Goal: Task Accomplishment & Management: Use online tool/utility

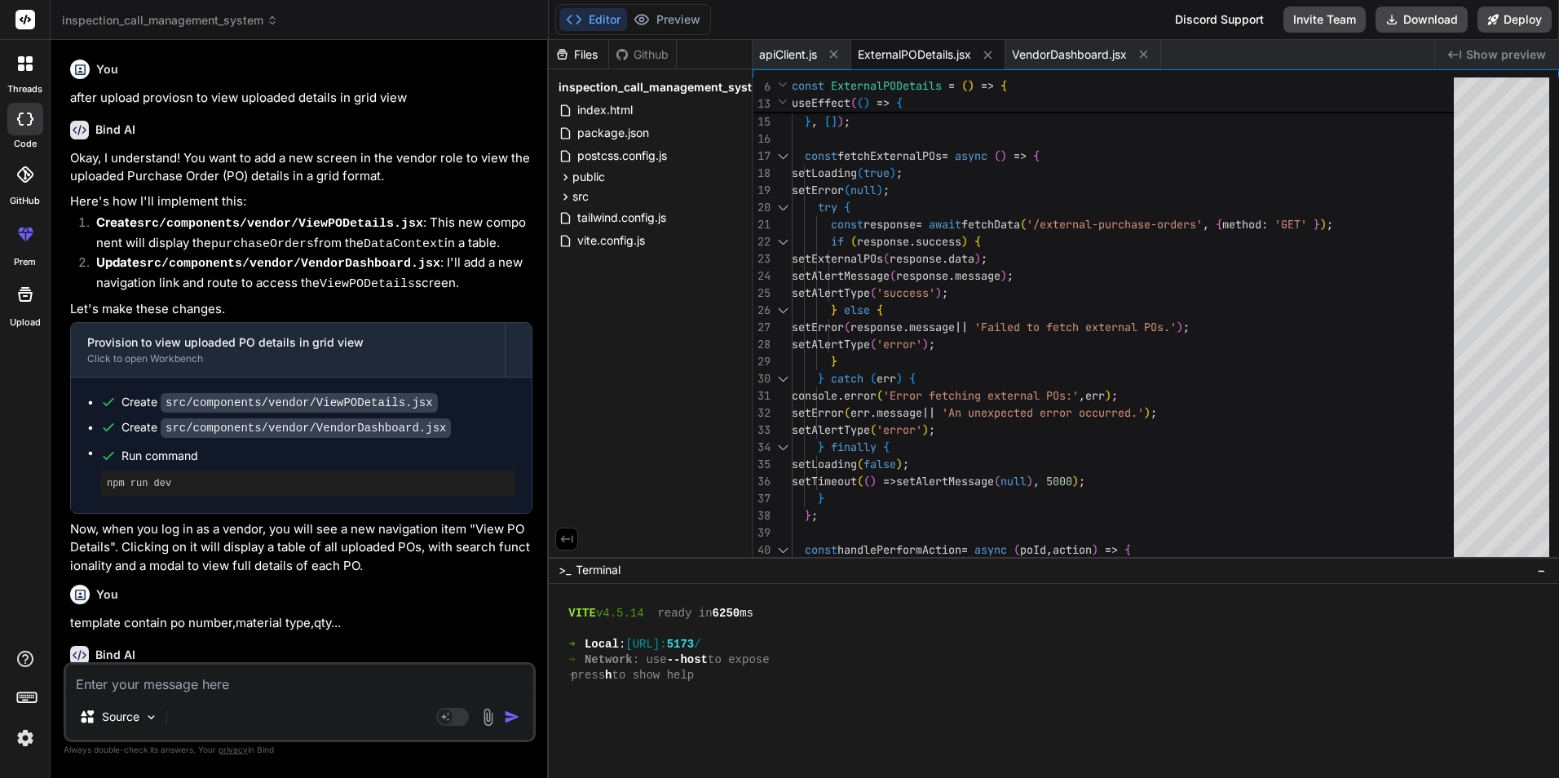
scroll to position [558, 0]
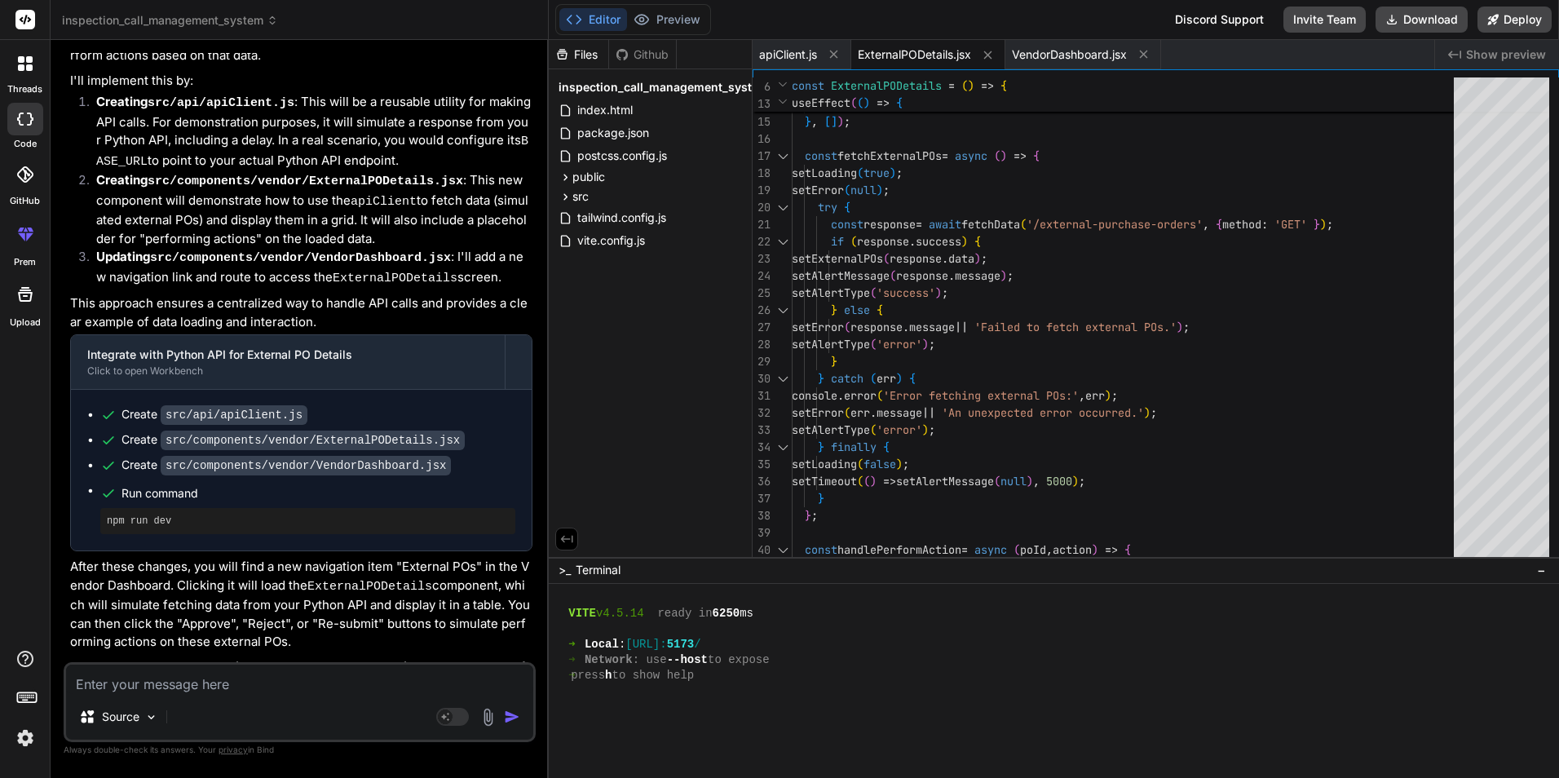
click at [266, 20] on span "inspection_call_management_system" at bounding box center [170, 20] width 216 height 16
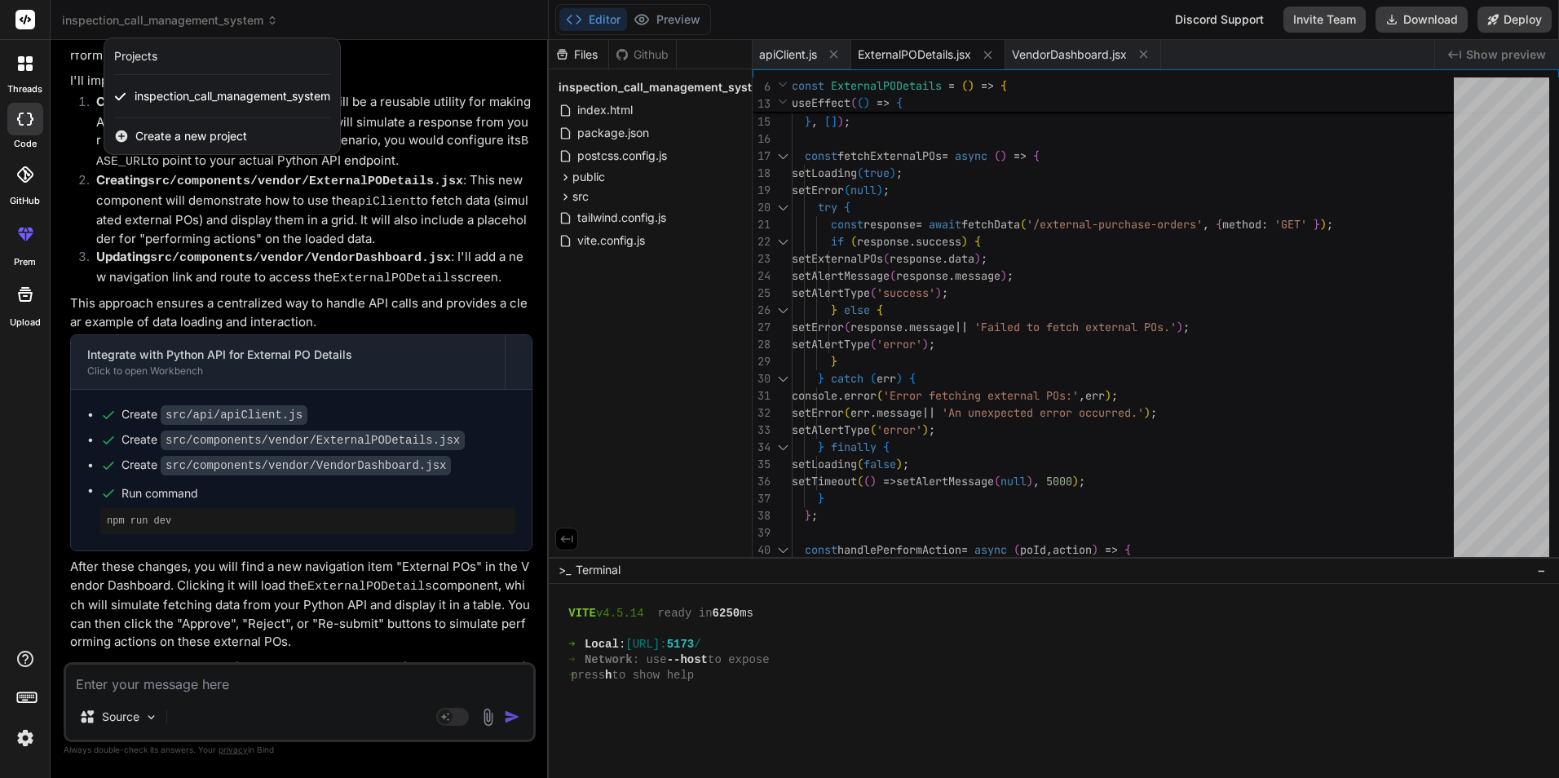
click at [159, 126] on div "Create a new project" at bounding box center [222, 136] width 236 height 36
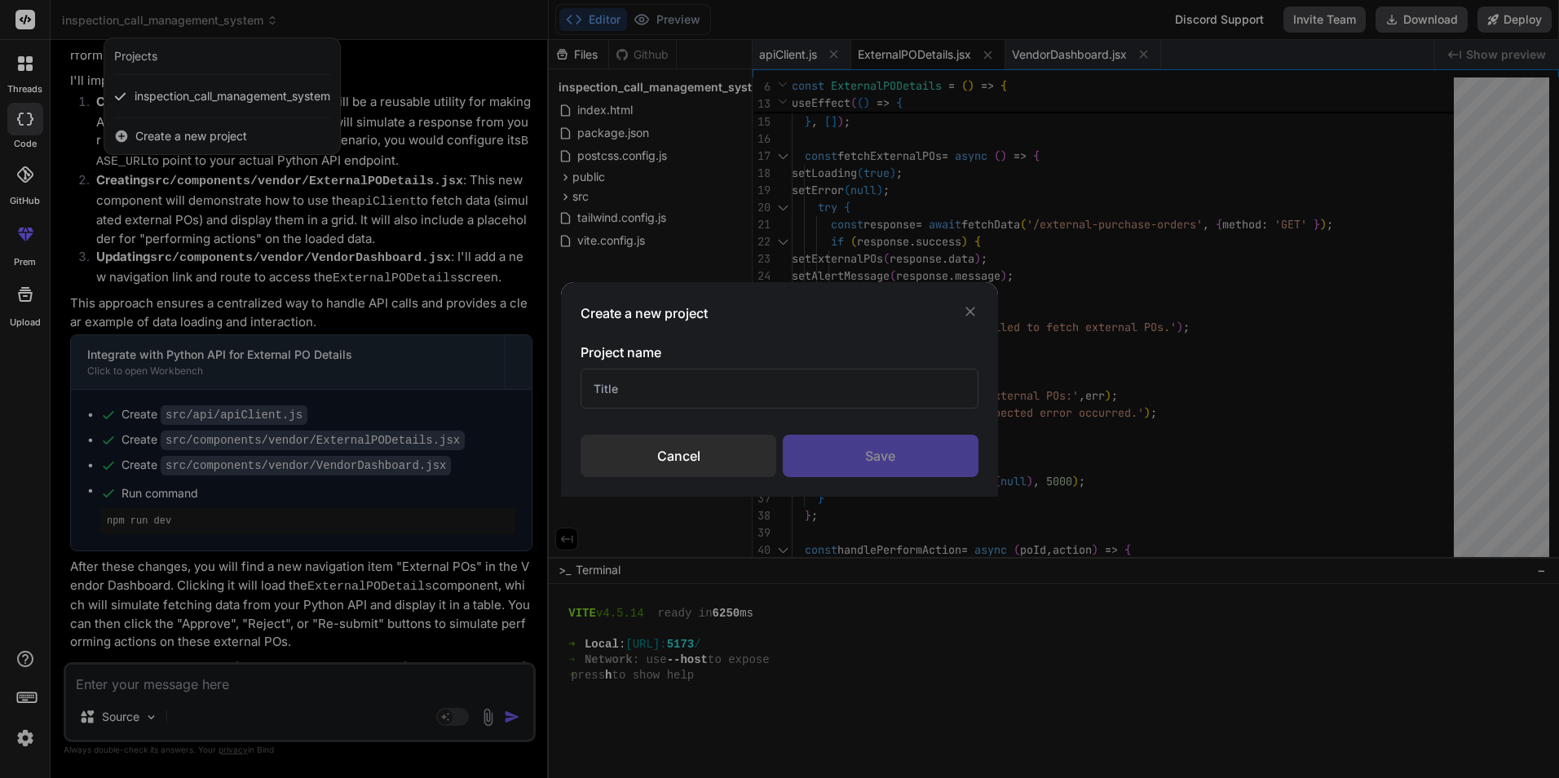
click at [683, 400] on input "text" at bounding box center [779, 389] width 397 height 40
type input "Mobile App"
click at [891, 453] on div "Save" at bounding box center [881, 456] width 196 height 42
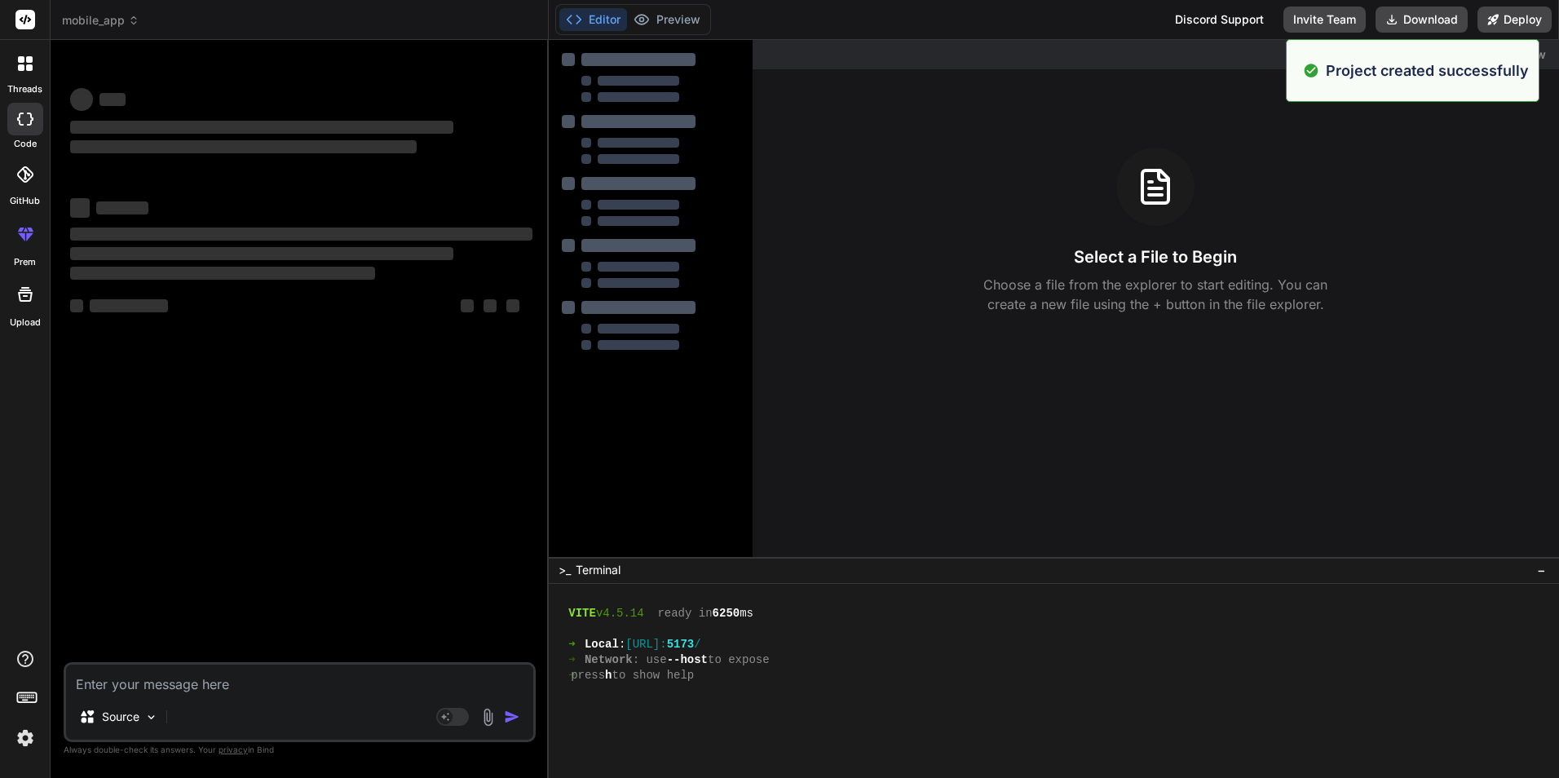
scroll to position [0, 0]
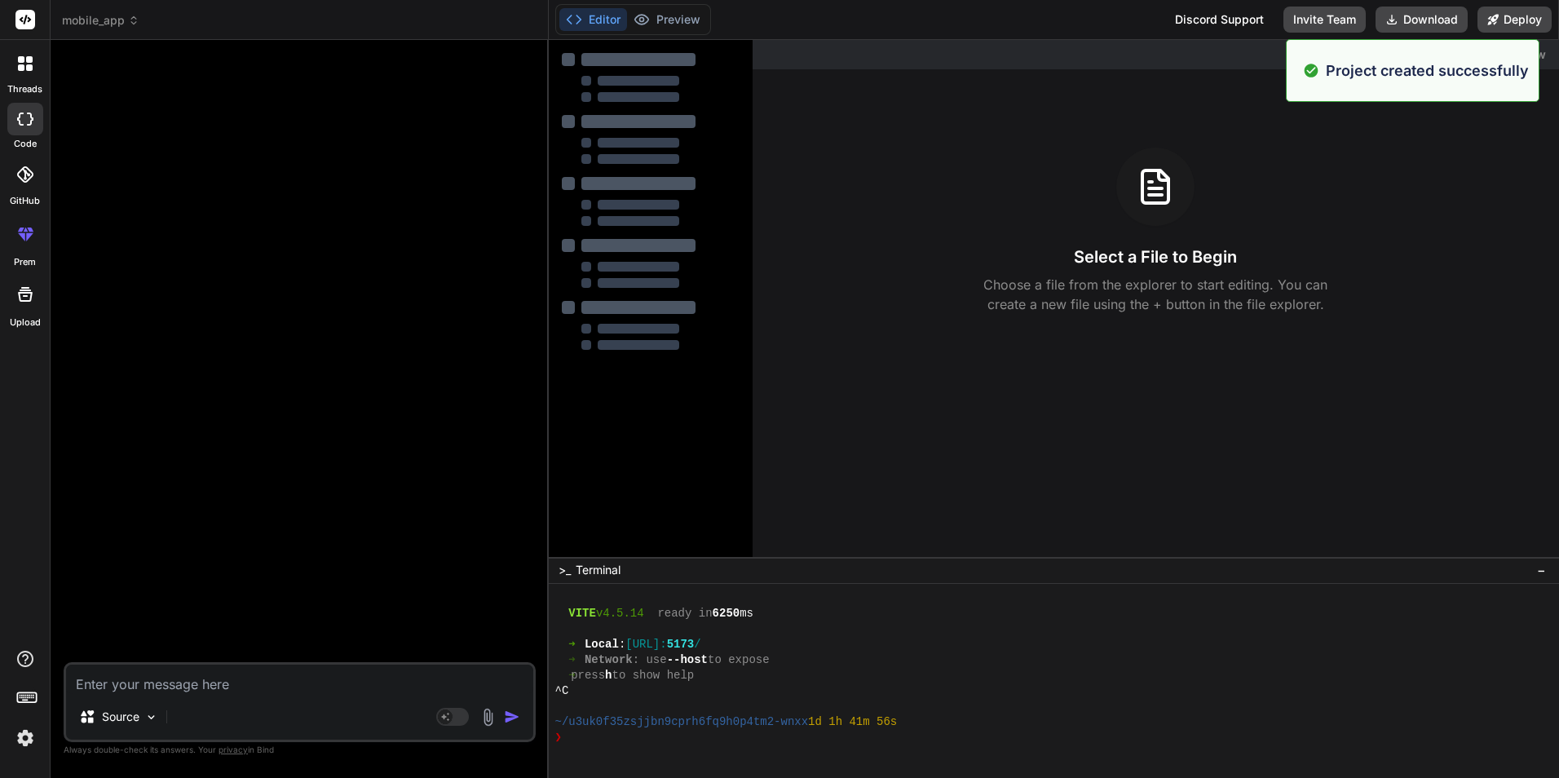
click at [168, 670] on textarea at bounding box center [299, 679] width 467 height 29
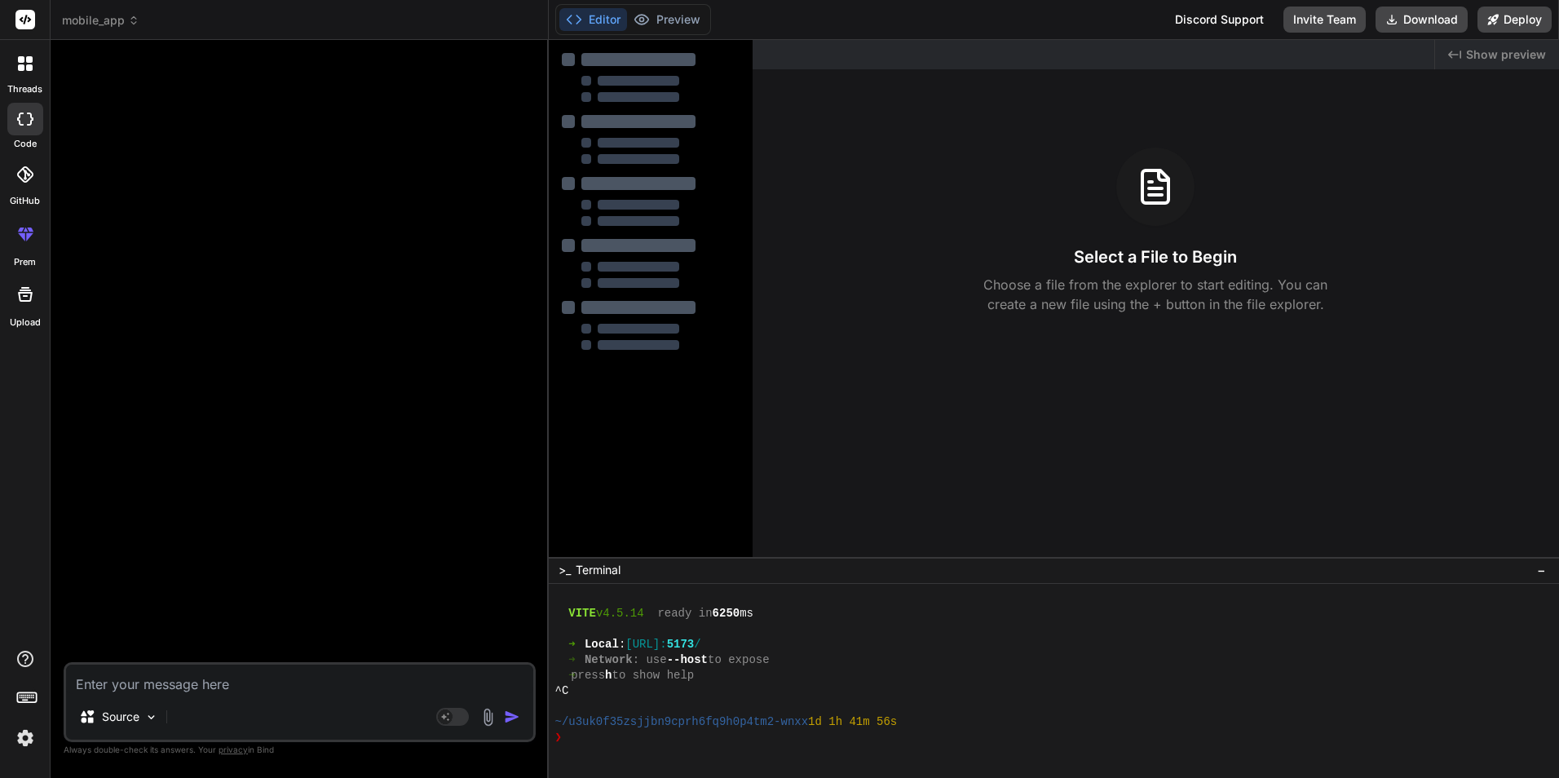
type textarea "x"
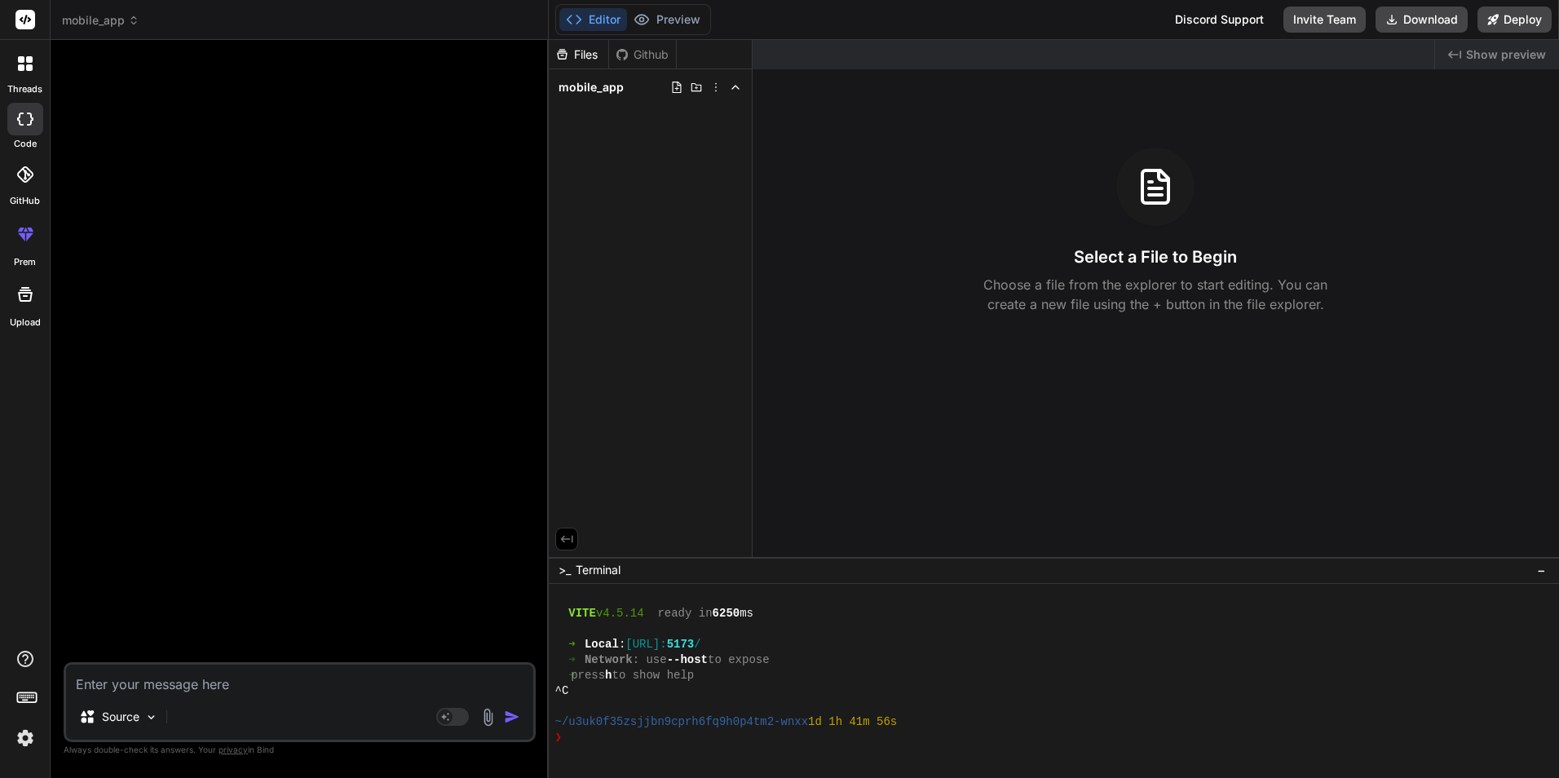
click at [168, 670] on textarea at bounding box center [299, 679] width 467 height 29
click at [119, 674] on textarea at bounding box center [299, 679] width 467 height 29
type textarea "i"
type textarea "x"
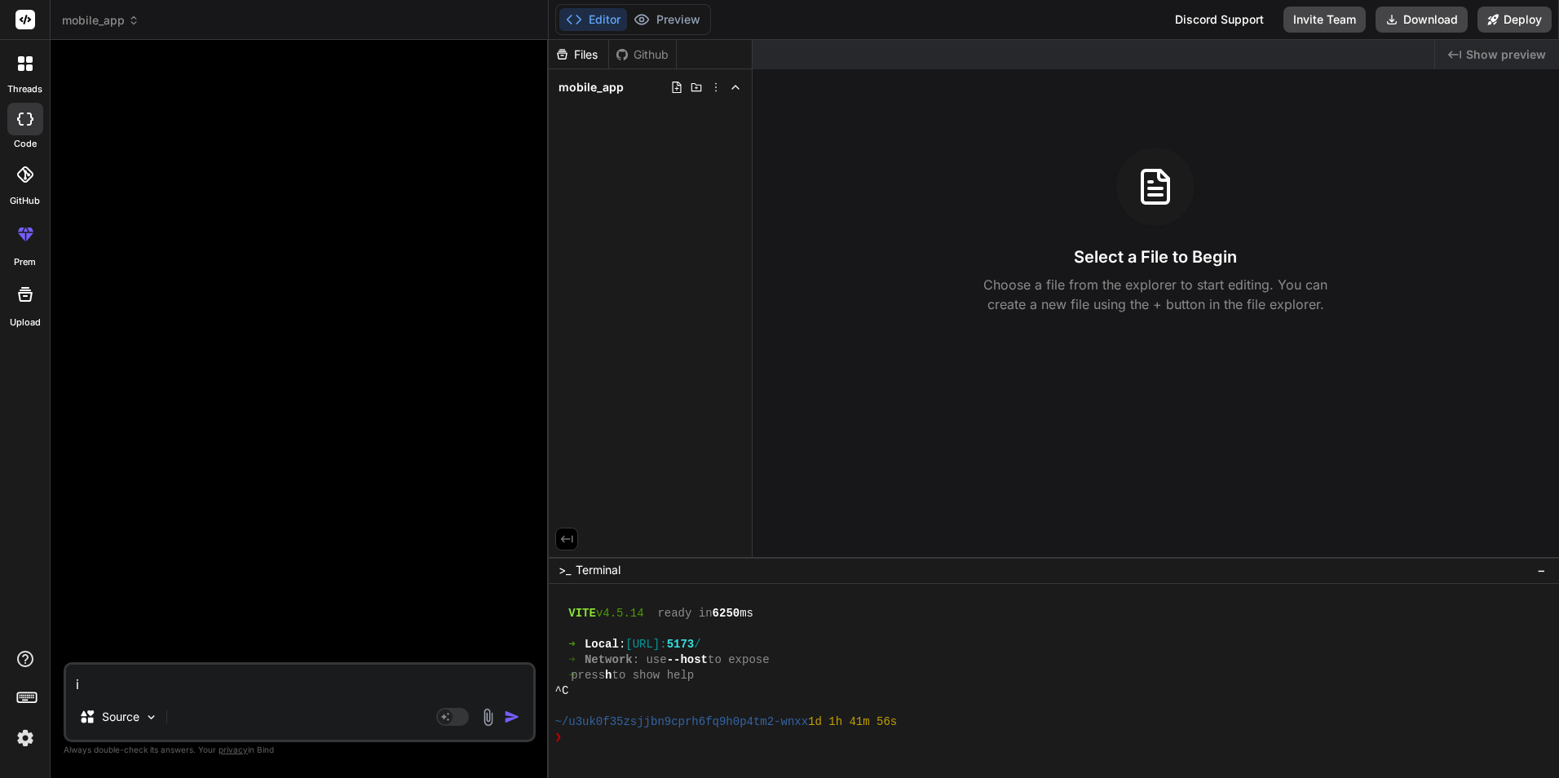
type textarea "i"
type textarea "x"
type textarea "i w"
type textarea "x"
type textarea "i wa"
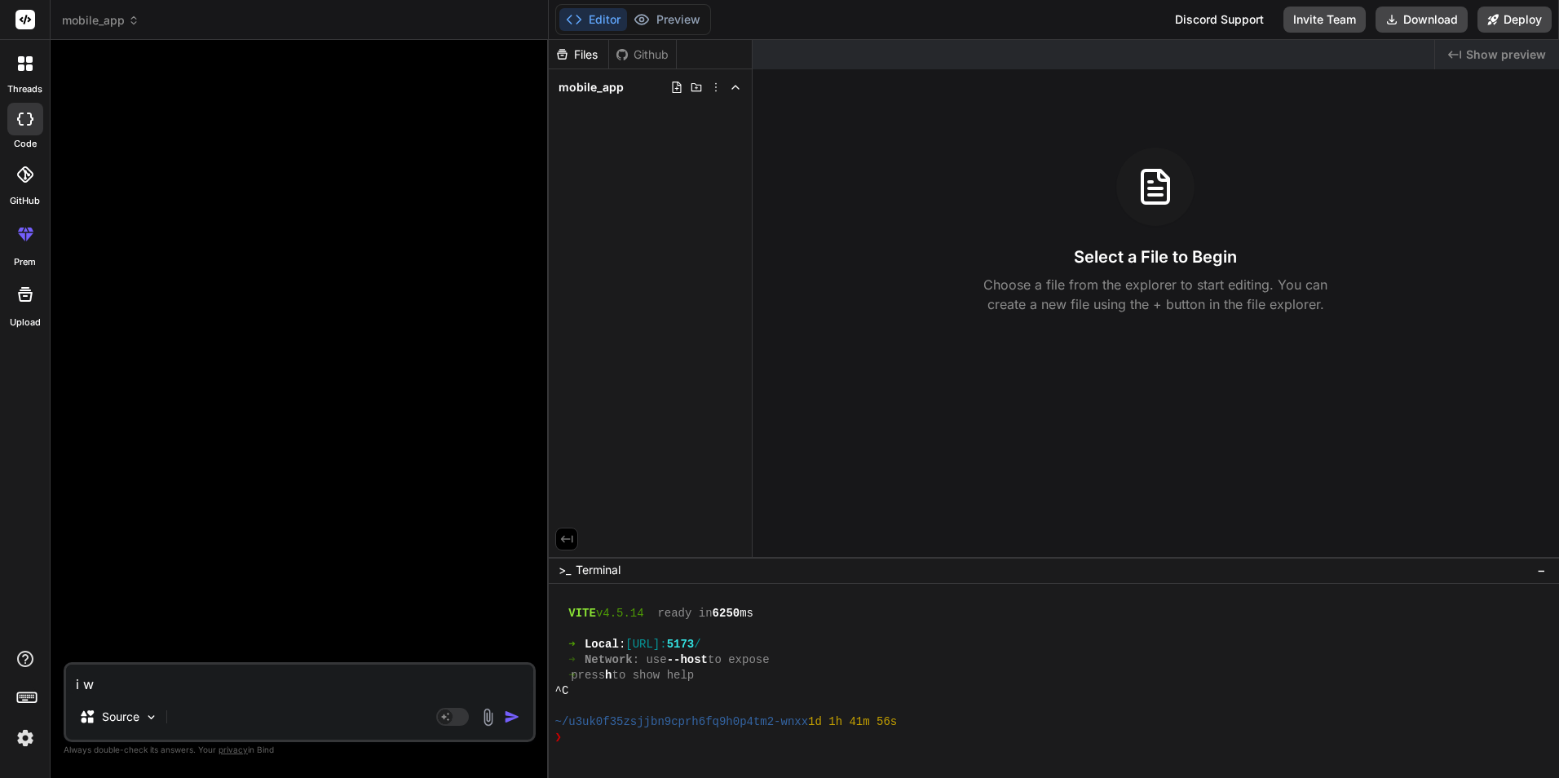
type textarea "x"
type textarea "i wan"
type textarea "x"
type textarea "i want"
type textarea "x"
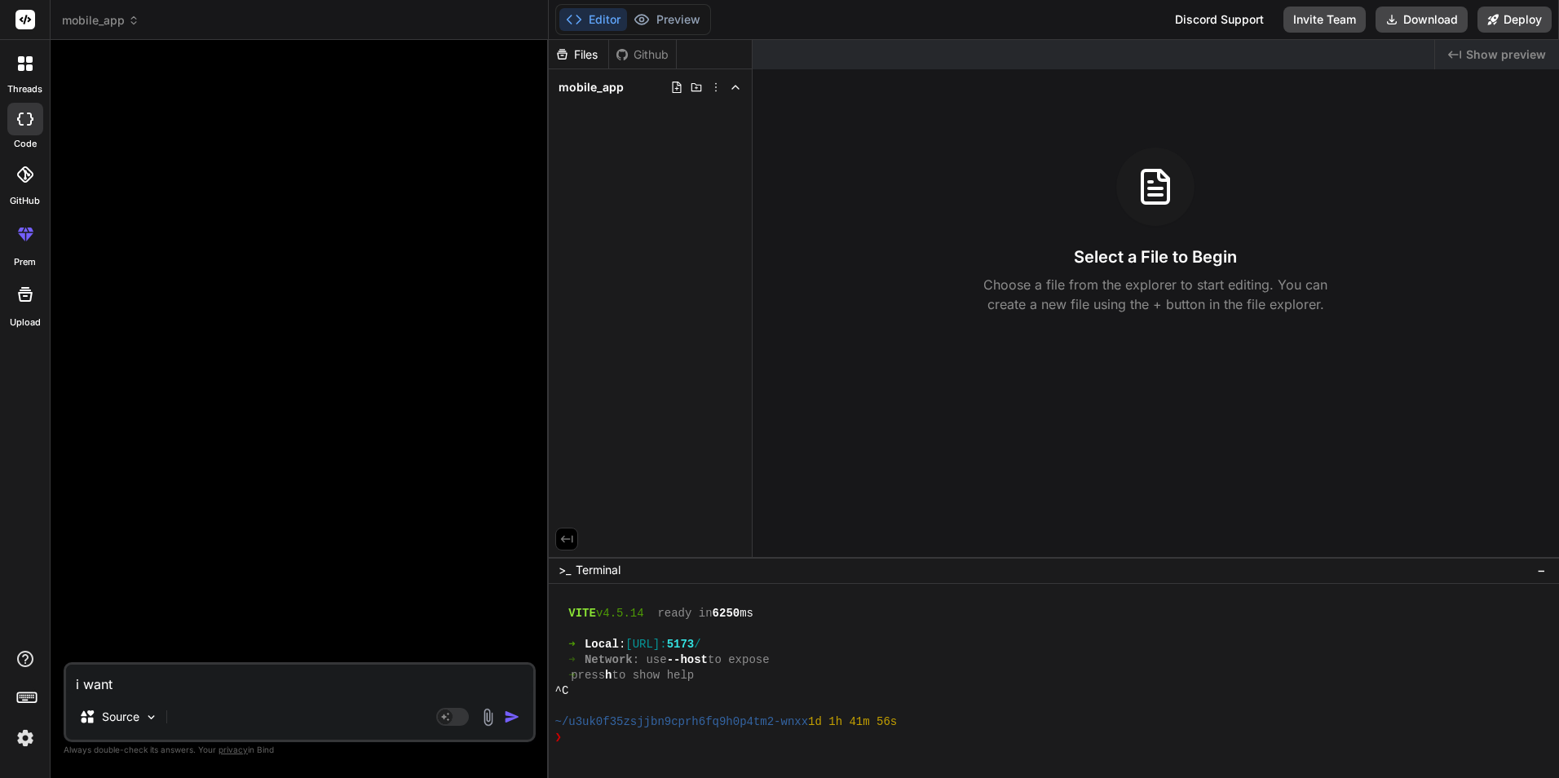
type textarea "i want"
type textarea "x"
type textarea "i want t"
type textarea "x"
type textarea "i want to"
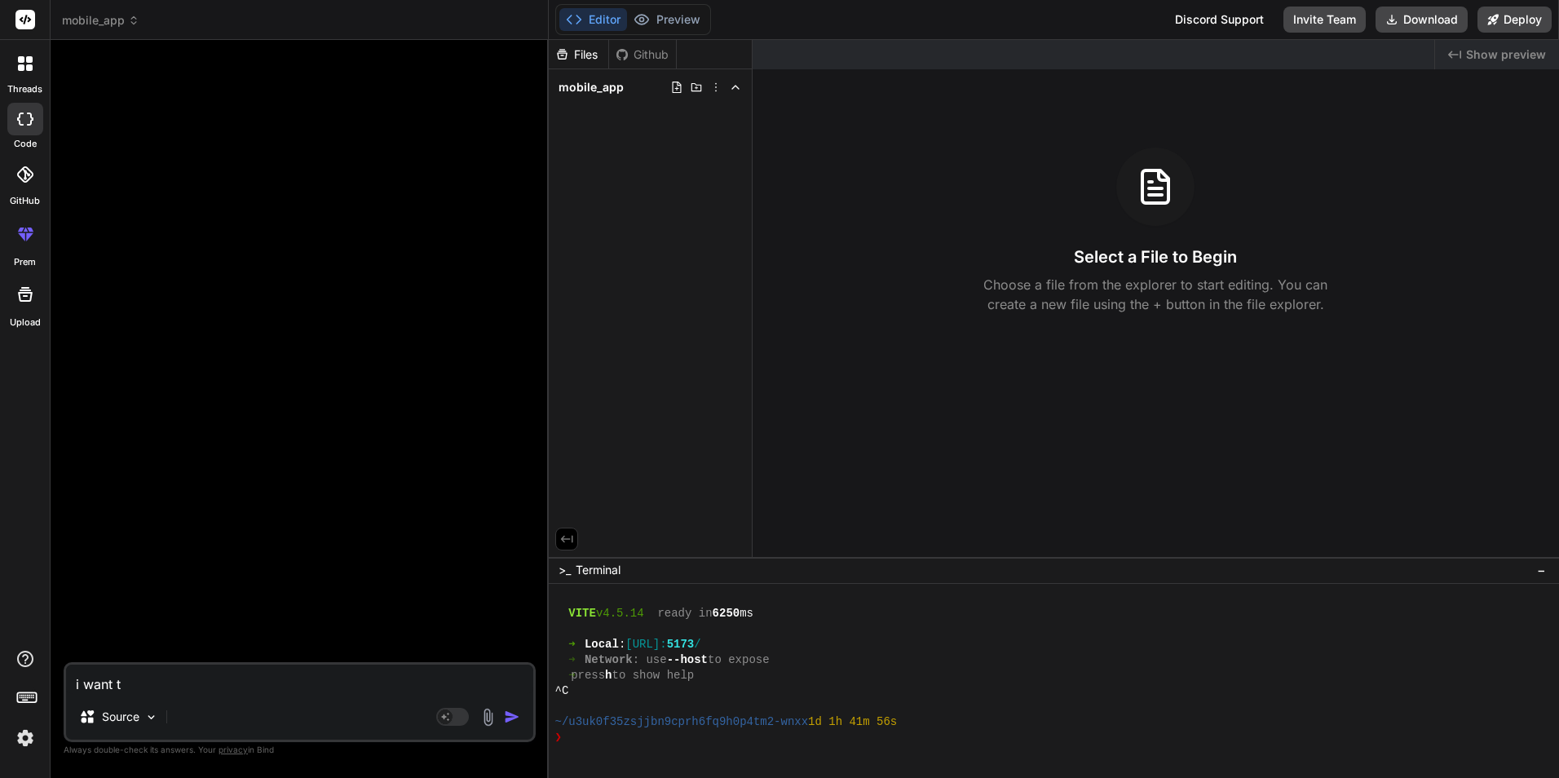
type textarea "x"
type textarea "i want to"
type textarea "x"
type textarea "i want to d"
type textarea "x"
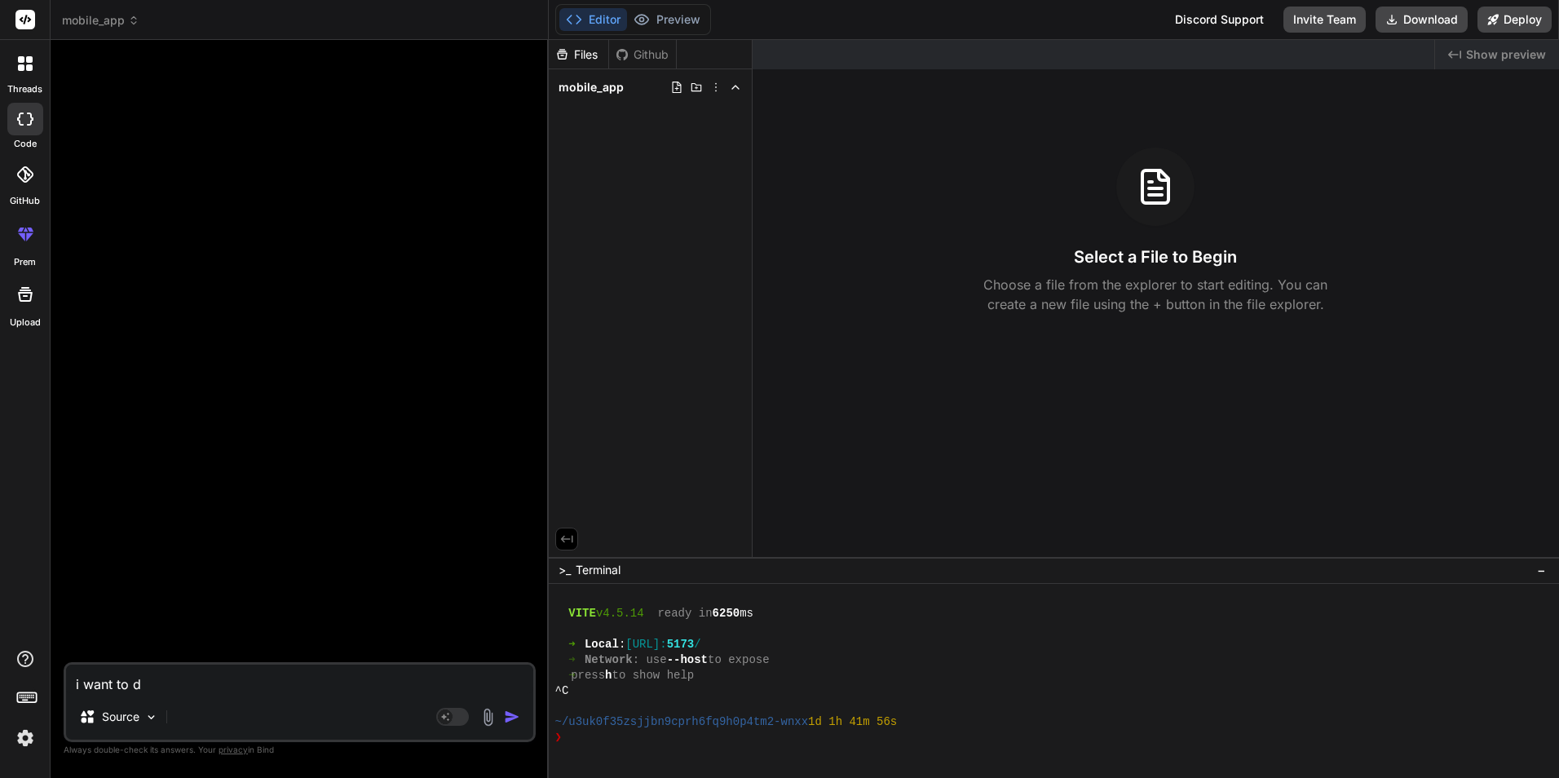
type textarea "i want to de"
type textarea "x"
type textarea "i want to dev"
type textarea "x"
type textarea "i want to deve"
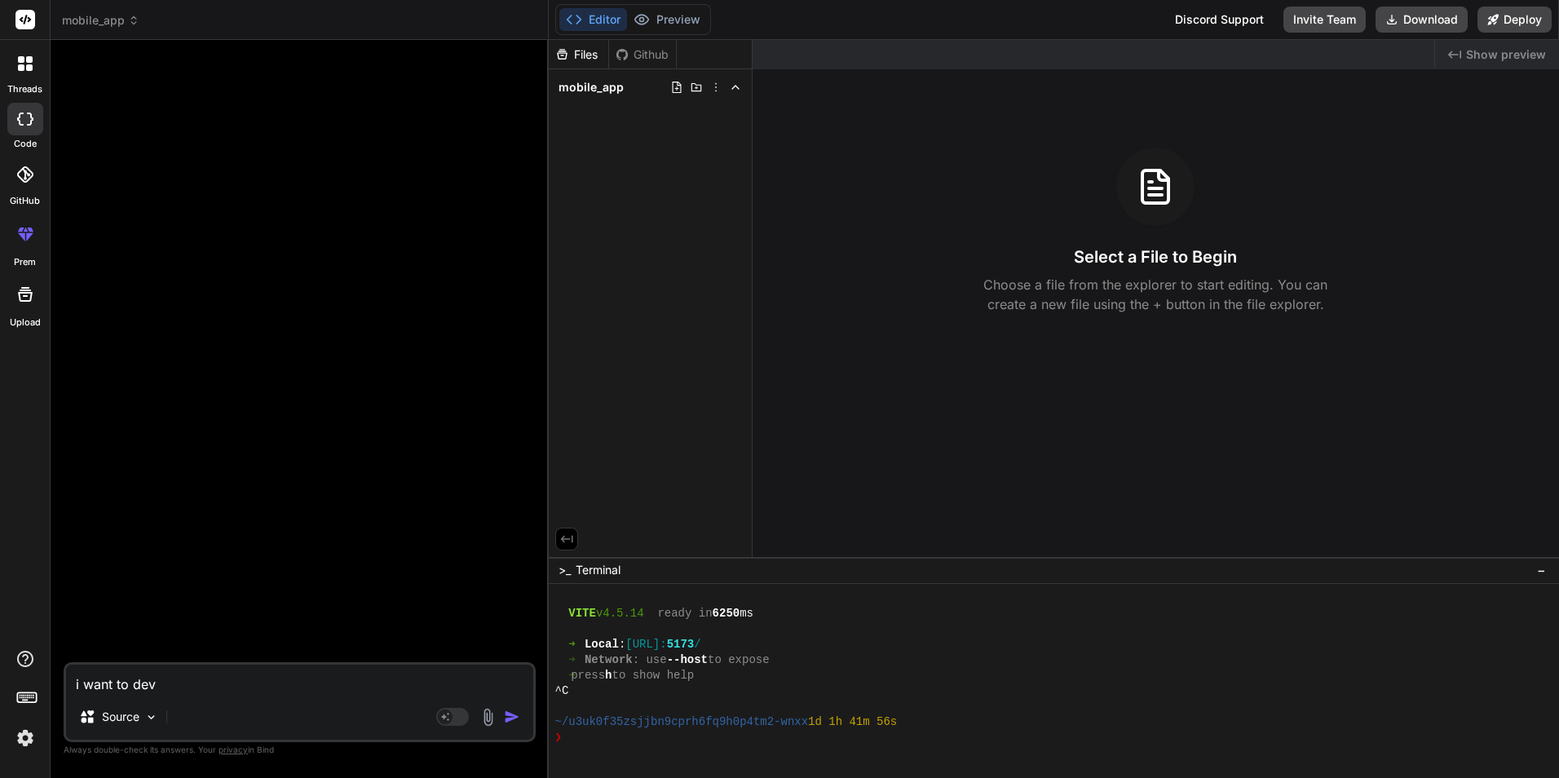
type textarea "x"
type textarea "i want to devel"
type textarea "x"
type textarea "i want to develo"
type textarea "x"
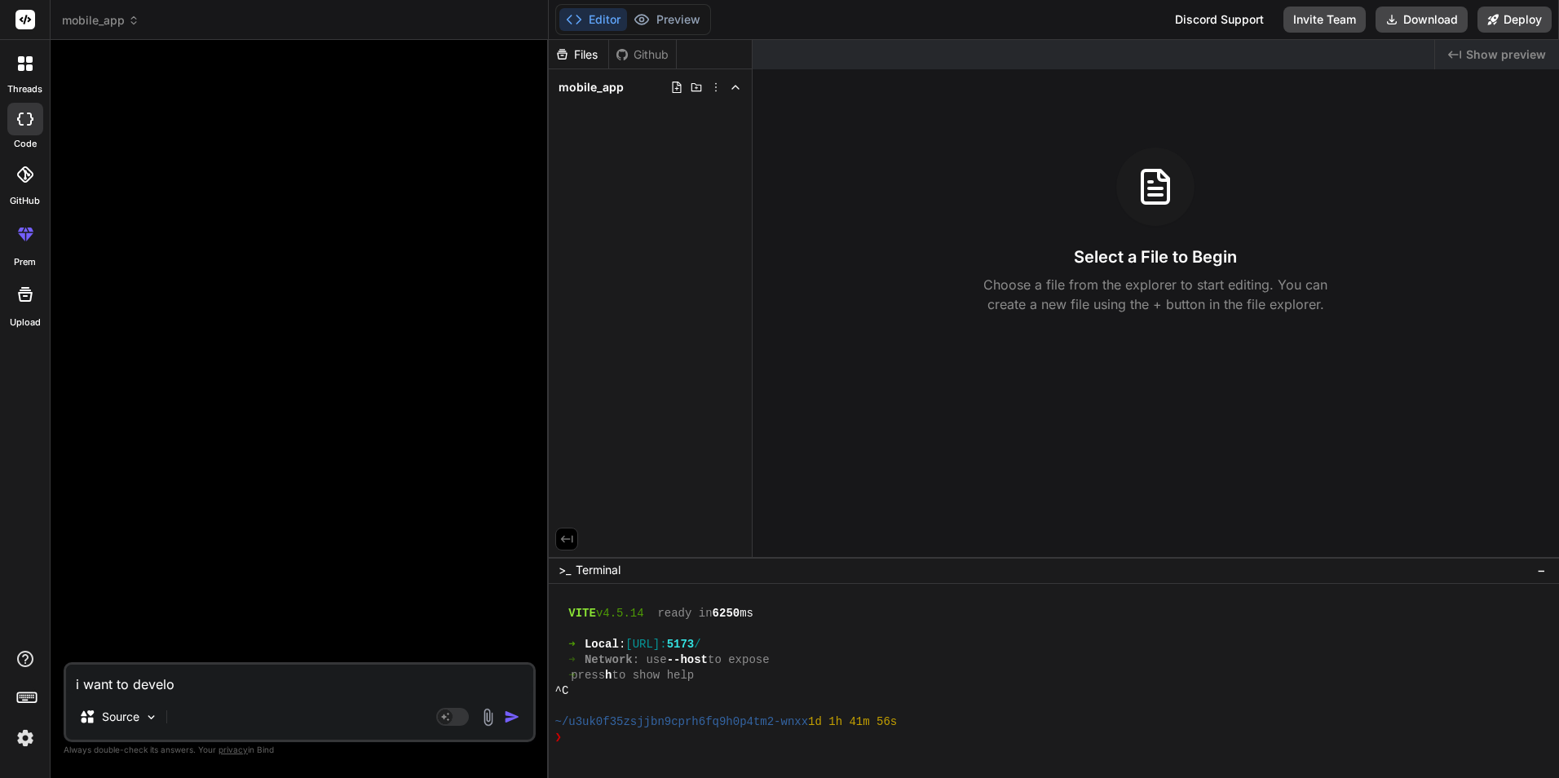
type textarea "i want to develop"
type textarea "x"
type textarea "i want to develop"
type textarea "x"
type textarea "i want to develop m"
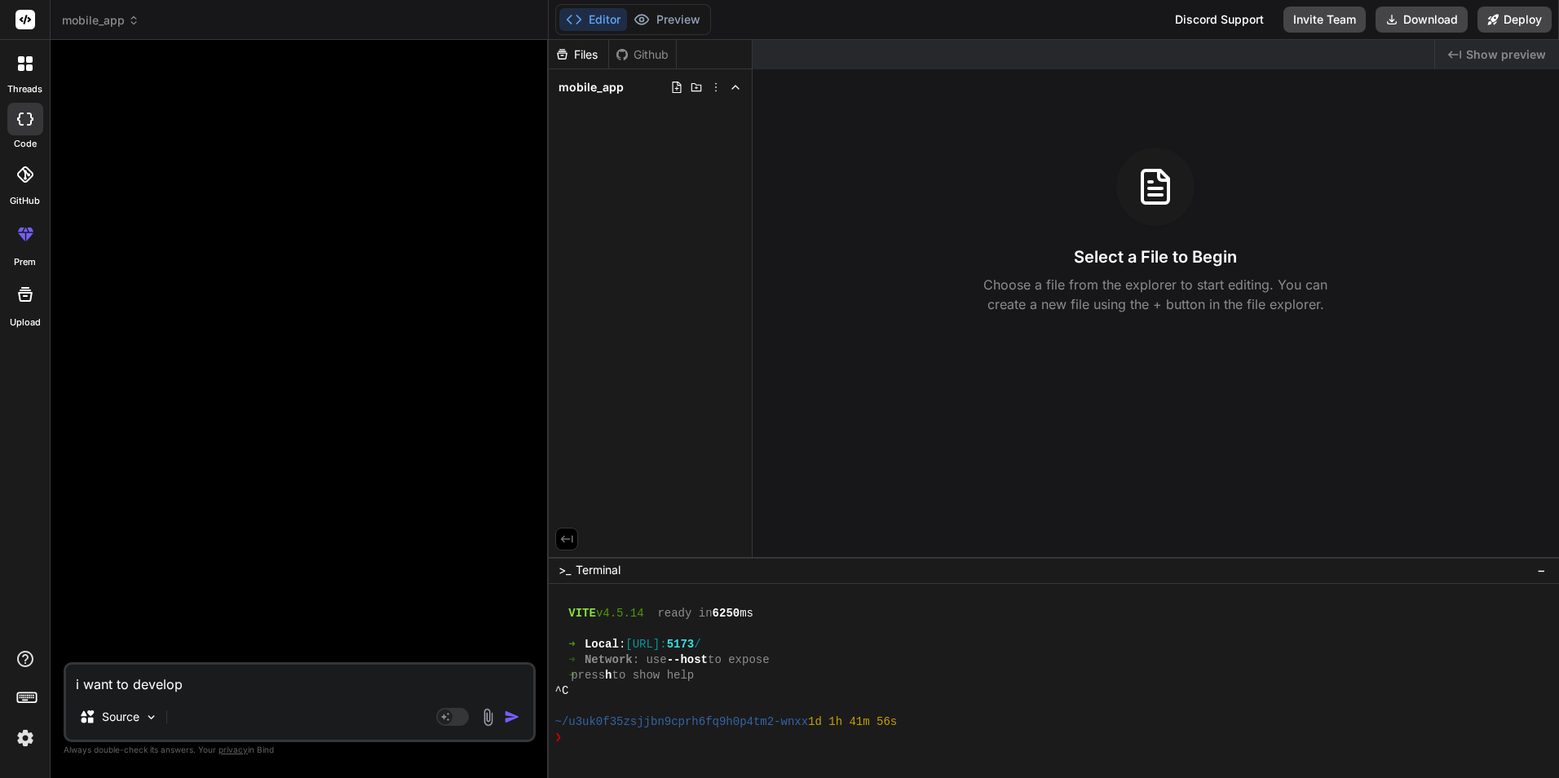
type textarea "x"
type textarea "i want to develop mo"
type textarea "x"
type textarea "i want to develop mob"
type textarea "x"
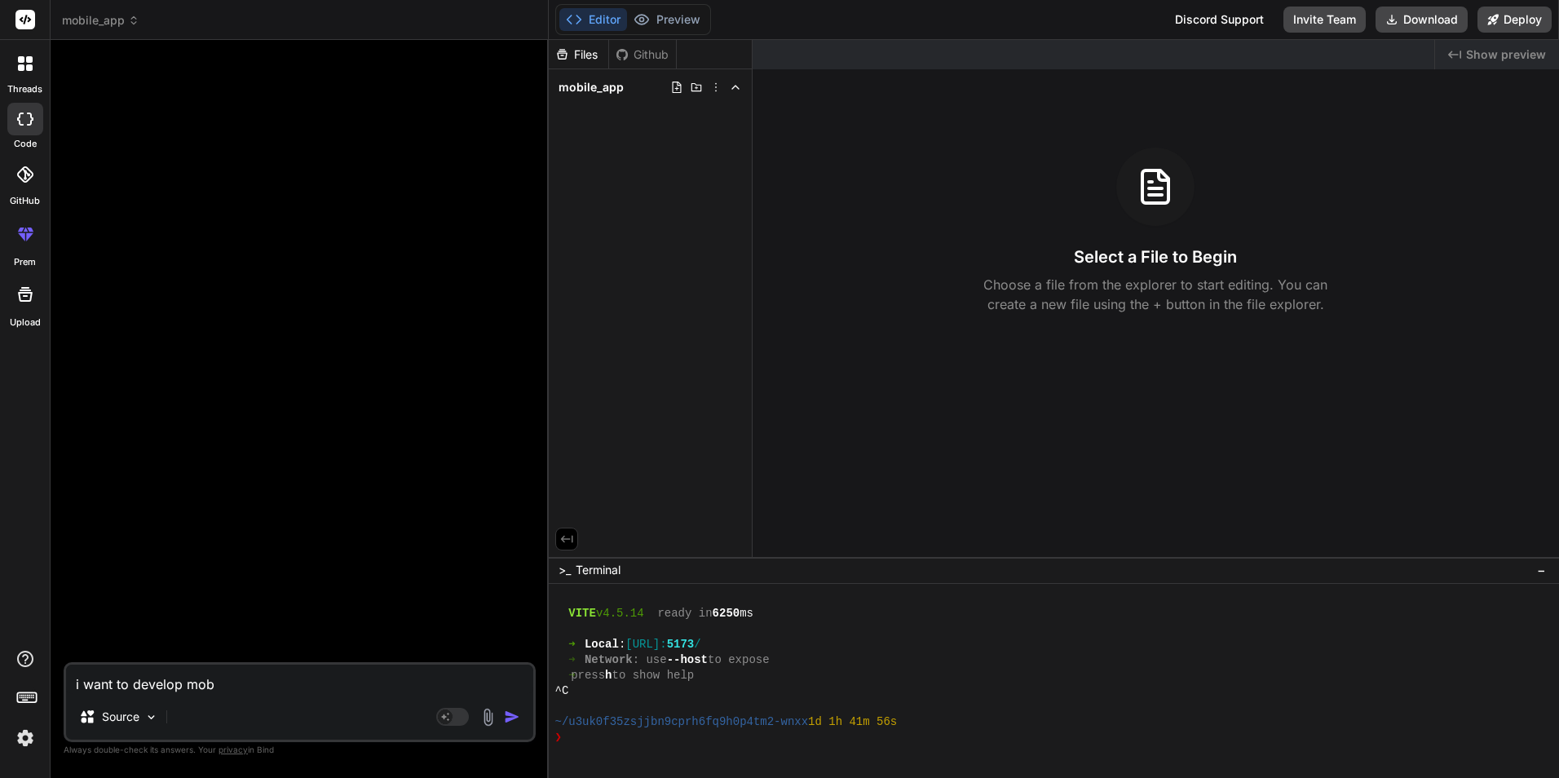
type textarea "i want to develop mobi"
type textarea "x"
type textarea "i want to develop mobil"
type textarea "x"
type textarea "i want to develop mobile"
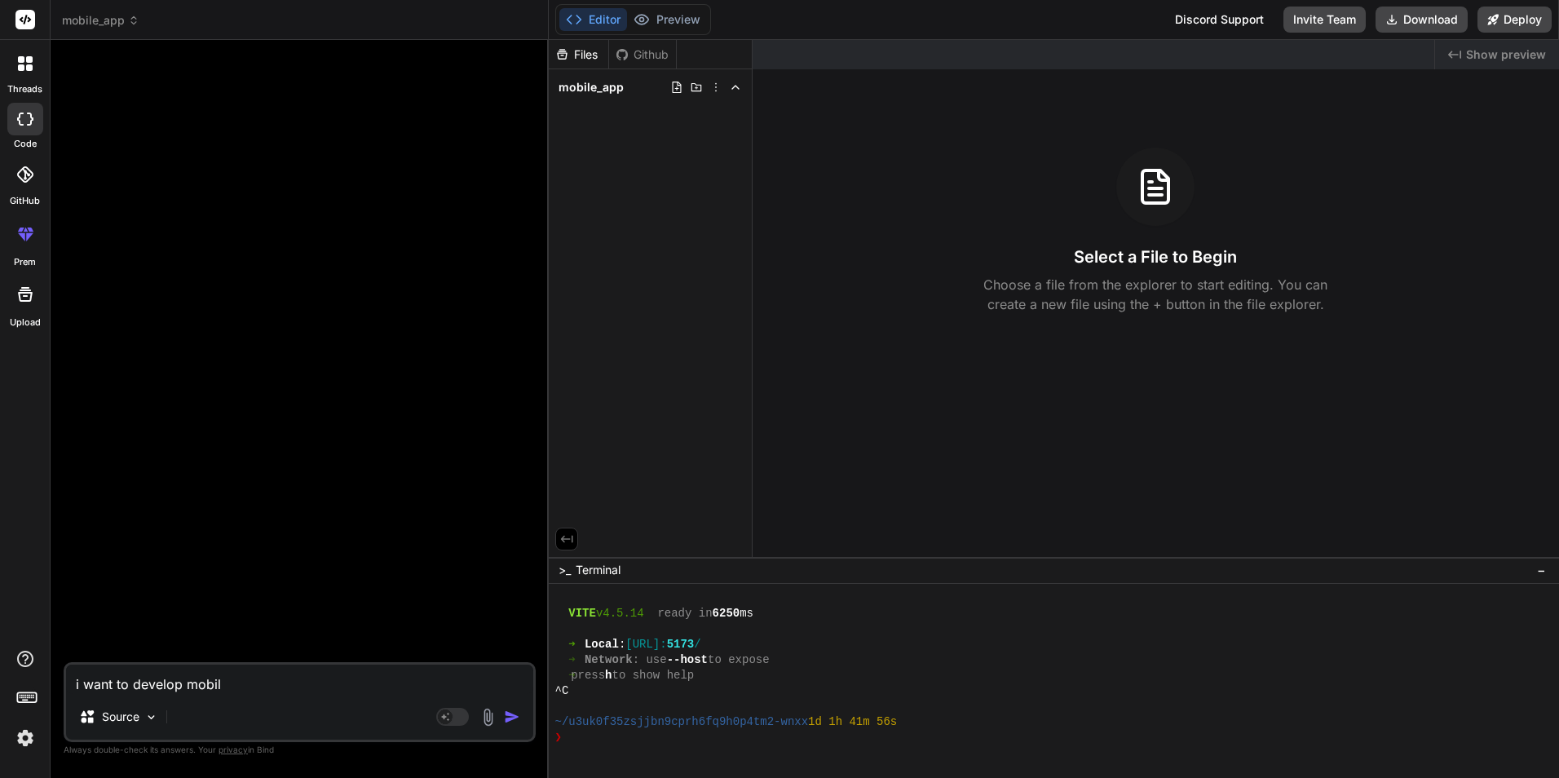
type textarea "x"
type textarea "i want to develop mobile"
type textarea "x"
type textarea "i want to develop mobile a"
type textarea "x"
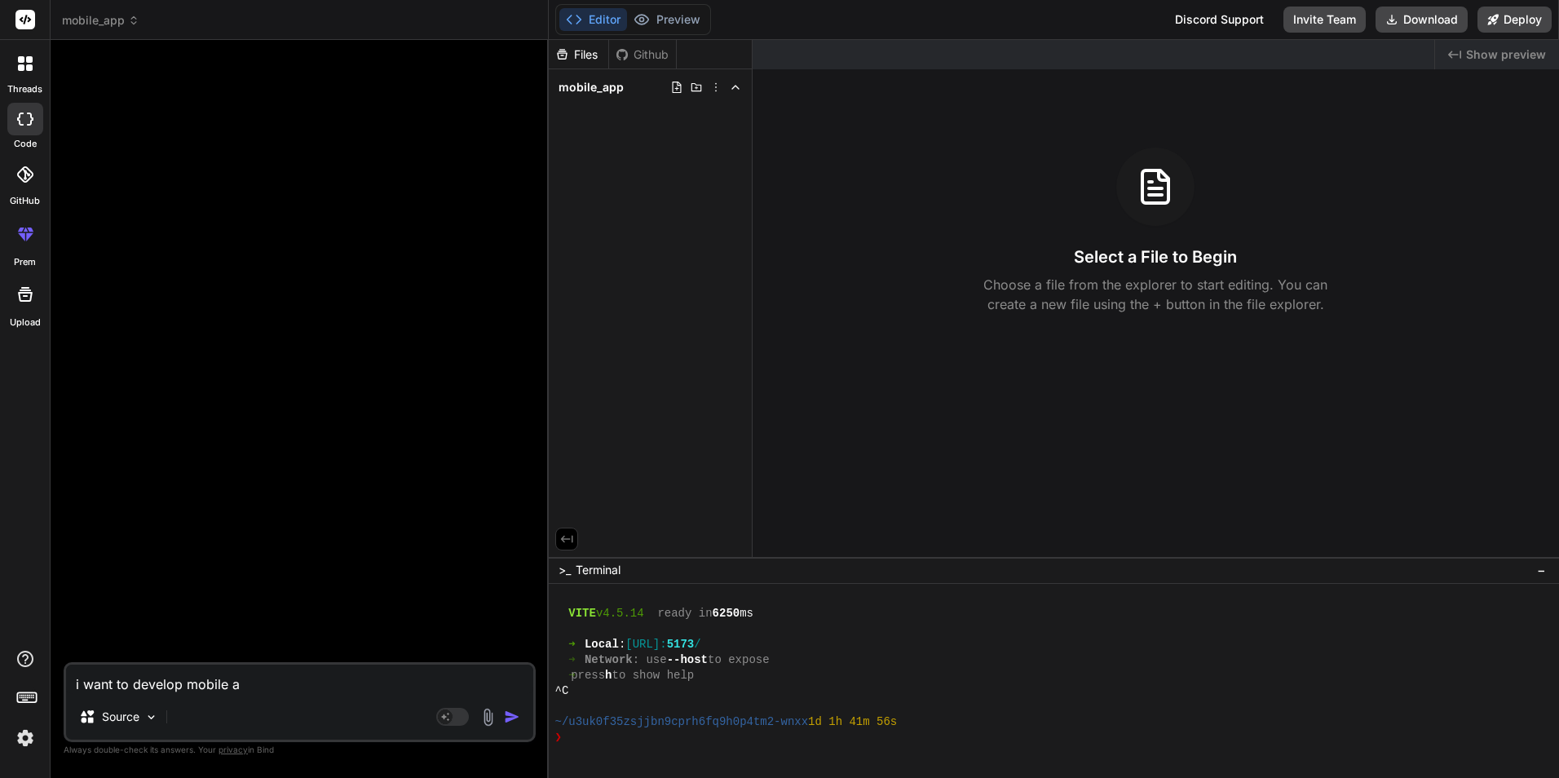
type textarea "i want to develop mobile ap"
type textarea "x"
type textarea "i want to develop mobile app"
type textarea "x"
type textarea "i want to develop mobile appl"
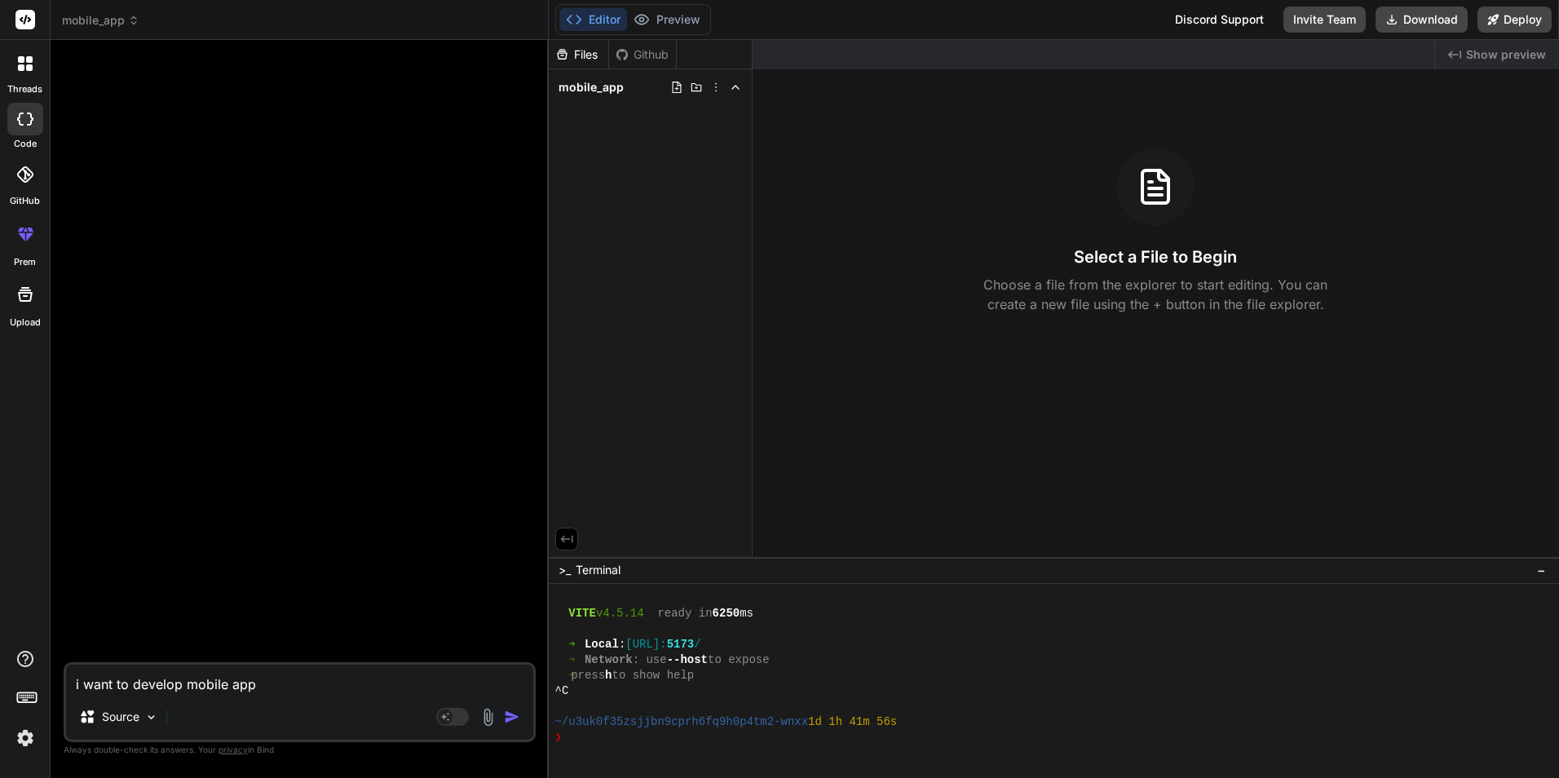
type textarea "x"
type textarea "i want to develop mobile appli"
type textarea "x"
type textarea "i want to develop mobile applic"
type textarea "x"
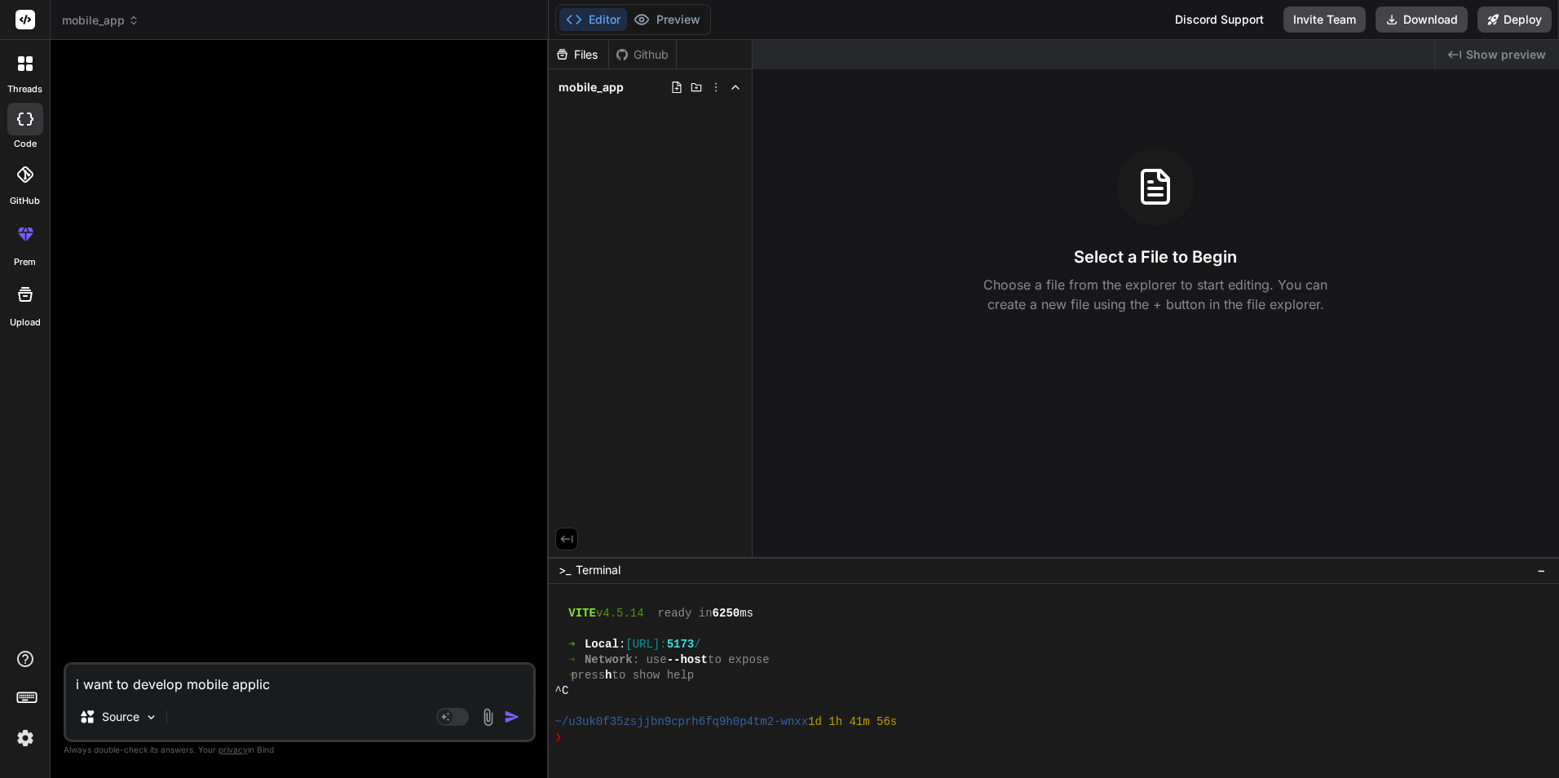
type textarea "i want to develop mobile applica"
type textarea "x"
type textarea "i want to develop mobile applicat"
type textarea "x"
type textarea "i want to develop mobile applicati"
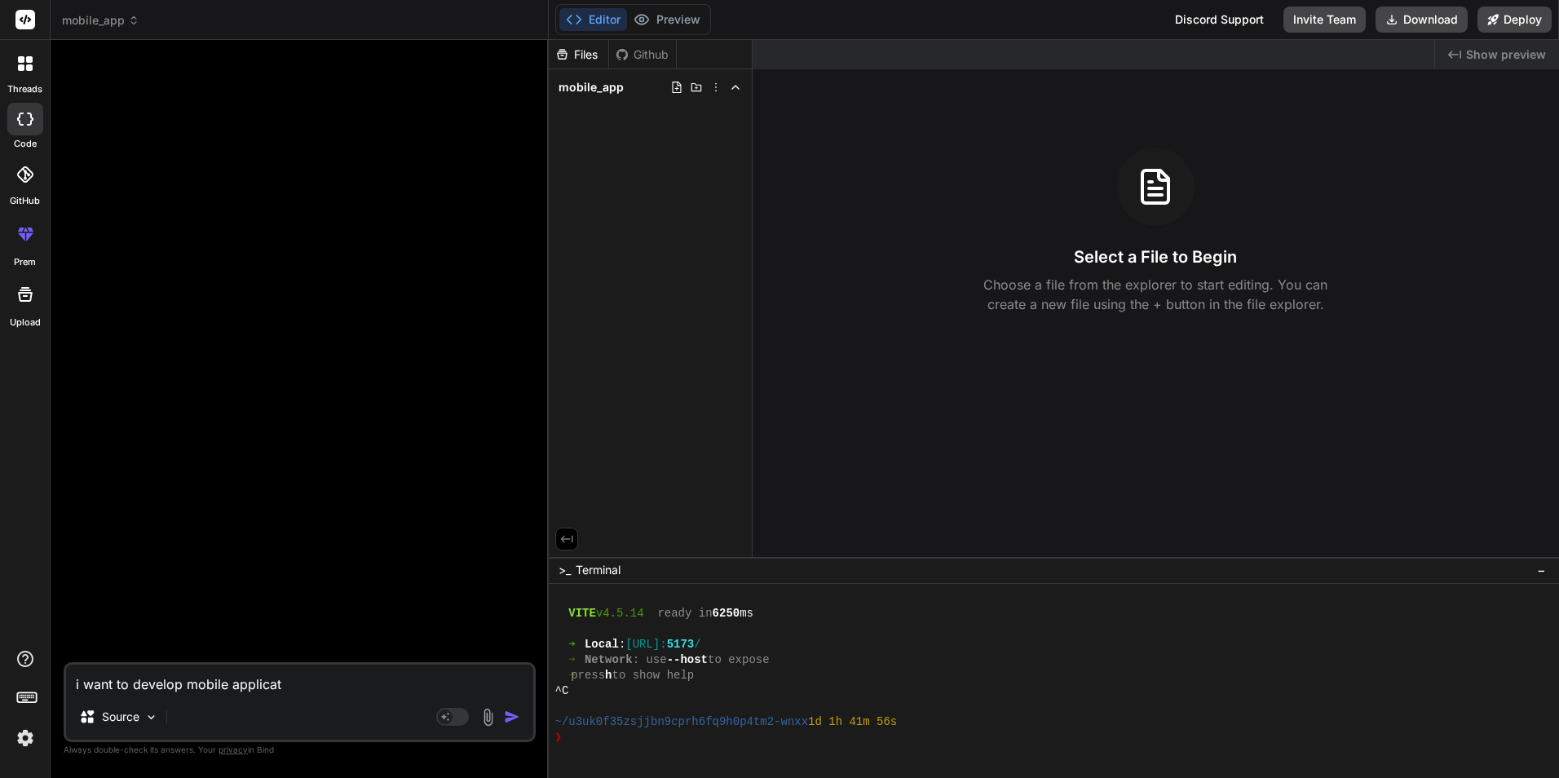
type textarea "x"
type textarea "i want to develop mobile applicatio"
type textarea "x"
type textarea "i want to develop mobile application"
type textarea "x"
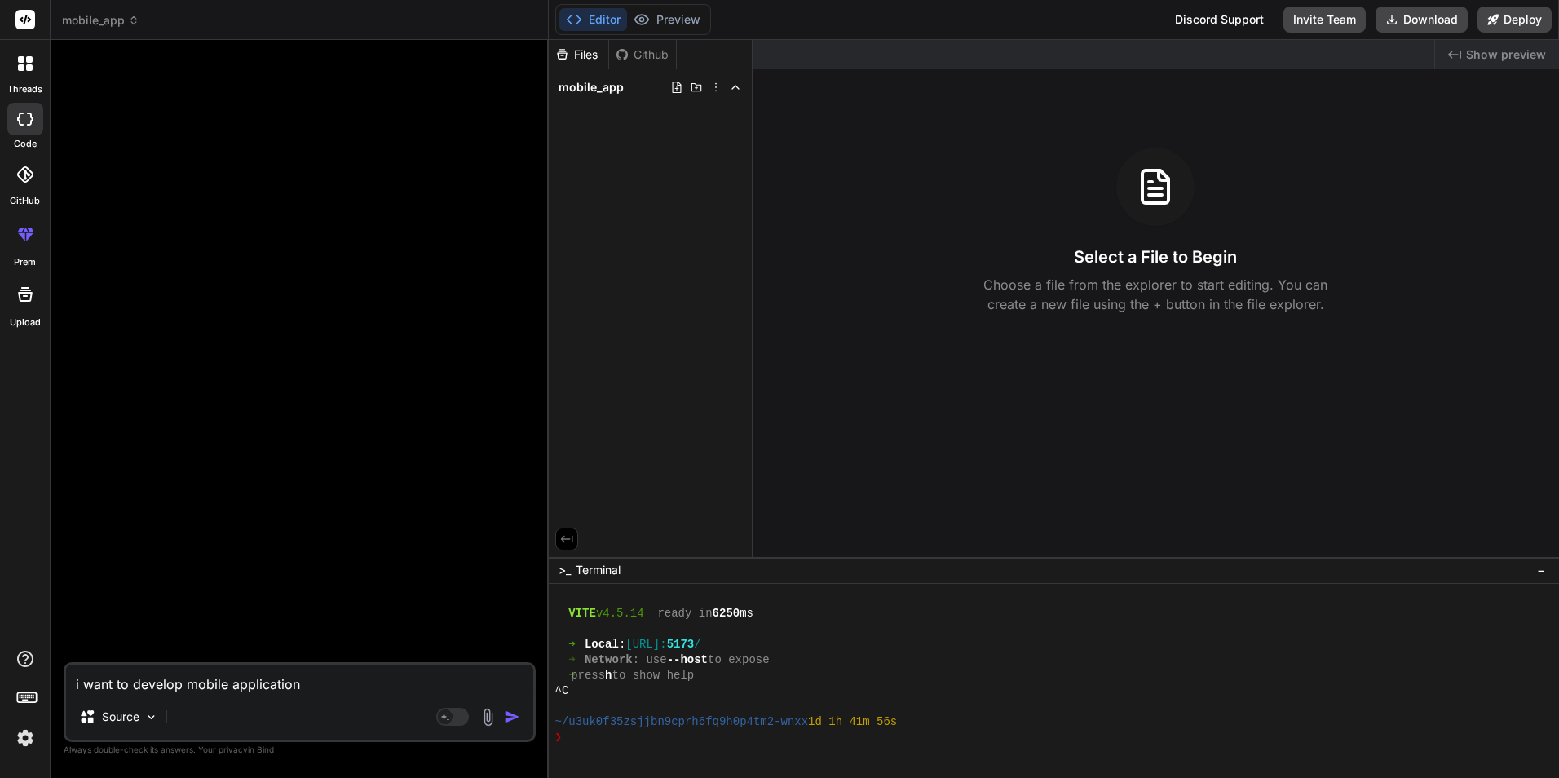
type textarea "i want to develop mobile application"
type textarea "x"
type textarea "i want to develop mobile application i"
type textarea "x"
type textarea "i want to develop mobile application"
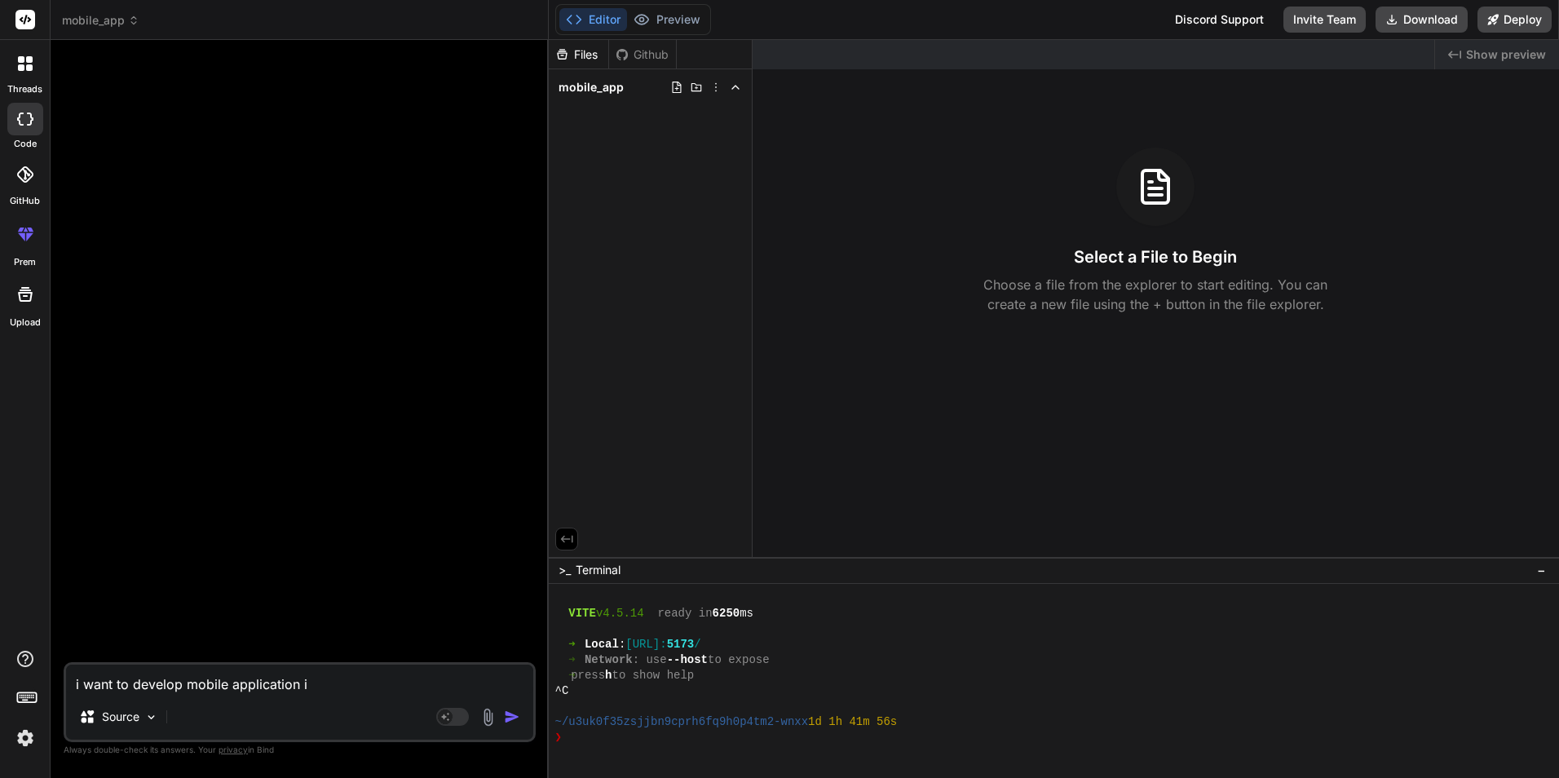
type textarea "x"
type textarea "i want to develop mobile application u"
type textarea "x"
type textarea "i want to develop mobile application us"
type textarea "x"
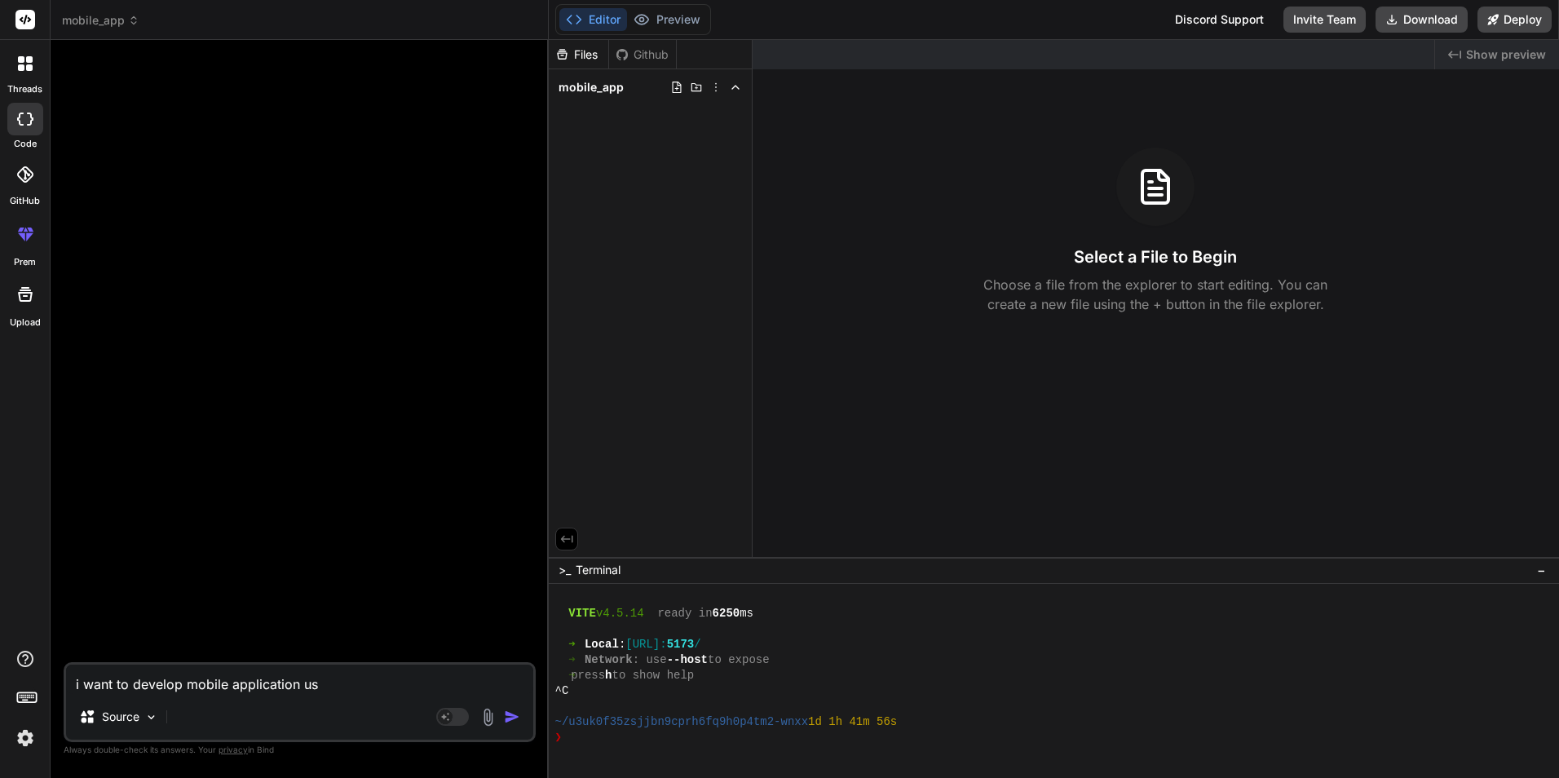
type textarea "i want to develop mobile application usi"
type textarea "x"
type textarea "i want to develop mobile application usin"
type textarea "x"
type textarea "i want to develop mobile application using"
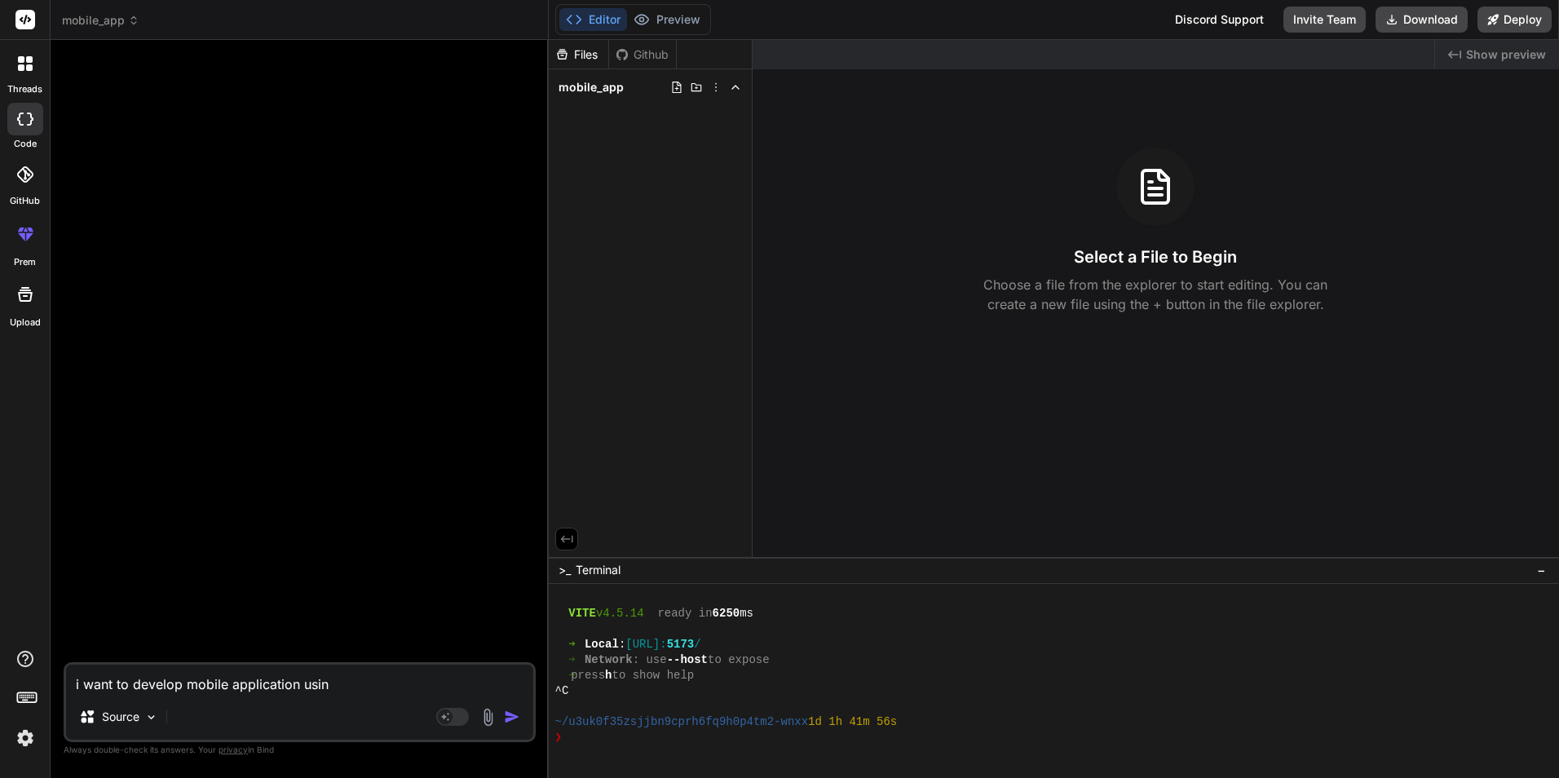
type textarea "x"
type textarea "i want to develop mobile application using"
type textarea "x"
type textarea "i want to develop mobile application using re"
type textarea "x"
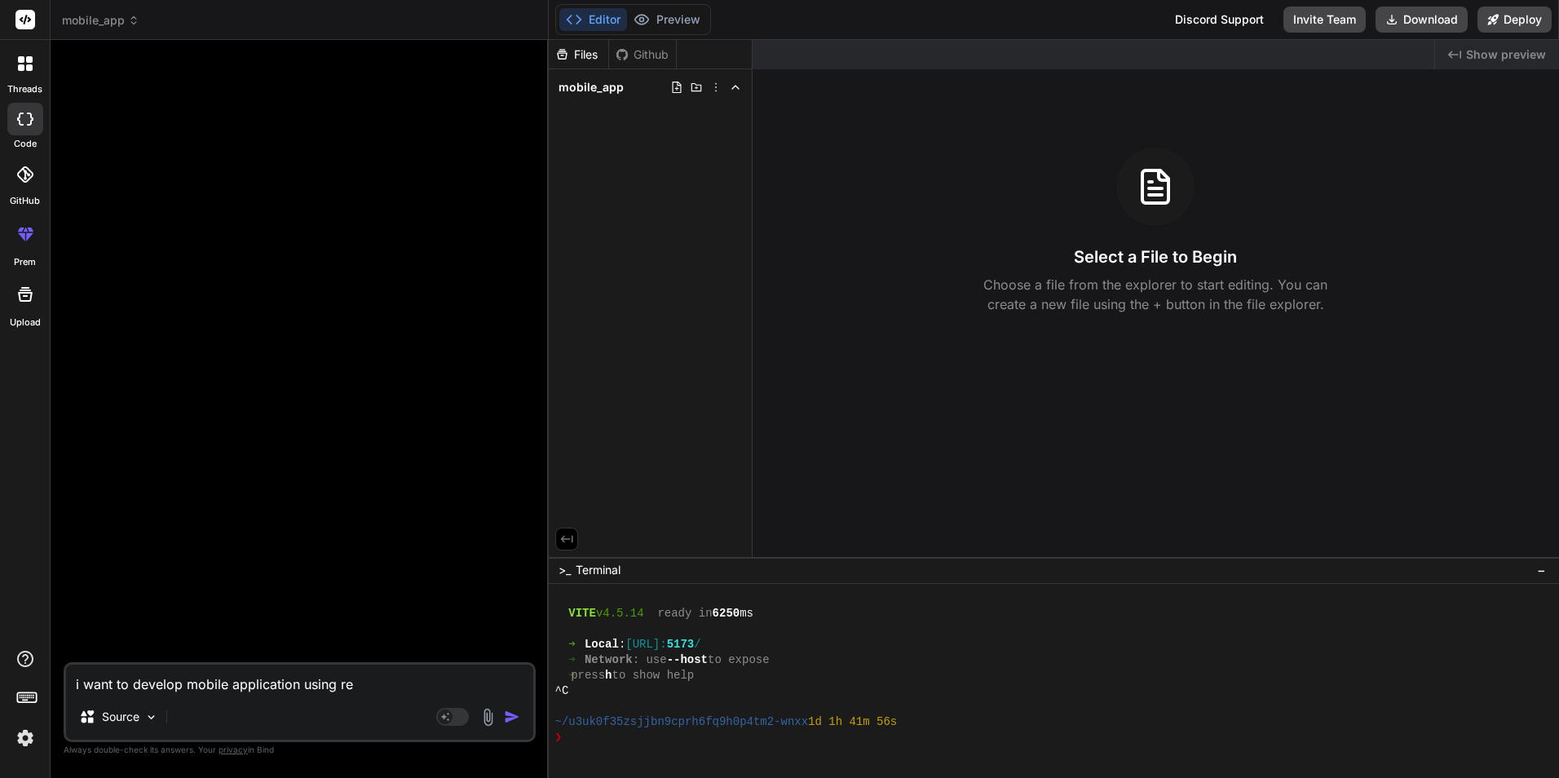
type textarea "i want to develop mobile application using rea"
type textarea "x"
type textarea "i want to develop mobile application using reac"
type textarea "x"
type textarea "i want to develop mobile application using react"
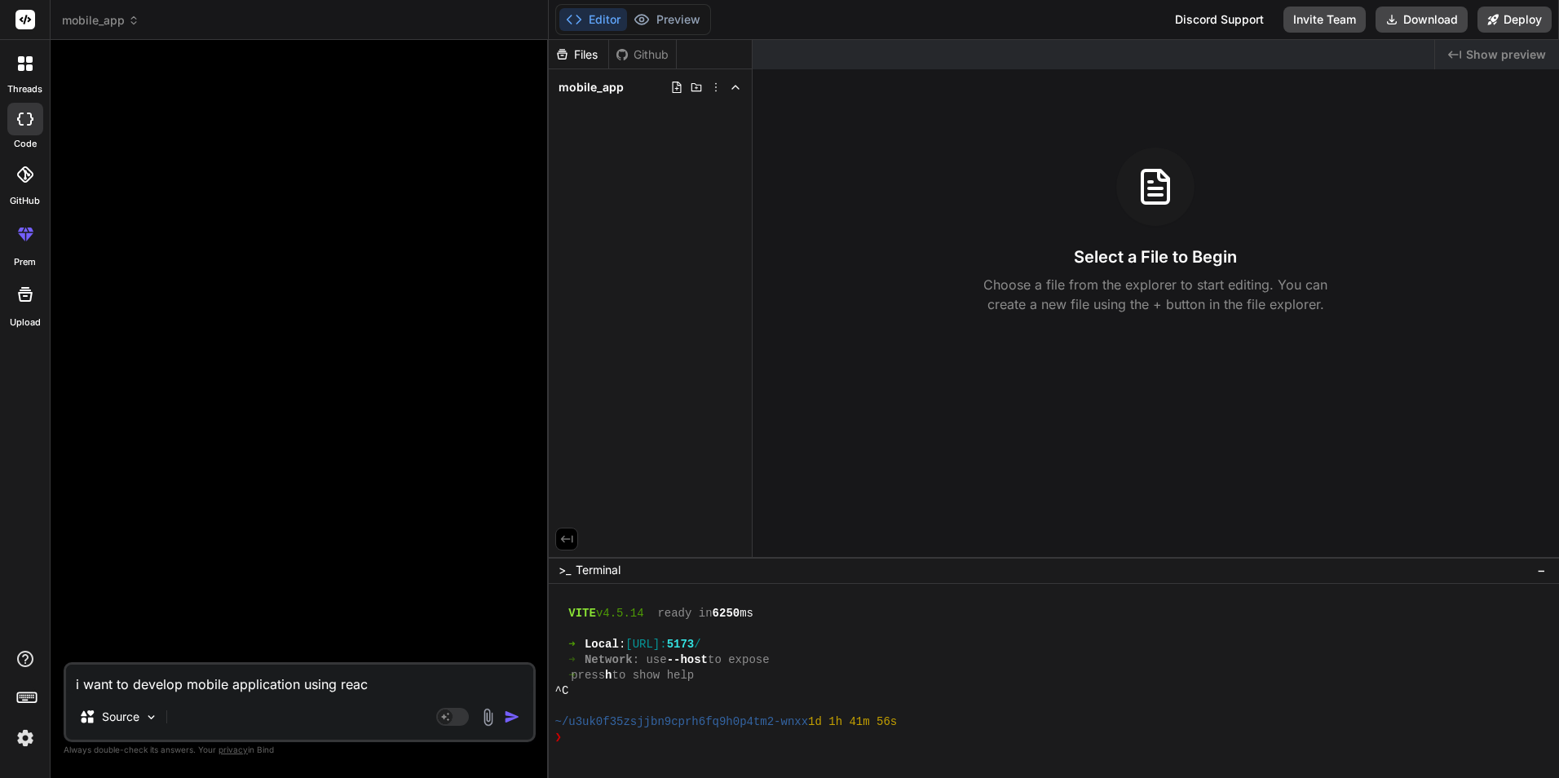
type textarea "x"
type textarea "i want to develop mobile application using react"
type textarea "x"
type textarea "i want to develop mobile application using react v"
type textarea "x"
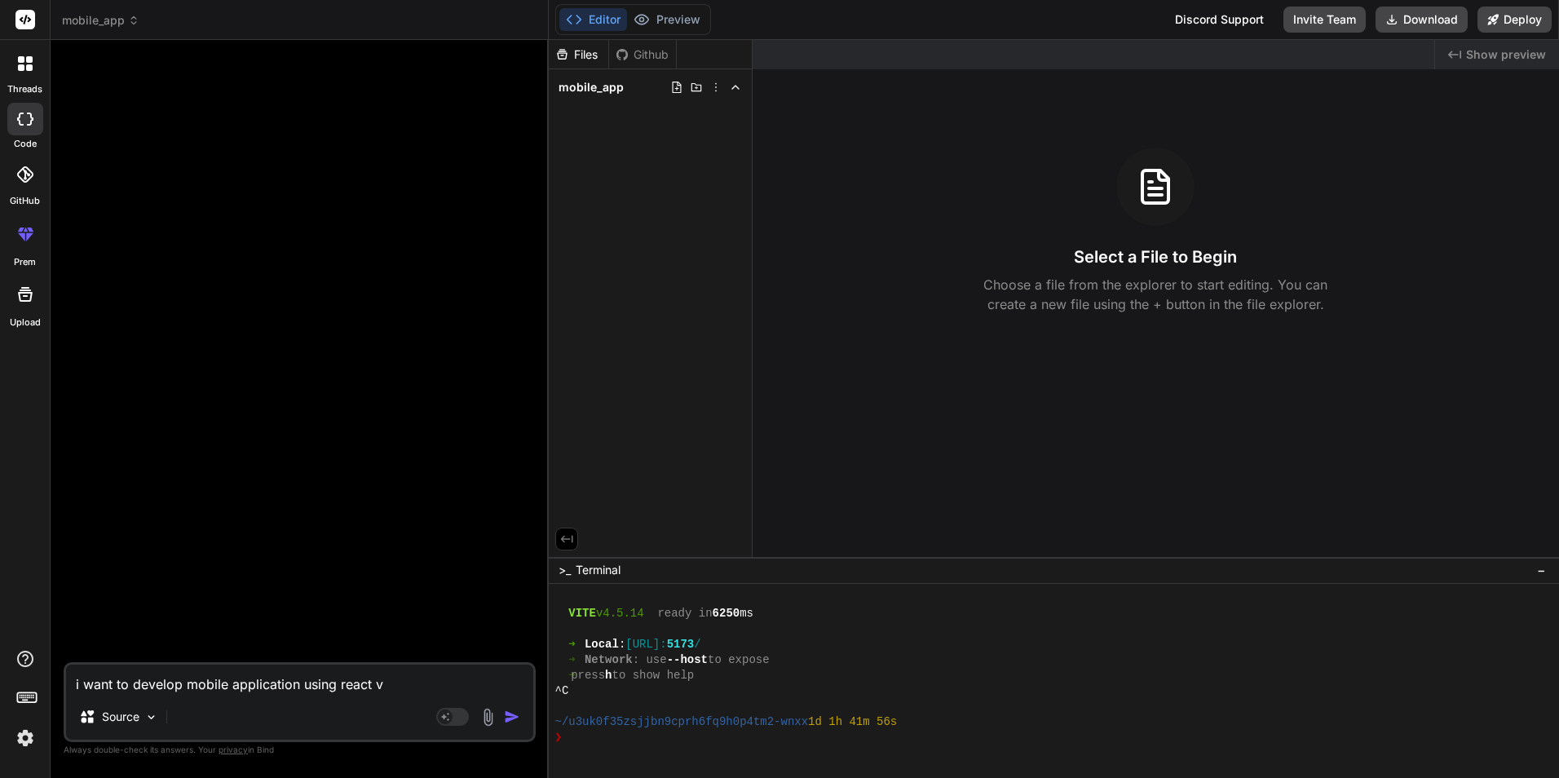
type textarea "i want to develop mobile application using react vi"
type textarea "x"
type textarea "i want to develop mobile application using react vit"
type textarea "x"
type textarea "i want to develop mobile application using react vite"
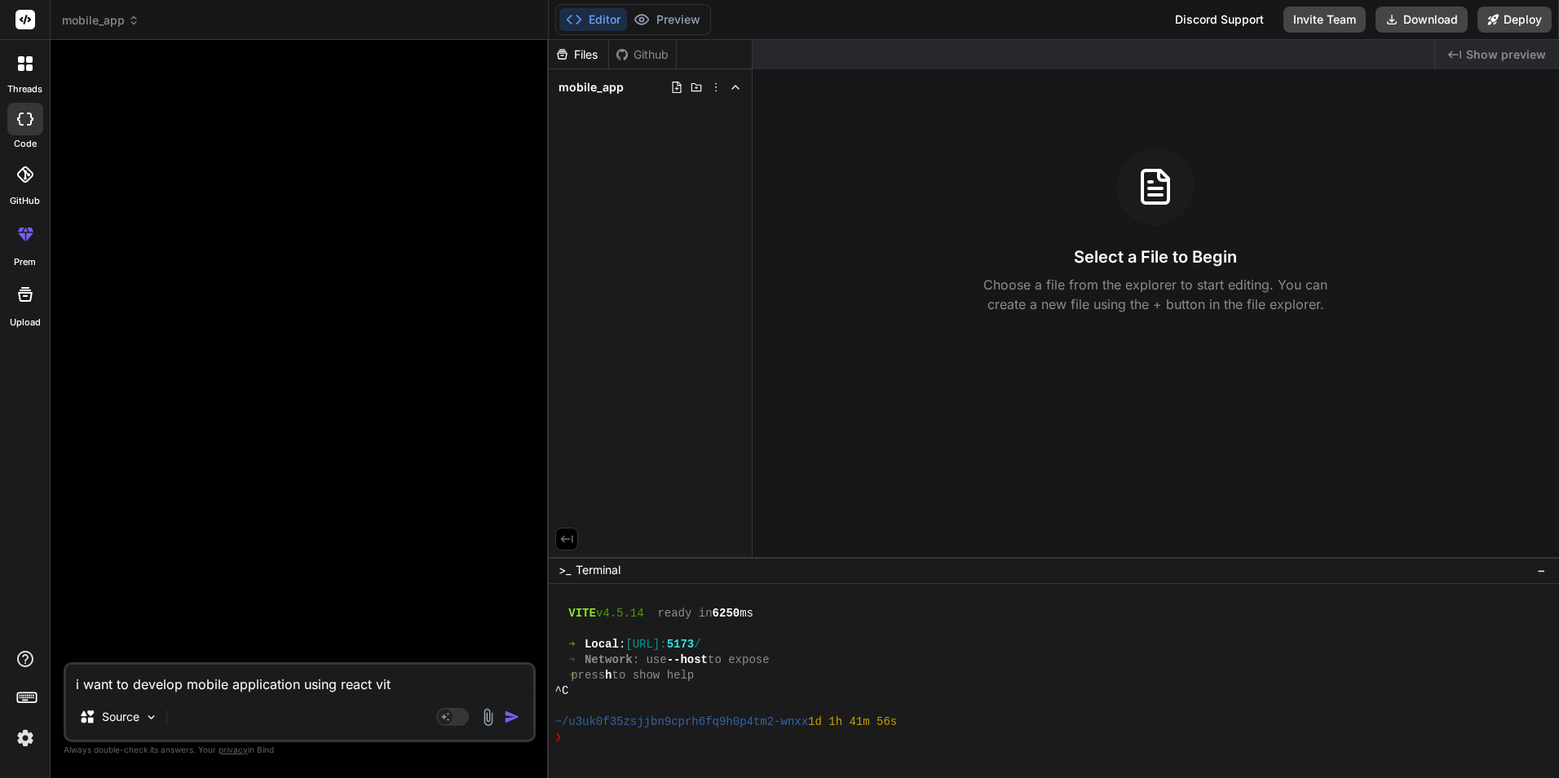
type textarea "x"
type textarea "i want to develop mobile application using react vite"
type textarea "x"
type textarea "i want to develop mobile application using react vite a"
type textarea "x"
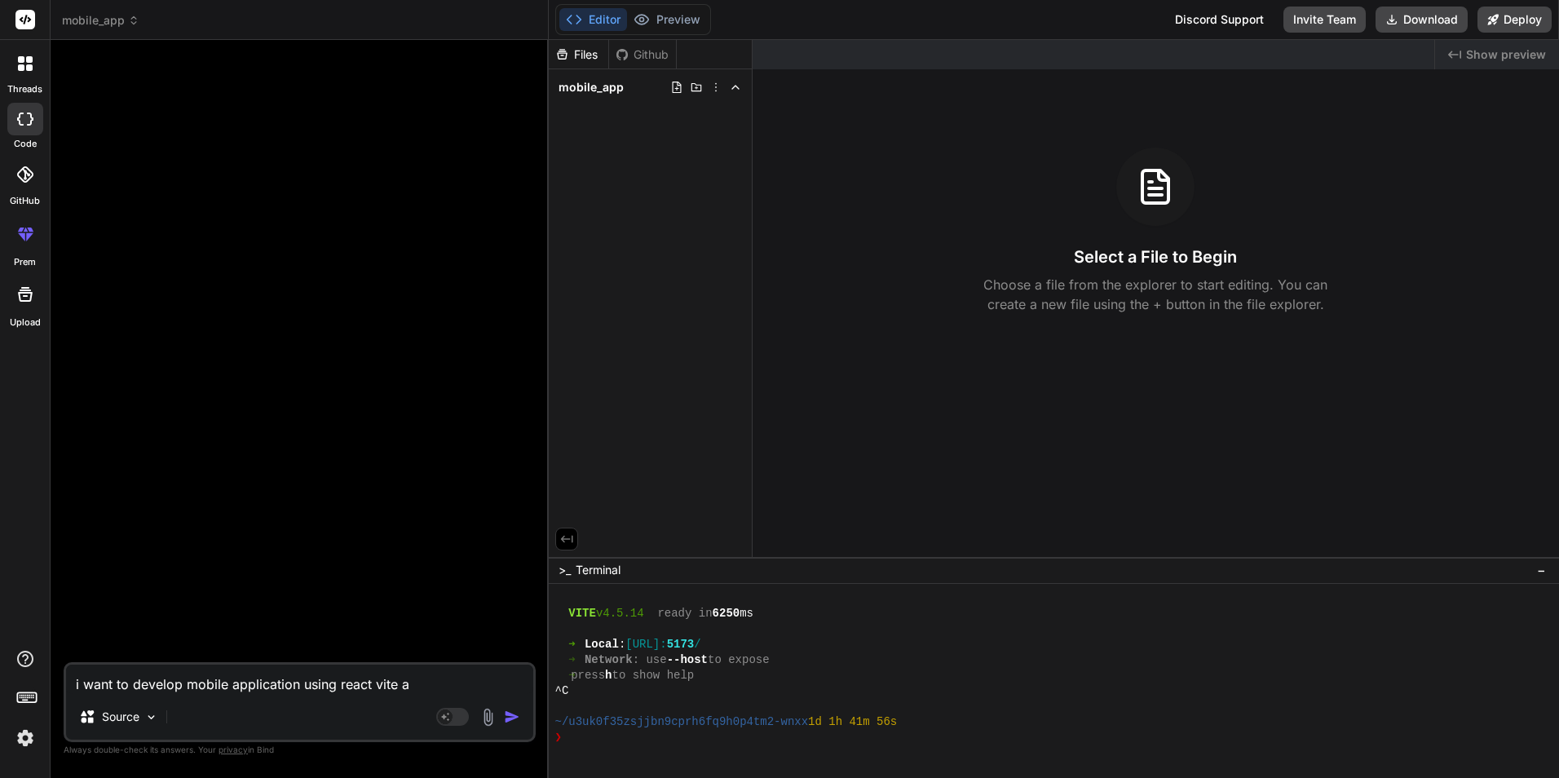
type textarea "i want to develop mobile application using react vite an"
type textarea "x"
type textarea "i want to develop mobile application using react vite and"
type textarea "x"
type textarea "i want to develop mobile application using react vite and"
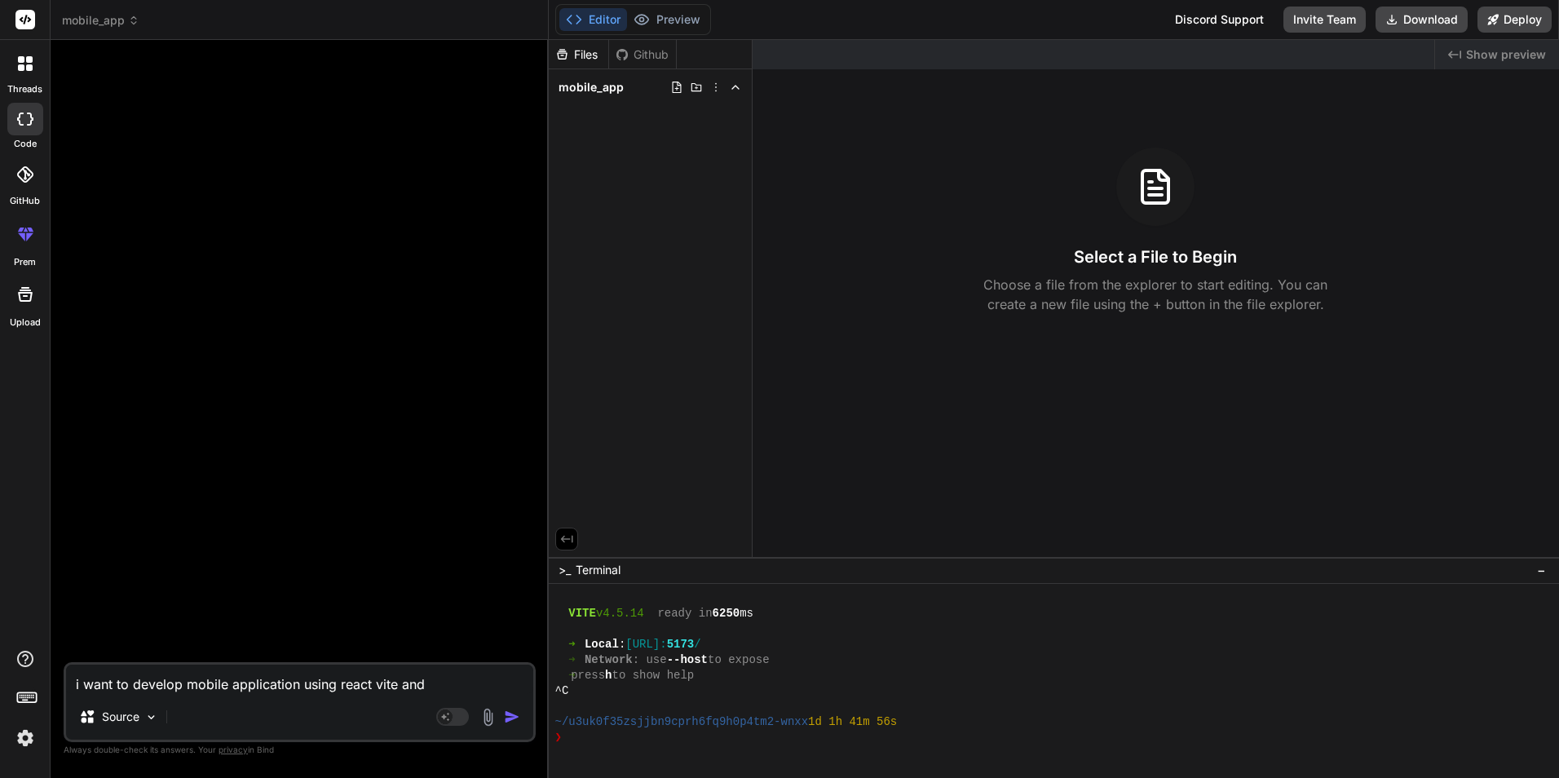
type textarea "x"
type textarea "i want to develop mobile application using react vite and t"
type textarea "x"
type textarea "i want to develop mobile application using react vite and ta"
type textarea "x"
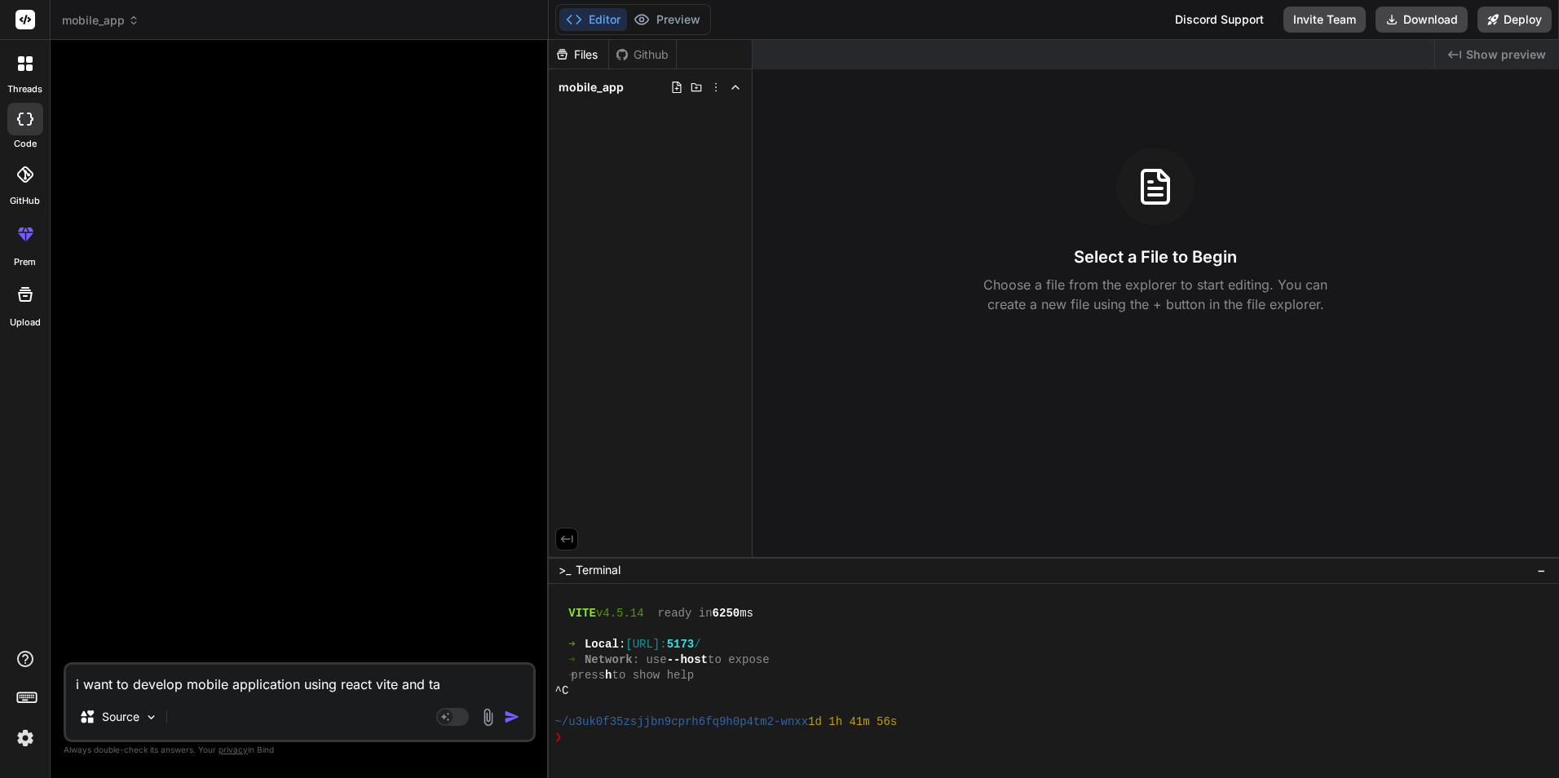
type textarea "i want to develop mobile application using react vite and tai"
type textarea "x"
type textarea "i want to develop mobile application using react vite and tail"
type textarea "x"
type textarea "i want to develop mobile application using react vite and tailw"
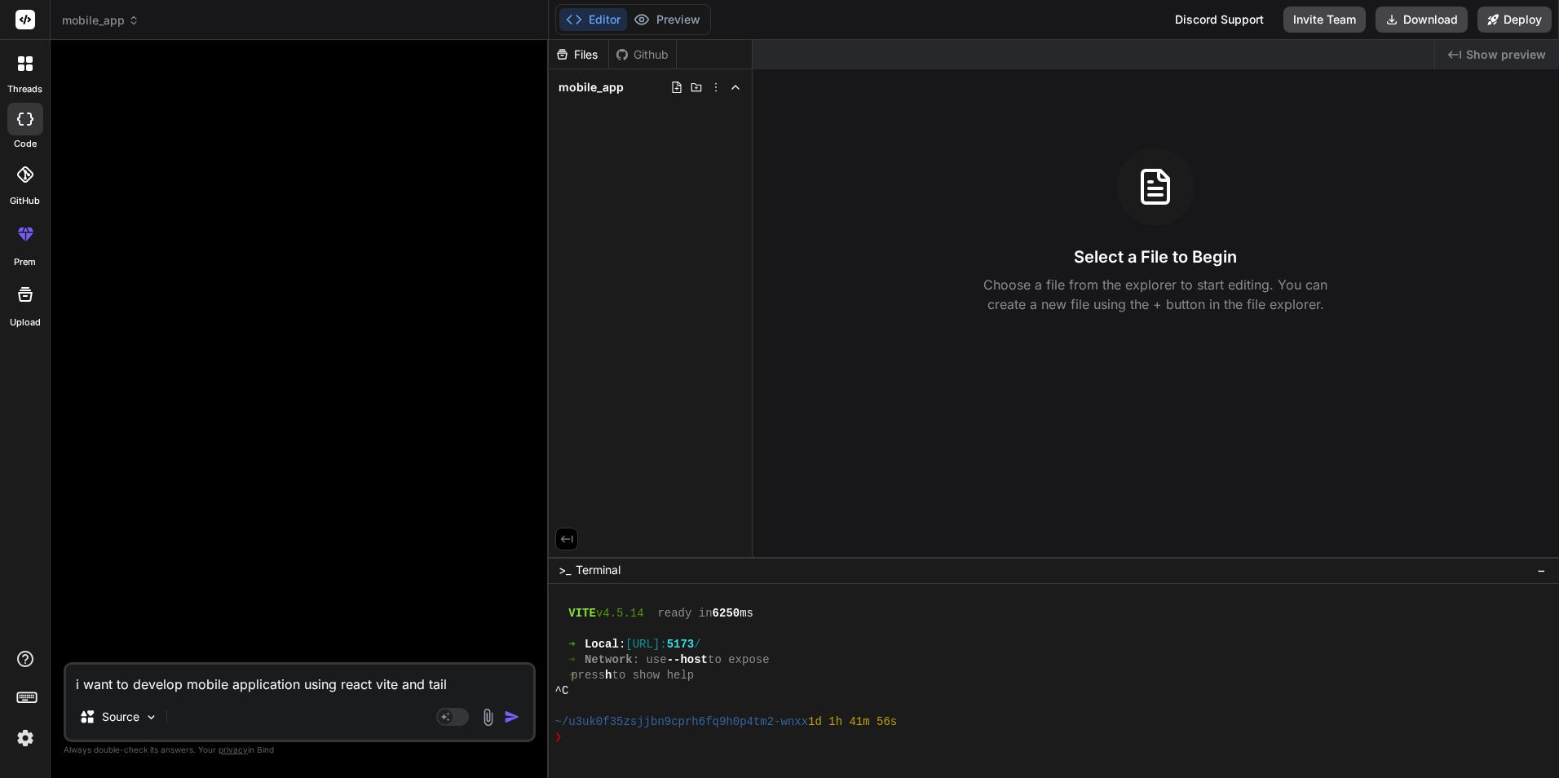
type textarea "x"
type textarea "i want to develop mobile application using react vite and tailwi"
type textarea "x"
type textarea "i want to develop mobile application using react vite and tailwin"
type textarea "x"
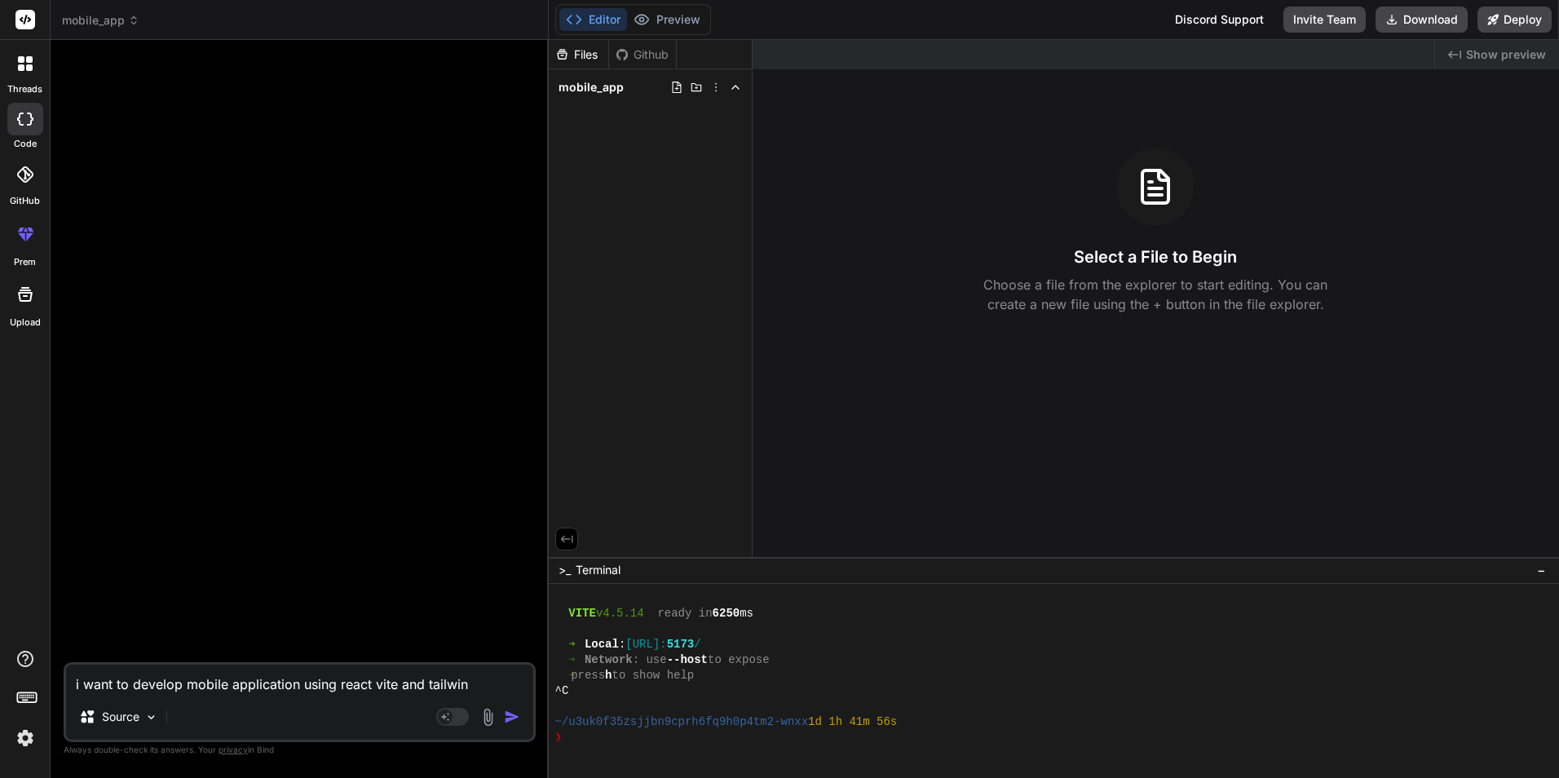
type textarea "i want to develop mobile application using react vite and tailwind"
type textarea "x"
type textarea "i want to develop mobile application using react vite and tailwind"
type textarea "x"
type textarea "i want to develop mobile application using react vite and tailwind c"
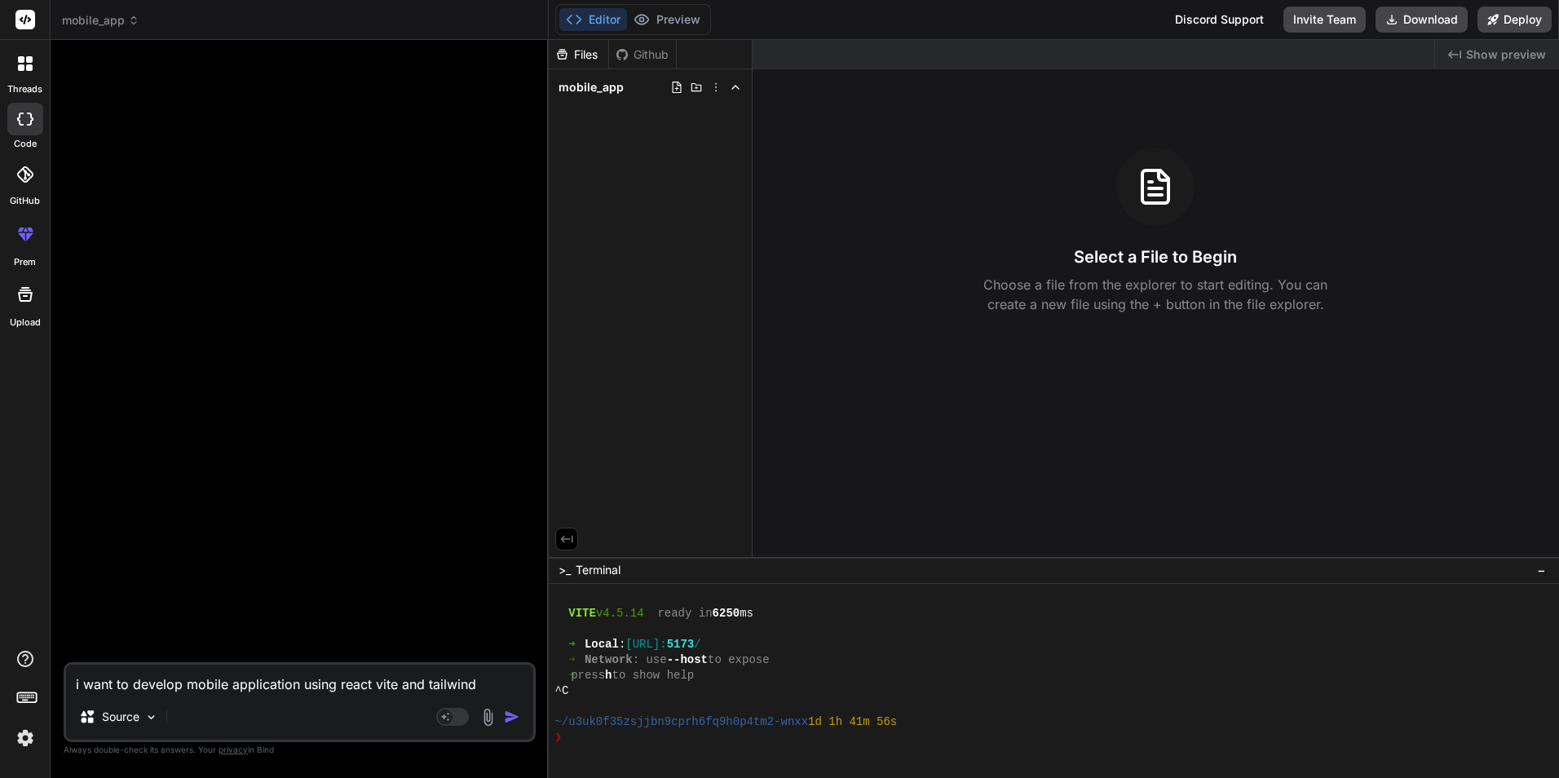
type textarea "x"
type textarea "i want to develop mobile application using react vite and tailwind cs"
type textarea "x"
type textarea "i want to develop mobile application using react vite and tailwind css"
type textarea "x"
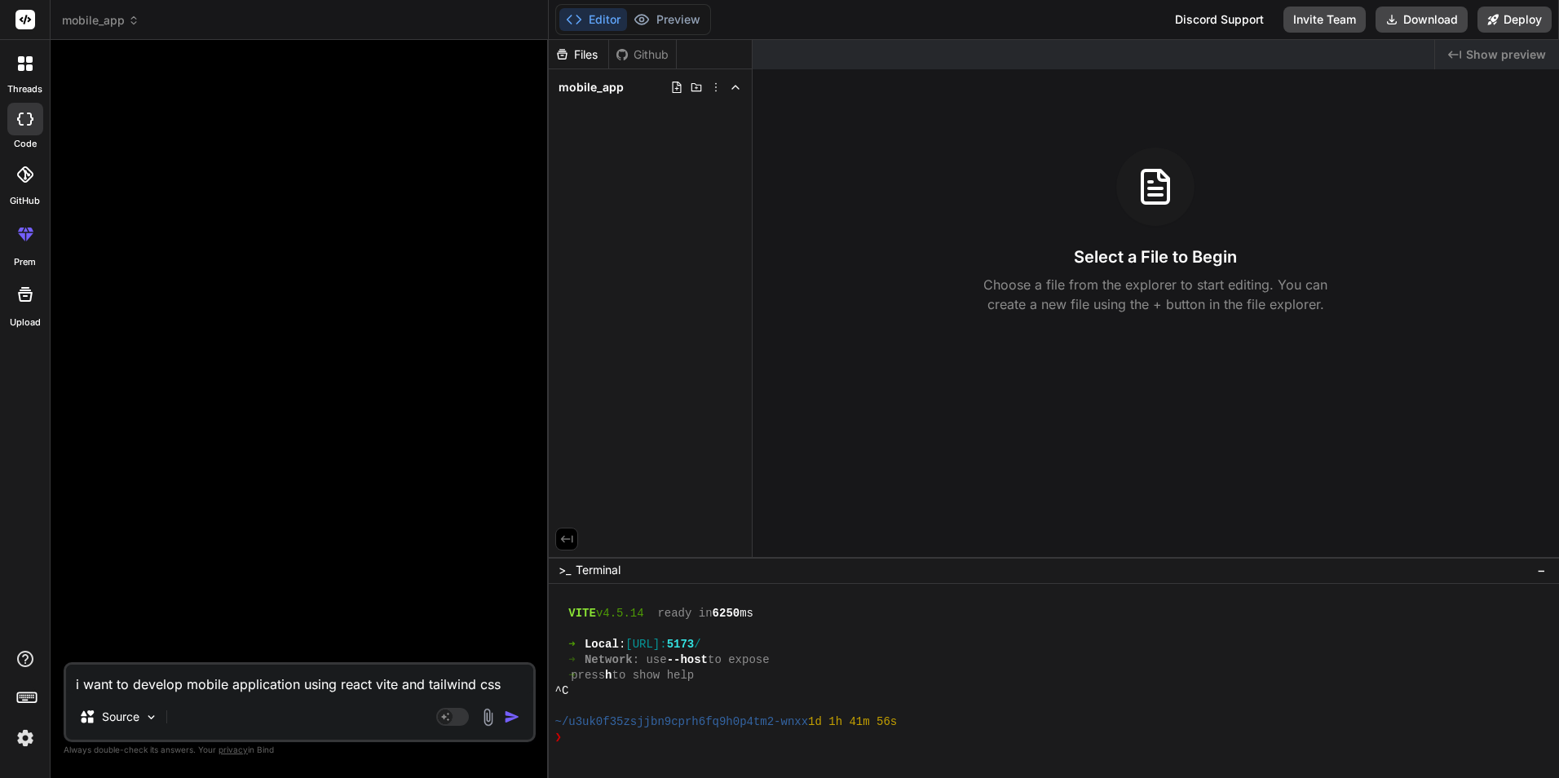
type textarea "i want to develop mobile application using react vite and tailwind css."
type textarea "x"
type textarea "i want to develop mobile application using react vite and tailwind css.."
type textarea "x"
type textarea "i want to develop mobile application using react vite and tailwind css..."
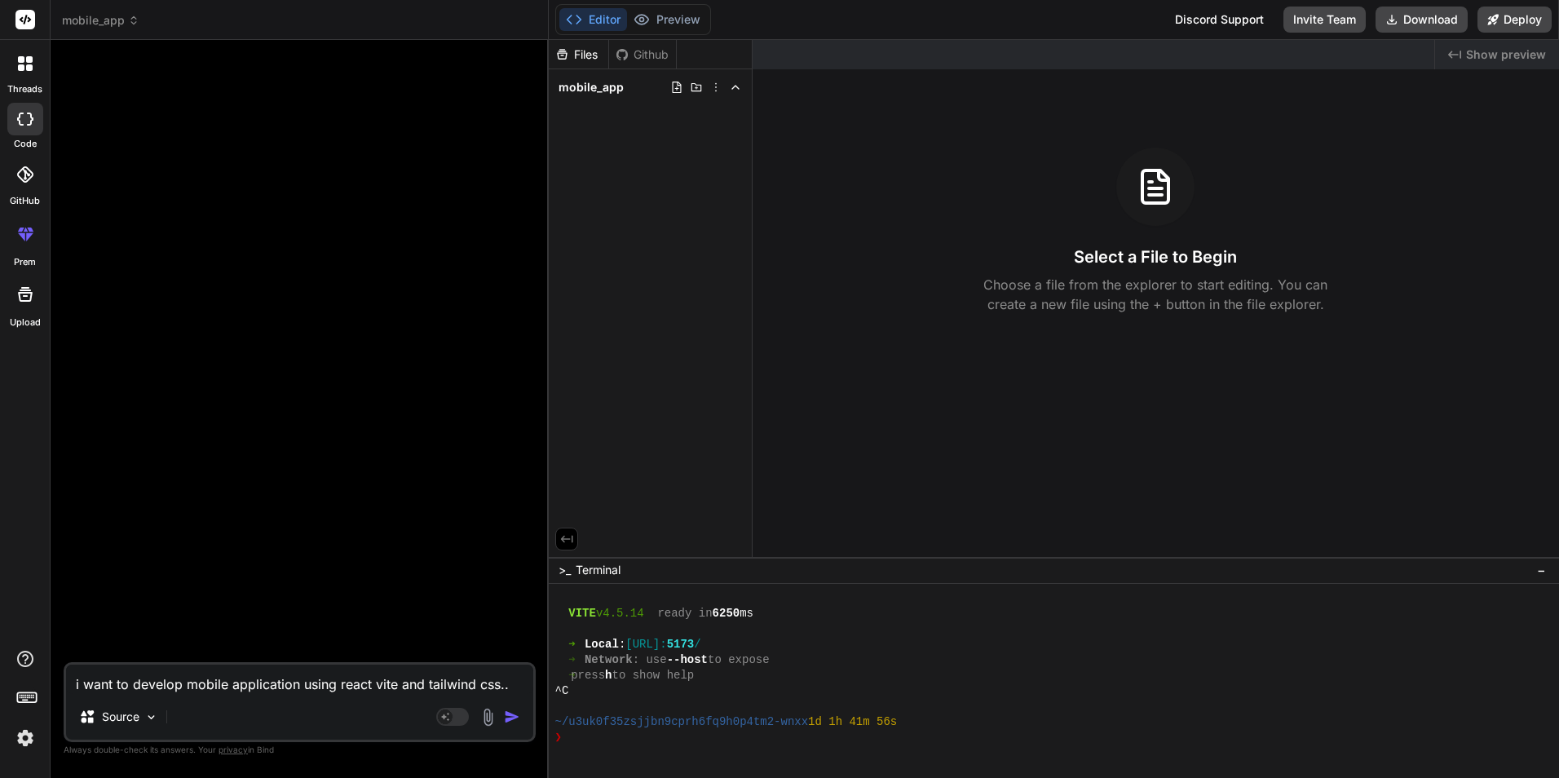
type textarea "x"
type textarea "i want to develop mobile application using react vite and tailwind css...b"
type textarea "x"
type textarea "i want to develop mobile application using react vite and tailwind css...bu"
type textarea "x"
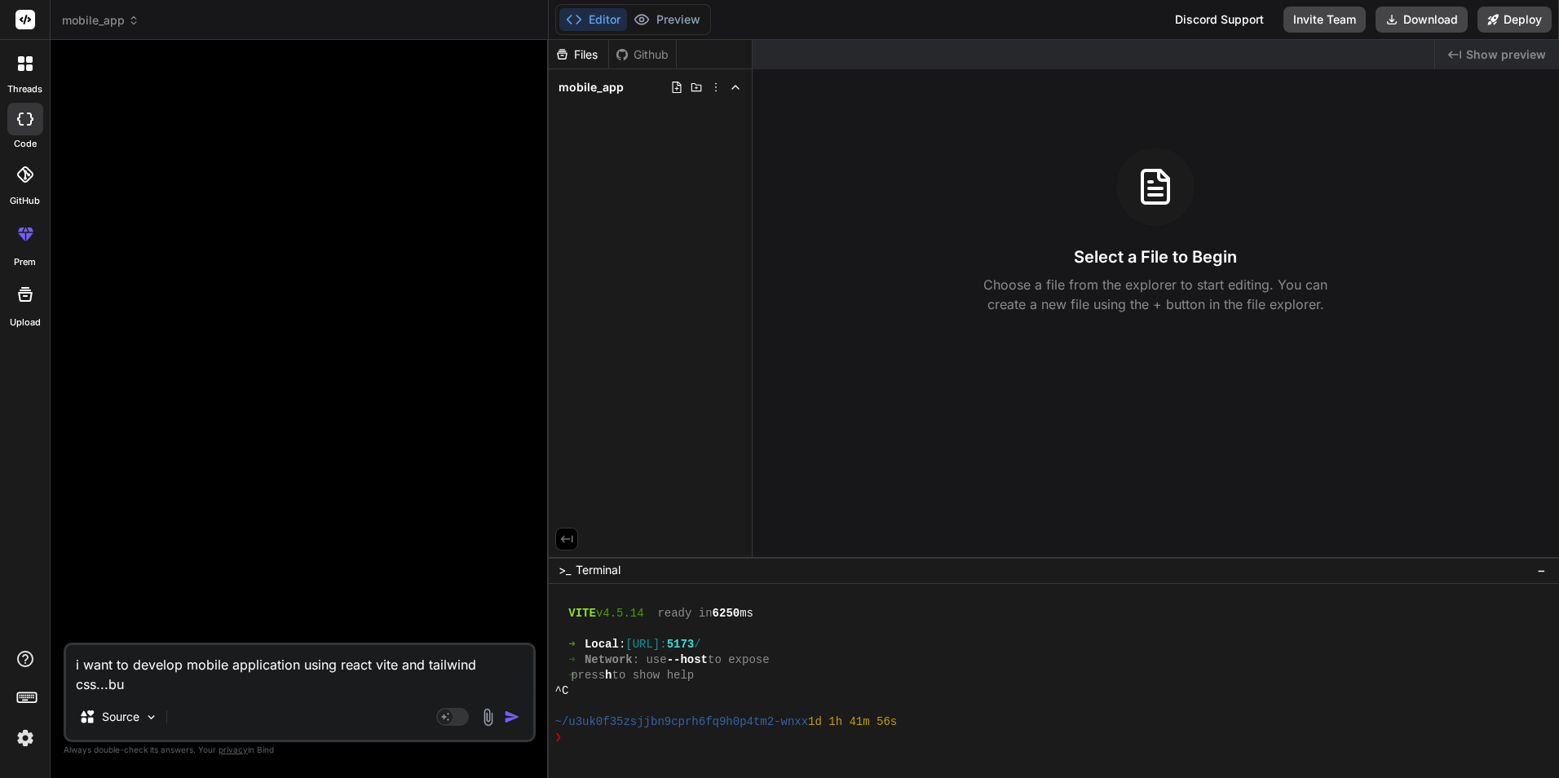
type textarea "i want to develop mobile application using react vite and tailwind css...bui"
type textarea "x"
type textarea "i want to develop mobile application using react vite and tailwind css...buil"
type textarea "x"
type textarea "i want to develop mobile application using react vite and tailwind css...build"
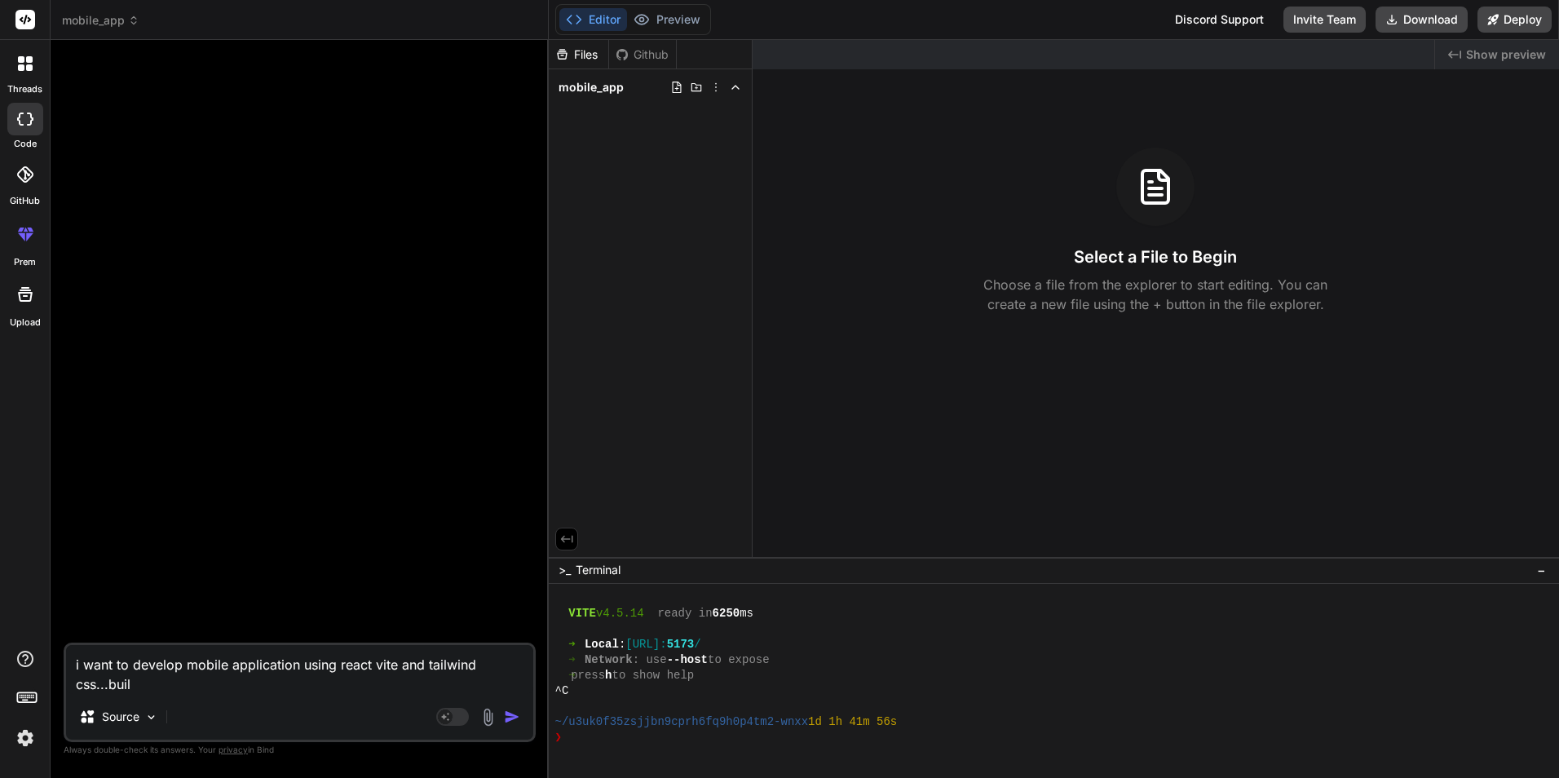
type textarea "x"
type textarea "i want to develop mobile application using react vite and tailwind css...build"
type textarea "x"
type textarea "i want to develop mobile application using react vite and tailwind css...build a"
type textarea "x"
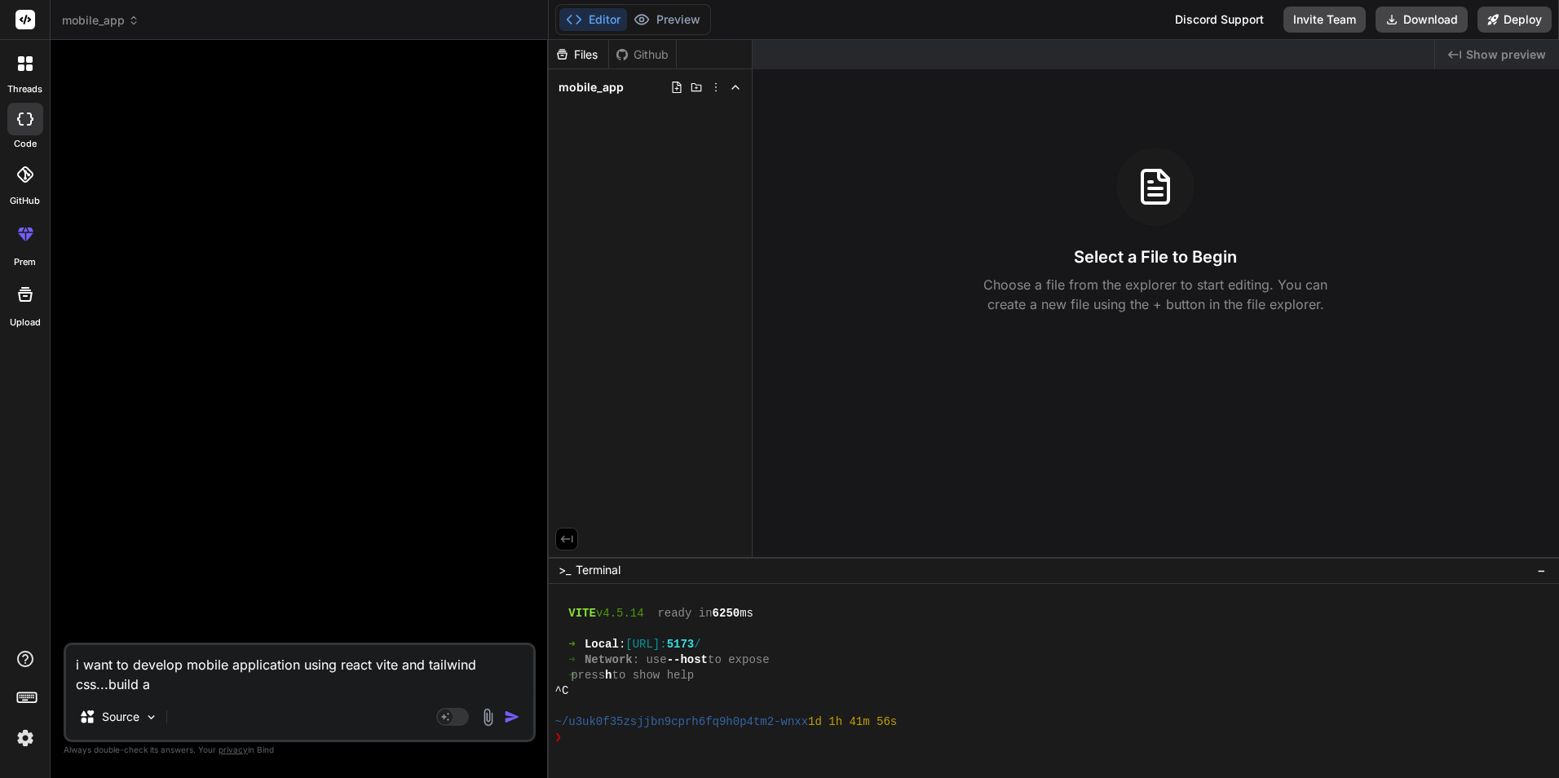
type textarea "i want to develop mobile application using react vite and tailwind css...build …"
type textarea "x"
type textarea "i want to develop mobile application using react vite and tailwind css...build …"
type textarea "x"
type textarea "i want to develop mobile application using react vite and tailwind css...build …"
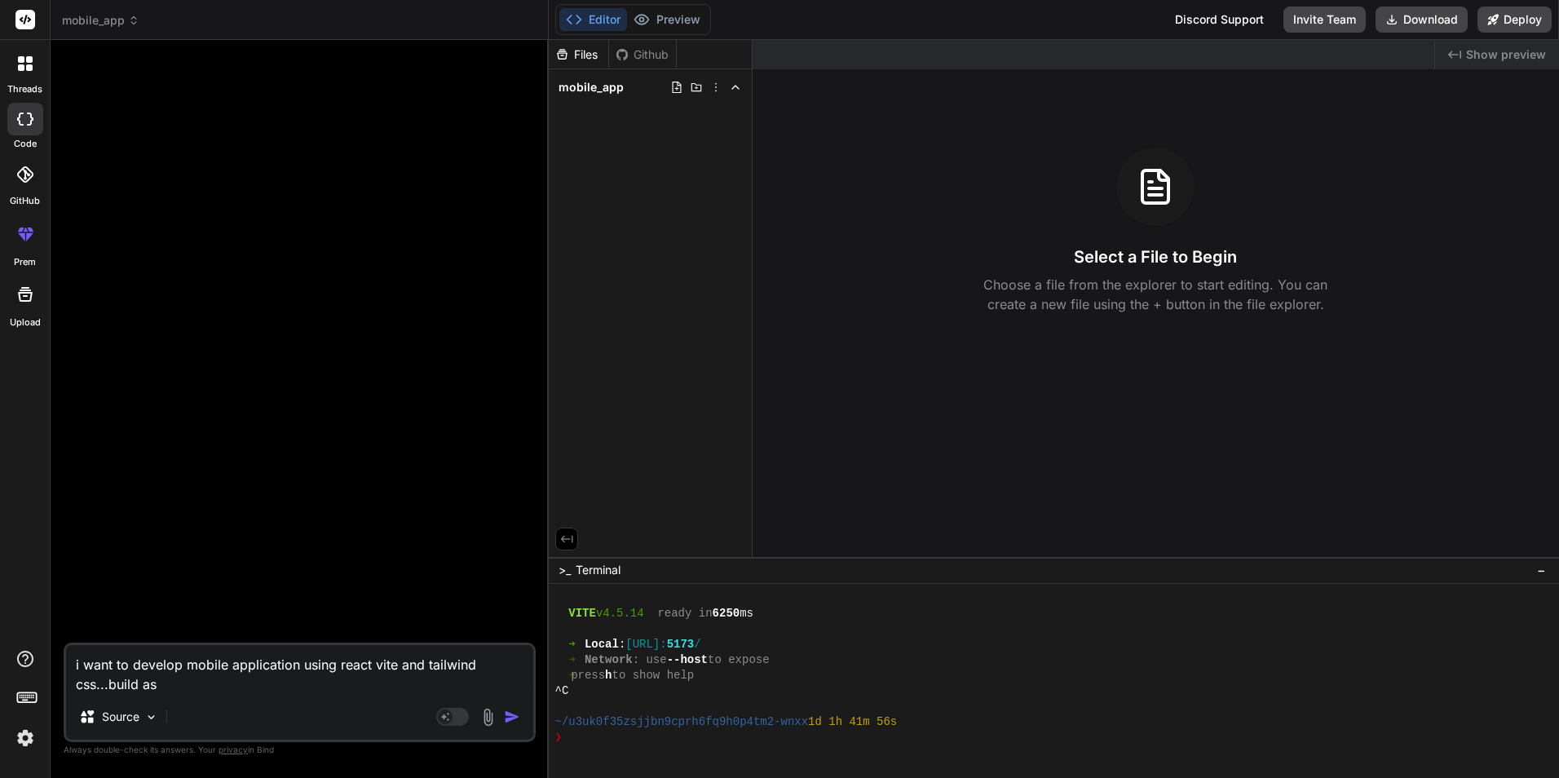
type textarea "x"
type textarea "i want to develop mobile application using react vite and tailwind css...build …"
type textarea "x"
type textarea "i want to develop mobile application using react vite and tailwind css...build …"
type textarea "x"
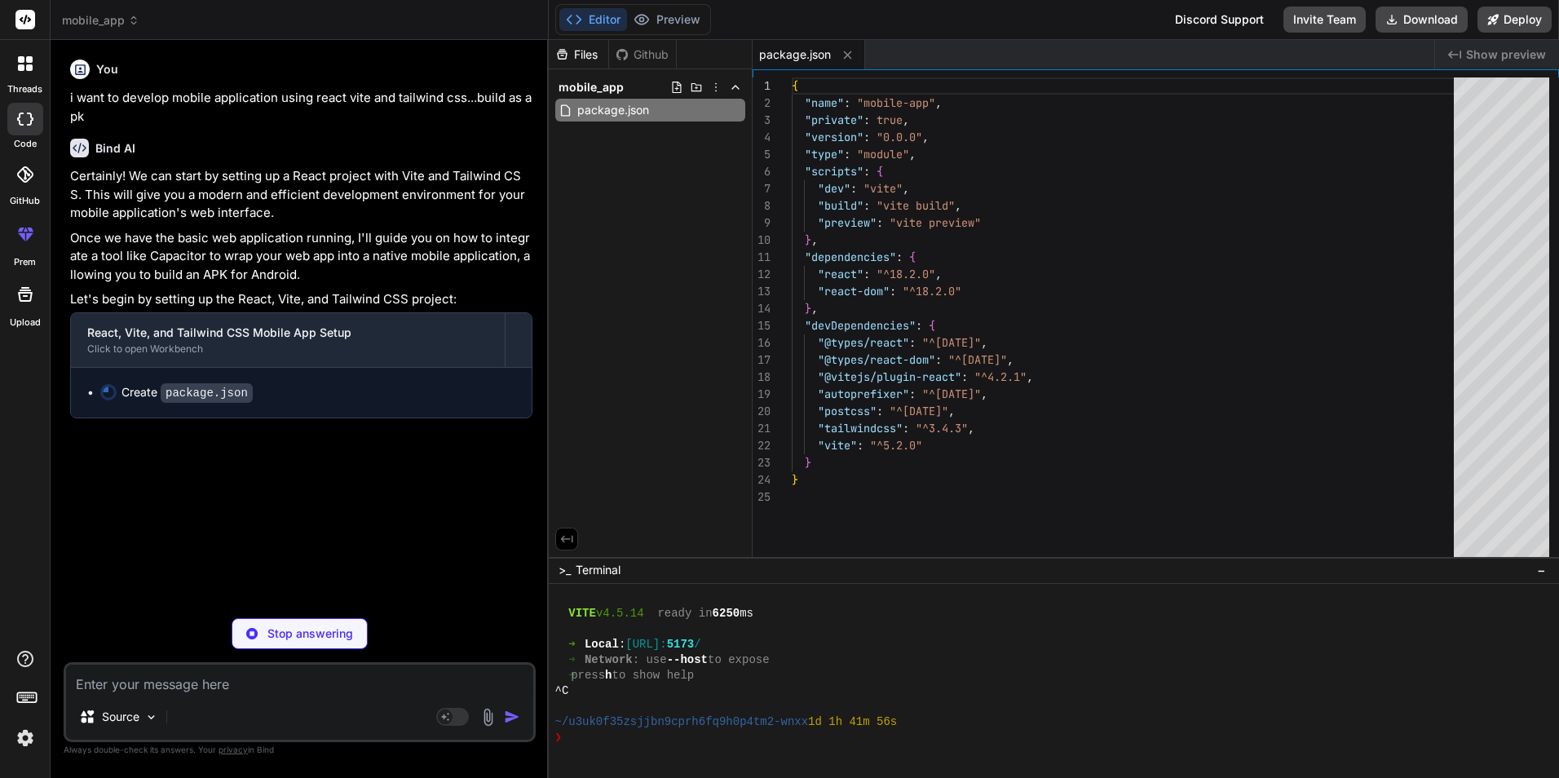
type textarea "x"
type textarea "import { defineConfig } from 'vite' import react from '@vitejs/plugin-react' //…"
type textarea "x"
type textarea "export default { plugins: { tailwindcss: {}, autoprefixer: {}, }, }"
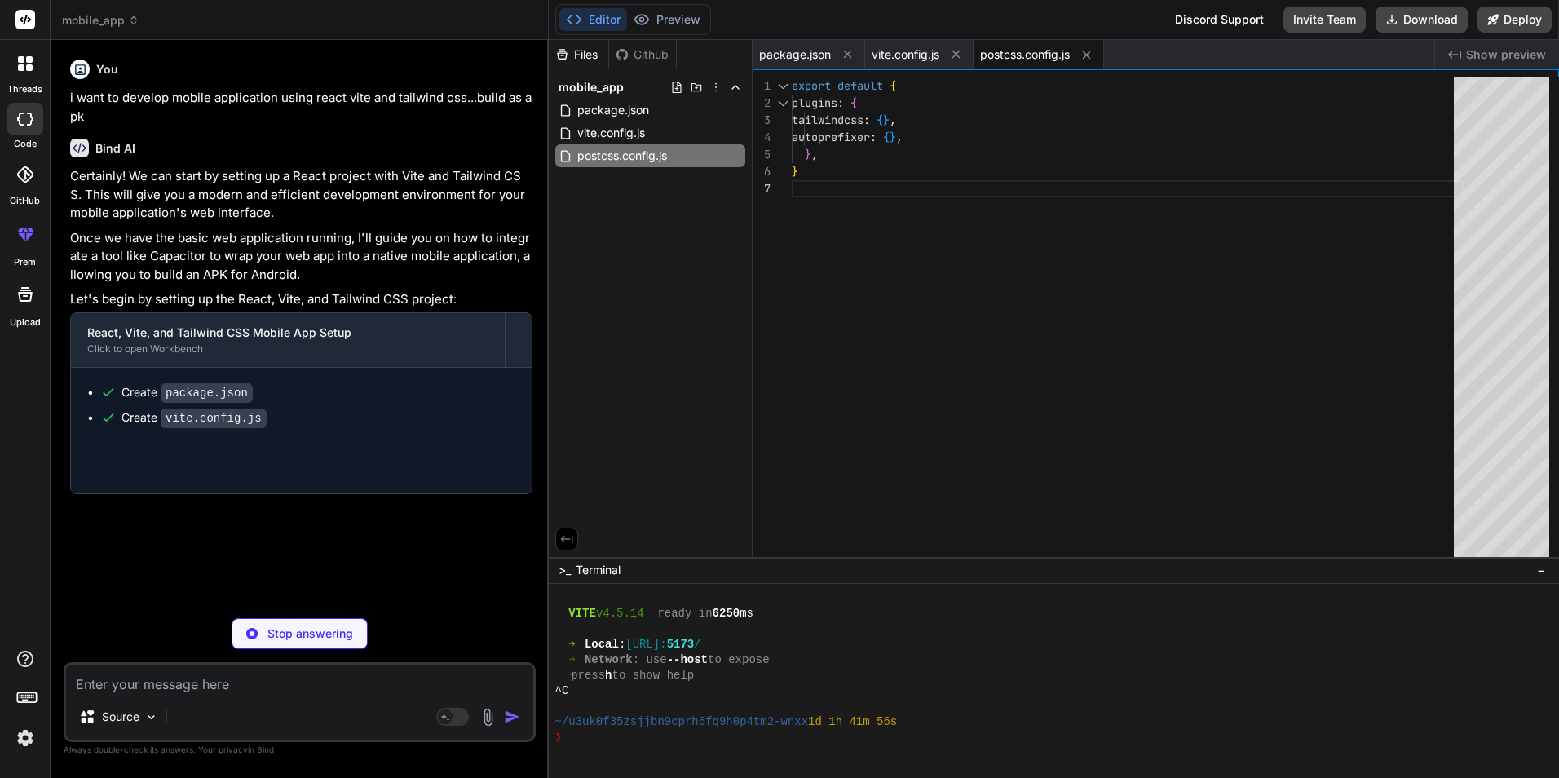
type textarea "x"
type textarea "}"
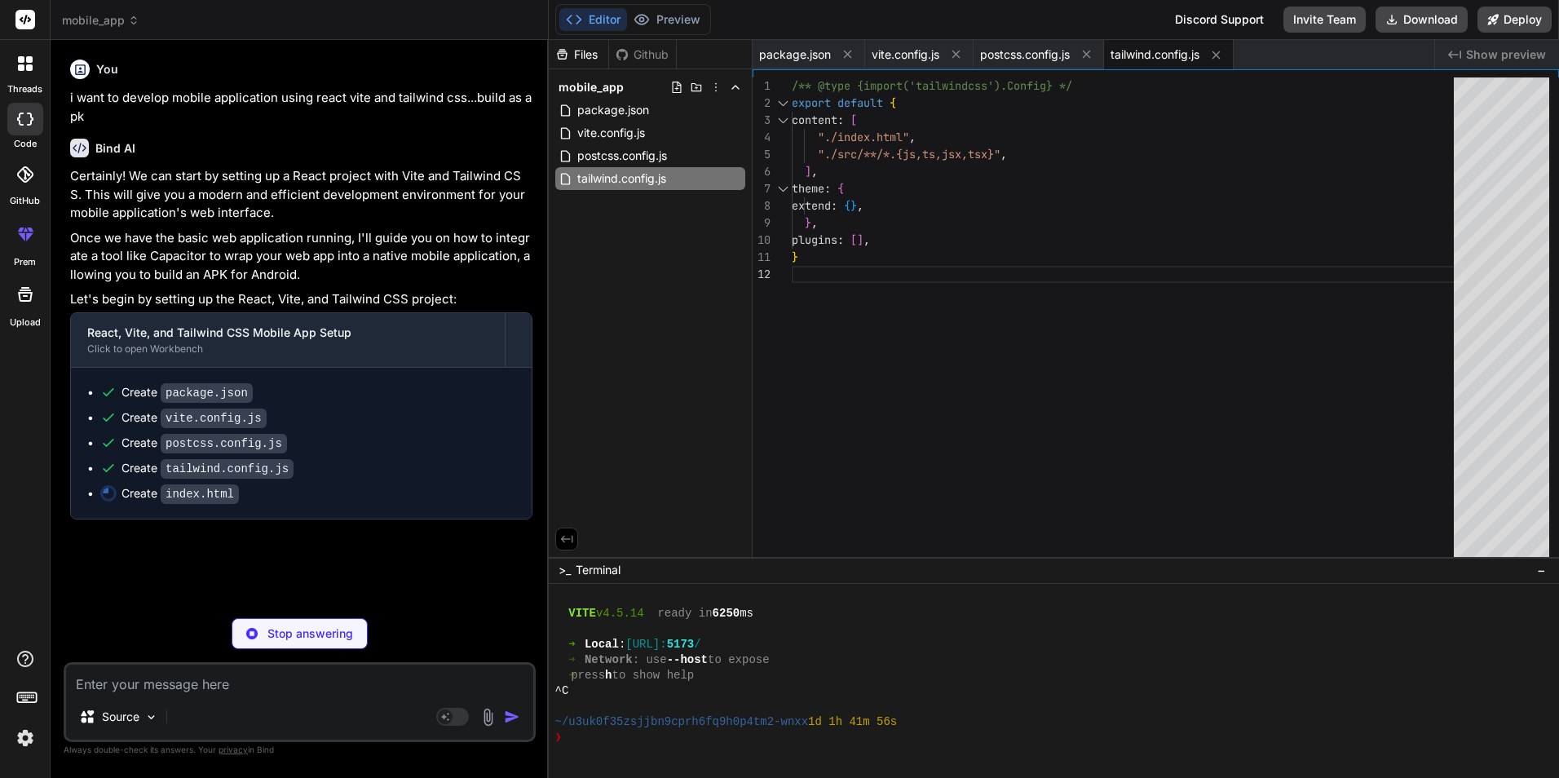
type textarea "x"
type textarea "<script type="module" src="/src/main.jsx"></script> </body> </html>"
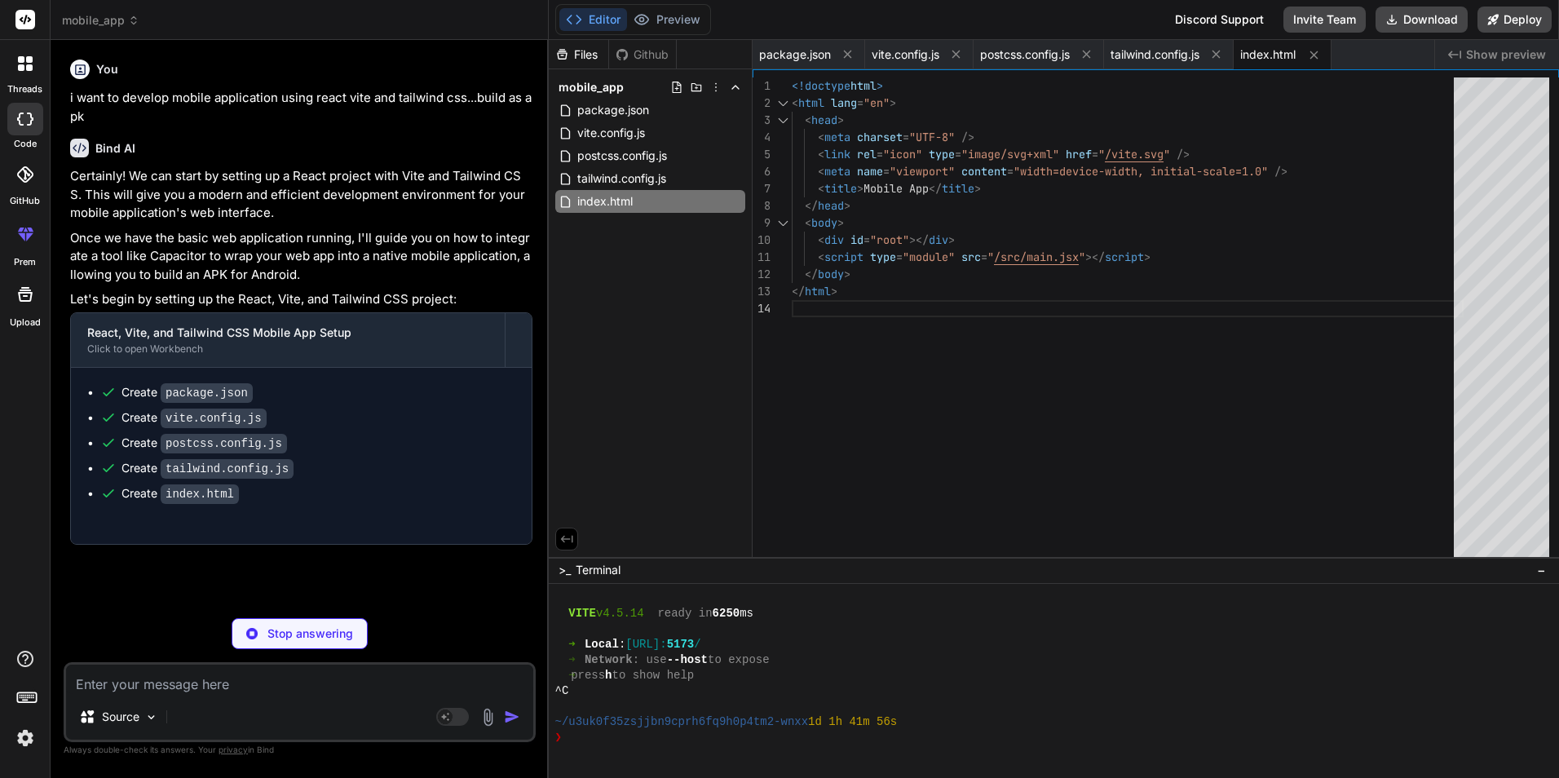
type textarea "x"
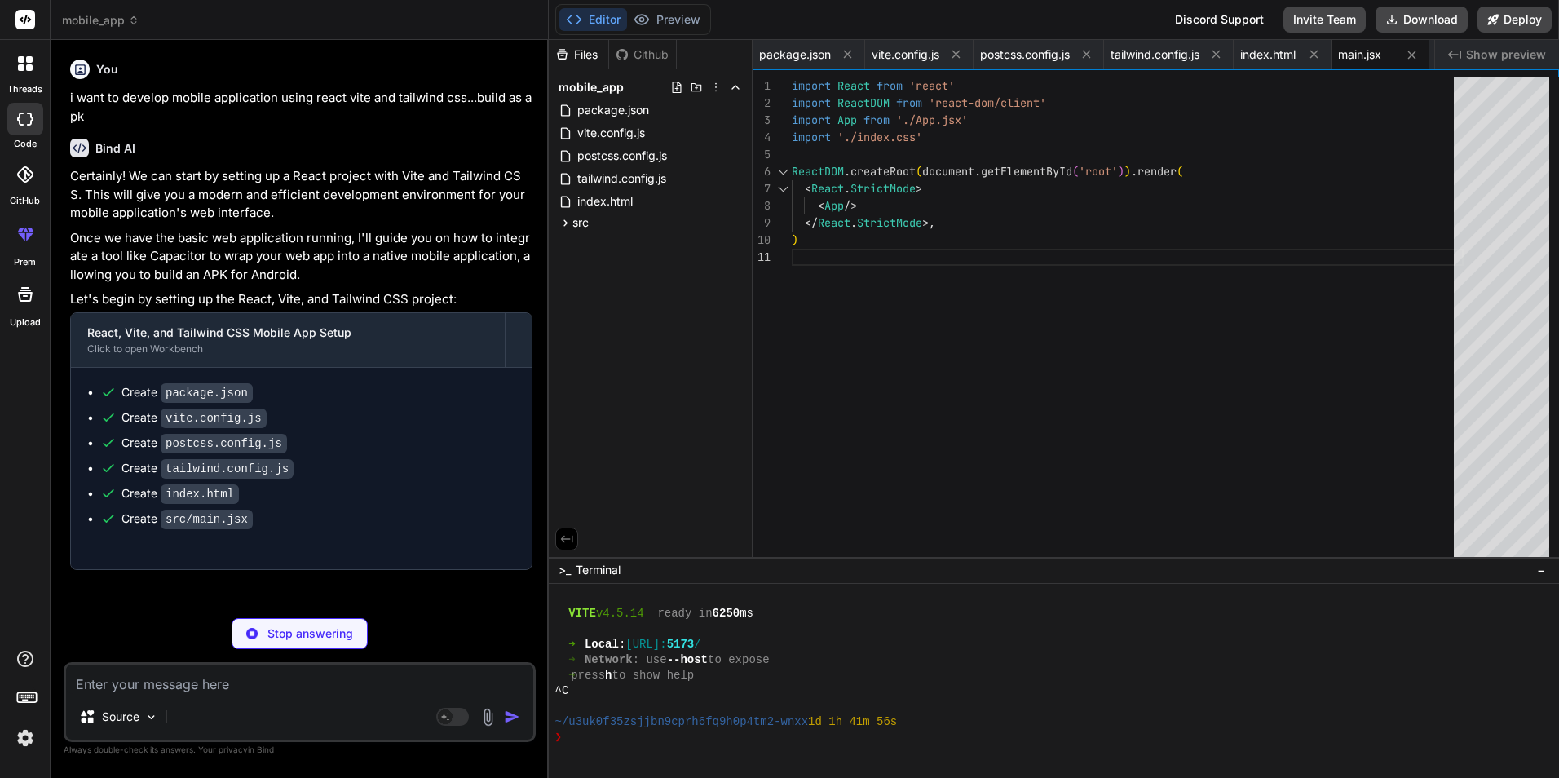
type textarea "x"
type textarea "-moz-osx-font-smoothing: grayscale; } code { font-family: source-code-pro, Menl…"
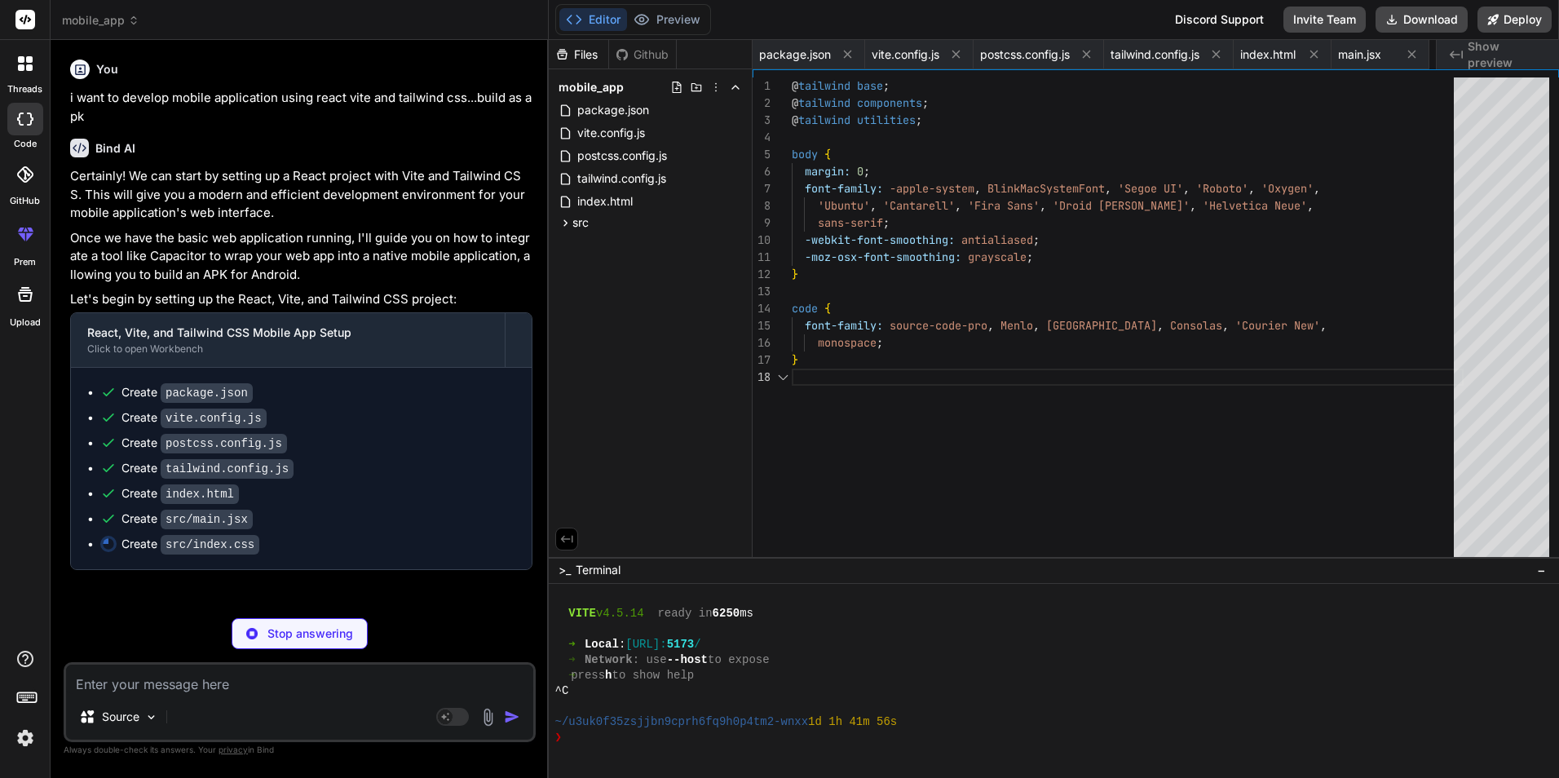
scroll to position [0, 96]
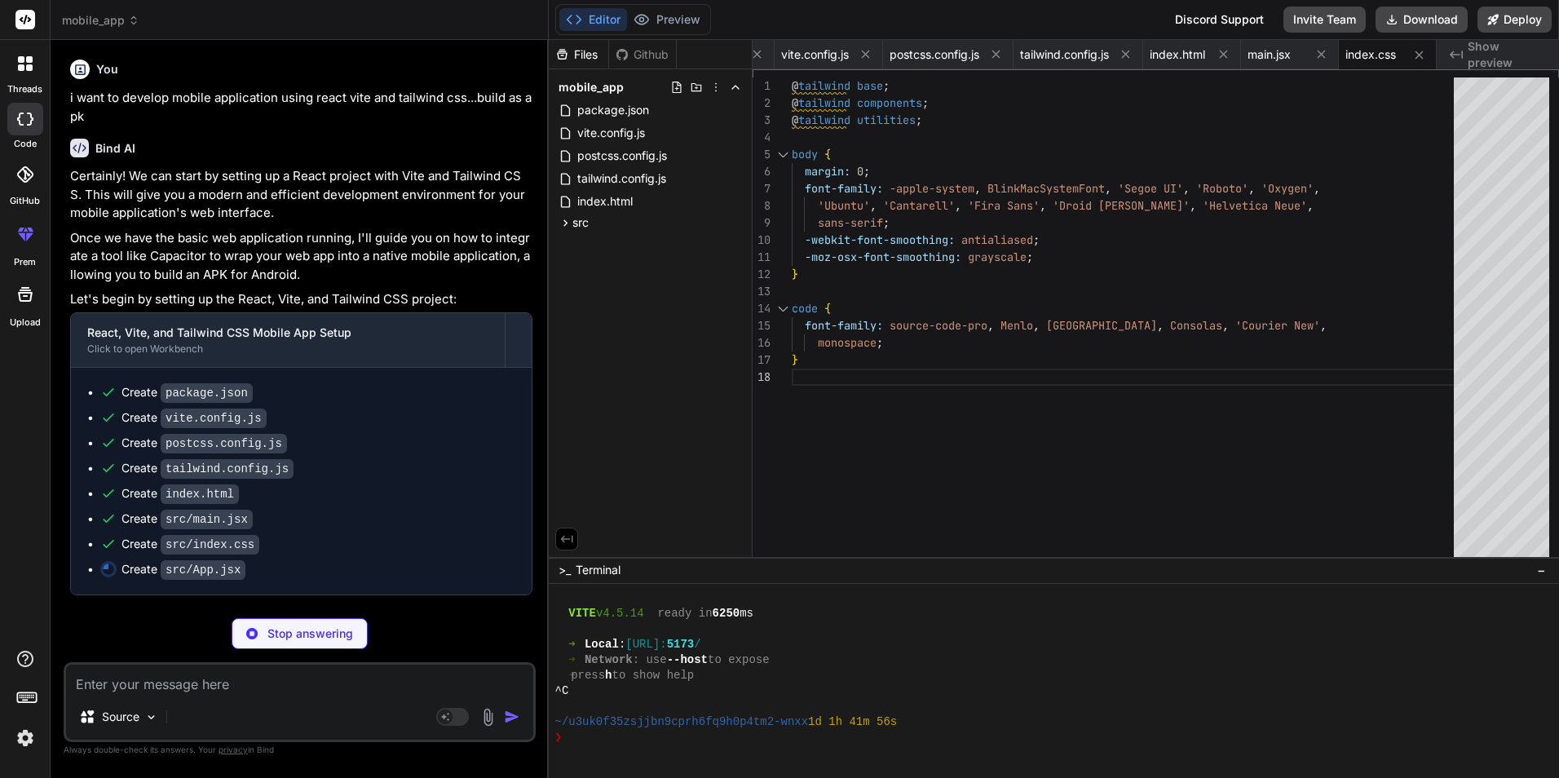
type textarea "x"
type textarea "export default App;"
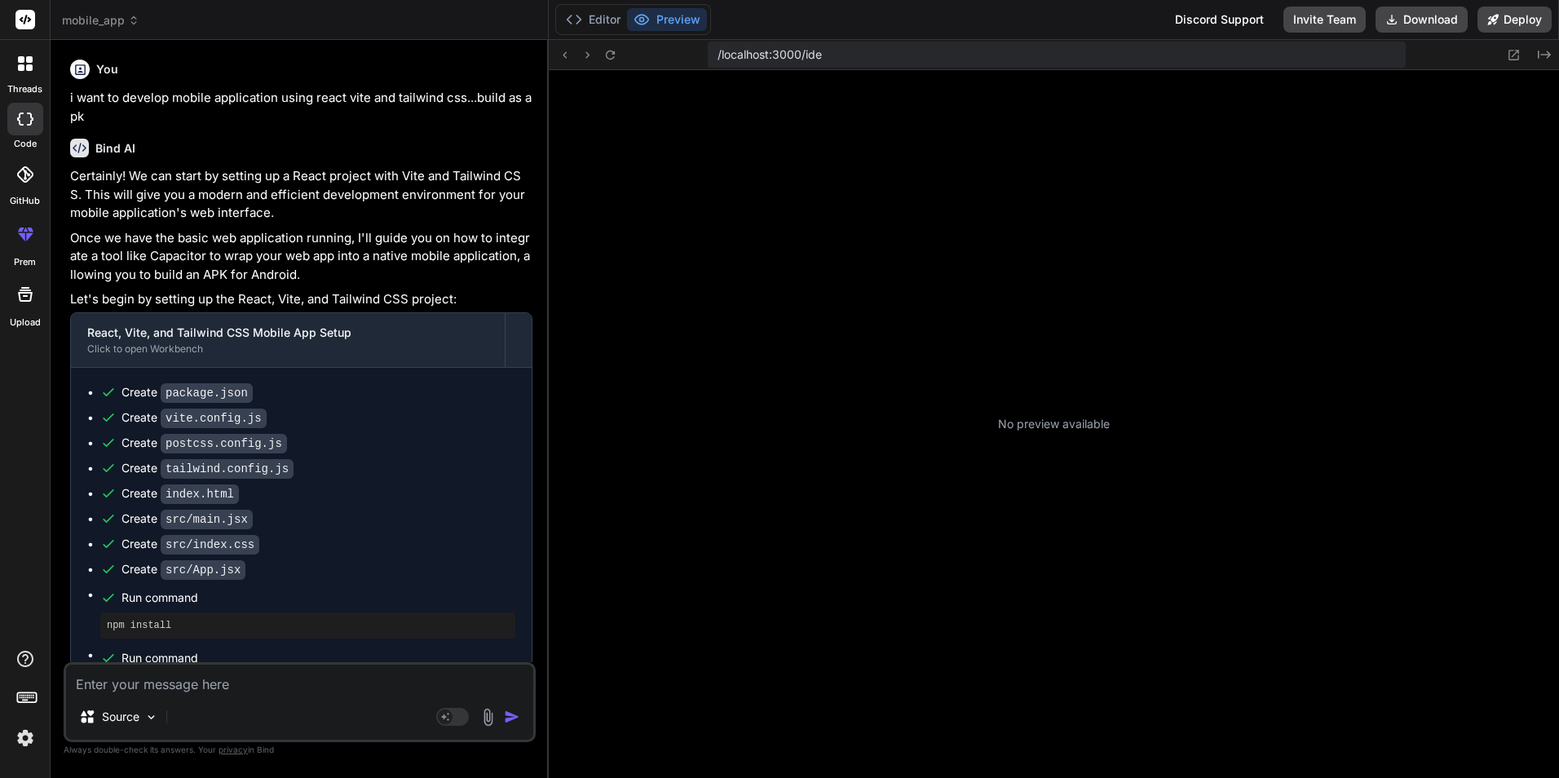
scroll to position [1162, 0]
type textarea "x"
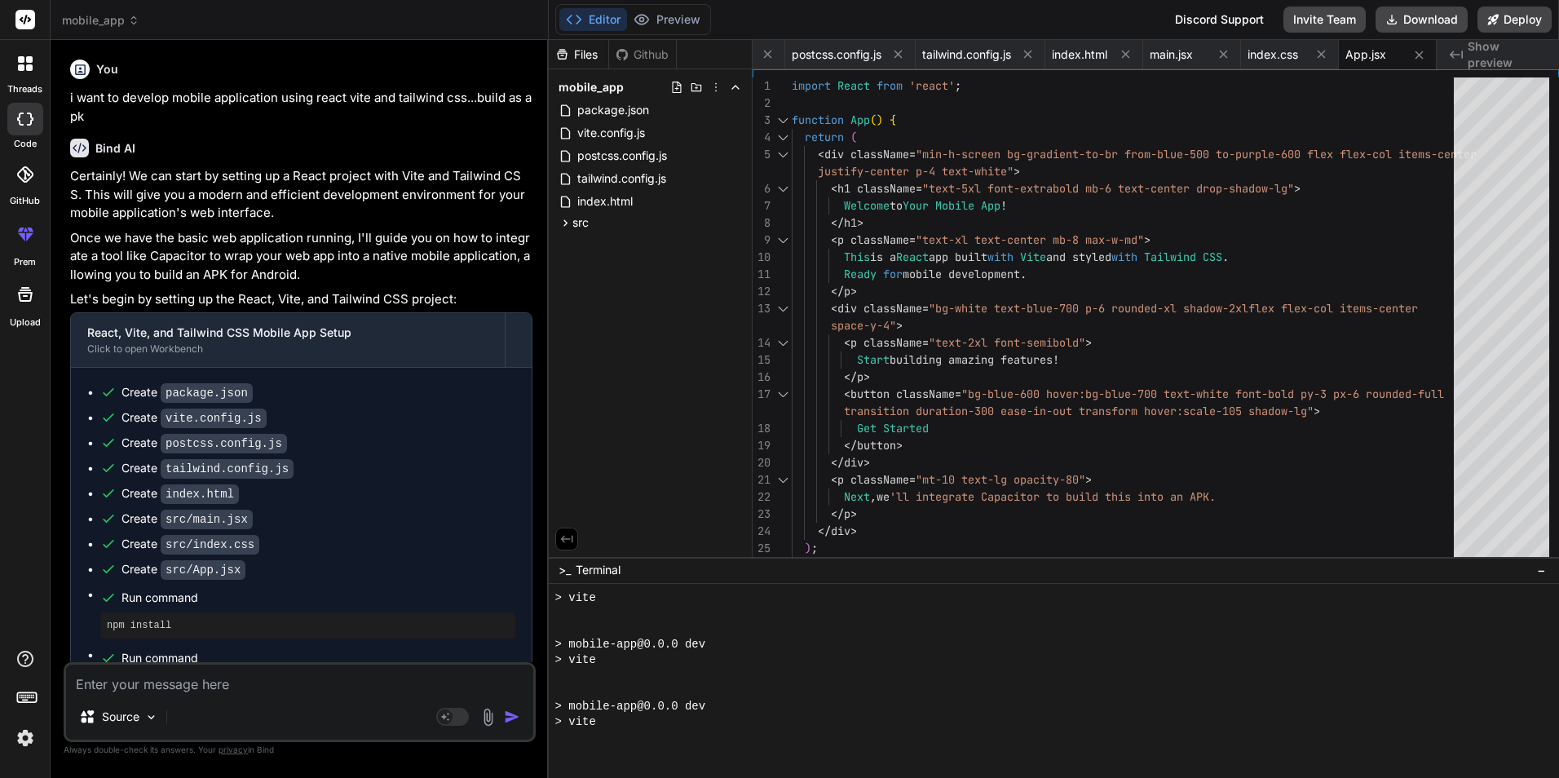
scroll to position [161, 0]
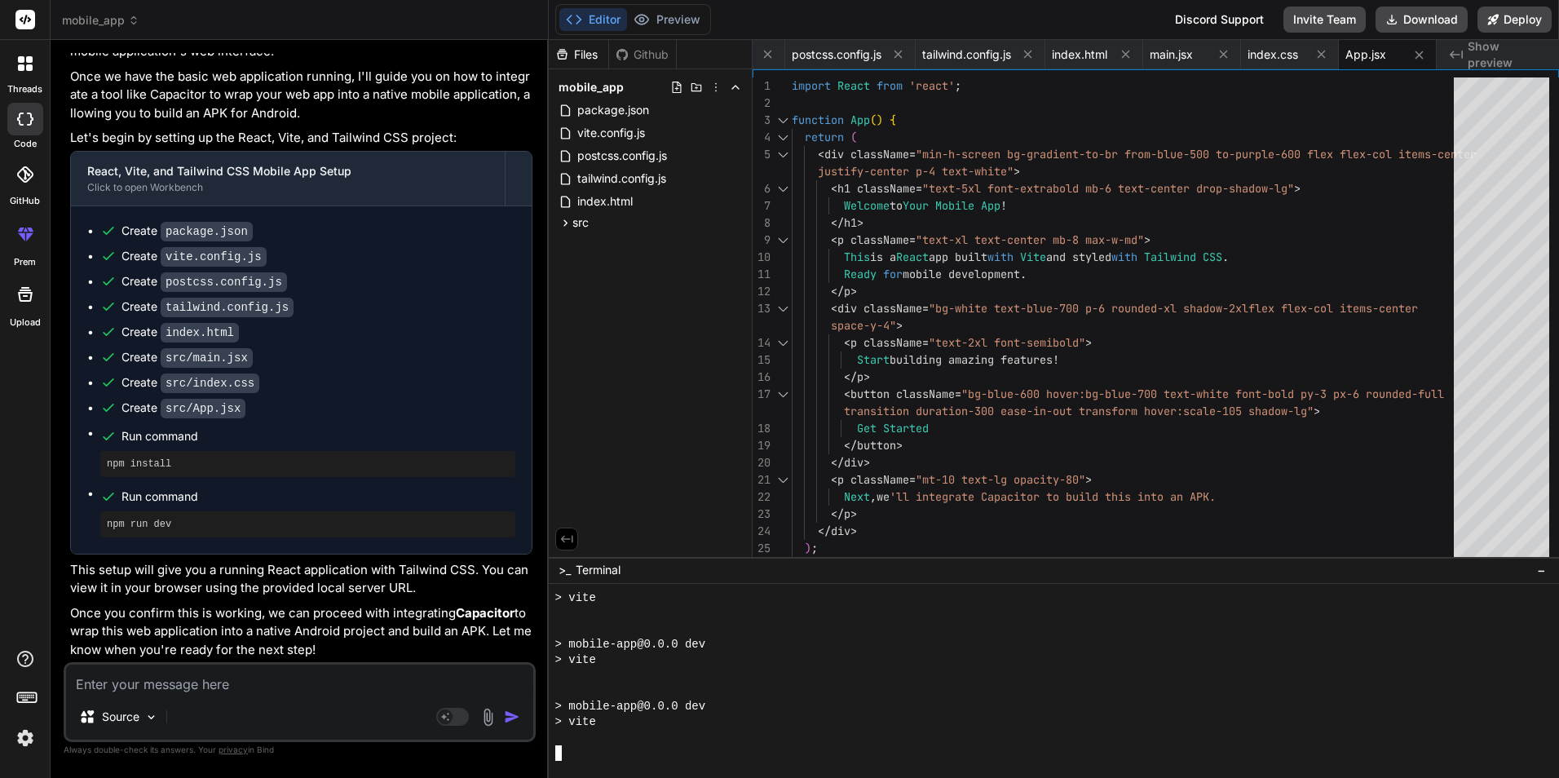
click at [789, 704] on div "> mobile-app@0.0.0 dev" at bounding box center [1044, 706] width 979 height 15
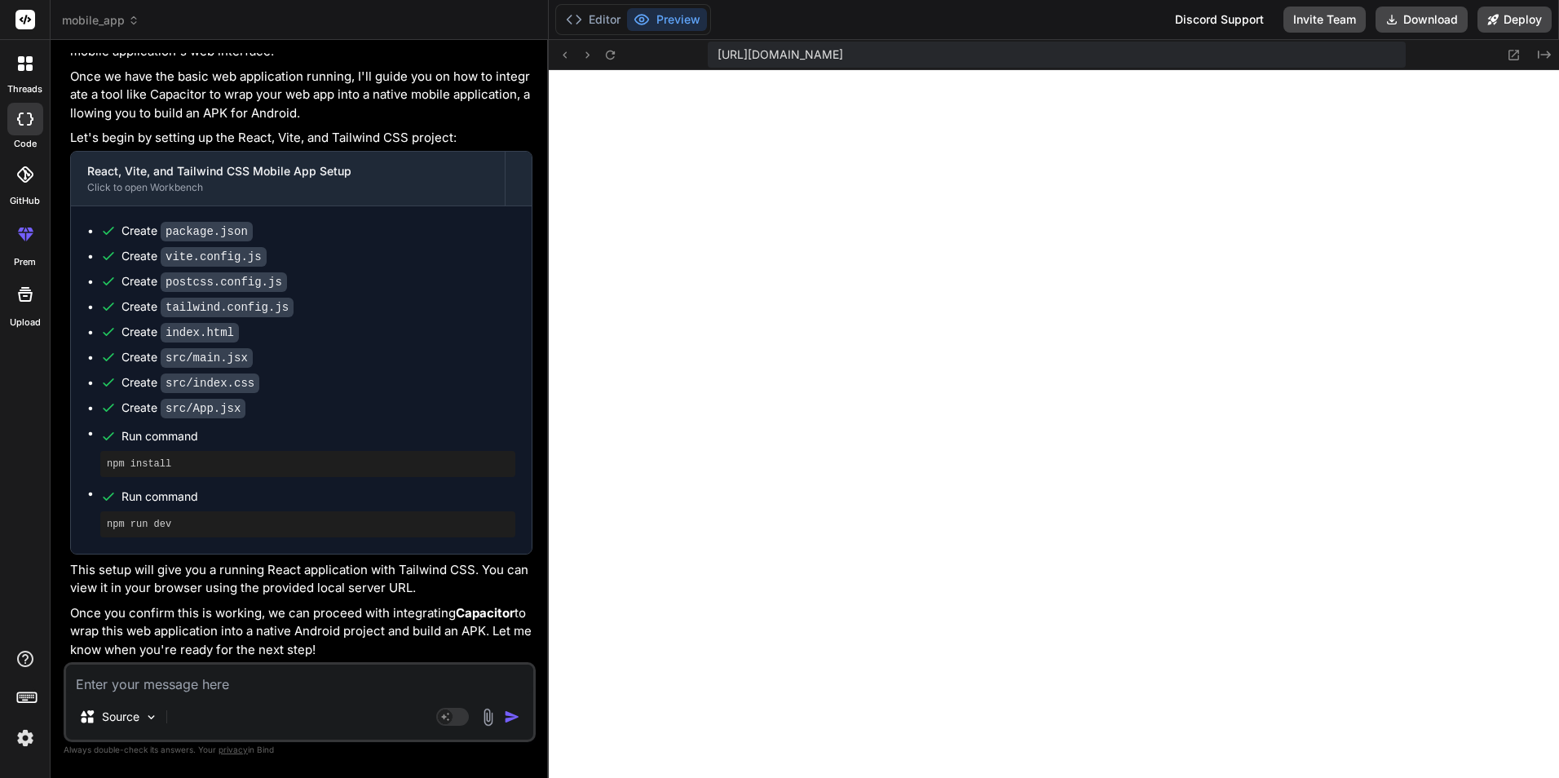
scroll to position [1534, 0]
drag, startPoint x: 593, startPoint y: 23, endPoint x: 609, endPoint y: 80, distance: 59.4
click at [594, 22] on button "Editor" at bounding box center [593, 19] width 68 height 23
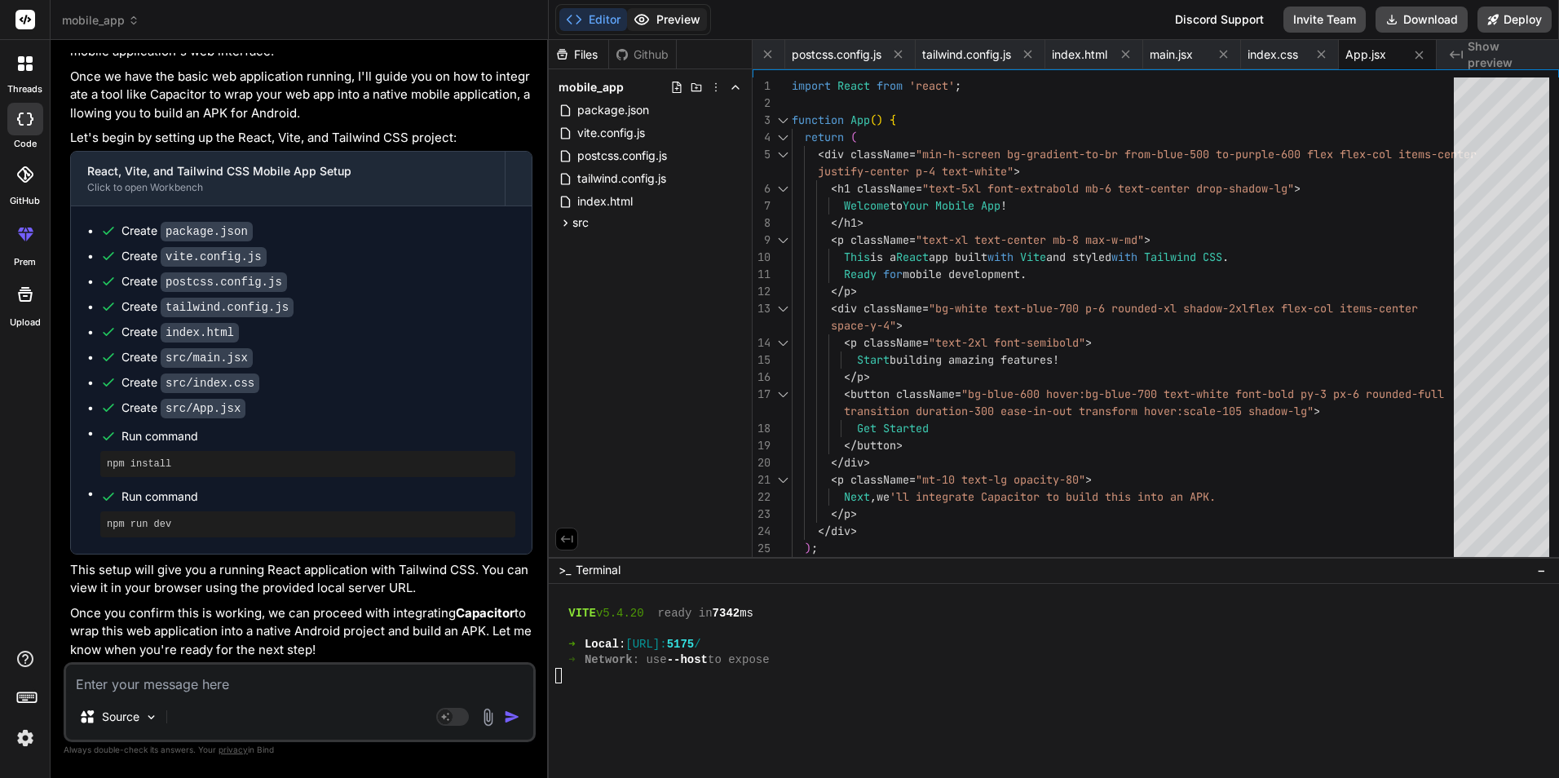
click at [685, 20] on button "Preview" at bounding box center [667, 19] width 80 height 23
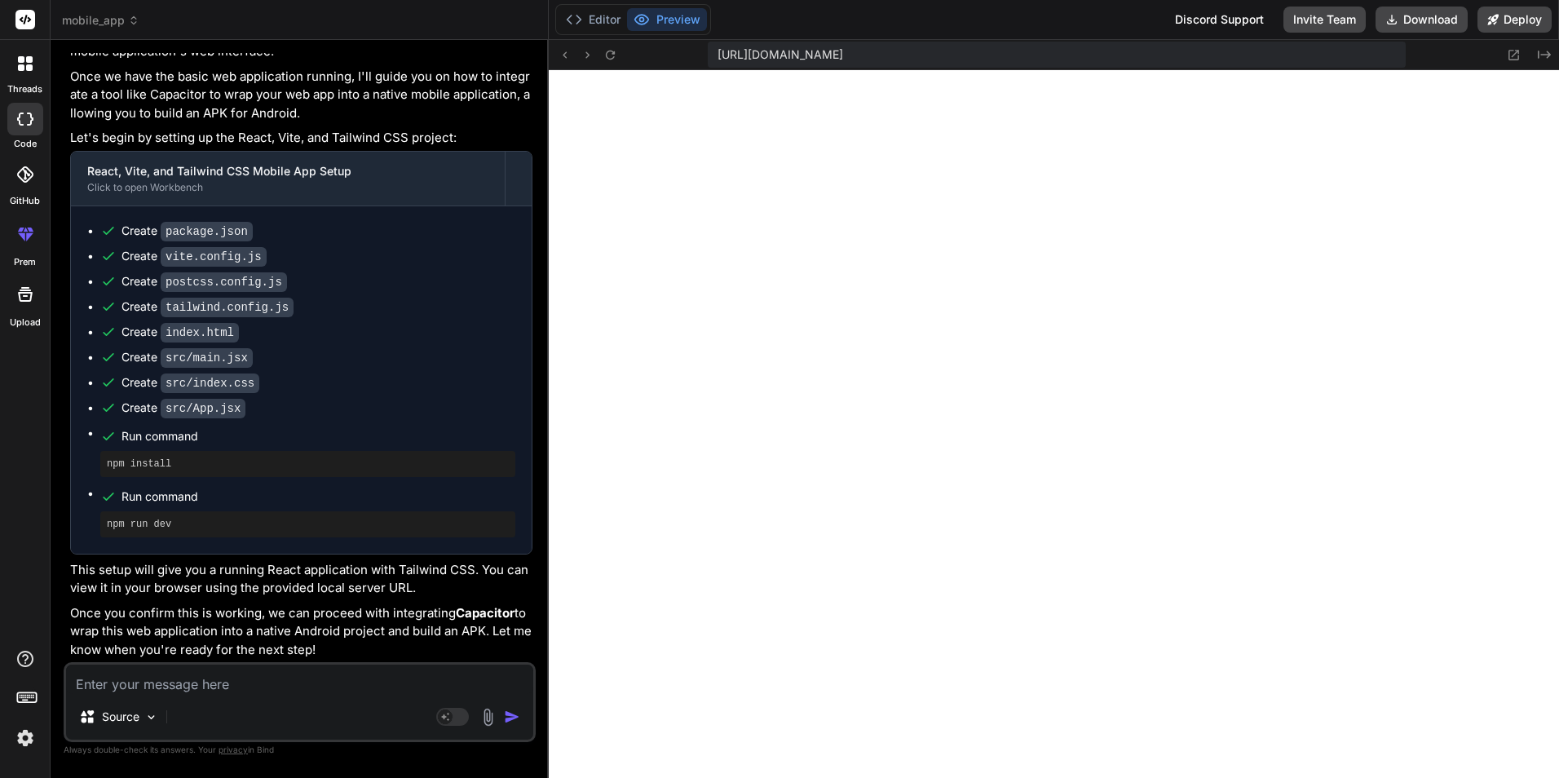
click at [309, 674] on textarea at bounding box center [299, 679] width 467 height 29
type textarea "y"
type textarea "x"
type textarea "ye"
type textarea "x"
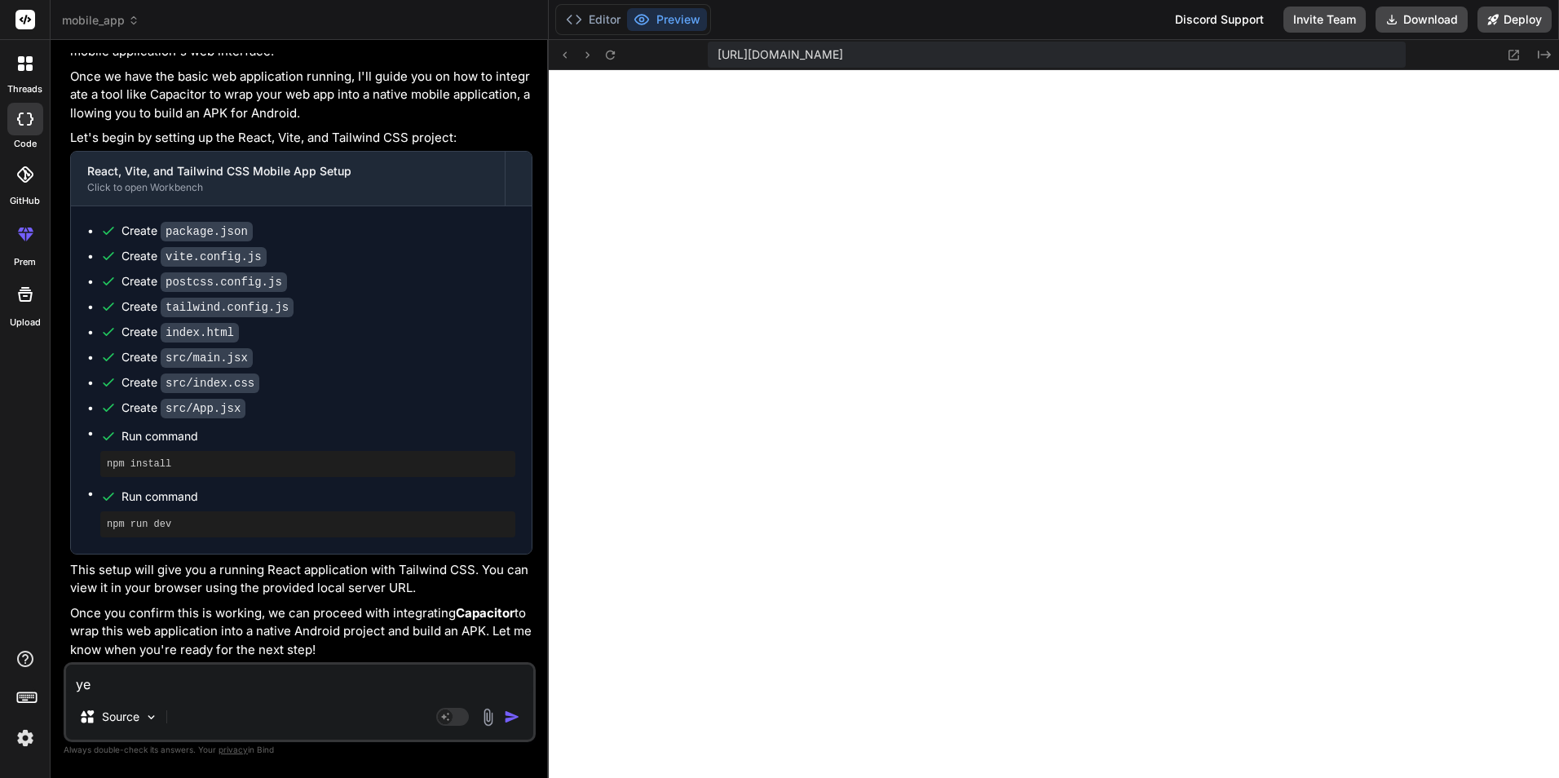
type textarea "yes"
type textarea "x"
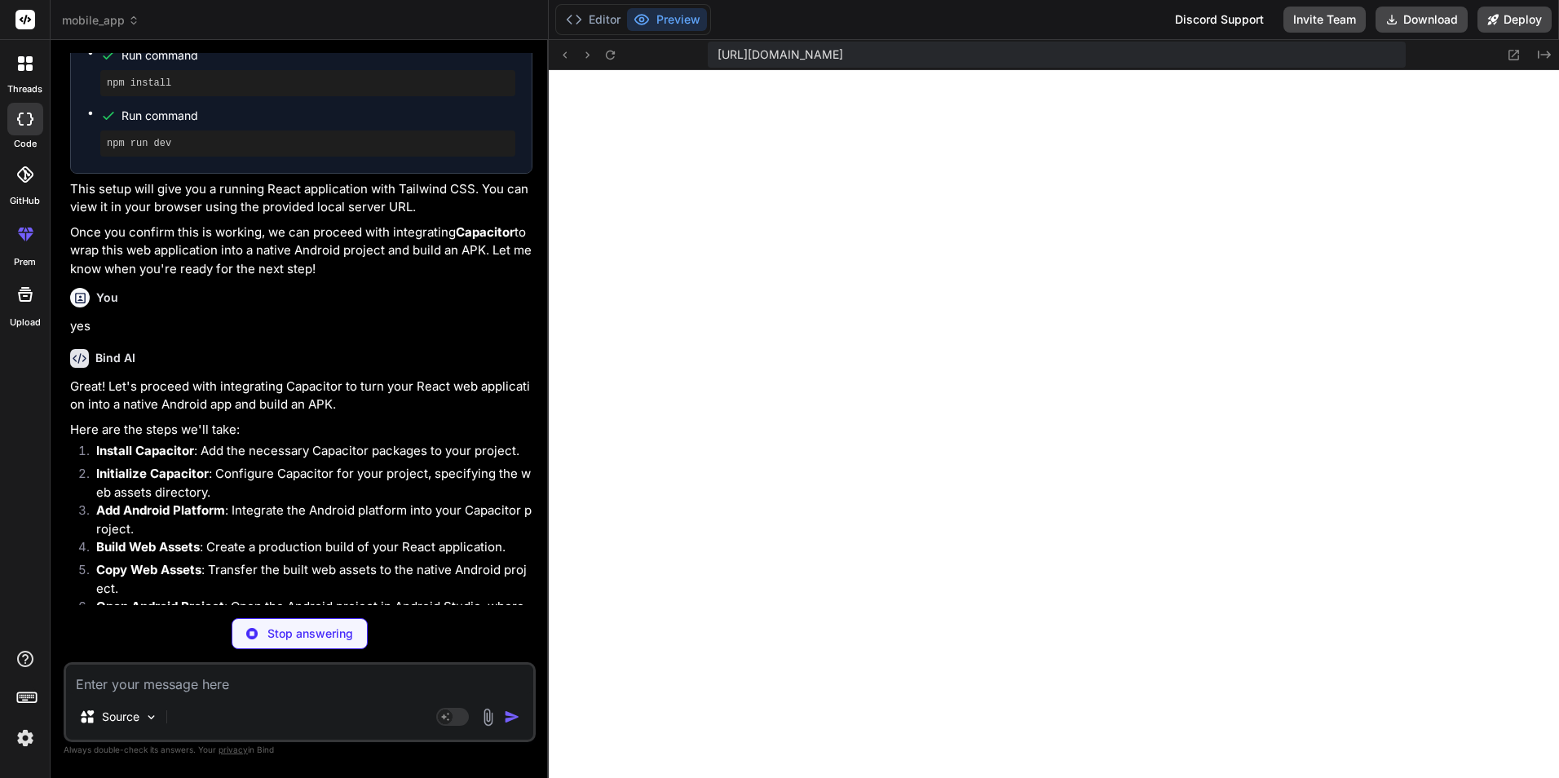
scroll to position [678, 0]
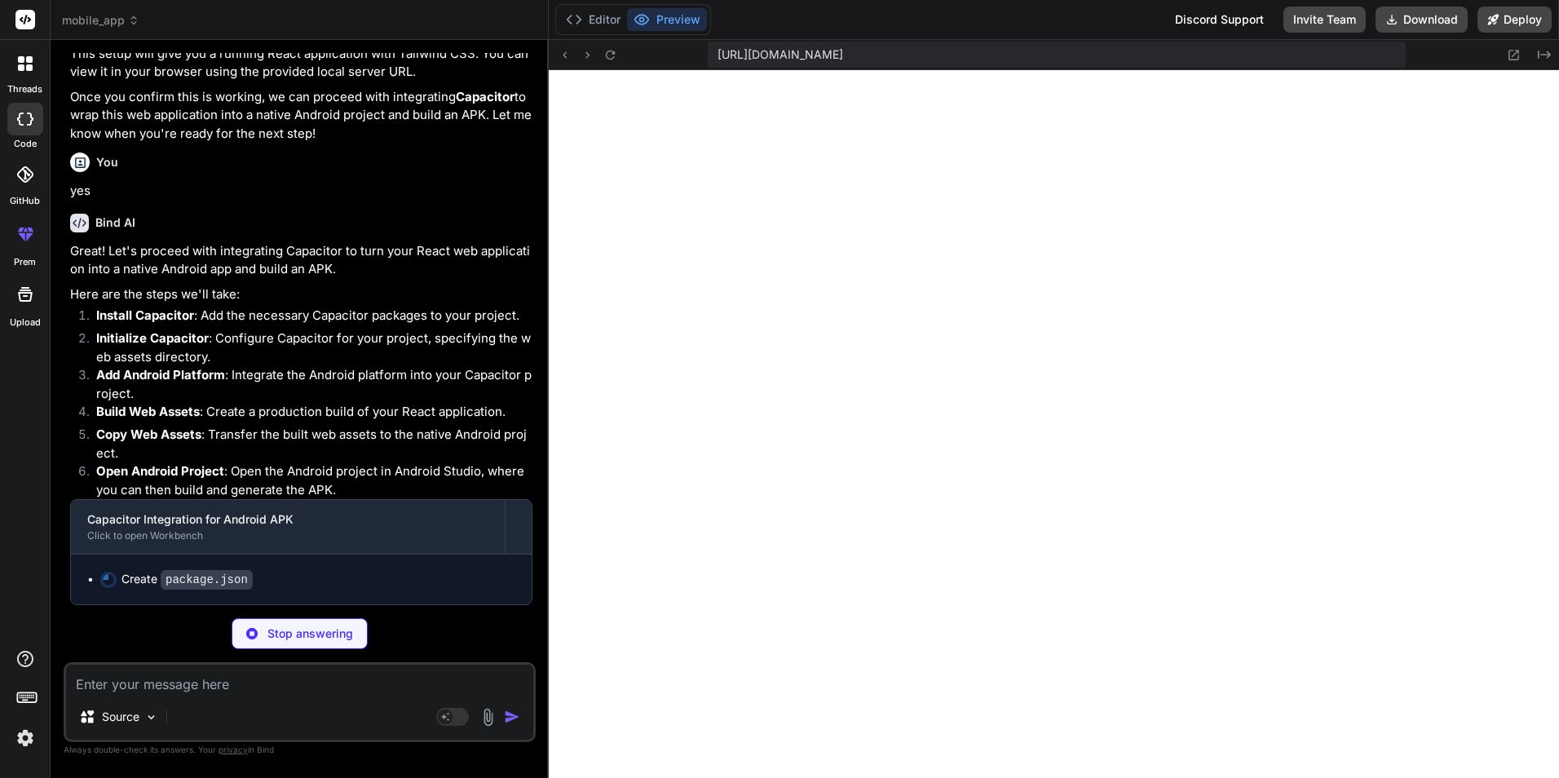
type textarea "x"
type textarea ""@vitejs/plugin-react": "^4.2.1", "autoprefixer": "^10.4.19", "postcss": "^8.4.…"
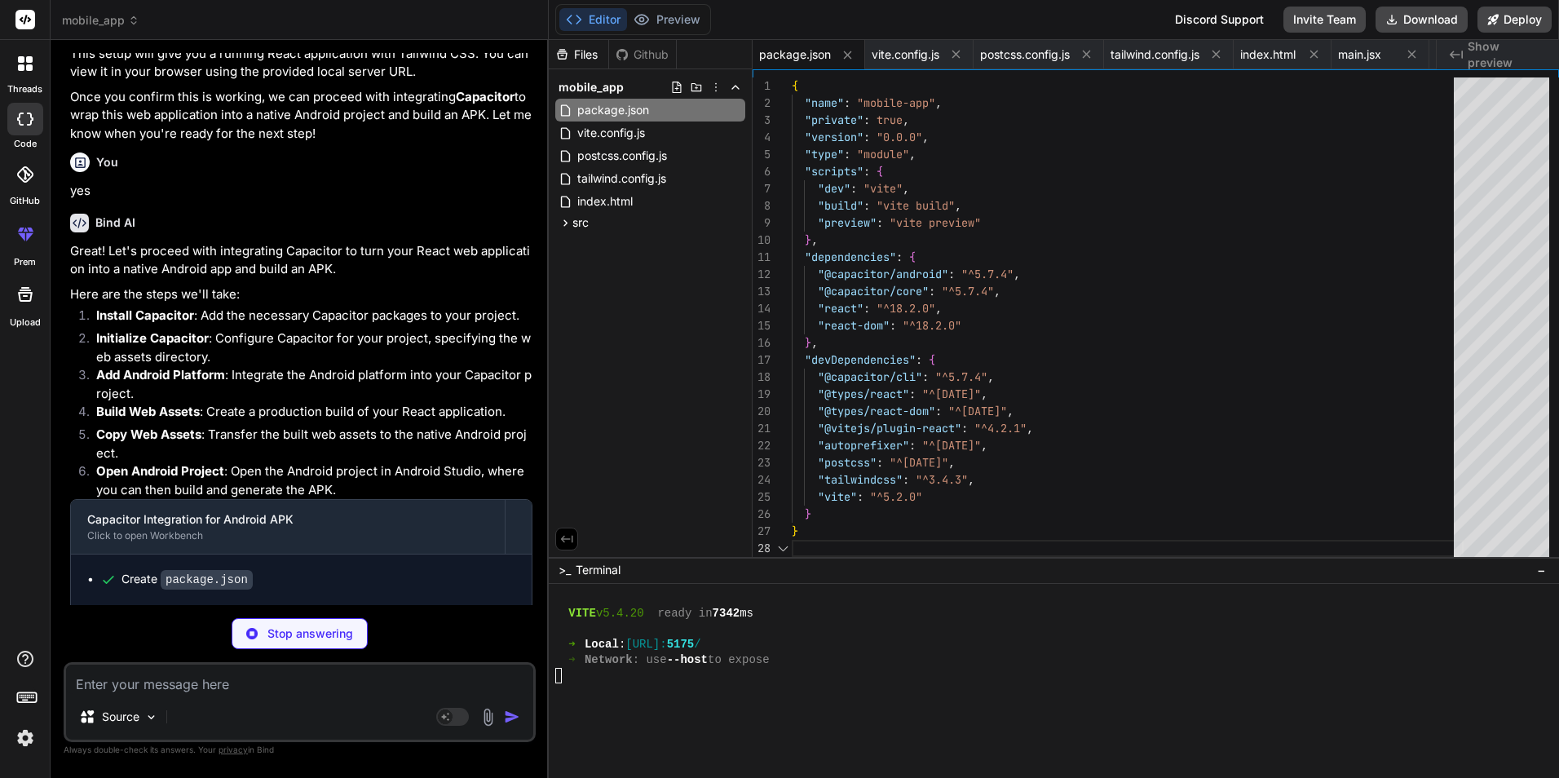
type textarea "x"
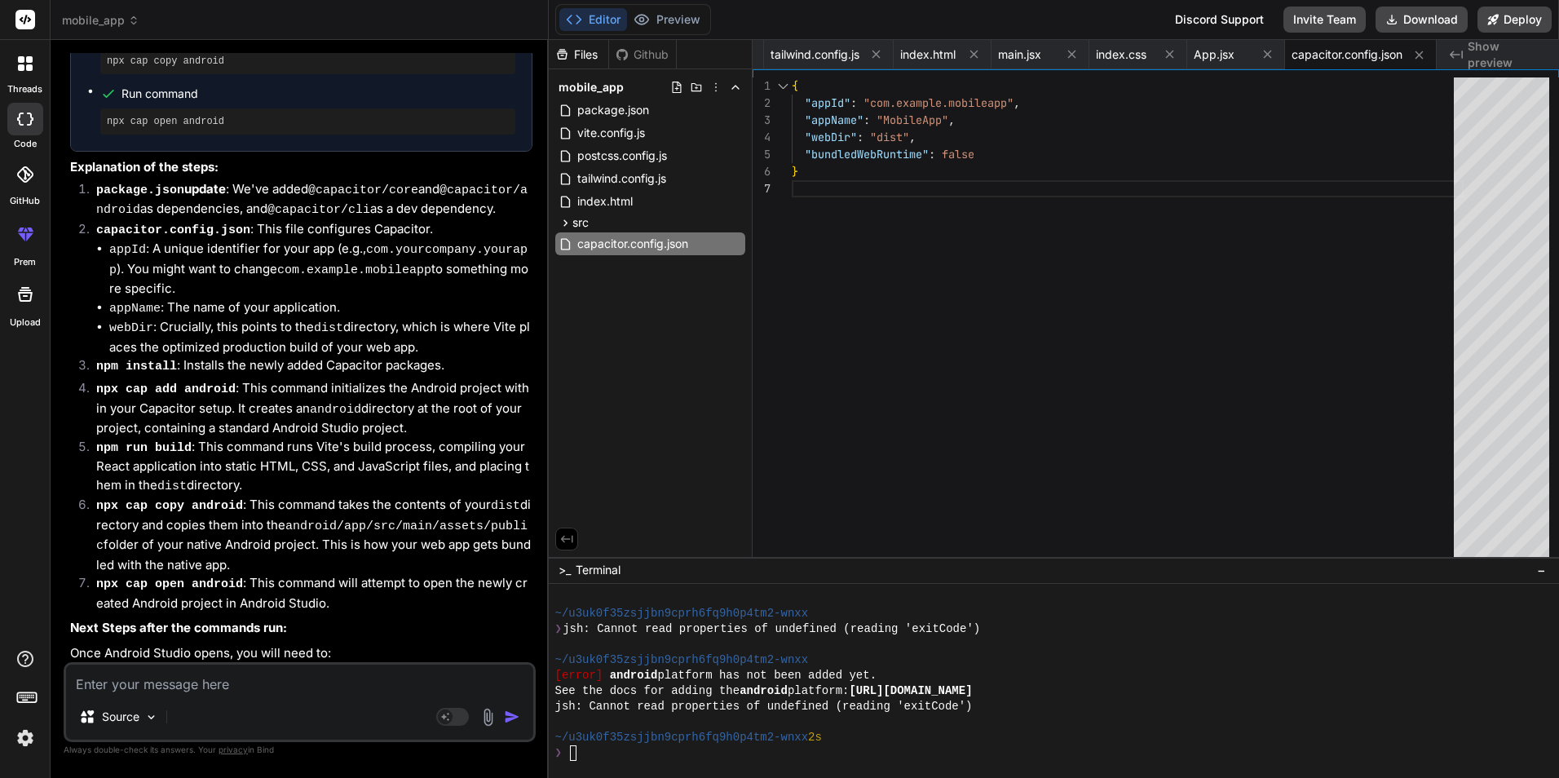
scroll to position [1612, 0]
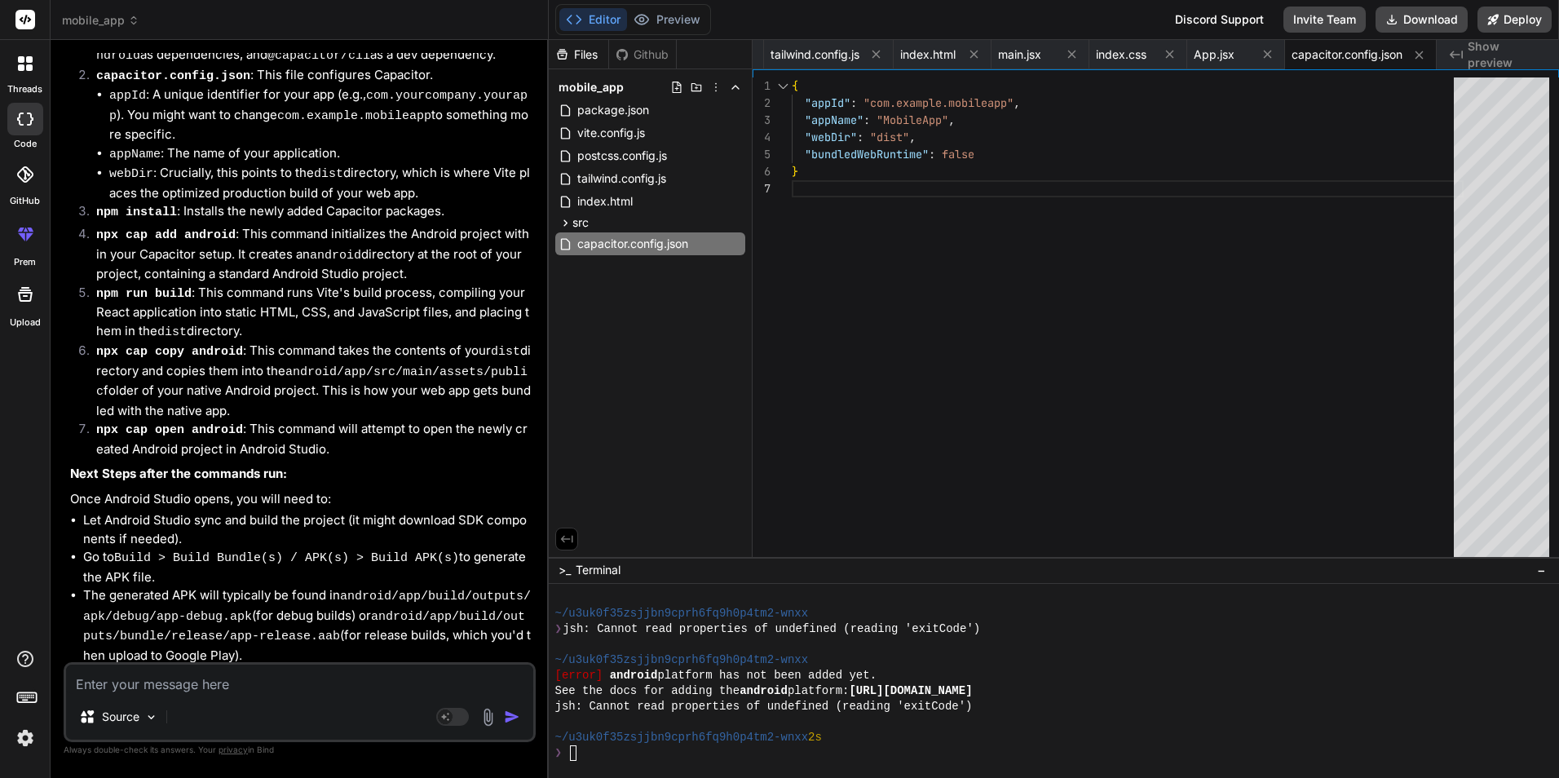
click at [897, 730] on div "~/u3uk0f35zsjjbn9cprh6fq9h0p4tm2-wnxx 2s" at bounding box center [1044, 737] width 979 height 15
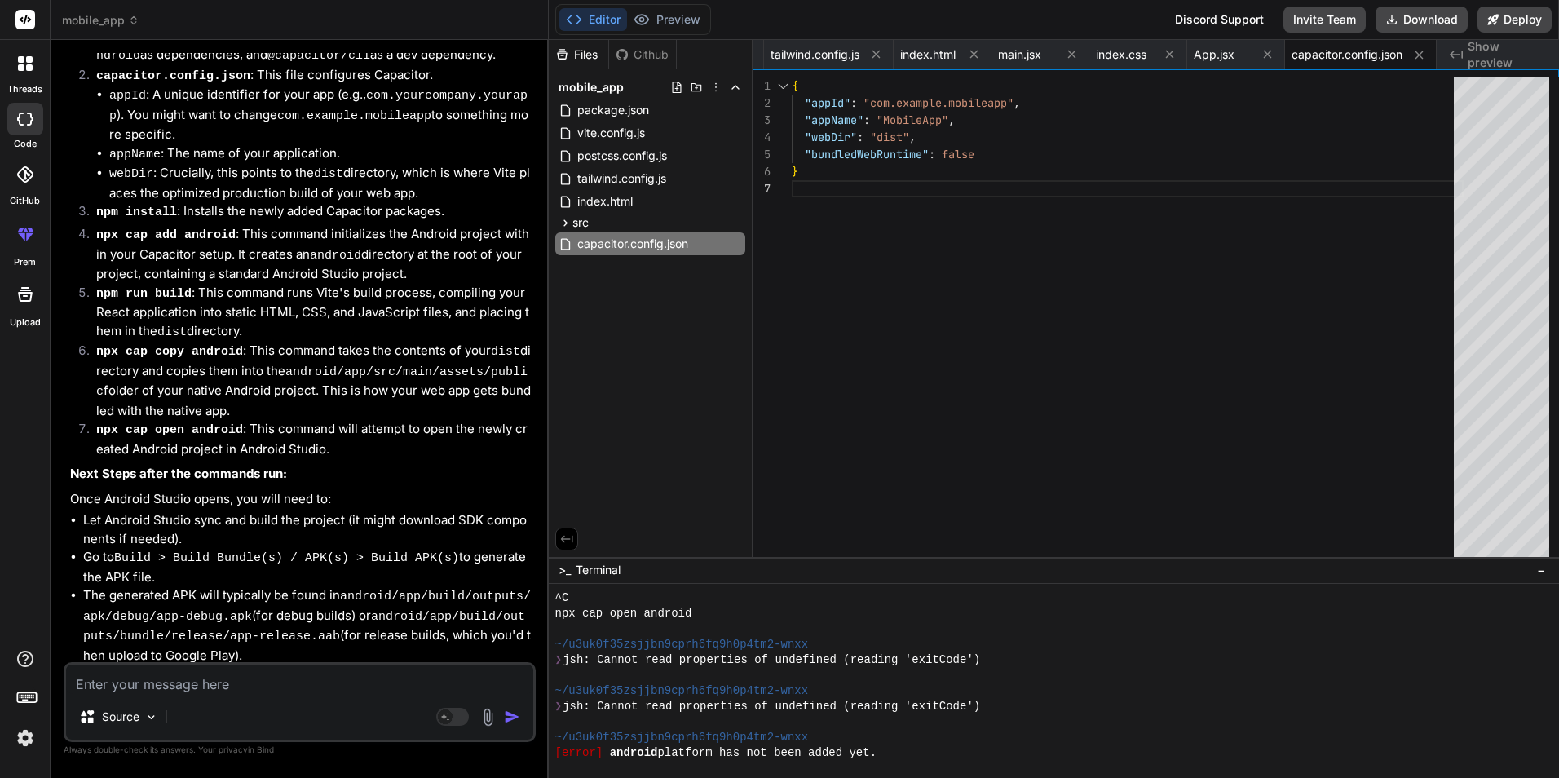
scroll to position [2293, 0]
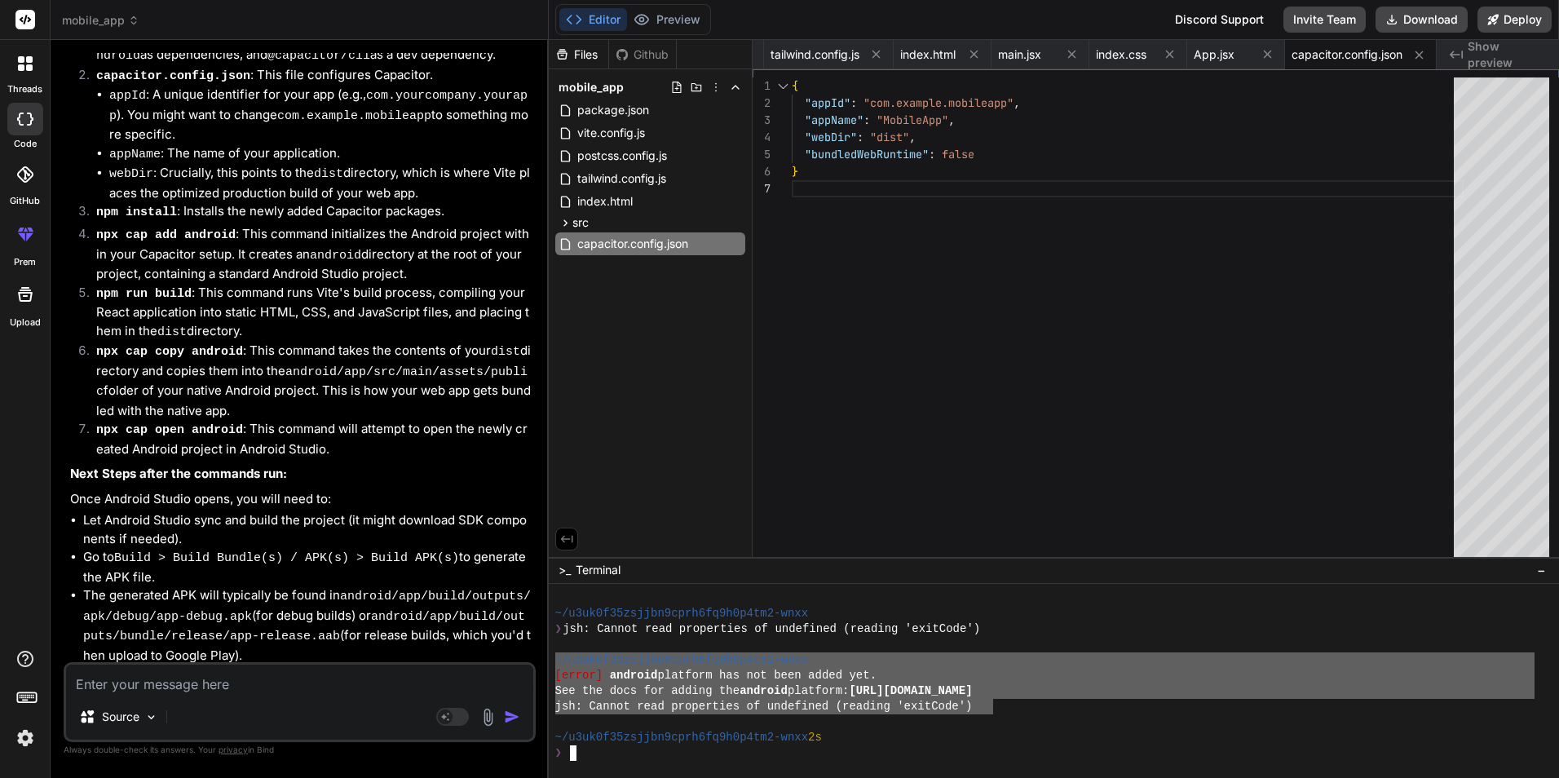
drag, startPoint x: 993, startPoint y: 706, endPoint x: 550, endPoint y: 663, distance: 444.9
click at [550, 663] on div "SSSSSSSSSSSSSSSSSSSSSSSSSSSSSSSS ffffffffffffffffffffffffffffffff ~/u3uk0f35zsj…" at bounding box center [1054, 681] width 1011 height 195
click at [213, 679] on textarea at bounding box center [299, 679] width 467 height 29
paste textarea "~/u3uk0f35zsjjbn9cprh6fq9h0p4tm2-wnxx [error] android platform has not been add…"
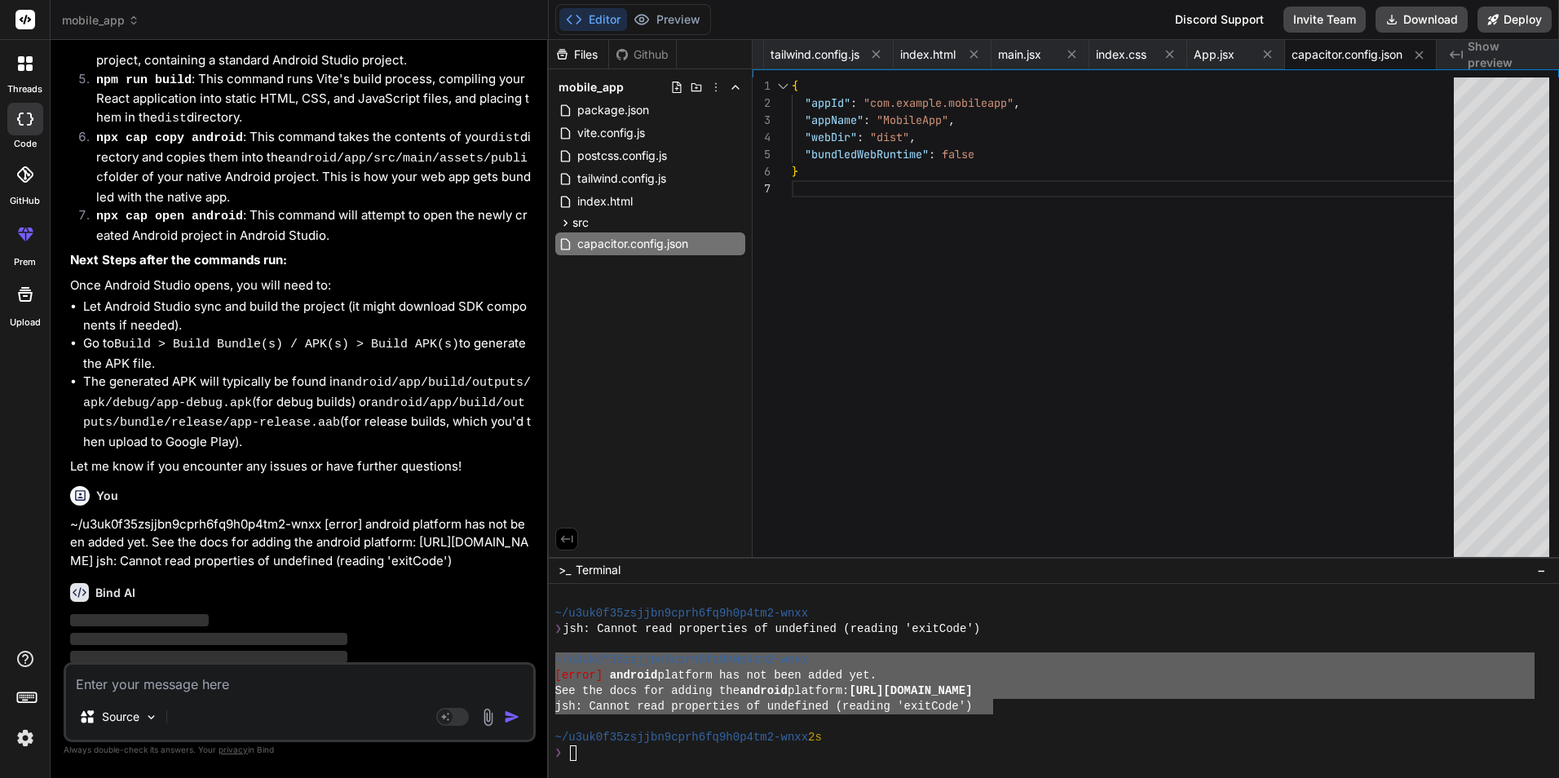
scroll to position [1837, 0]
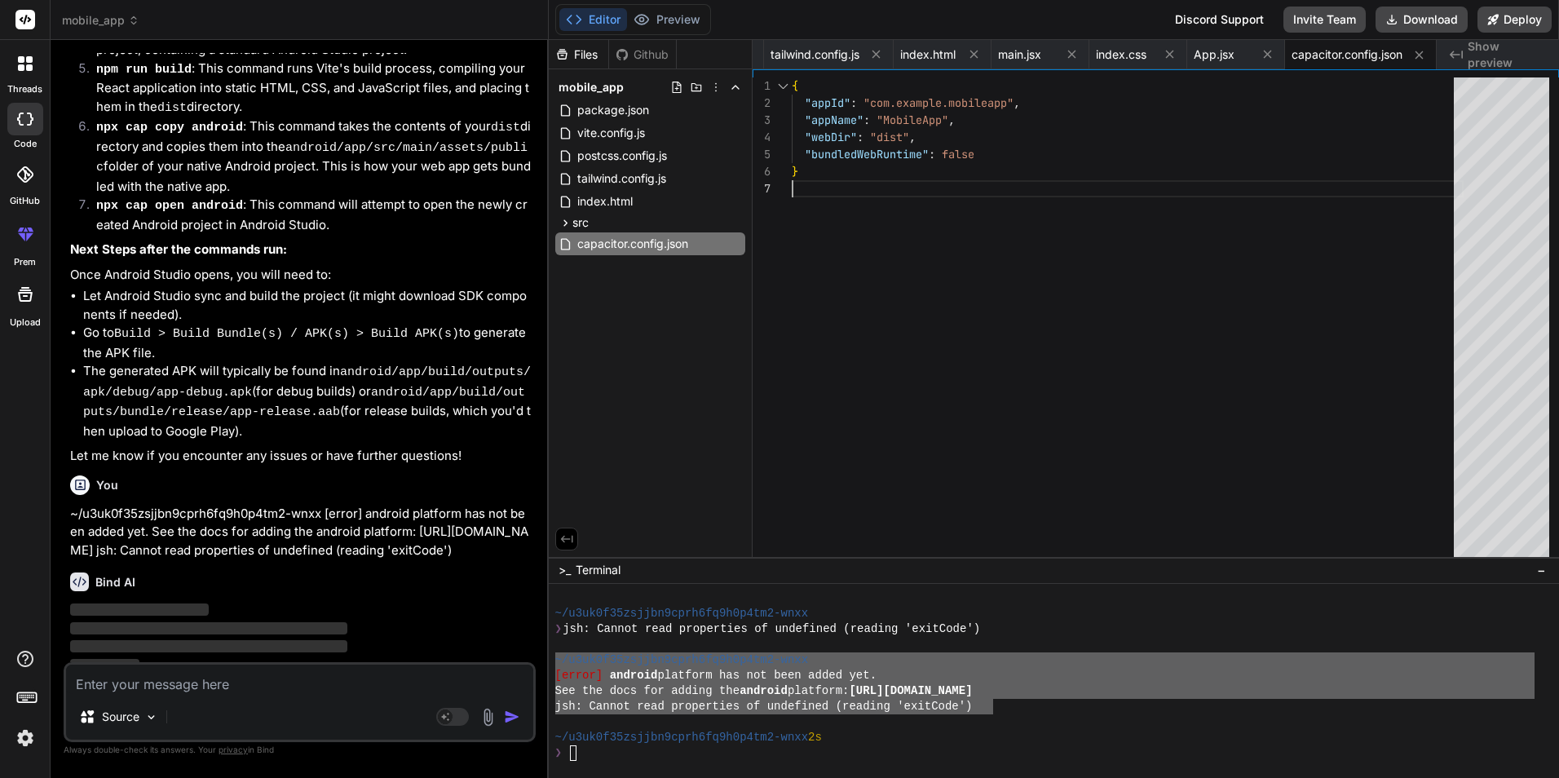
click at [1041, 343] on div "{ "appId" : "com.example.mobileapp" , "appName" : "MobileApp" , "webDir" : "dis…" at bounding box center [1128, 320] width 672 height 487
click at [1177, 62] on button at bounding box center [1170, 54] width 20 height 20
click at [1217, 58] on span "App.jsx" at bounding box center [1214, 54] width 41 height 16
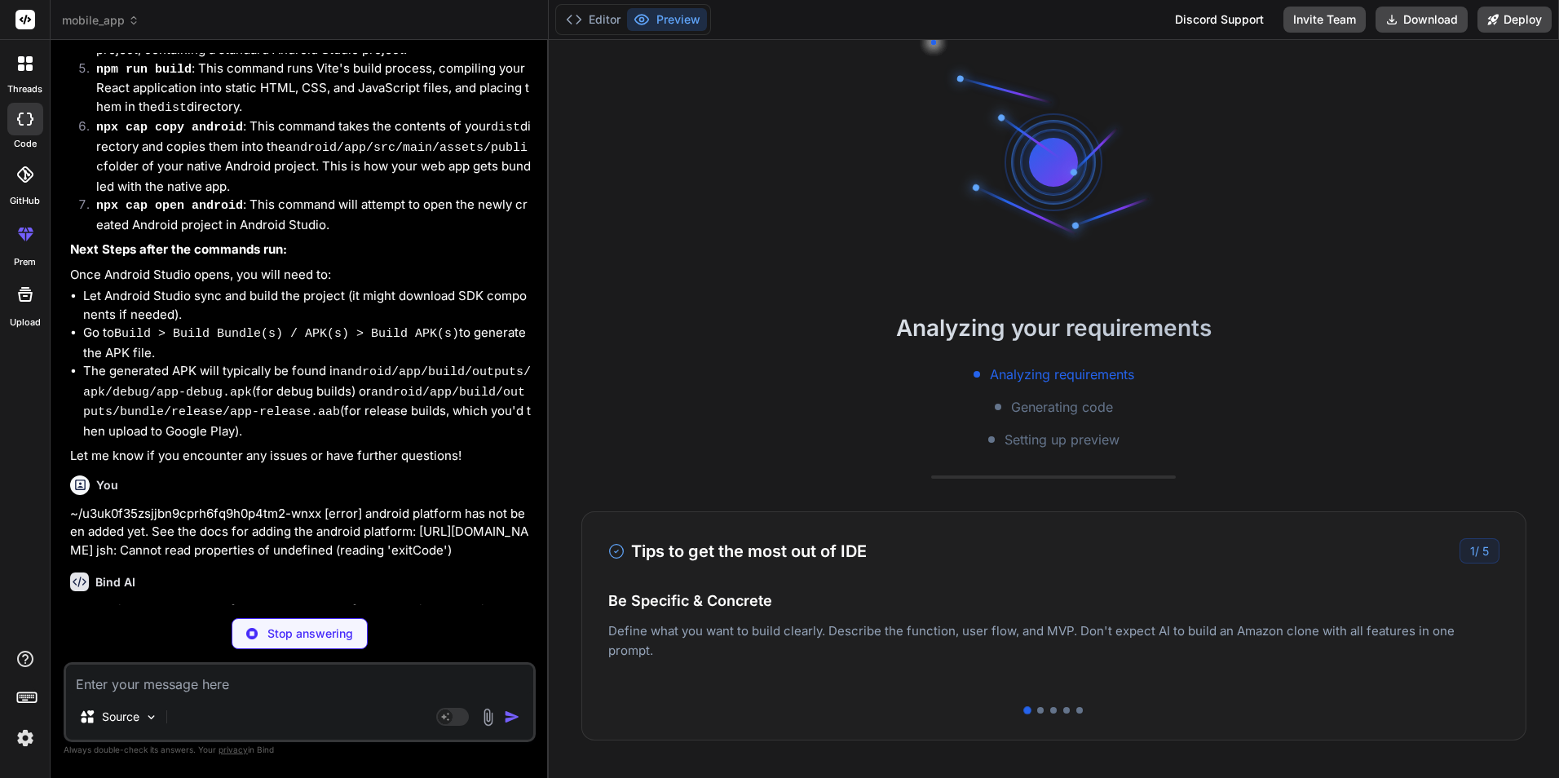
scroll to position [2371, 0]
click at [1335, 57] on div "Analyzing your requirements Analyzing requirements Generating code Setting up p…" at bounding box center [1054, 409] width 1011 height 738
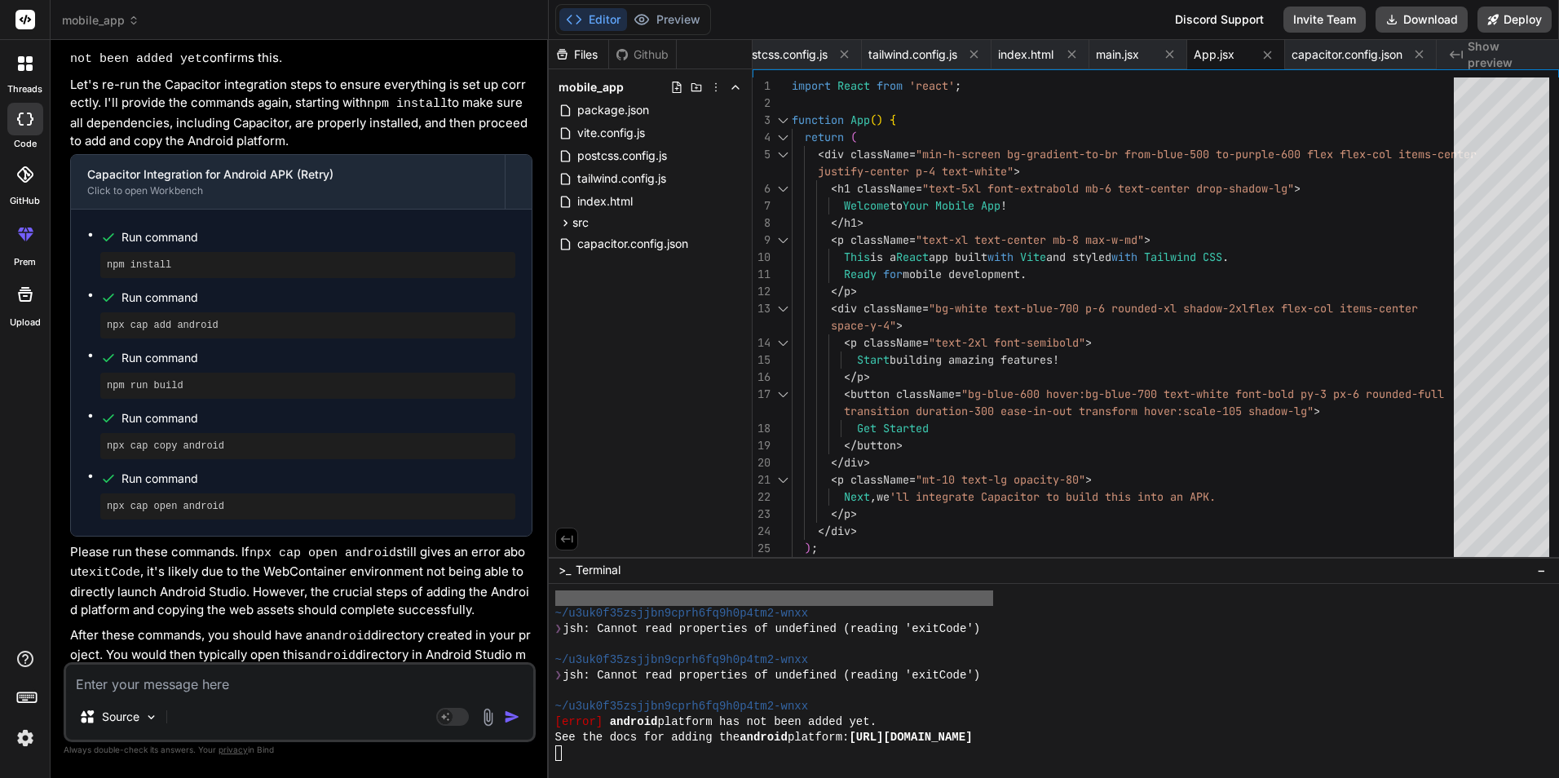
scroll to position [3037, 0]
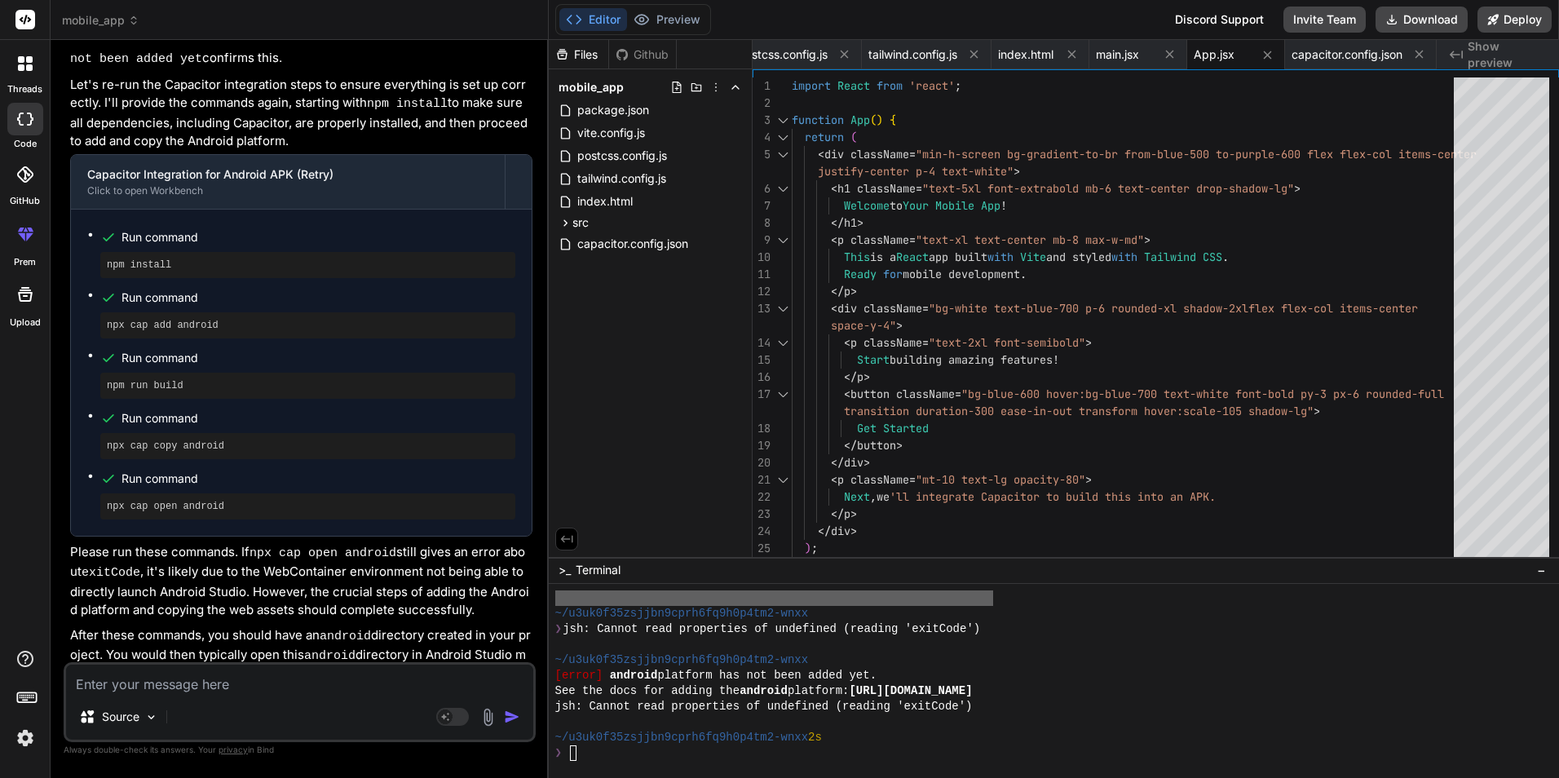
click at [131, 674] on textarea at bounding box center [299, 679] width 467 height 29
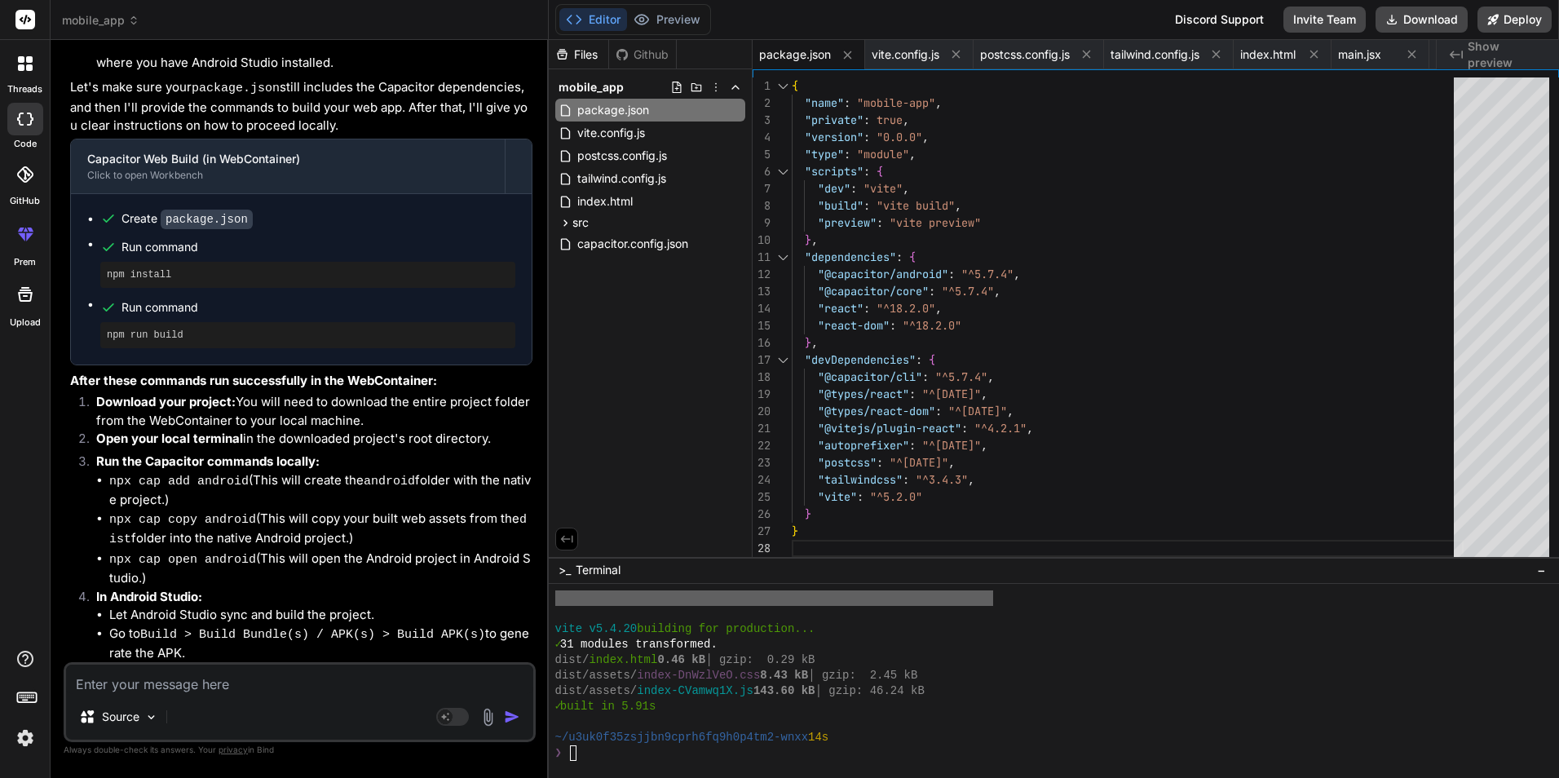
scroll to position [3750, 0]
click at [565, 222] on icon at bounding box center [566, 222] width 4 height 7
click at [626, 315] on span "capacitor.config.json" at bounding box center [633, 316] width 114 height 20
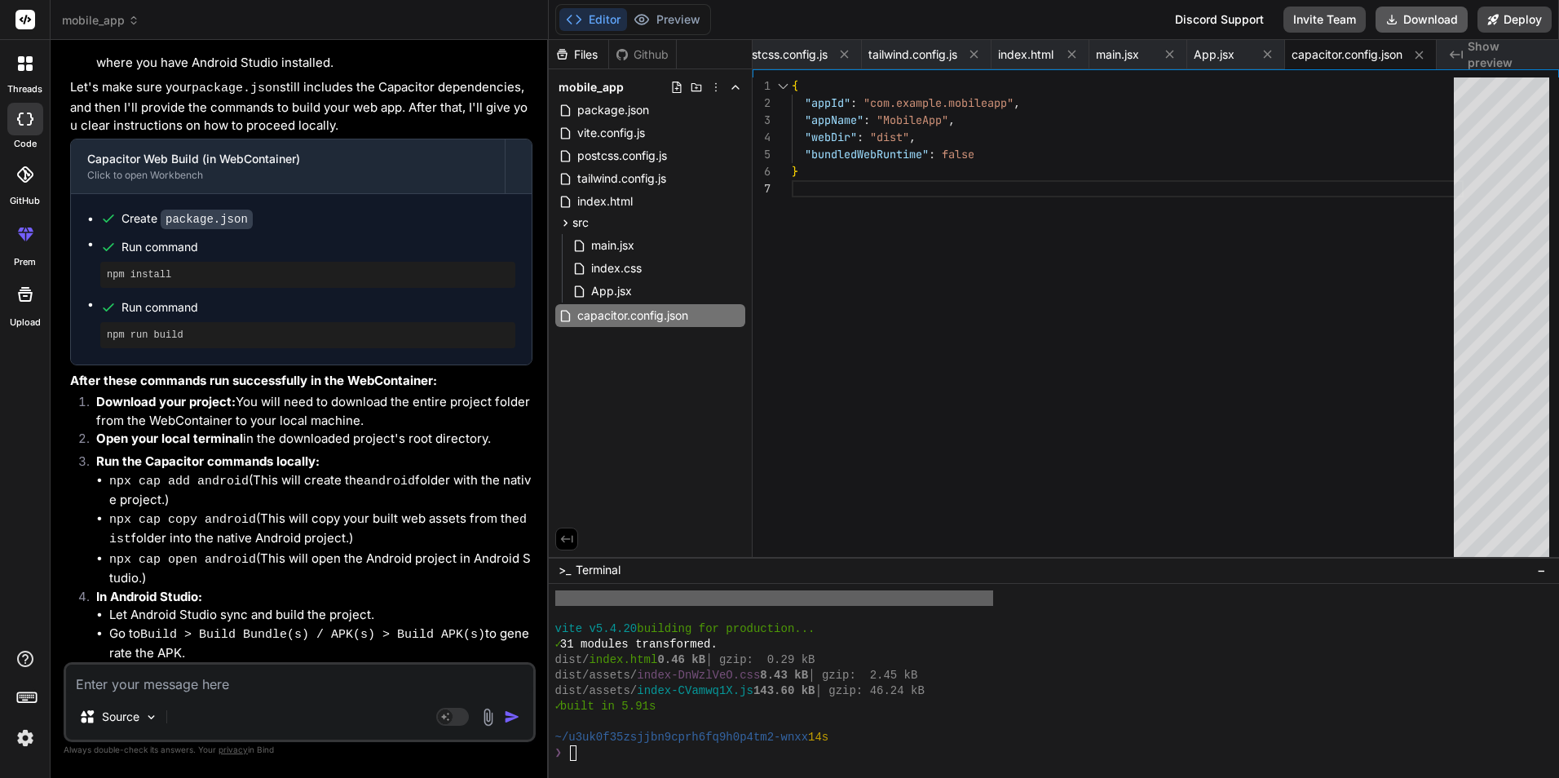
click at [1424, 16] on button "Download" at bounding box center [1422, 20] width 92 height 26
drag, startPoint x: 110, startPoint y: 441, endPoint x: 237, endPoint y: 442, distance: 126.4
click at [237, 475] on code "npx cap add android" at bounding box center [178, 482] width 139 height 14
copy code "npx cap add android"
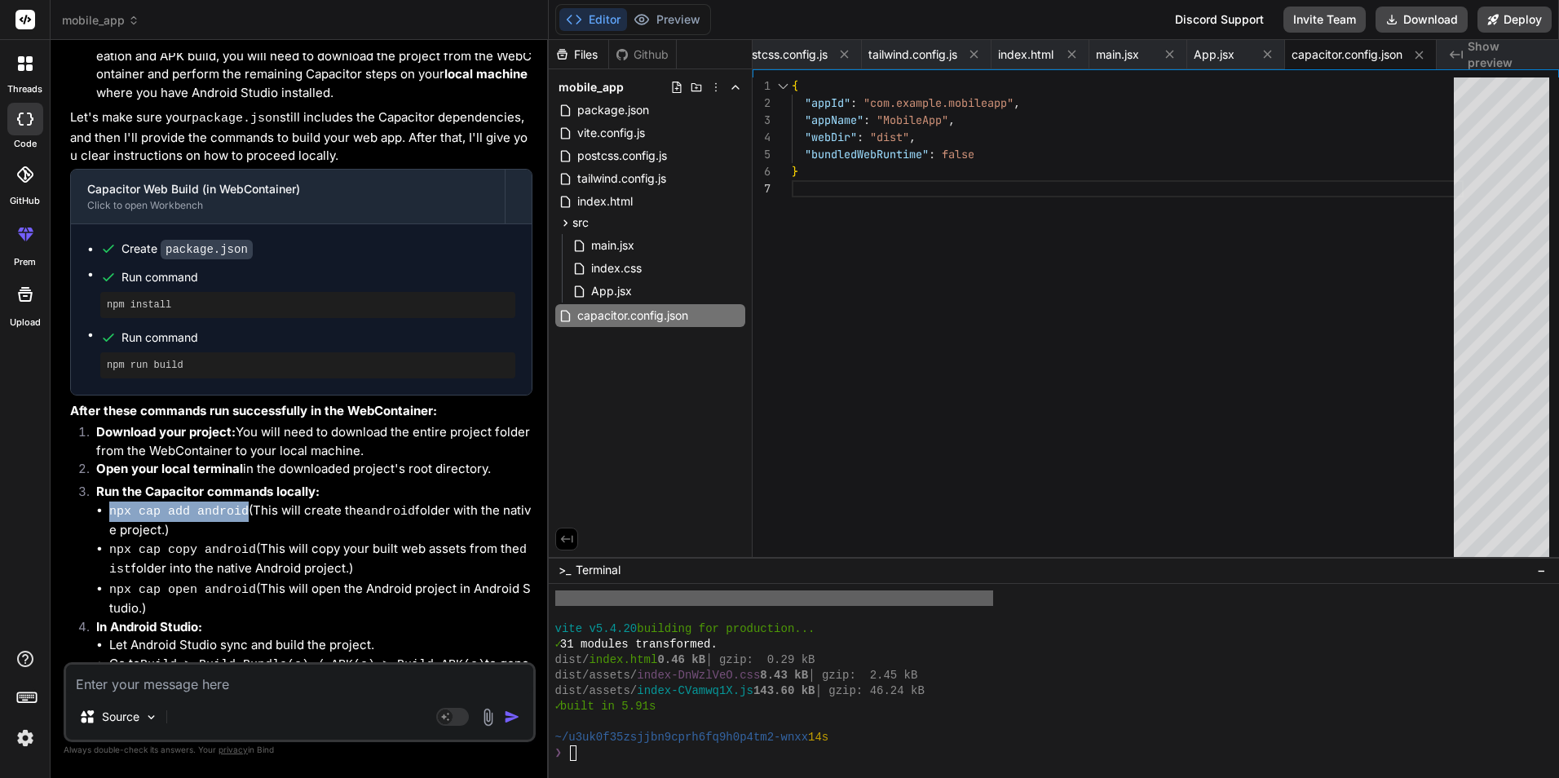
scroll to position [3435, 0]
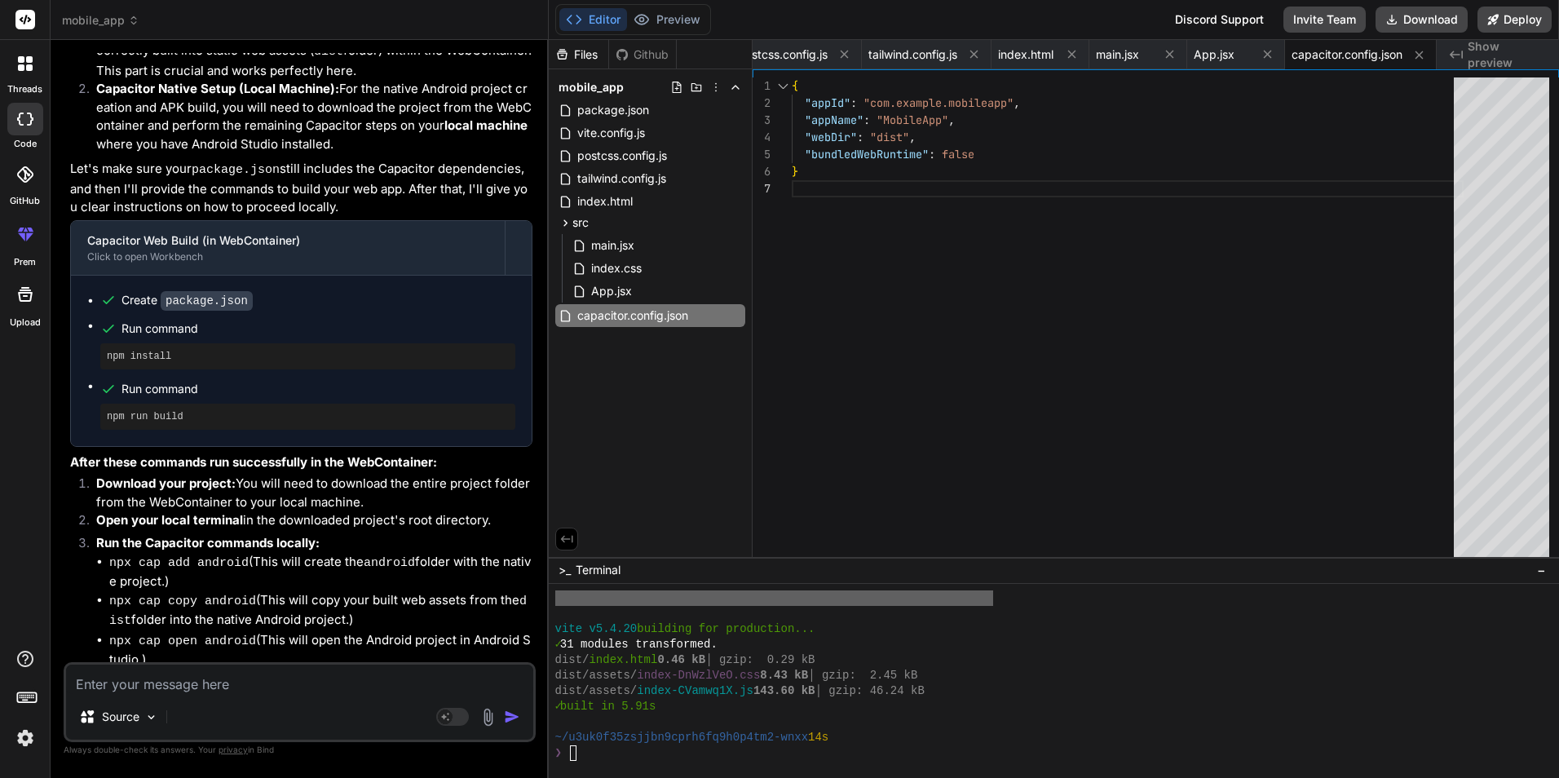
click at [139, 350] on pre "npm install" at bounding box center [308, 356] width 402 height 13
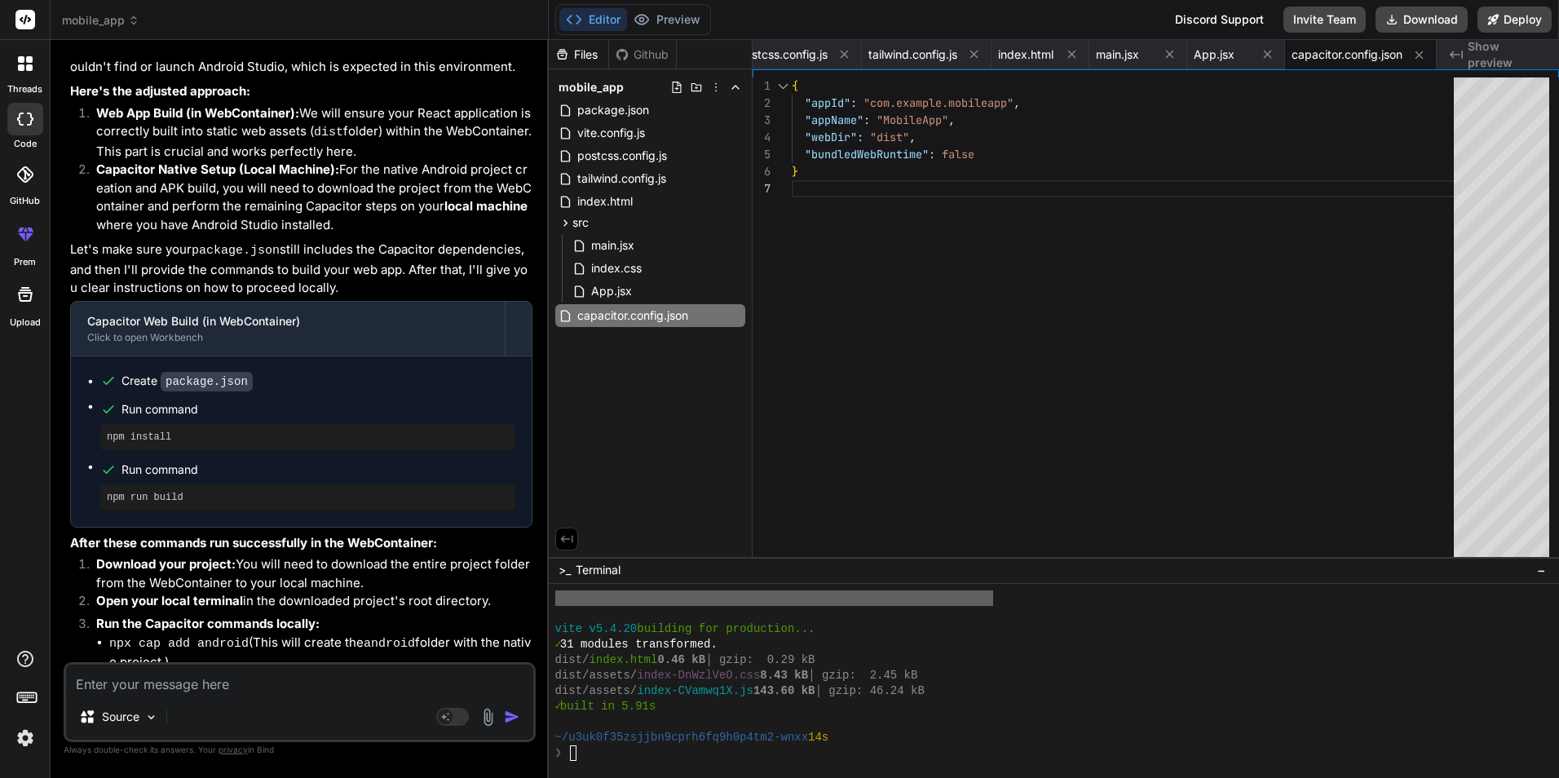
scroll to position [3354, 0]
click at [147, 431] on pre "npm install" at bounding box center [308, 437] width 402 height 13
copy ul "npm install"
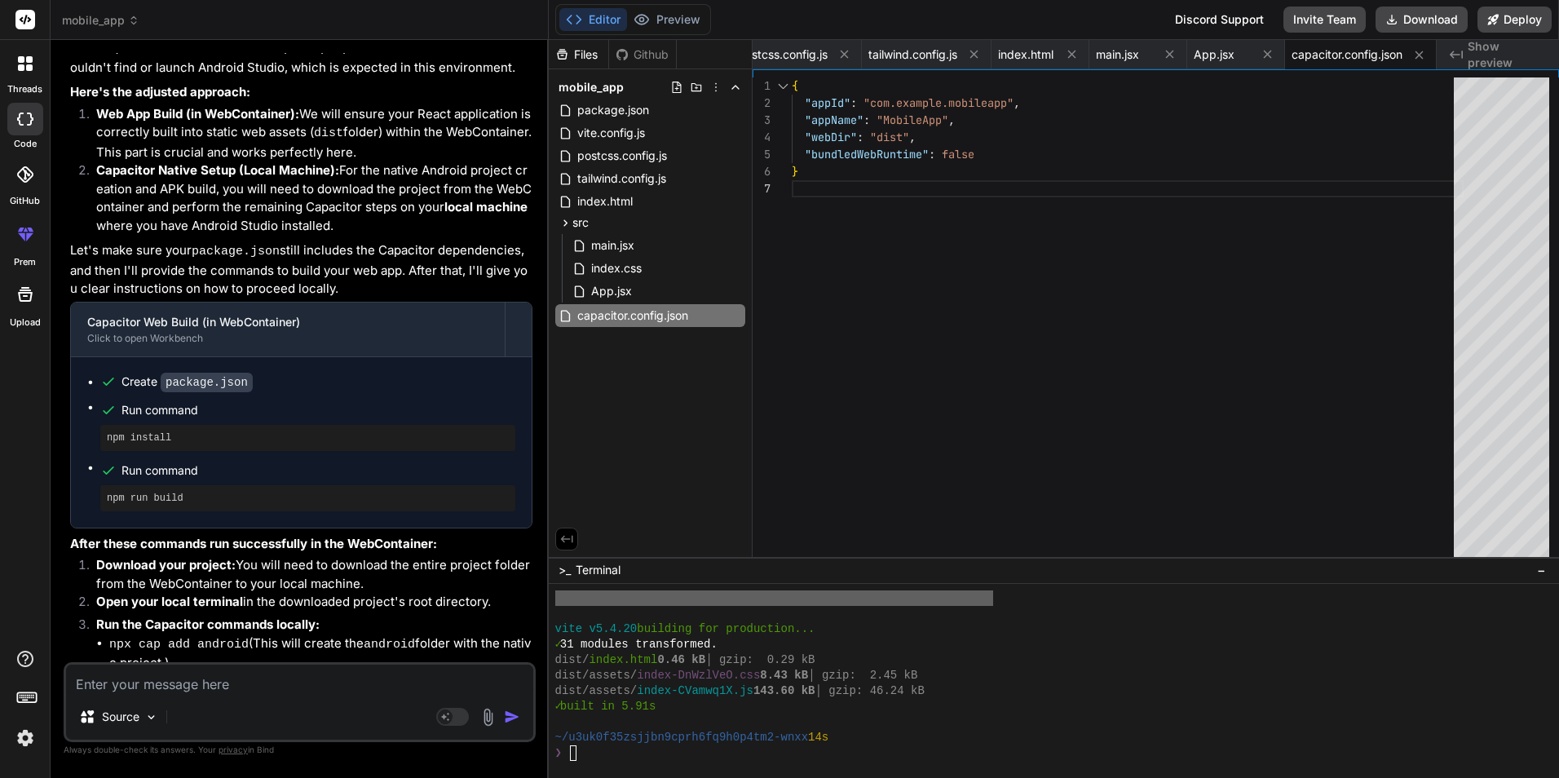
click at [154, 492] on pre "npm run build" at bounding box center [308, 498] width 402 height 13
copy div "npm run build"
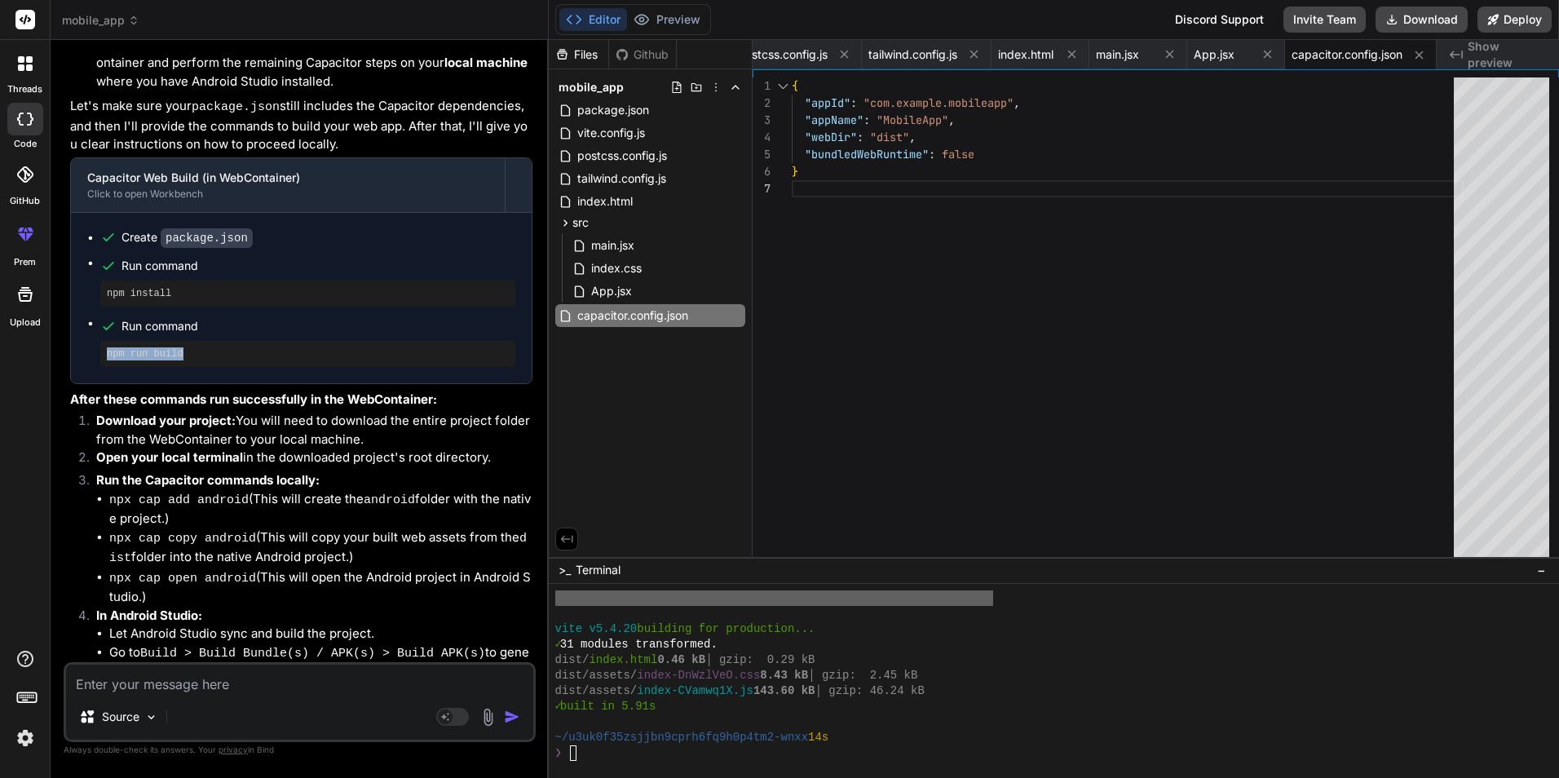
scroll to position [3517, 0]
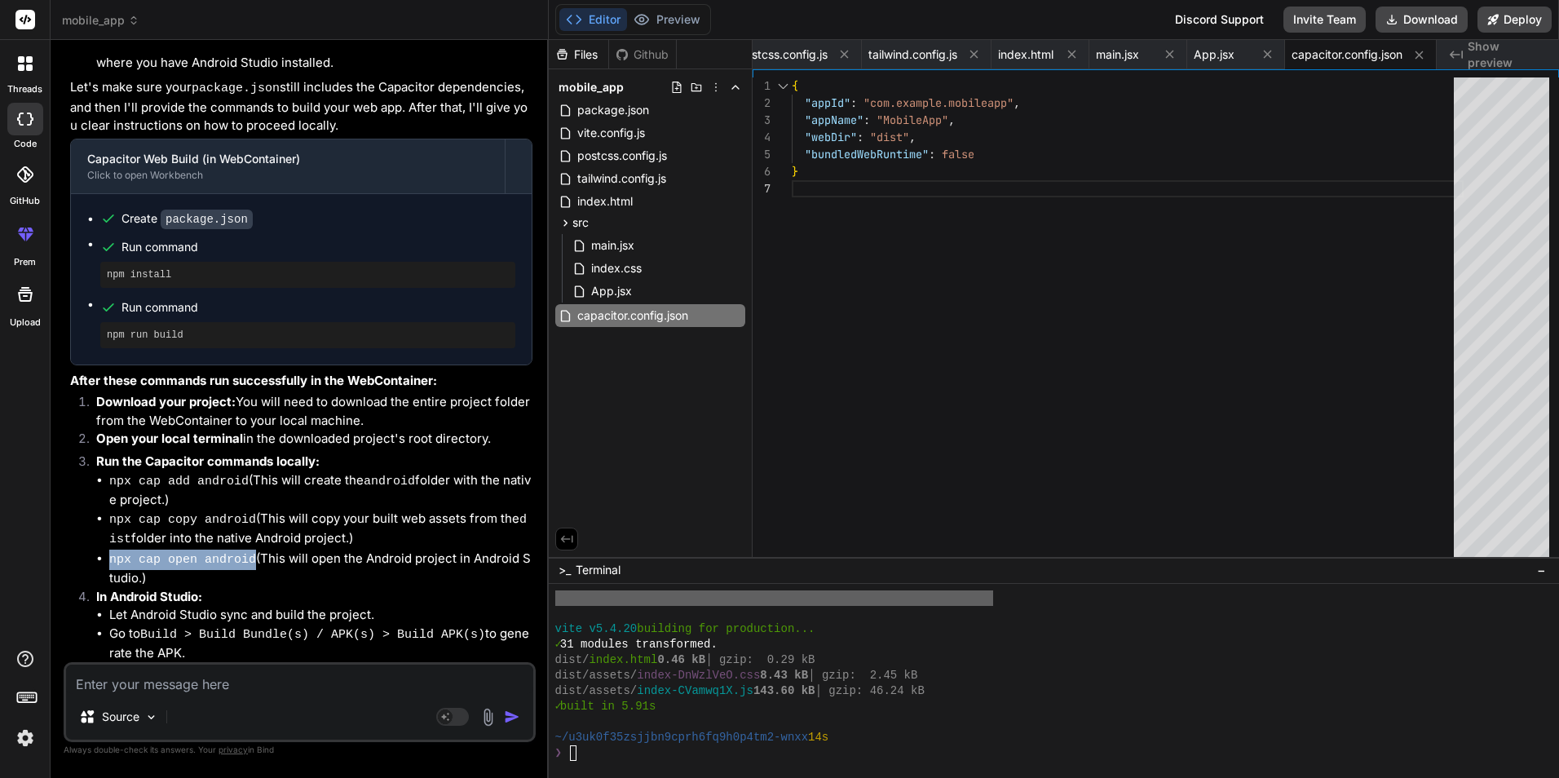
drag, startPoint x: 111, startPoint y: 515, endPoint x: 244, endPoint y: 515, distance: 132.9
click at [244, 550] on li "npx cap open android (This will open the Android project in Android Studio.)" at bounding box center [320, 569] width 423 height 38
copy code "npx cap open android"
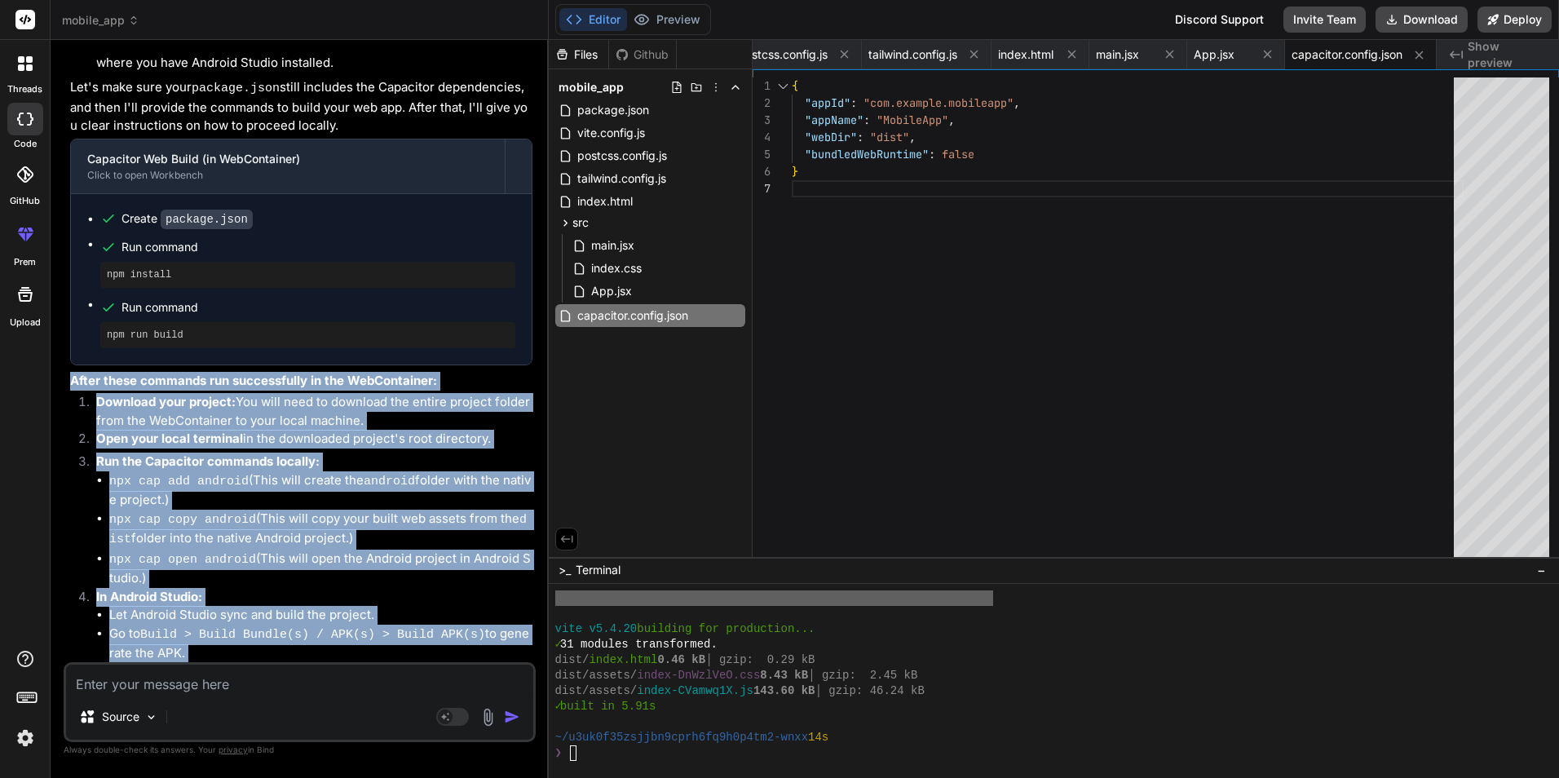
drag, startPoint x: 489, startPoint y: 643, endPoint x: 57, endPoint y: 338, distance: 528.8
click at [57, 338] on div "Bind AI Web Search Created with Pixso. Code Generator You i want to develop mob…" at bounding box center [300, 408] width 498 height 737
copy div "After these commands run successfully in the WebContainer: Download your projec…"
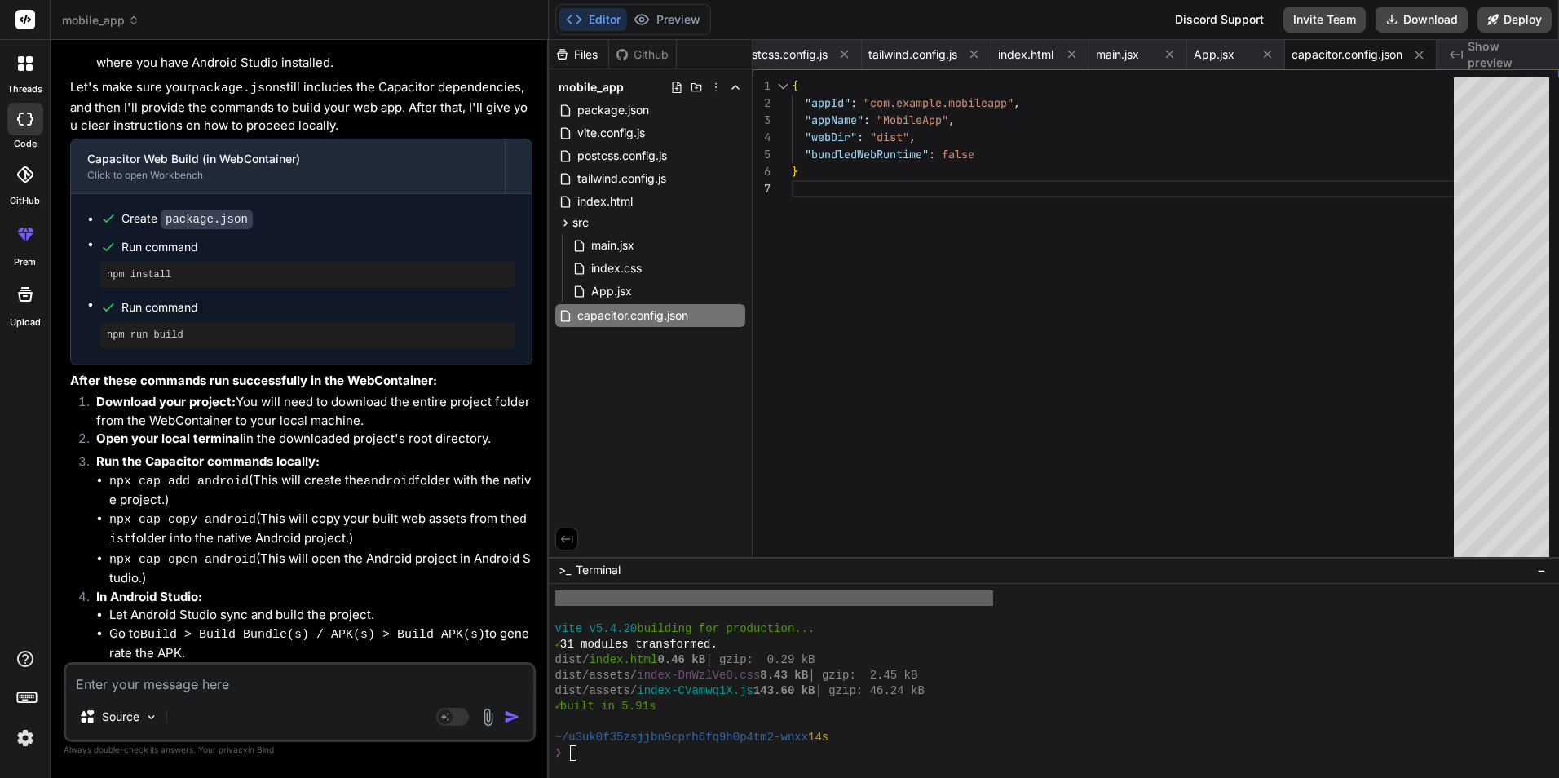
click at [144, 268] on pre "npm install" at bounding box center [308, 274] width 402 height 13
copy ul "npm install"
click at [163, 329] on pre "npm run build" at bounding box center [308, 335] width 402 height 13
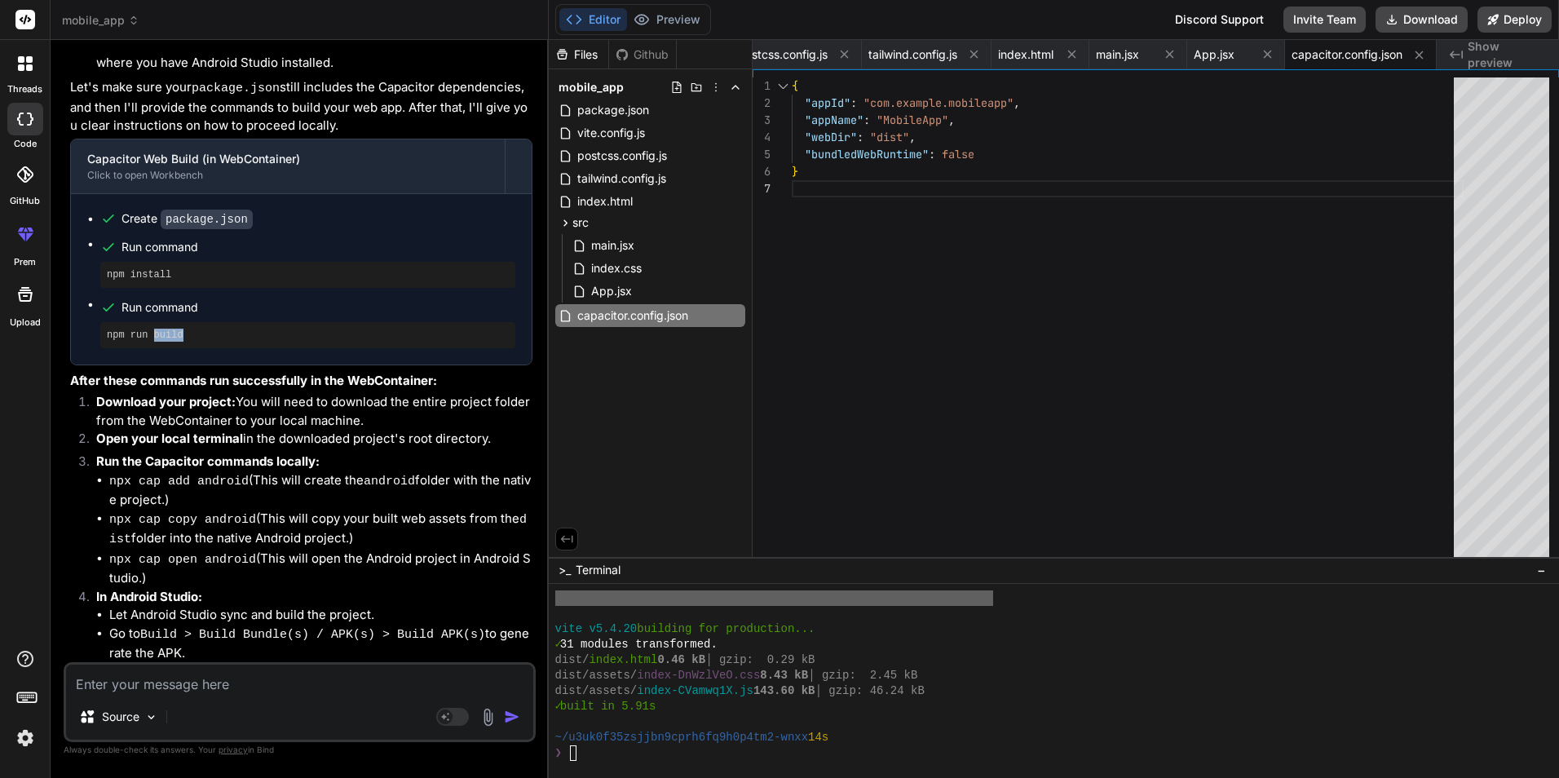
click at [163, 329] on pre "npm run build" at bounding box center [308, 335] width 402 height 13
copy div "npm run build"
click at [307, 685] on textarea at bounding box center [299, 679] width 467 height 29
click at [190, 682] on textarea at bounding box center [299, 679] width 467 height 29
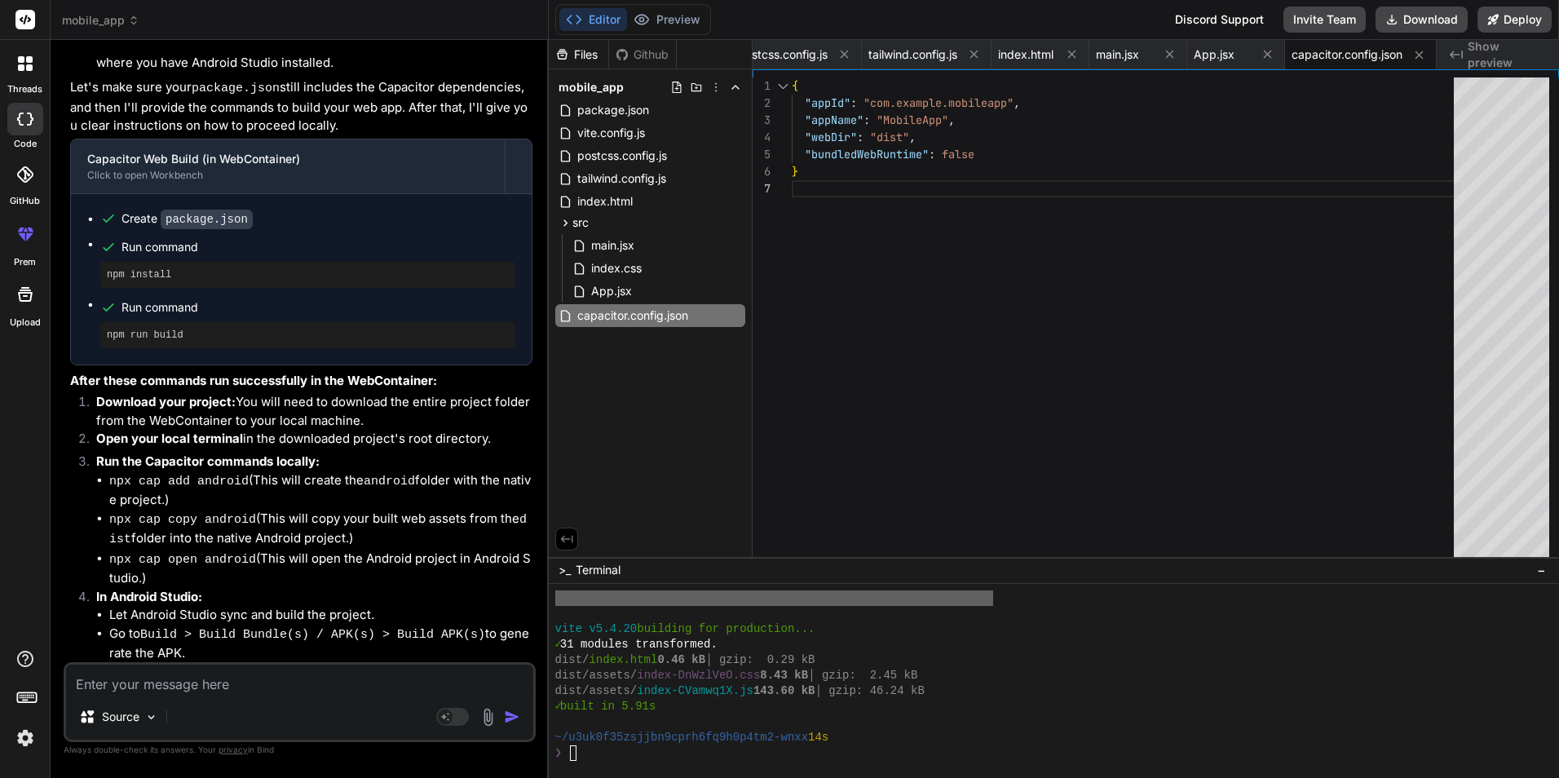
click at [190, 680] on textarea at bounding box center [299, 679] width 467 height 29
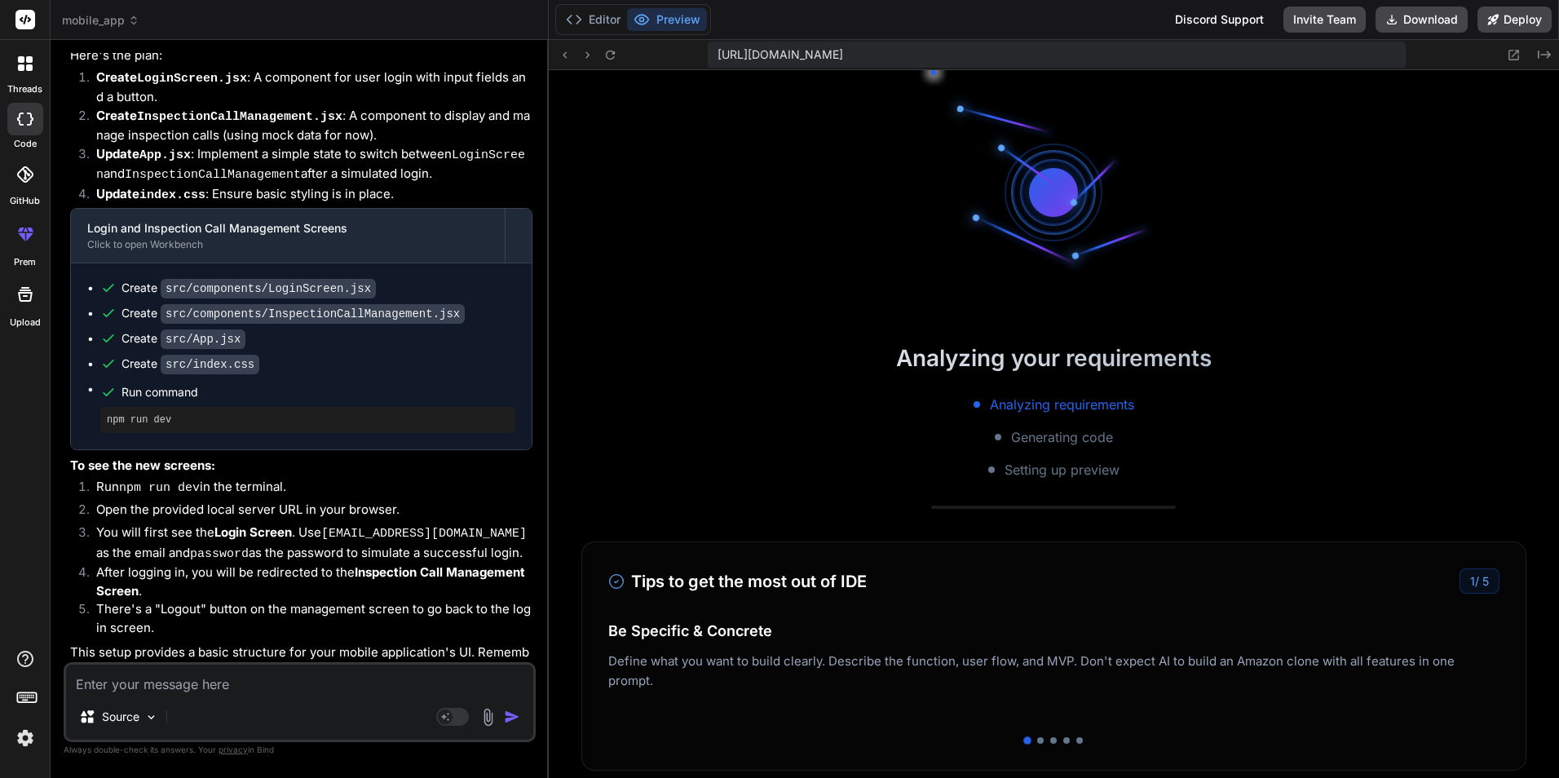
scroll to position [4060, 0]
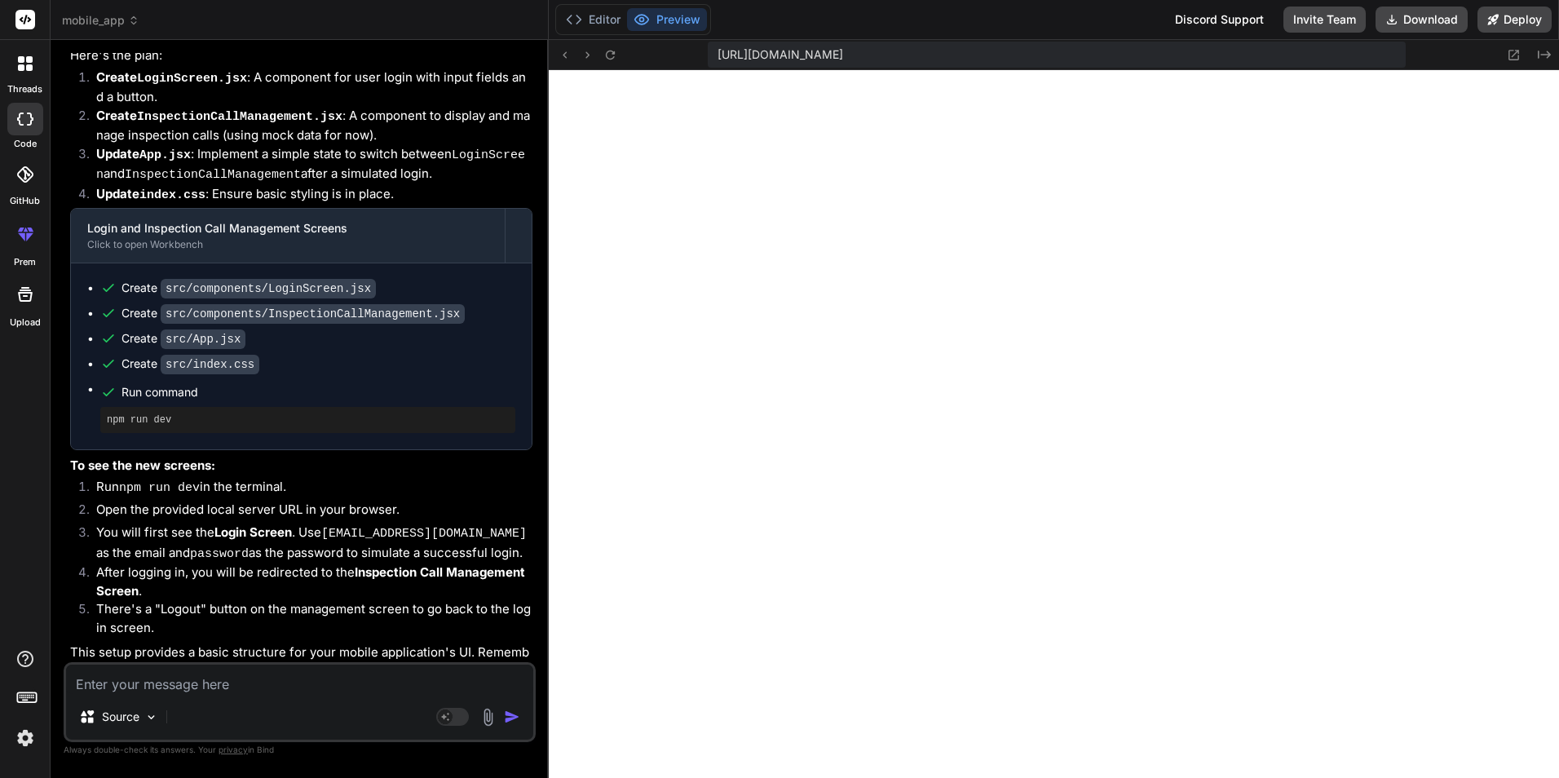
click at [201, 684] on textarea at bounding box center [299, 679] width 467 height 29
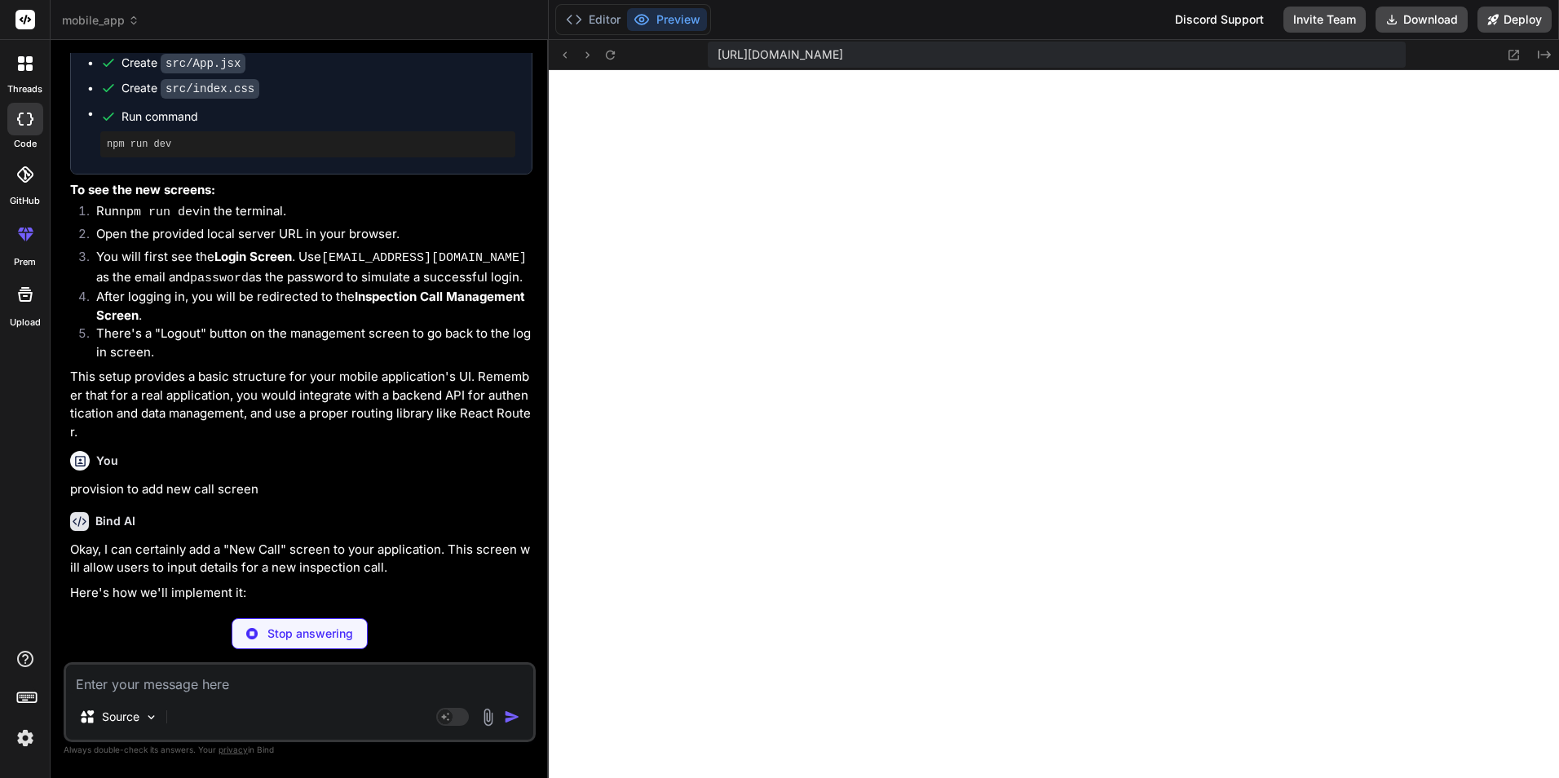
scroll to position [4852, 0]
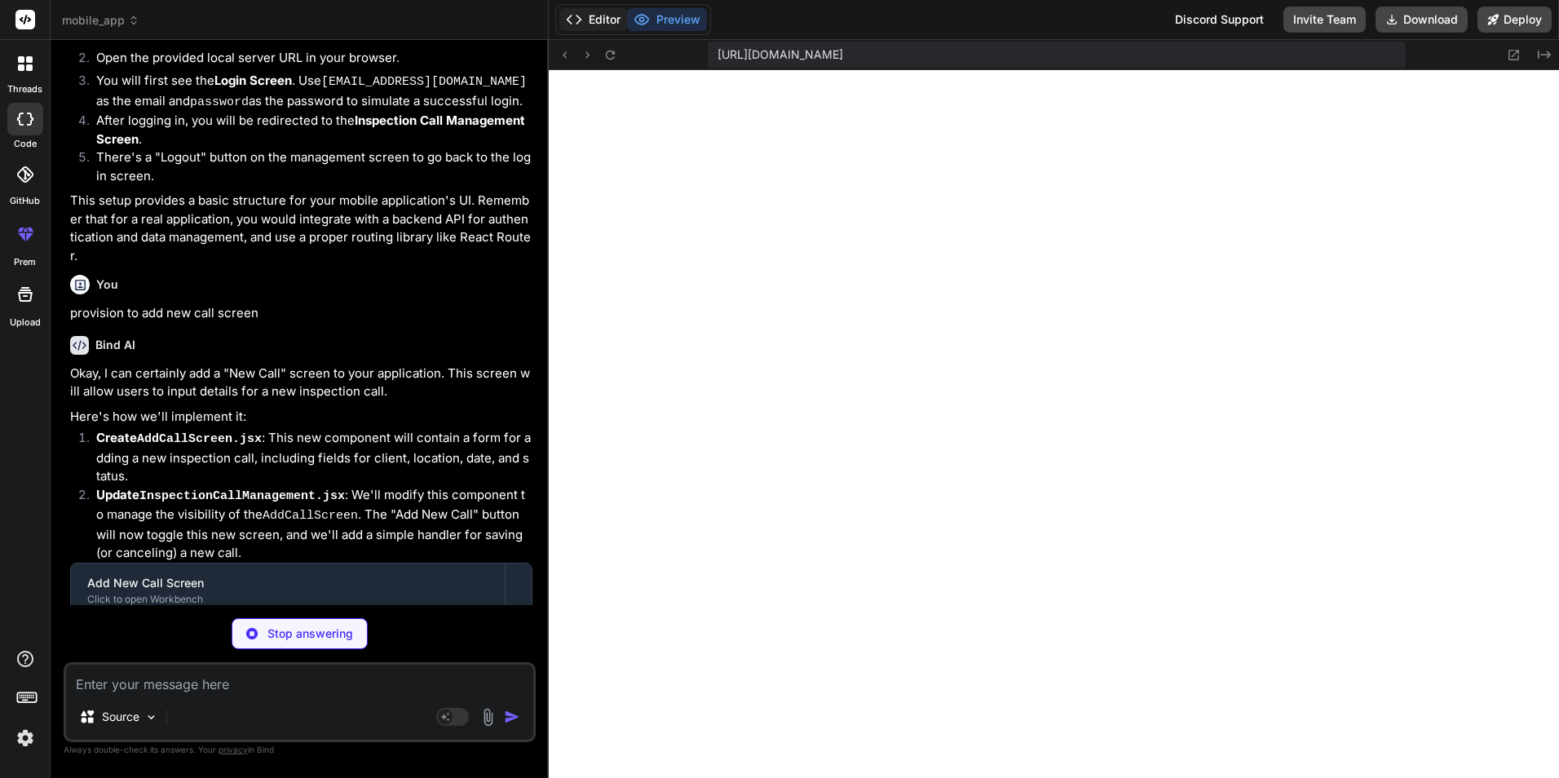
click at [593, 20] on button "Editor" at bounding box center [593, 19] width 68 height 23
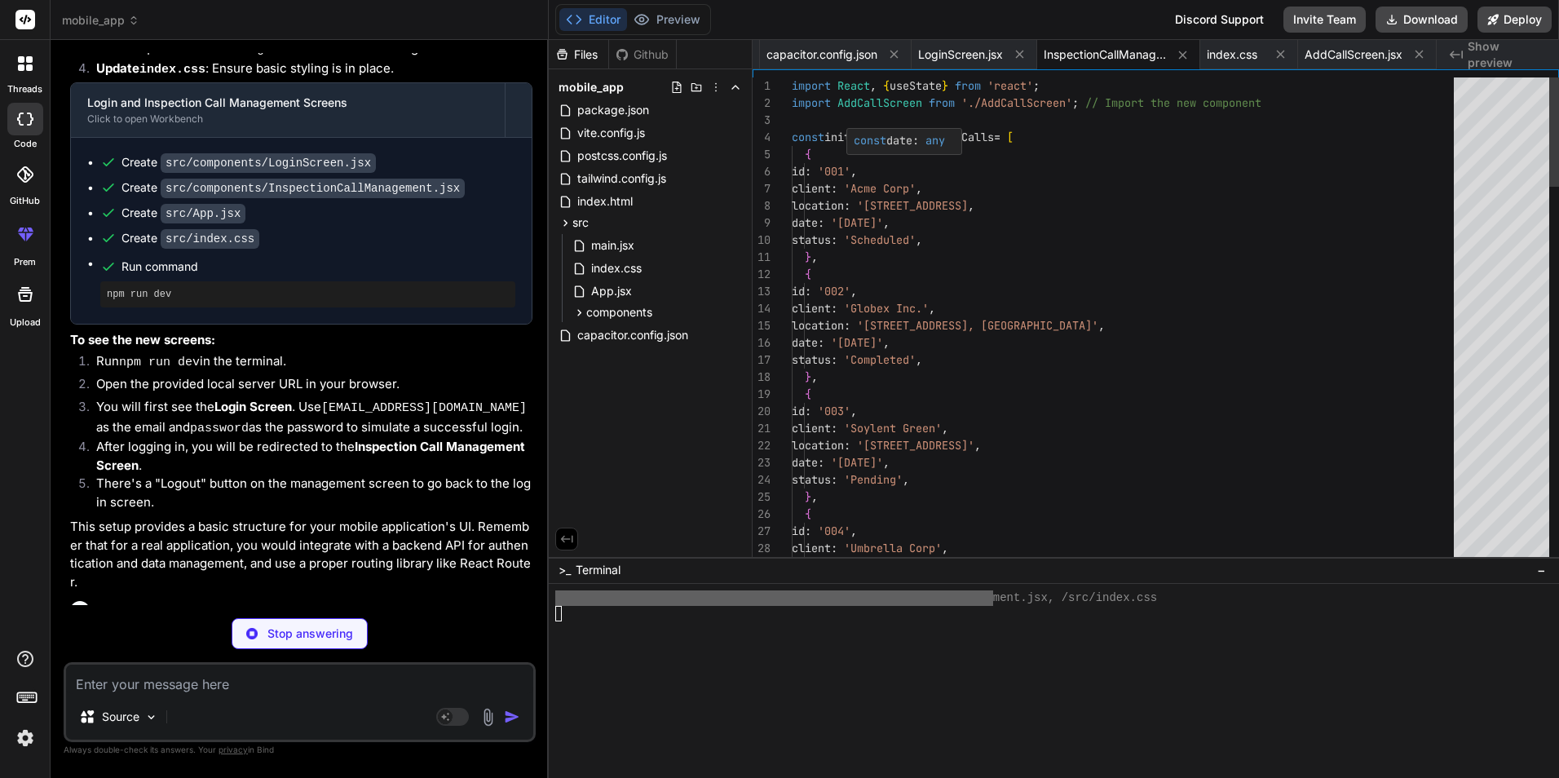
scroll to position [4137, 0]
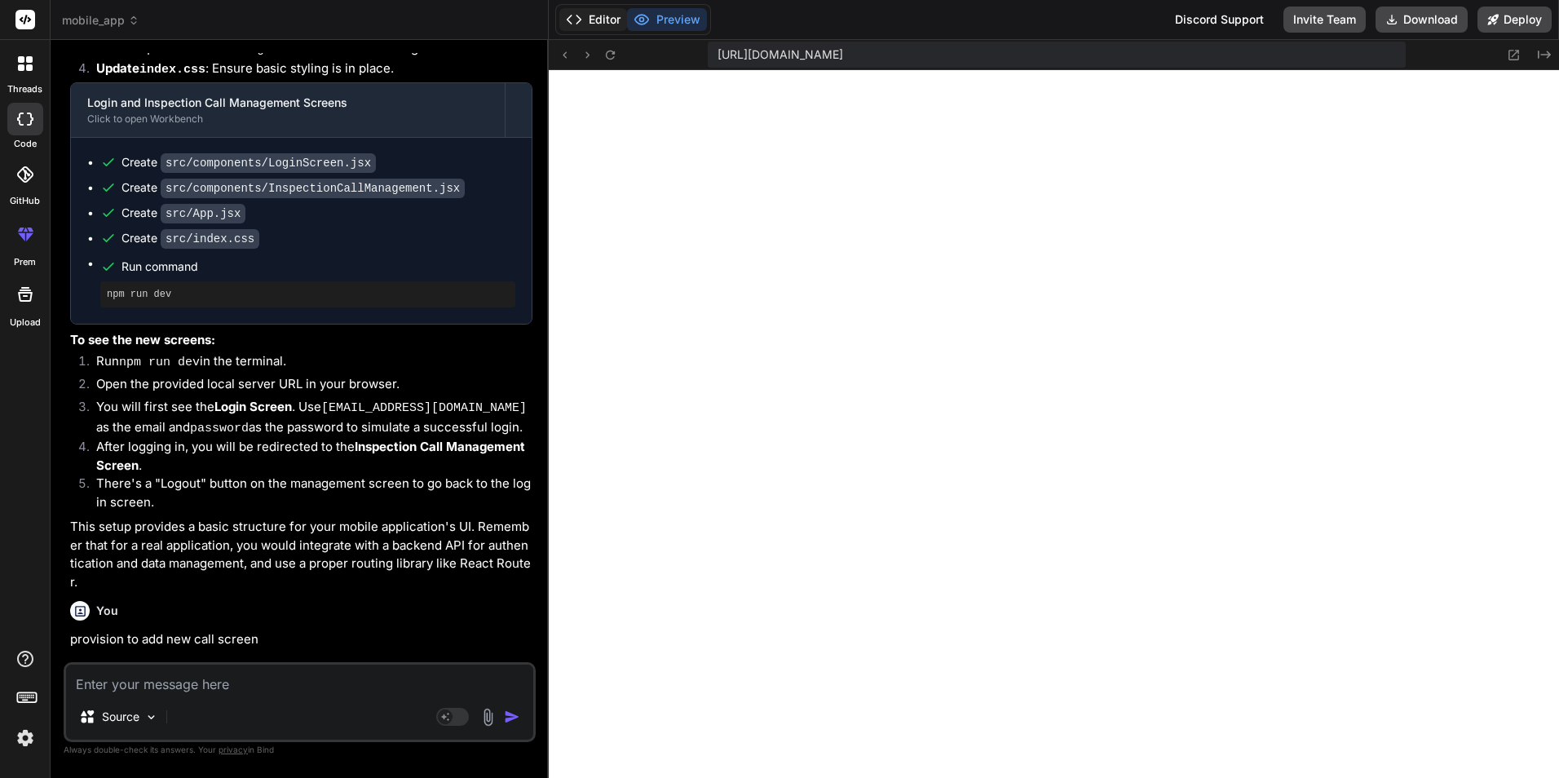
click at [608, 17] on button "Editor" at bounding box center [593, 19] width 68 height 23
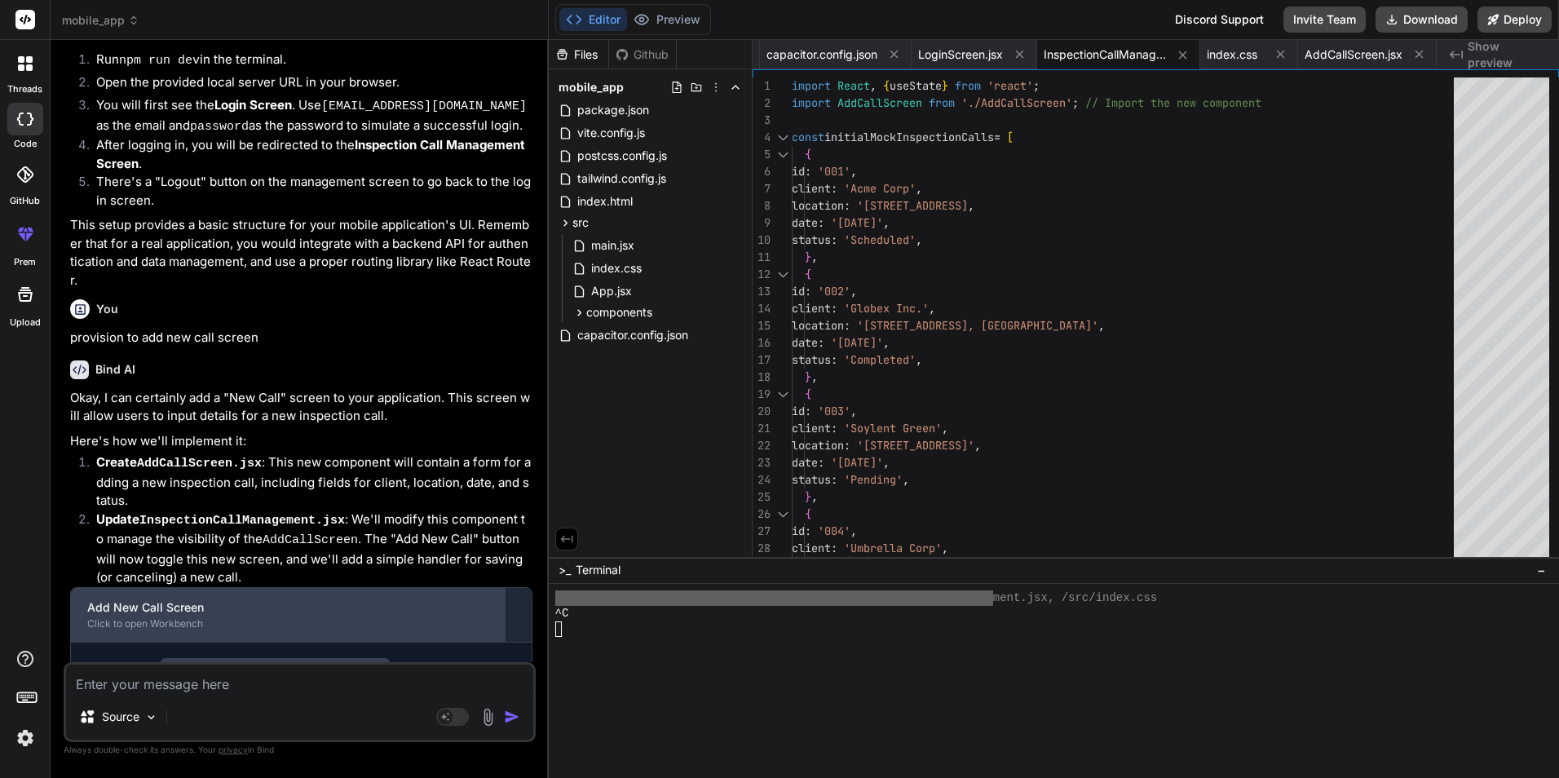
scroll to position [5097, 0]
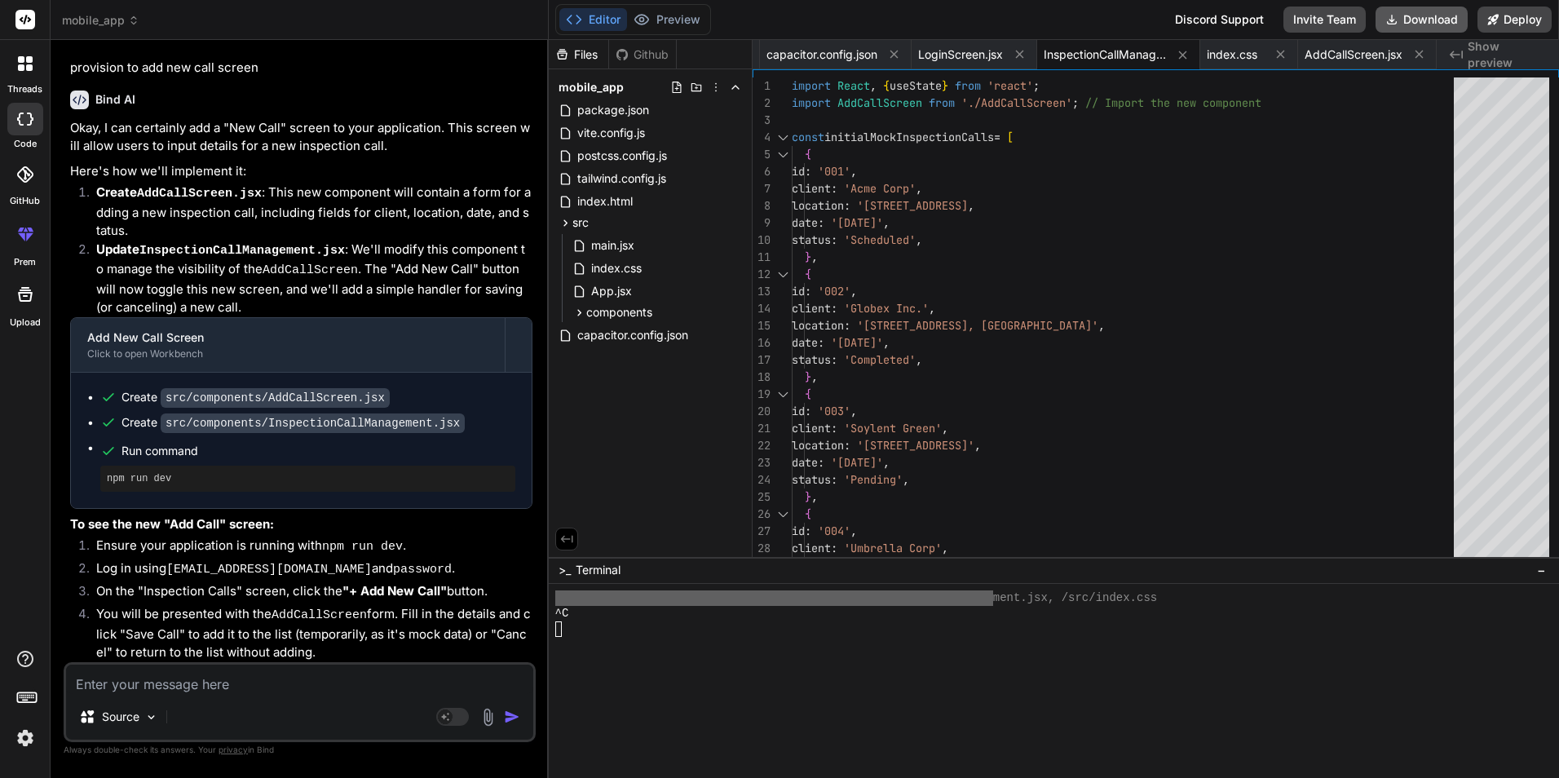
click at [1444, 17] on button "Download" at bounding box center [1422, 20] width 92 height 26
click at [876, 668] on div at bounding box center [1044, 675] width 979 height 15
click at [209, 674] on textarea at bounding box center [299, 679] width 467 height 29
paste textarea "The project is using an incompatible version (AGP 8.0.0) of the Android Gradle …"
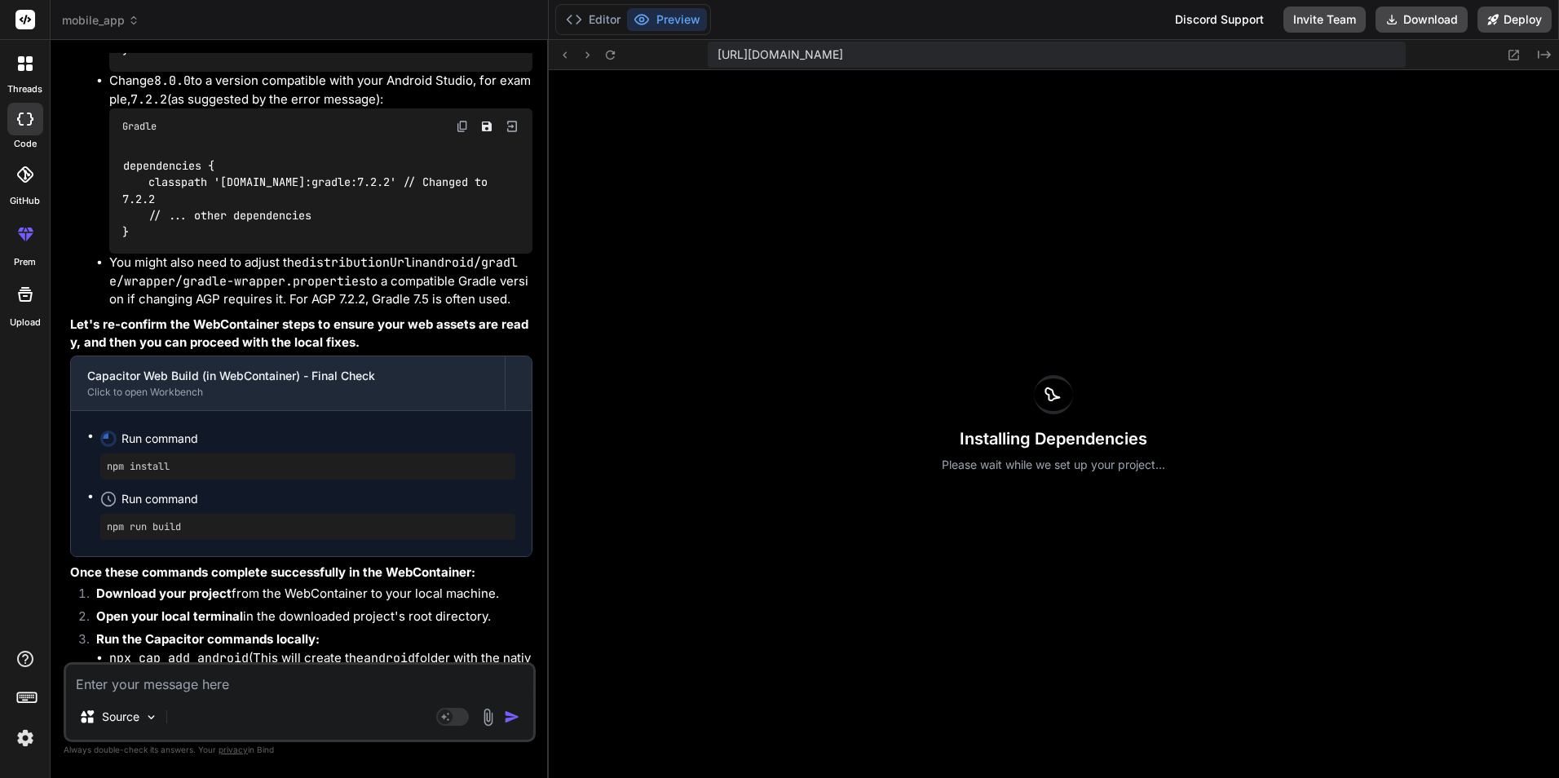
scroll to position [6674, 0]
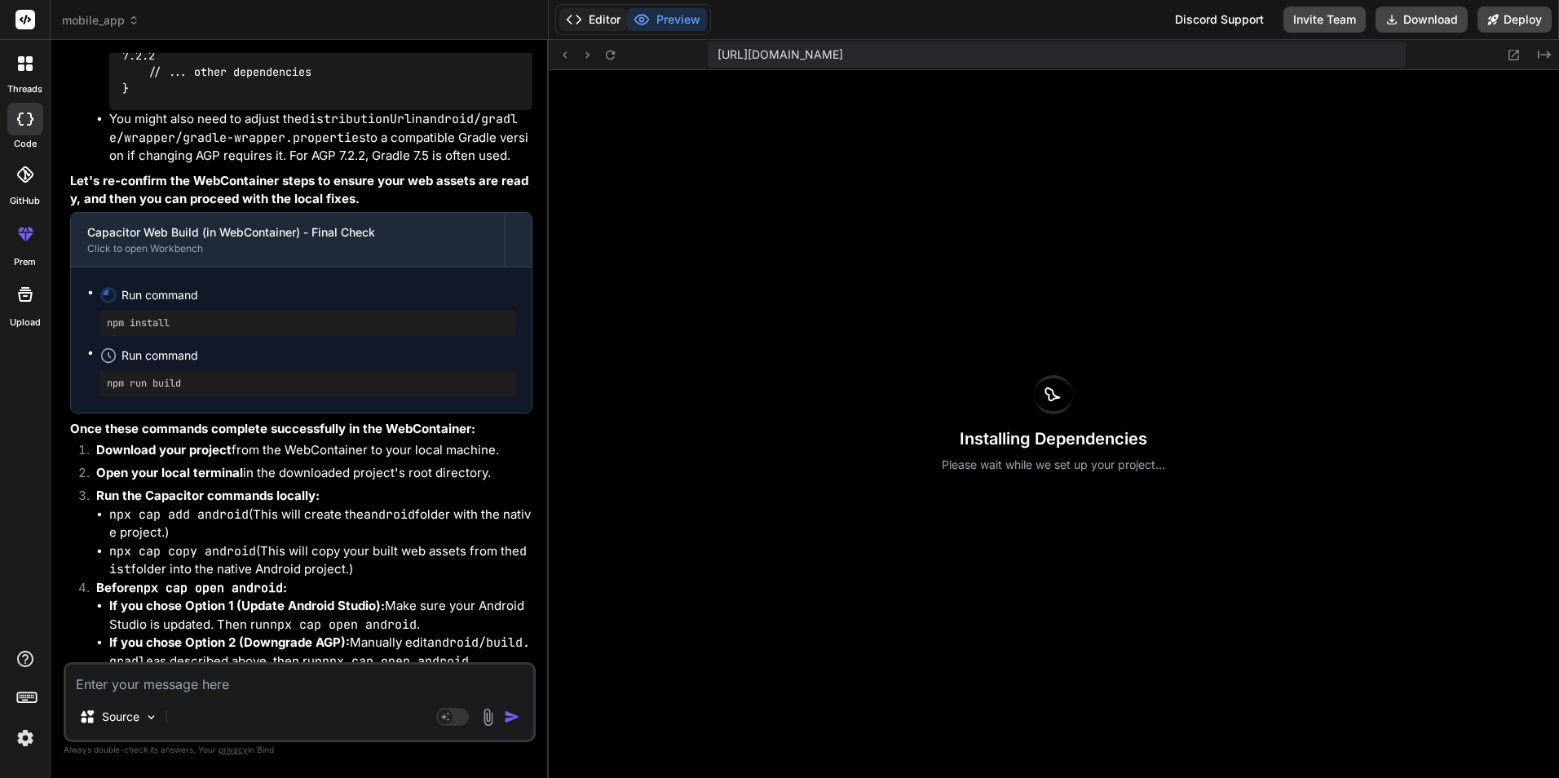
click at [604, 23] on button "Editor" at bounding box center [593, 19] width 68 height 23
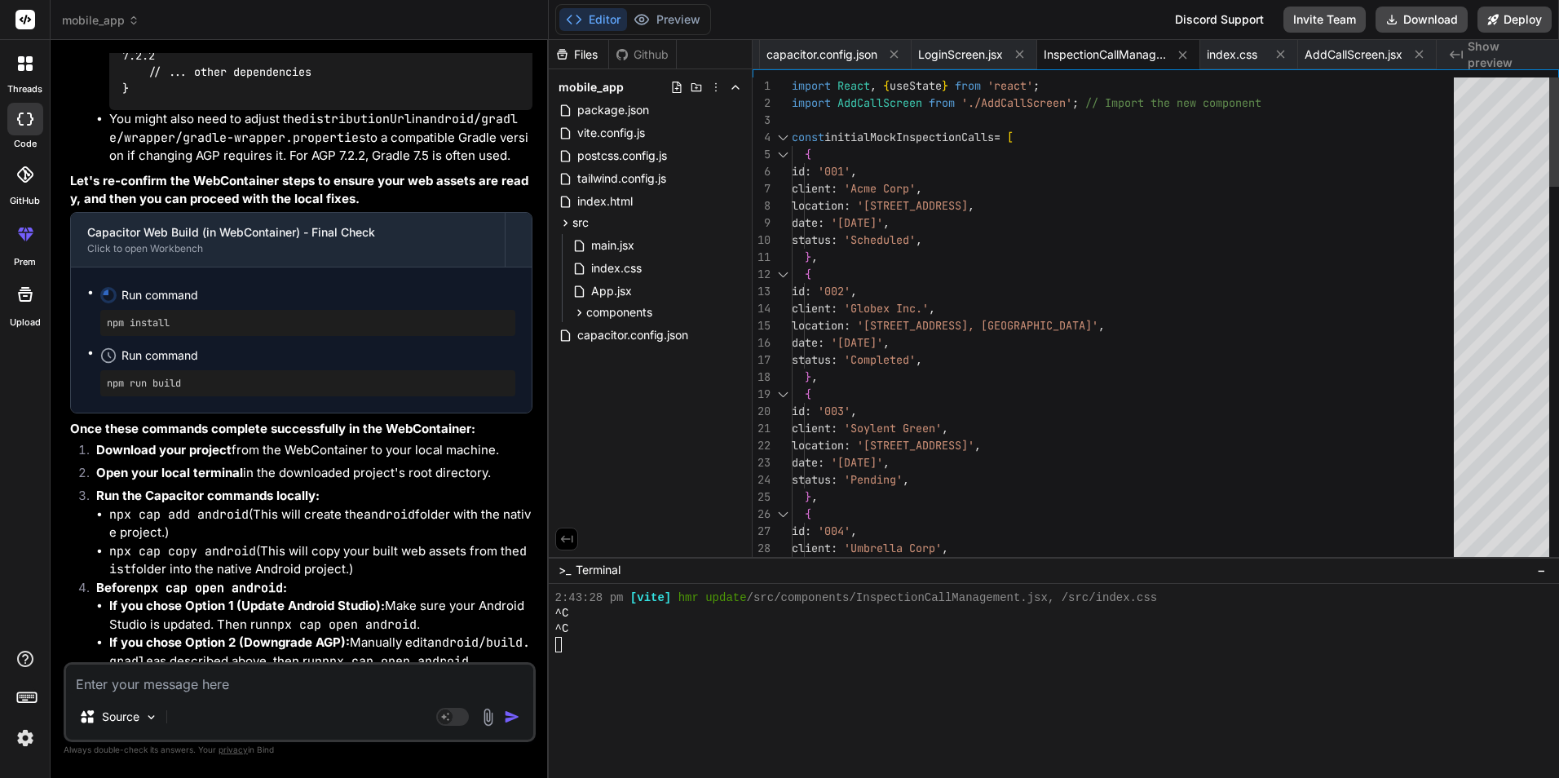
click at [847, 69] on div "1 2 3 4 5 6 7 8 9 10 11 12 13 14 15 16 17 18 19 20 21 22 23 24 25 26 27 28 29 i…" at bounding box center [1156, 312] width 807 height 487
click at [829, 52] on span "capacitor.config.json" at bounding box center [822, 54] width 111 height 16
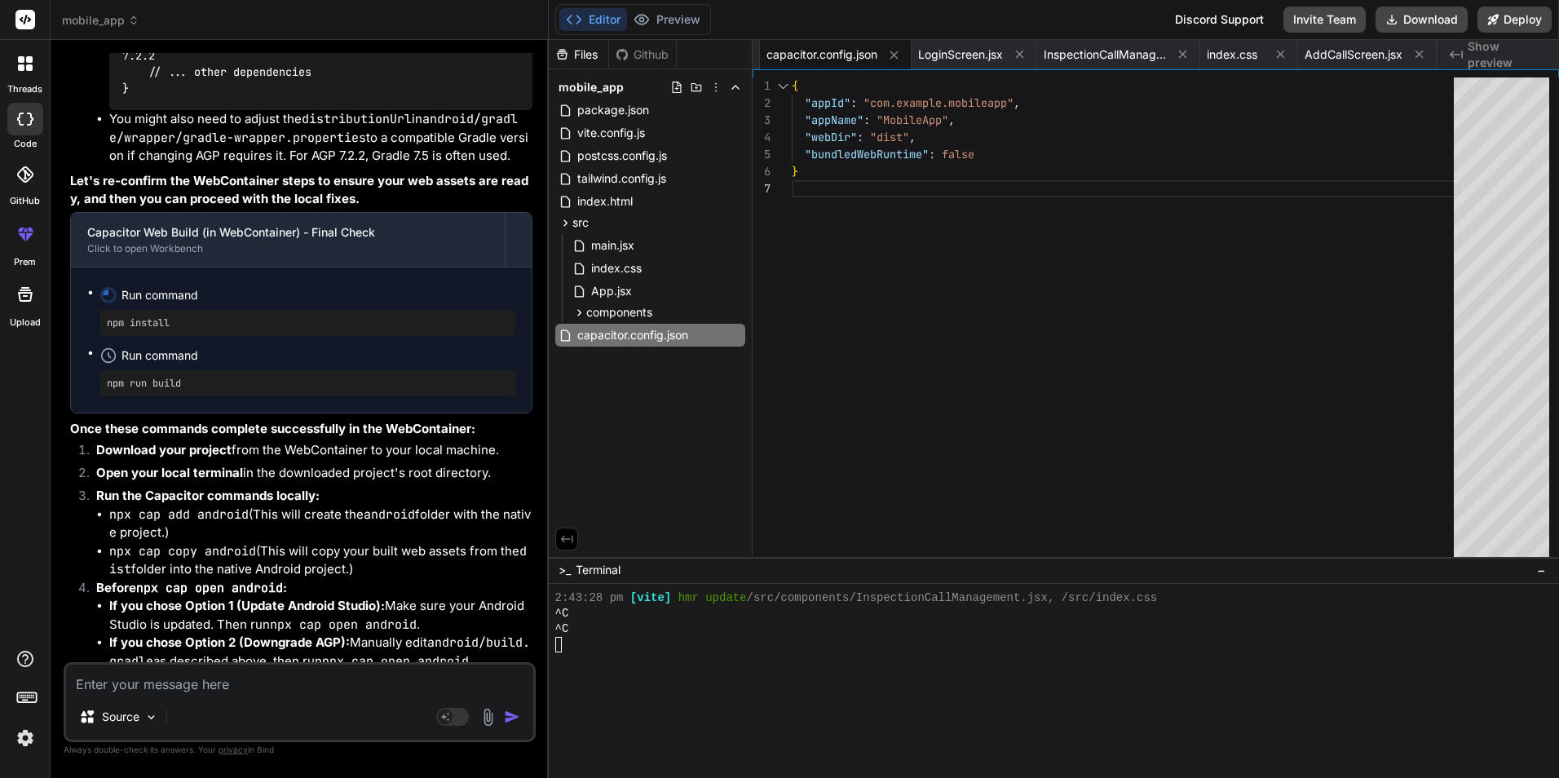
click at [1041, 200] on div "{ "appId" : "com.example.mobileapp" , "appName" : "MobileApp" , "webDir" : "dis…" at bounding box center [1128, 320] width 672 height 487
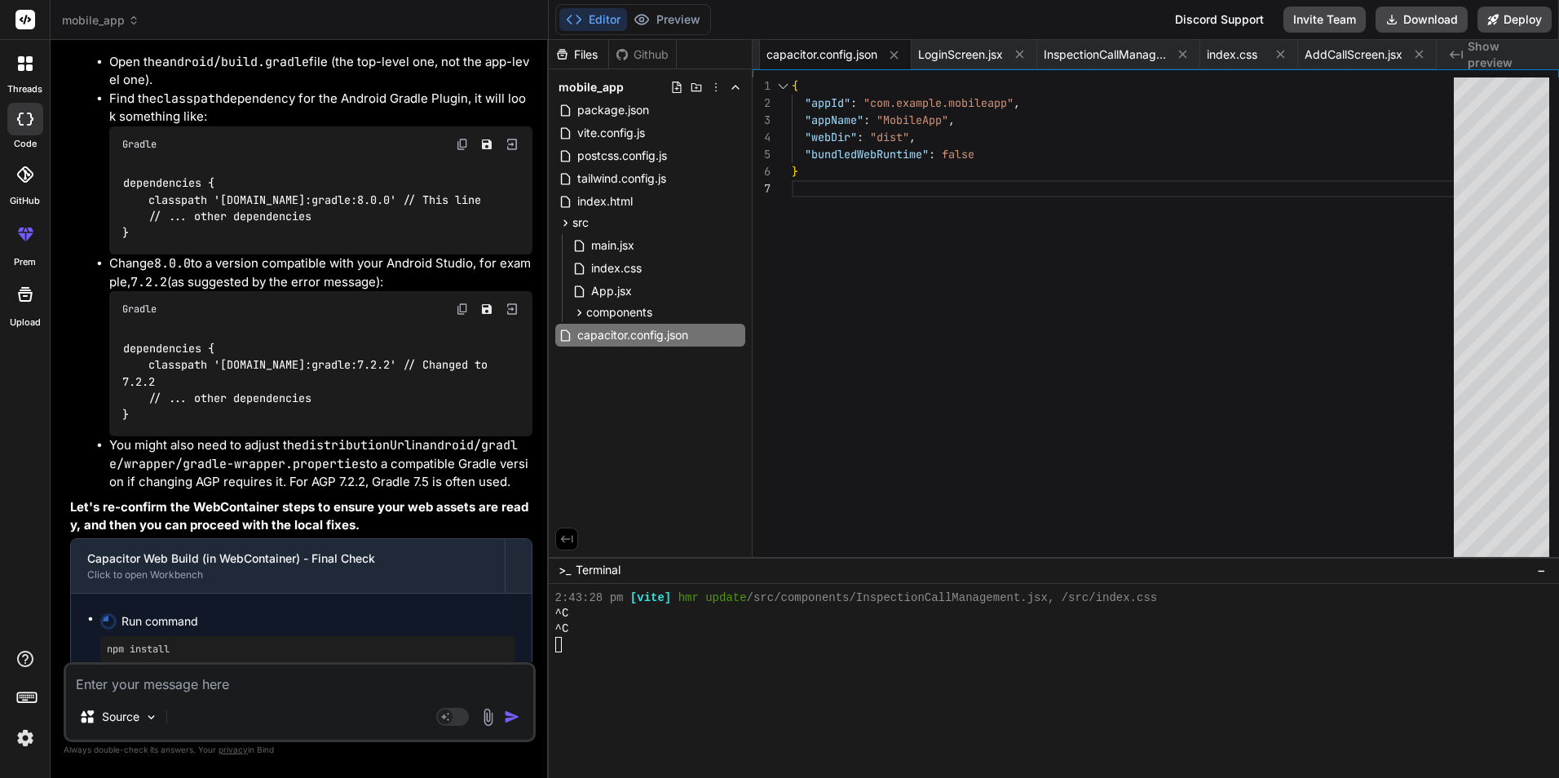
scroll to position [6267, 0]
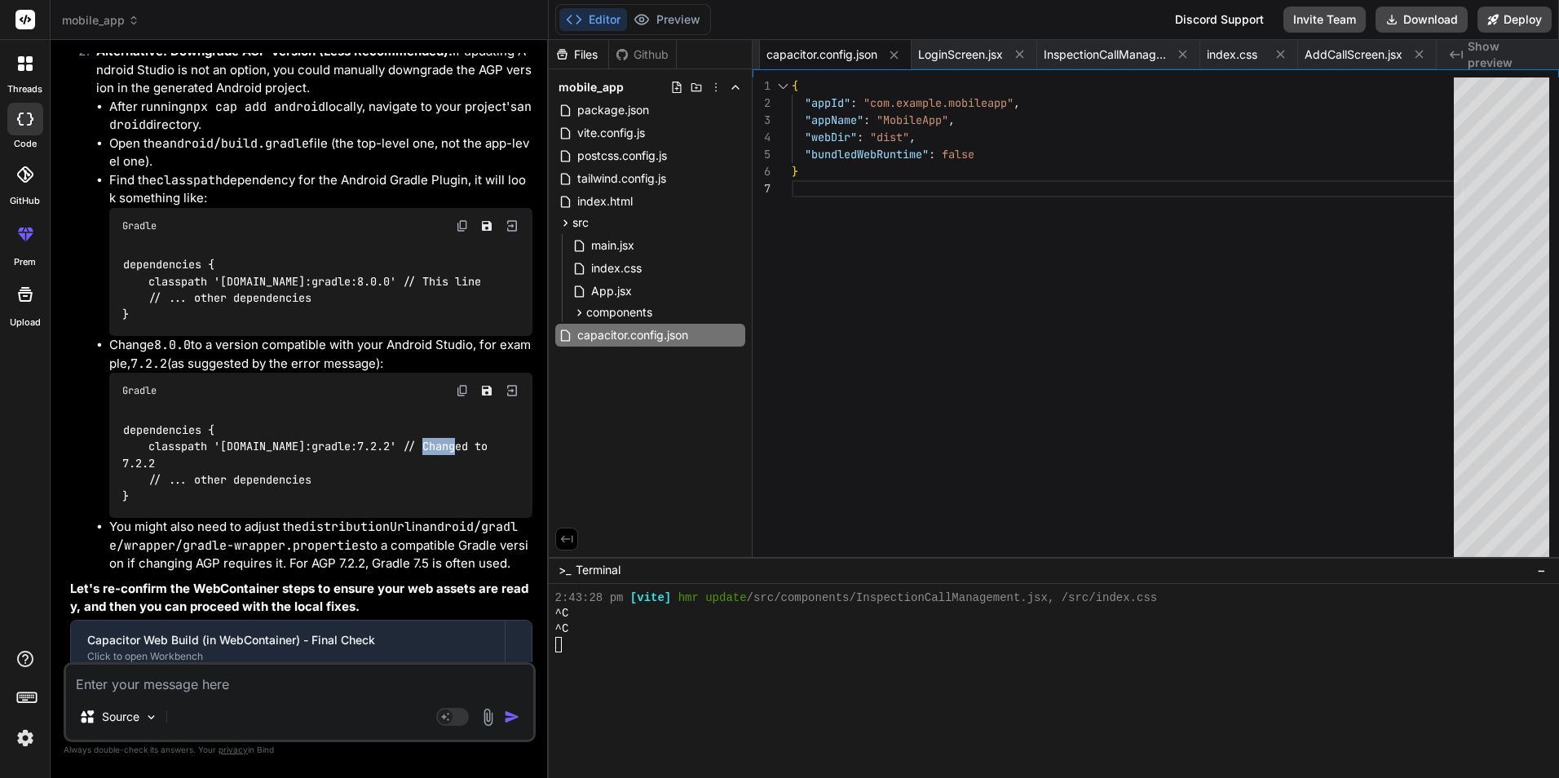
drag, startPoint x: 429, startPoint y: 480, endPoint x: 460, endPoint y: 480, distance: 31.0
click at [460, 480] on code "dependencies { classpath 'com.android.tools.build:gradle:7.2.2' // Changed to 7…" at bounding box center [308, 463] width 372 height 83
copy code "7.2.2"
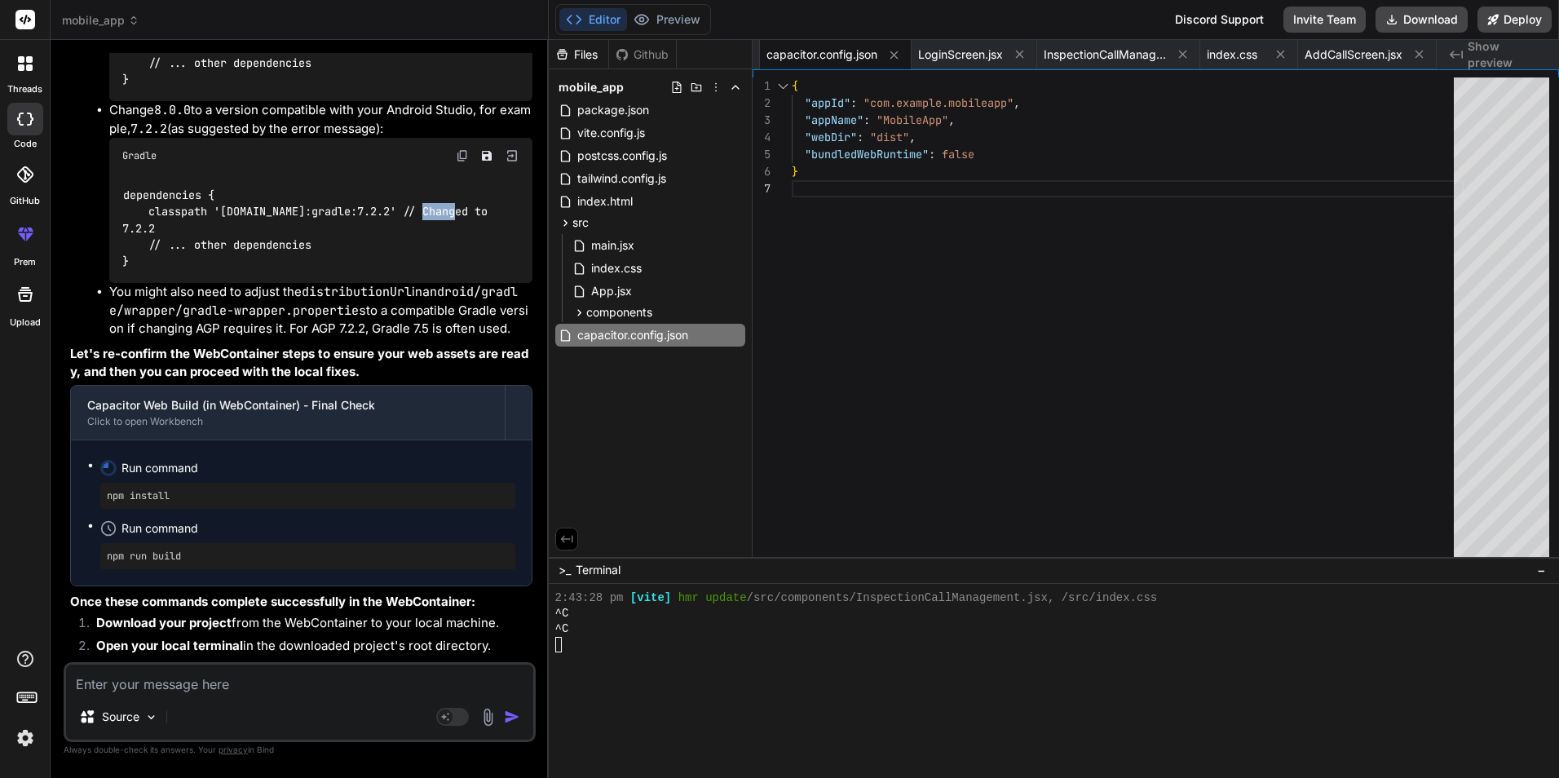
scroll to position [6593, 0]
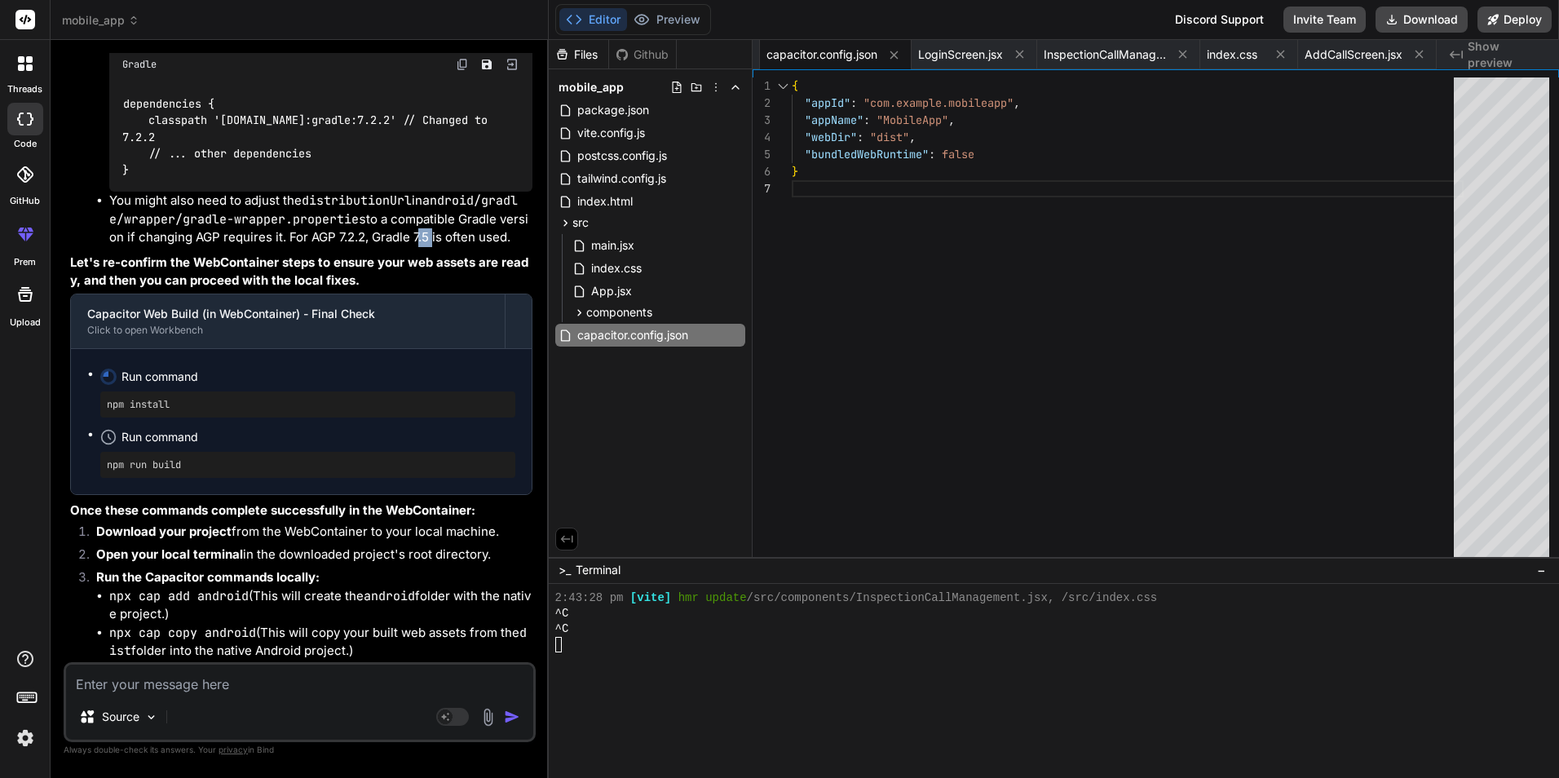
drag, startPoint x: 416, startPoint y: 274, endPoint x: 430, endPoint y: 274, distance: 13.9
click at [430, 247] on li "You might also need to adjust the distributionUrl in android/gradle/wrapper/gra…" at bounding box center [320, 219] width 423 height 55
copy li "7.5"
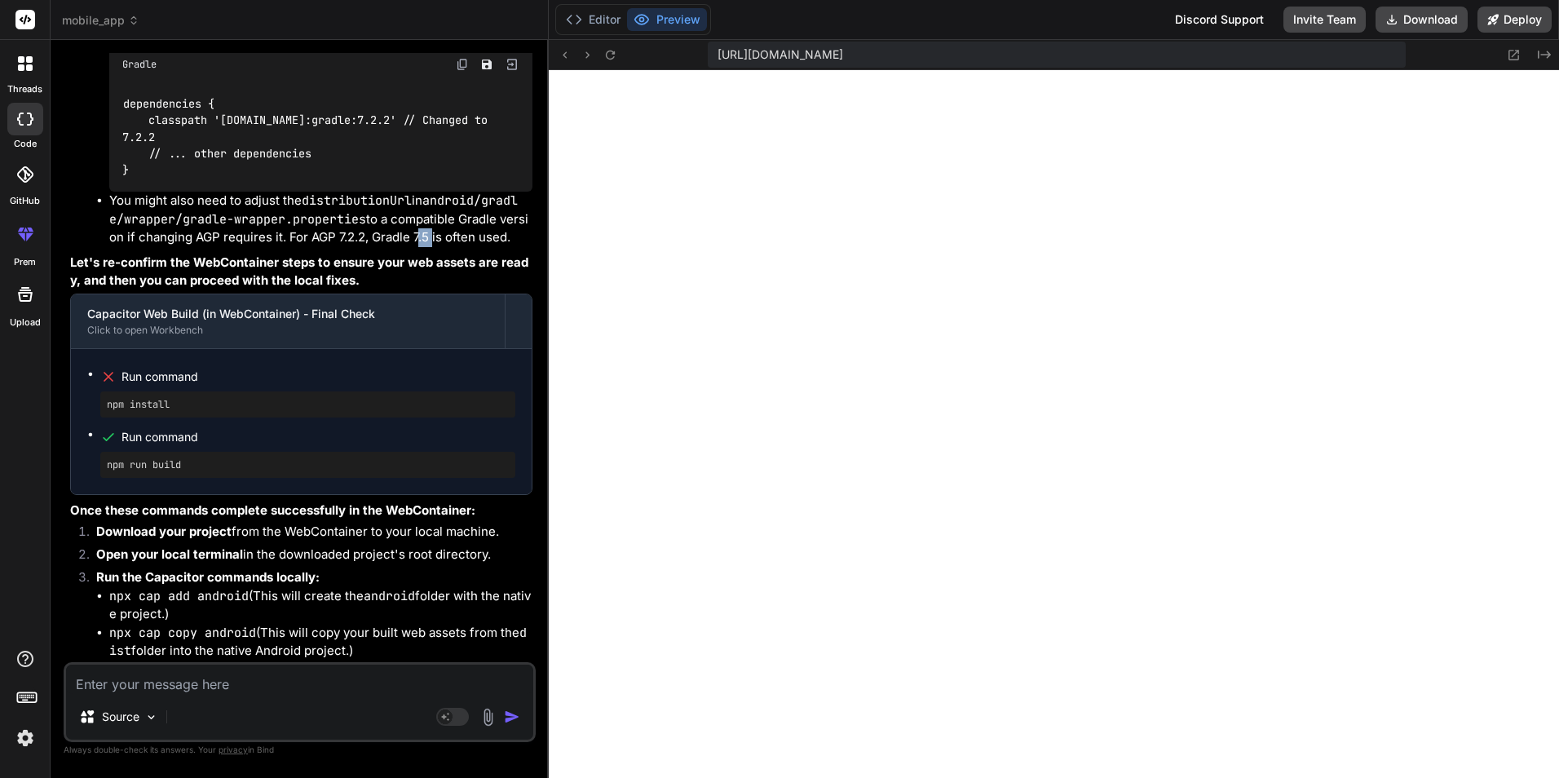
scroll to position [6838, 0]
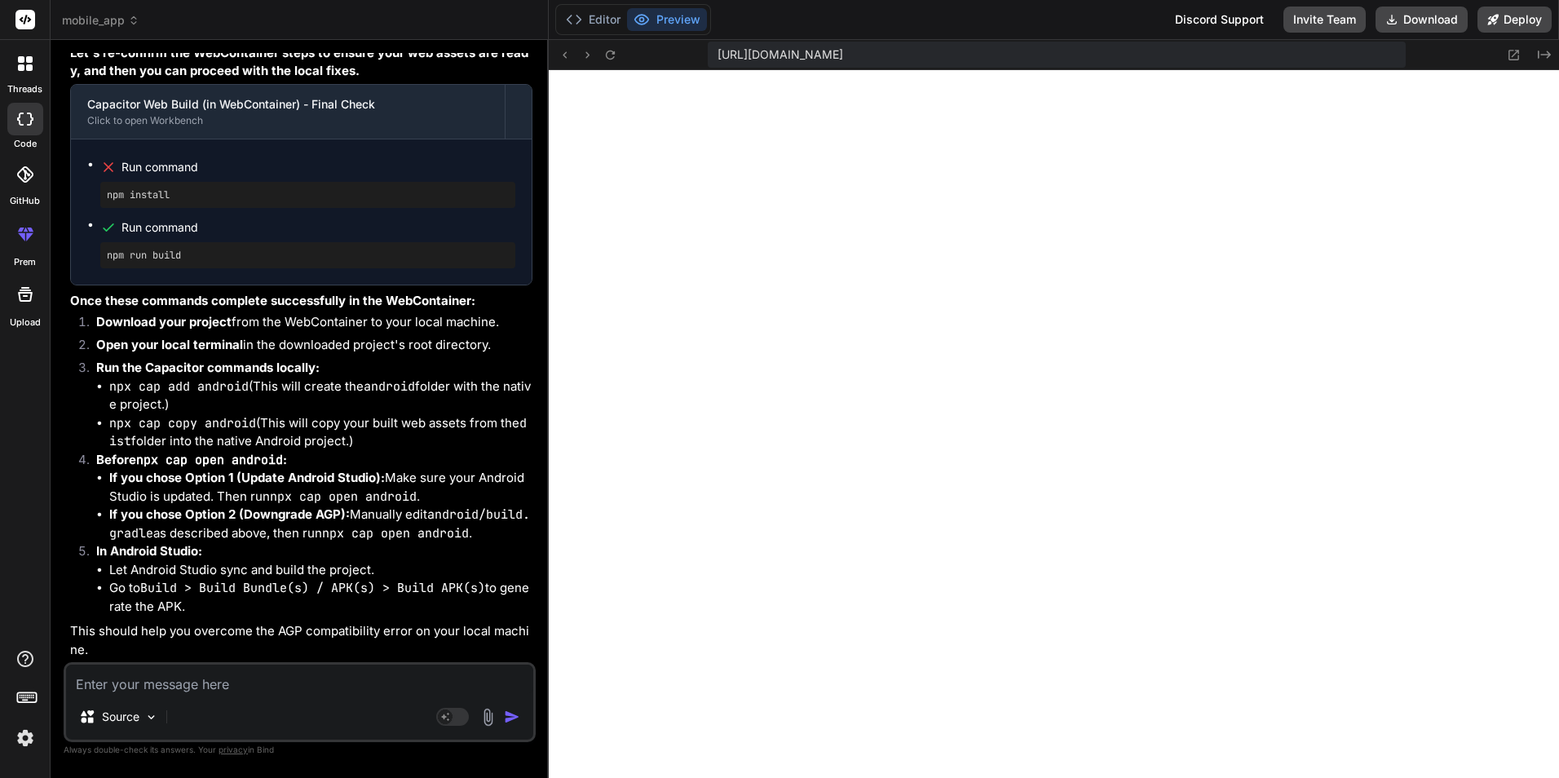
click at [178, 682] on textarea at bounding box center [299, 679] width 467 height 29
paste textarea "distributionBase=GRADLE_USER_HOME distributionPath=wrapper/dists distributionUr…"
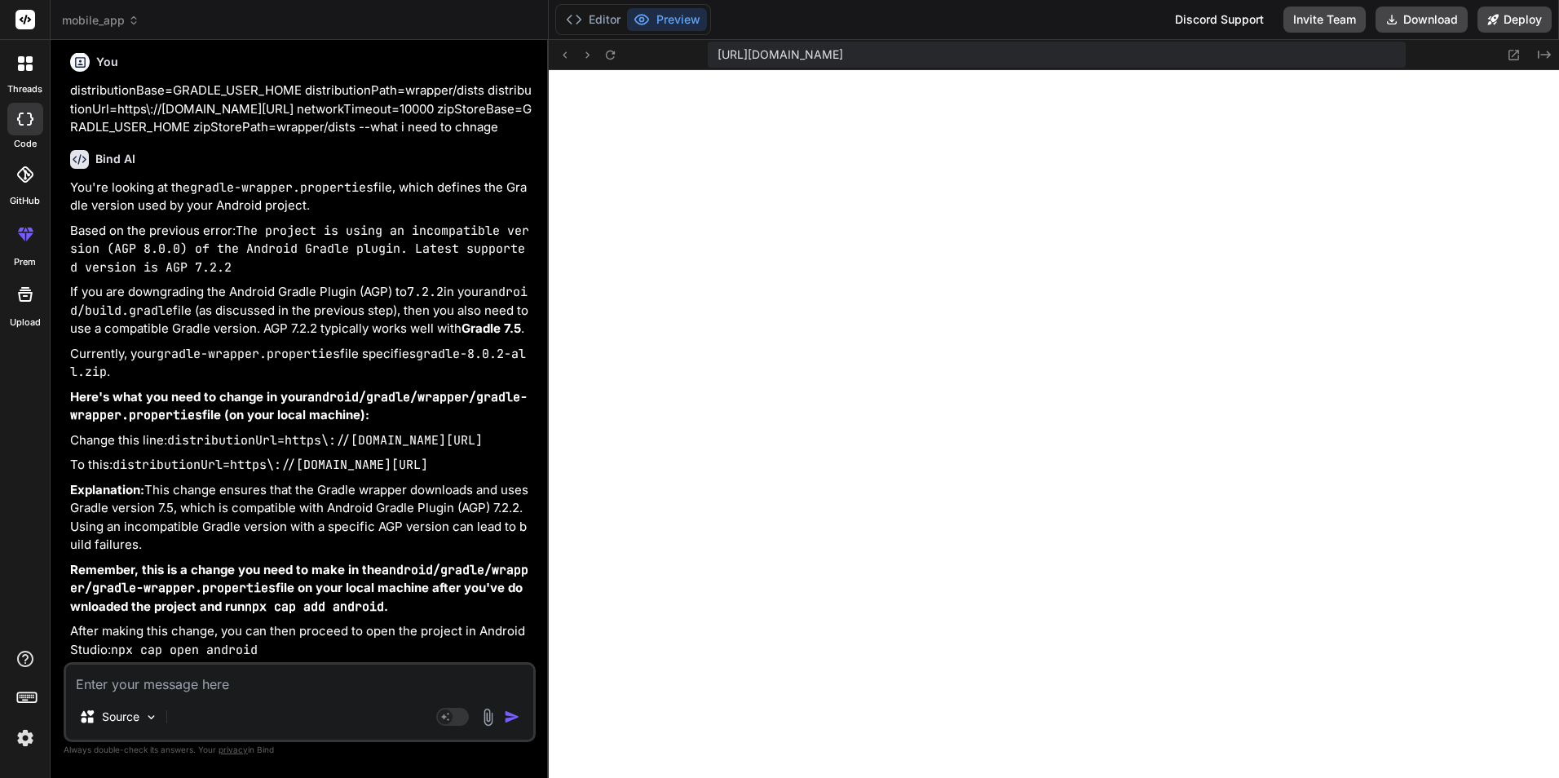
scroll to position [7583, 0]
drag, startPoint x: 227, startPoint y: 443, endPoint x: 70, endPoint y: 431, distance: 157.0
click at [70, 456] on p "To this: distributionUrl=https\://services.gradle.org/distributions/gradle-7.5-…" at bounding box center [301, 465] width 462 height 19
copy code "distributionUrl=https\://services.gradle.org/distributions/gradle-7.5-all.zip"
click at [601, 12] on button "Editor" at bounding box center [593, 19] width 68 height 23
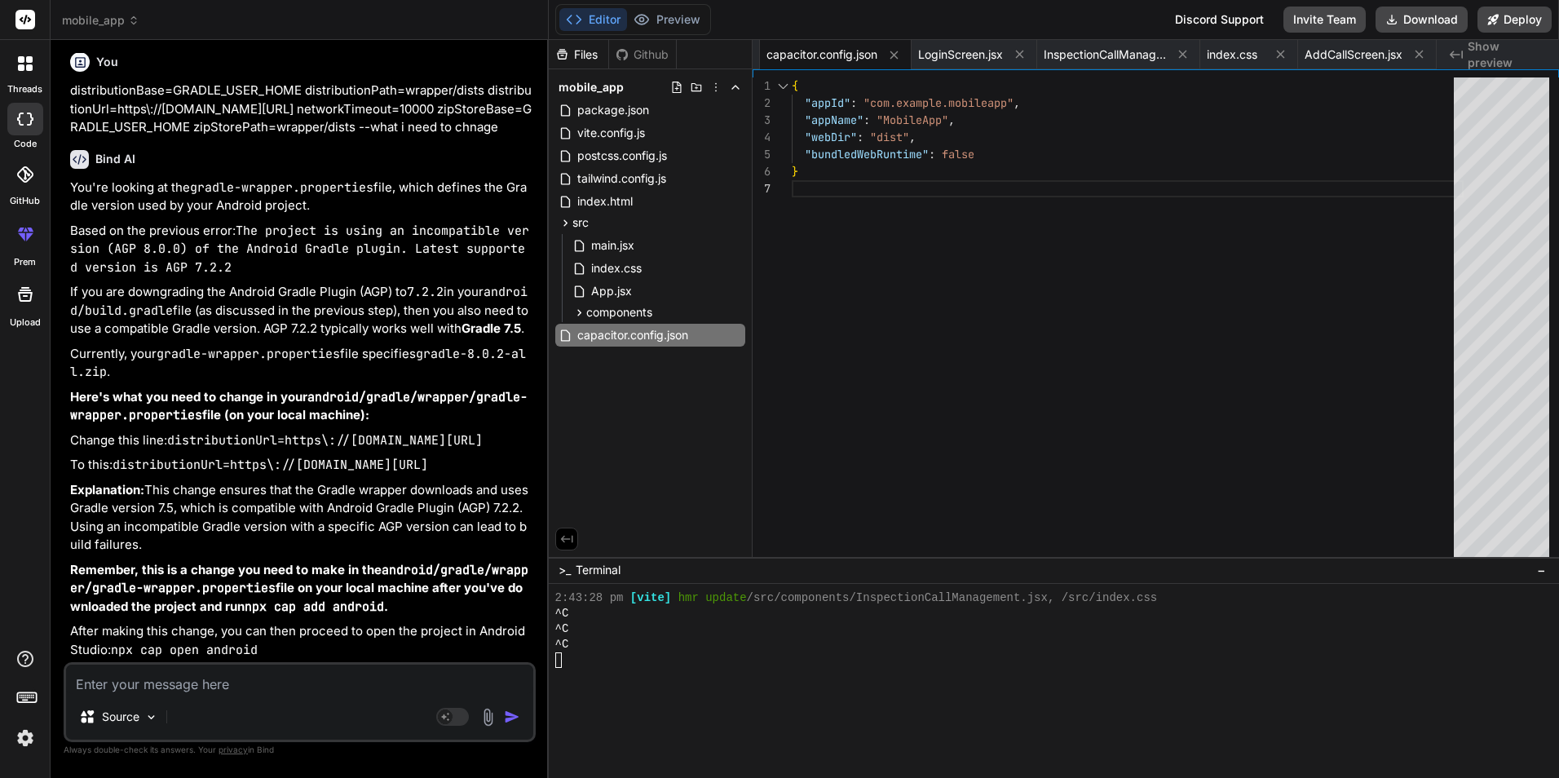
drag, startPoint x: 953, startPoint y: 46, endPoint x: 1035, endPoint y: 71, distance: 85.4
click at [954, 46] on span "LoginScreen.jsx" at bounding box center [960, 54] width 85 height 16
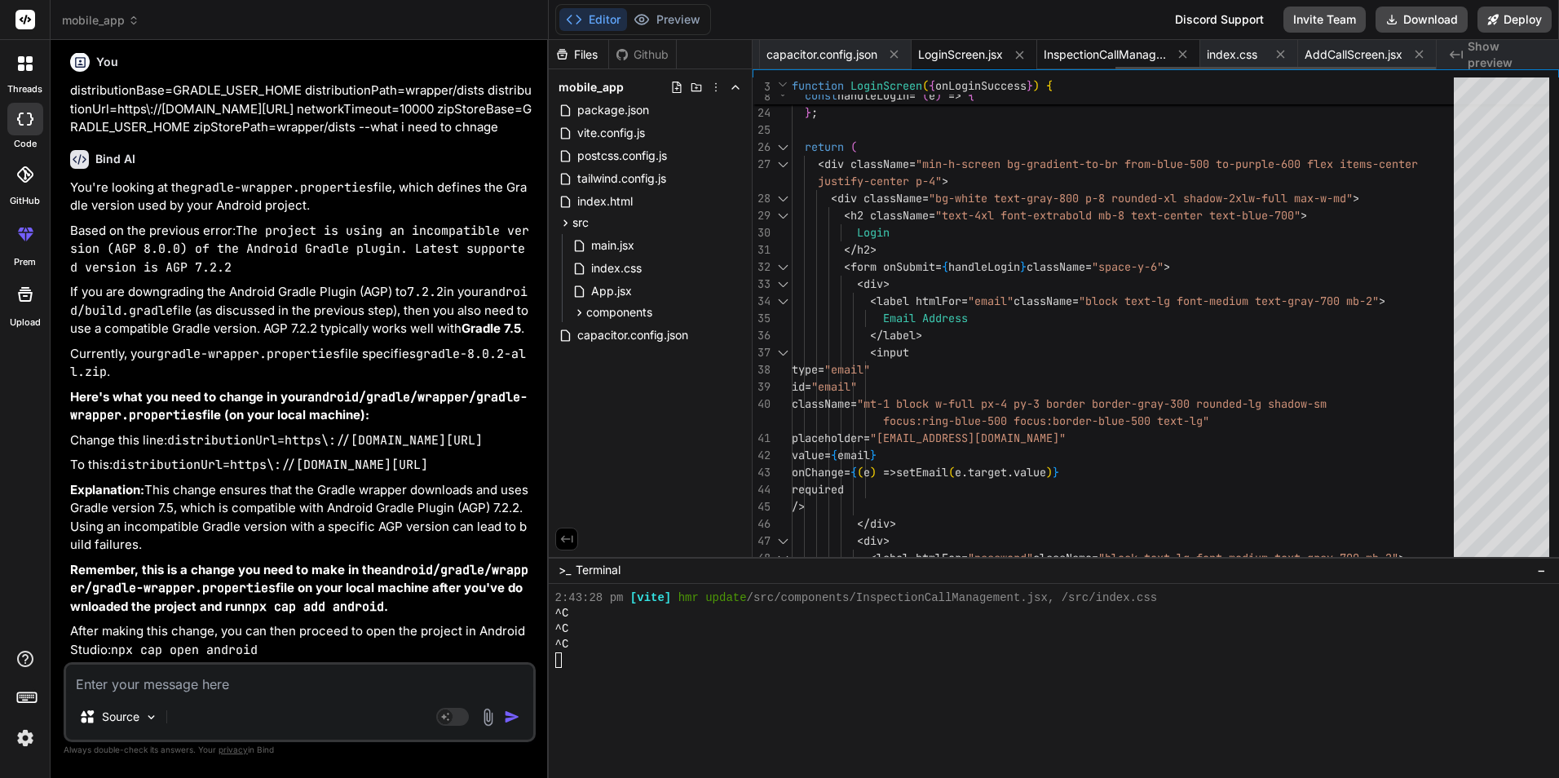
click at [1105, 60] on span "InspectionCallManagement.jsx" at bounding box center [1105, 54] width 122 height 16
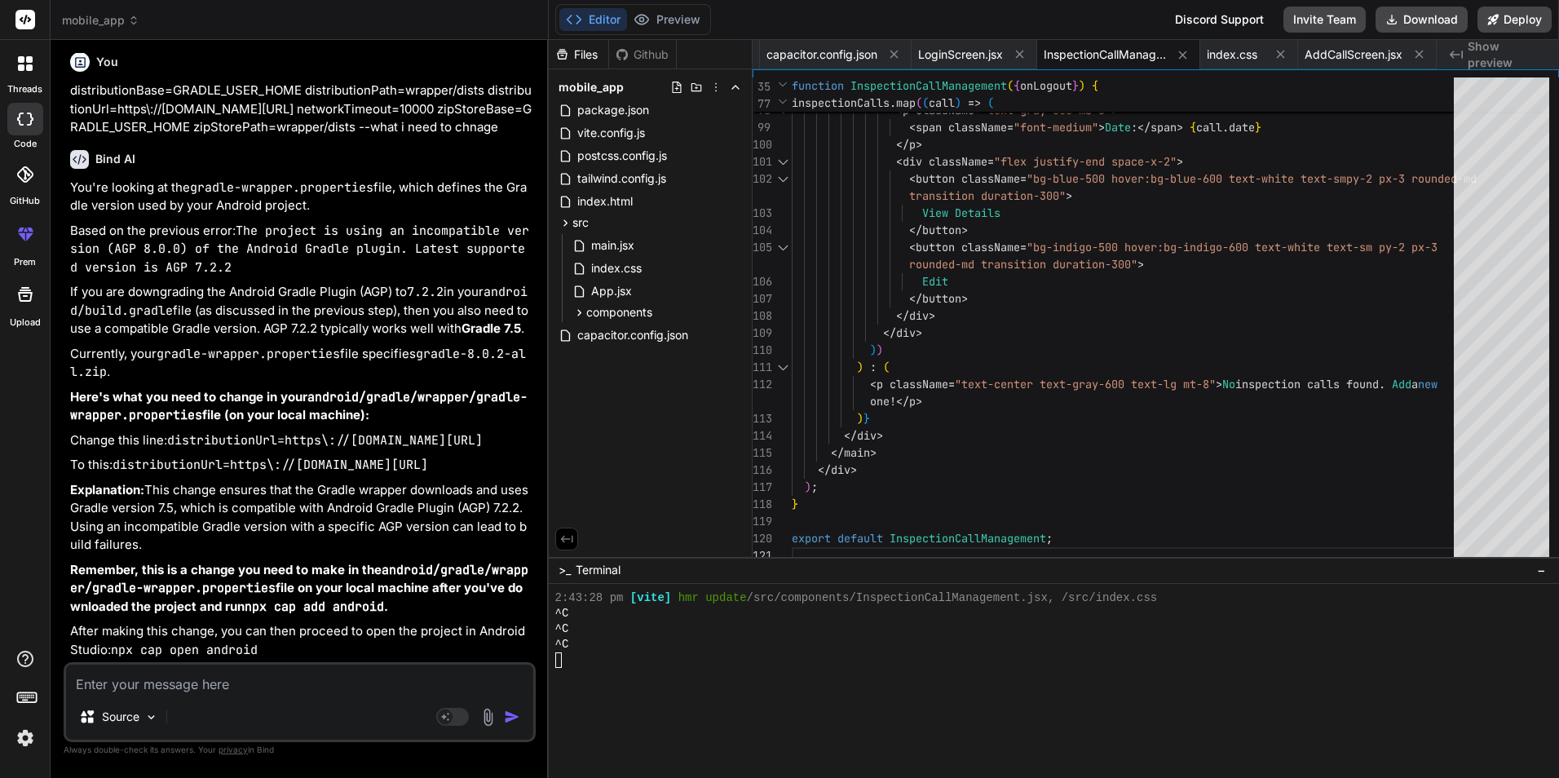
click at [285, 701] on div "Source" at bounding box center [299, 720] width 467 height 39
click at [137, 679] on textarea at bounding box center [299, 679] width 467 height 29
paste textarea "> Task :app:mergeExtDexDebug FAILURE: Build completed with 2 failures. 1: Task …"
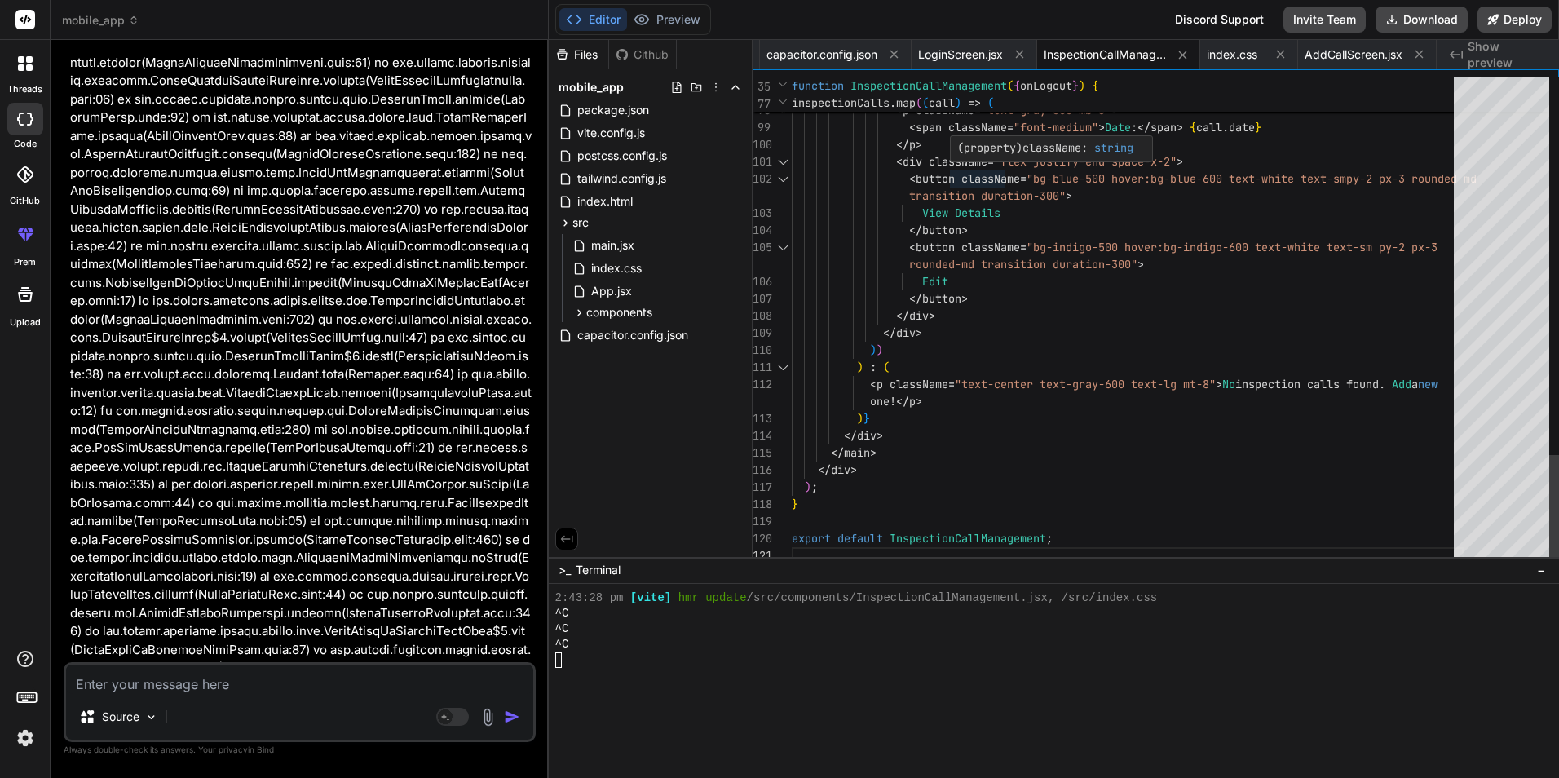
scroll to position [0, 0]
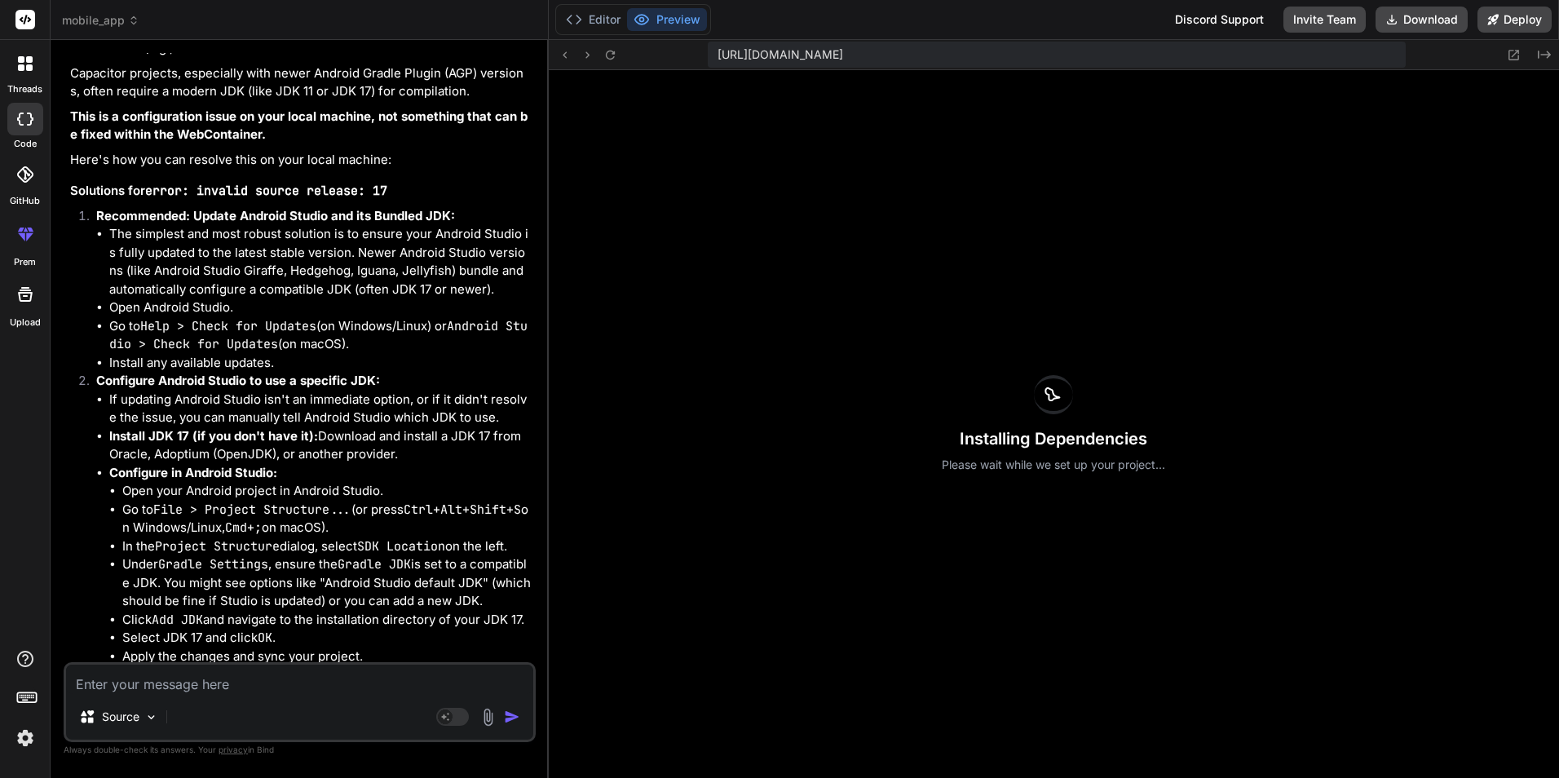
scroll to position [25273, 0]
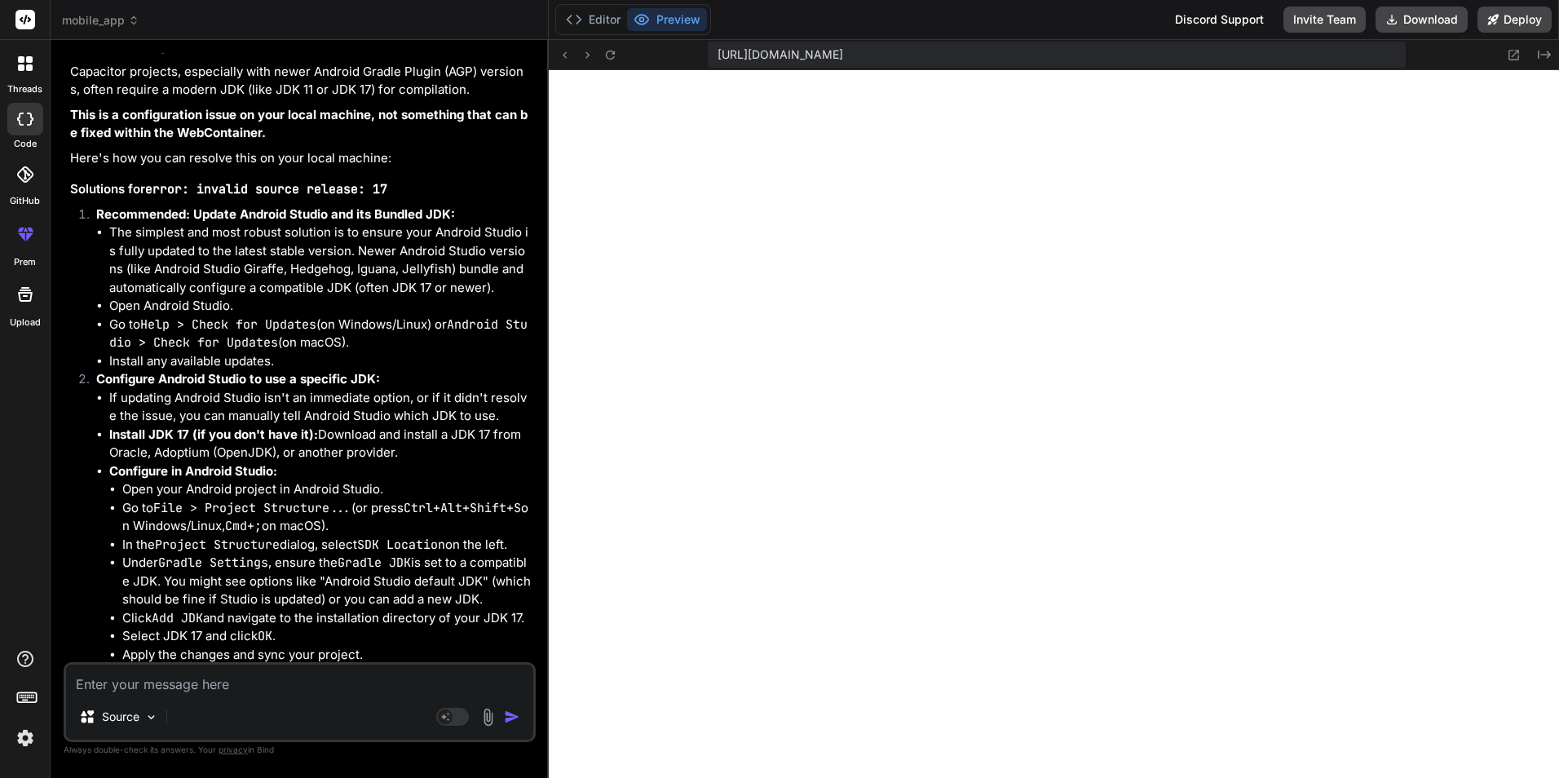
click at [176, 680] on textarea at bounding box center [299, 679] width 467 height 29
paste textarea "C:\Users\rr140011\Downloads\mobile_app\android\app\src\main\AndroidManifest.xml…"
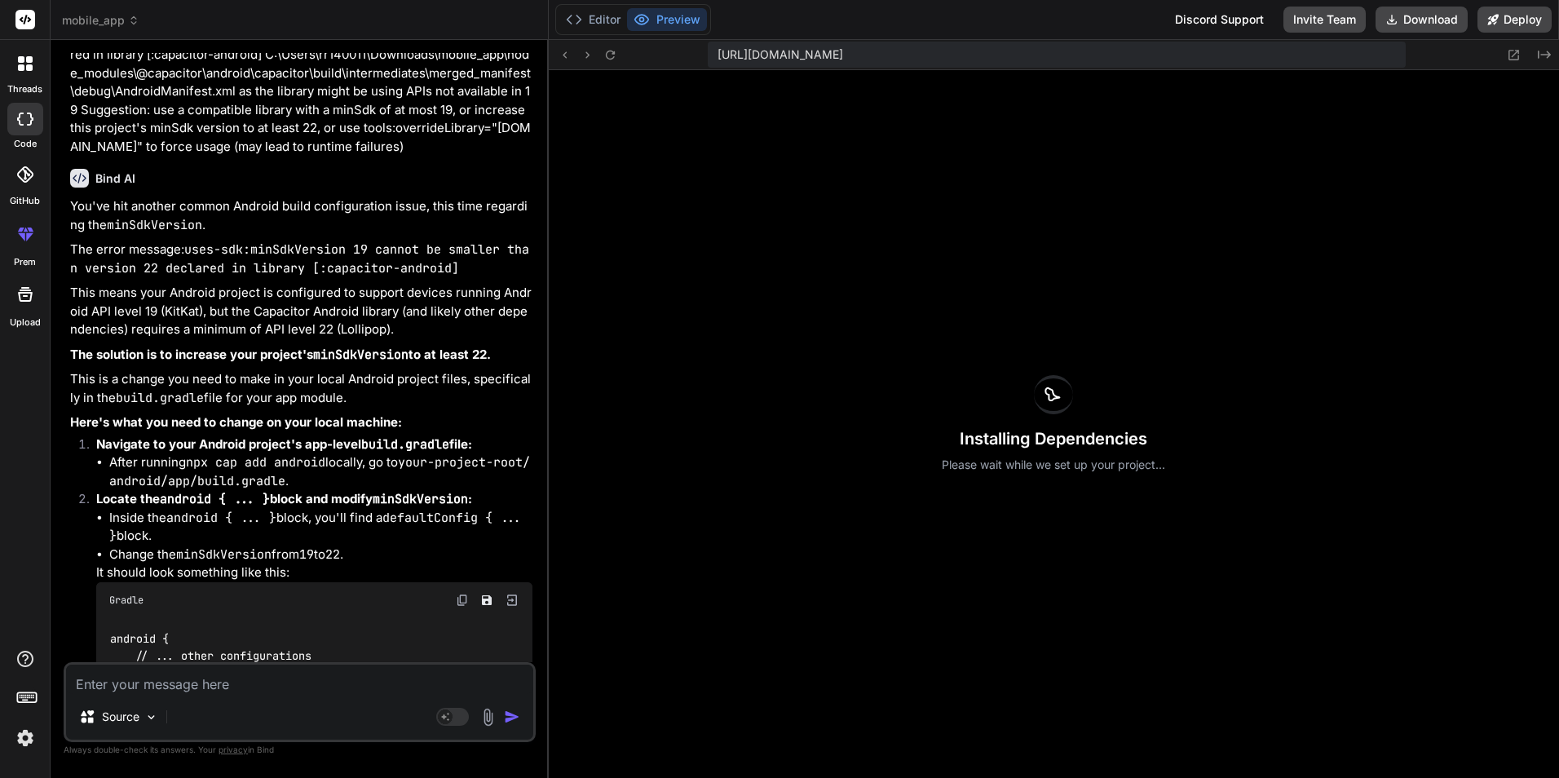
scroll to position [27120, 0]
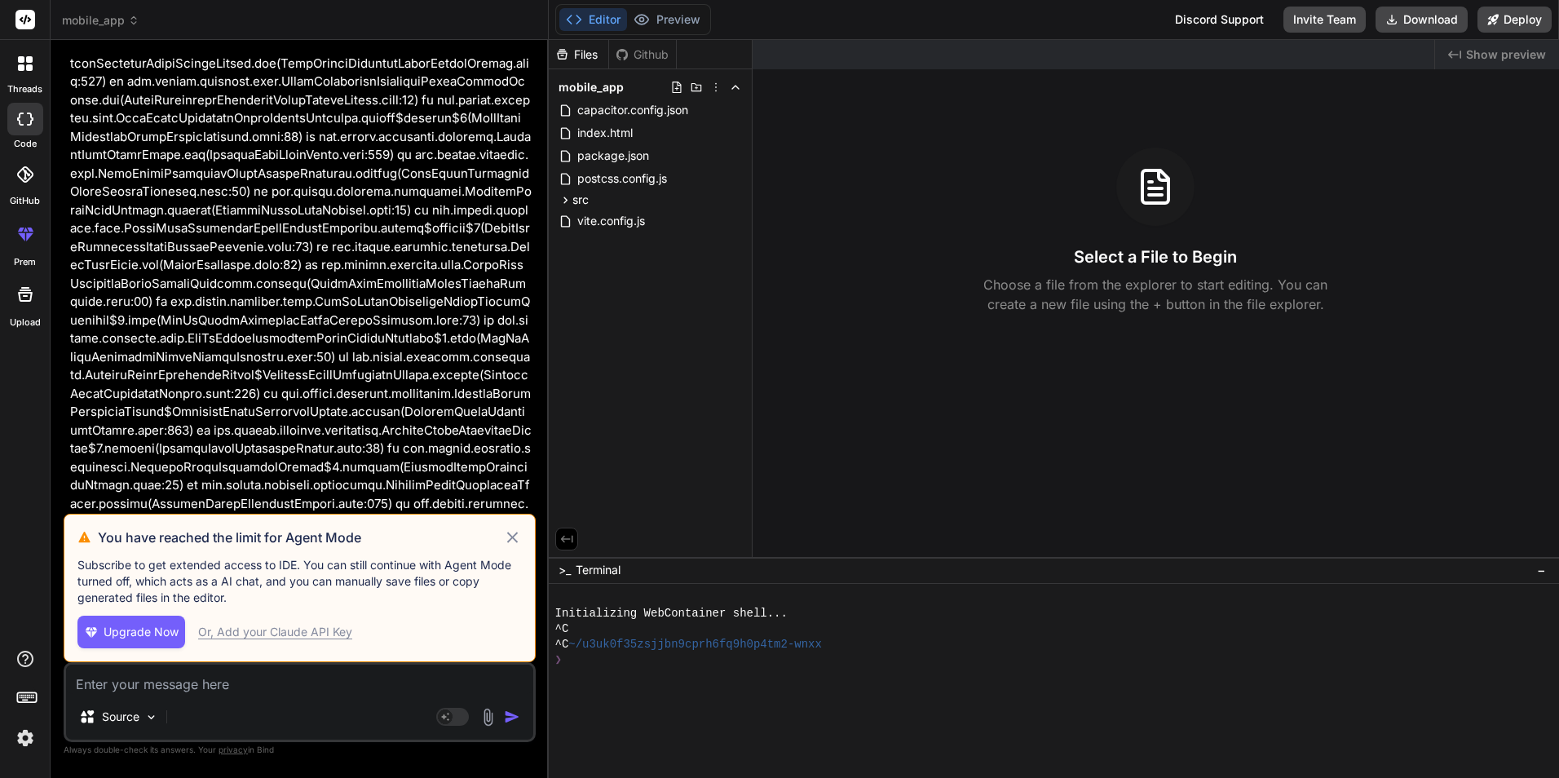
scroll to position [21111, 0]
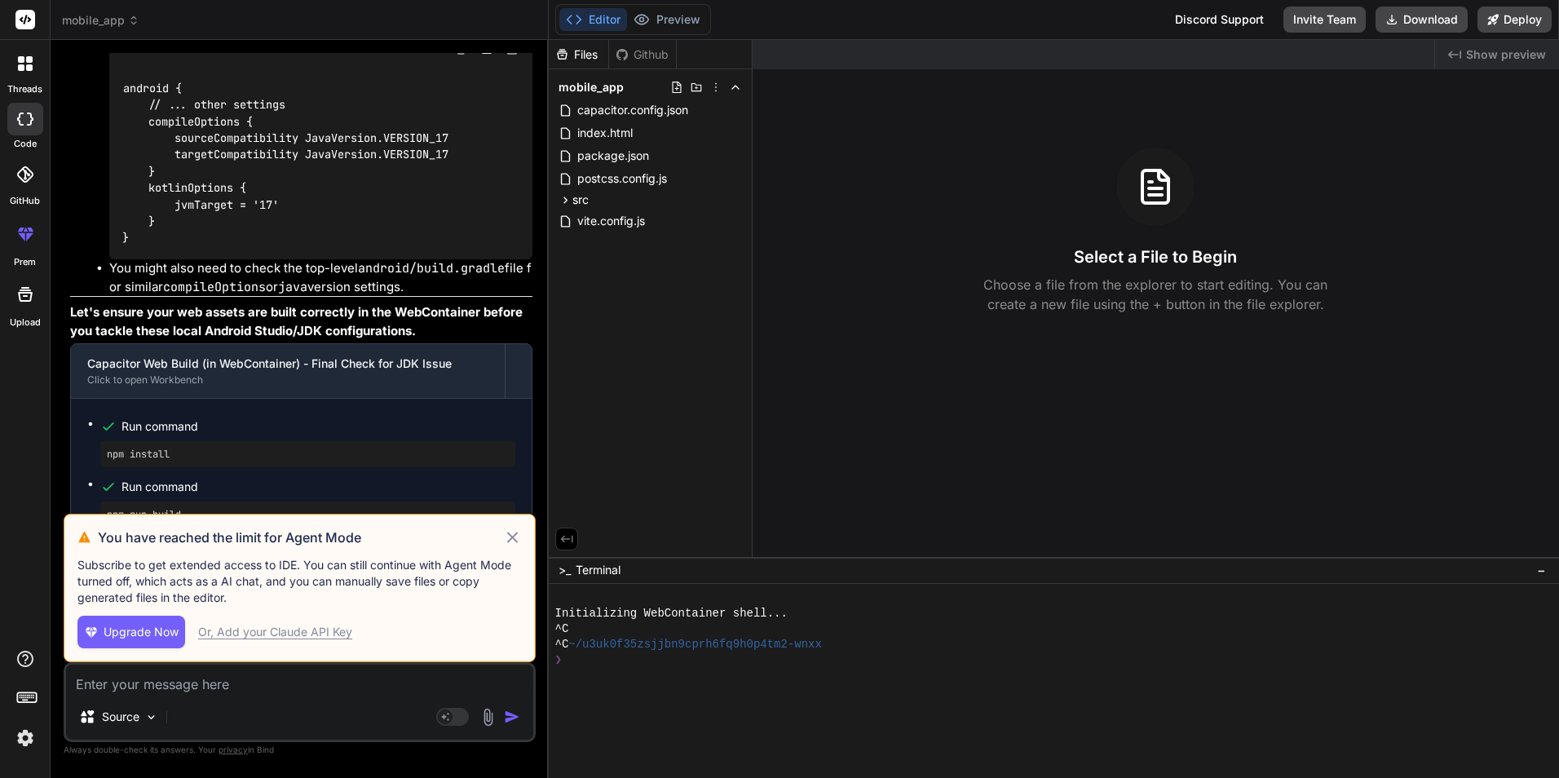
click at [514, 538] on icon at bounding box center [512, 538] width 19 height 20
type textarea "x"
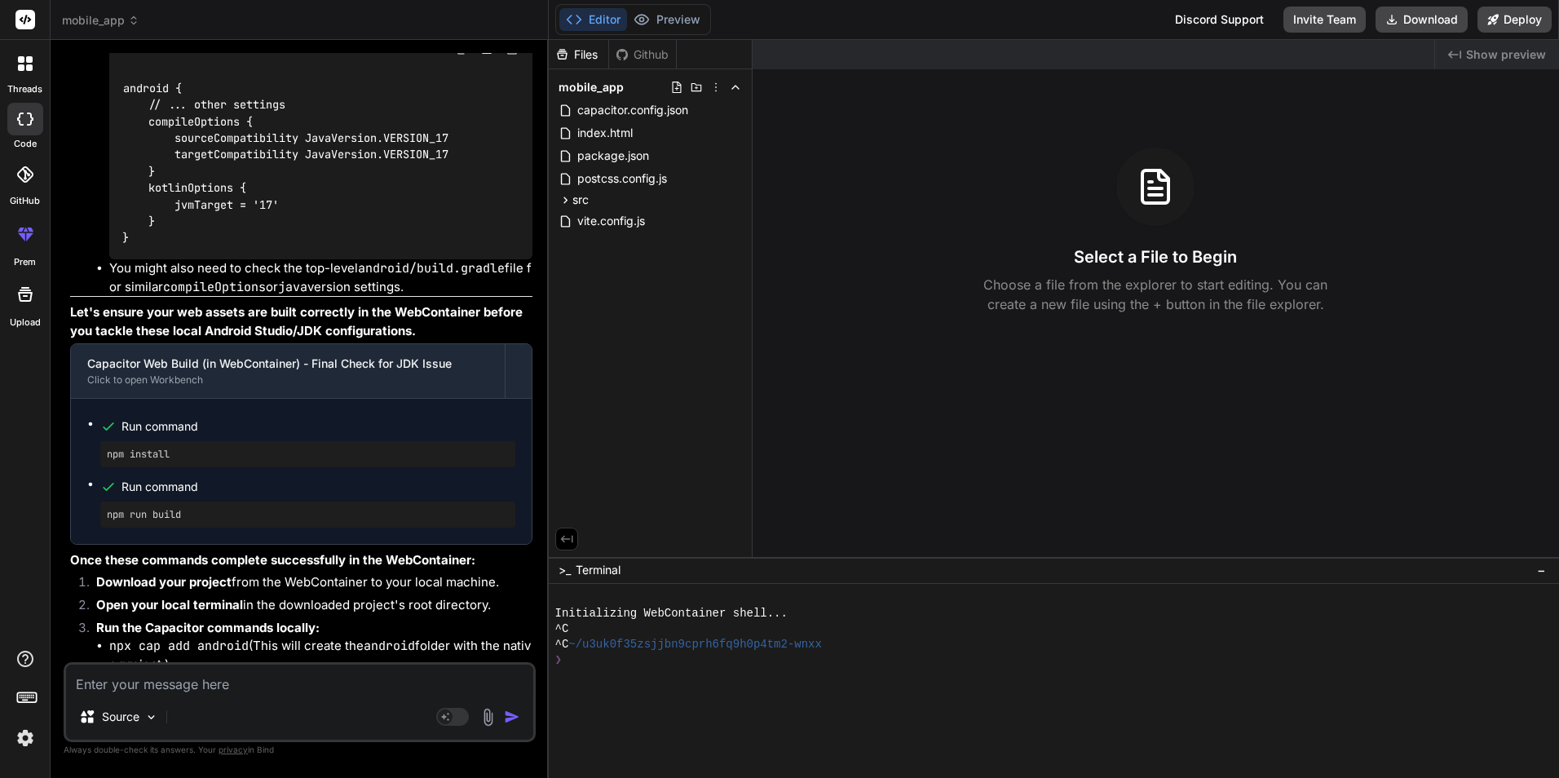
click at [142, 674] on textarea at bounding box center [299, 679] width 467 height 29
type textarea "i"
type textarea "x"
type textarea "it"
type textarea "x"
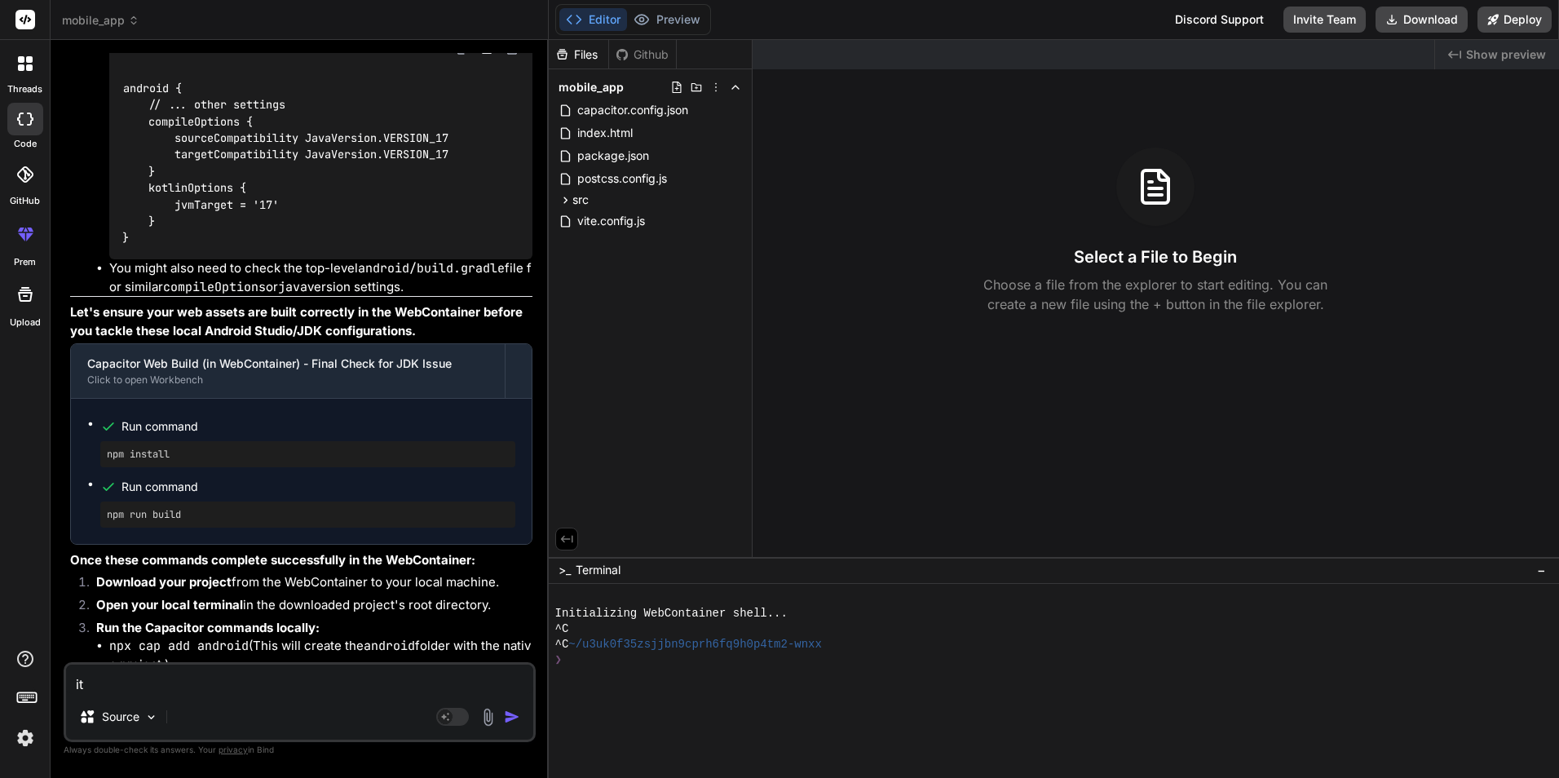
type textarea "it"
type textarea "x"
type textarea "it s"
type textarea "x"
type textarea "it sh"
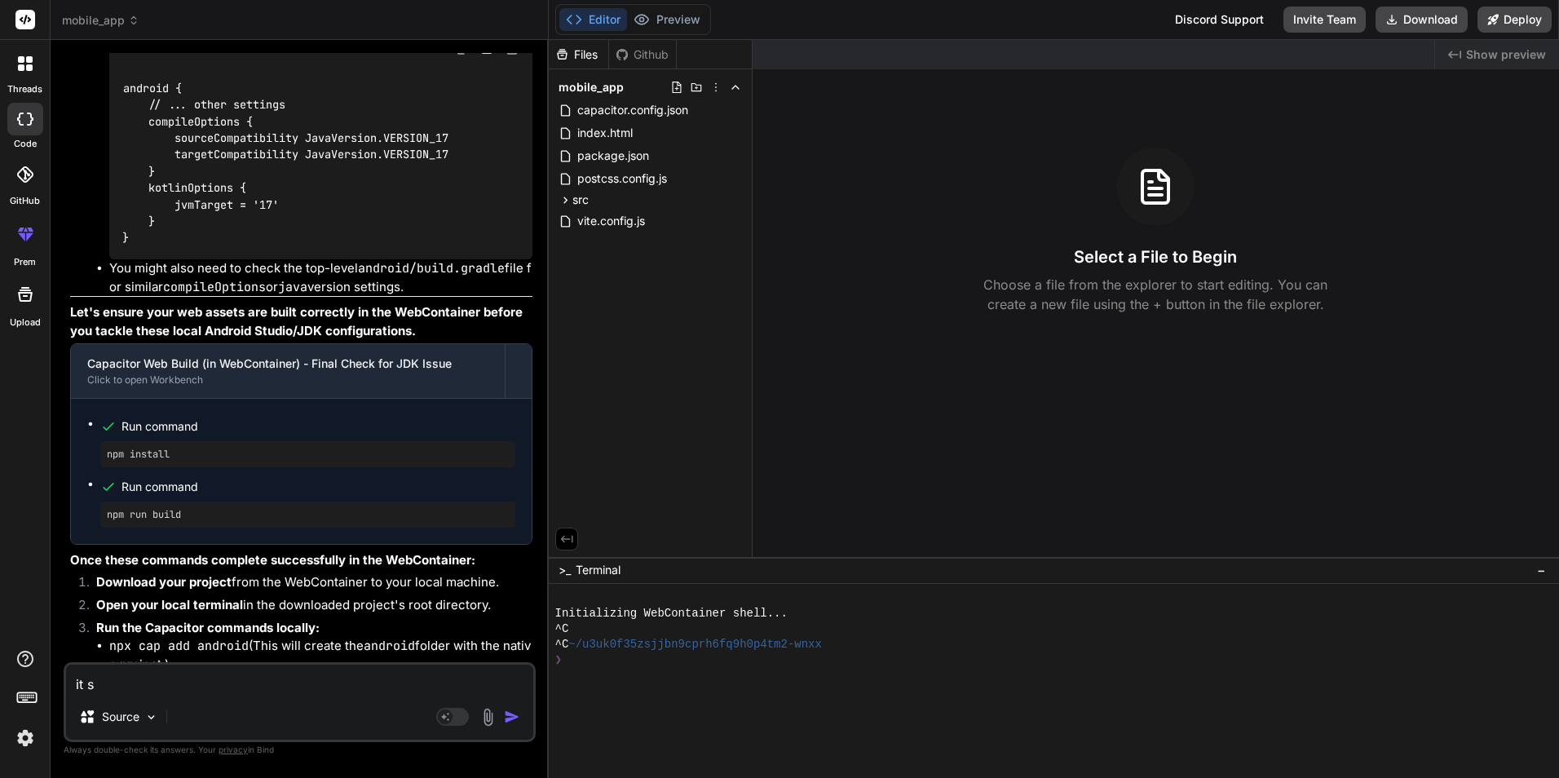
type textarea "x"
type textarea "it sho"
type textarea "x"
type textarea "it shou"
type textarea "x"
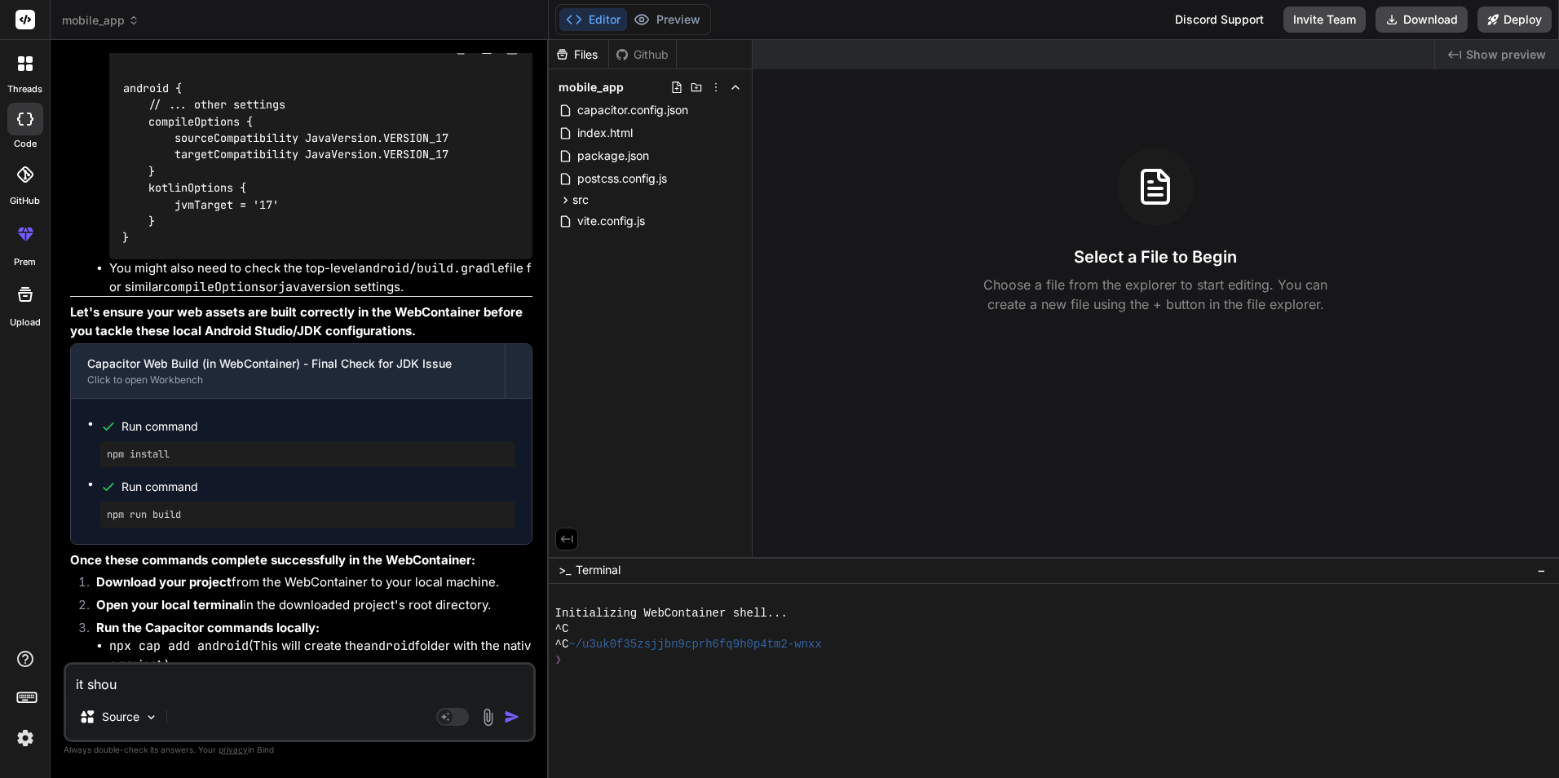
type textarea "it shoul"
type textarea "x"
type textarea "it should"
type textarea "x"
type textarea "it should"
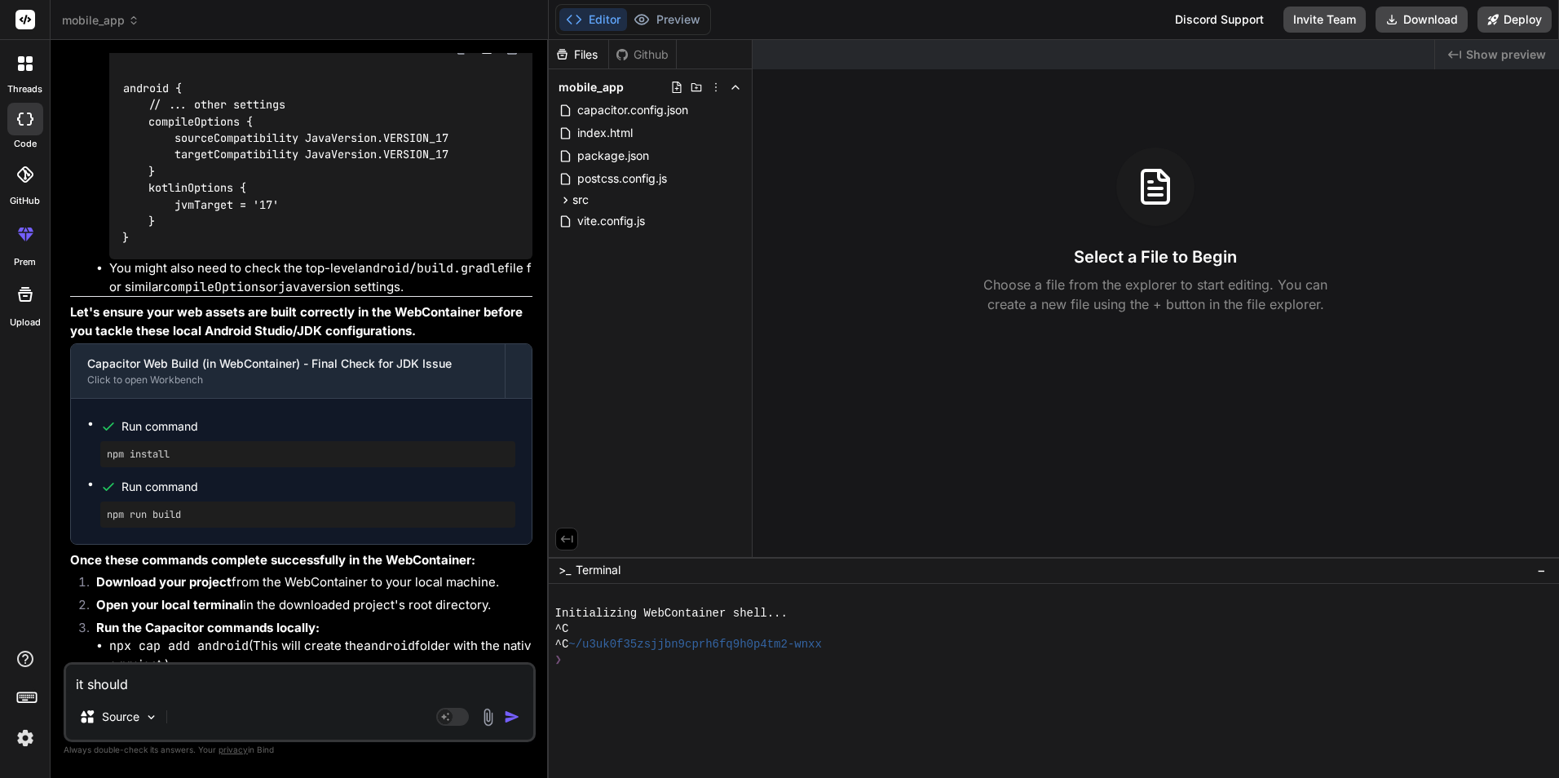
type textarea "x"
type textarea "it should w"
type textarea "x"
type textarea "it should wo"
type textarea "x"
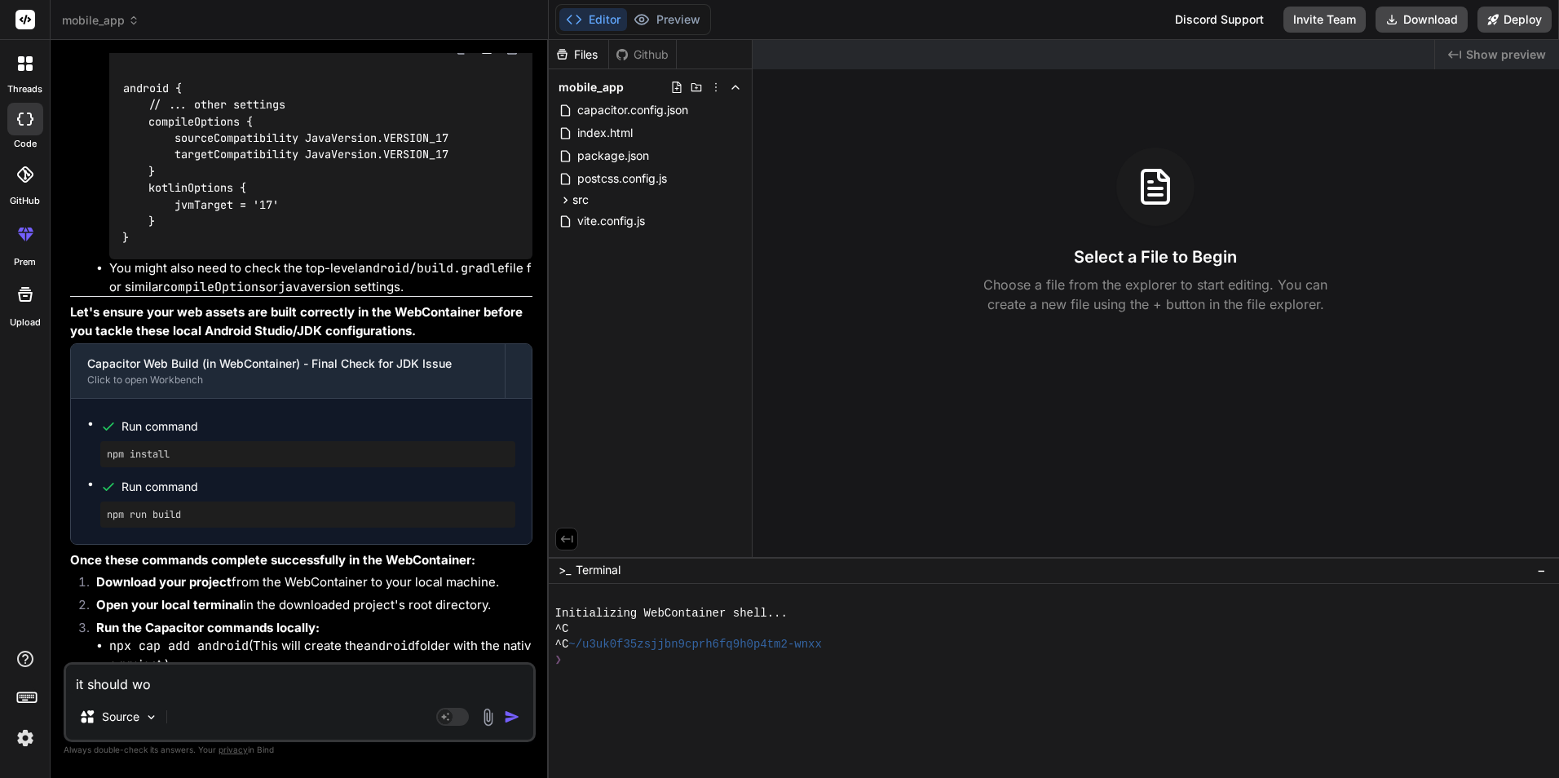
type textarea "it should wor"
type textarea "x"
type textarea "it should work"
type textarea "x"
type textarea "it should worki"
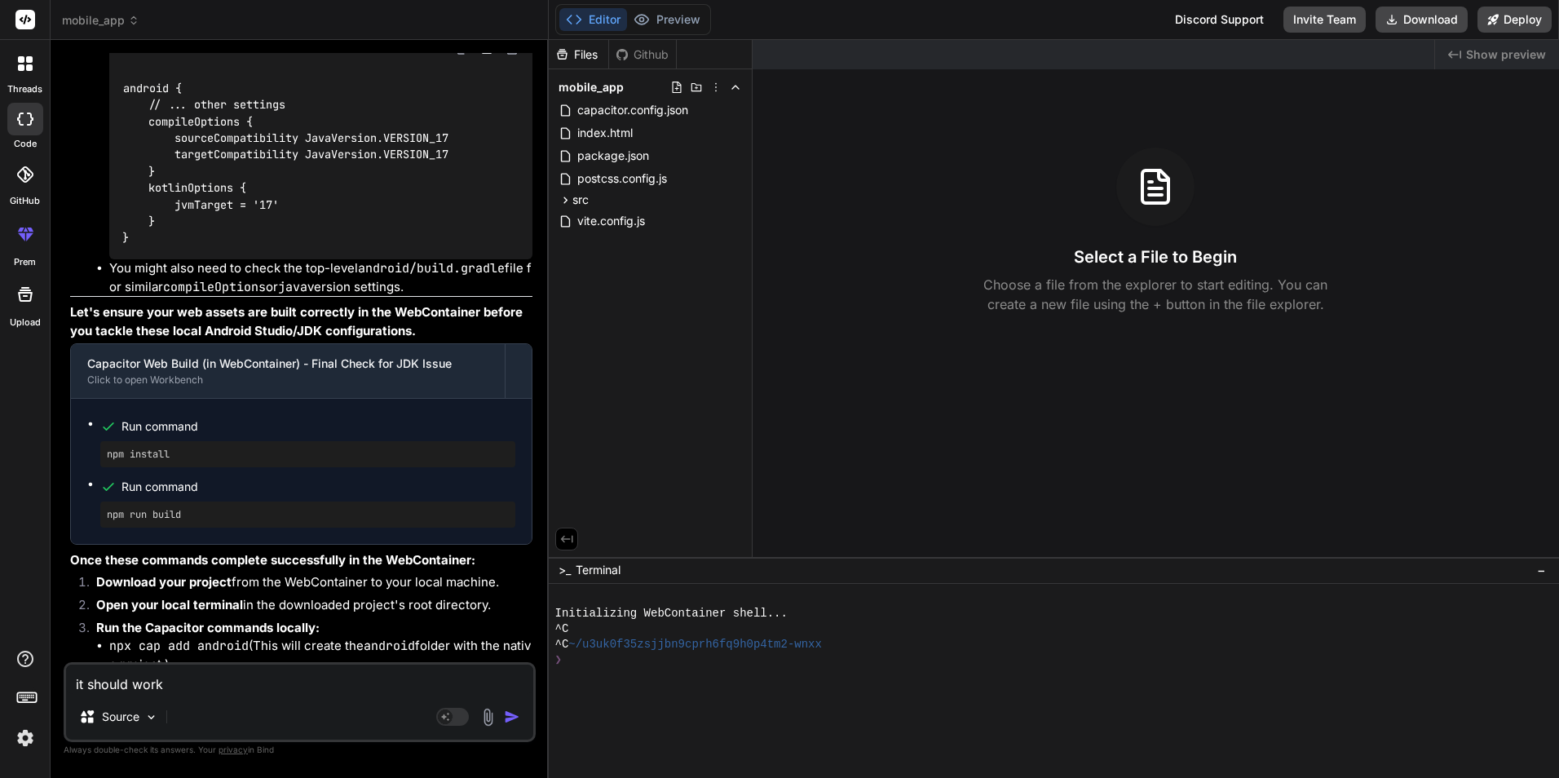
type textarea "x"
type textarea "it should worki"
type textarea "x"
type textarea "it should worki i"
type textarea "x"
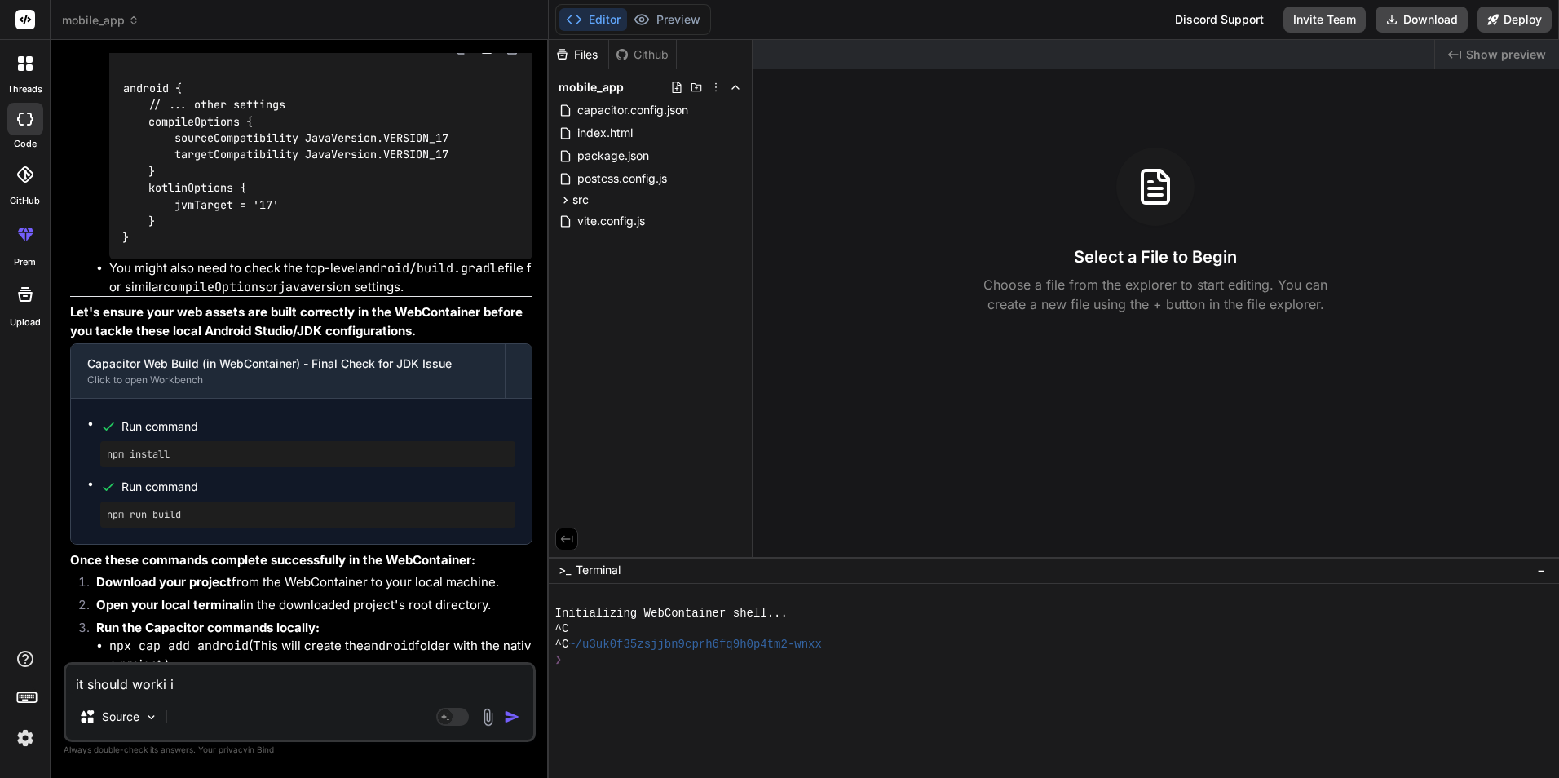
type textarea "it should worki in"
type textarea "x"
type textarea "it should worki in"
type textarea "x"
type textarea "it should worki in b"
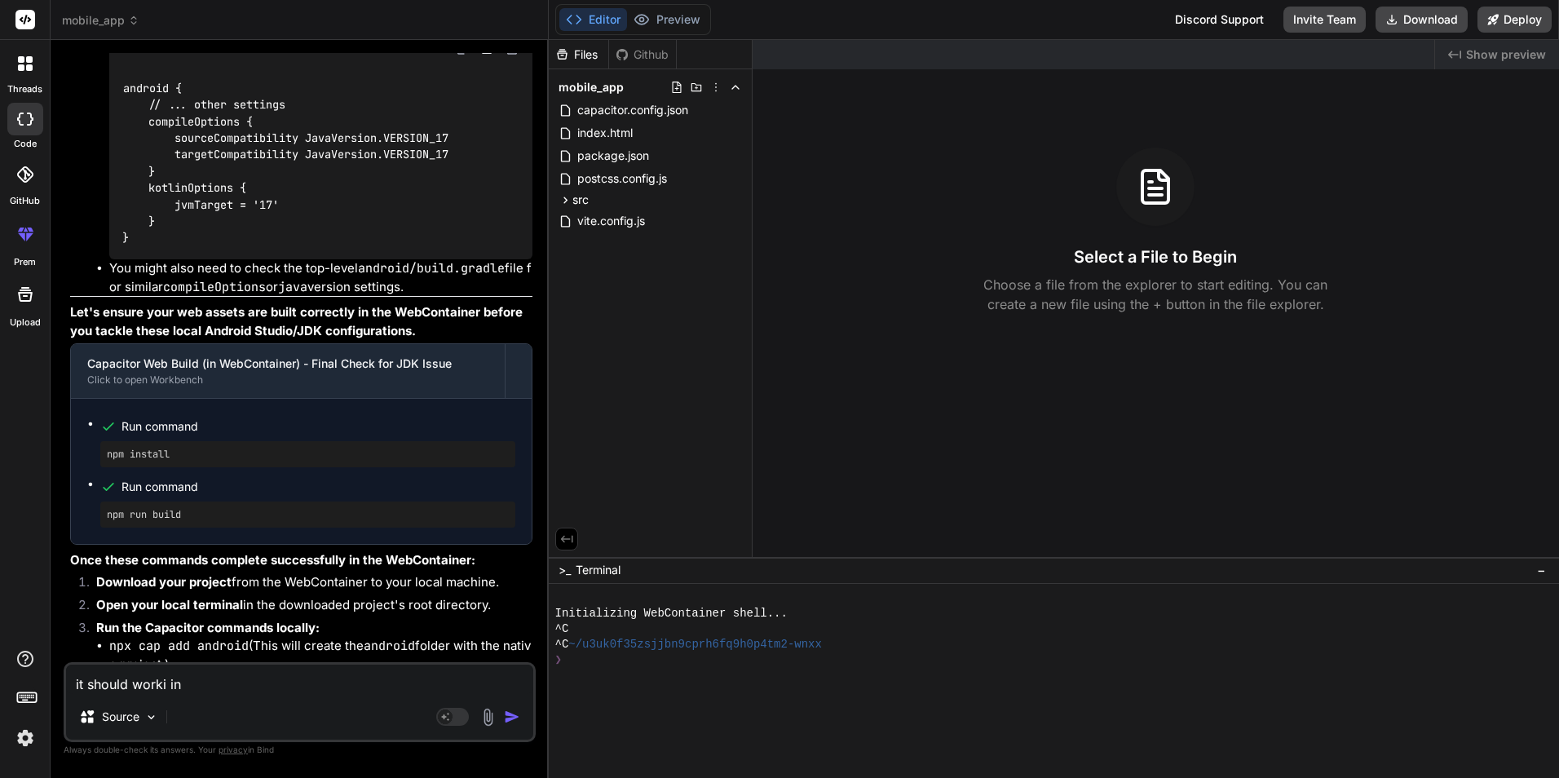
type textarea "x"
type textarea "it should worki in bo"
type textarea "x"
type textarea "it should worki in bot"
type textarea "x"
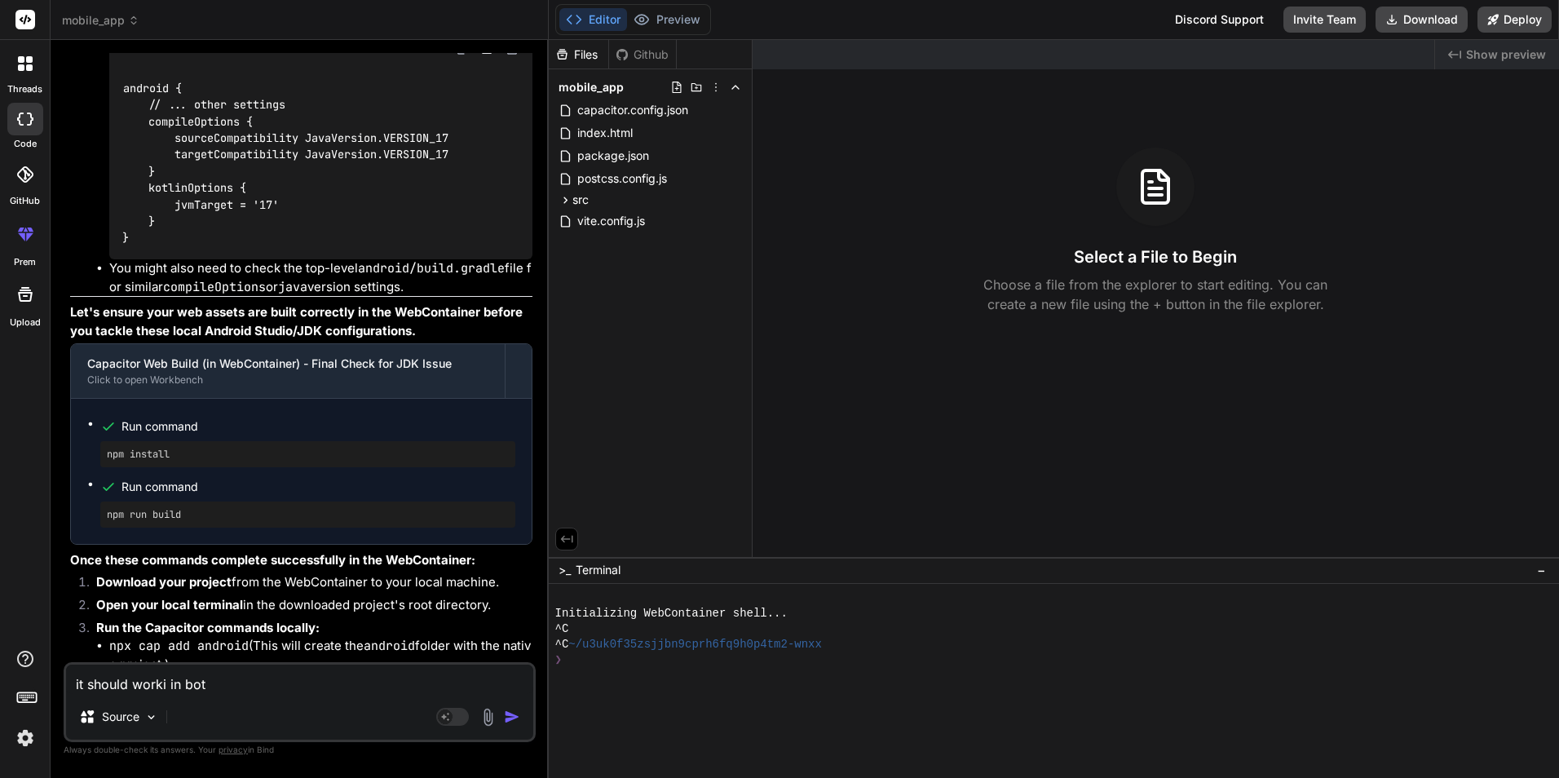
type textarea "it should worki in both"
type textarea "x"
type textarea "it should worki in both"
type textarea "x"
type textarea "it should worki in both a"
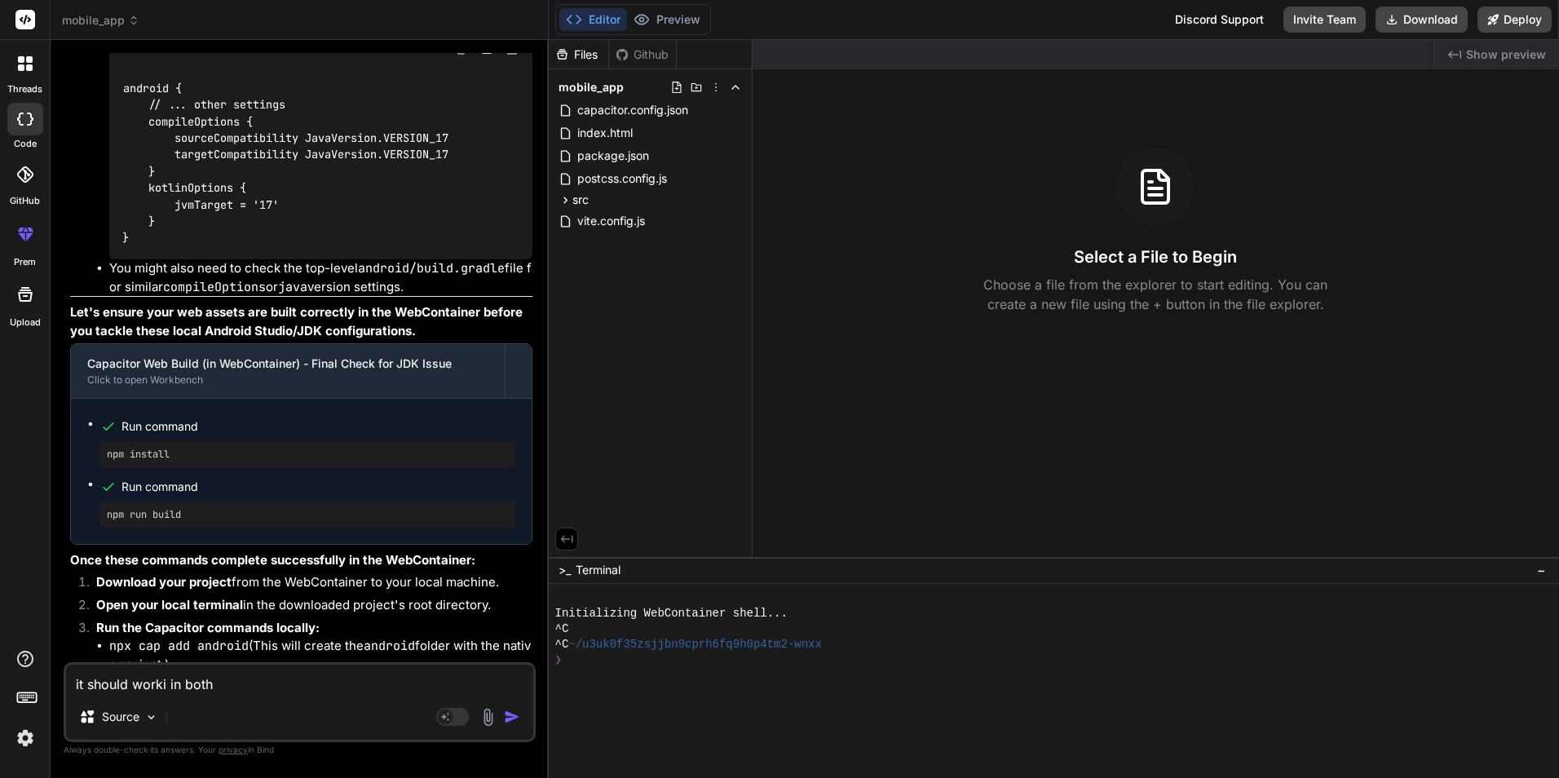
type textarea "x"
type textarea "it should worki in both an"
type textarea "x"
type textarea "it should worki in both and"
type textarea "x"
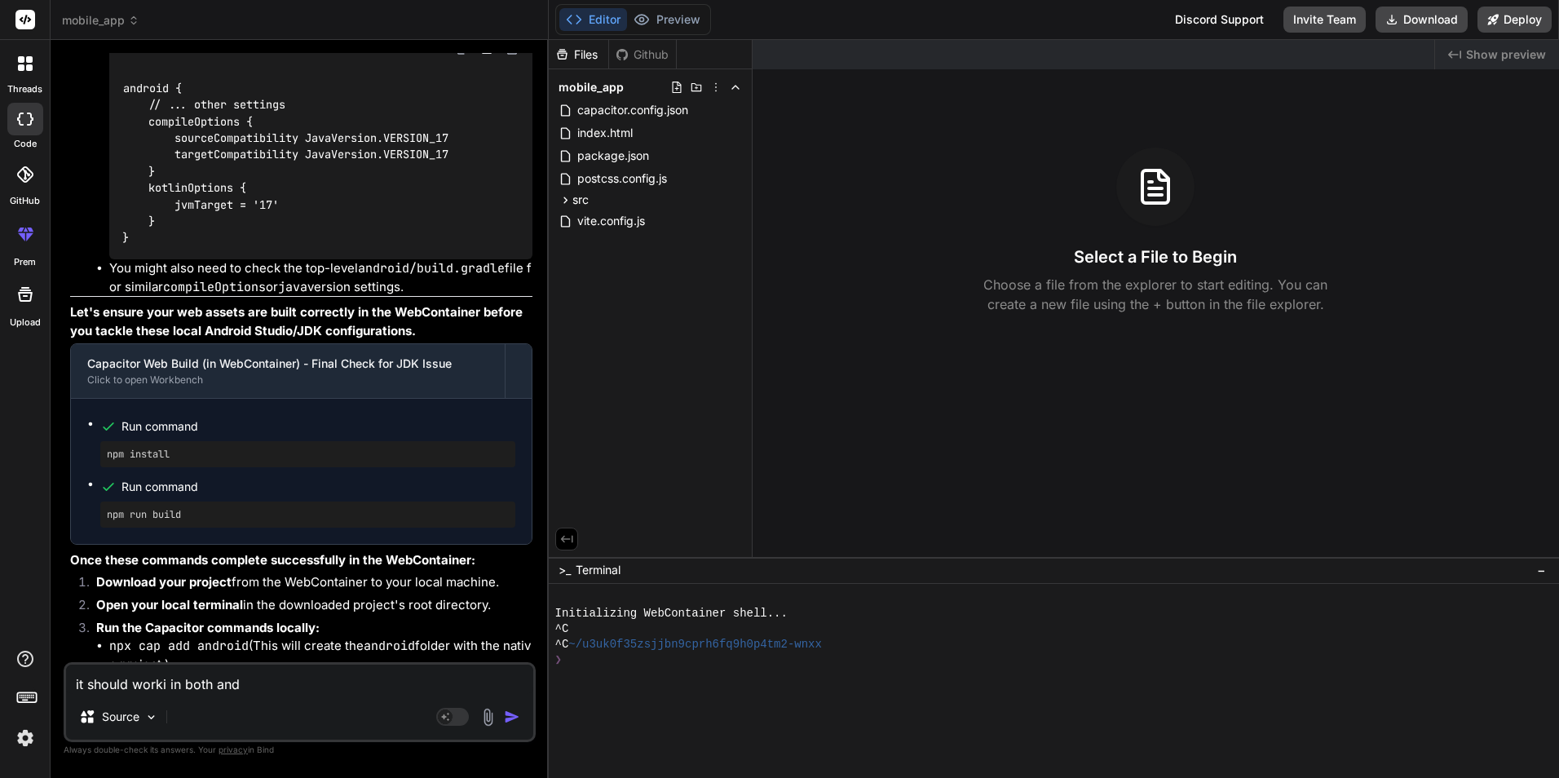
type textarea "it should worki in both andr"
type textarea "x"
type textarea "it should worki in both andro"
type textarea "x"
type textarea "it should worki in both androi"
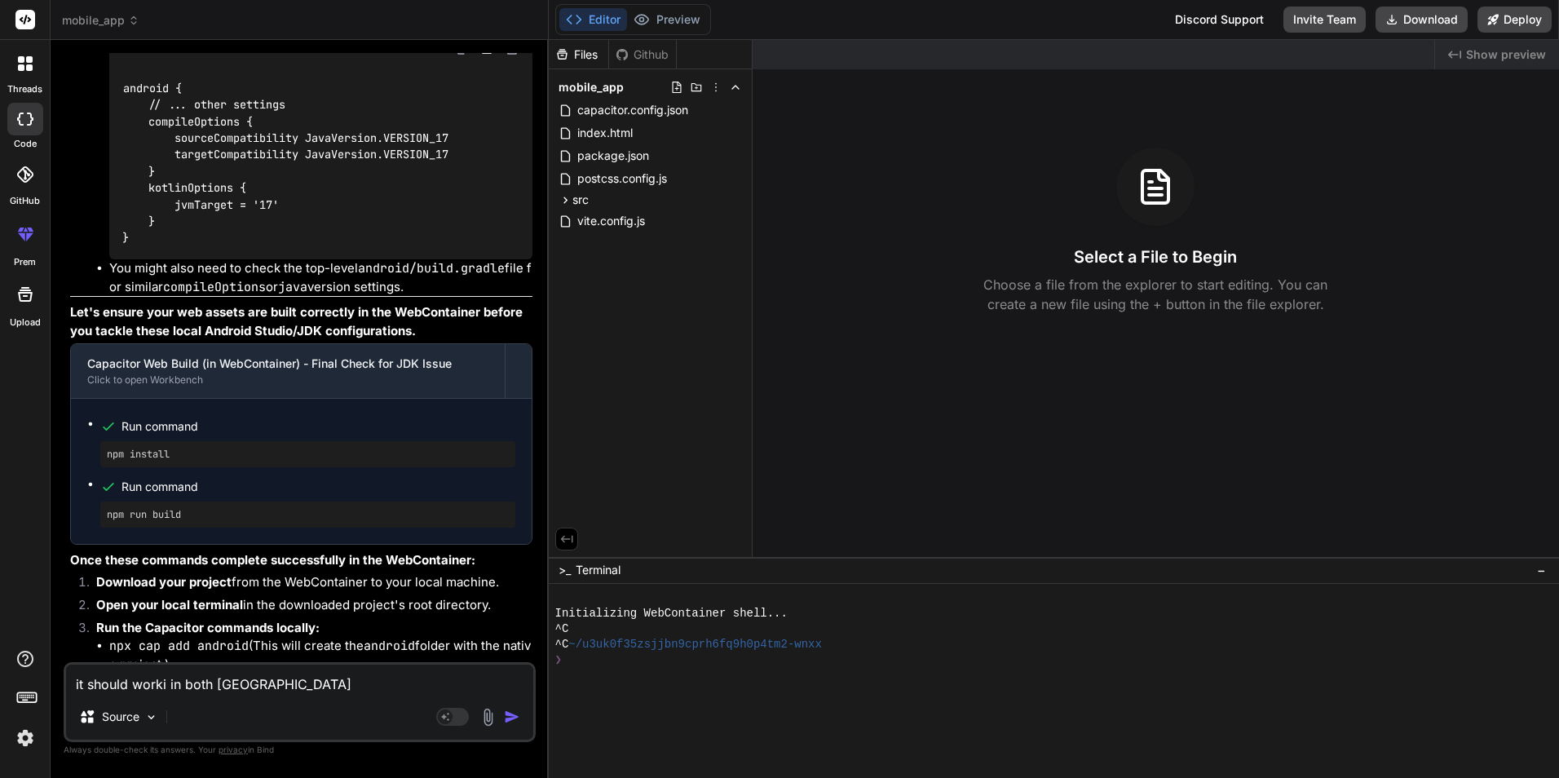
type textarea "x"
type textarea "it should worki in both androis"
type textarea "x"
type textarea "it should worki in both androi"
type textarea "x"
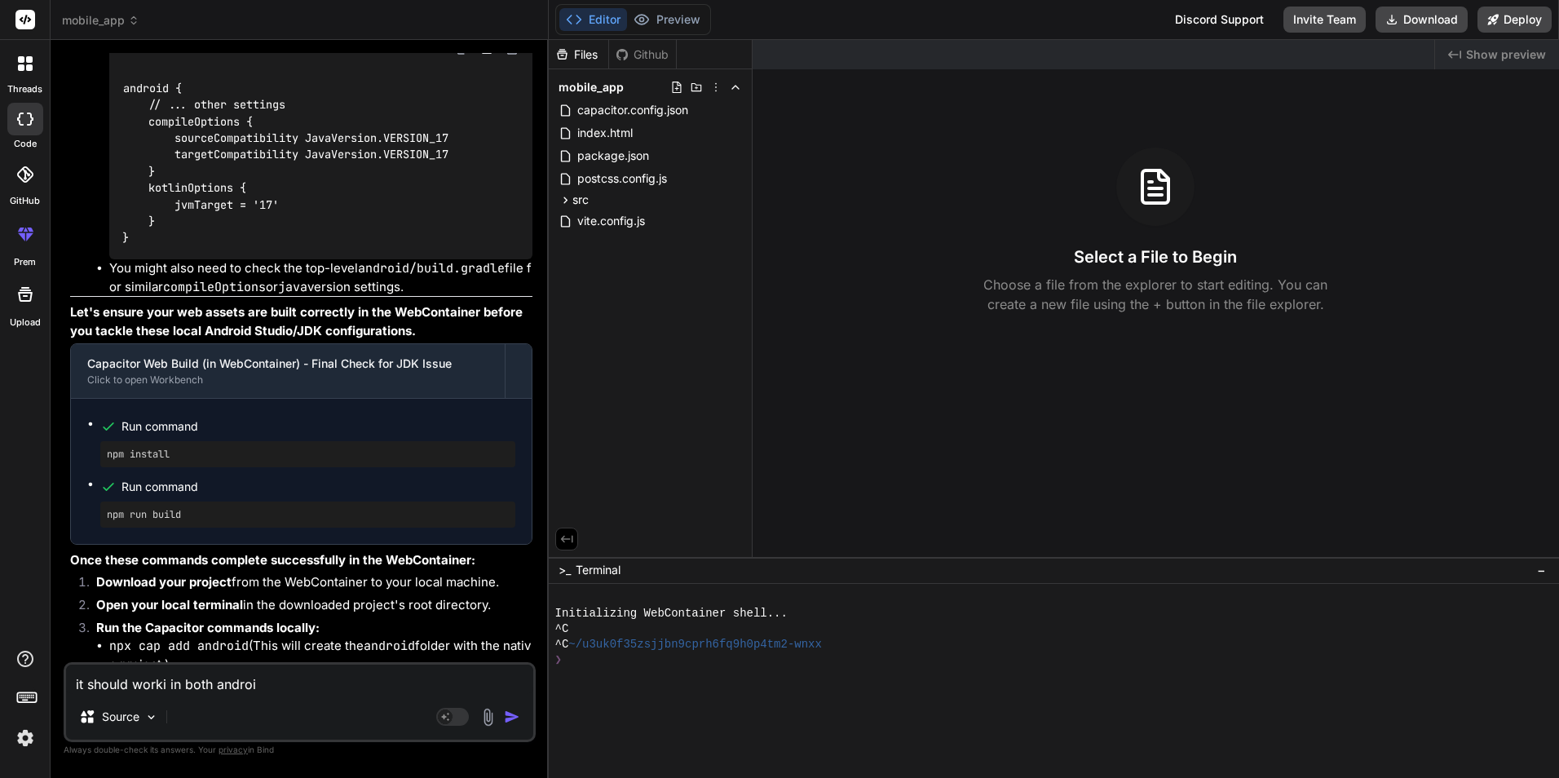
type textarea "it should worki in both android"
type textarea "x"
type textarea "it should worki in both android"
type textarea "x"
type textarea "it should worki in both android a"
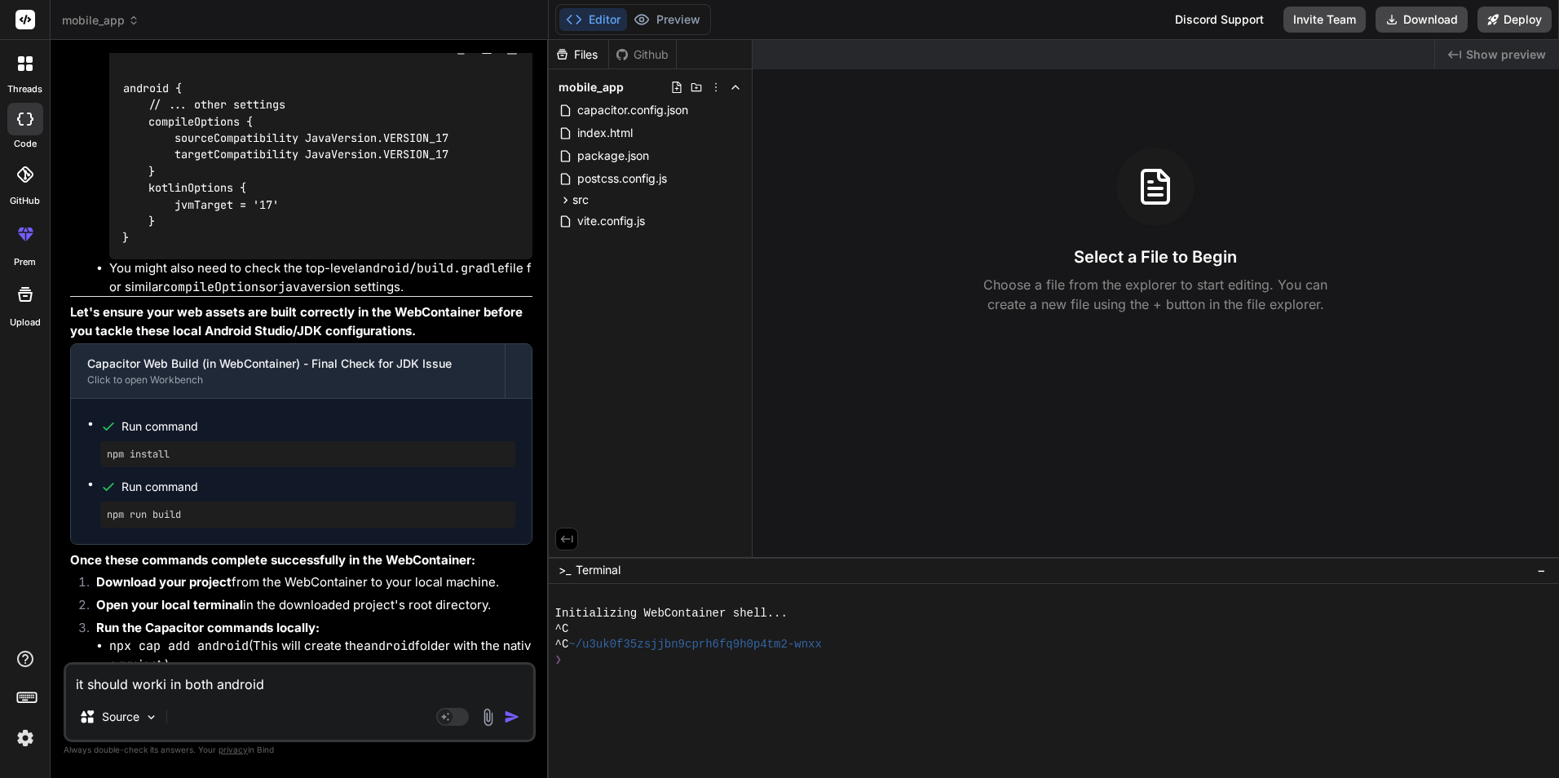
type textarea "x"
type textarea "it should worki in both android an"
type textarea "x"
type textarea "it should worki in both android and"
type textarea "x"
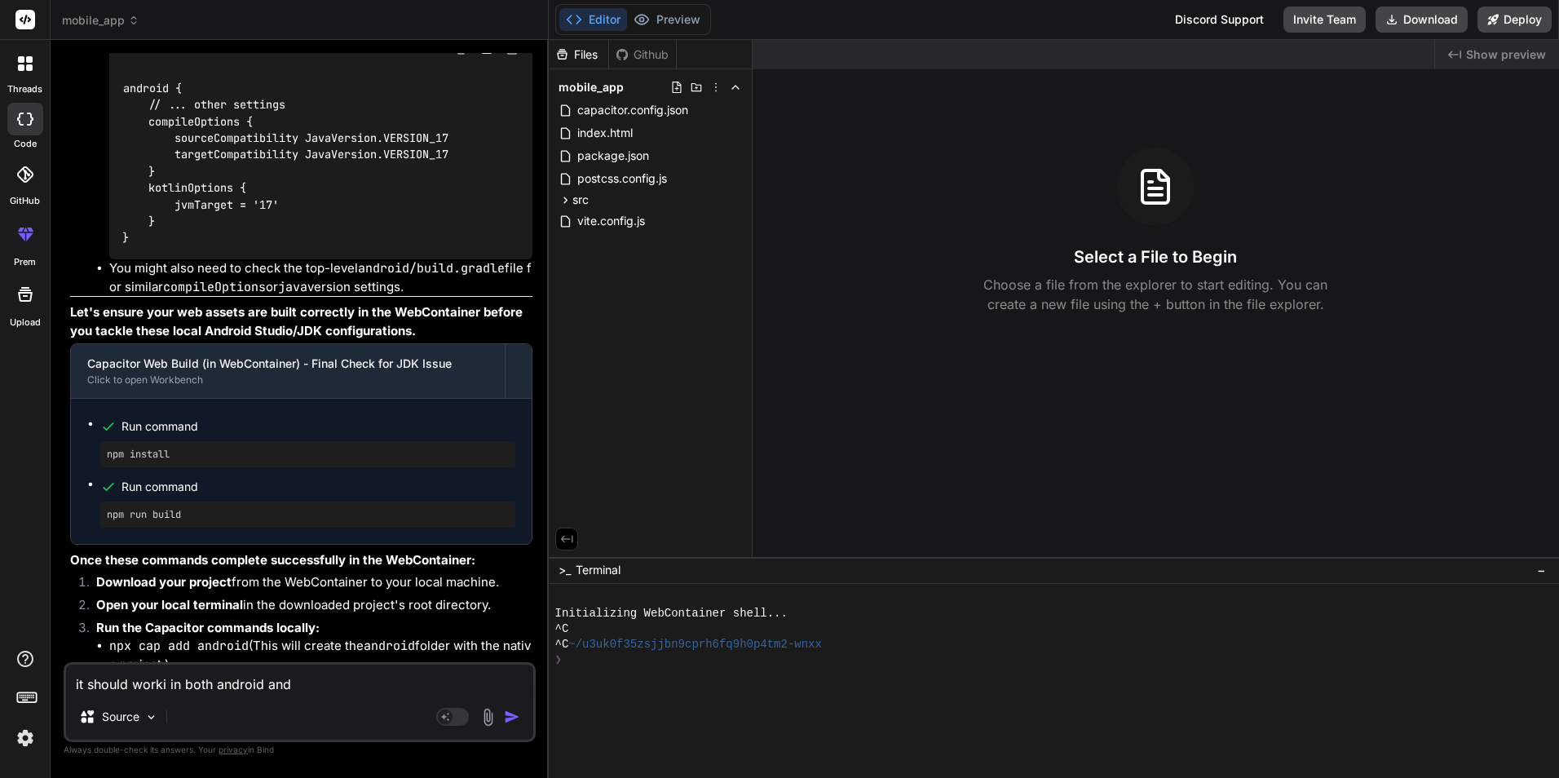
type textarea "it should worki in both android and"
type textarea "x"
type textarea "it should worki in both android and i"
type textarea "x"
type textarea "it should worki in both android and io"
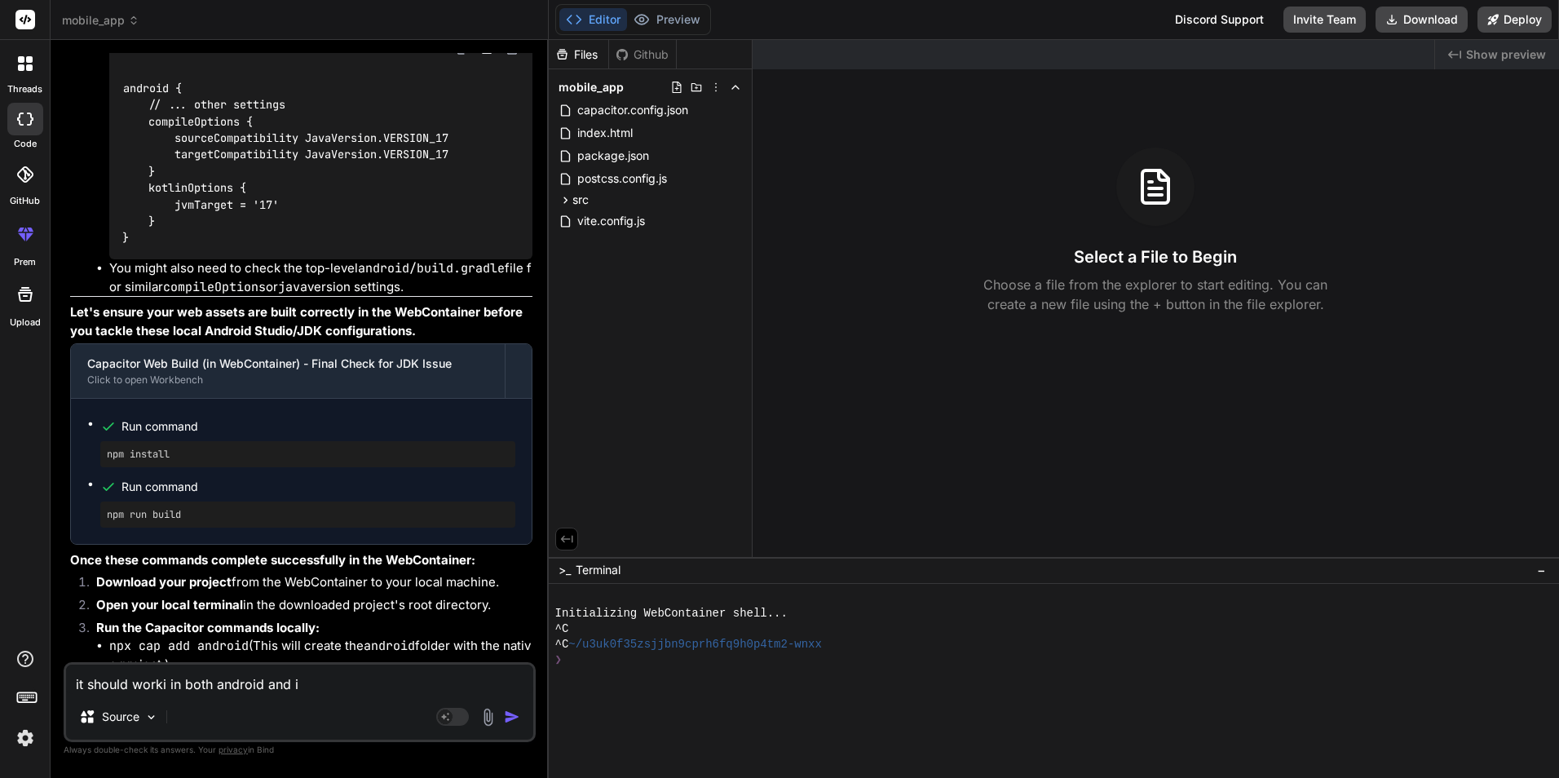
type textarea "x"
type textarea "it should worki in both android and ios"
type textarea "x"
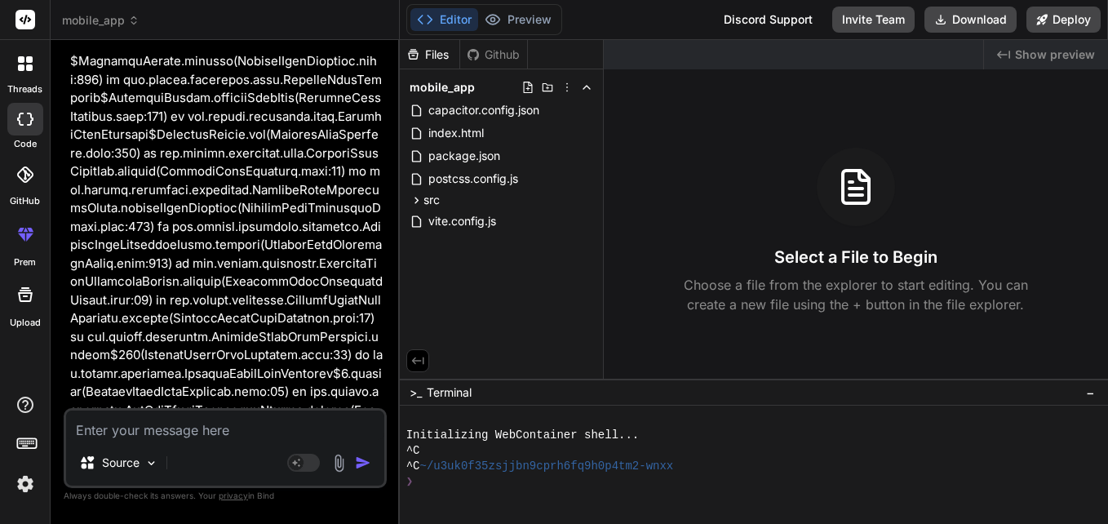
scroll to position [33977, 0]
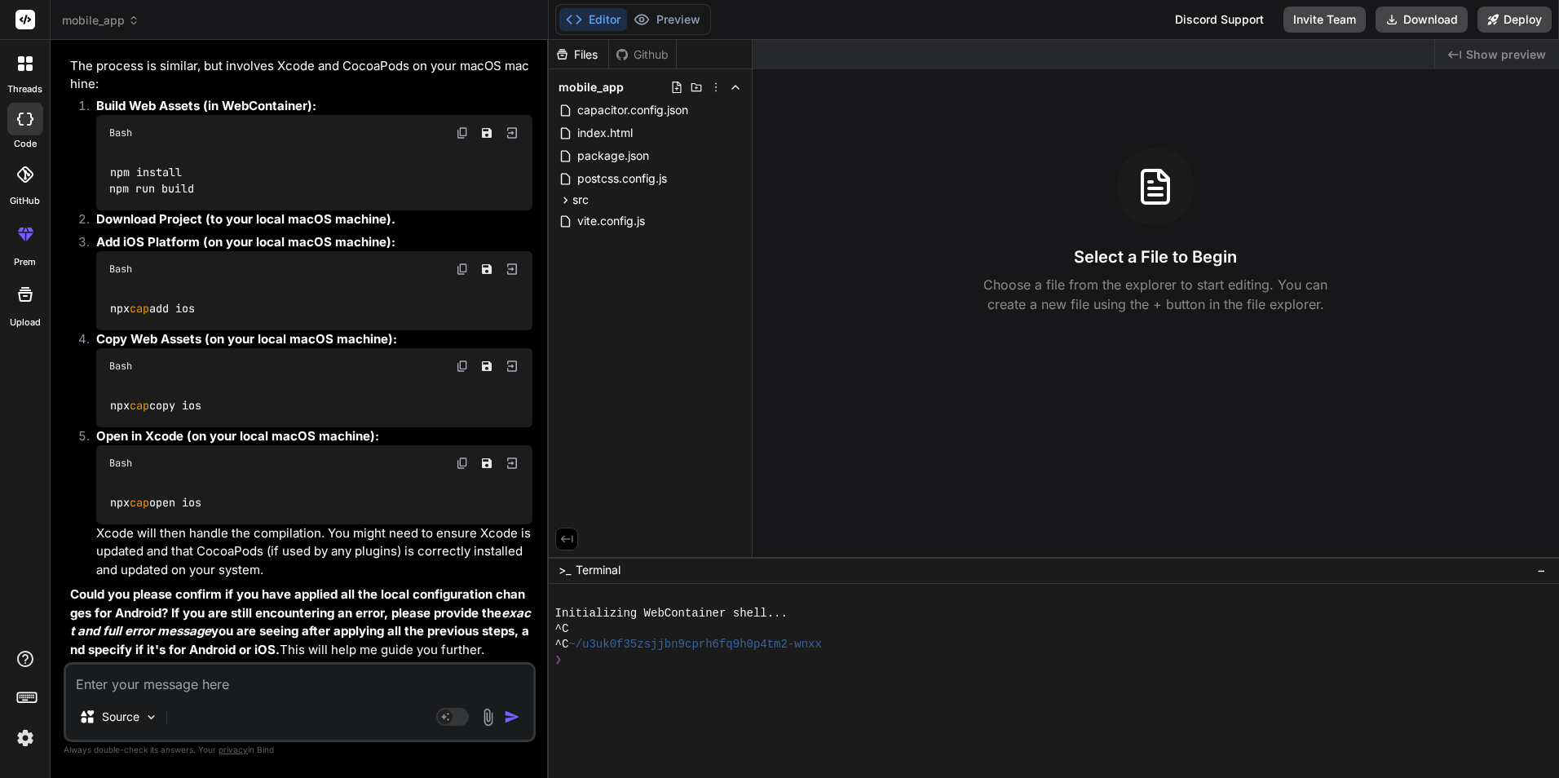
scroll to position [24022, 0]
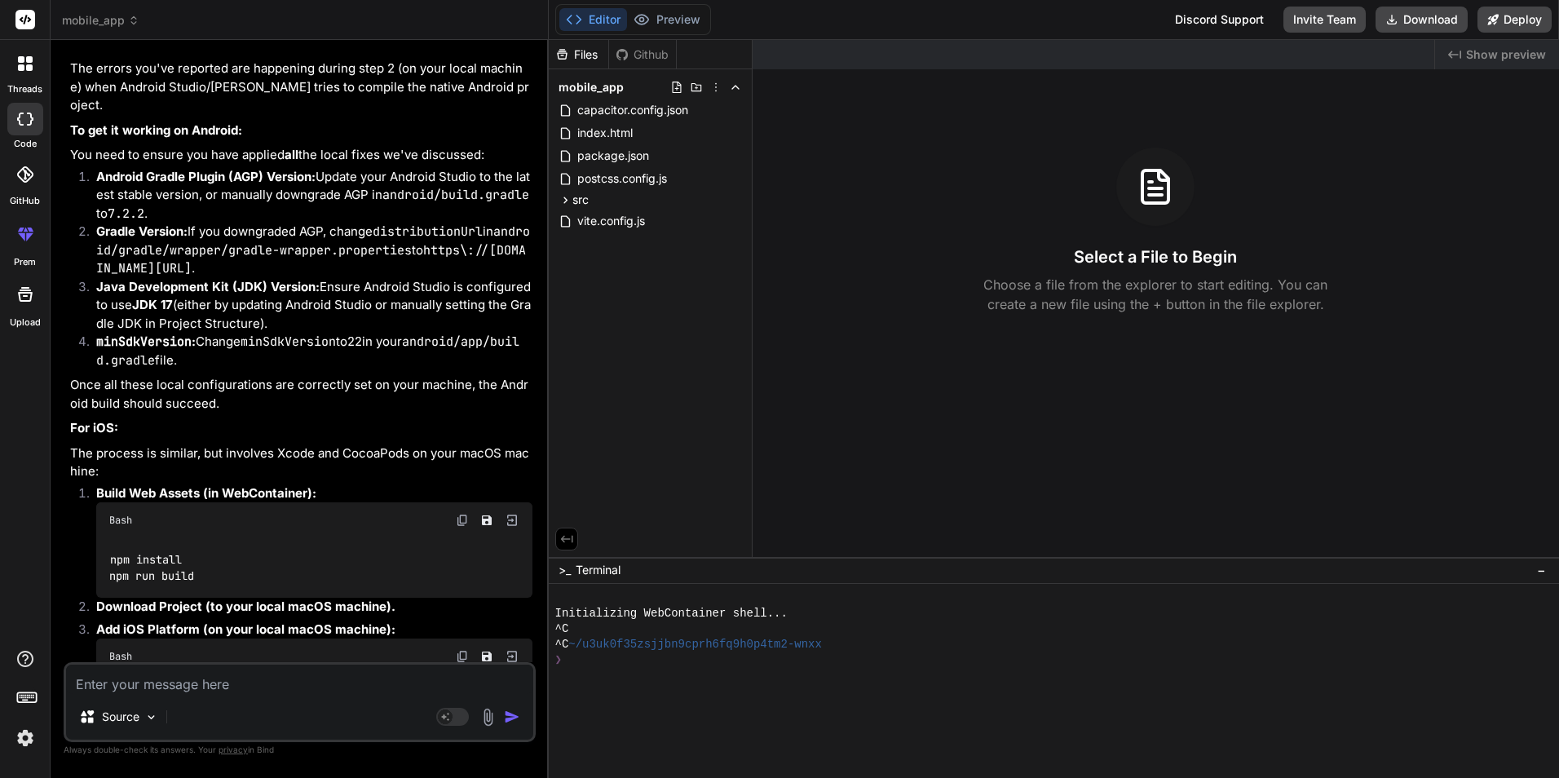
click at [132, 27] on span "mobile_app" at bounding box center [100, 20] width 77 height 16
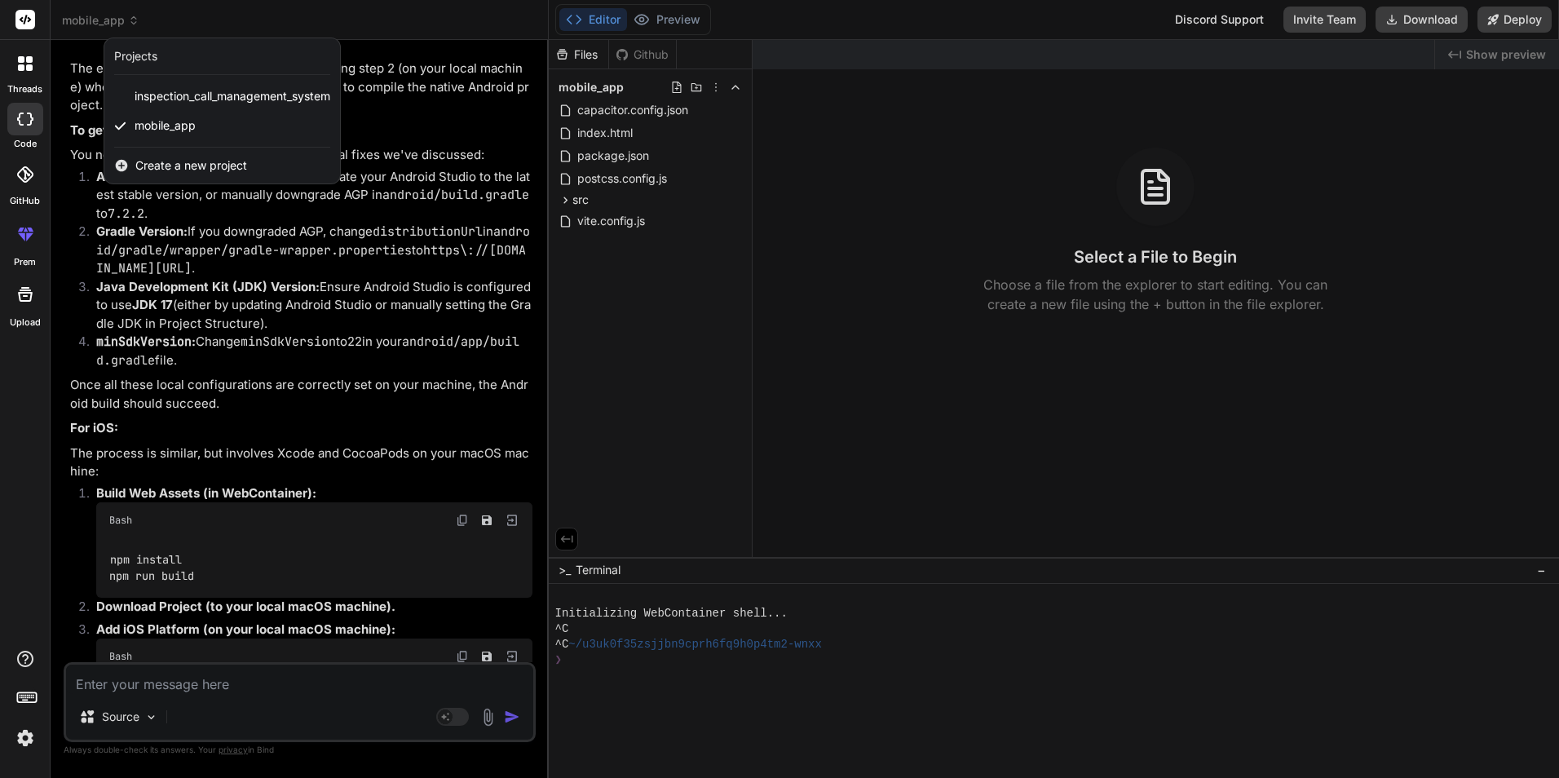
click at [599, 128] on div at bounding box center [779, 389] width 1559 height 778
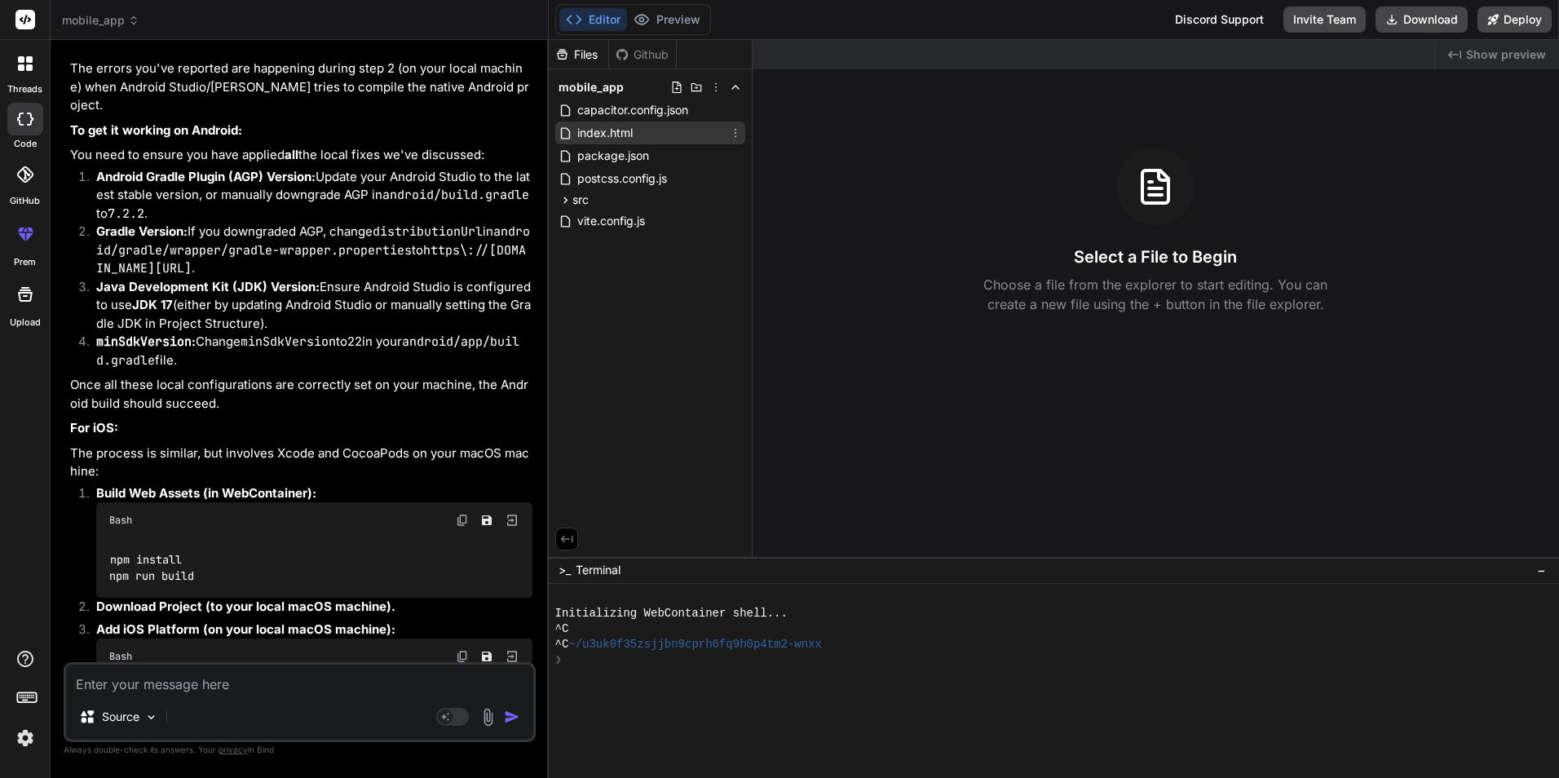
click at [736, 136] on icon at bounding box center [736, 133] width 2 height 9
click at [648, 493] on div at bounding box center [1054, 409] width 1011 height 738
click at [99, 16] on span "mobile_app" at bounding box center [100, 20] width 77 height 16
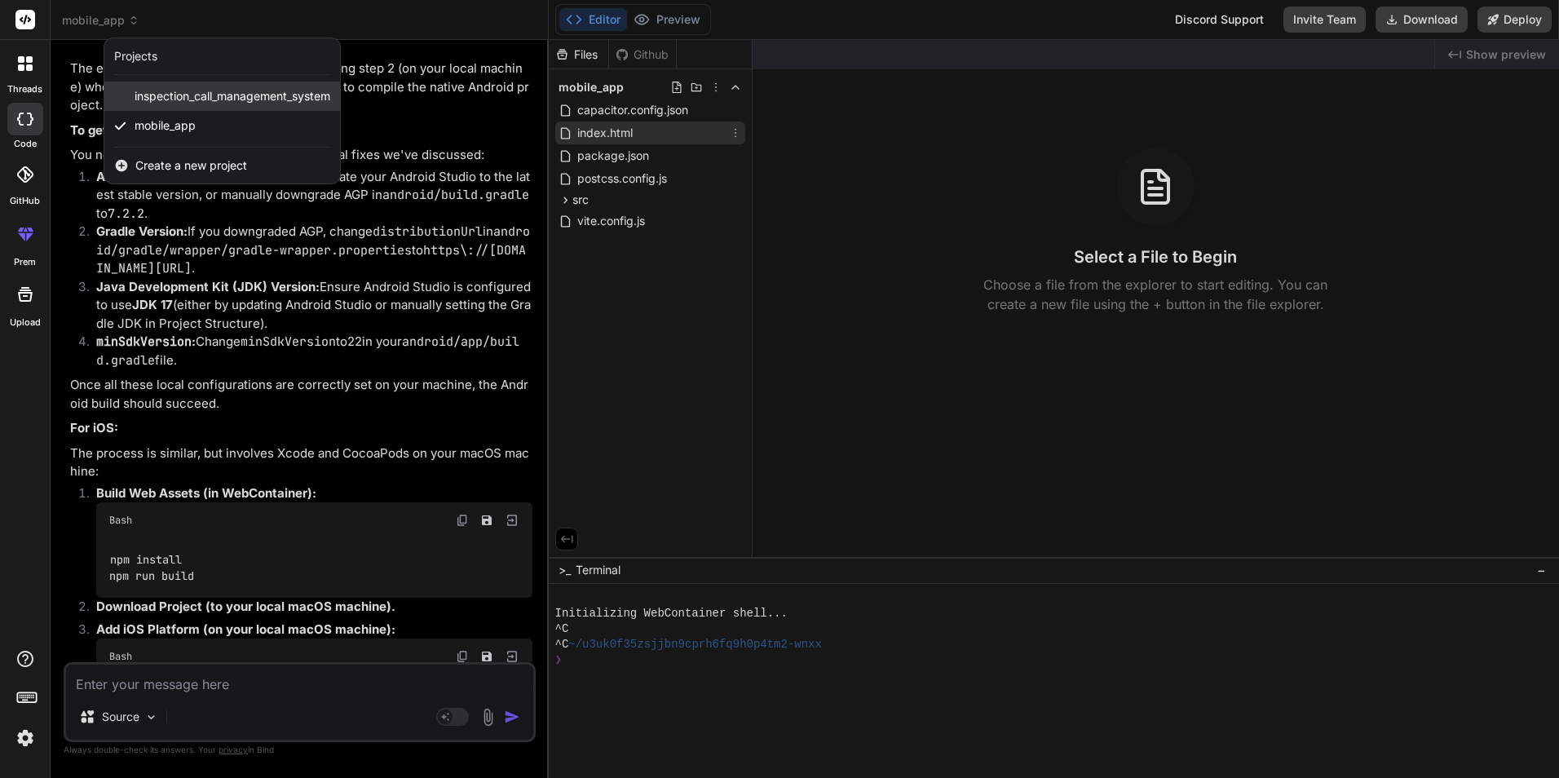
click at [130, 87] on div "inspection_call_management_system" at bounding box center [222, 96] width 236 height 29
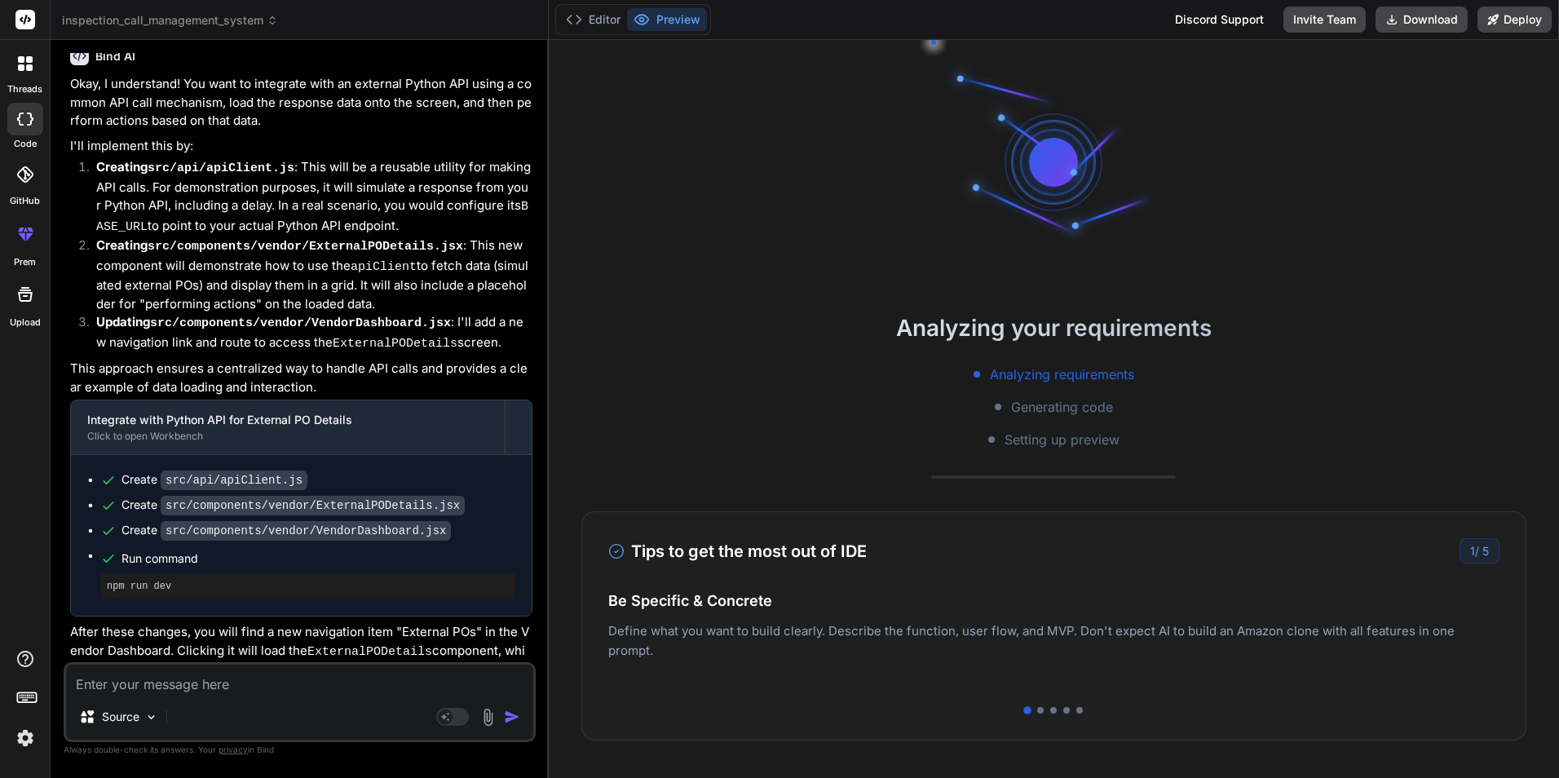
scroll to position [7249, 0]
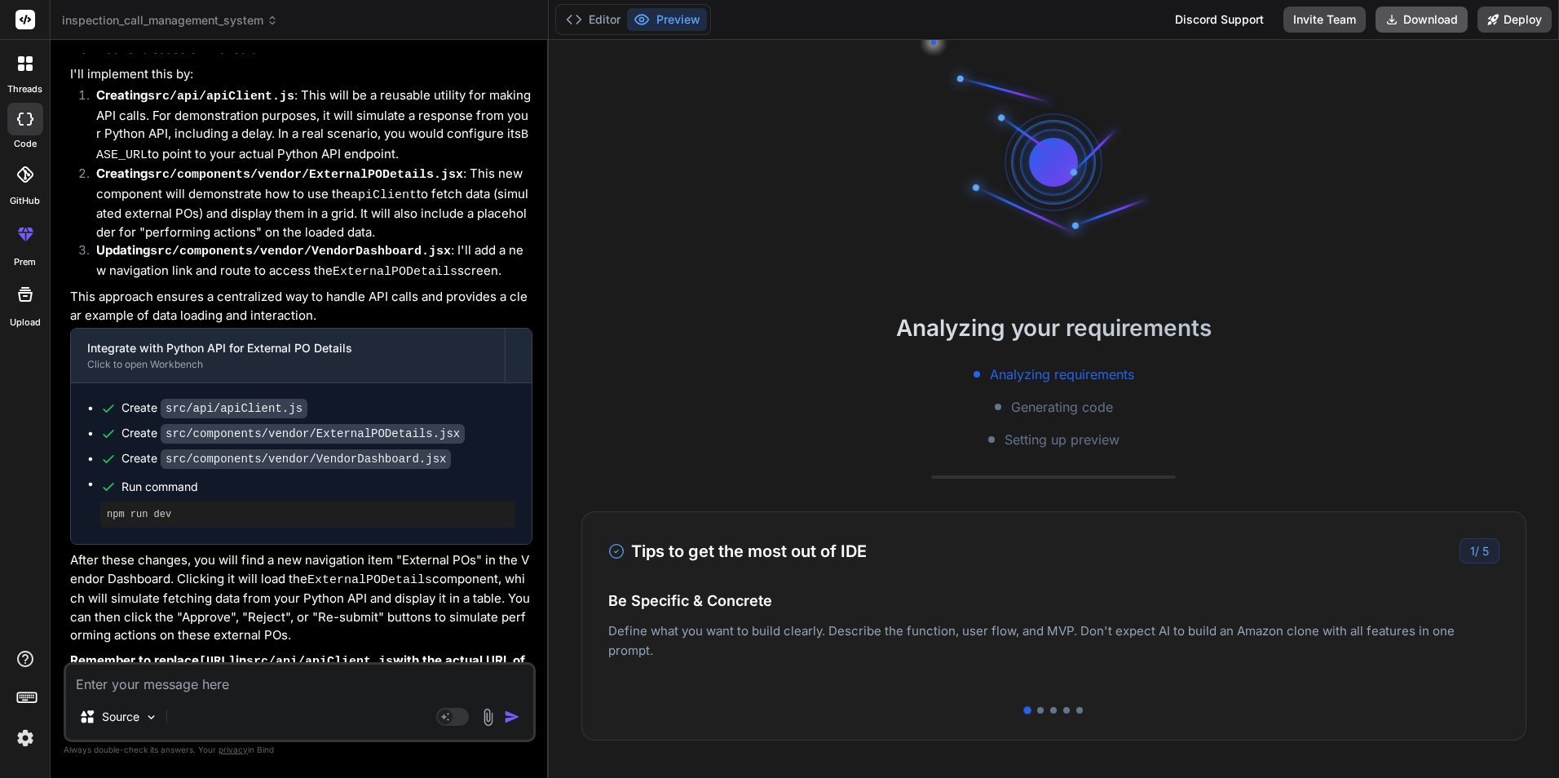
click at [1436, 23] on button "Download" at bounding box center [1422, 20] width 92 height 26
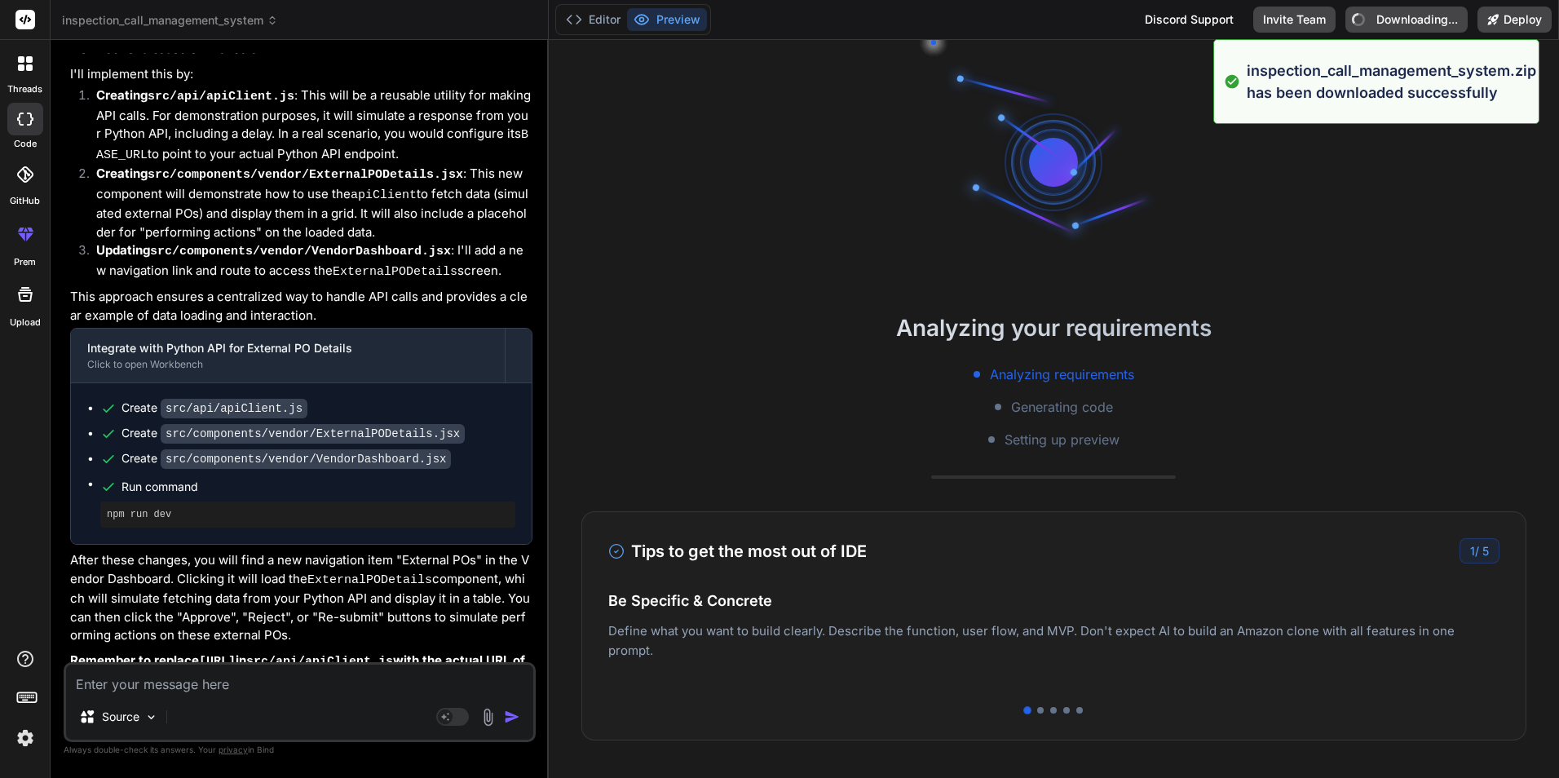
type textarea "x"
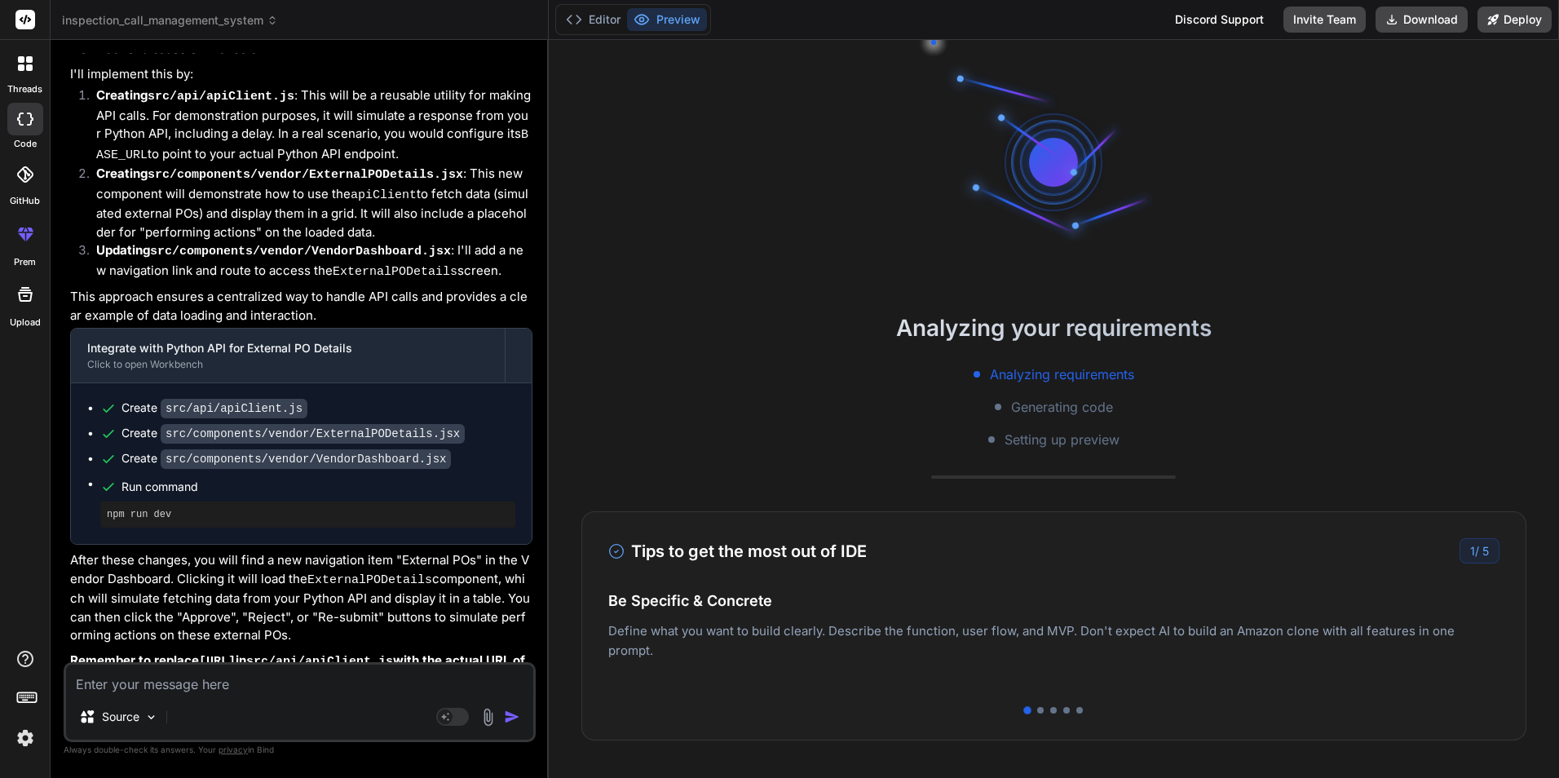
click at [1450, 271] on div "Analyzing your requirements Analyzing requirements Generating code Setting up p…" at bounding box center [1054, 409] width 1011 height 738
click at [595, 13] on button "Editor" at bounding box center [593, 19] width 68 height 23
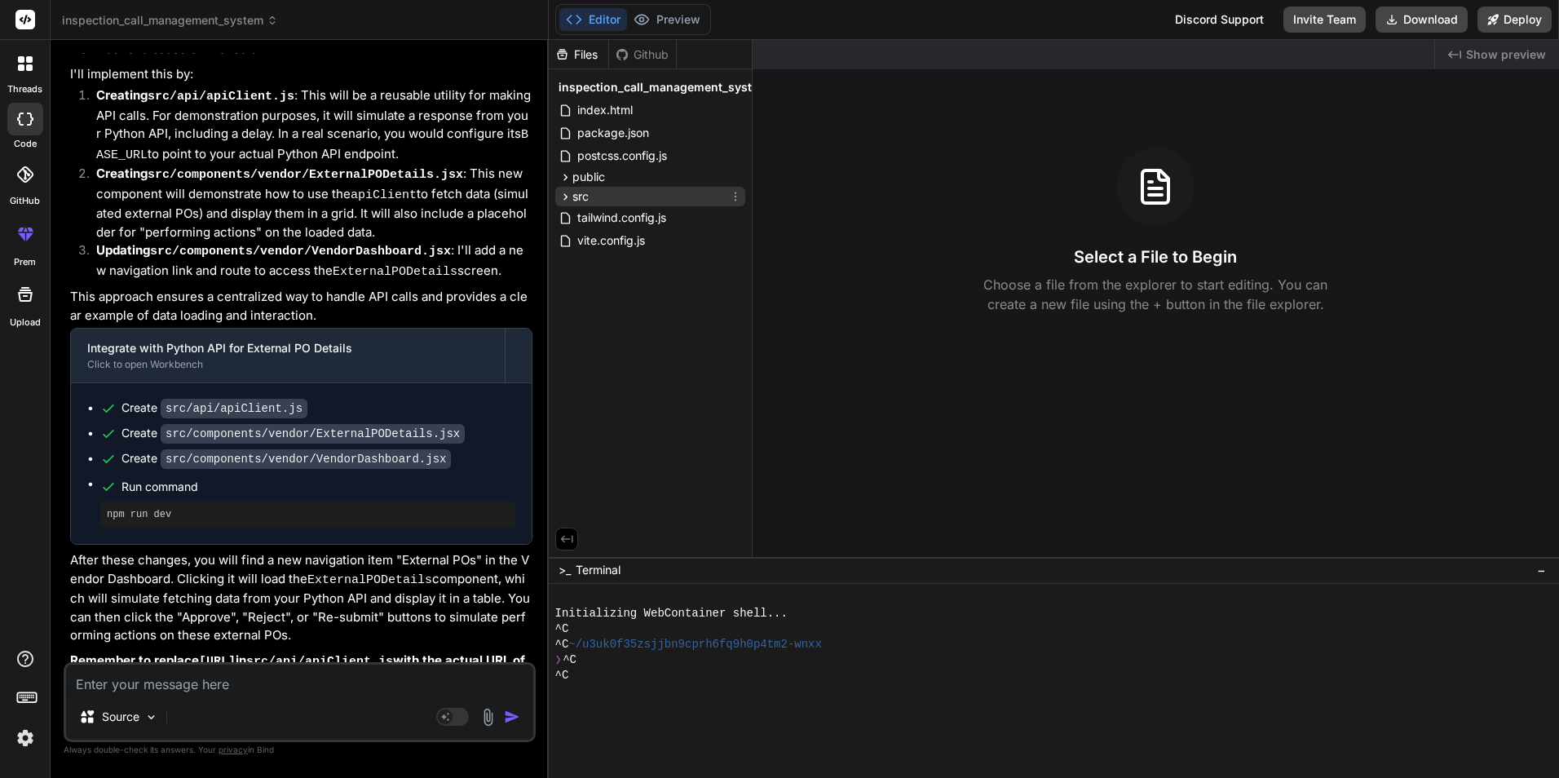
click at [566, 192] on icon at bounding box center [566, 197] width 14 height 14
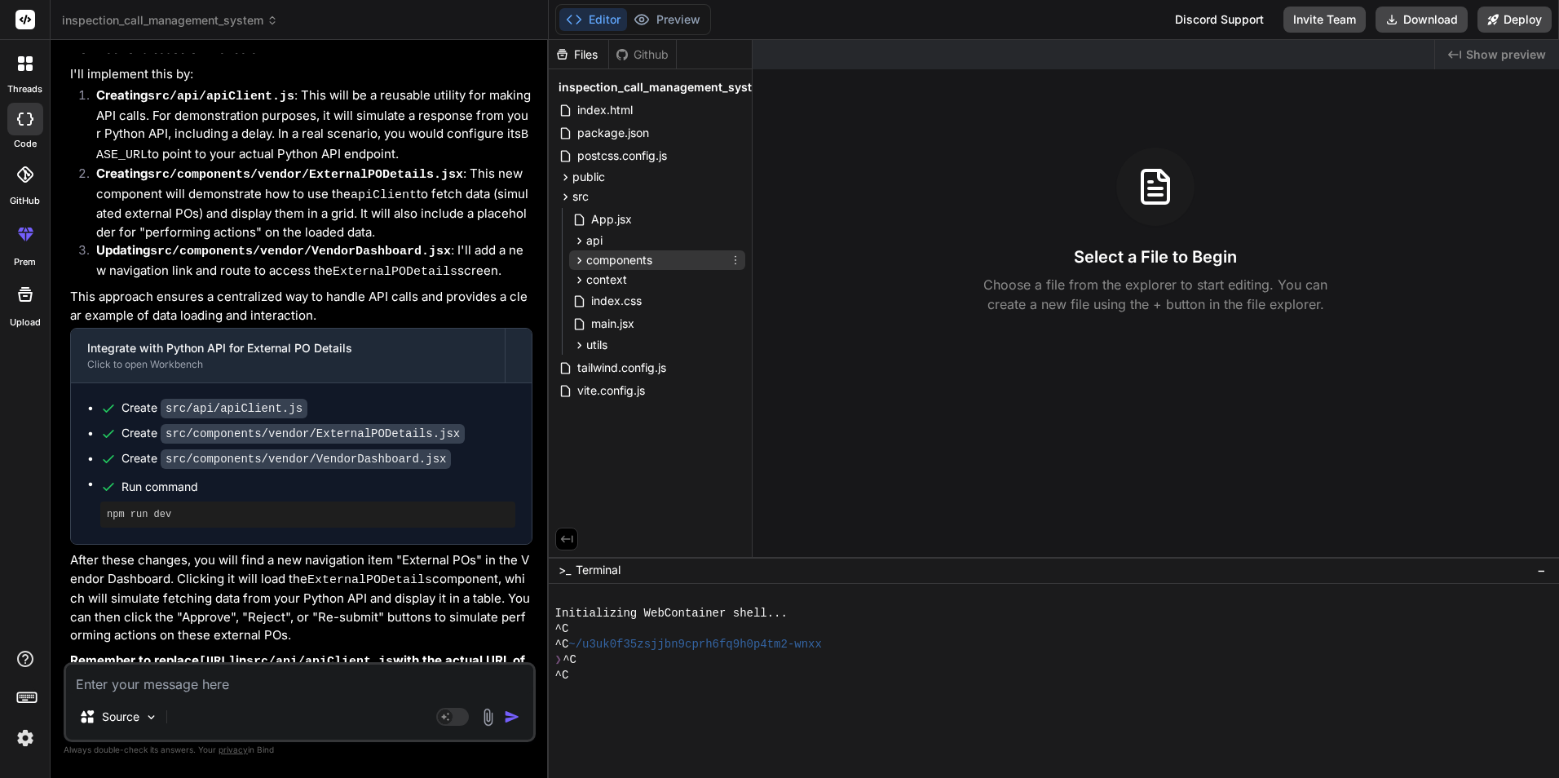
click at [578, 258] on icon at bounding box center [579, 260] width 4 height 7
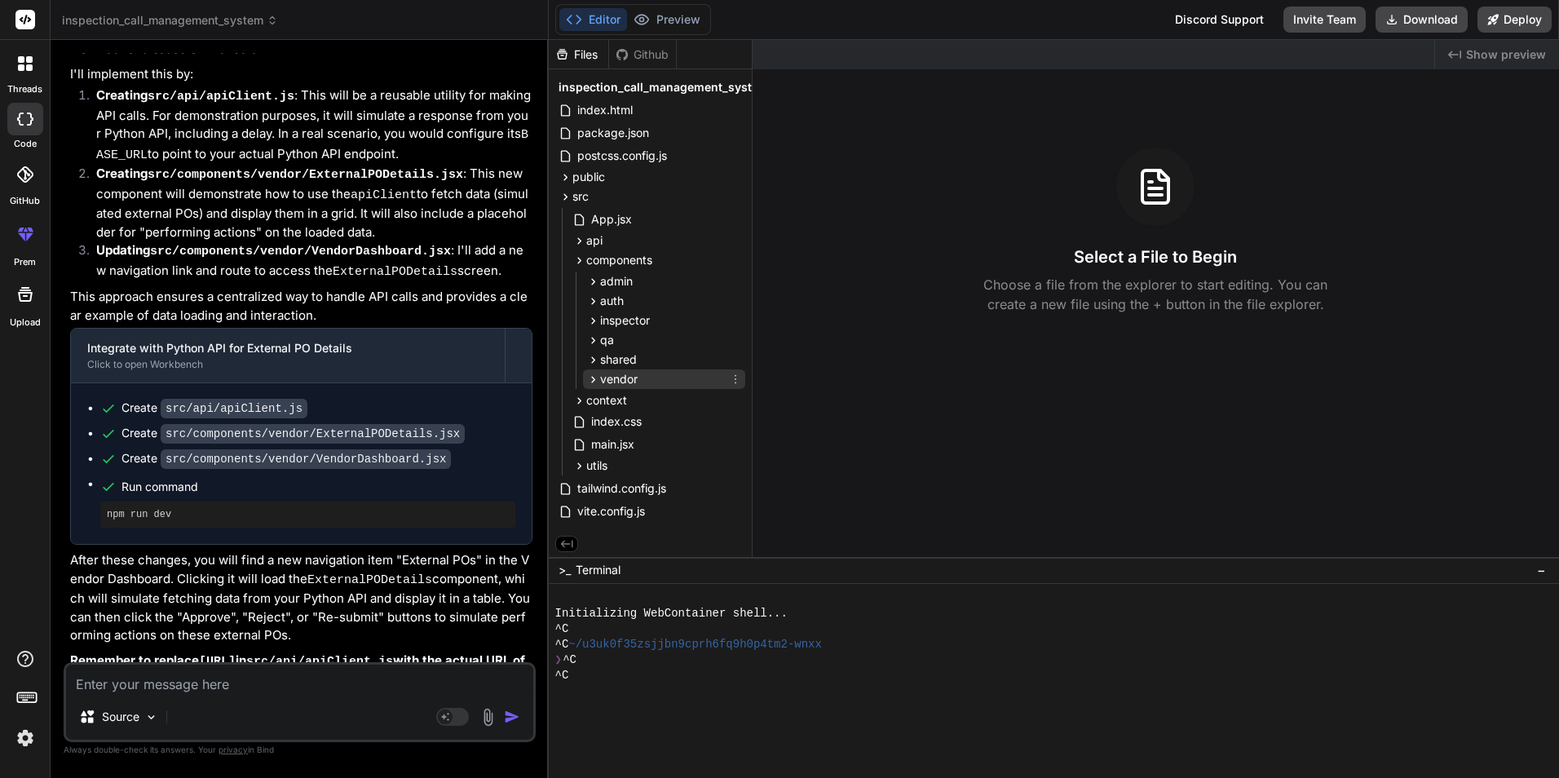
click at [596, 380] on icon at bounding box center [593, 380] width 14 height 14
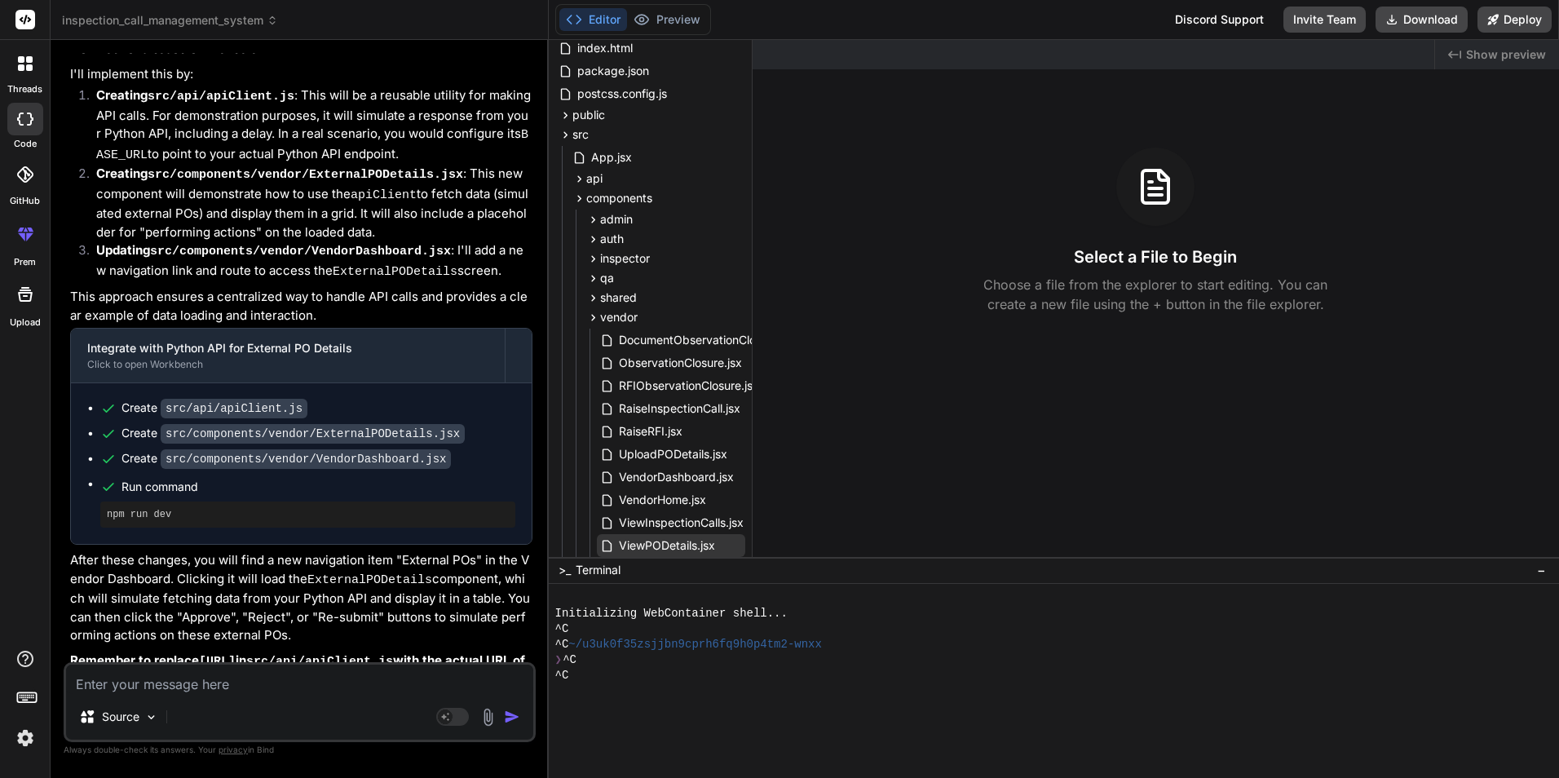
scroll to position [163, 0]
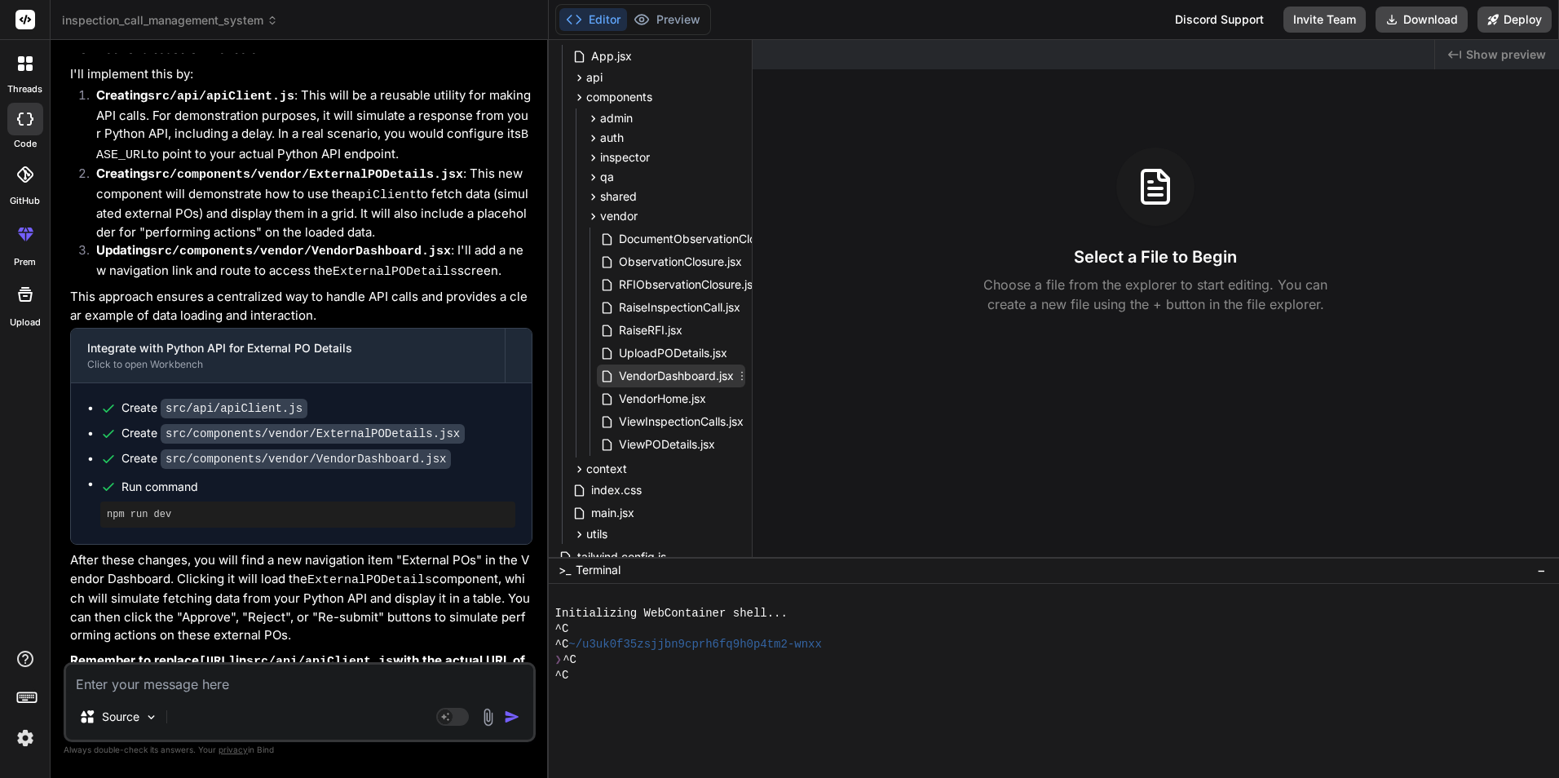
click at [668, 381] on span "VendorDashboard.jsx" at bounding box center [676, 376] width 118 height 20
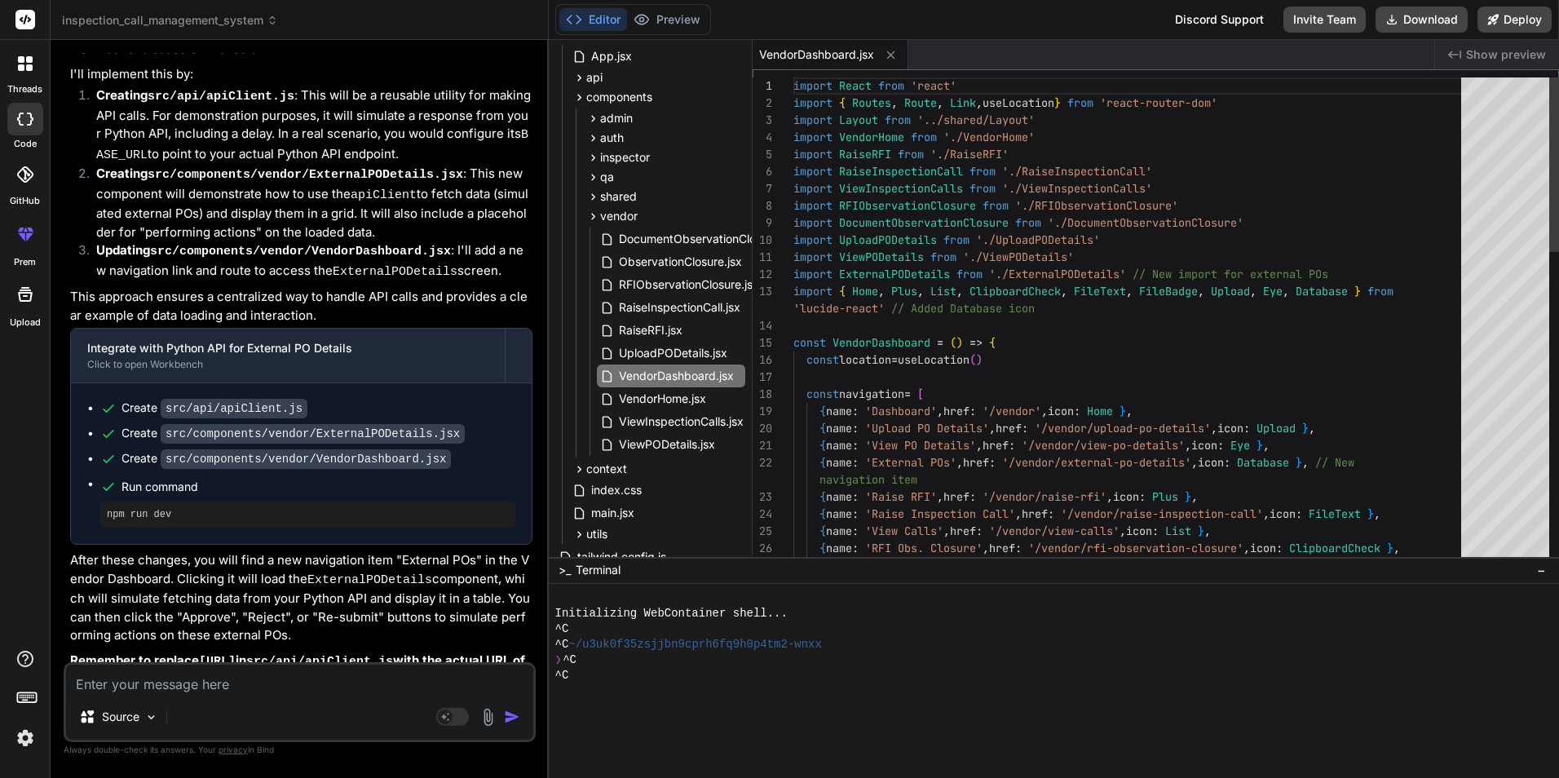
type textarea "x"
click at [1069, 270] on div "import React from 'react' import { Routes , Route , Link , useLocation } from '…" at bounding box center [1133, 753] width 678 height 1353
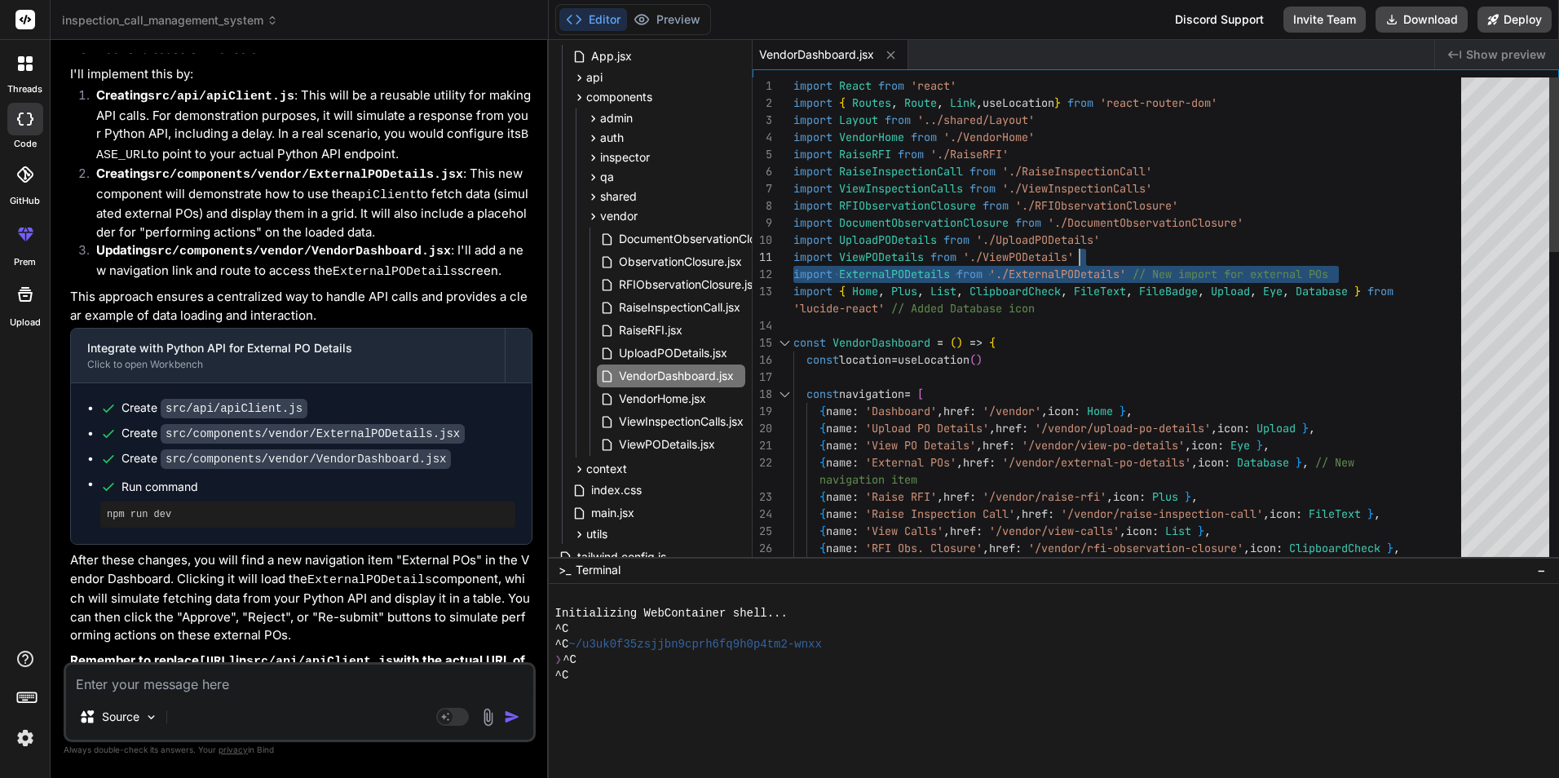
drag, startPoint x: 1355, startPoint y: 273, endPoint x: 1358, endPoint y: 255, distance: 18.1
click at [1358, 255] on div "import React from 'react' import { Routes , Route , Link , useLocation } from '…" at bounding box center [1133, 753] width 678 height 1353
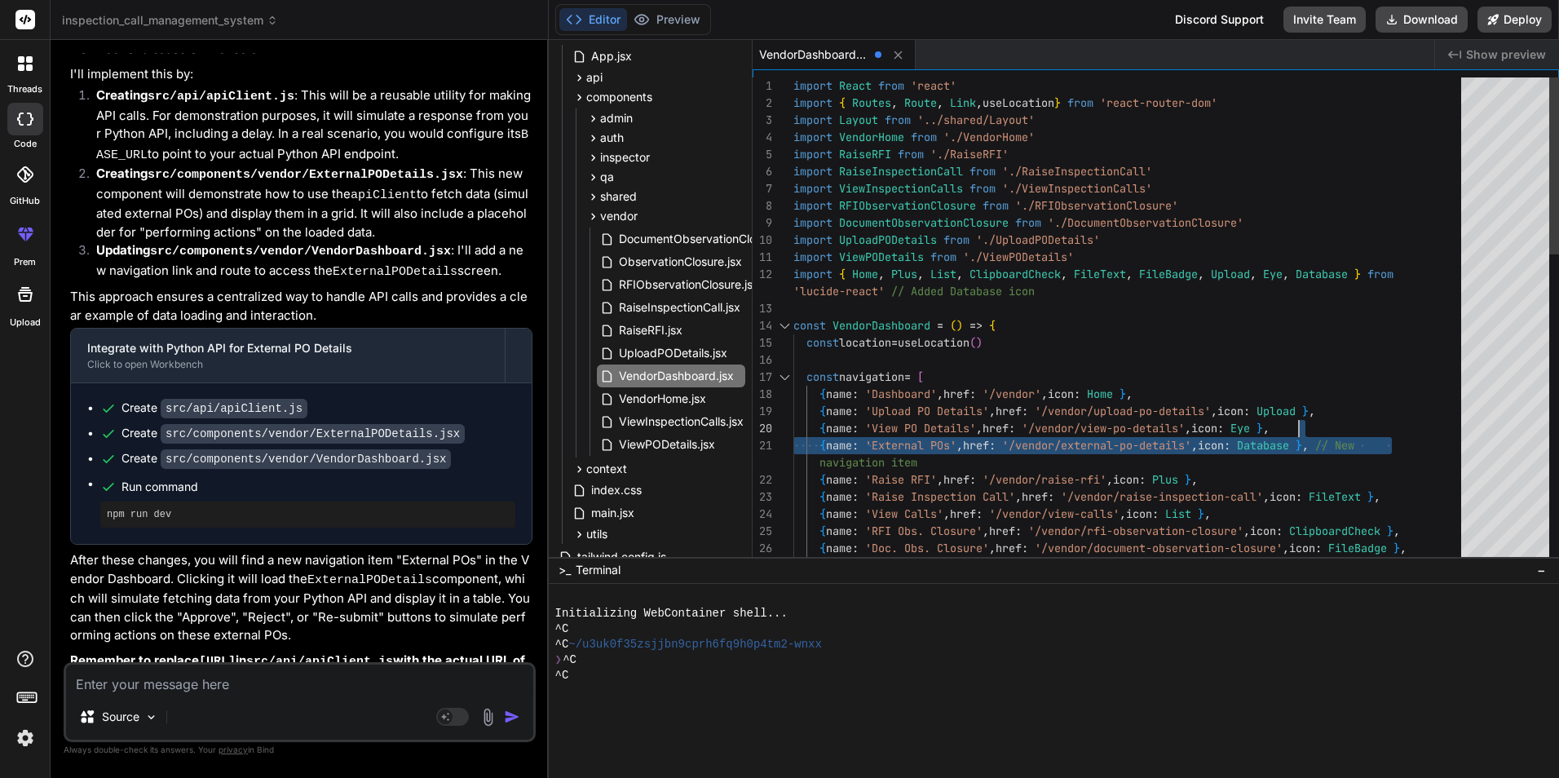
drag, startPoint x: 1404, startPoint y: 444, endPoint x: 1404, endPoint y: 425, distance: 18.8
click at [1404, 425] on div "import React from 'react' import { Routes , Route , Link , useLocation } from '…" at bounding box center [1133, 745] width 678 height 1336
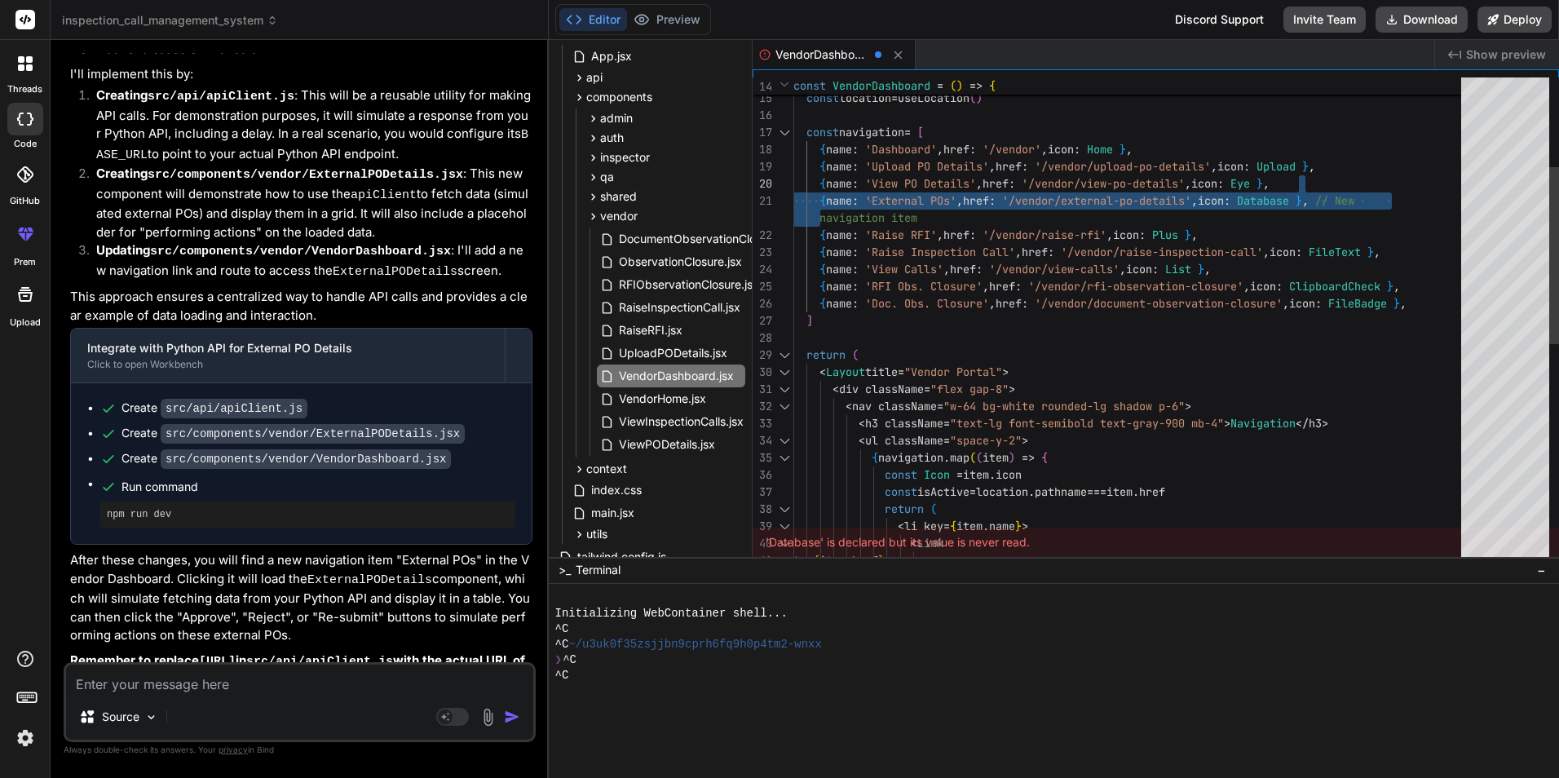
click at [1382, 201] on div "const VendorDashboard = ( ) => { const location = useLocation ( ) const navigat…" at bounding box center [1133, 501] width 678 height 1336
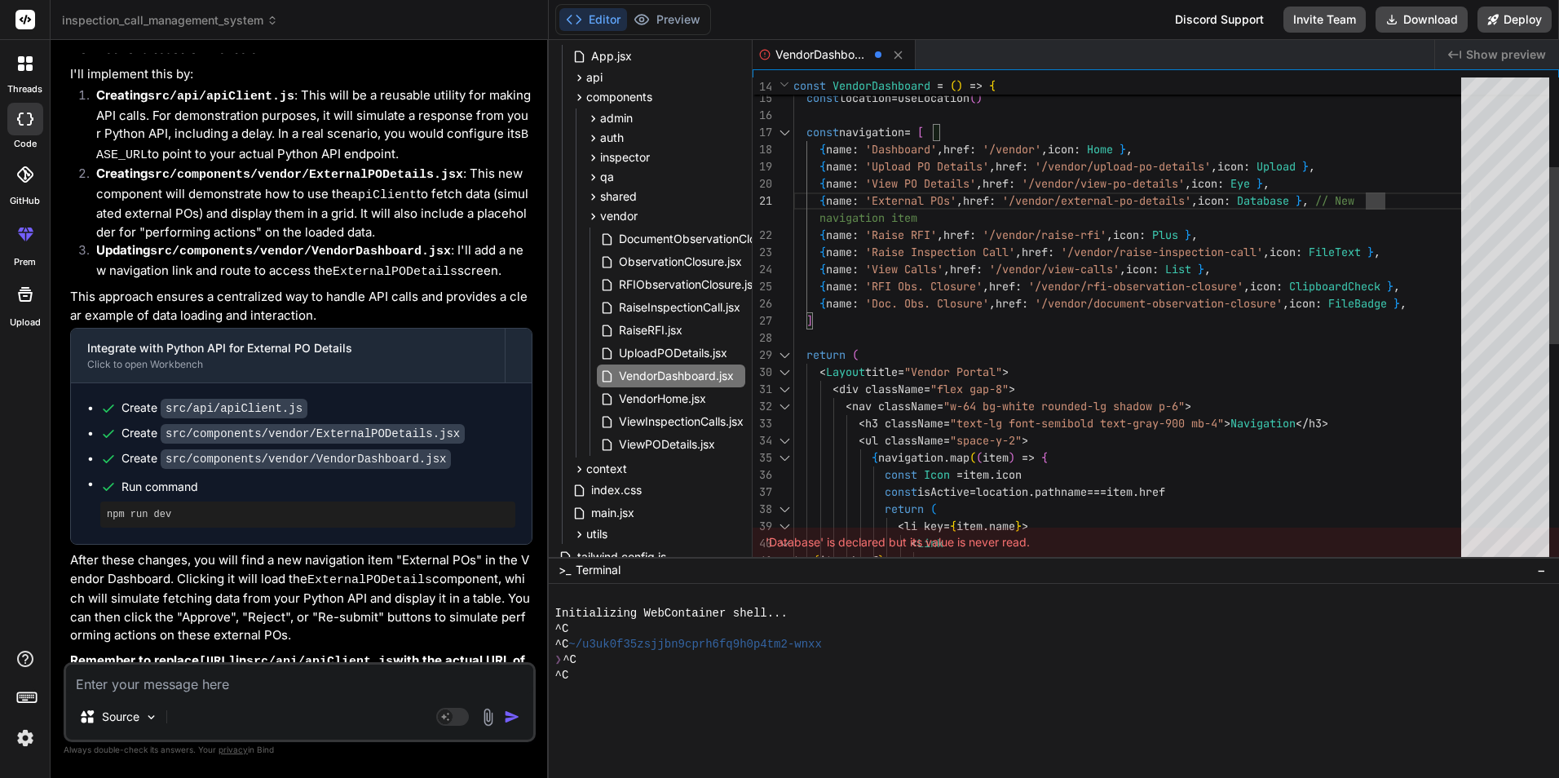
click at [931, 215] on div "const VendorDashboard = ( ) => { const location = useLocation ( ) const navigat…" at bounding box center [1133, 501] width 678 height 1336
click at [1329, 182] on div "const VendorDashboard = ( ) => { const location = useLocation ( ) const navigat…" at bounding box center [1133, 501] width 678 height 1336
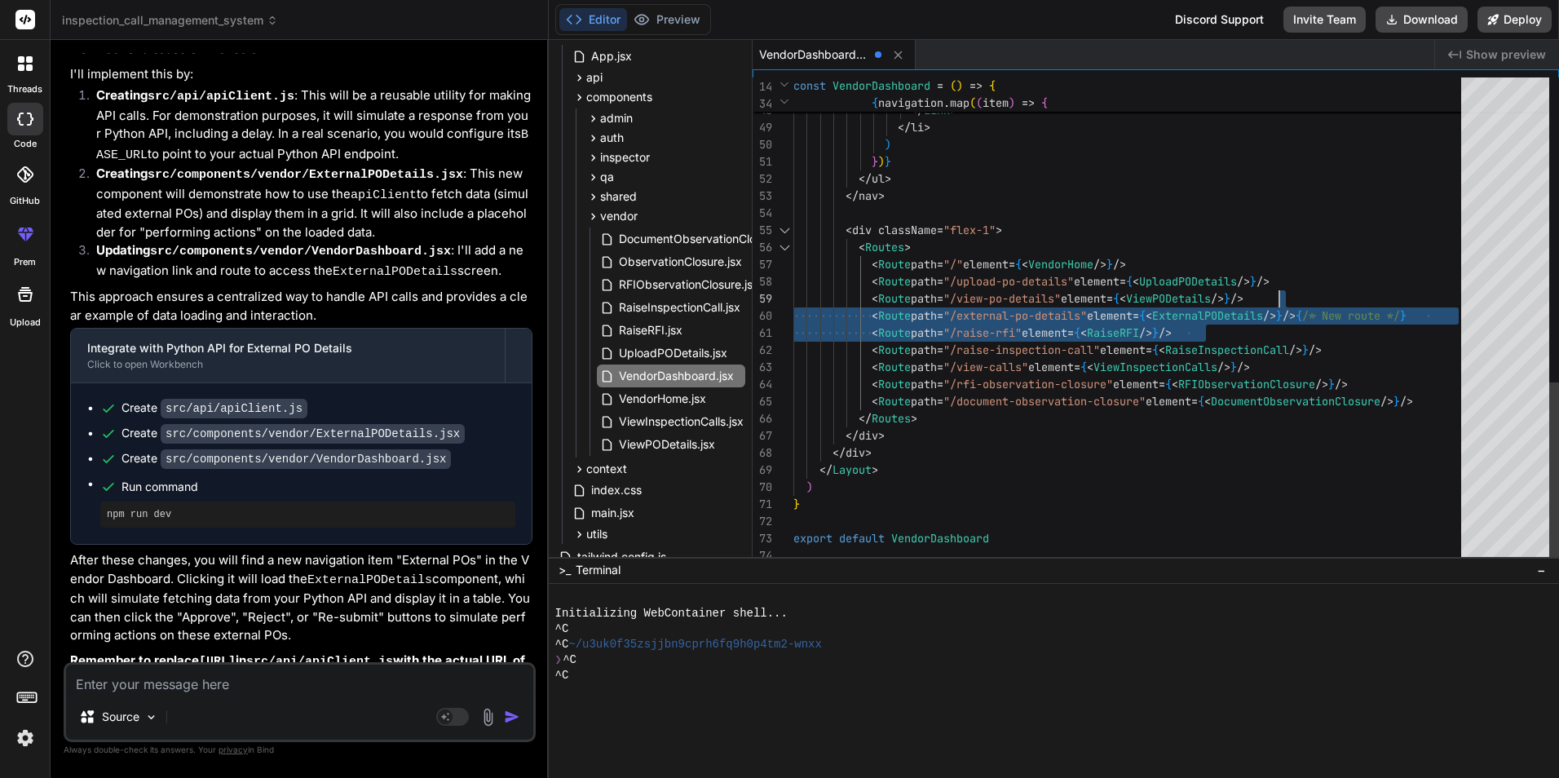
drag, startPoint x: 1452, startPoint y: 316, endPoint x: 1453, endPoint y: 297, distance: 19.6
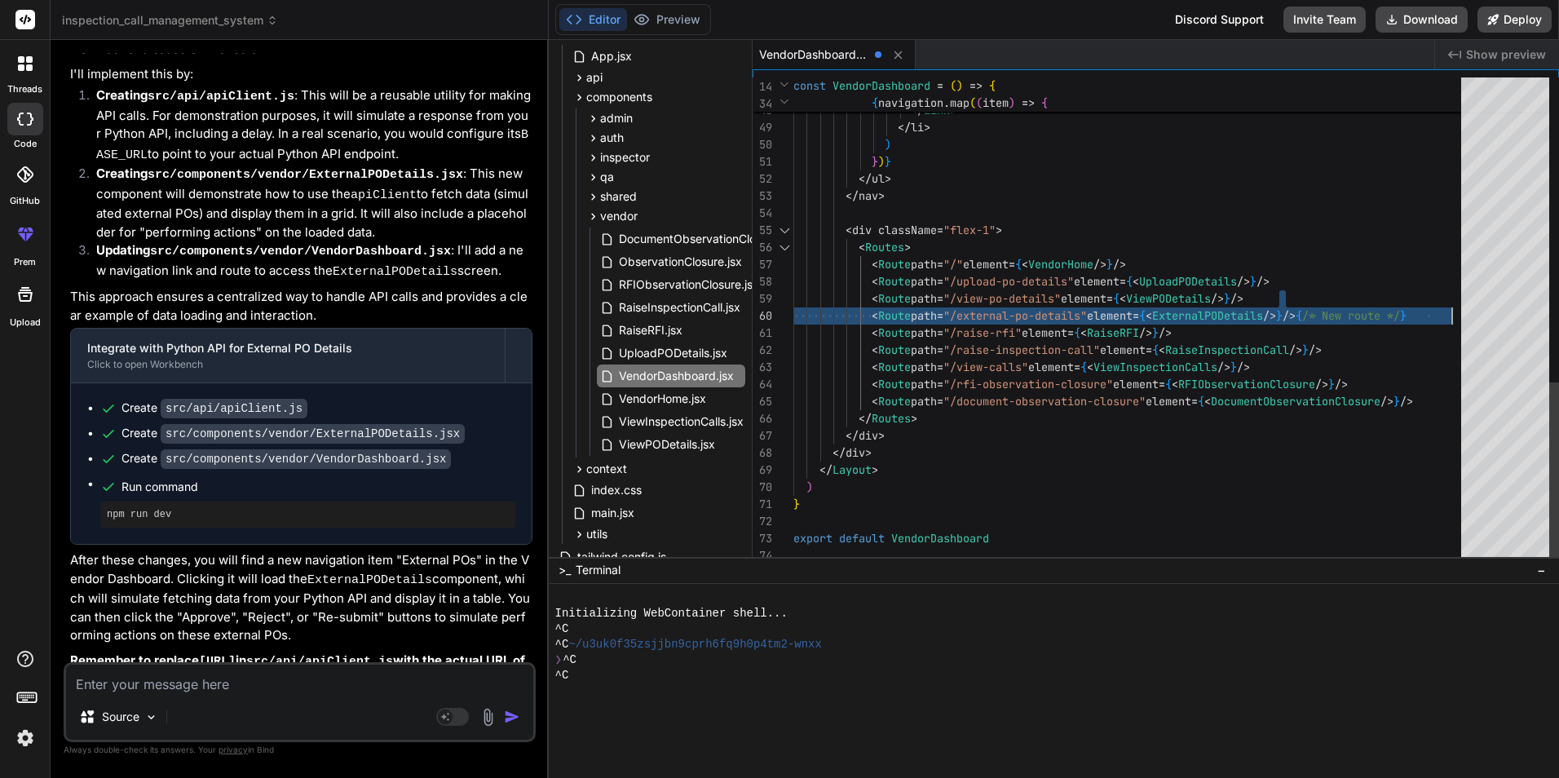
click at [1469, 306] on div "46 47 48 49 50 51 52 53 54 55 56 57 58 59 60 61 62 63 64 65 66 67 68 69 70 71 7…" at bounding box center [1156, 320] width 807 height 487
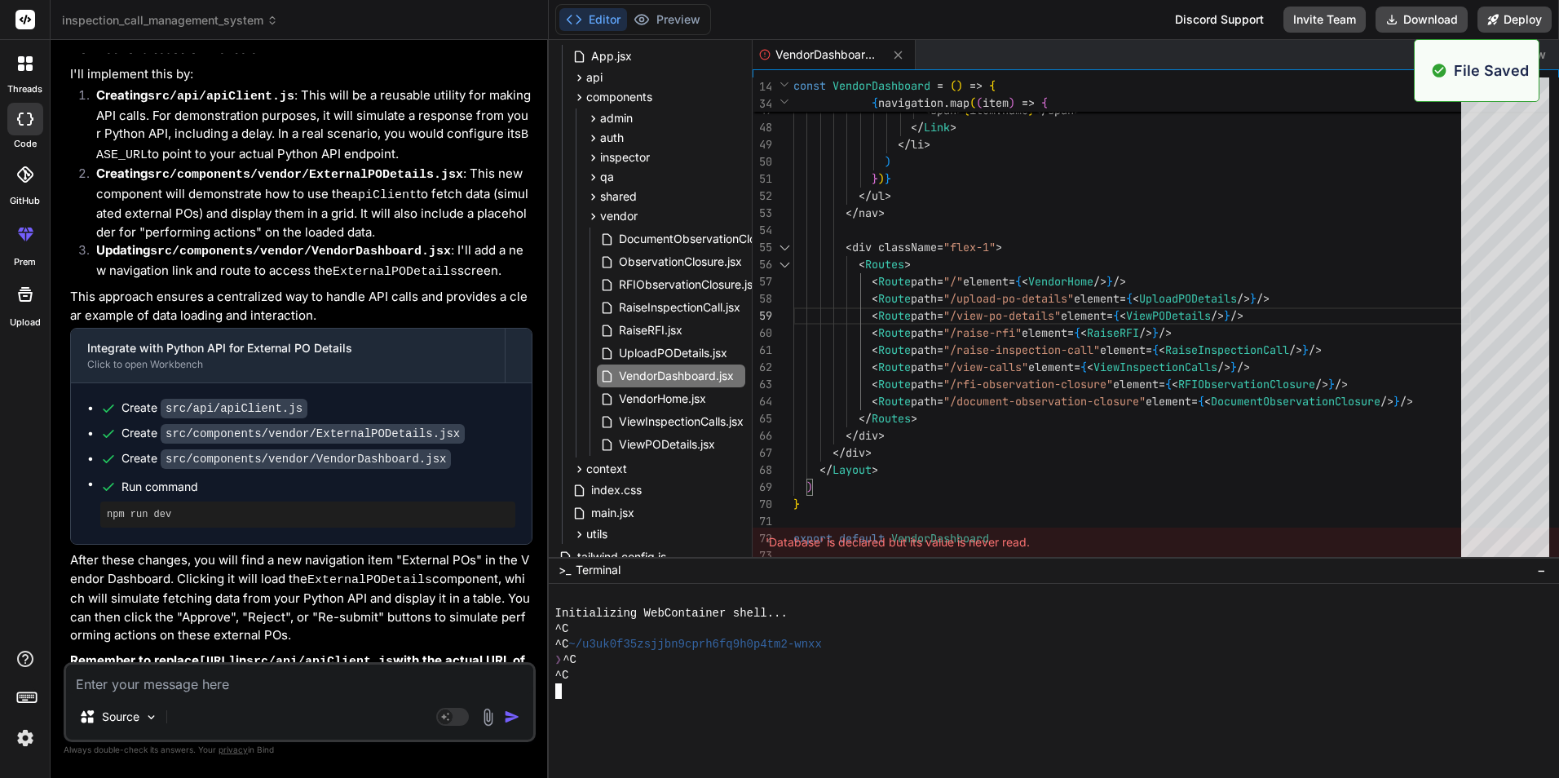
click at [853, 630] on div "^C" at bounding box center [1044, 628] width 979 height 15
click at [687, 669] on div "^C" at bounding box center [1044, 675] width 979 height 15
click at [643, 652] on div "❯ ^C" at bounding box center [1044, 659] width 979 height 15
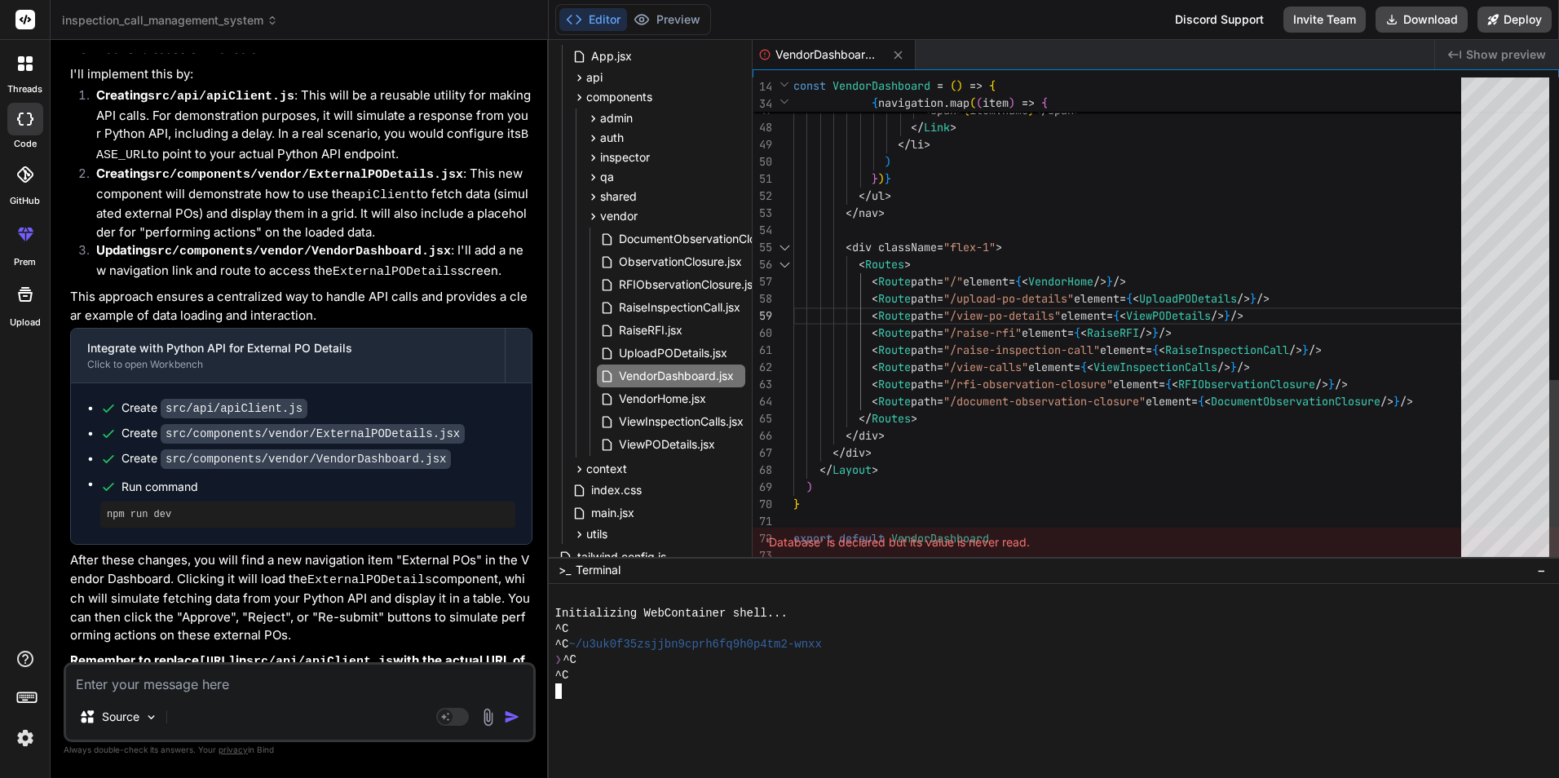
type textarea "</li> ) })} </ul> </nav> <div className="flex-1"> <Routes> <Route path="/" elem…"
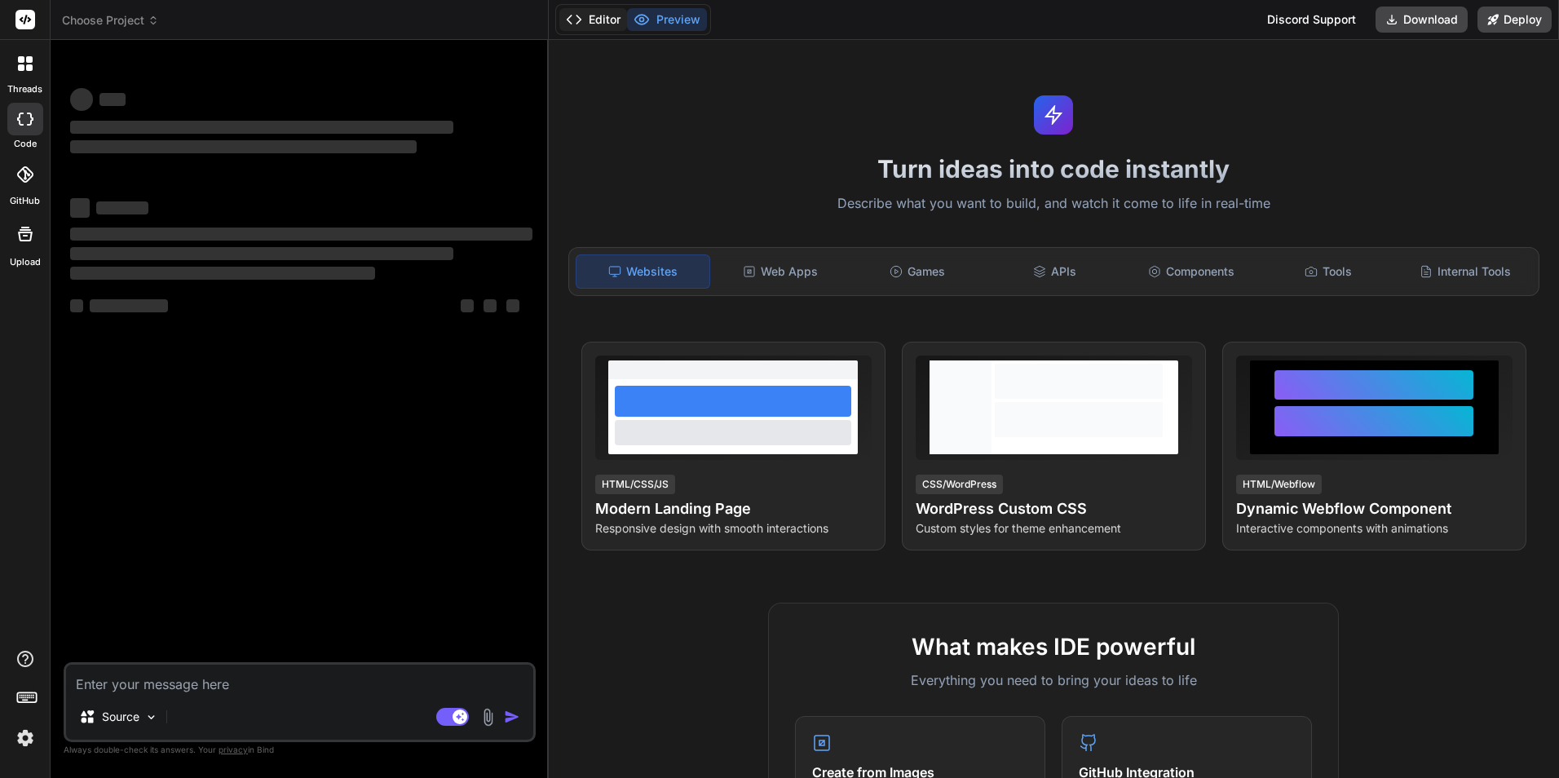
click at [604, 20] on button "Editor" at bounding box center [593, 19] width 68 height 23
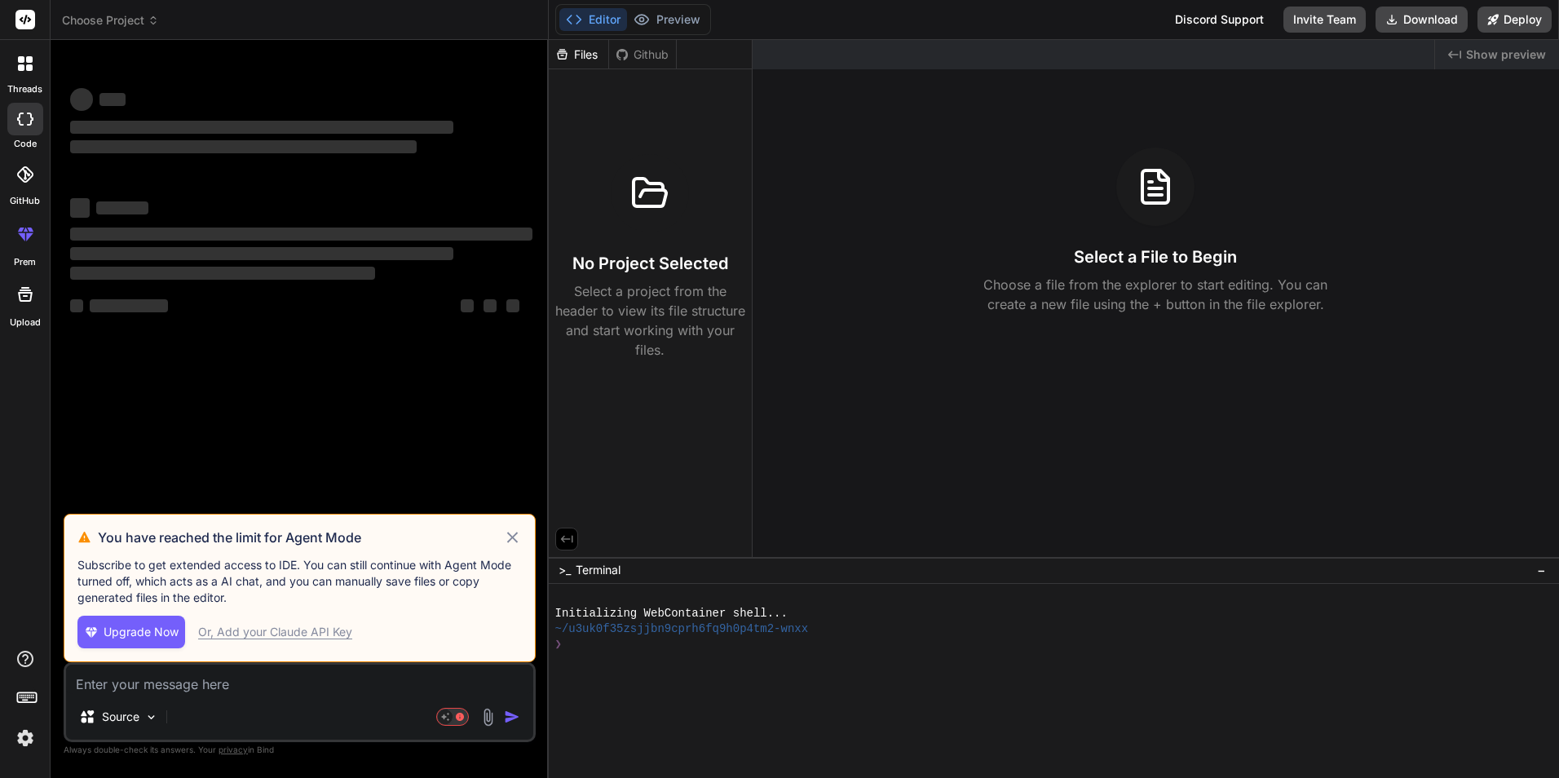
click at [506, 540] on icon at bounding box center [512, 538] width 19 height 20
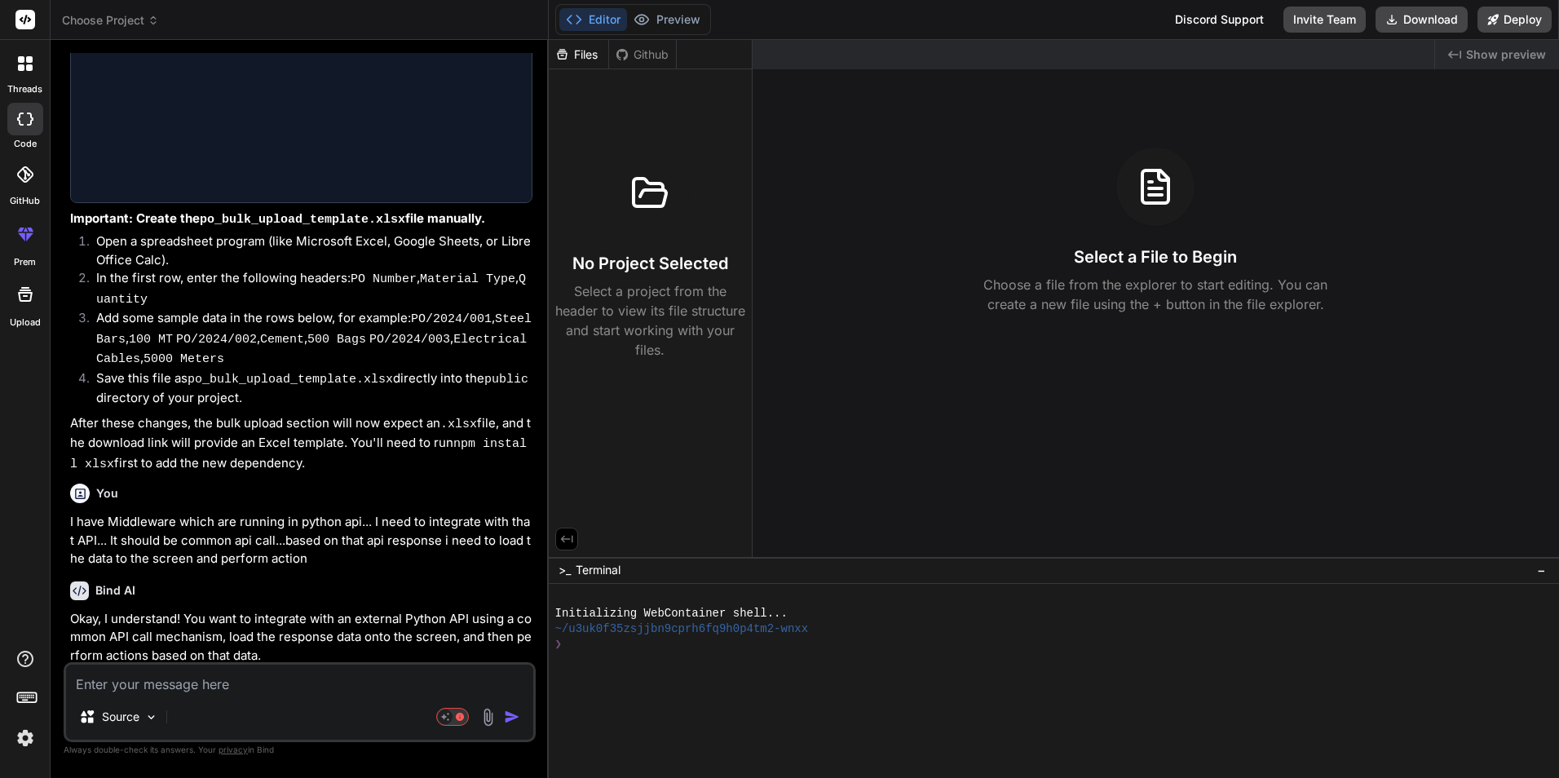
scroll to position [6582, 0]
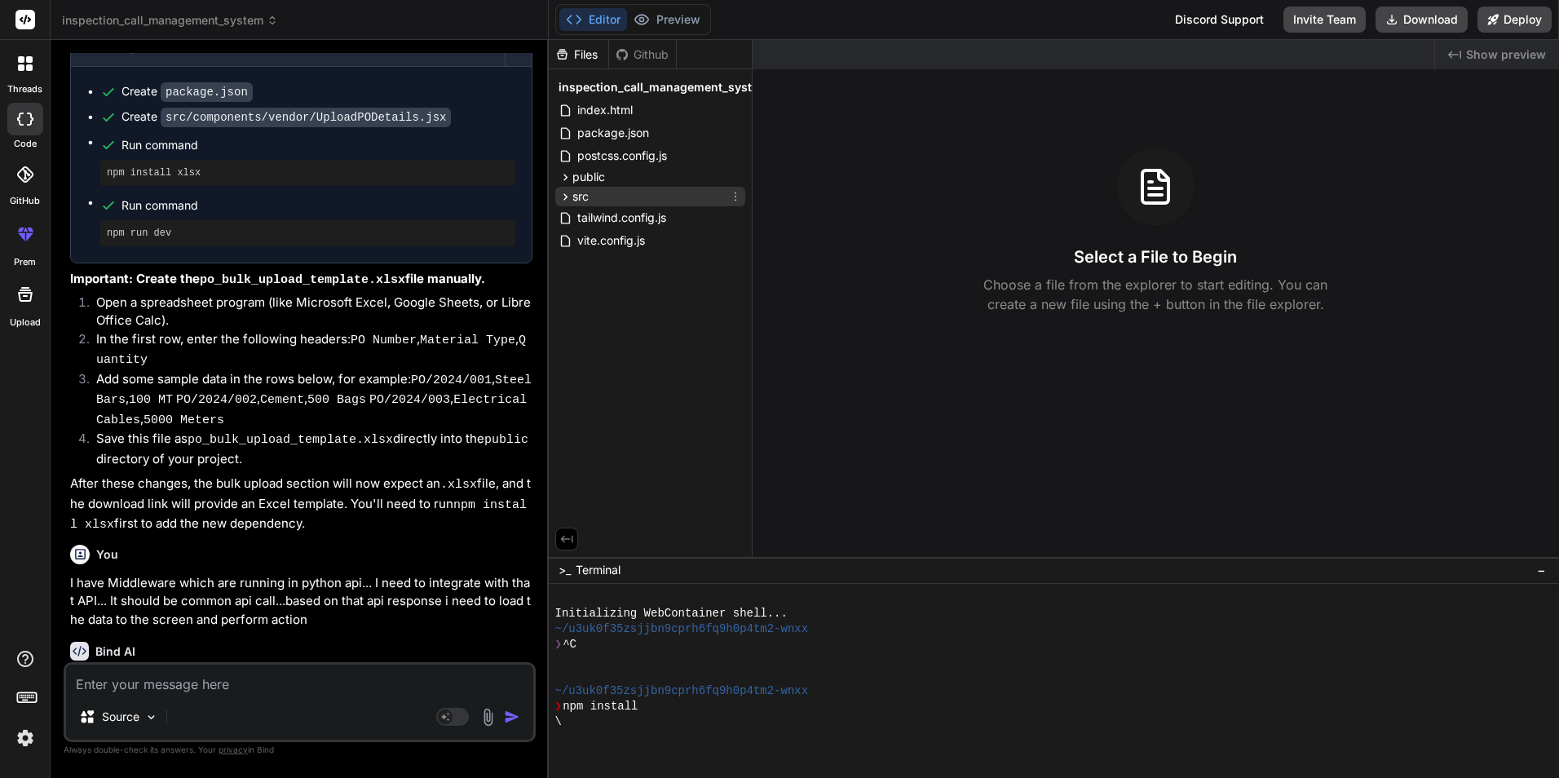
click at [573, 200] on span "src" at bounding box center [581, 196] width 16 height 16
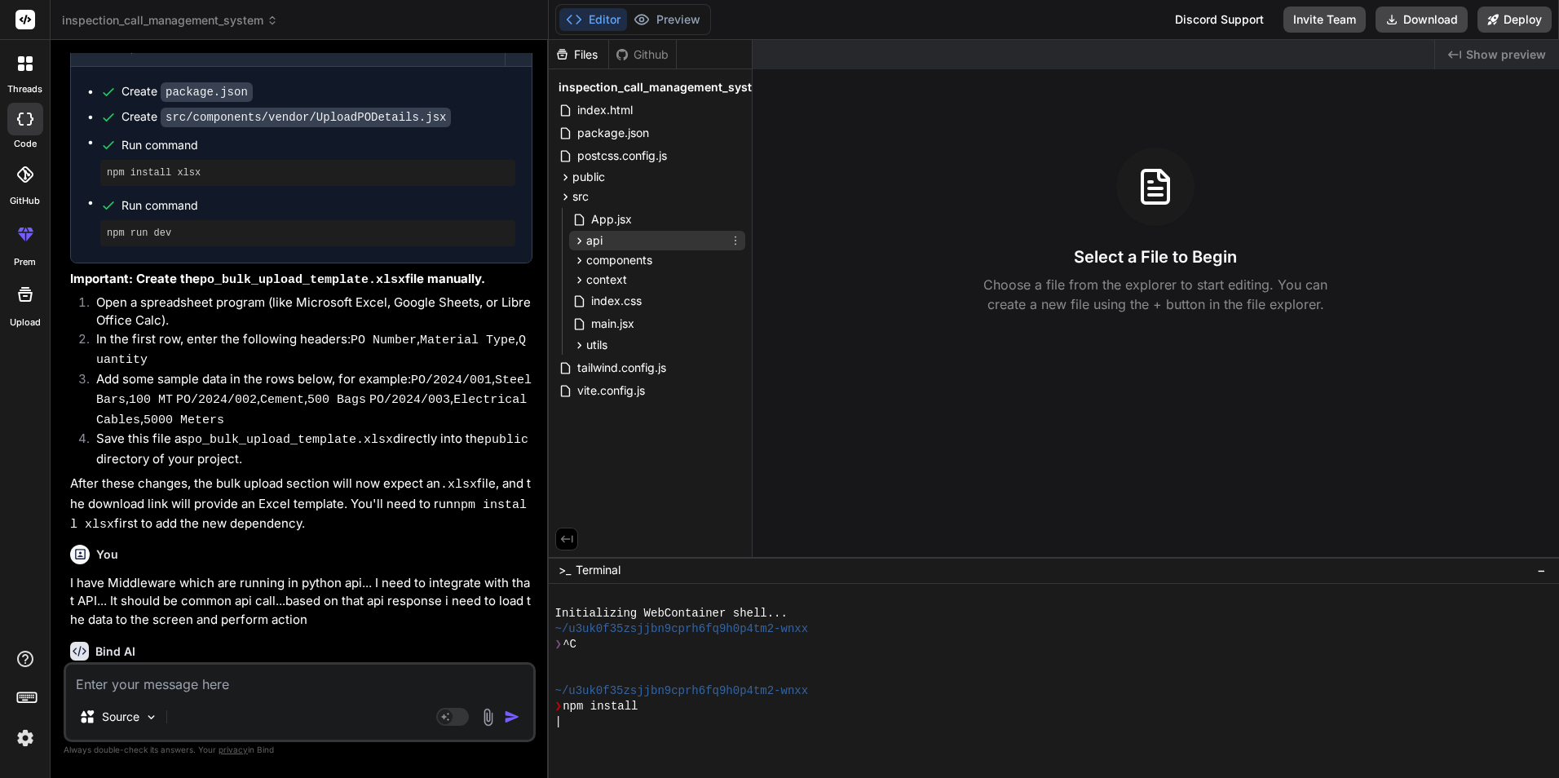
click at [575, 243] on icon at bounding box center [580, 241] width 14 height 14
click at [575, 242] on icon at bounding box center [580, 241] width 14 height 14
click at [571, 254] on div "components" at bounding box center [657, 260] width 176 height 20
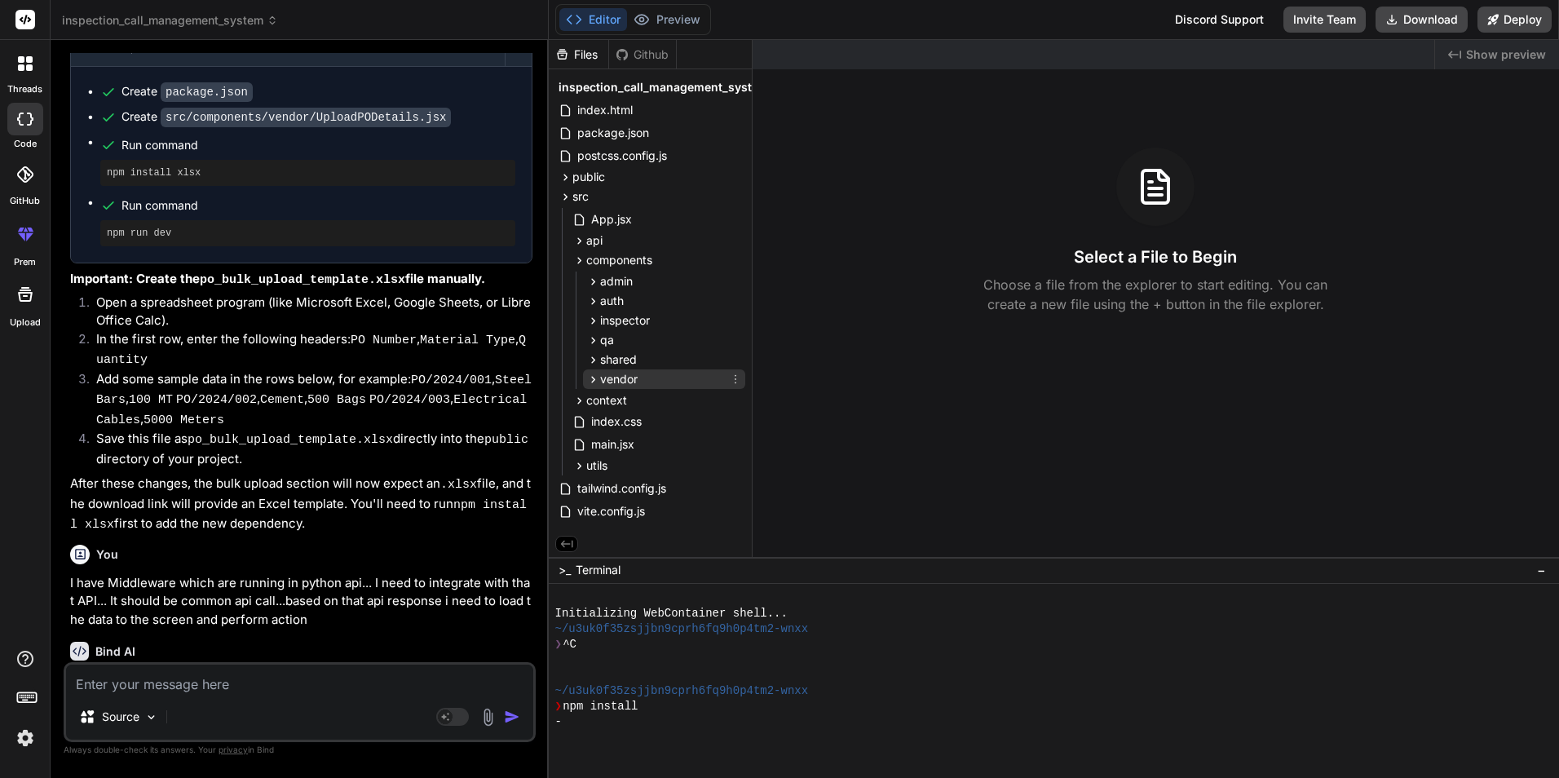
click at [592, 378] on icon at bounding box center [593, 380] width 14 height 14
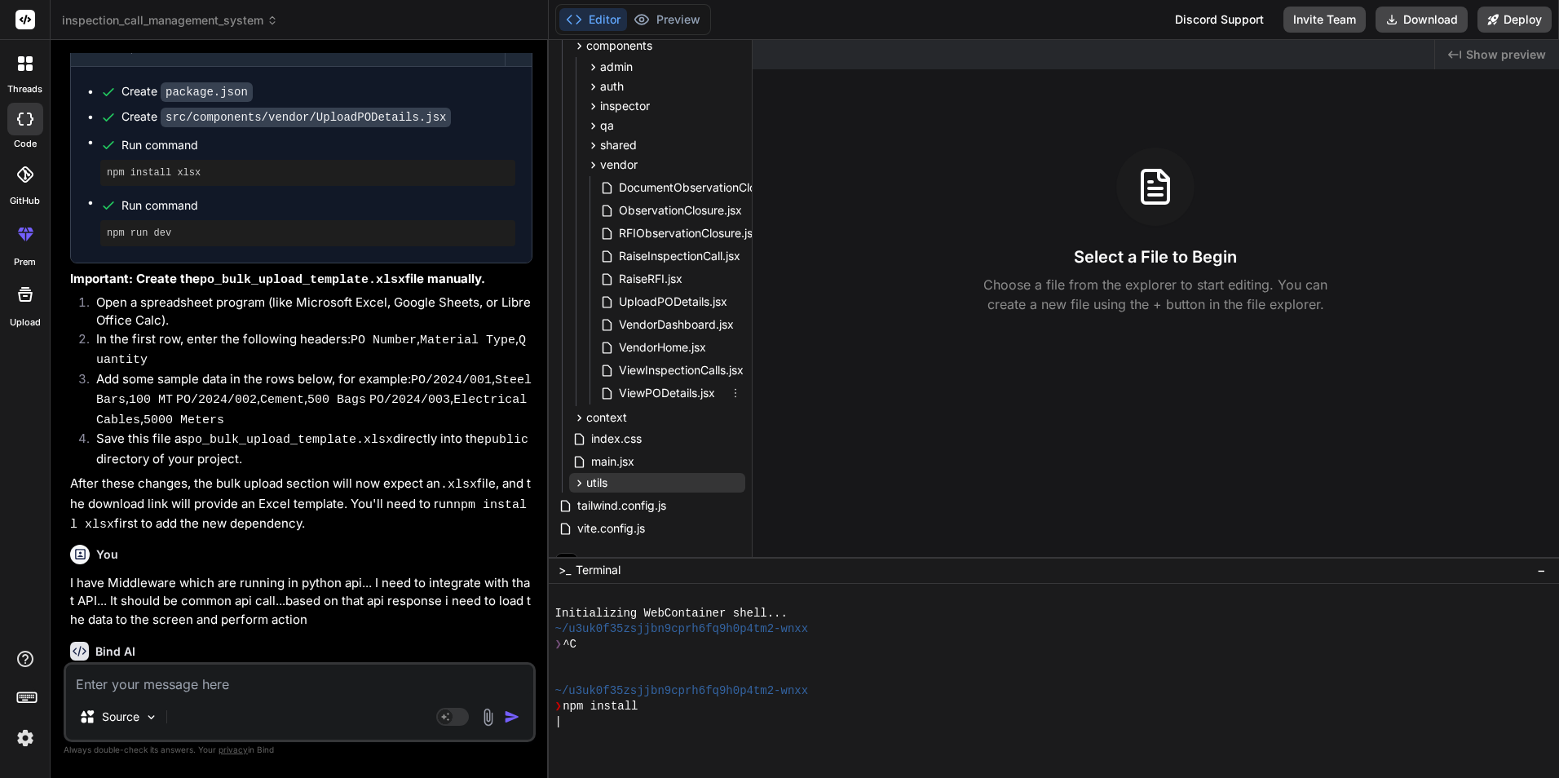
scroll to position [237, 0]
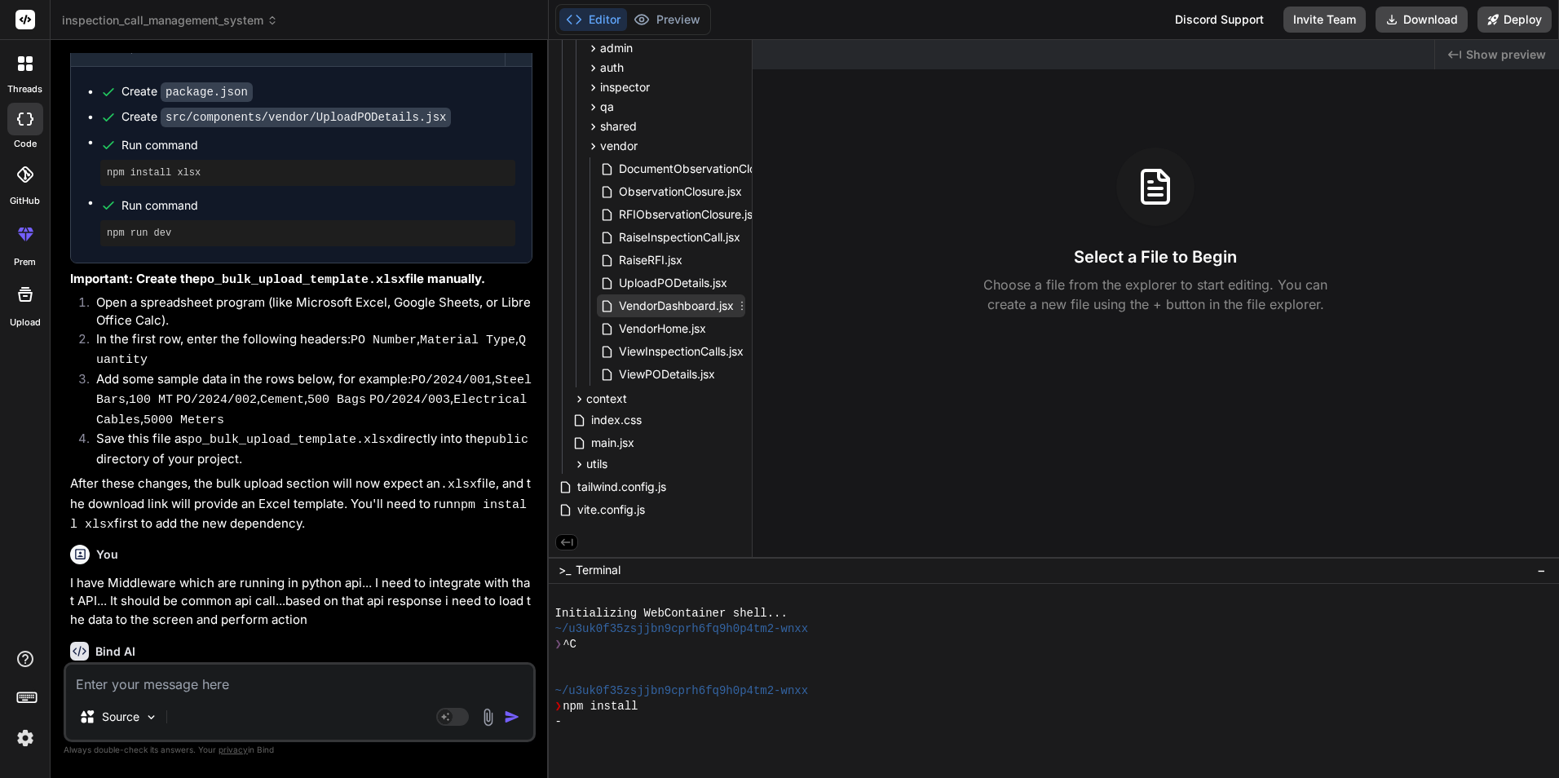
click at [659, 303] on span "VendorDashboard.jsx" at bounding box center [676, 306] width 118 height 20
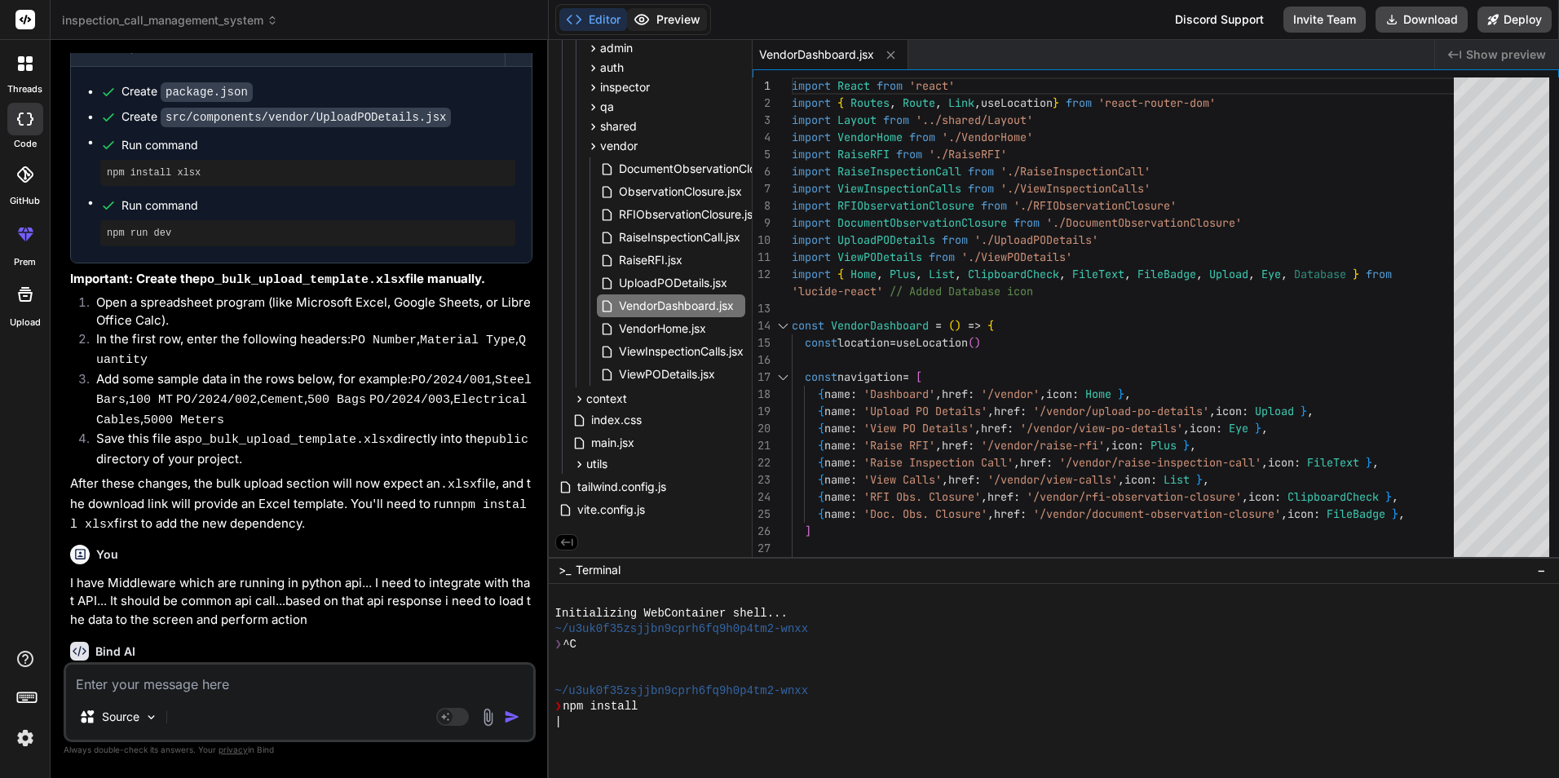
click at [691, 26] on button "Preview" at bounding box center [667, 19] width 80 height 23
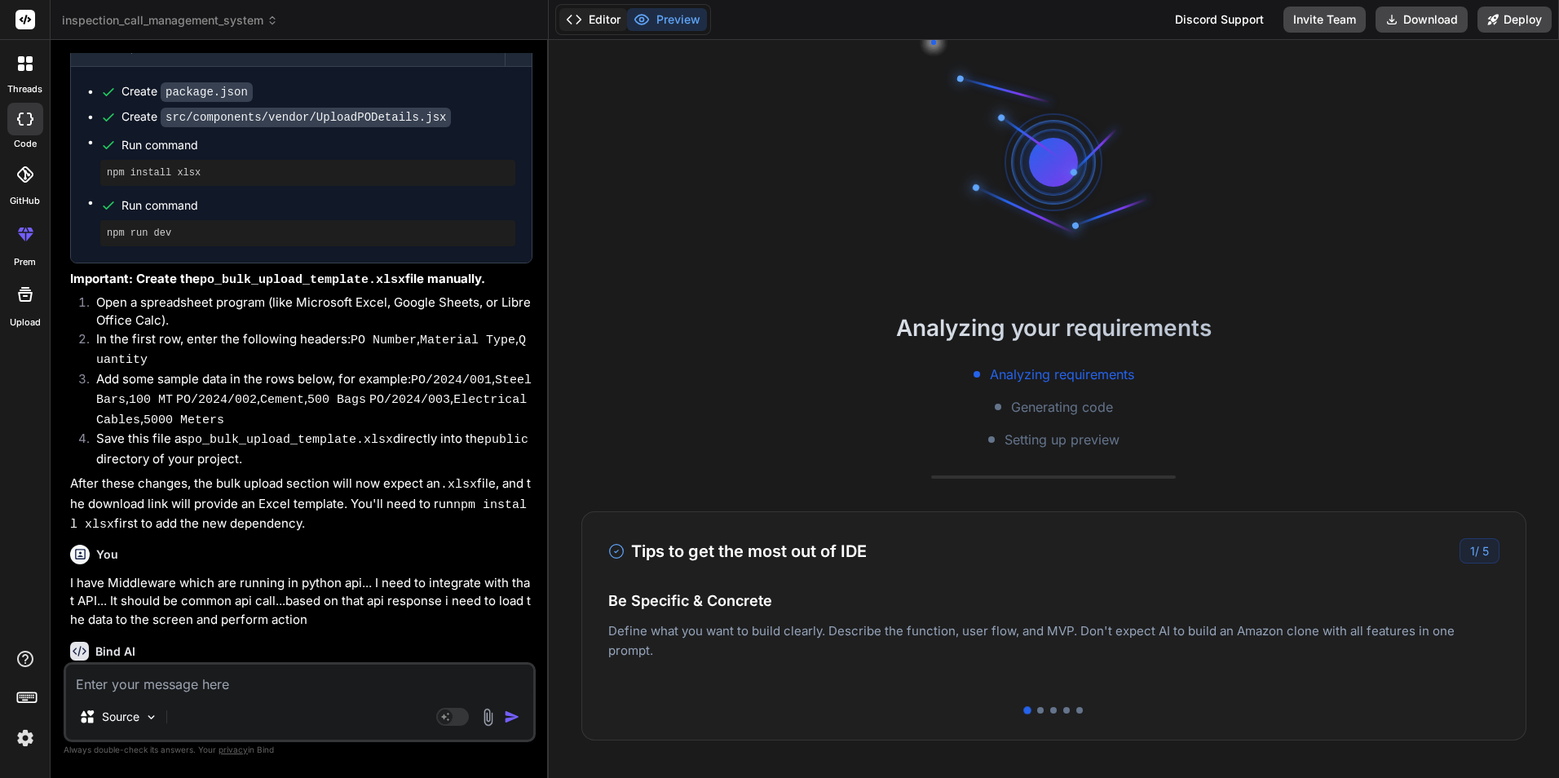
click at [589, 13] on button "Editor" at bounding box center [593, 19] width 68 height 23
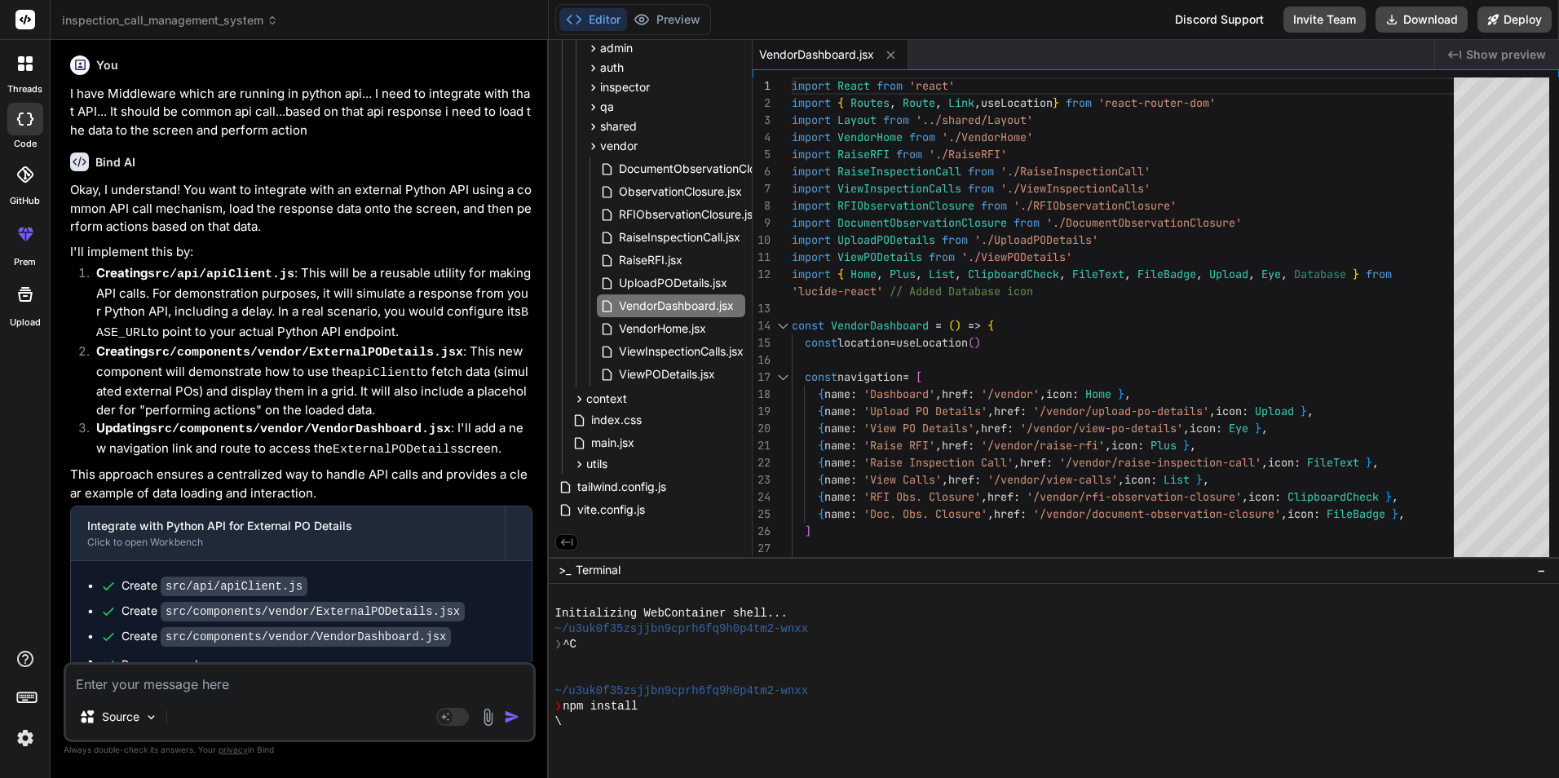
scroll to position [7249, 0]
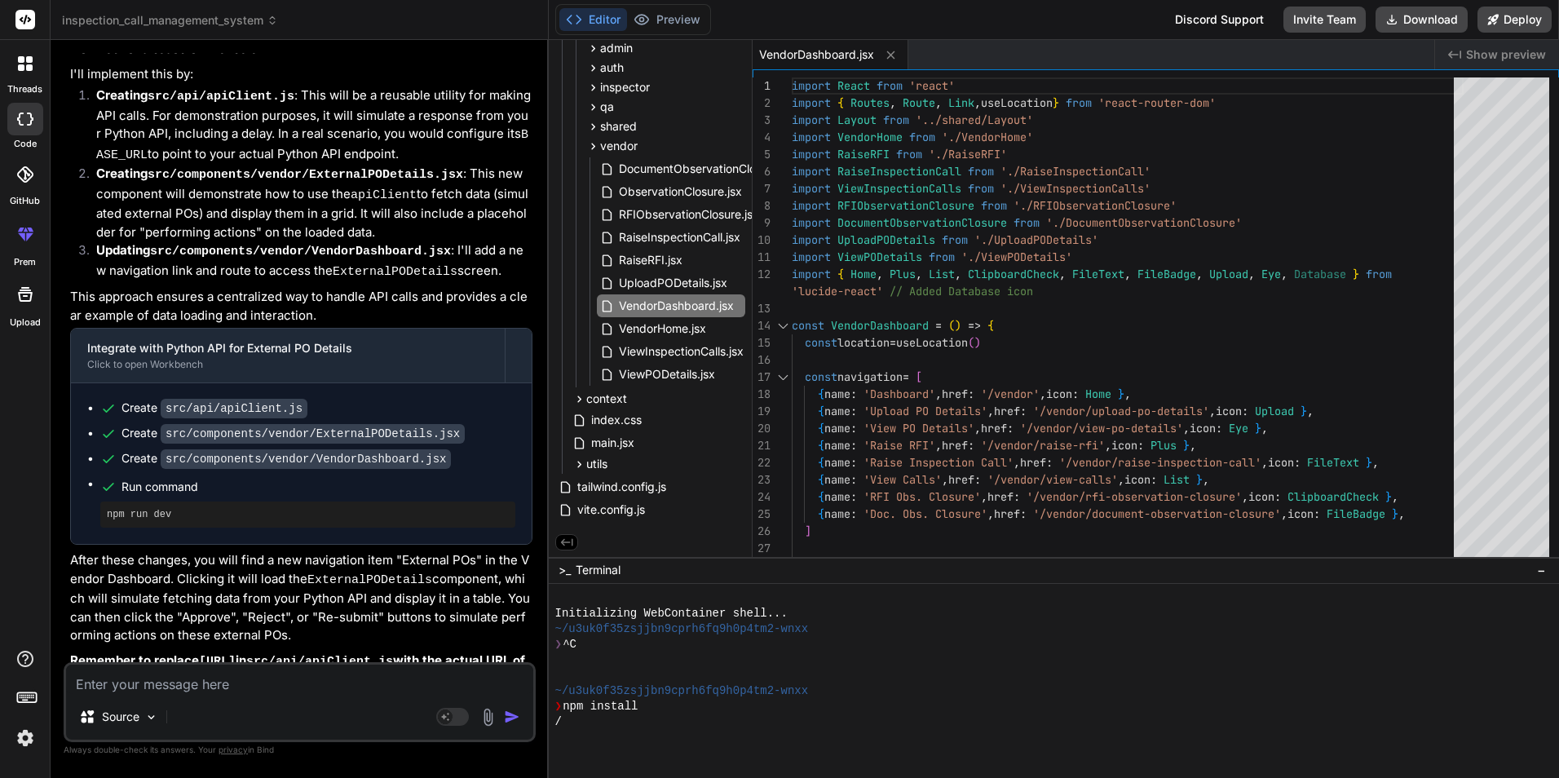
type textarea "x"
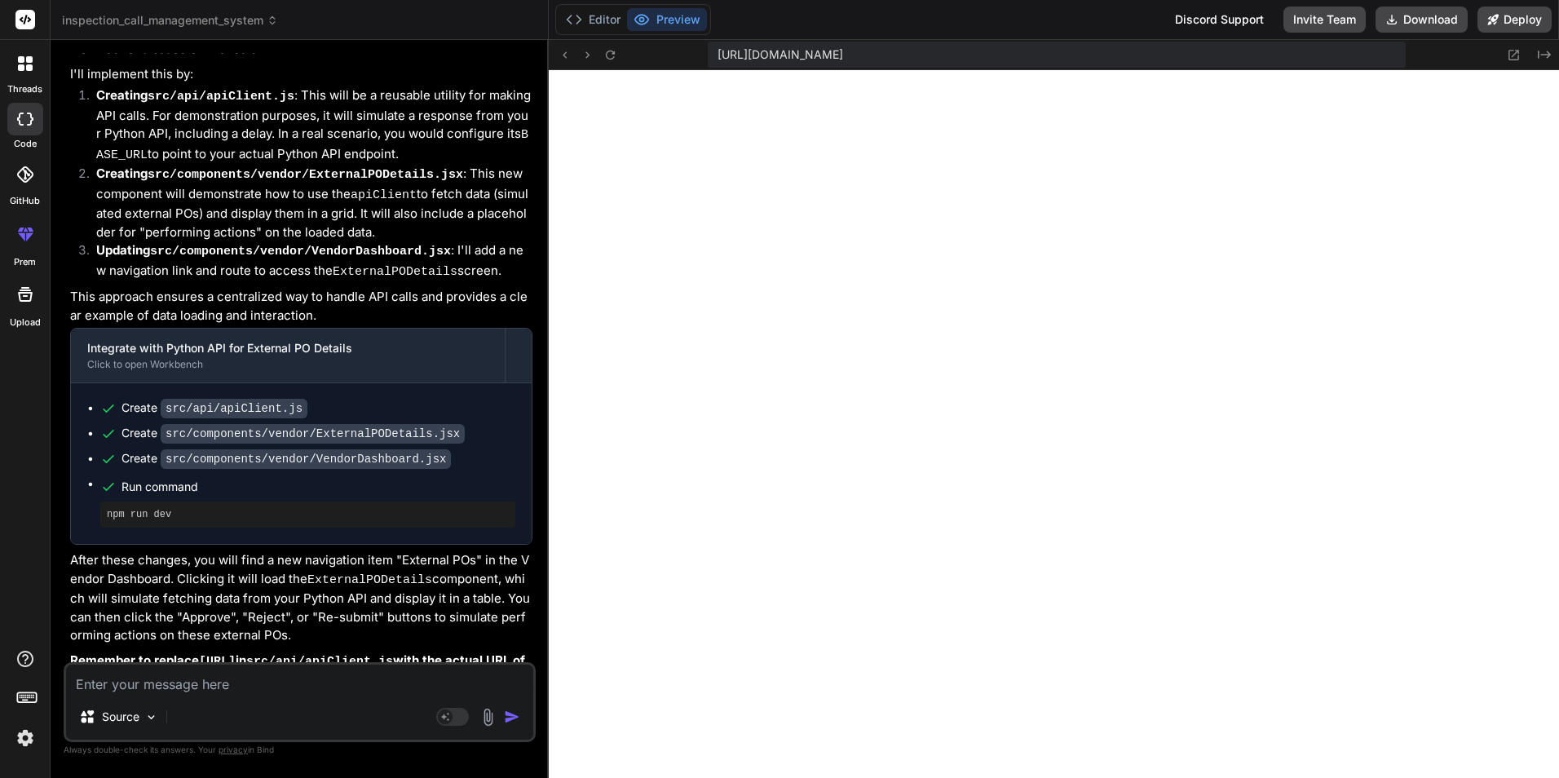
scroll to position [310, 0]
click at [198, 682] on textarea at bounding box center [299, 679] width 467 height 29
type textarea "i"
type textarea "x"
type textarea "it"
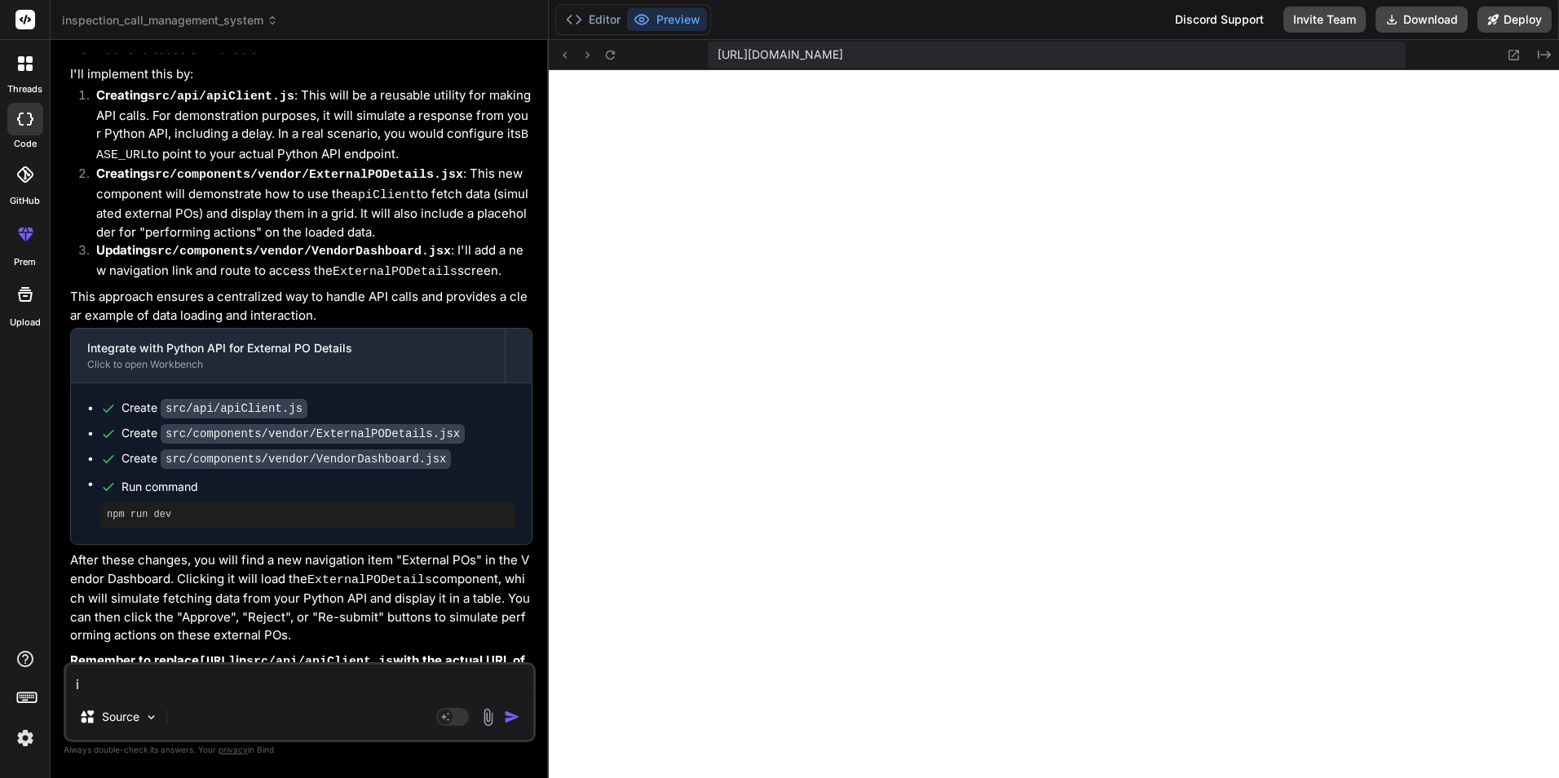
type textarea "x"
type textarea "it"
type textarea "x"
type textarea "it"
type textarea "x"
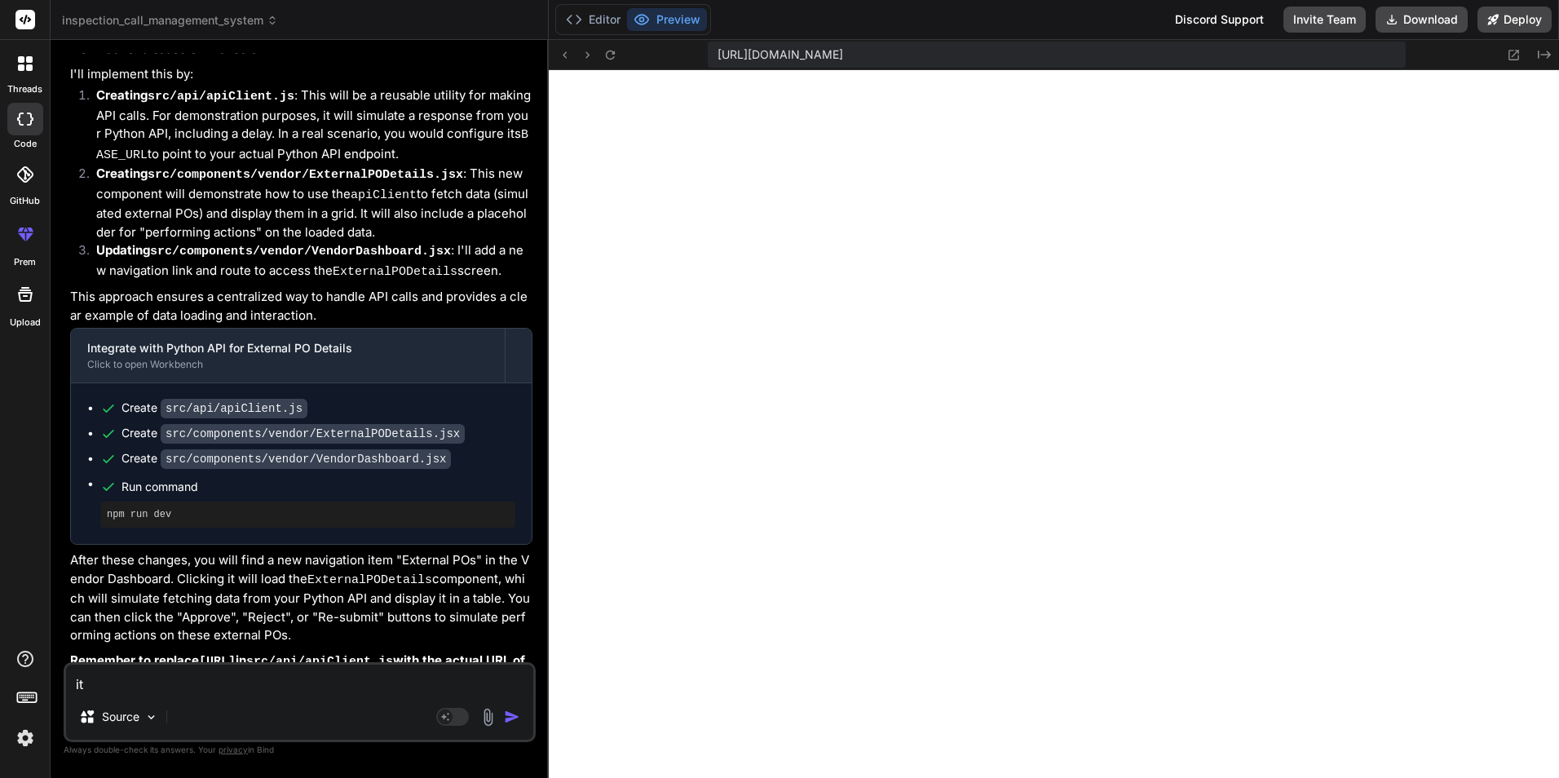
type textarea "i"
type textarea "x"
type textarea "i"
type textarea "x"
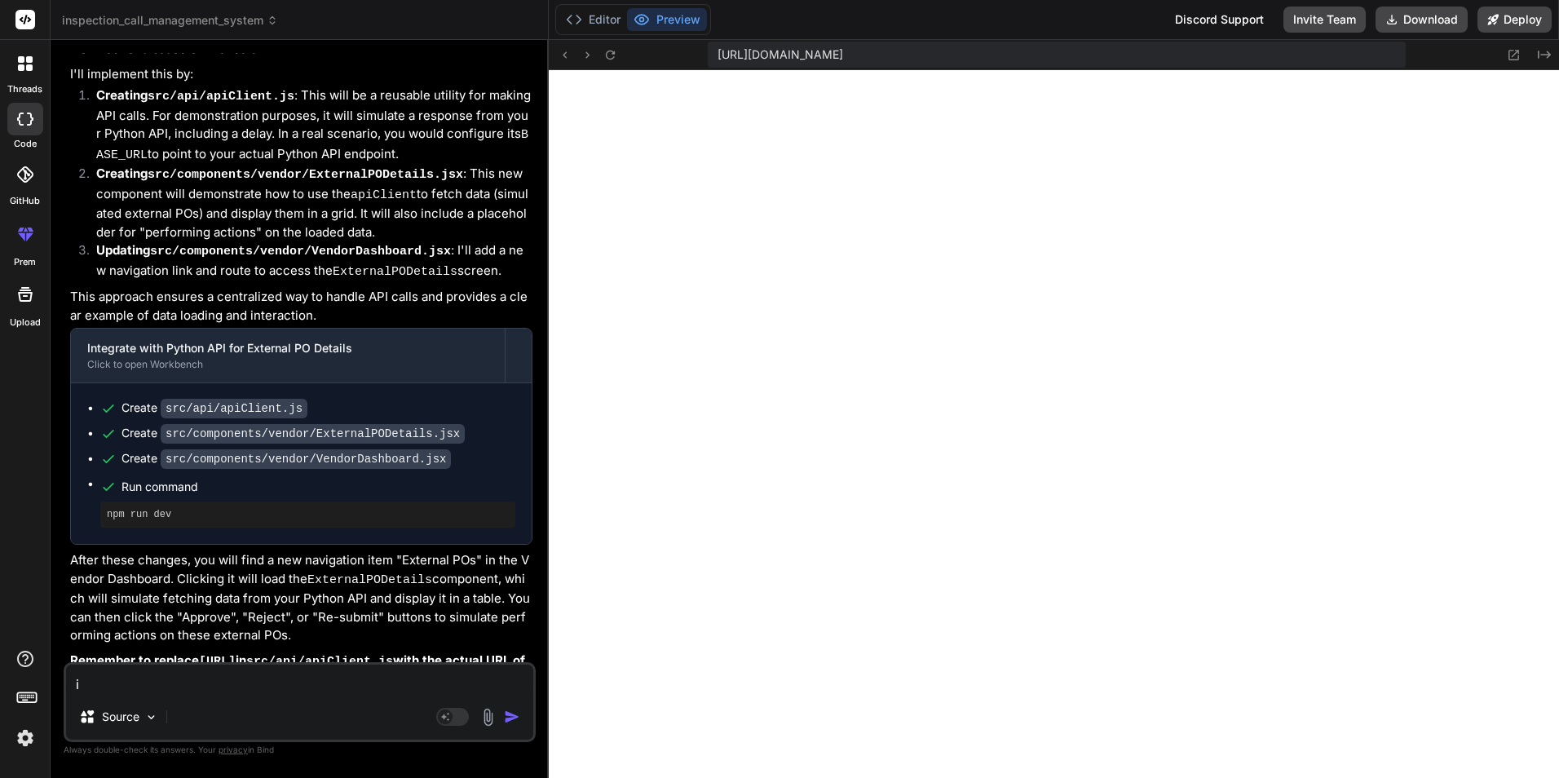
type textarea "it"
type textarea "x"
type textarea "it"
type textarea "x"
type textarea "it s"
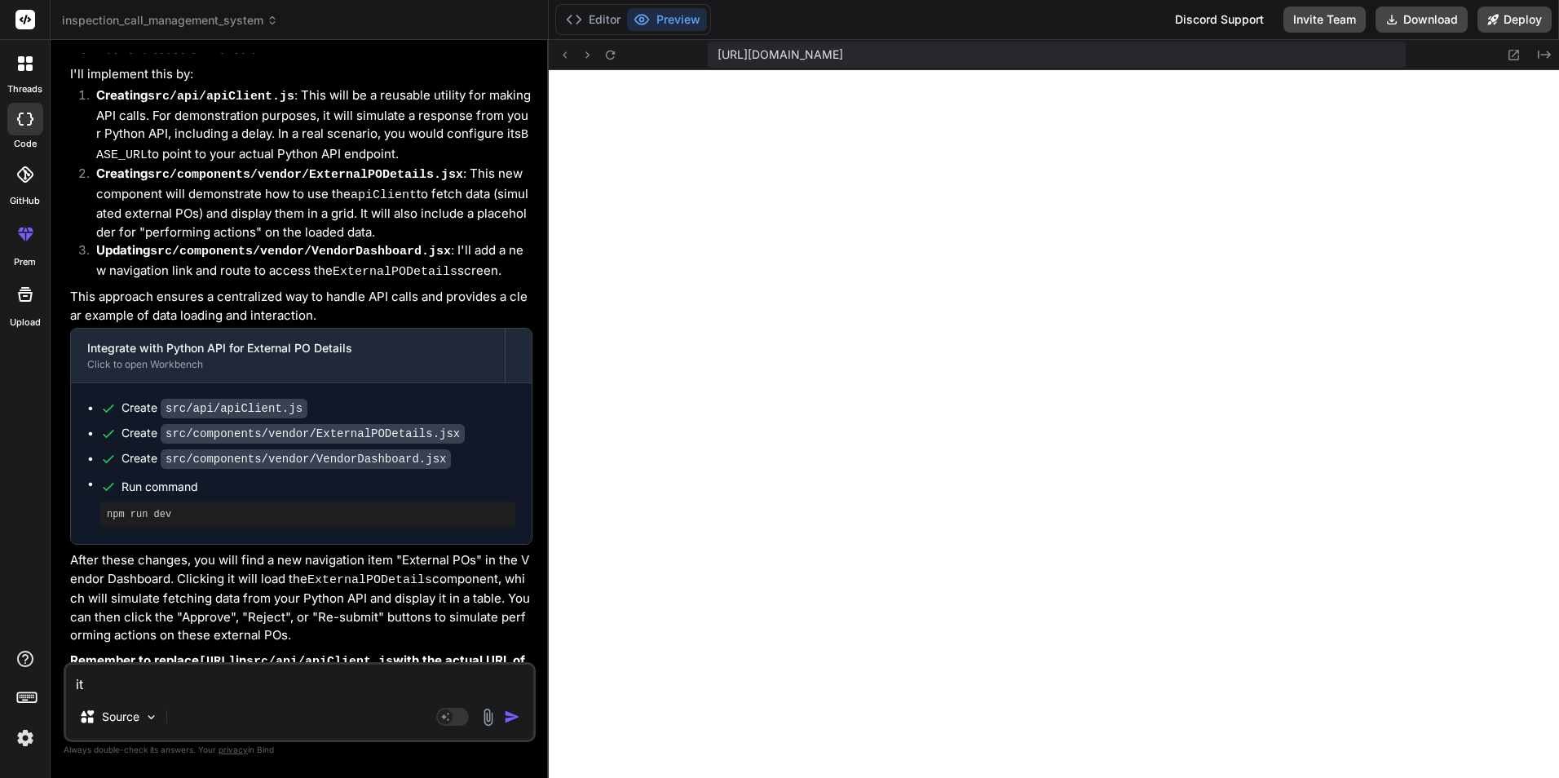
type textarea "x"
type textarea "it sh"
type textarea "x"
type textarea "it sho"
type textarea "x"
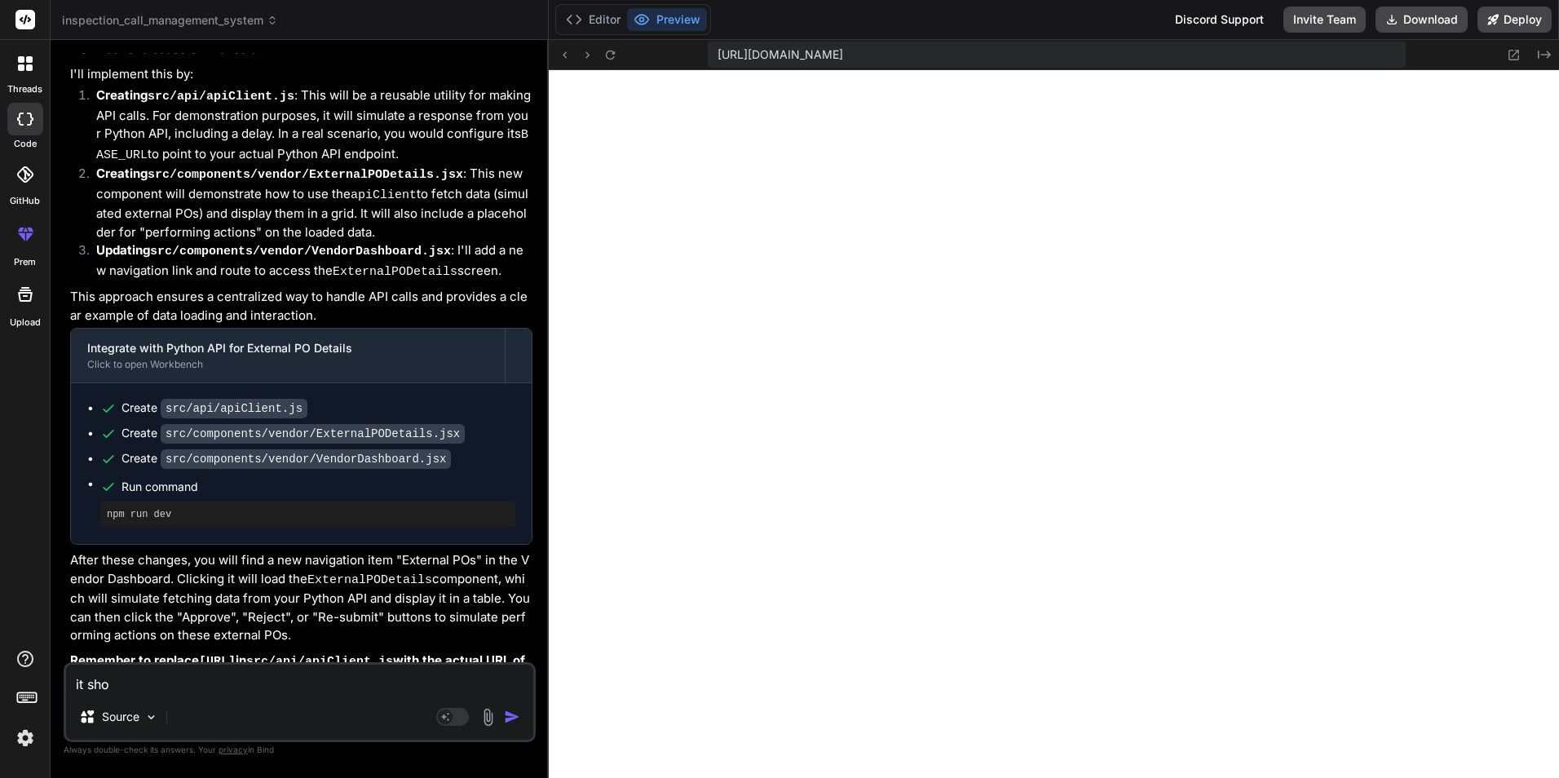
type textarea "it shou"
type textarea "x"
type textarea "it shoul"
type textarea "x"
type textarea "it should"
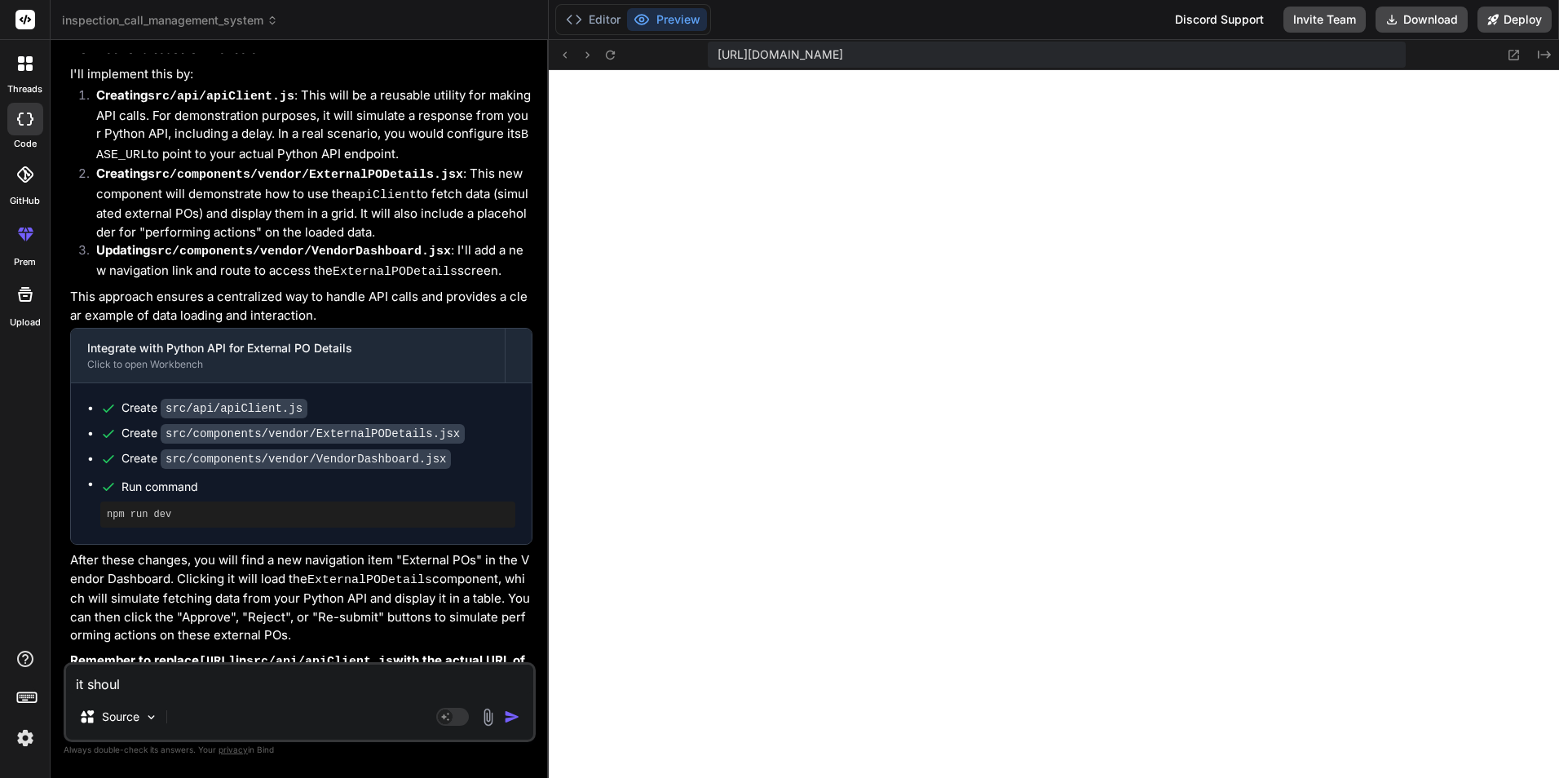
type textarea "x"
type textarea "it should"
type textarea "x"
type textarea "it should w"
type textarea "x"
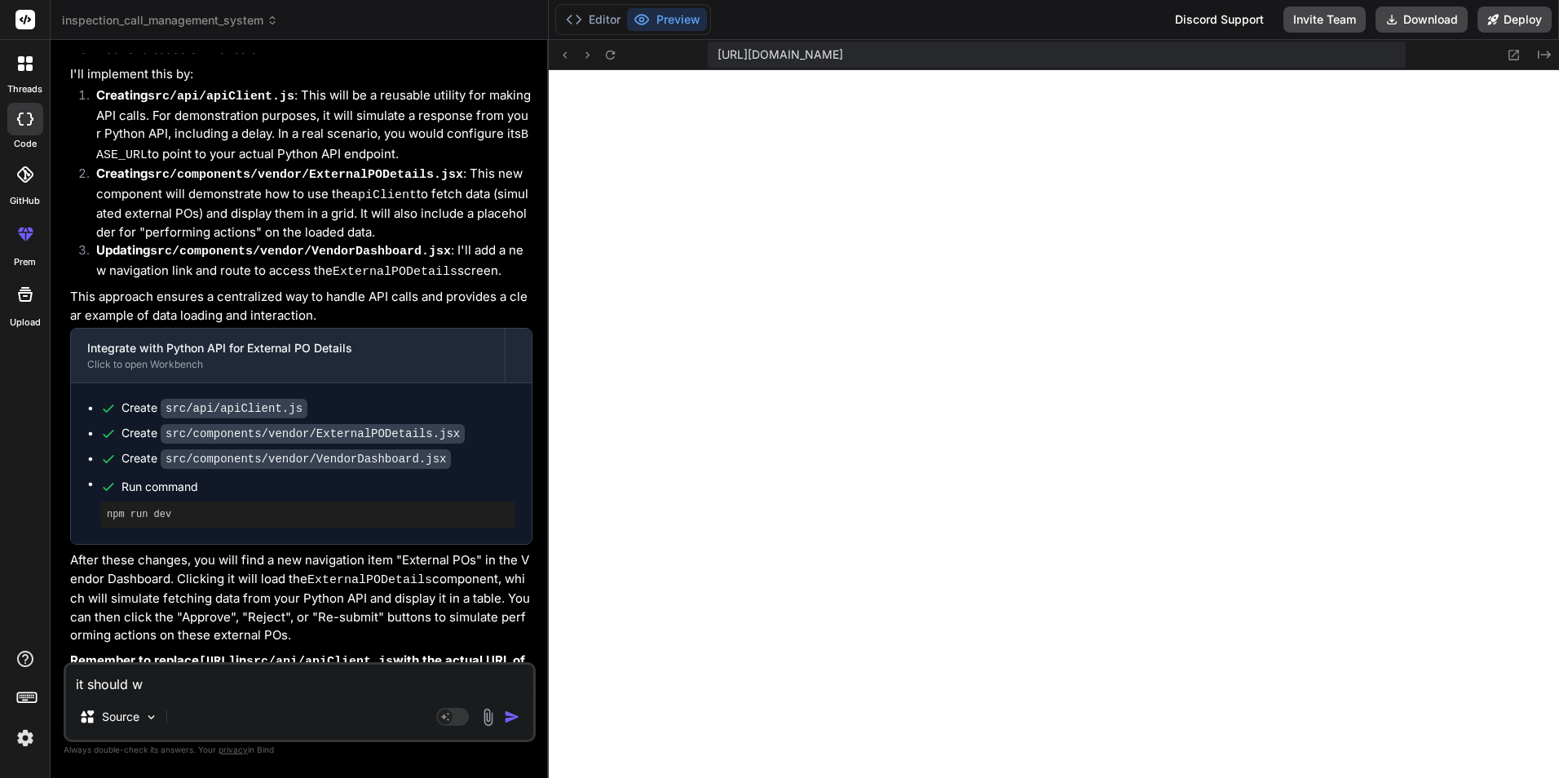
type textarea "it should wo"
type textarea "x"
type textarea "it should wor"
type textarea "x"
type textarea "it should work"
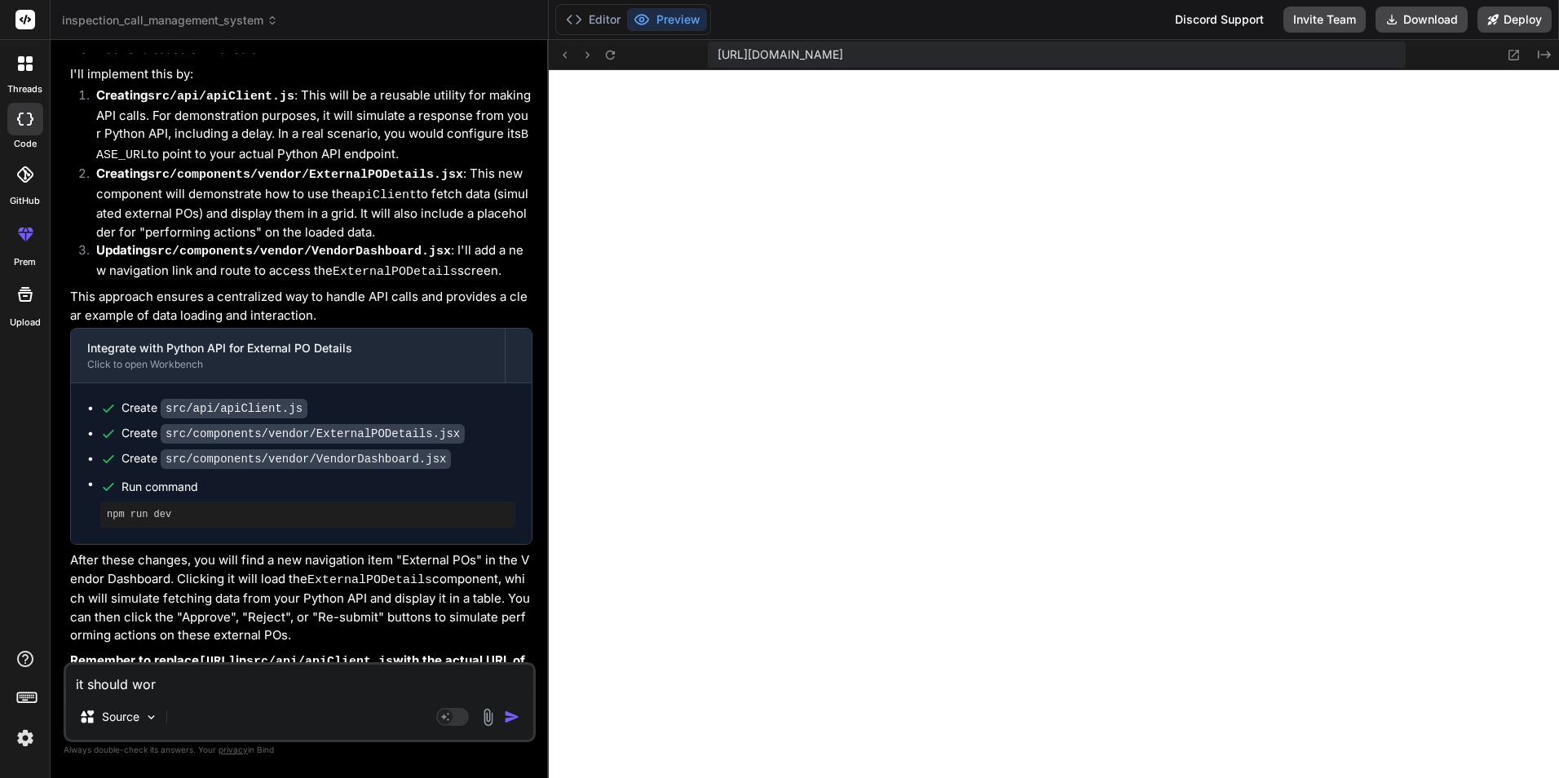
type textarea "x"
type textarea "it should worki"
type textarea "x"
type textarea "it should workin"
type textarea "x"
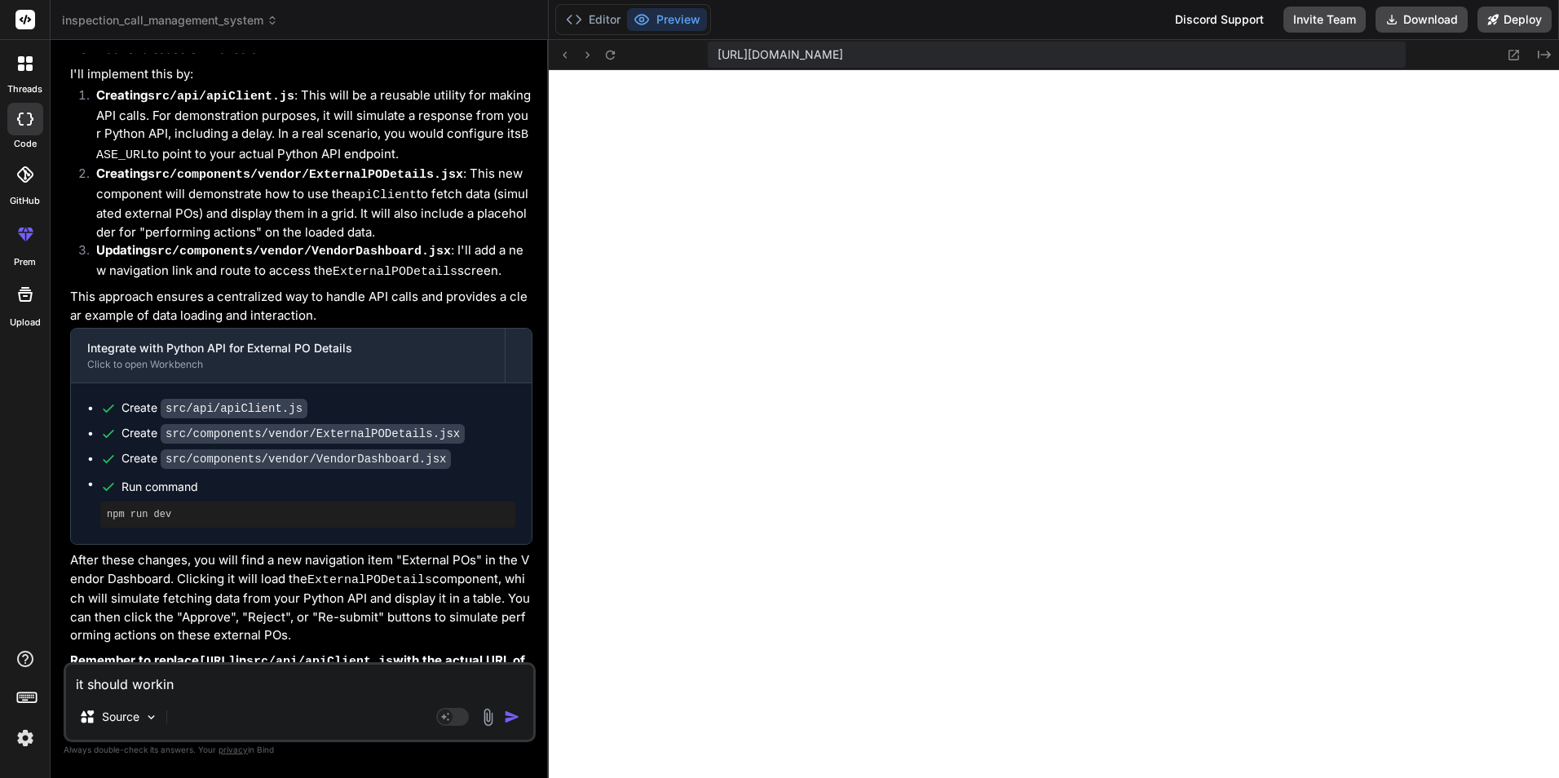
type textarea "it should workin"
type textarea "x"
type textarea "it should workin i"
type textarea "x"
type textarea "it should workin in"
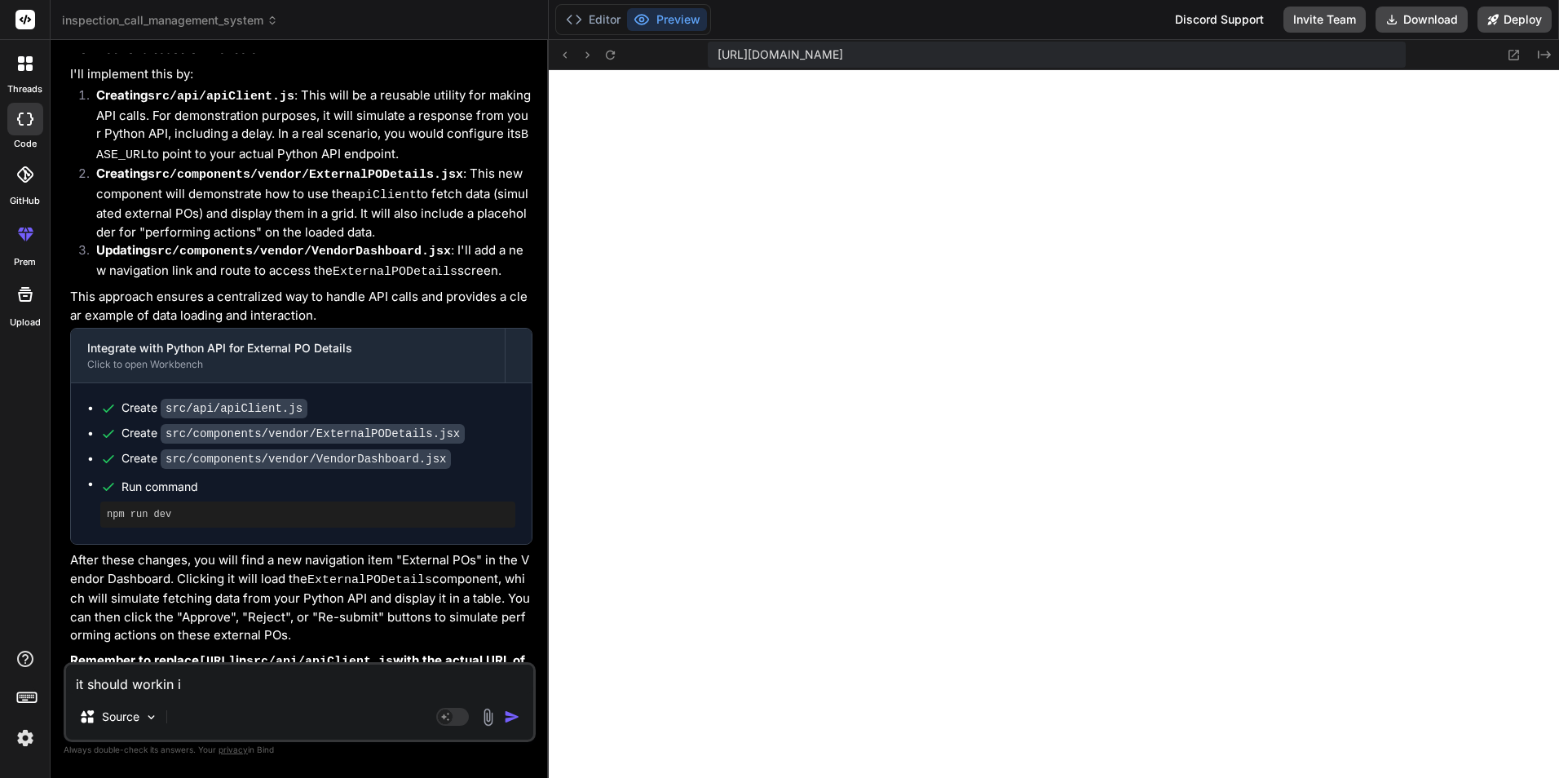
type textarea "x"
type textarea "it should workin in"
type textarea "x"
type textarea "it should workin in b"
type textarea "x"
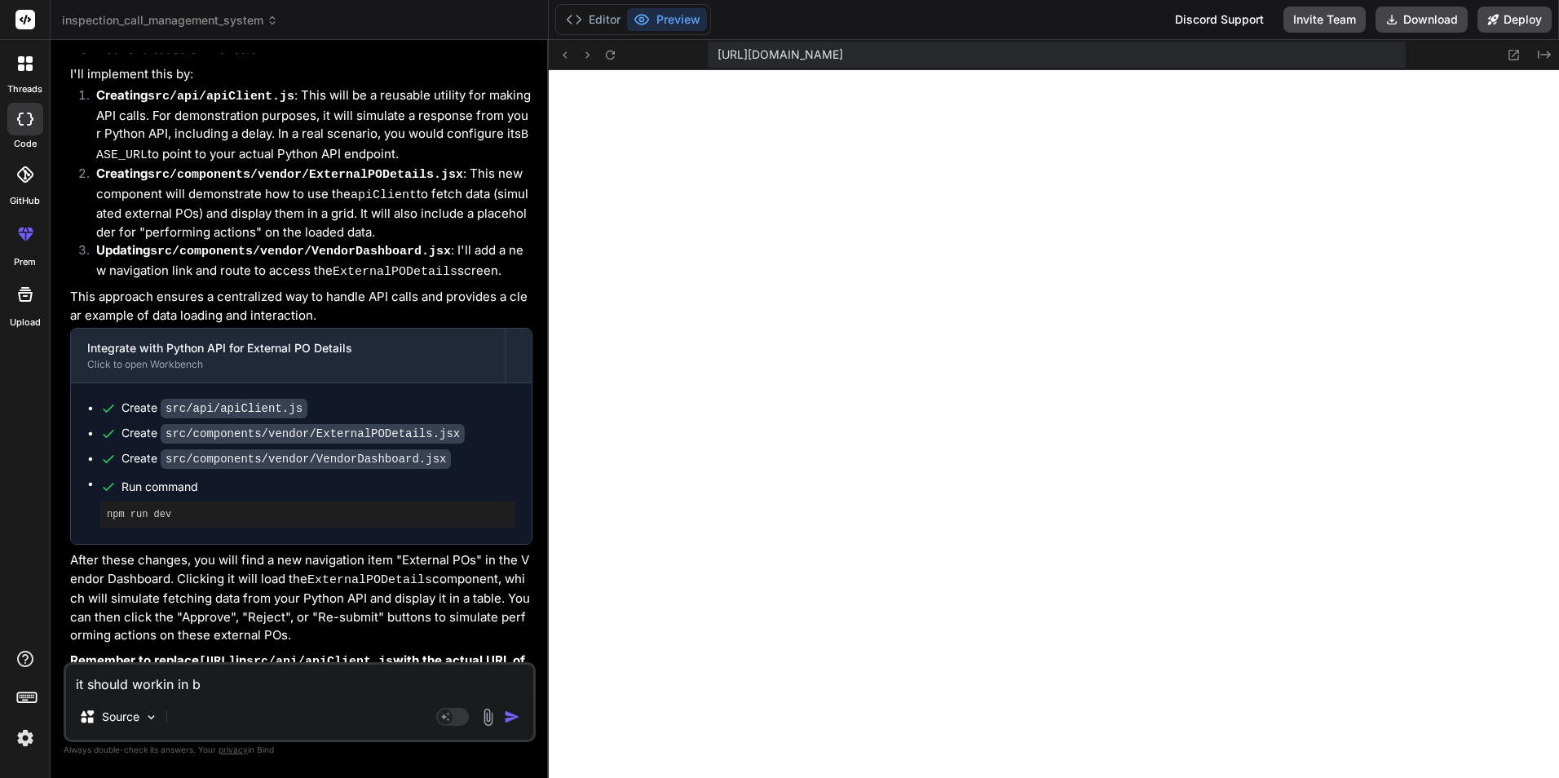
type textarea "it should workin in bo"
type textarea "x"
type textarea "it should workin in bot"
type textarea "x"
type textarea "it should workin in both"
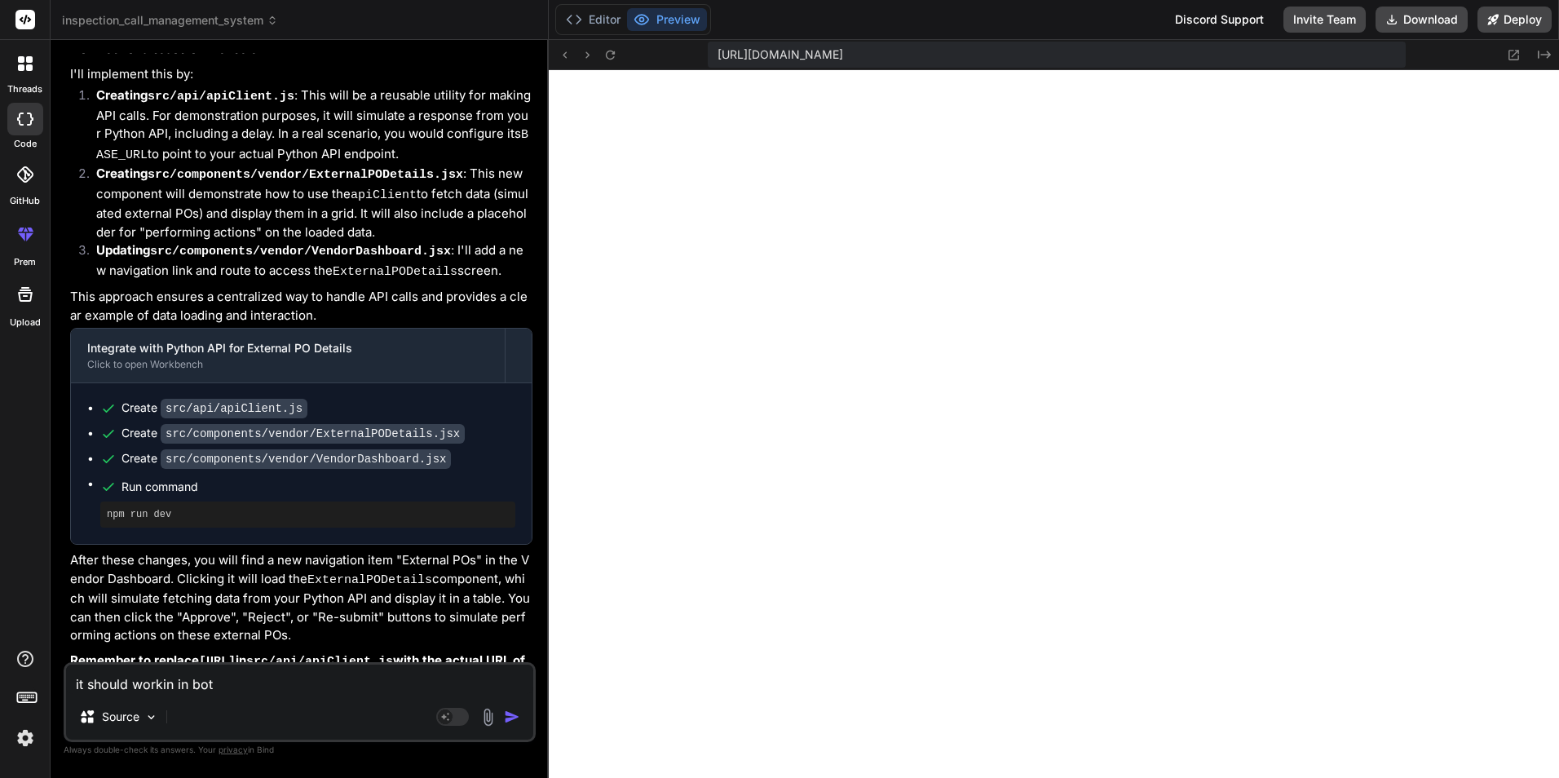
type textarea "x"
type textarea "it should workin in both"
type textarea "x"
type textarea "it should workin in both w"
type textarea "x"
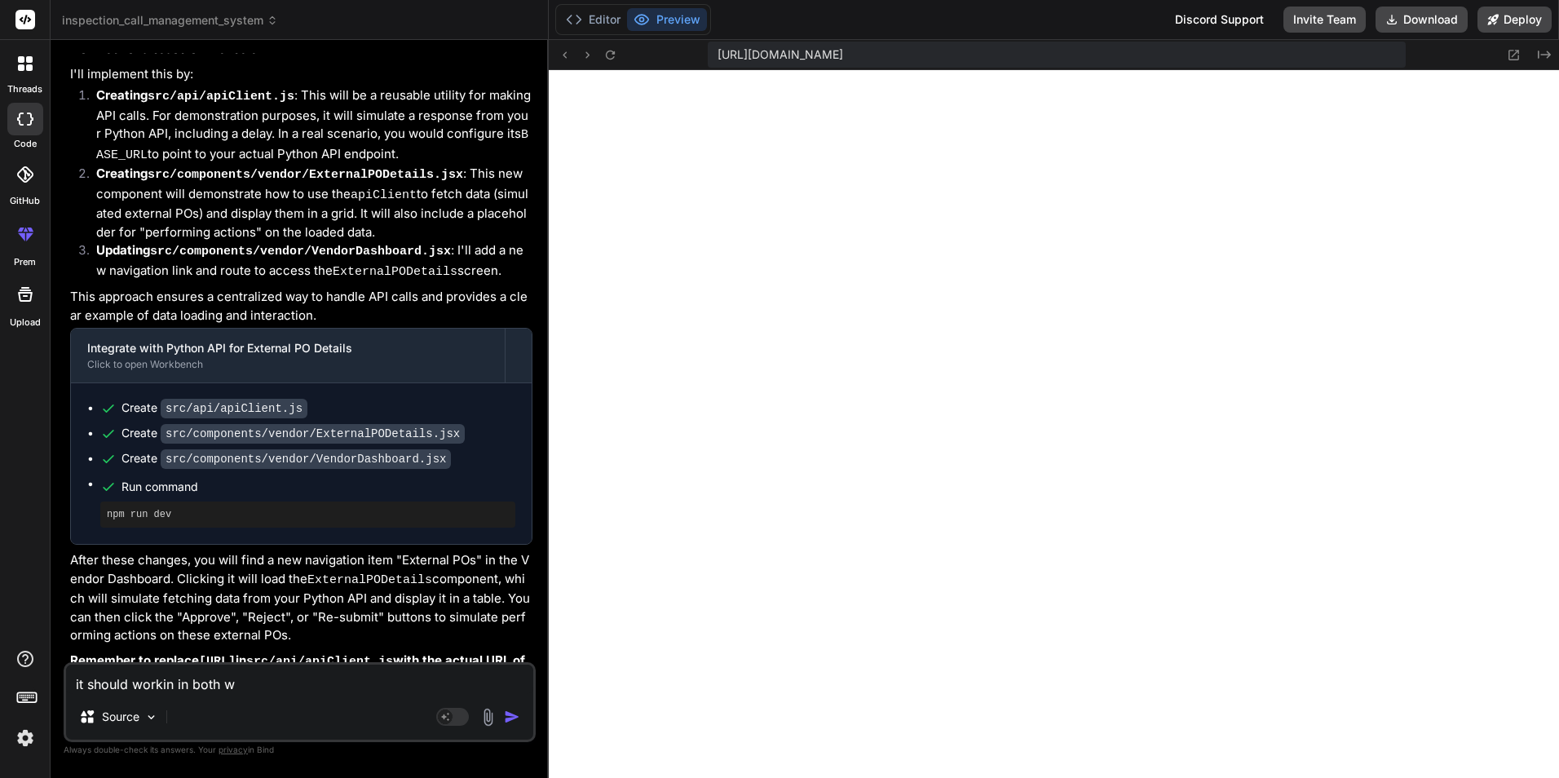
type textarea "it should workin in both we"
type textarea "x"
type textarea "it should workin in both wen"
type textarea "x"
type textarea "it should workin in both wen"
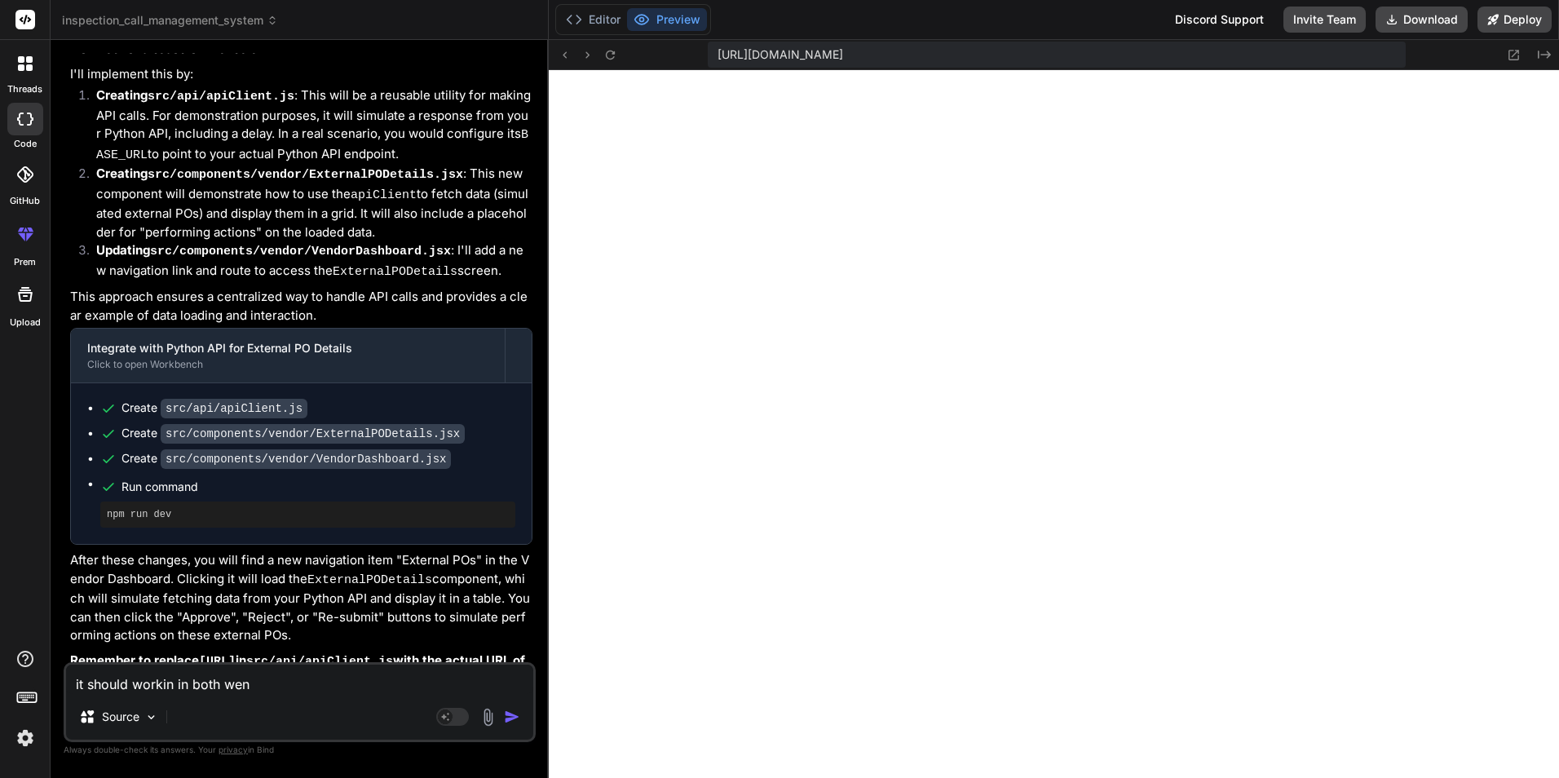
type textarea "x"
type textarea "it should workin in both [PERSON_NAME]"
type textarea "x"
type textarea "it should workin in both wen an"
type textarea "x"
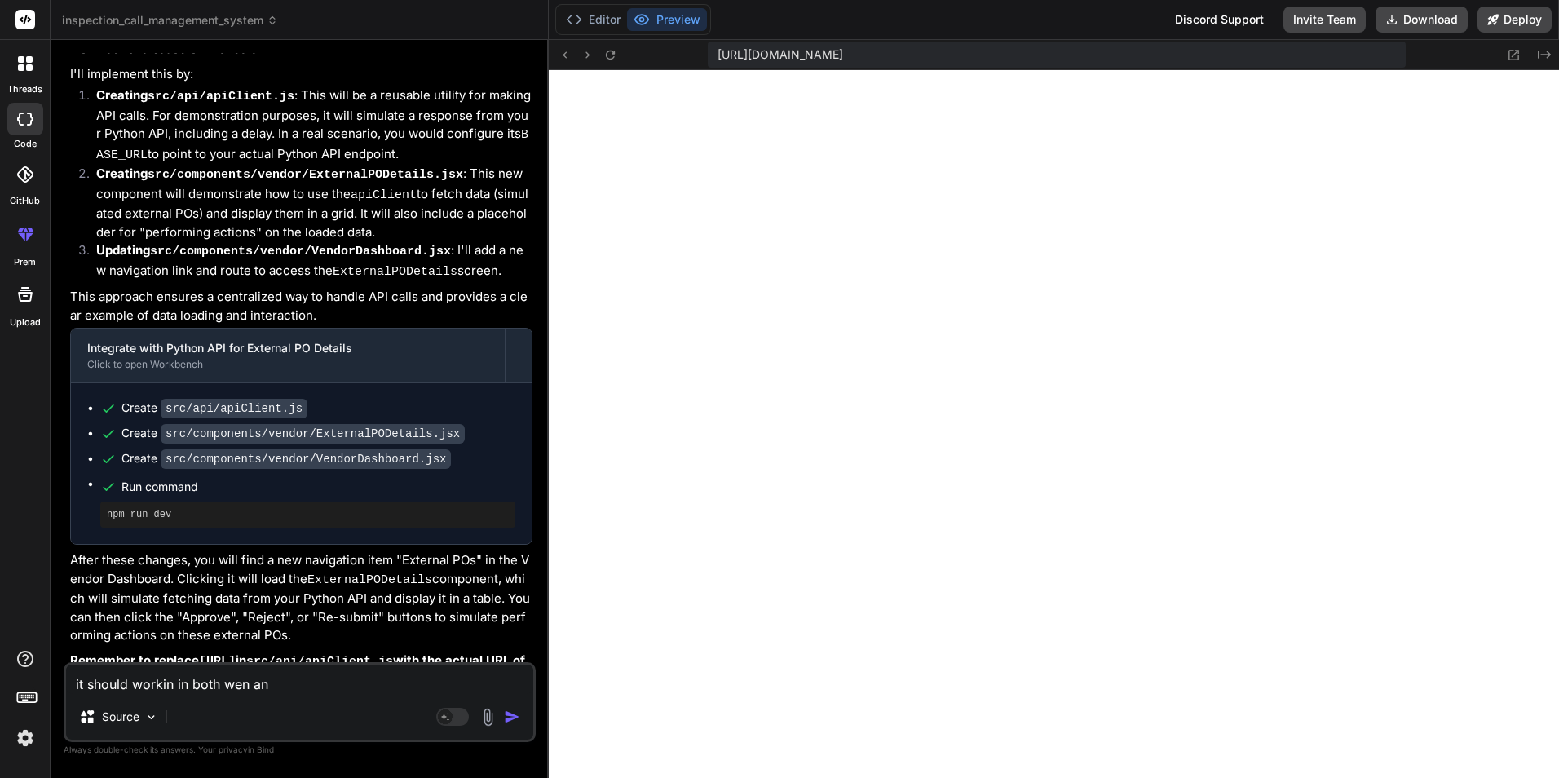
type textarea "it should workin in both wen and"
type textarea "x"
type textarea "it should workin in both wen and"
type textarea "x"
type textarea "it should workin in both wen and a"
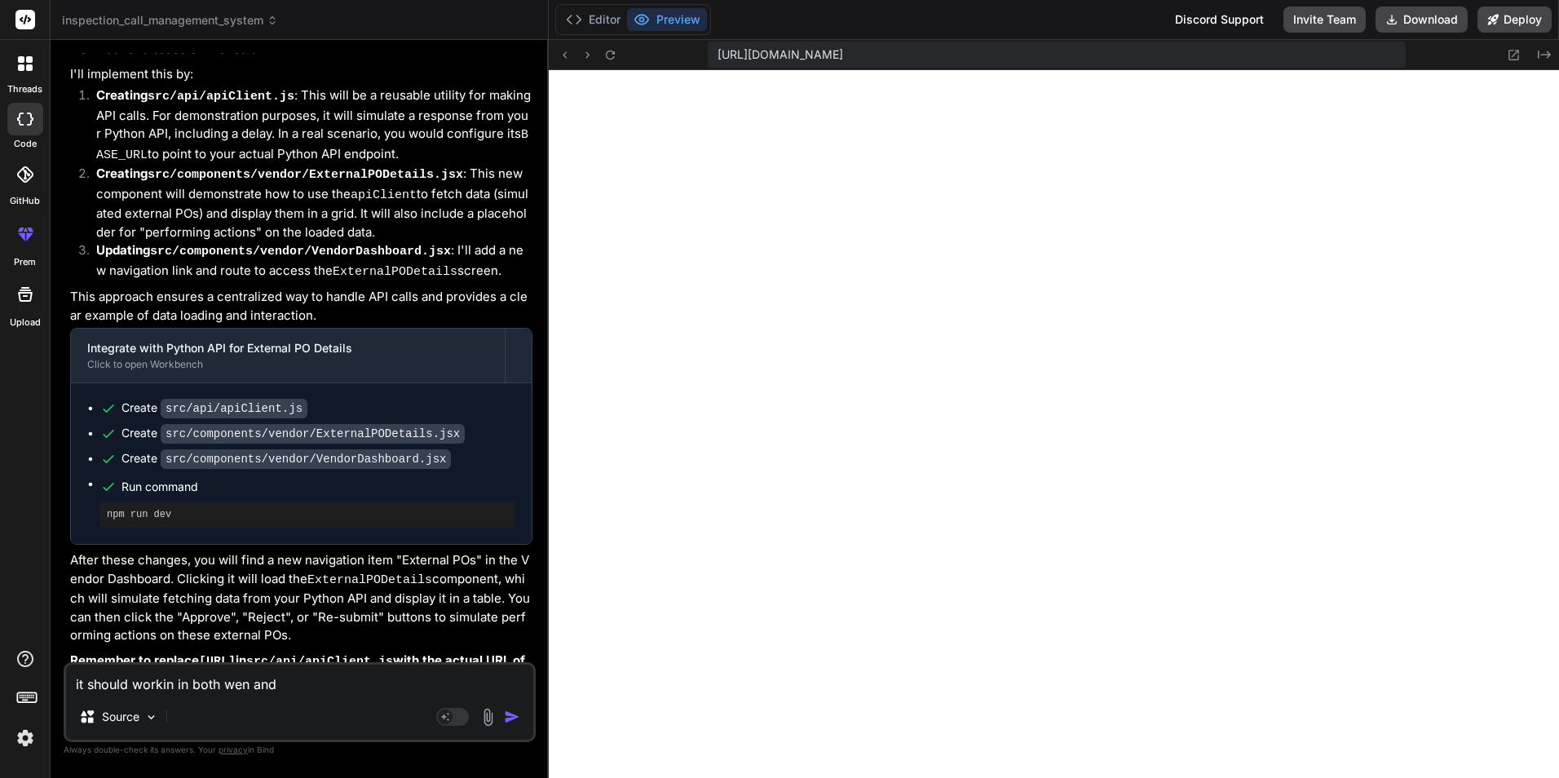
type textarea "x"
type textarea "it should workin in both wen and ad"
type textarea "x"
type textarea "it should workin in both wen and adr"
type textarea "x"
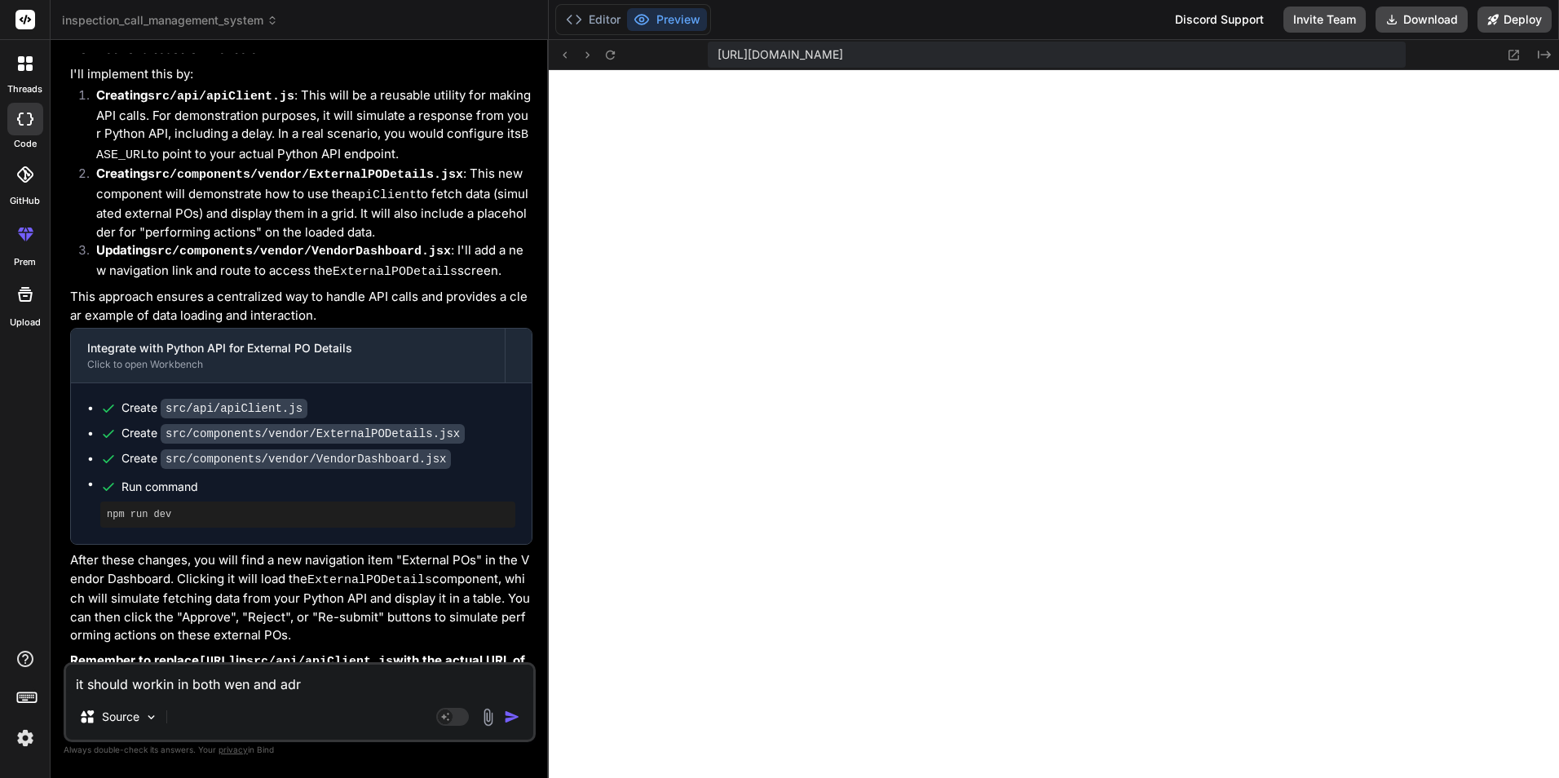
type textarea "it should workin in both wen and adre"
type textarea "x"
type textarea "it should workin in both wen and adreo"
type textarea "x"
type textarea "it should workin in both wen and adreod"
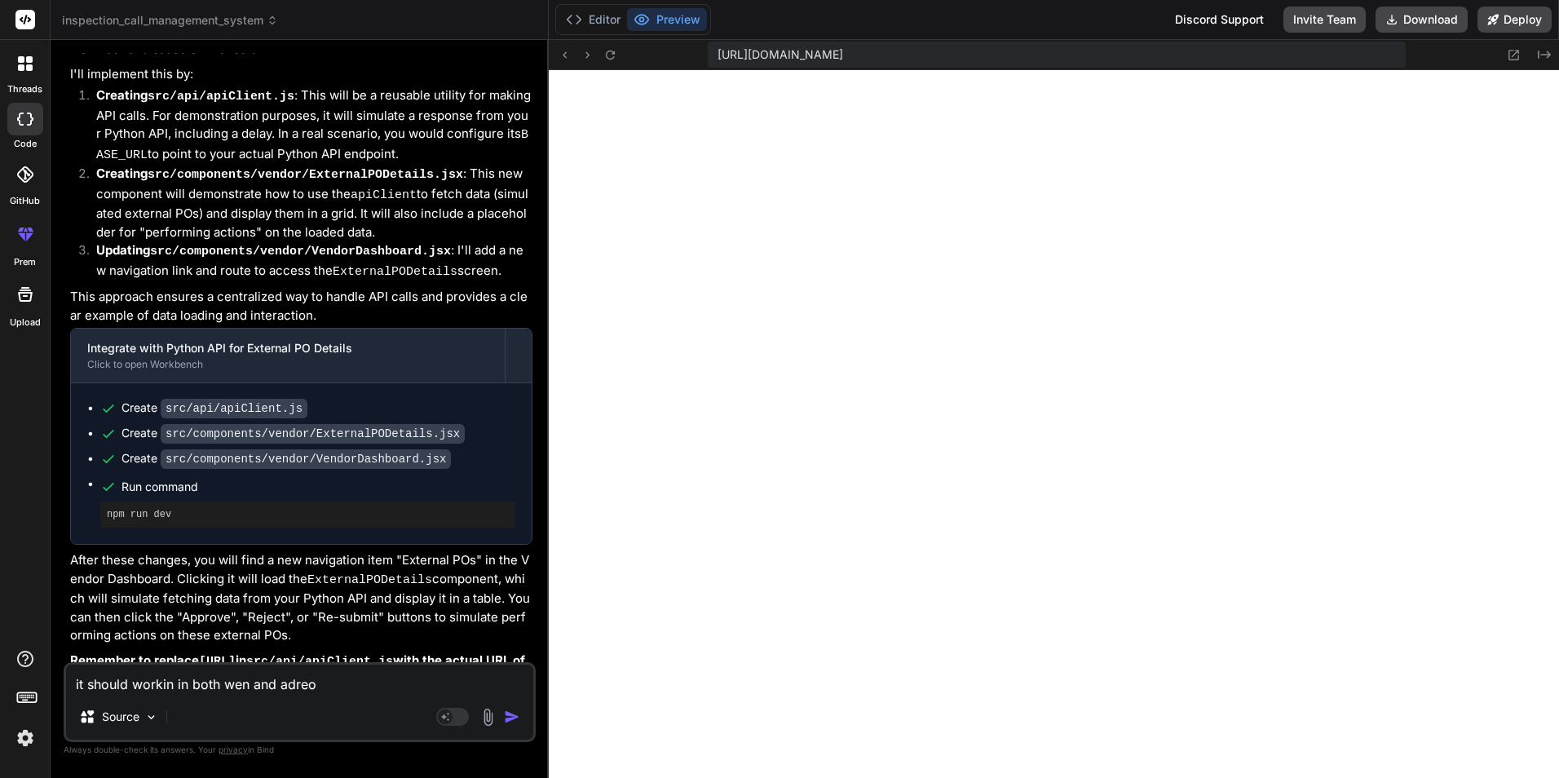
type textarea "x"
type textarea "it should workin in both wen and adreo"
type textarea "x"
type textarea "it should workin in both wen and adre"
type textarea "x"
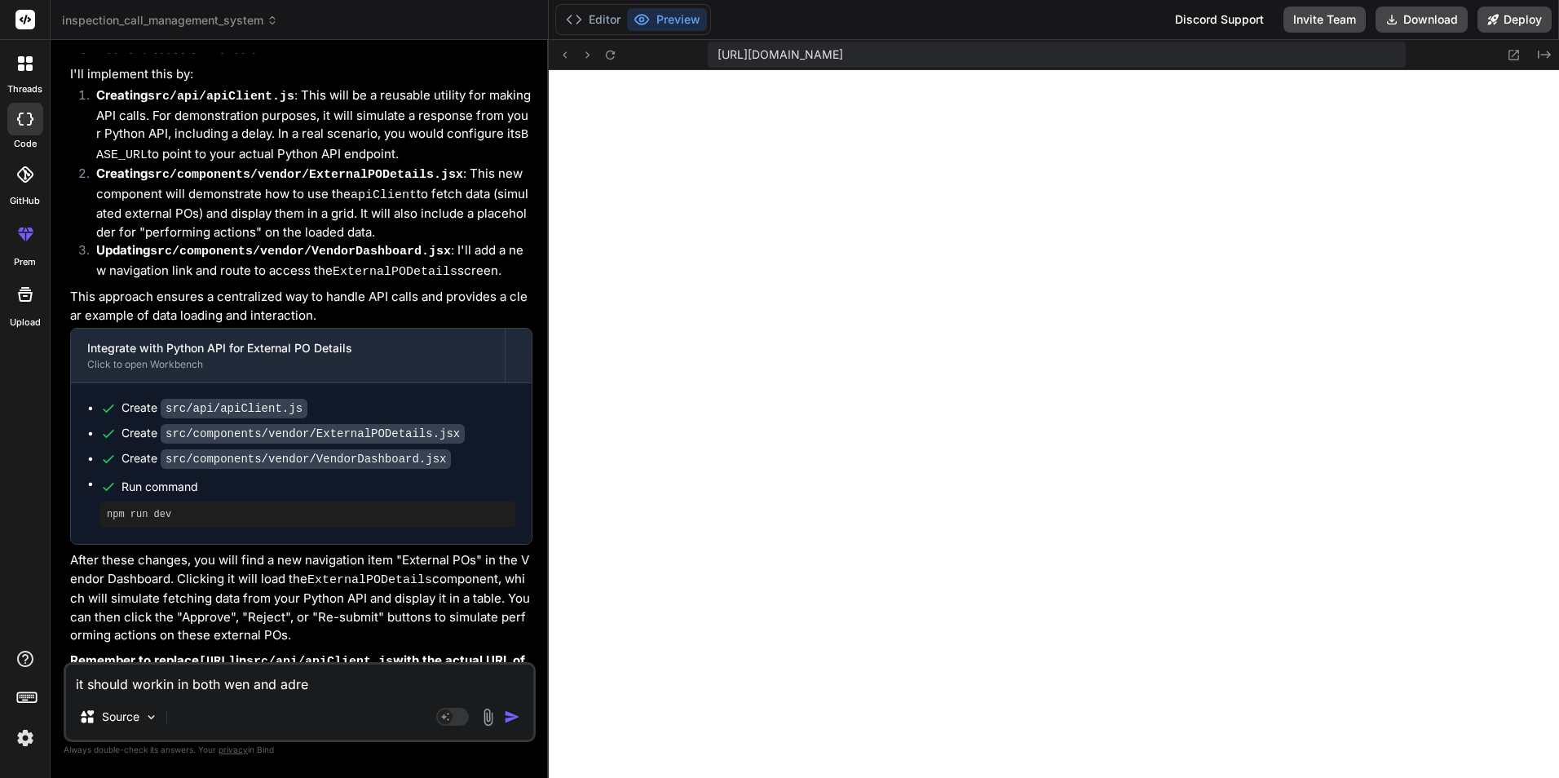
type textarea "it should workin in both wen and adr"
type textarea "x"
type textarea "it should workin in both wen and adro"
type textarea "x"
type textarea "it should workin in both wen and adroi"
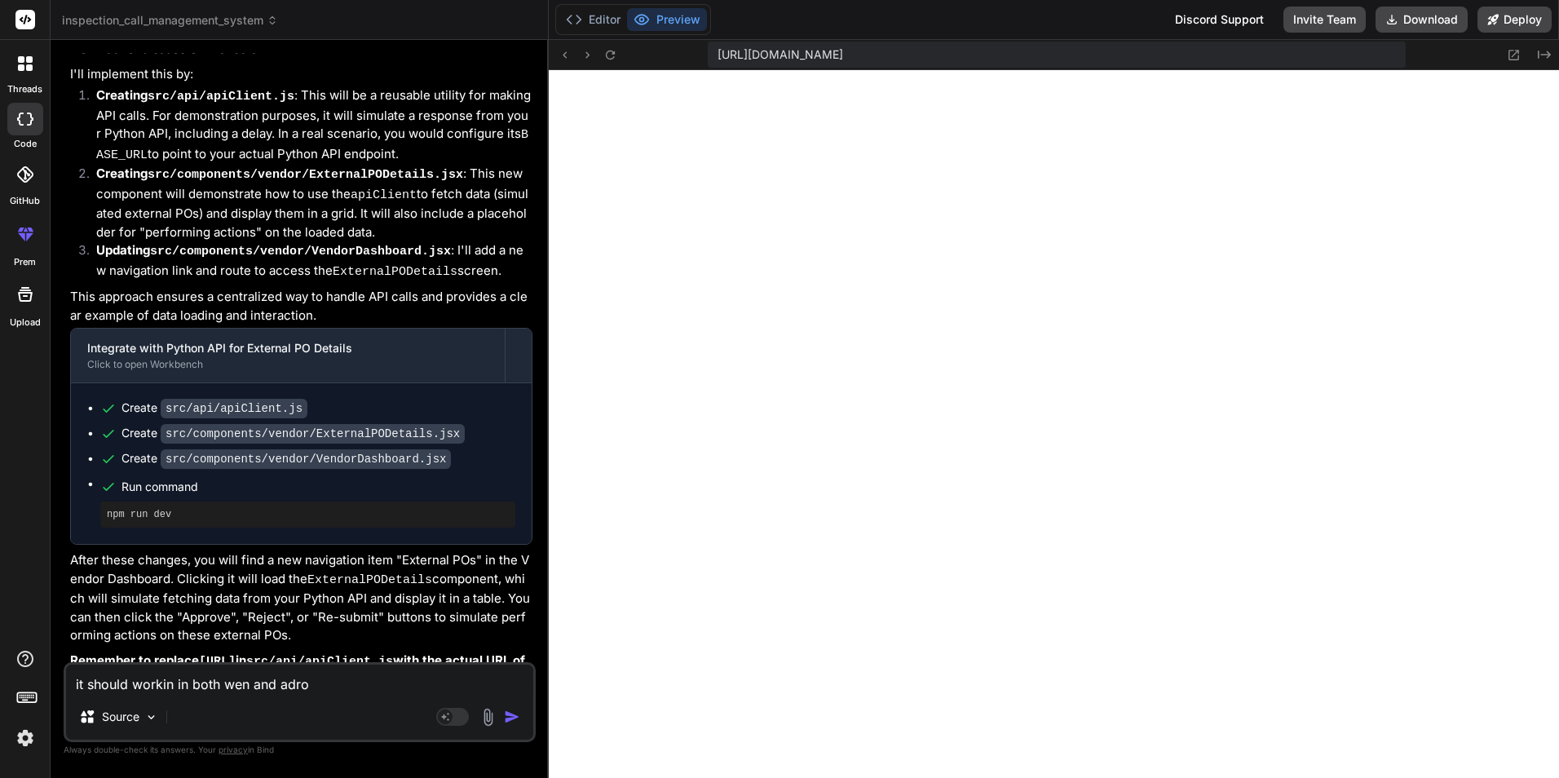
type textarea "x"
type textarea "it should workin in both wen and adroid"
type textarea "x"
type textarea "it should workin in both wen and adroid"
type textarea "x"
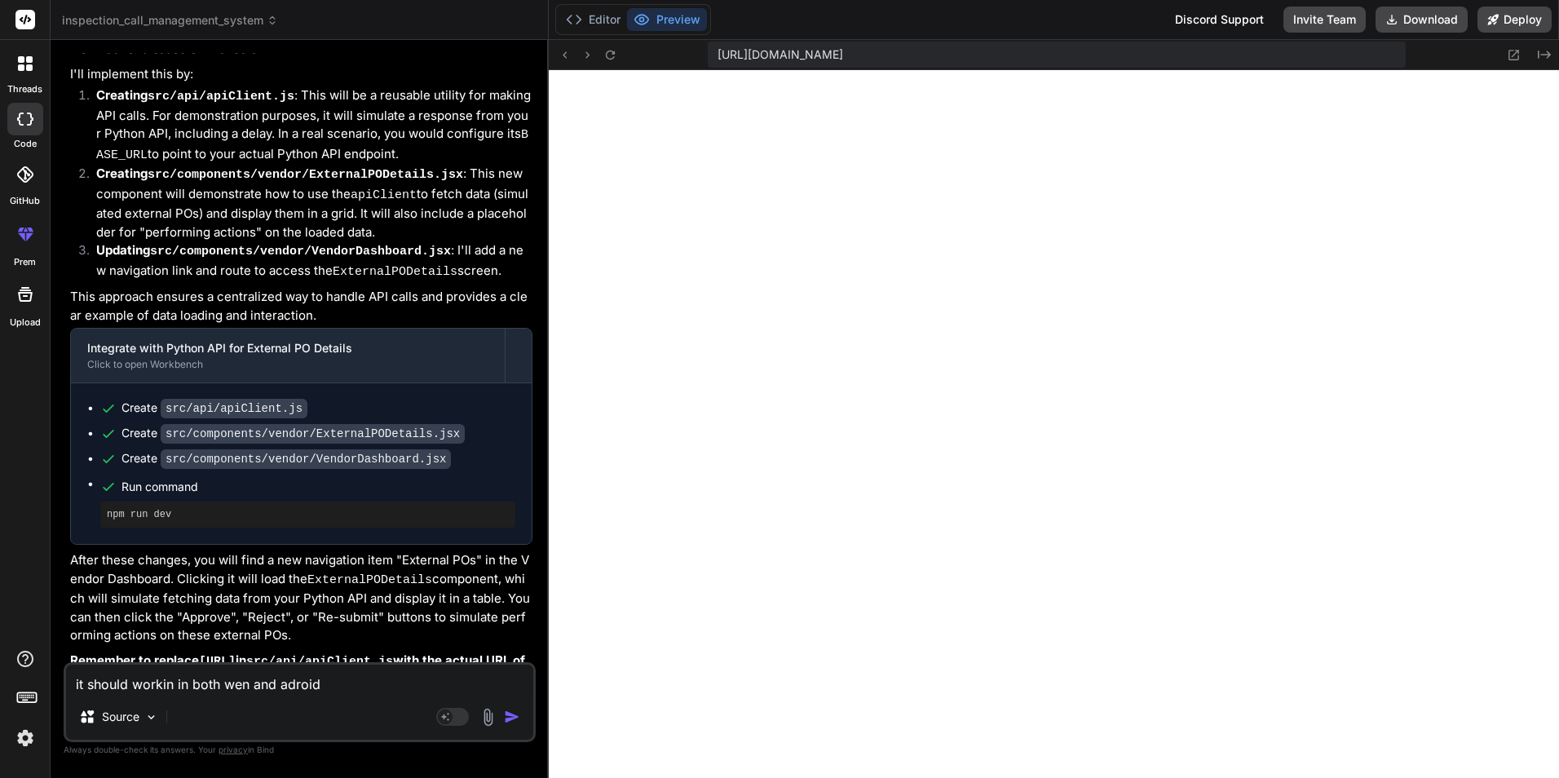
click at [249, 689] on textarea "it should workin in both wen and adroid" at bounding box center [299, 679] width 467 height 29
type textarea "it should workin in both we and adroid"
type textarea "x"
type textarea "it should workin in both web and adroid"
type textarea "x"
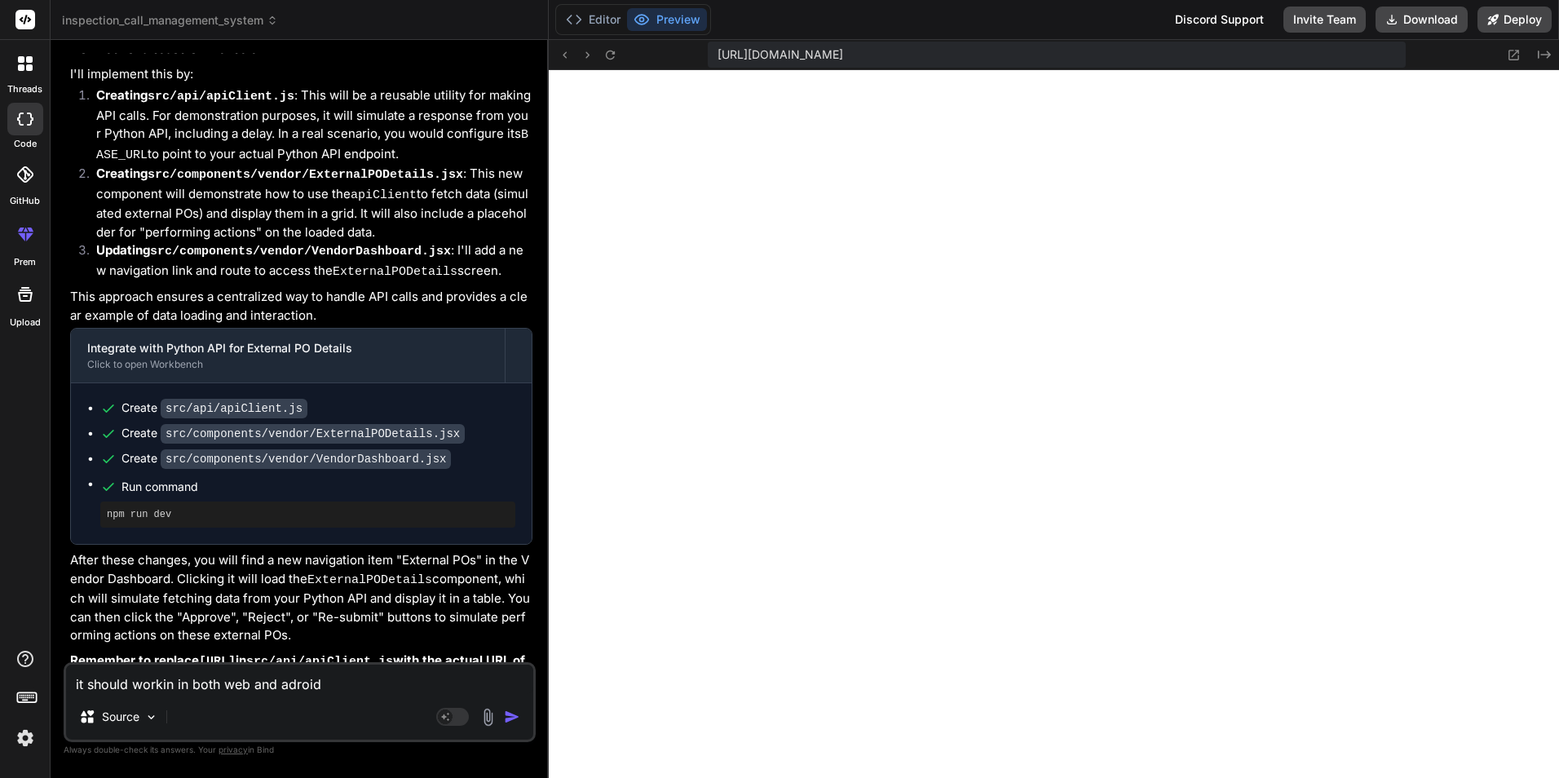
type textarea "it should working in both web and adroid"
type textarea "x"
type textarea "it should workin in both web and adroid"
type textarea "x"
type textarea "it should worki in both web and adroid"
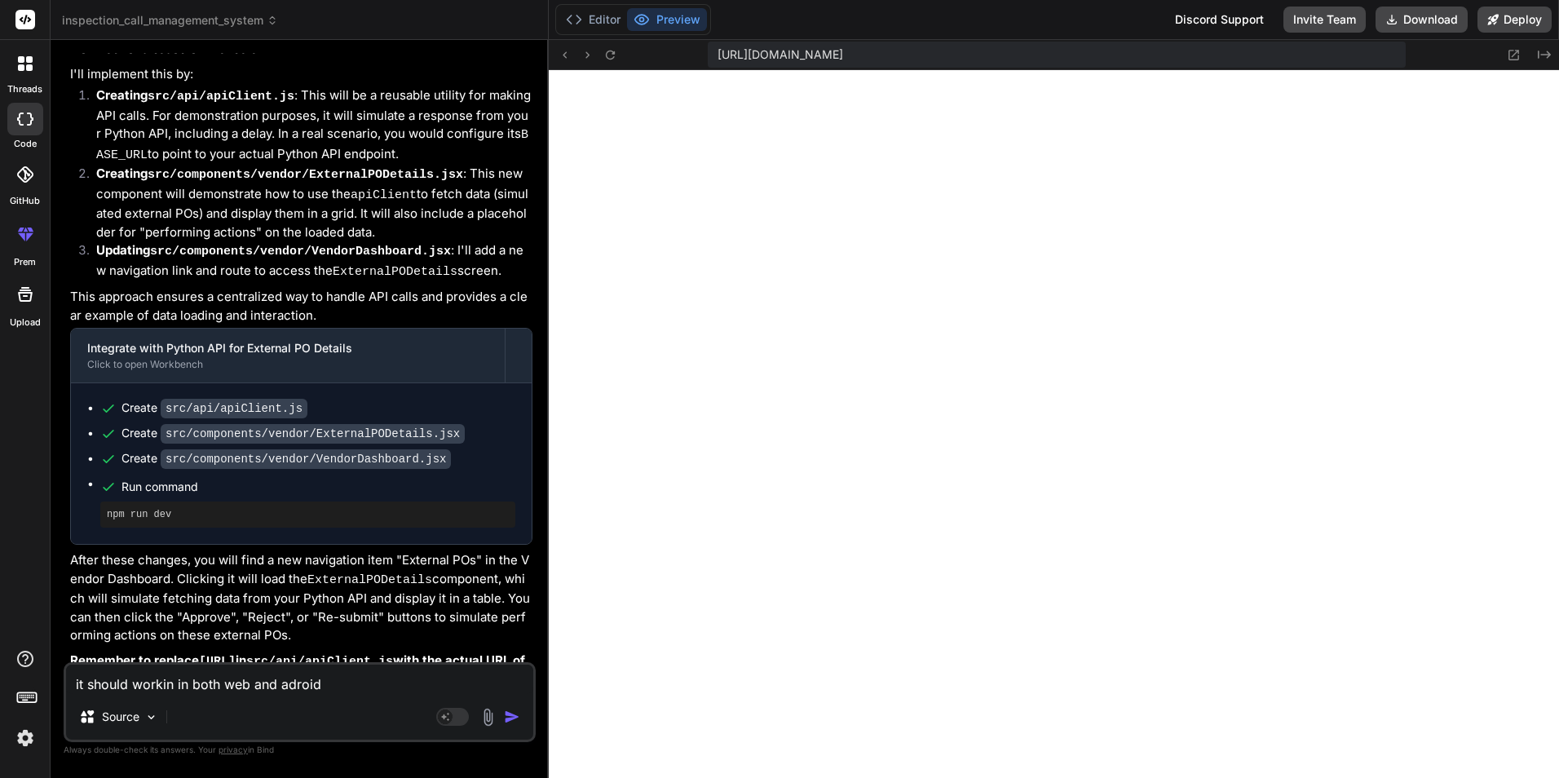
type textarea "x"
type textarea "it should work in both web and adroid"
type textarea "x"
type textarea "it should workd in both web and adroid"
type textarea "x"
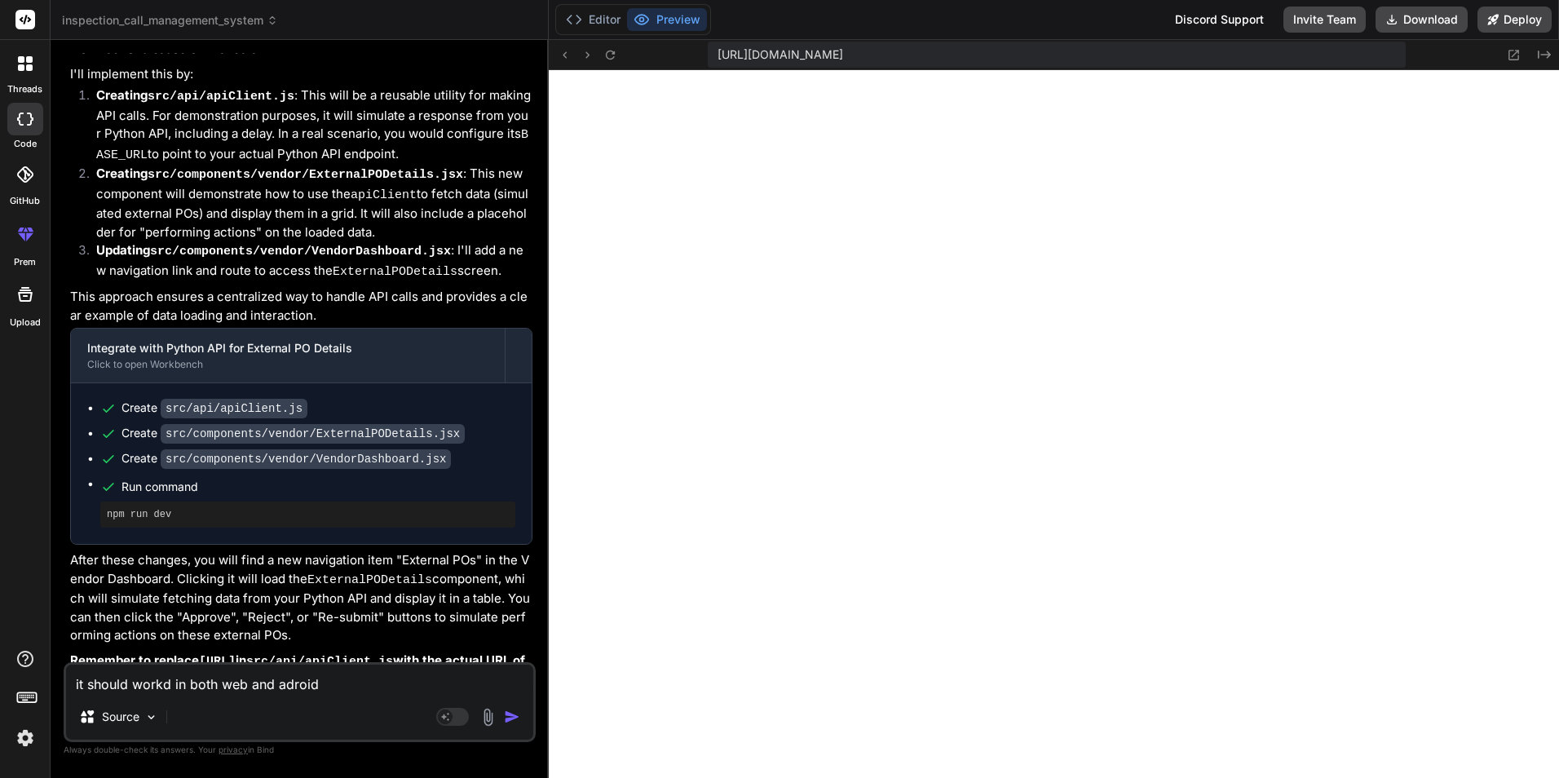
type textarea "it should work in both web and adroid"
type textarea "x"
type textarea "it should works in both web and adroid"
type textarea "x"
click at [343, 688] on textarea "it should works in both web and adroid" at bounding box center [299, 679] width 467 height 29
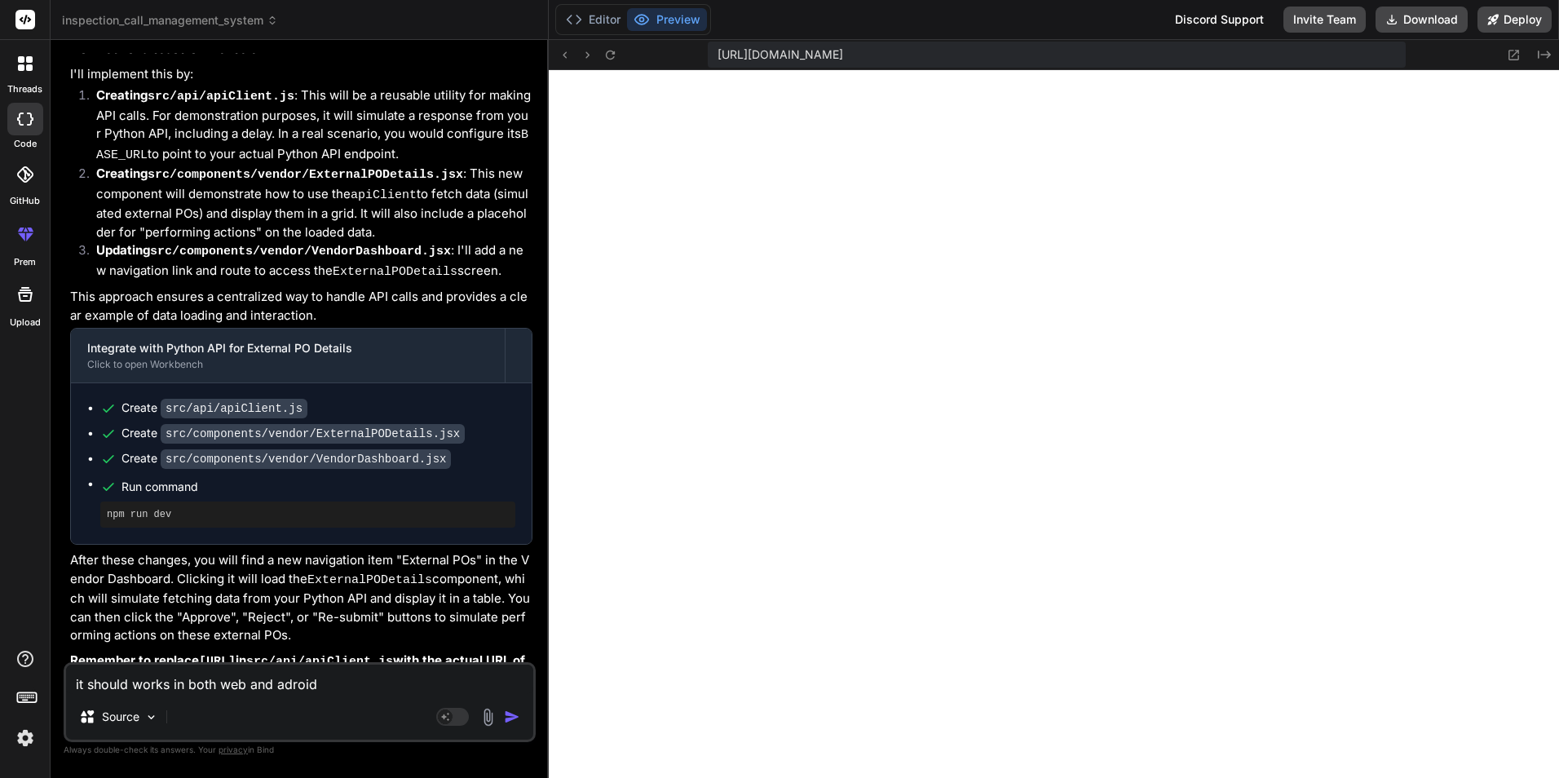
type textarea "it should works in both web and android"
type textarea "x"
click at [332, 682] on textarea "it should works in both web and android" at bounding box center [299, 679] width 467 height 29
type textarea "it should works in both web and android m"
type textarea "x"
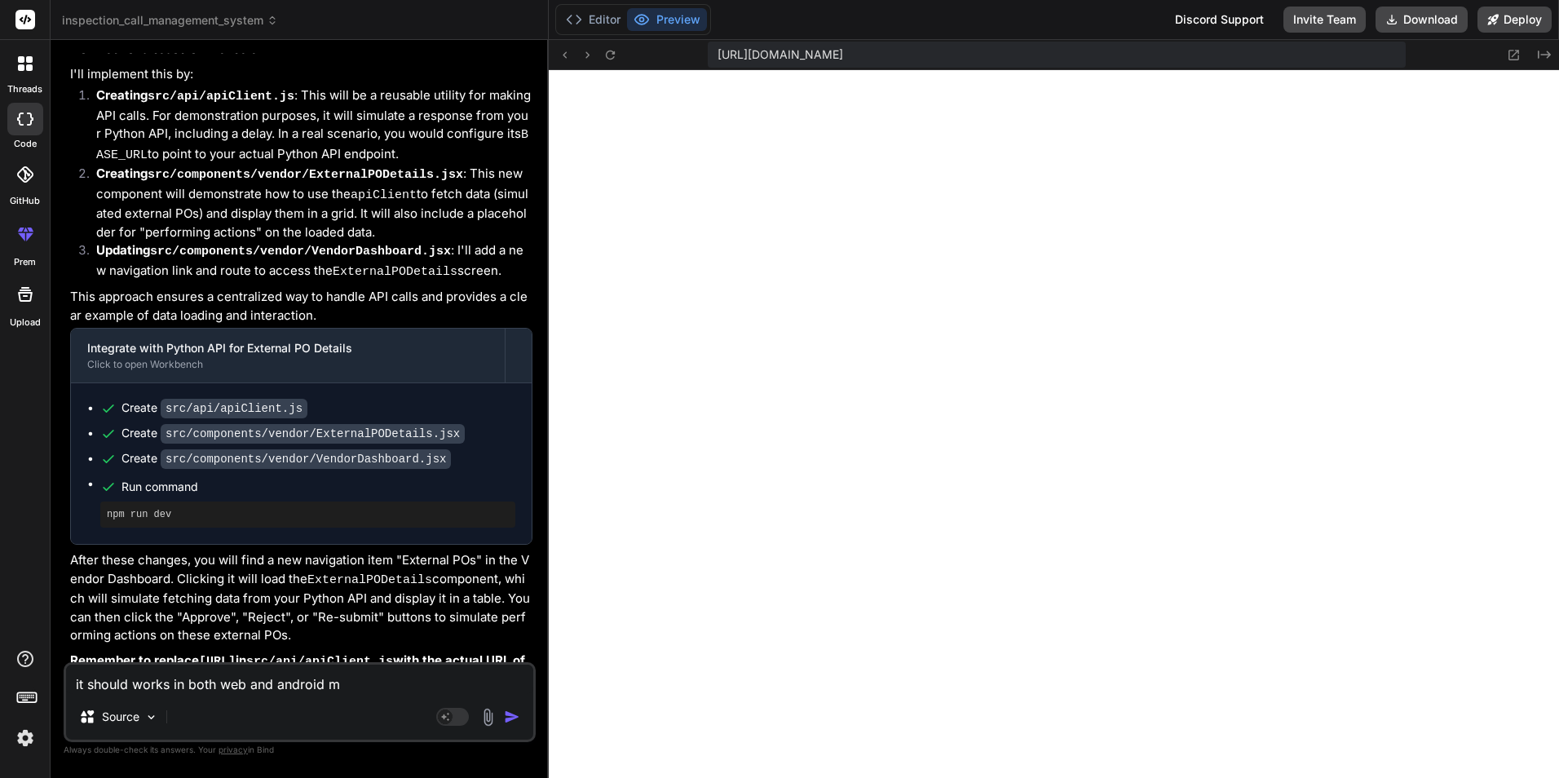
type textarea "it should works in both web and android mo"
type textarea "x"
type textarea "it should works in both web and android mob"
type textarea "x"
type textarea "it should works in both web and android mobi"
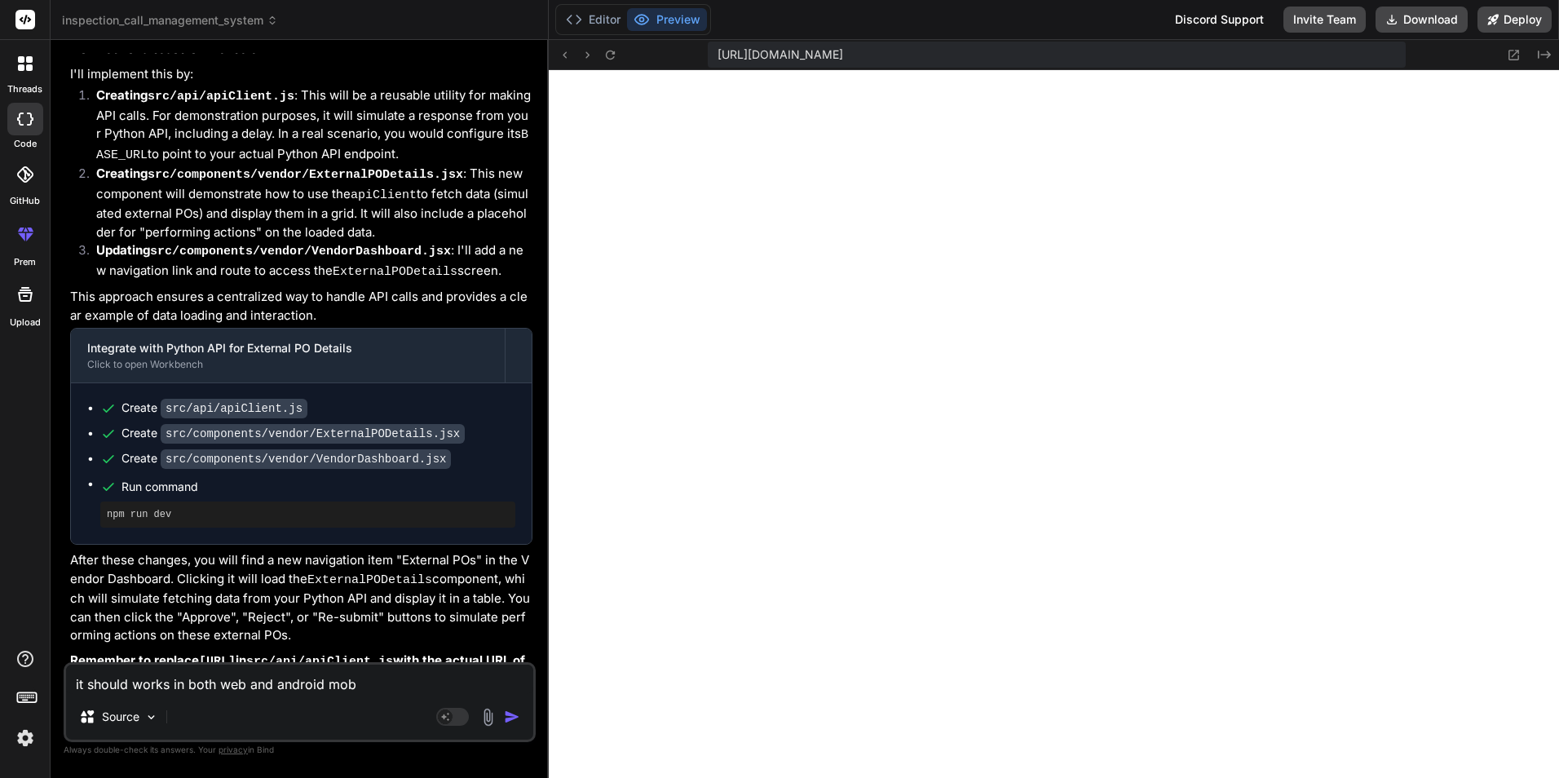
type textarea "x"
type textarea "it should works in both web and android mobil"
type textarea "x"
type textarea "it should works in both web and android mobile"
type textarea "x"
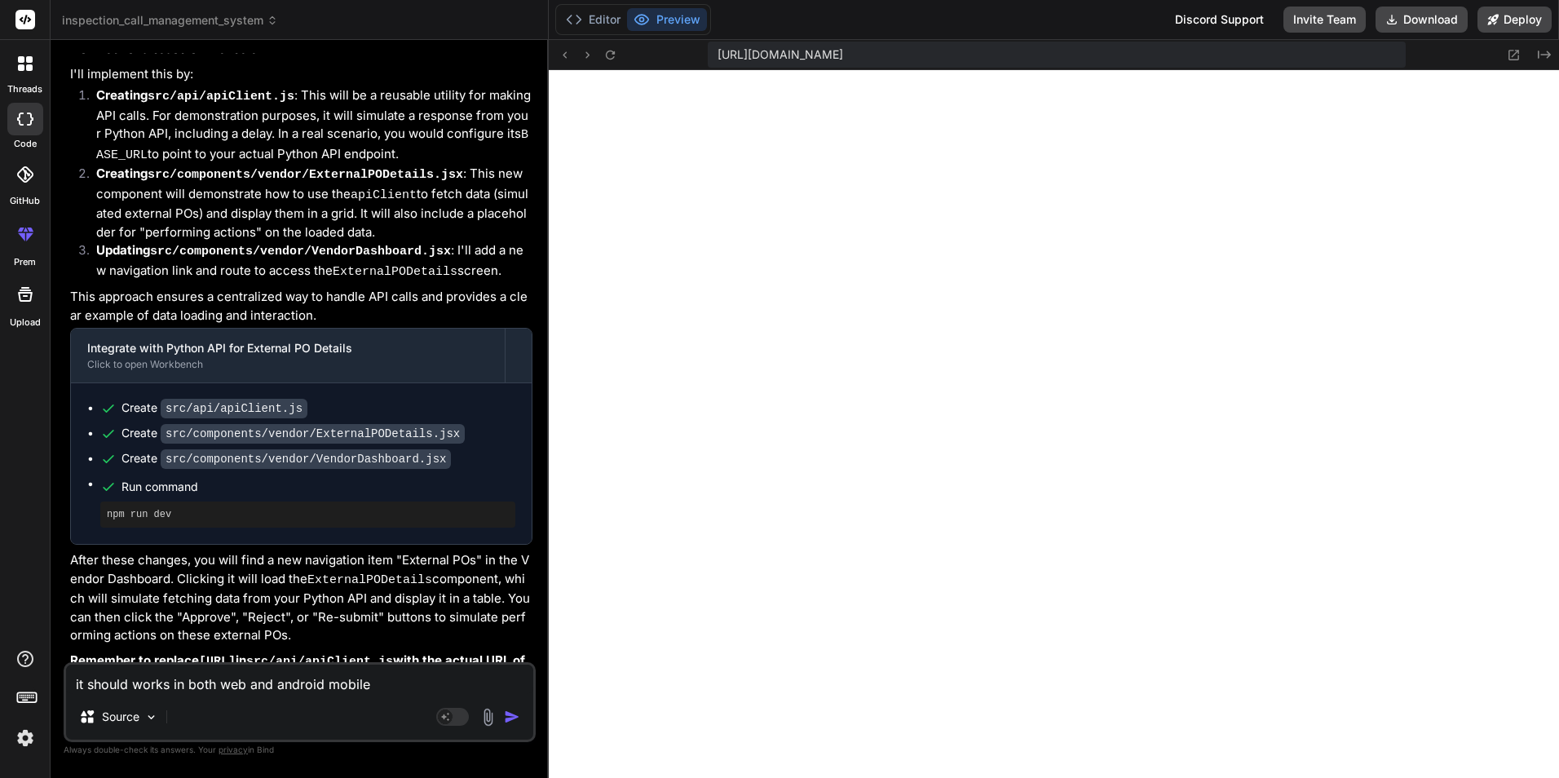
type textarea "it should works in both web and android mobile"
type textarea "x"
type textarea "it should works in both web and android mobile a"
type textarea "x"
type textarea "it should works in both web and android mobile ap"
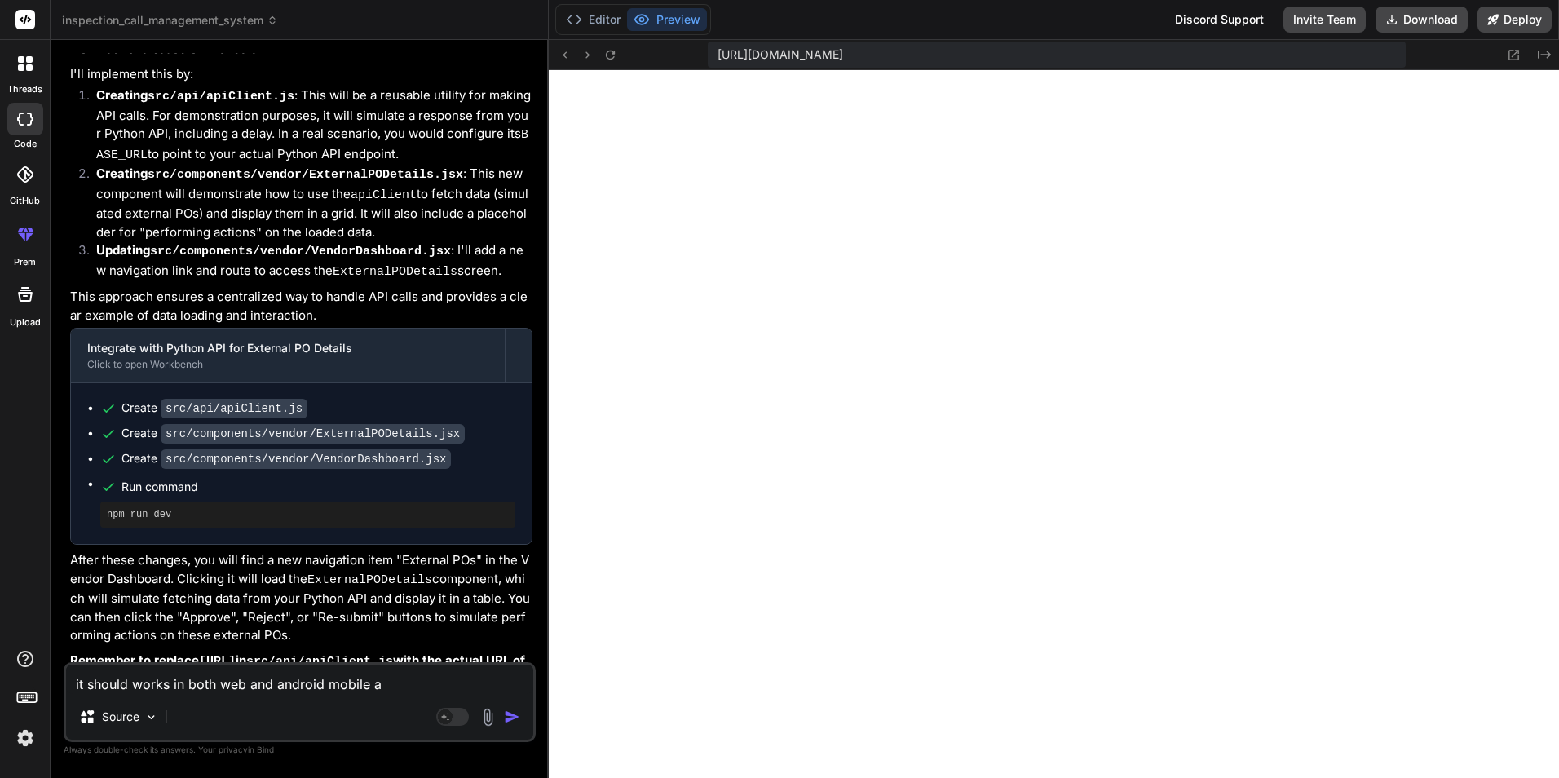
type textarea "x"
type textarea "it should works in both web and android mobile app"
type textarea "x"
type textarea "it should works in both web and android mobile app."
type textarea "x"
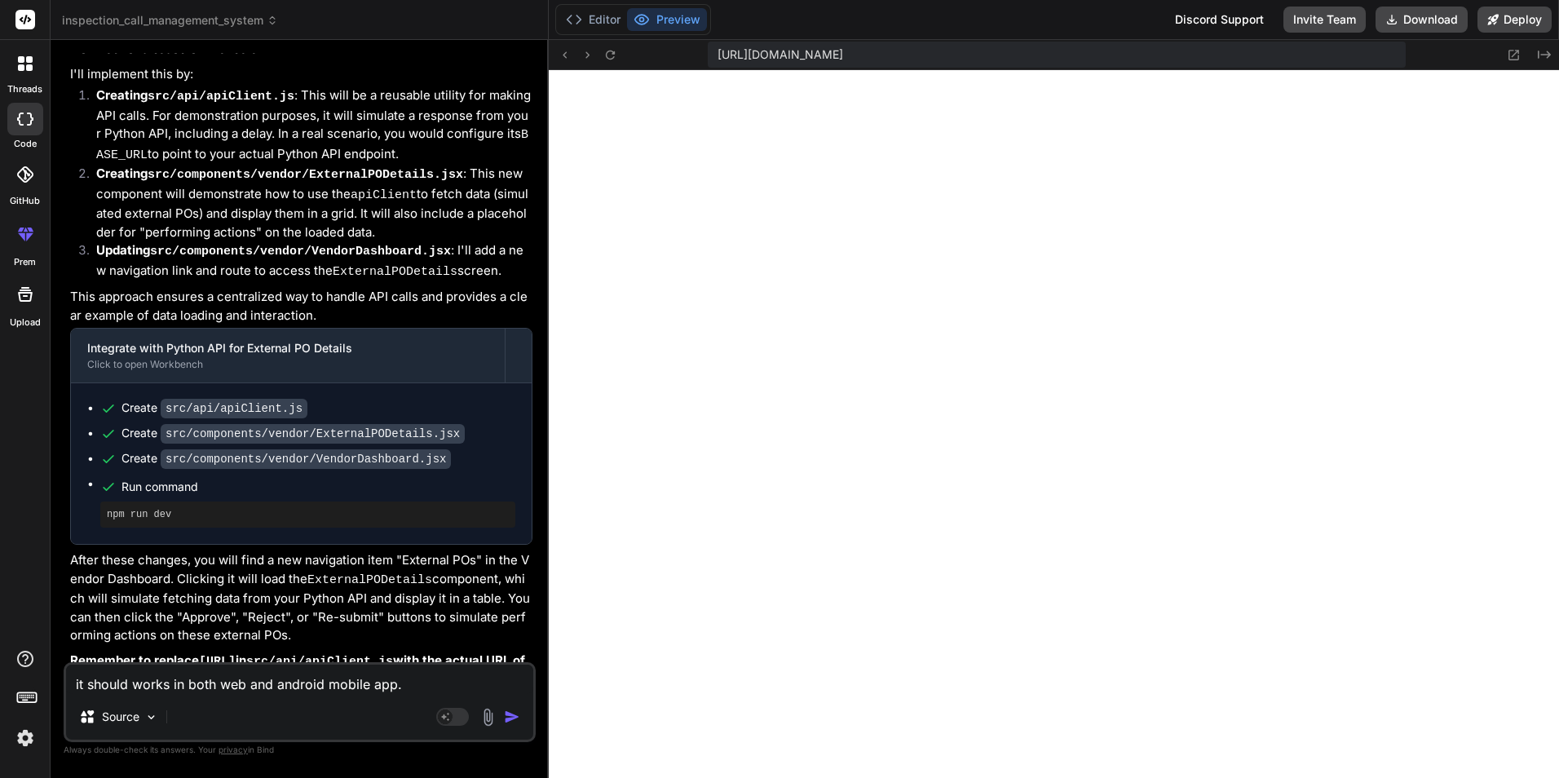
type textarea "it should works in both web and android mobile app.."
type textarea "x"
type textarea "it should works in both web and android mobile app..."
type textarea "x"
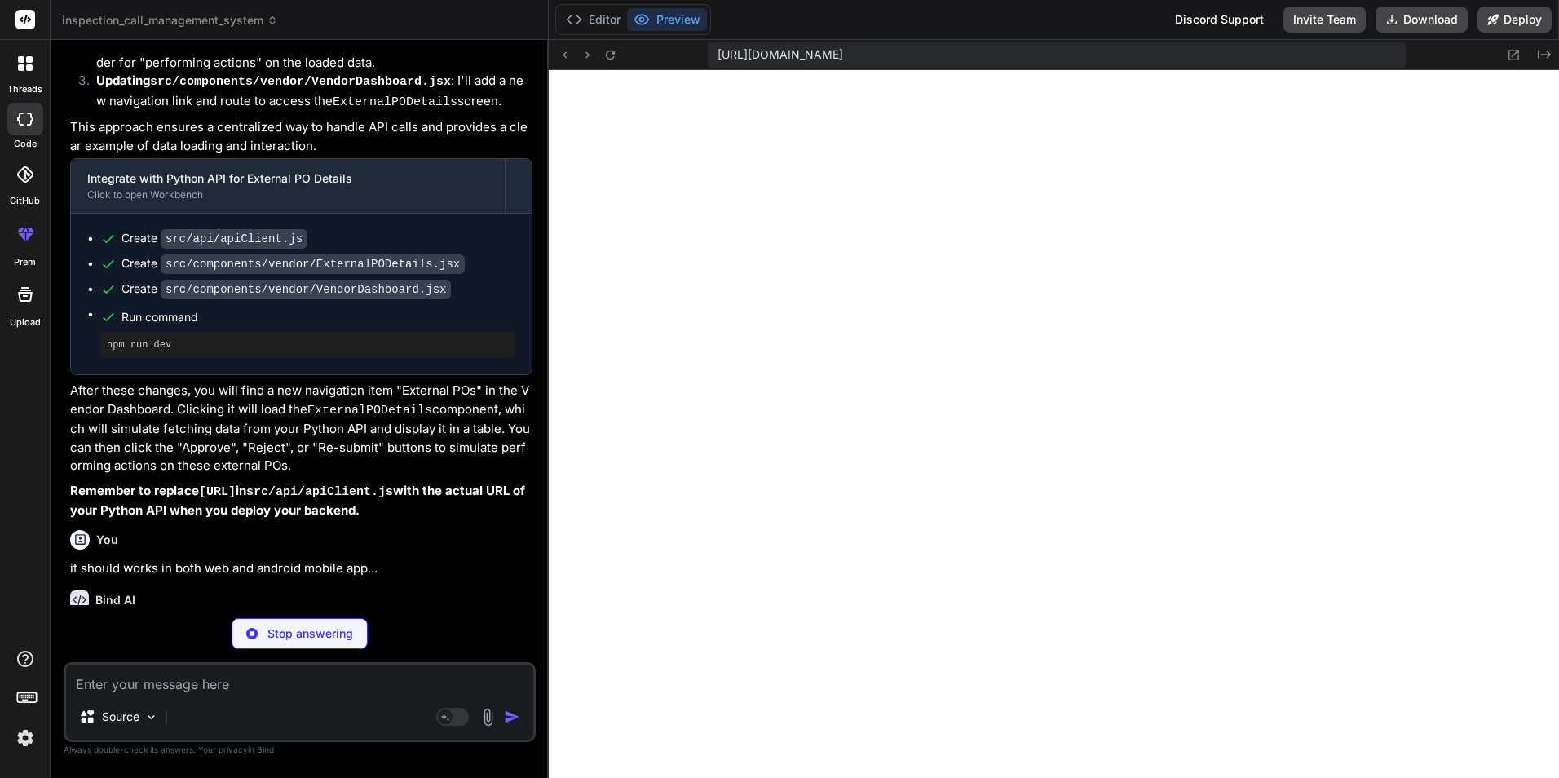
scroll to position [7419, 0]
type textarea "x"
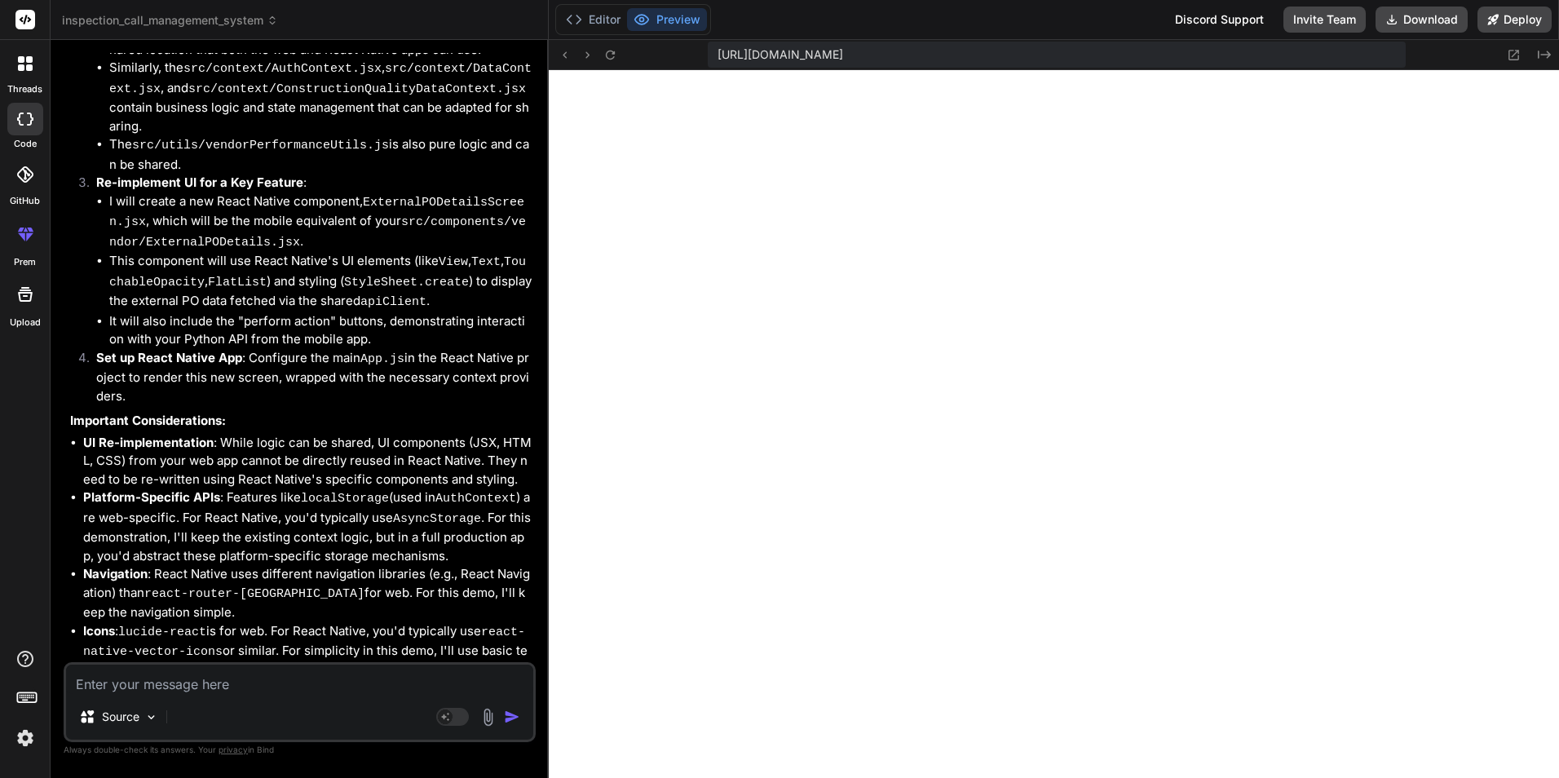
scroll to position [8250, 0]
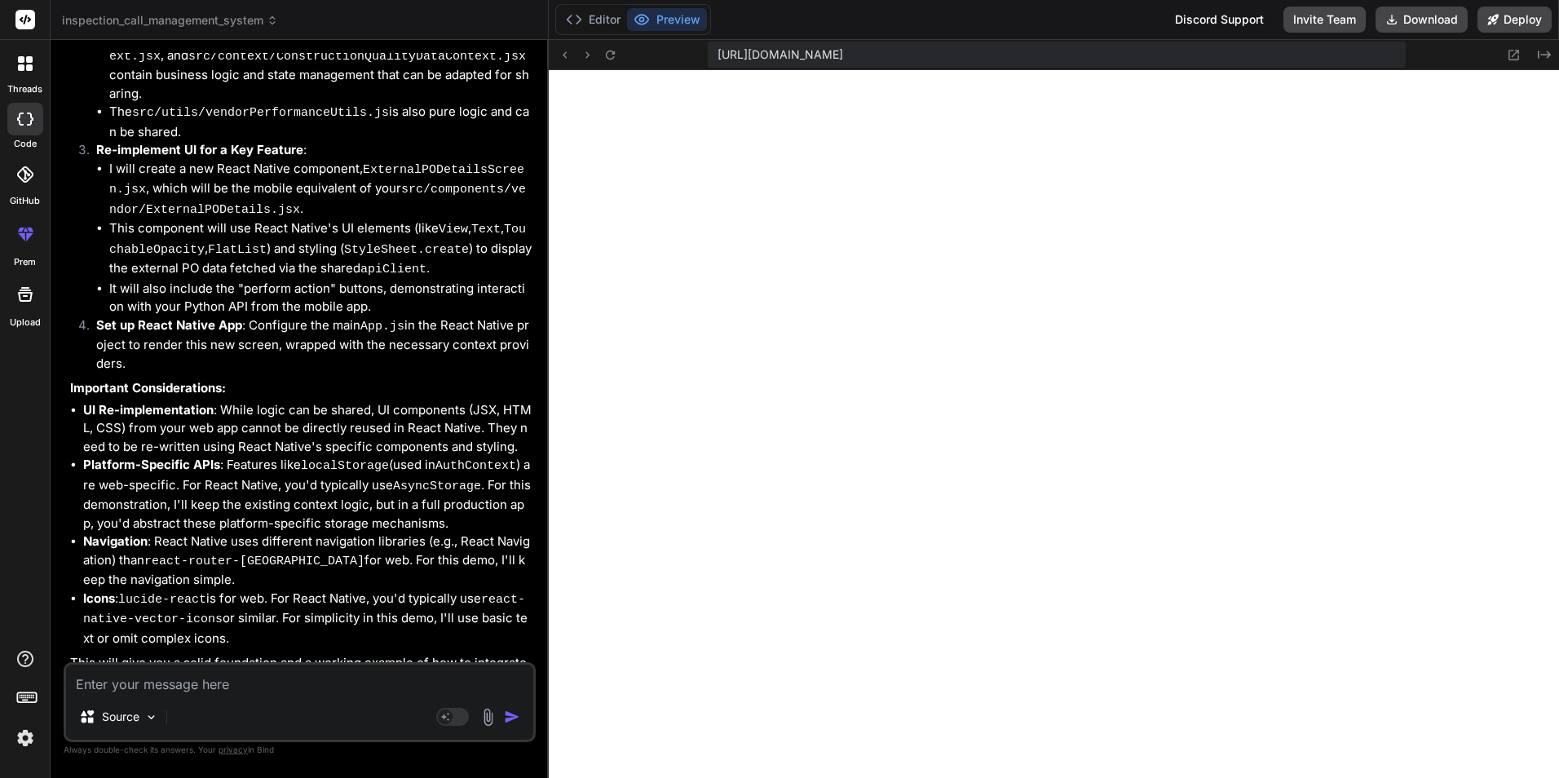
click at [237, 677] on textarea at bounding box center [299, 679] width 467 height 29
click at [206, 671] on textarea at bounding box center [299, 679] width 467 height 29
click at [205, 682] on textarea at bounding box center [299, 679] width 467 height 29
click at [227, 678] on textarea at bounding box center [299, 679] width 467 height 29
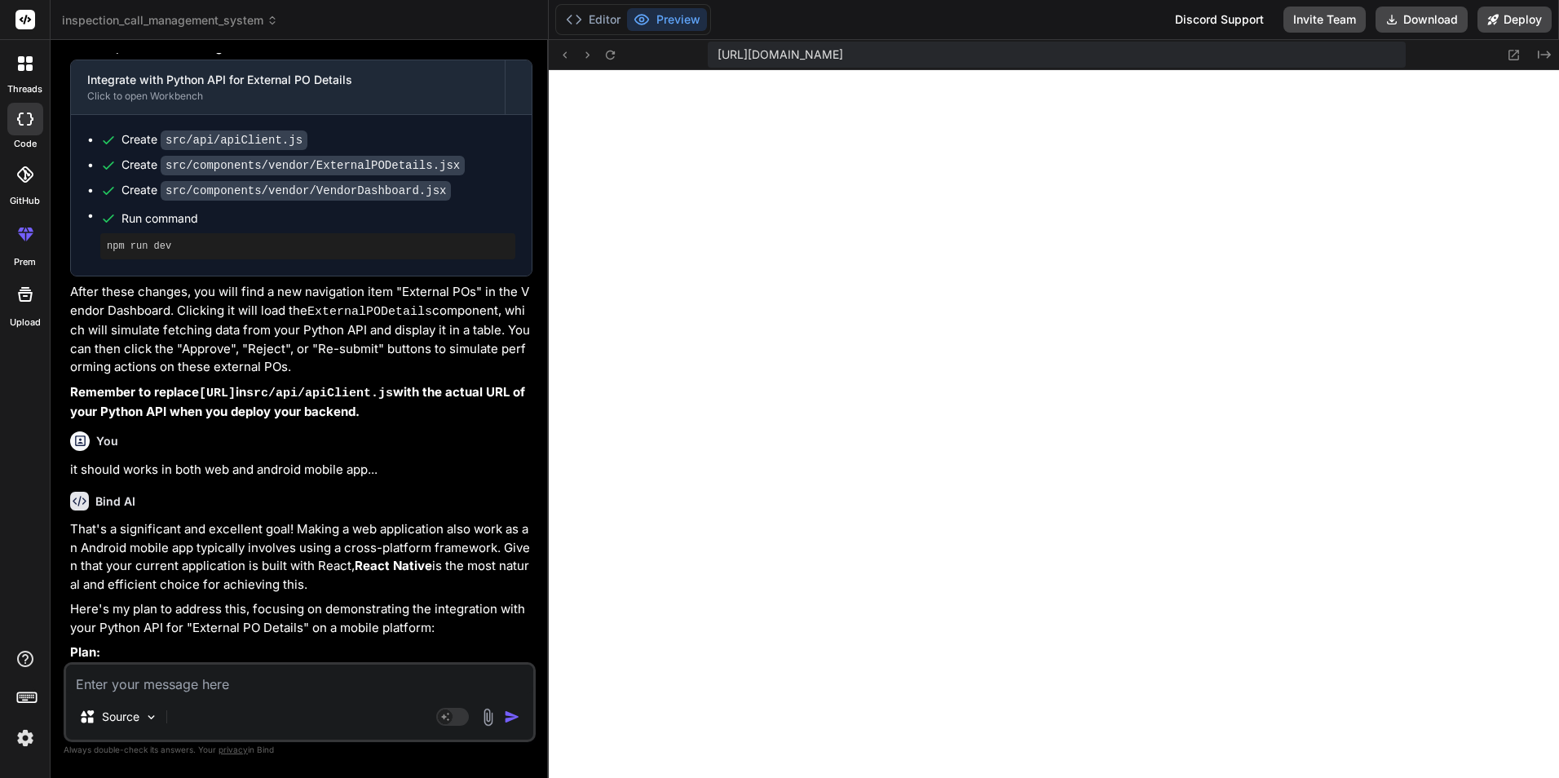
scroll to position [7516, 0]
click at [285, 462] on p "it should works in both web and android mobile app..." at bounding box center [301, 471] width 462 height 19
copy div "it should works in both web and android mobile app..."
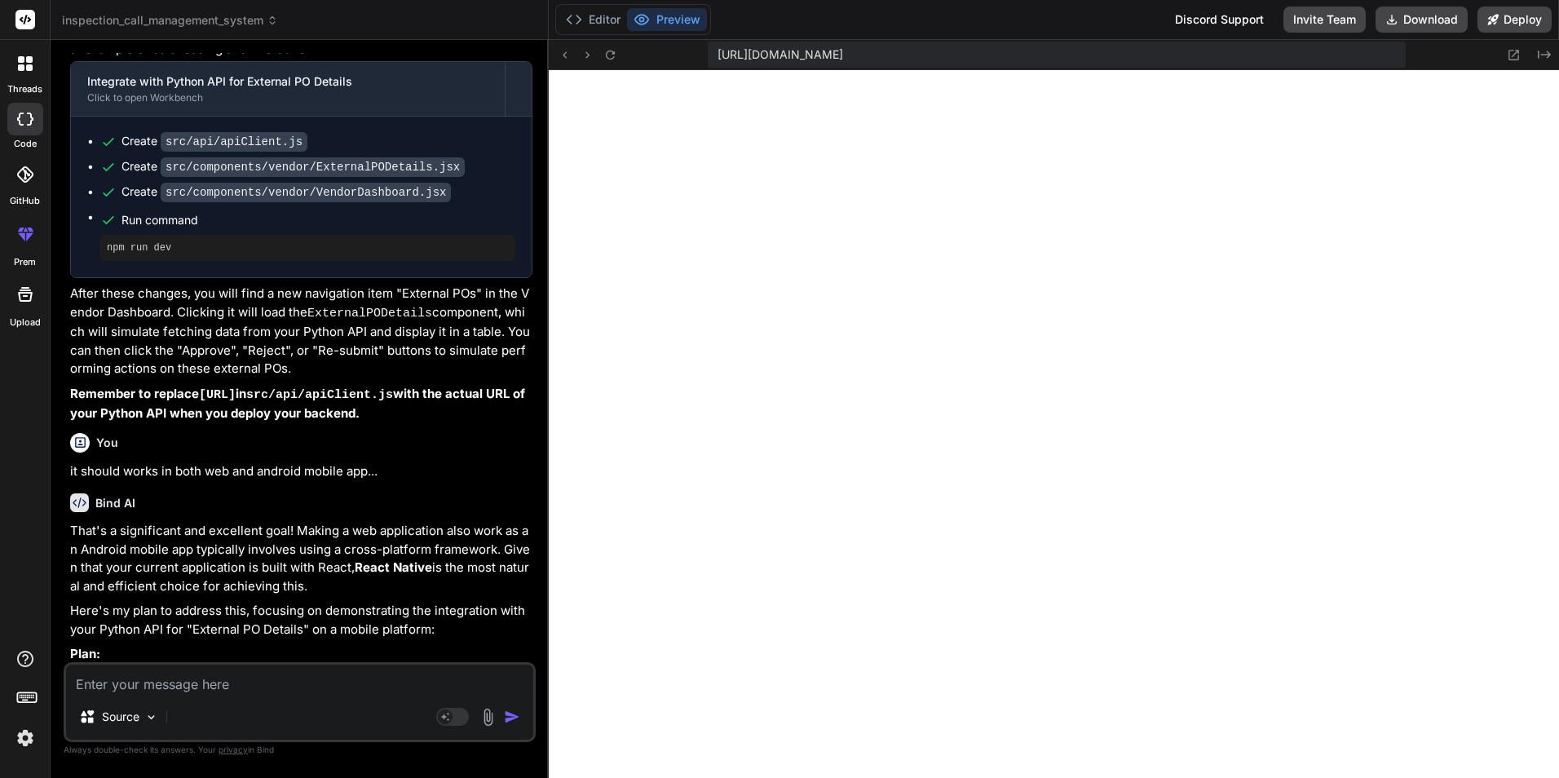
click at [188, 690] on textarea at bounding box center [299, 679] width 467 height 29
paste textarea "it should works in both web and android mobile app..."
type textarea "it should works in both web and android mobile app..."
type textarea "x"
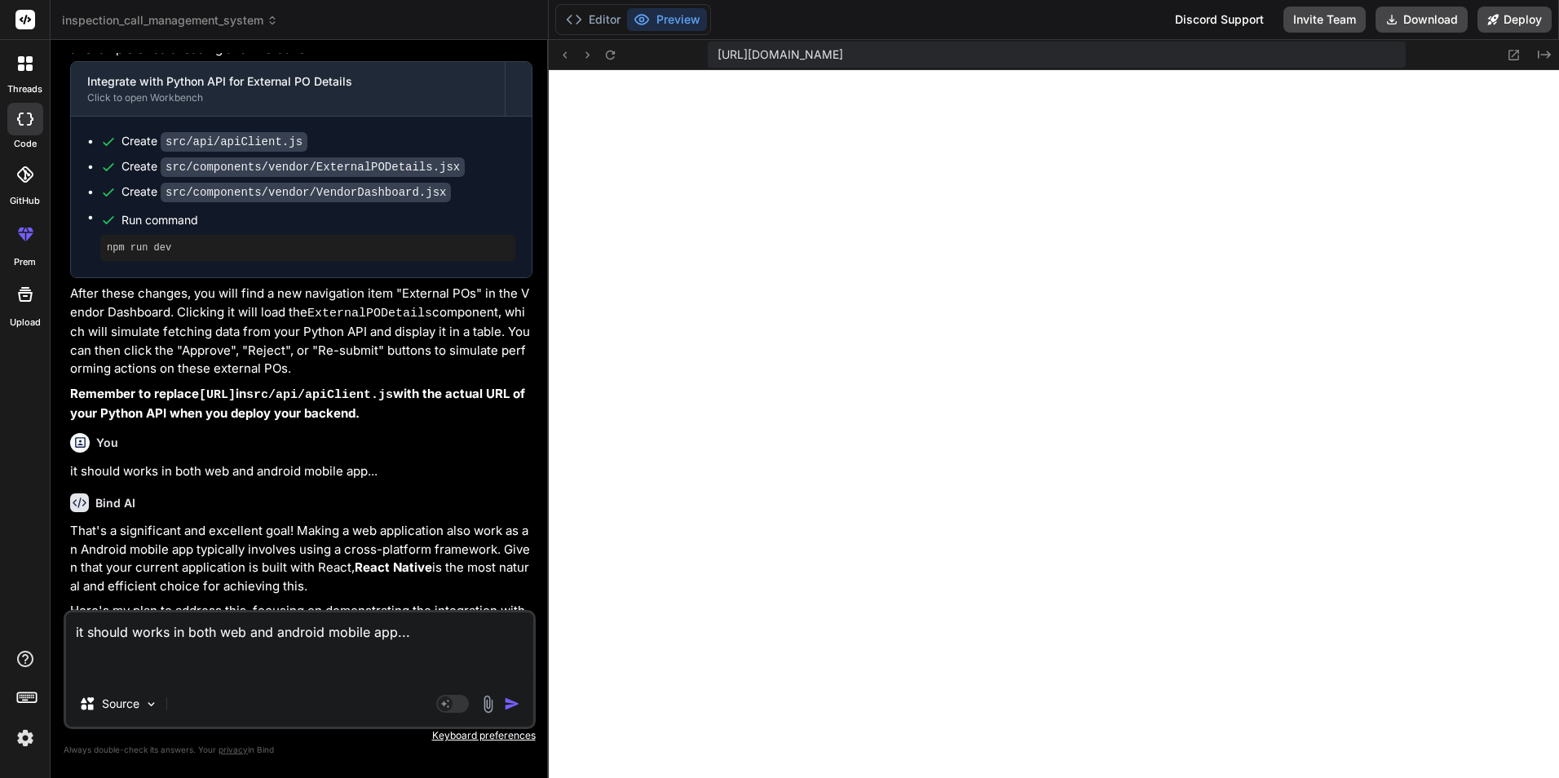
type textarea "tit should works in both web and android mobile app..."
type textarea "x"
type textarea "thit should works in both web and android mobile app..."
type textarea "x"
type textarea "thiit should works in both web and android mobile app..."
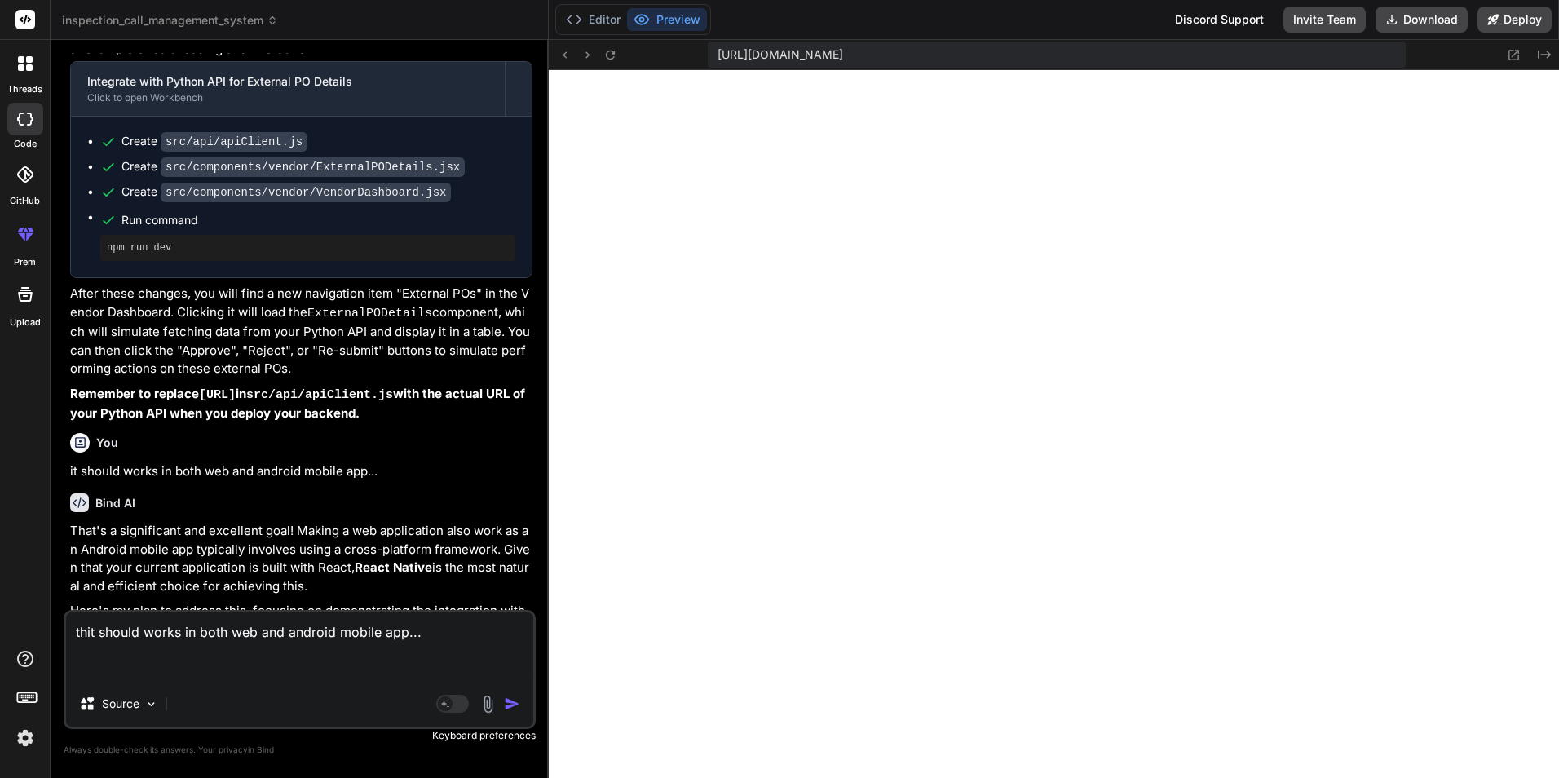
type textarea "x"
type textarea "thisit should works in both web and android mobile app..."
type textarea "x"
type textarea "this it should works in both web and android mobile app..."
type textarea "x"
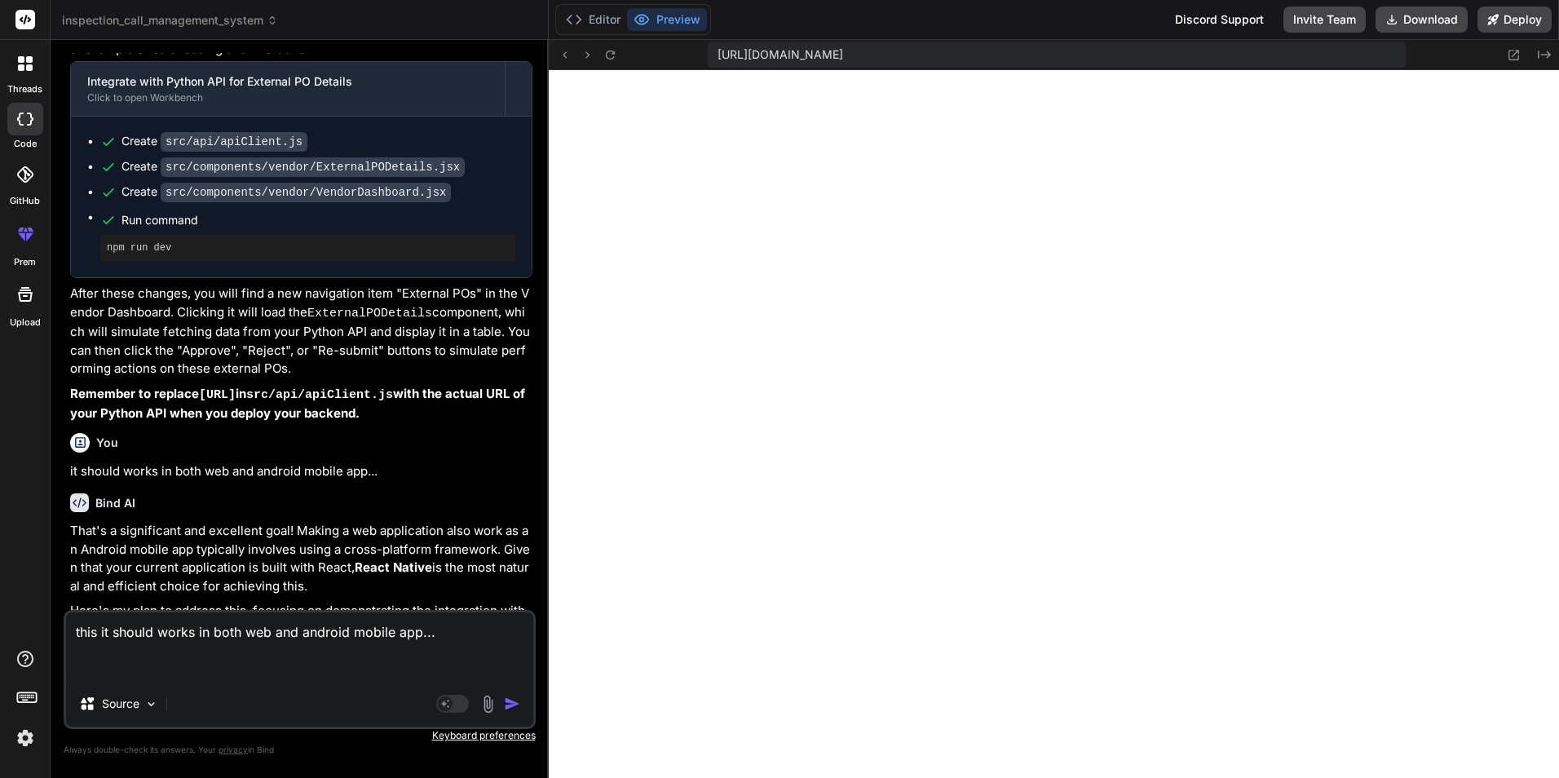
type textarea "this pit should works in both web and android mobile app..."
type textarea "x"
type textarea "this prit should works in both web and android mobile app..."
type textarea "x"
type textarea "this proit should works in both web and android mobile app..."
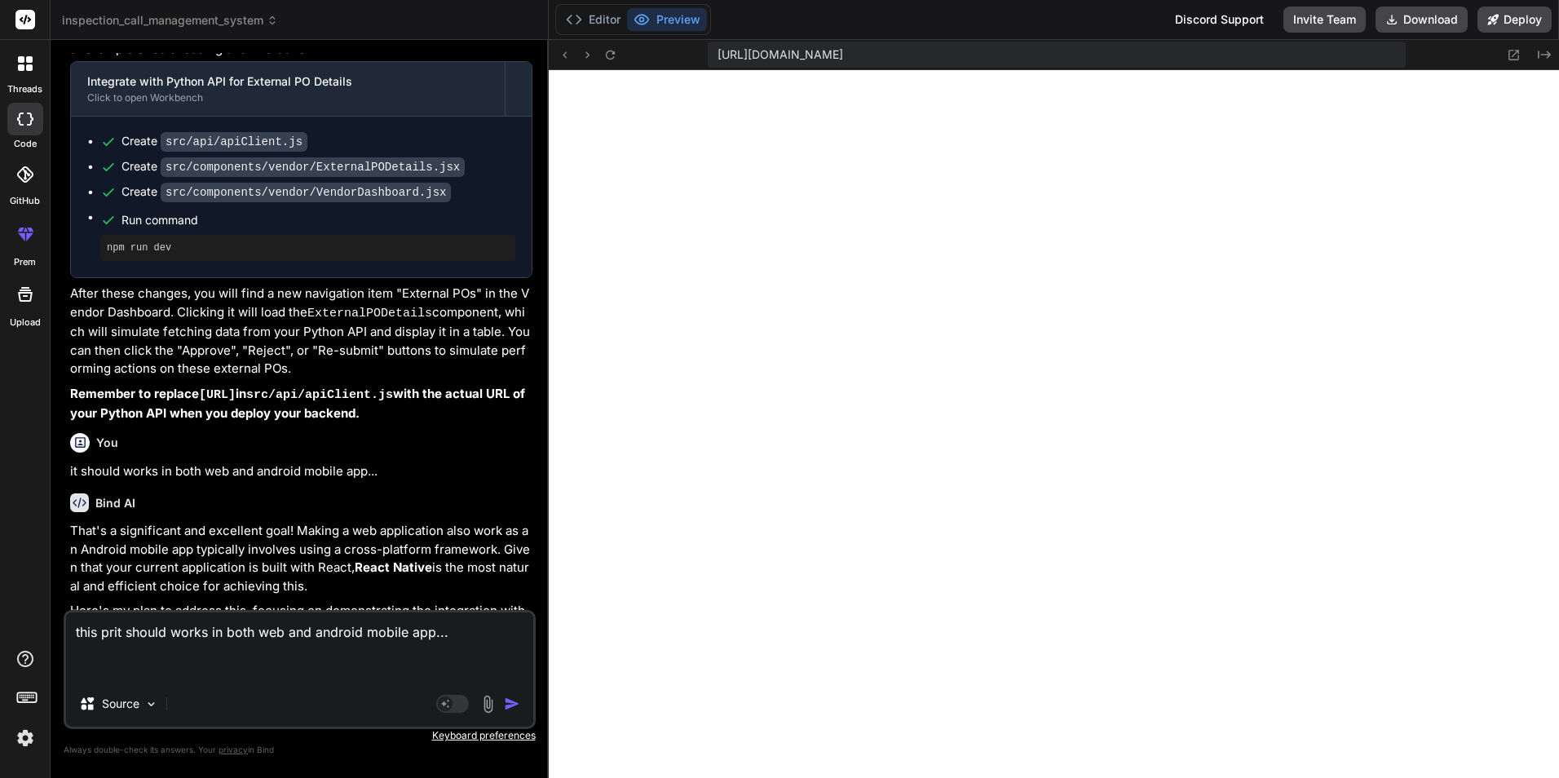
type textarea "x"
type textarea "this prokit should works in both web and android mobile app..."
type textarea "x"
type textarea "this proit should works in both web and android mobile app..."
type textarea "x"
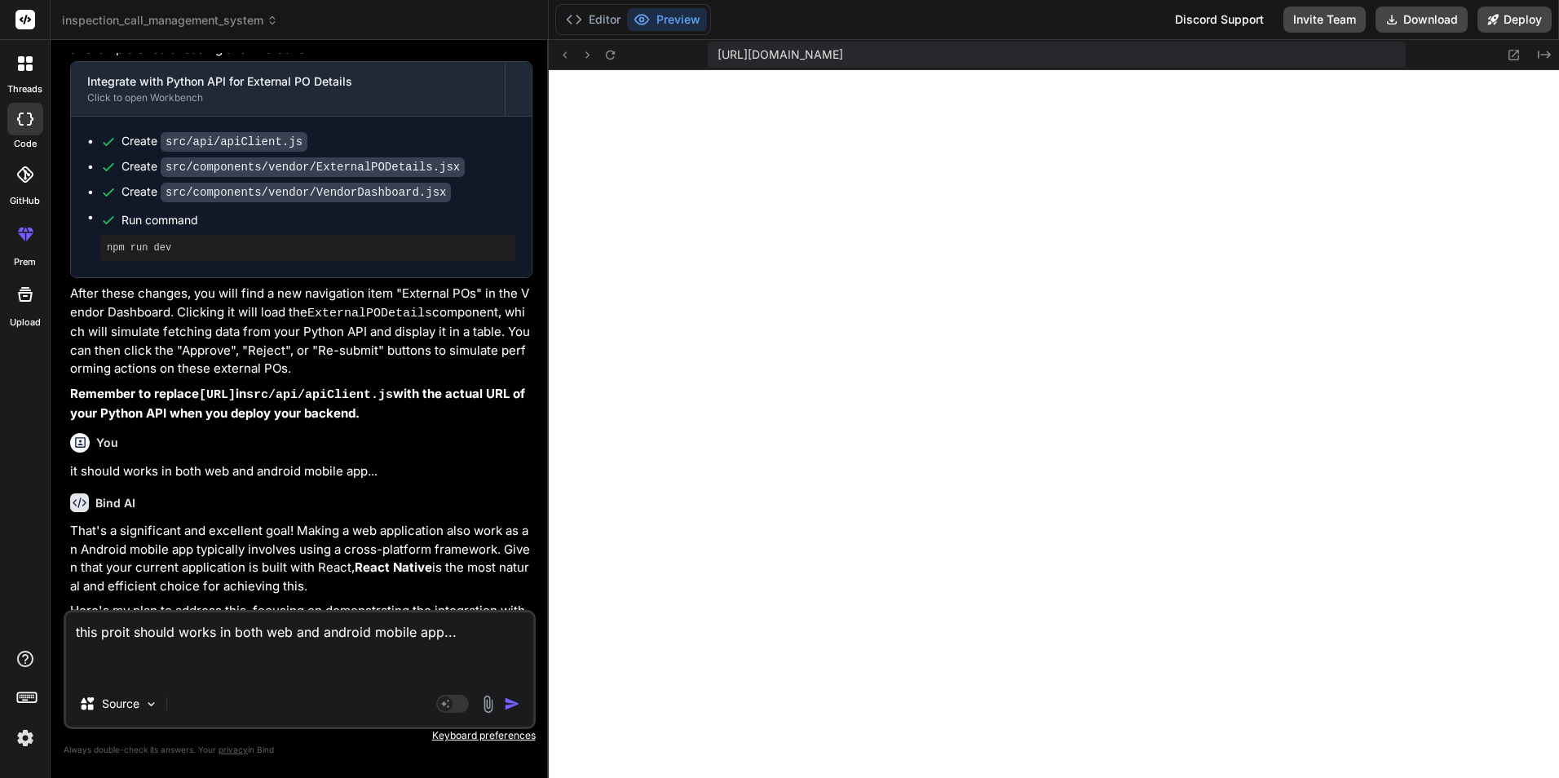
type textarea "this projit should works in both web and android mobile app..."
type textarea "x"
type textarea "this projeit should works in both web and android mobile app..."
type textarea "x"
type textarea "this projecit should works in both web and android mobile app..."
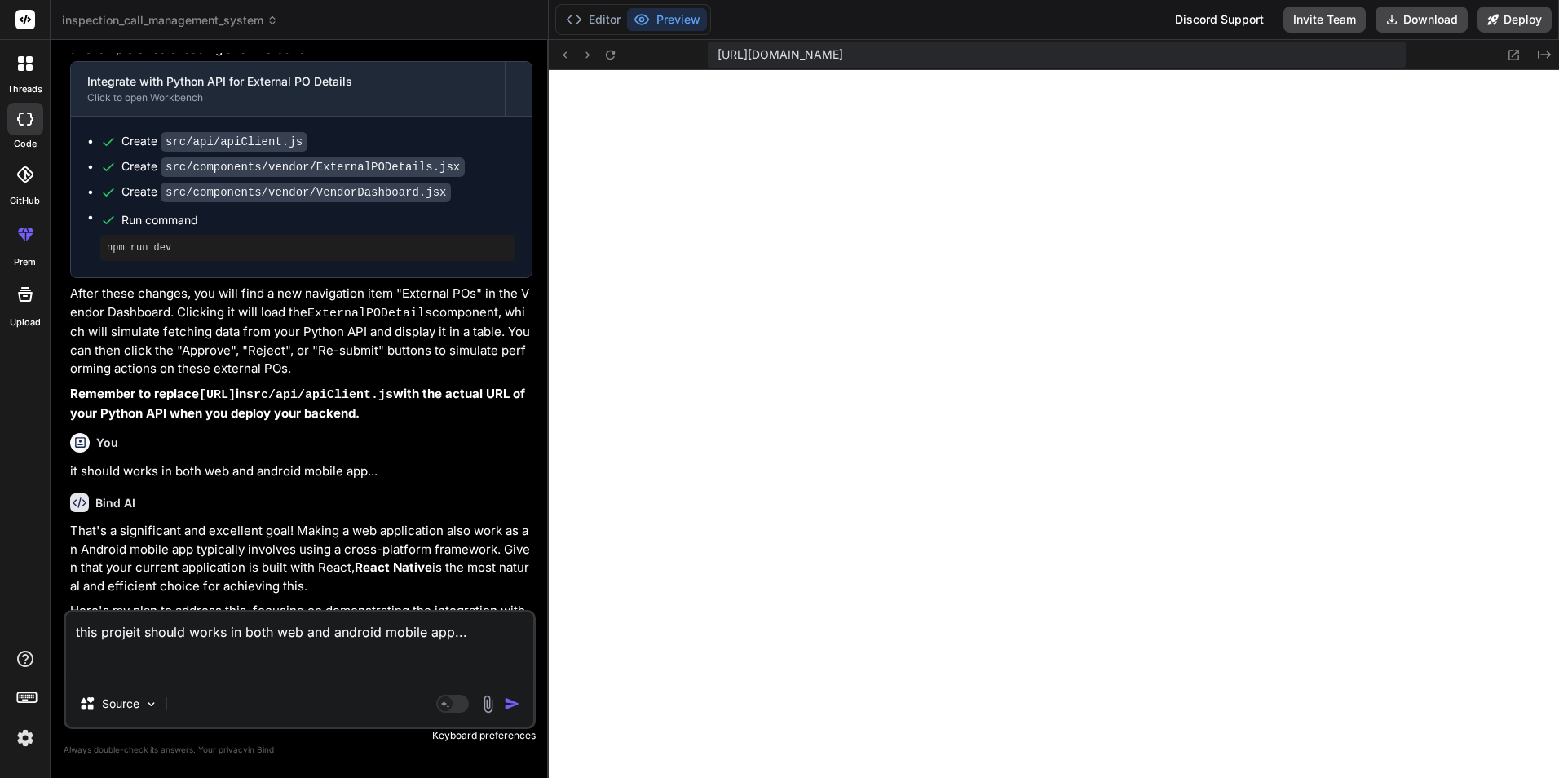
type textarea "x"
type textarea "this projectit should works in both web and android mobile app..."
type textarea "x"
type textarea "this project it should works in both web and android mobile app..."
type textarea "x"
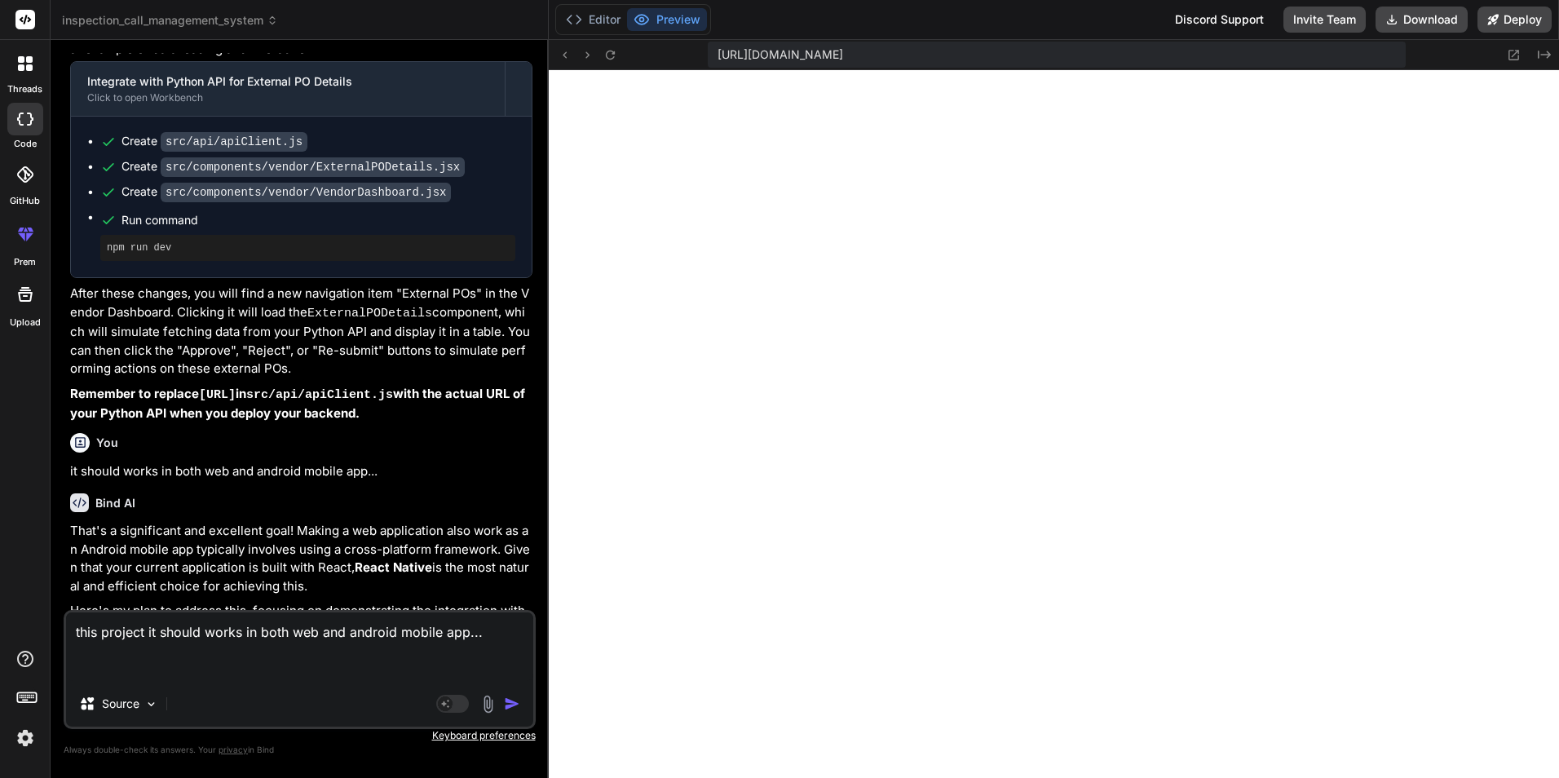
type textarea "this project t should works in both web and android mobile app..."
type textarea "x"
type textarea "this project should works in both web and android mobile app..."
type textarea "x"
type textarea "this project should works in both web and android mobile app..."
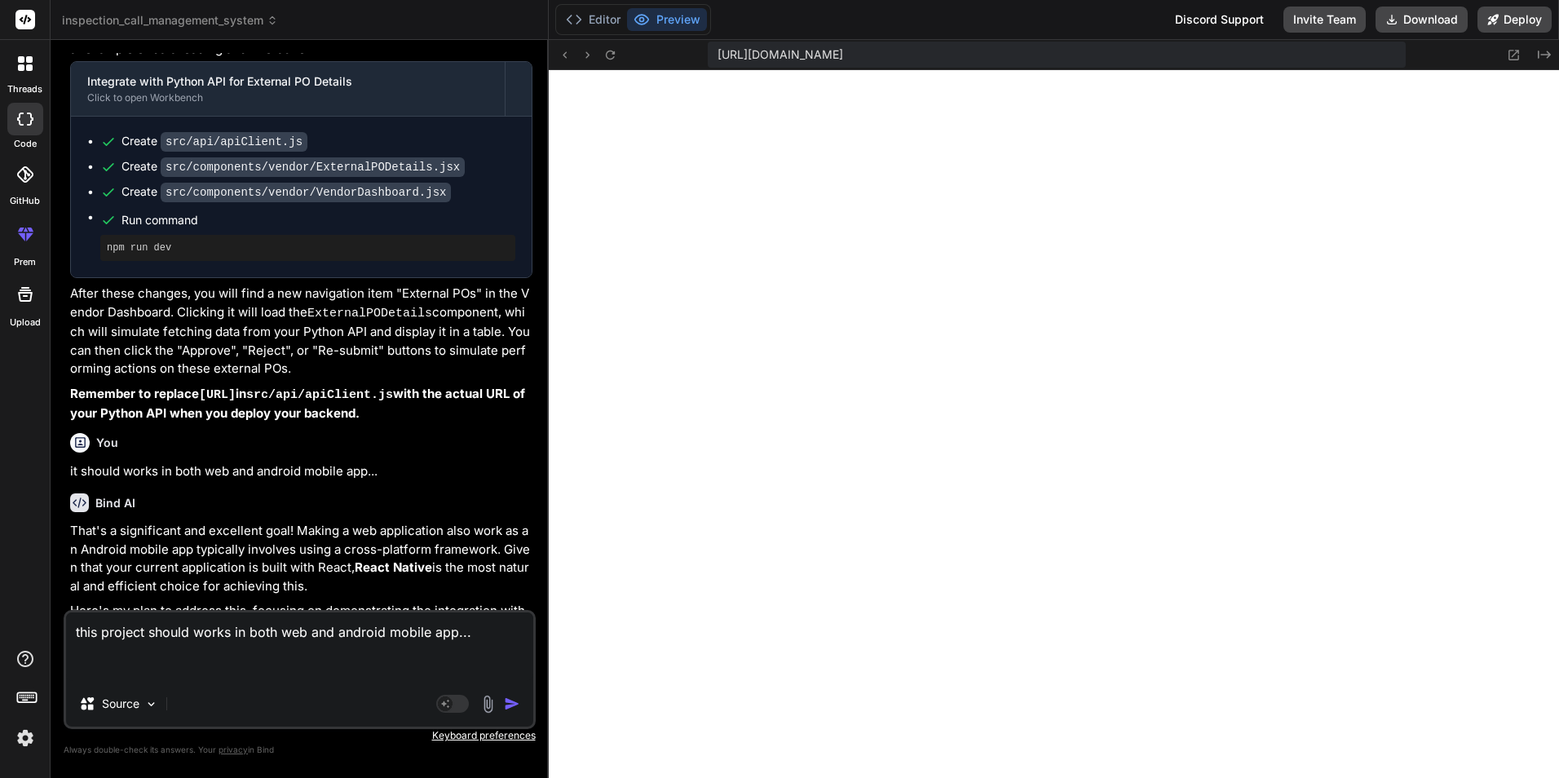
type textarea "x"
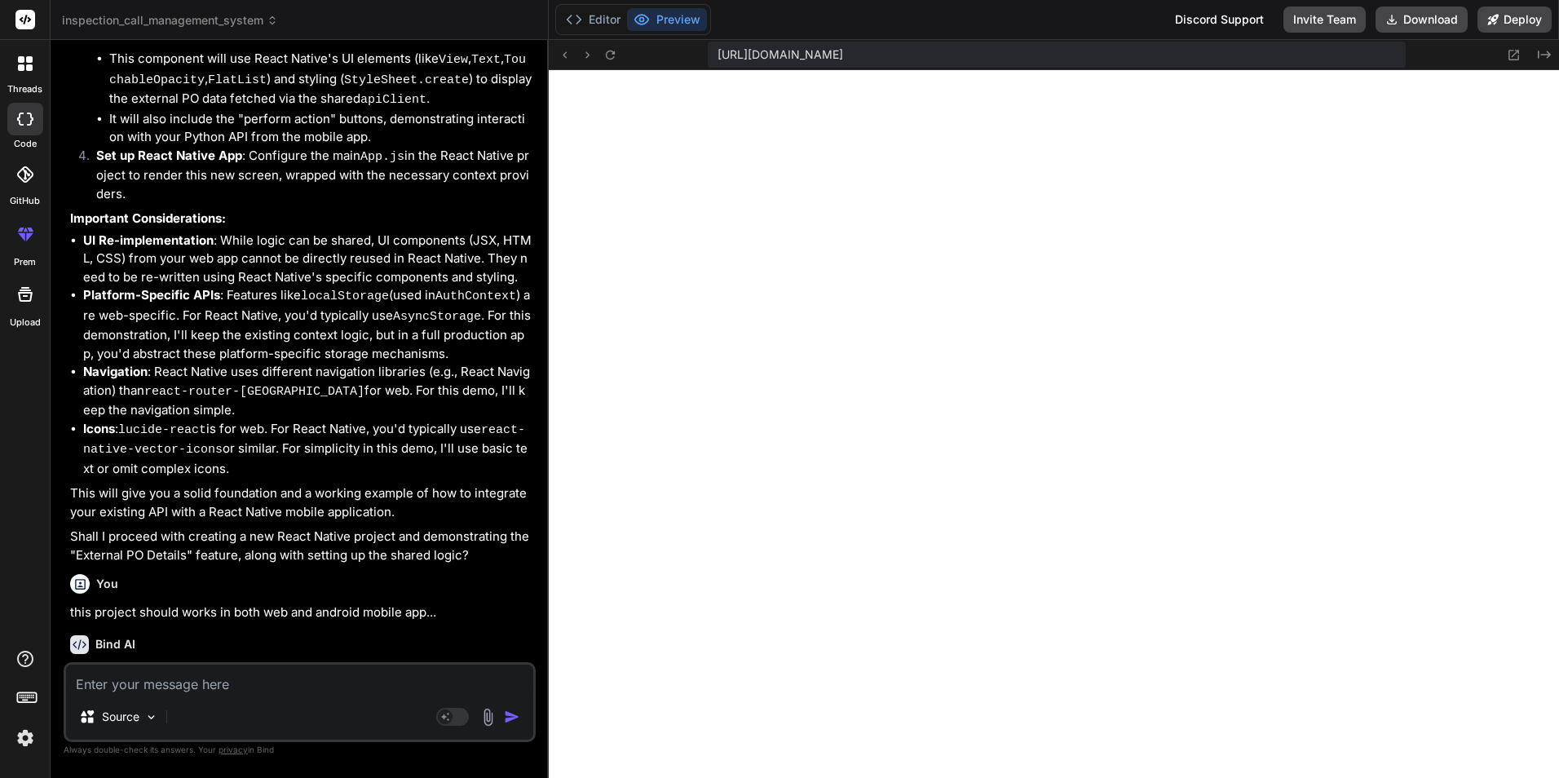
scroll to position [8420, 0]
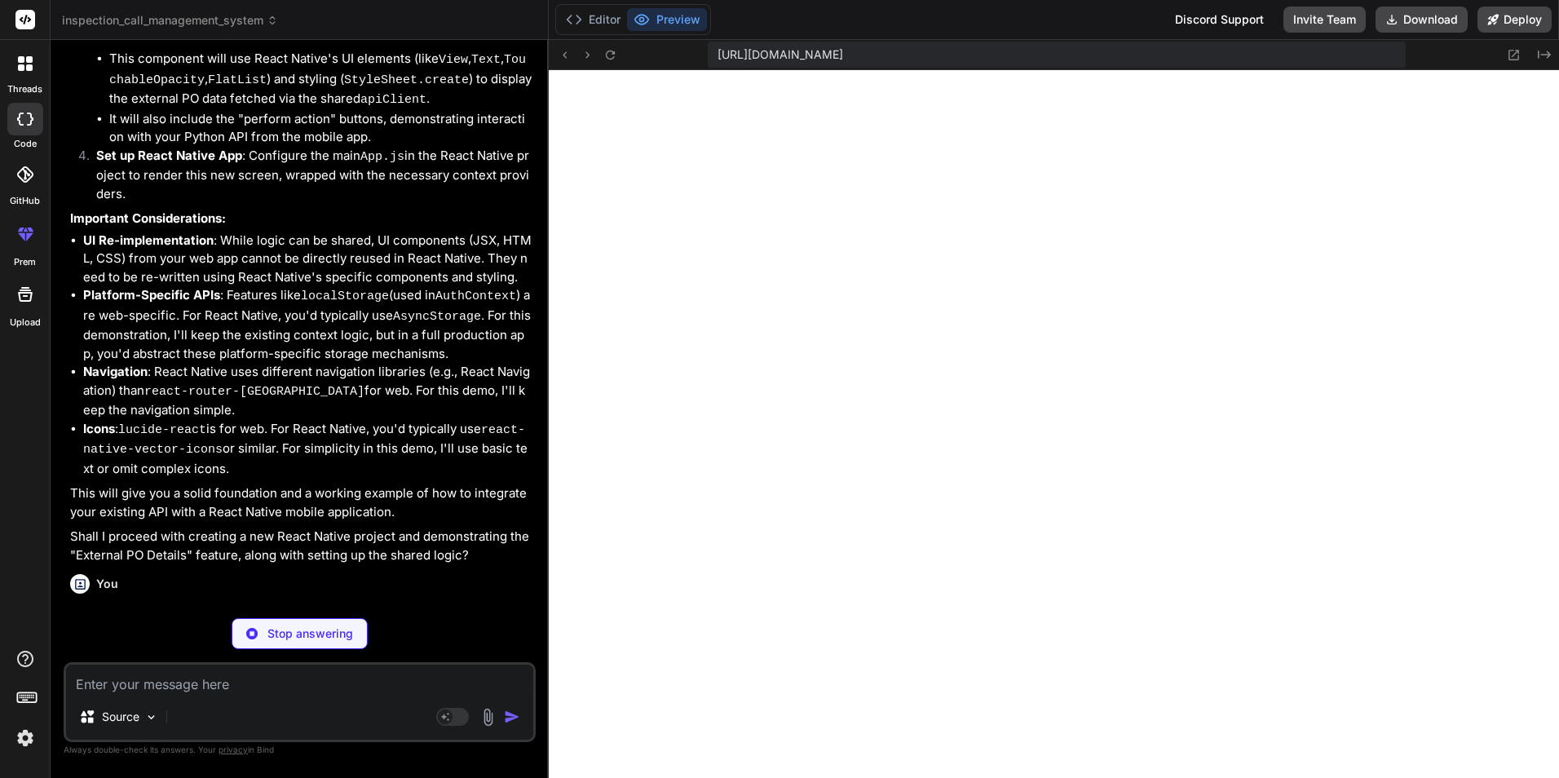
type textarea "x"
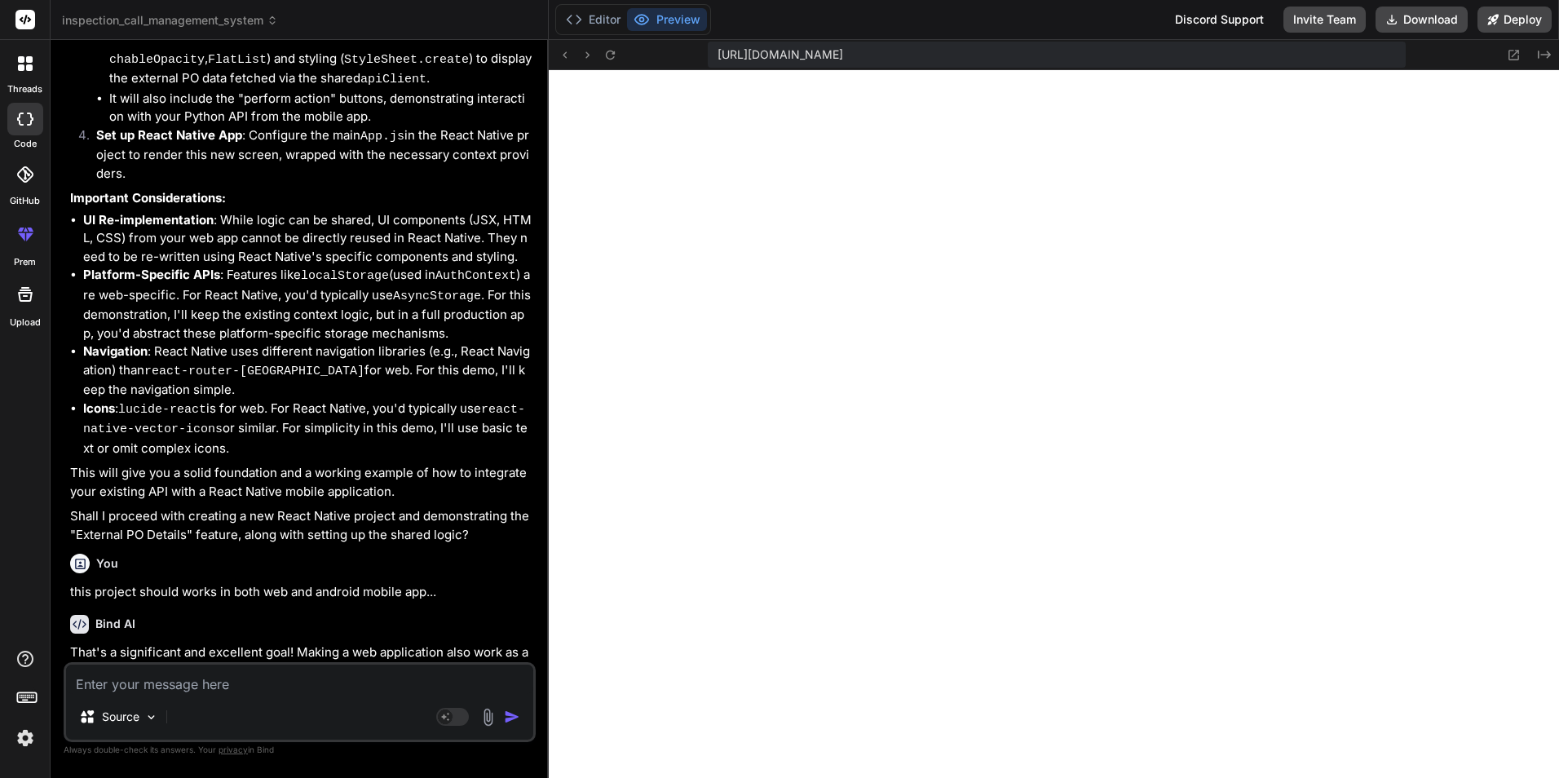
scroll to position [8435, 0]
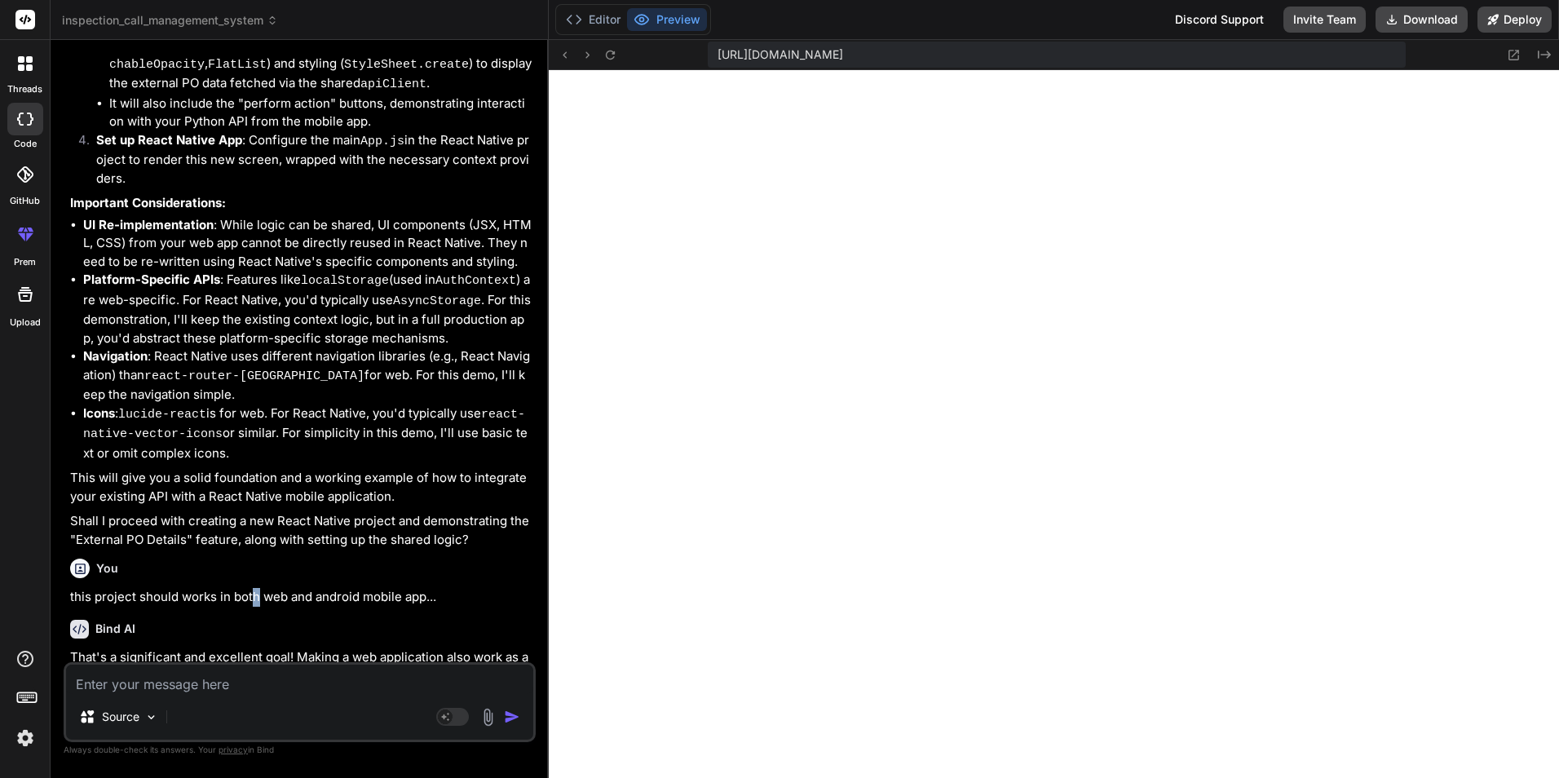
click at [255, 588] on p "this project should works in both web and android mobile app..." at bounding box center [301, 597] width 462 height 19
copy div "this project should works in both web and android mobile app..."
click at [193, 691] on textarea at bounding box center [299, 679] width 467 height 29
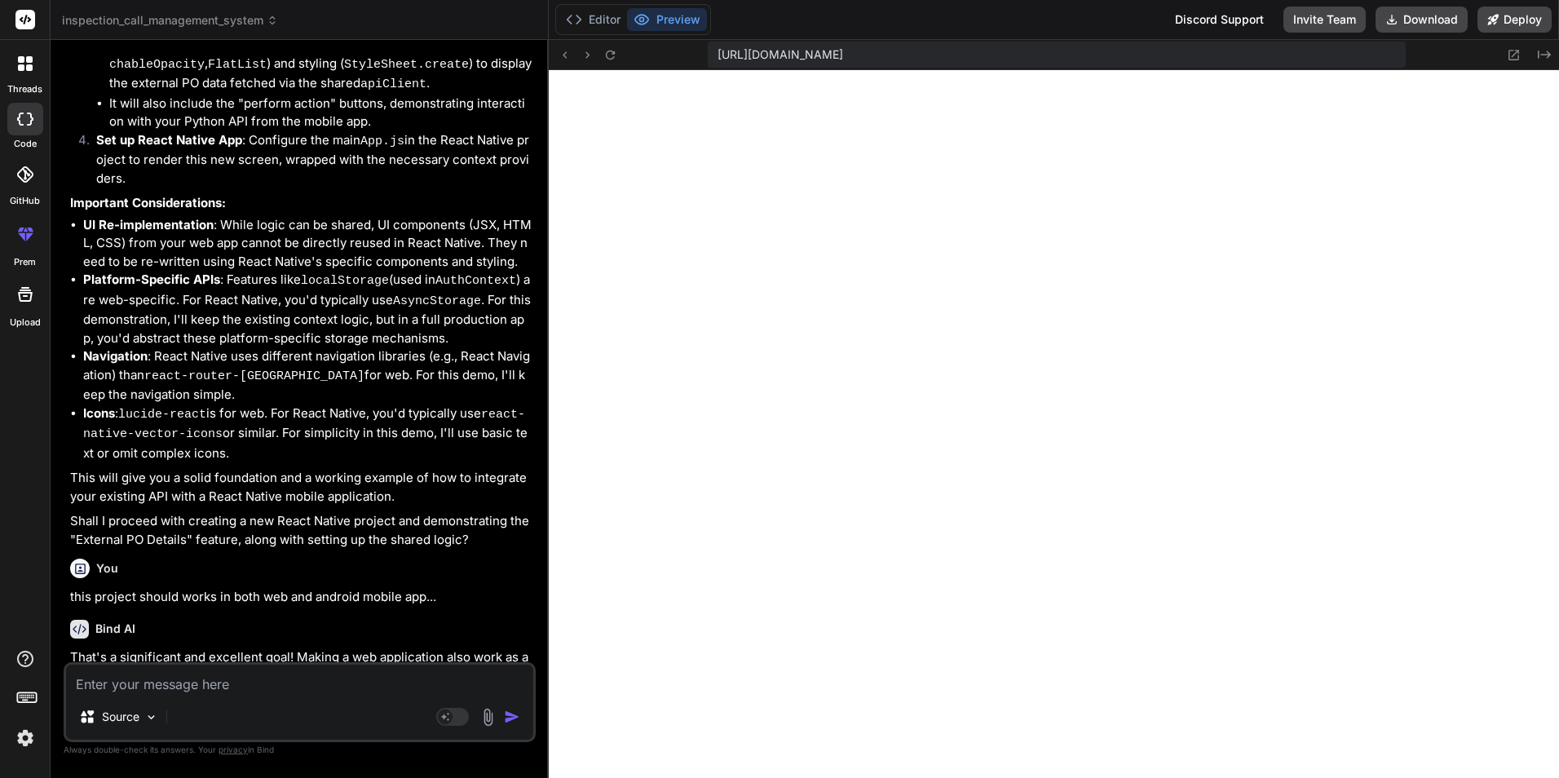
paste textarea "this project should works in both web and android mobile app..."
type textarea "this project should works in both web and android mobile app..."
type textarea "x"
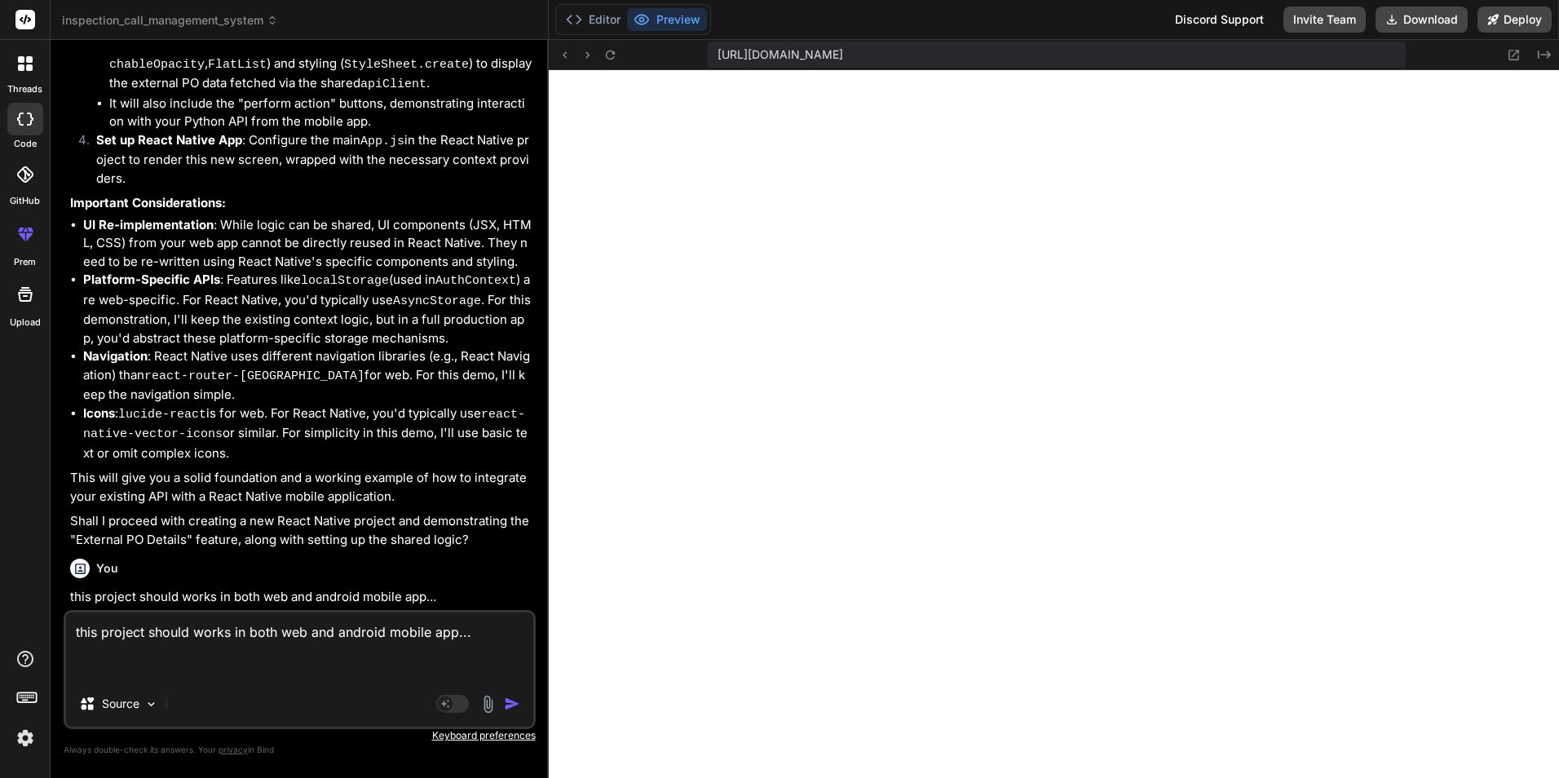
type textarea "this project should works in both web and android mobile app..."
type textarea "x"
type textarea "this e project should works in both web and android mobile app..."
type textarea "x"
type textarea "this en project should works in both web and android mobile app..."
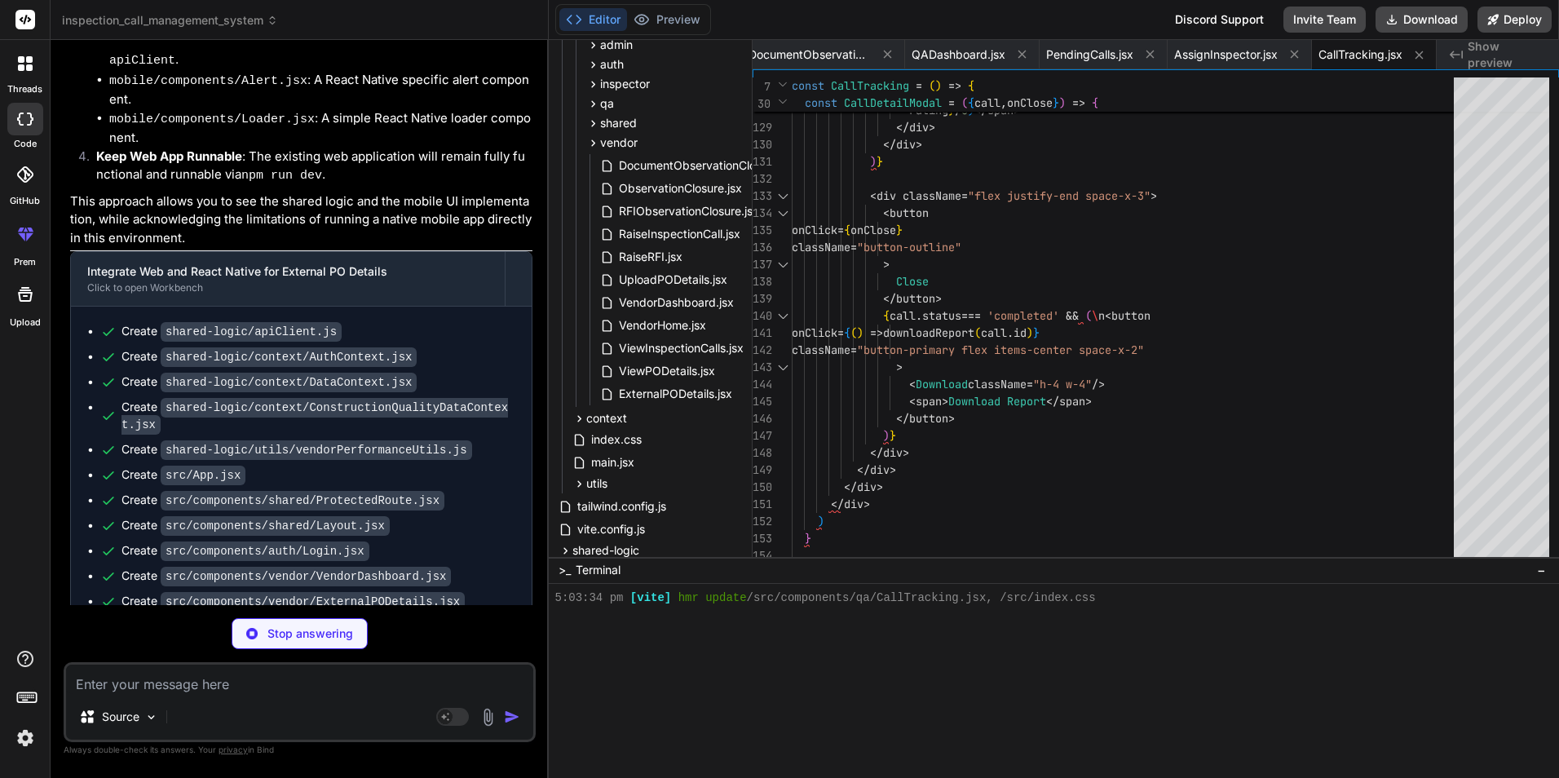
scroll to position [10684, 0]
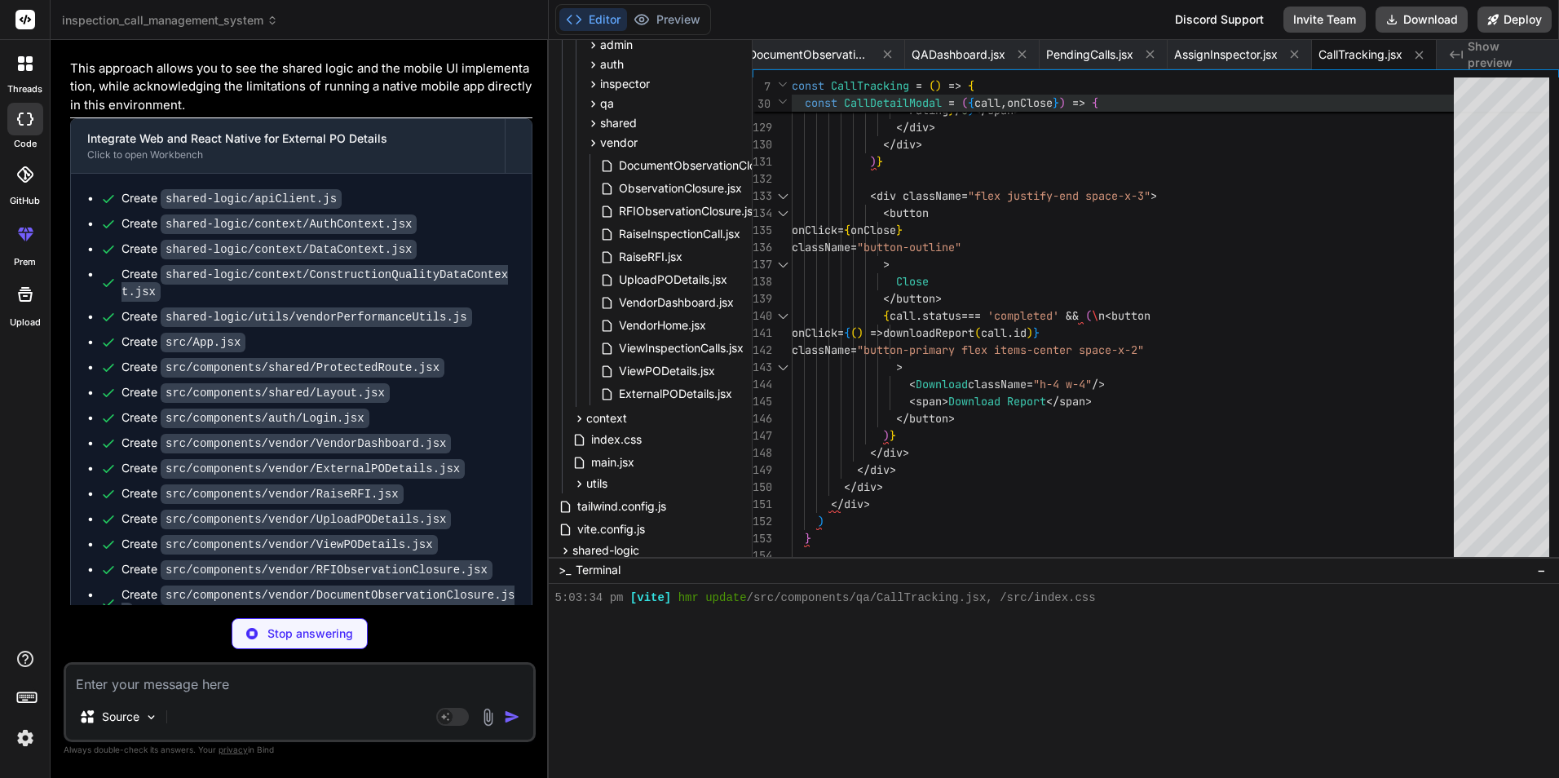
drag, startPoint x: 1074, startPoint y: 52, endPoint x: 1040, endPoint y: 108, distance: 65.9
click at [1074, 51] on span "PendingCalls.jsx" at bounding box center [1089, 54] width 87 height 16
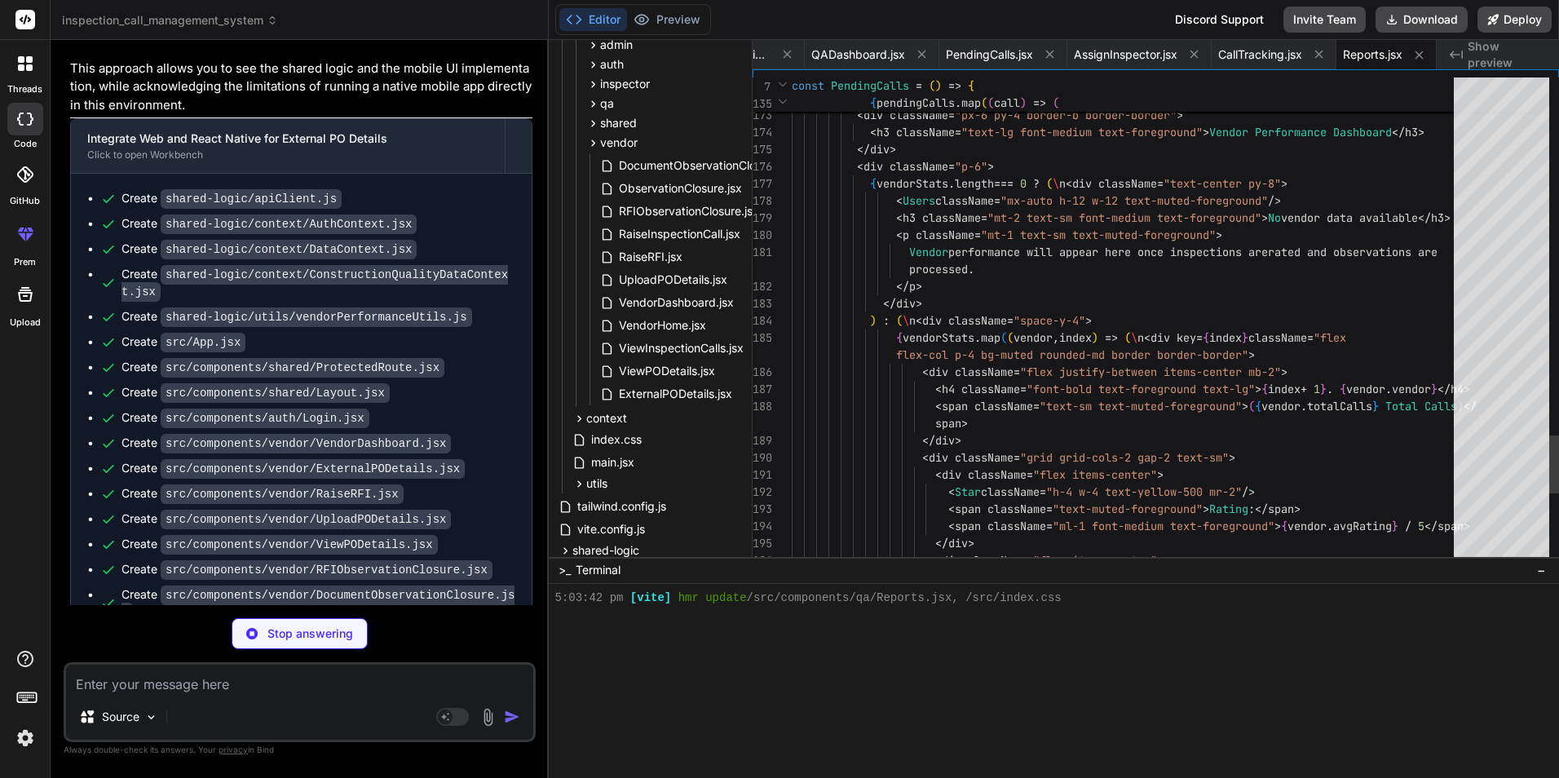
scroll to position [620, 0]
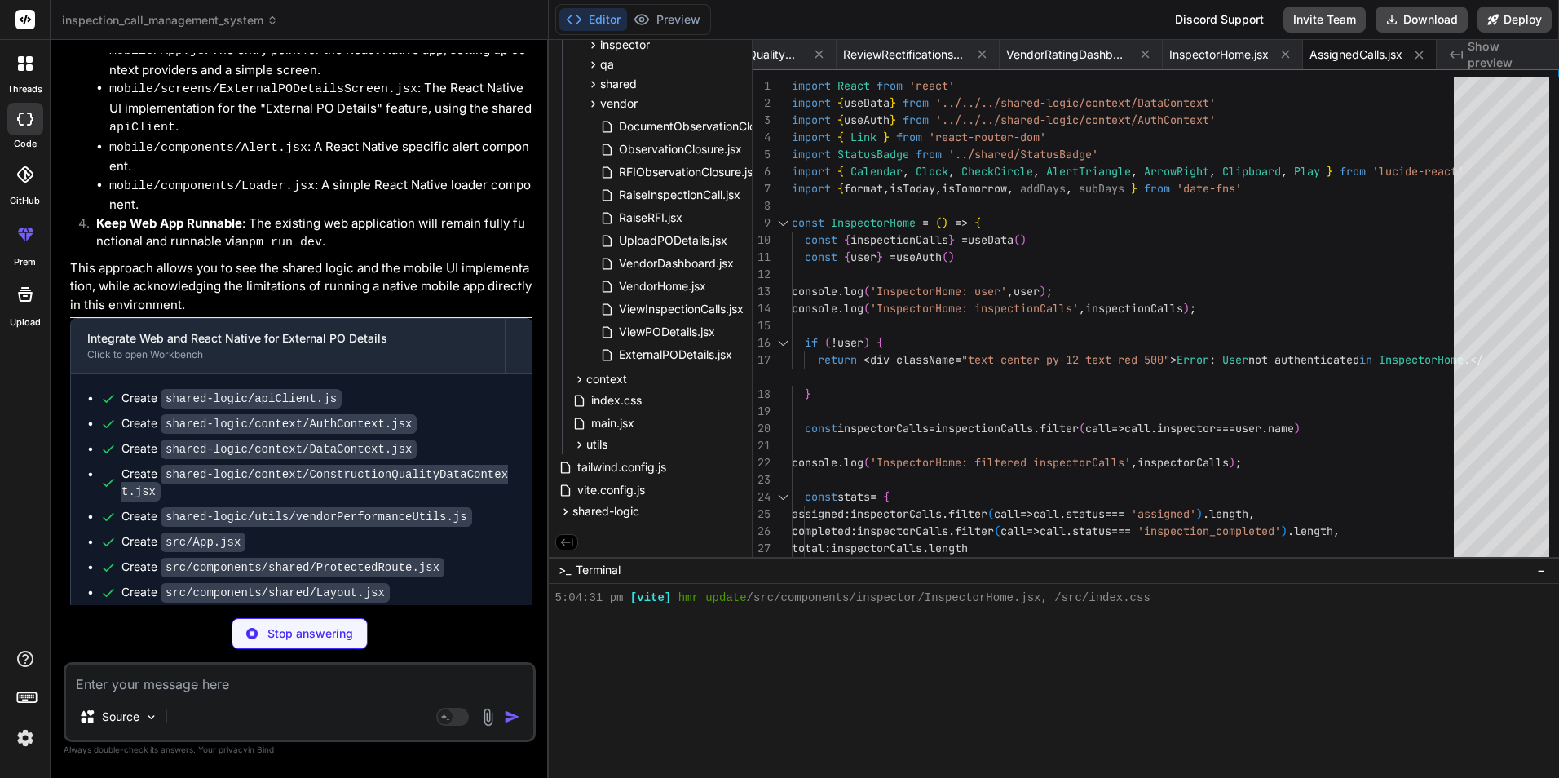
scroll to position [697, 0]
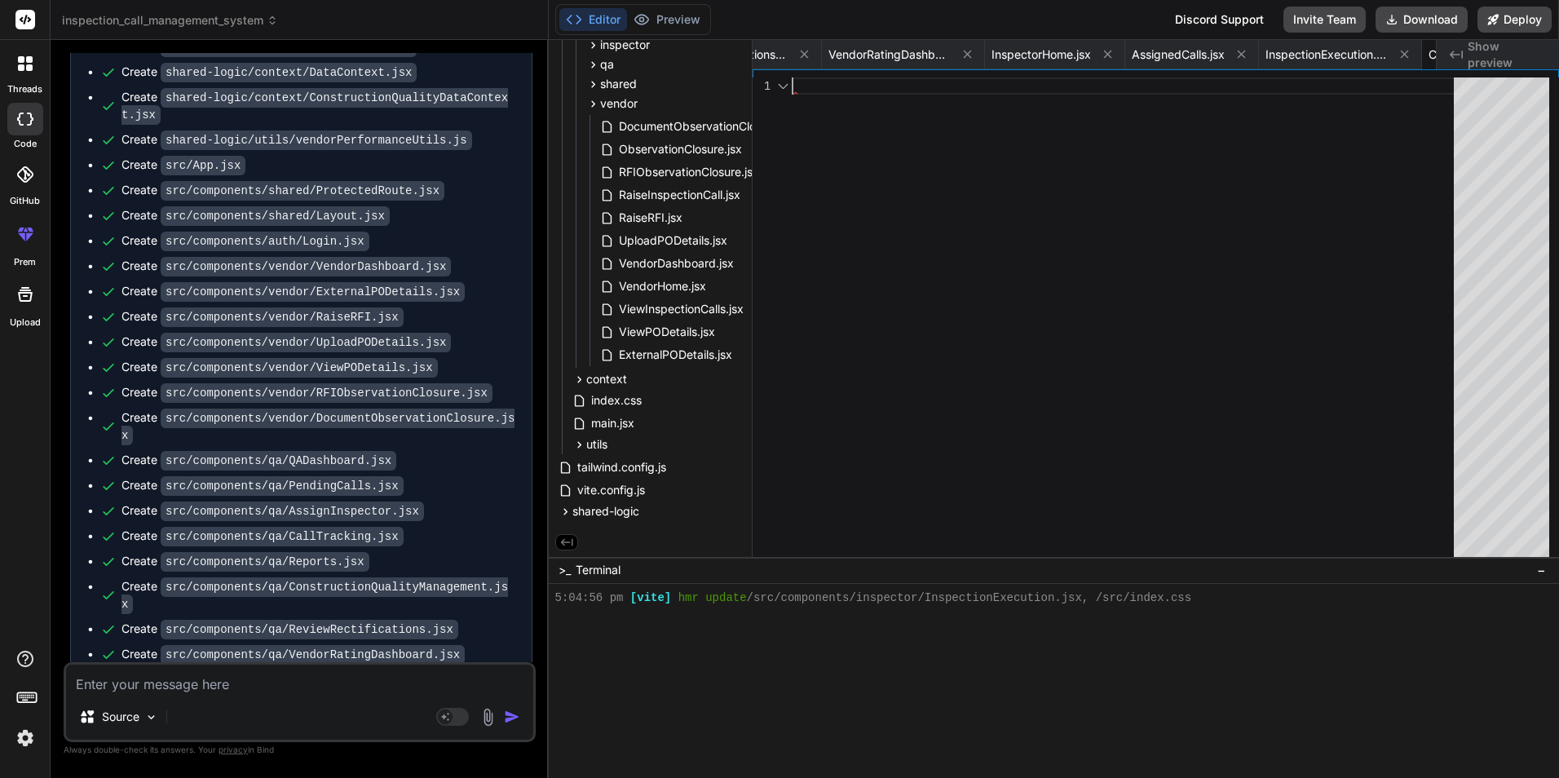
scroll to position [728, 0]
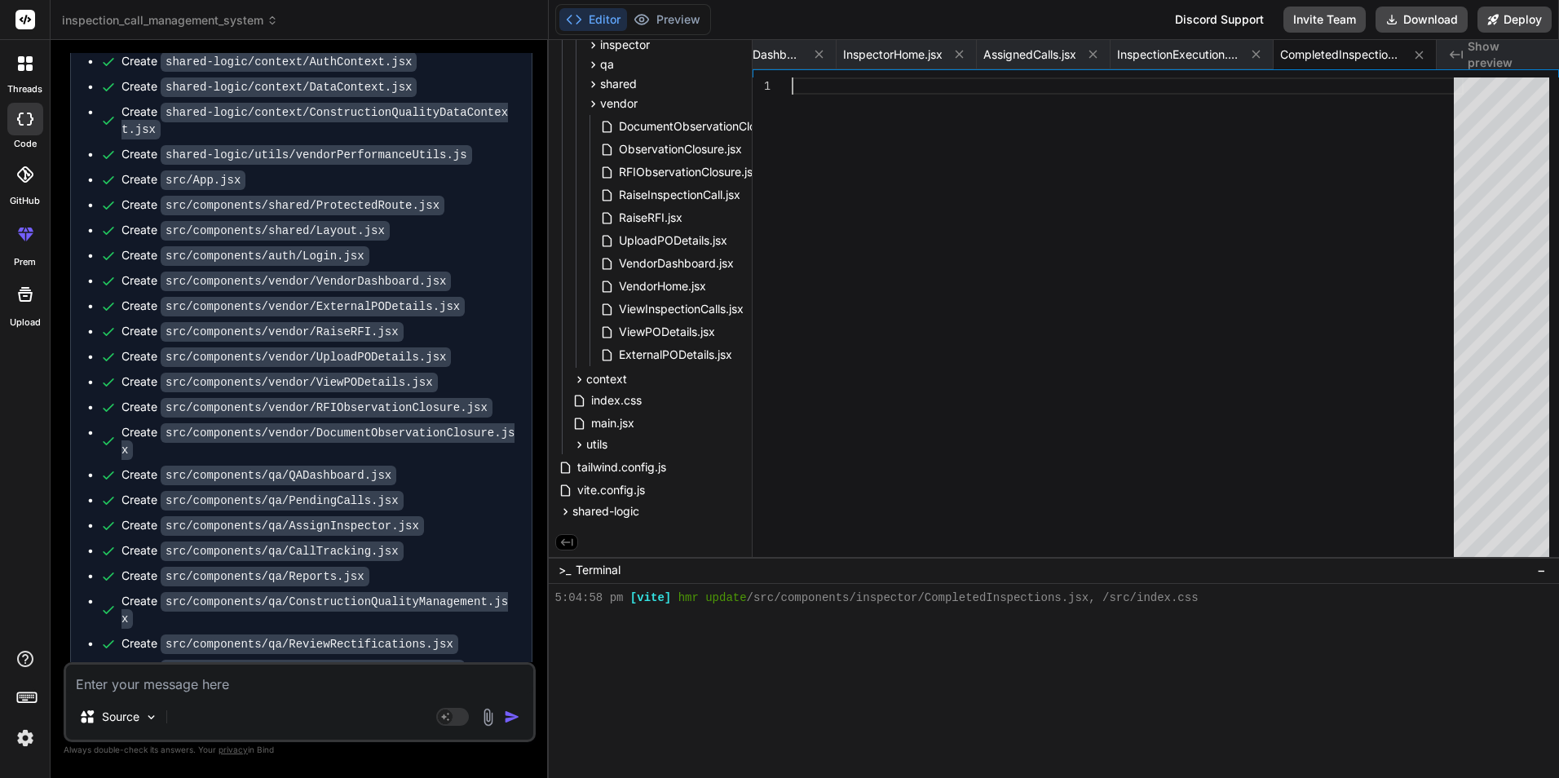
click at [1010, 222] on div at bounding box center [1128, 320] width 672 height 487
click at [1022, 259] on div at bounding box center [1128, 320] width 672 height 487
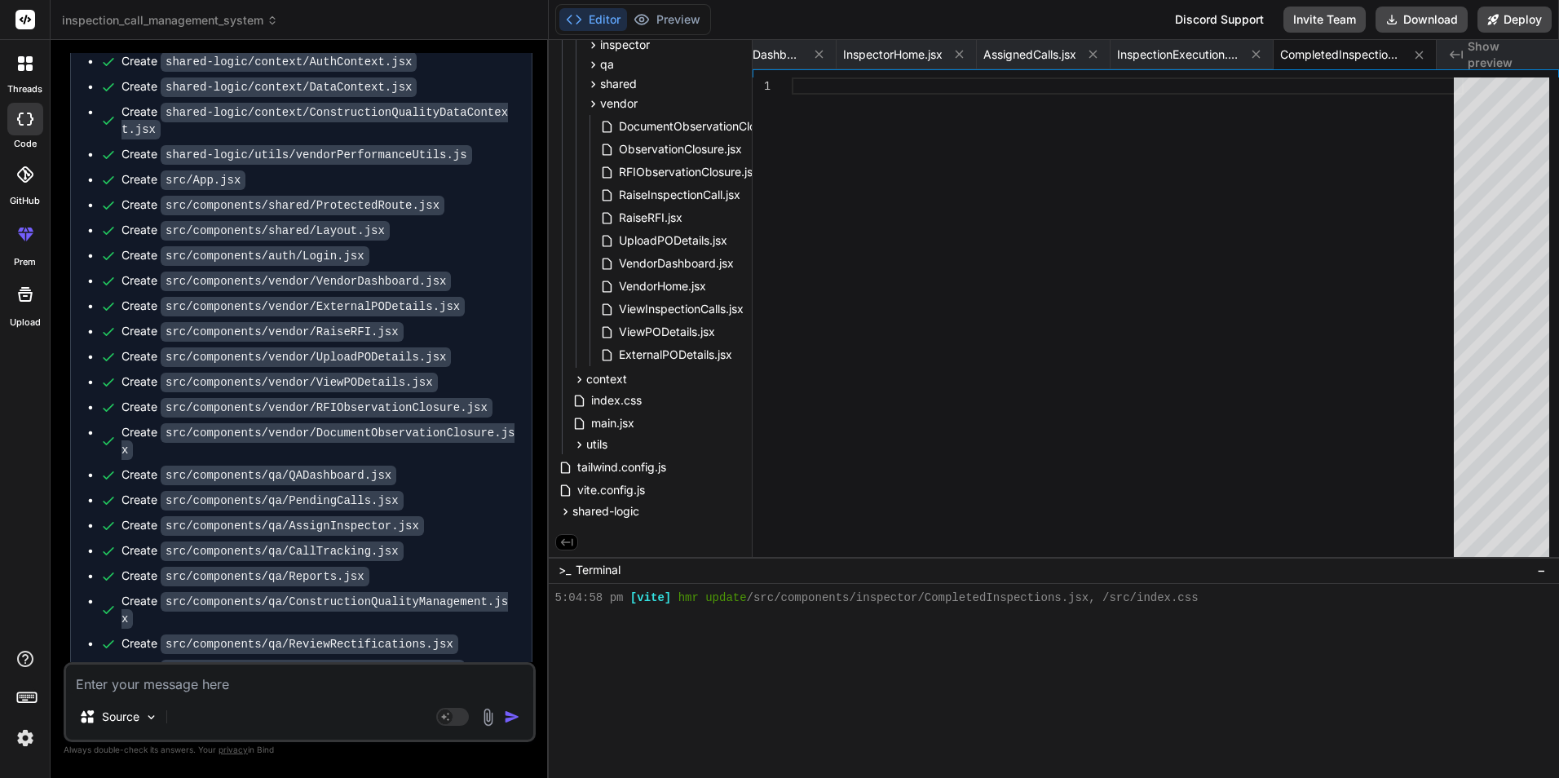
copy div "This message appears to be truncated. The response may be incomplete. 🎉 Your Pr…"
click at [193, 688] on textarea at bounding box center [299, 679] width 467 height 29
paste textarea "This message appears to be truncated. The response may be incomplete."
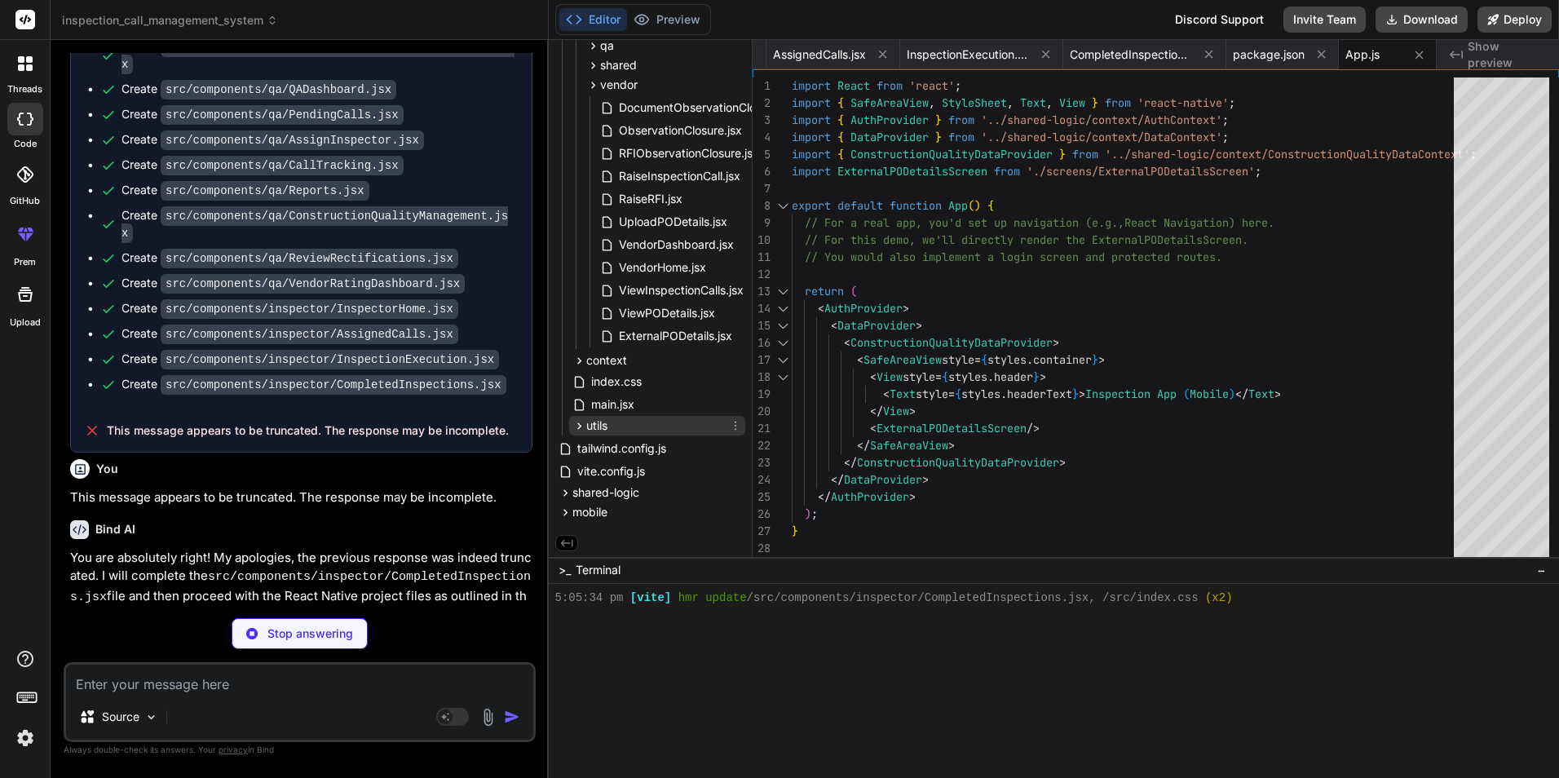
scroll to position [298, 0]
click at [568, 507] on icon at bounding box center [566, 512] width 14 height 14
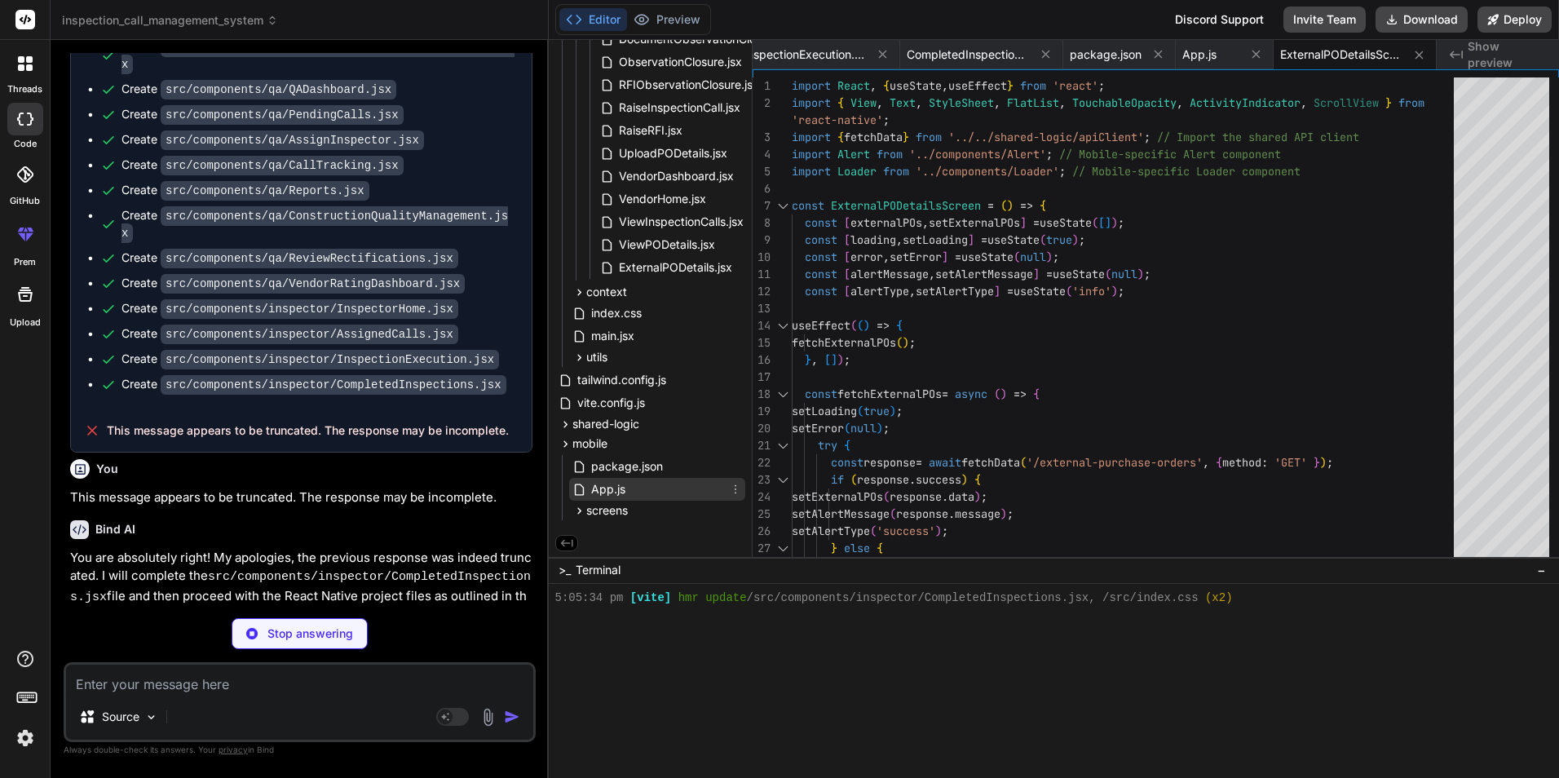
scroll to position [367, 0]
click at [574, 510] on icon at bounding box center [580, 510] width 14 height 14
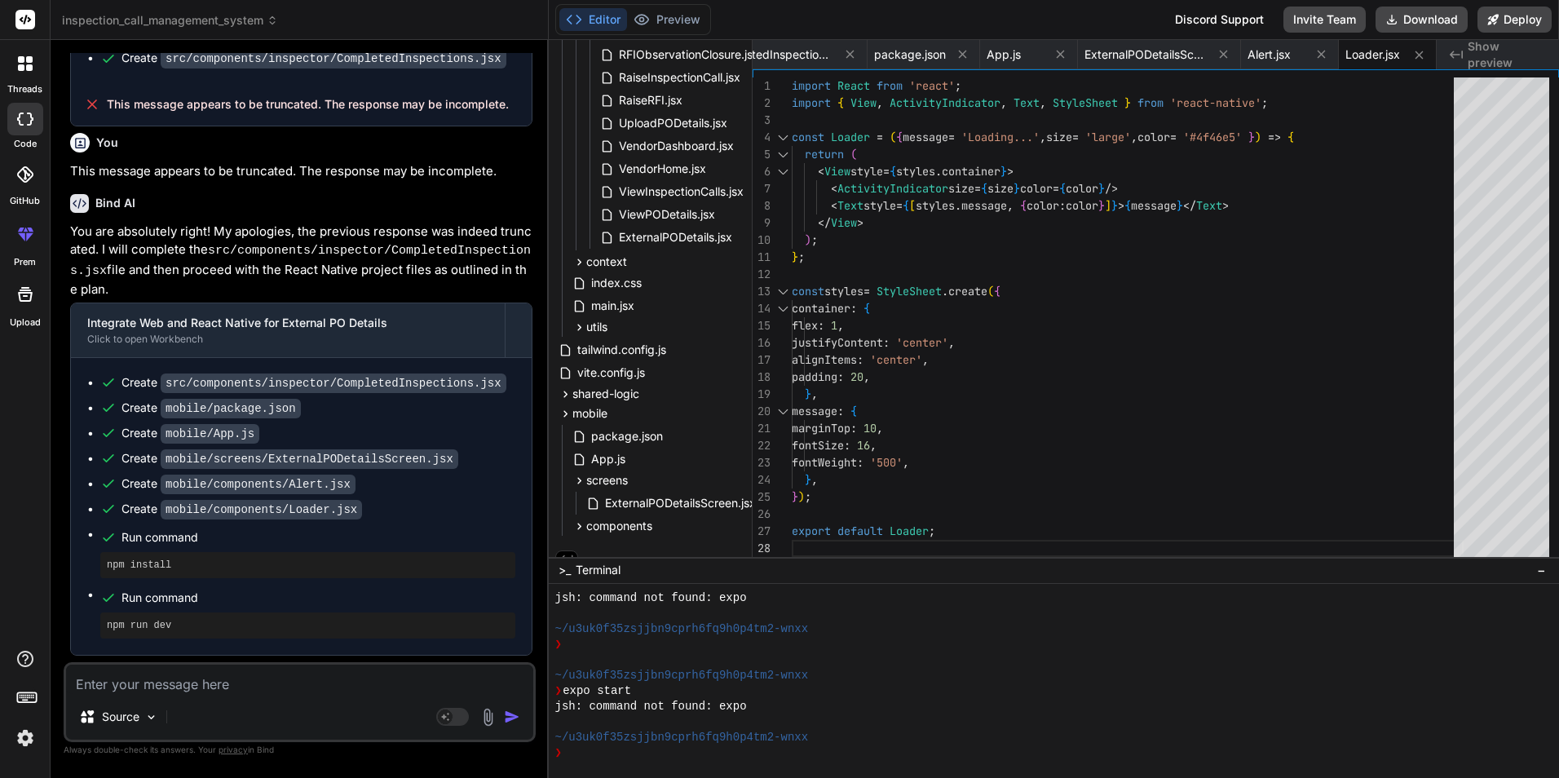
scroll to position [11694, 0]
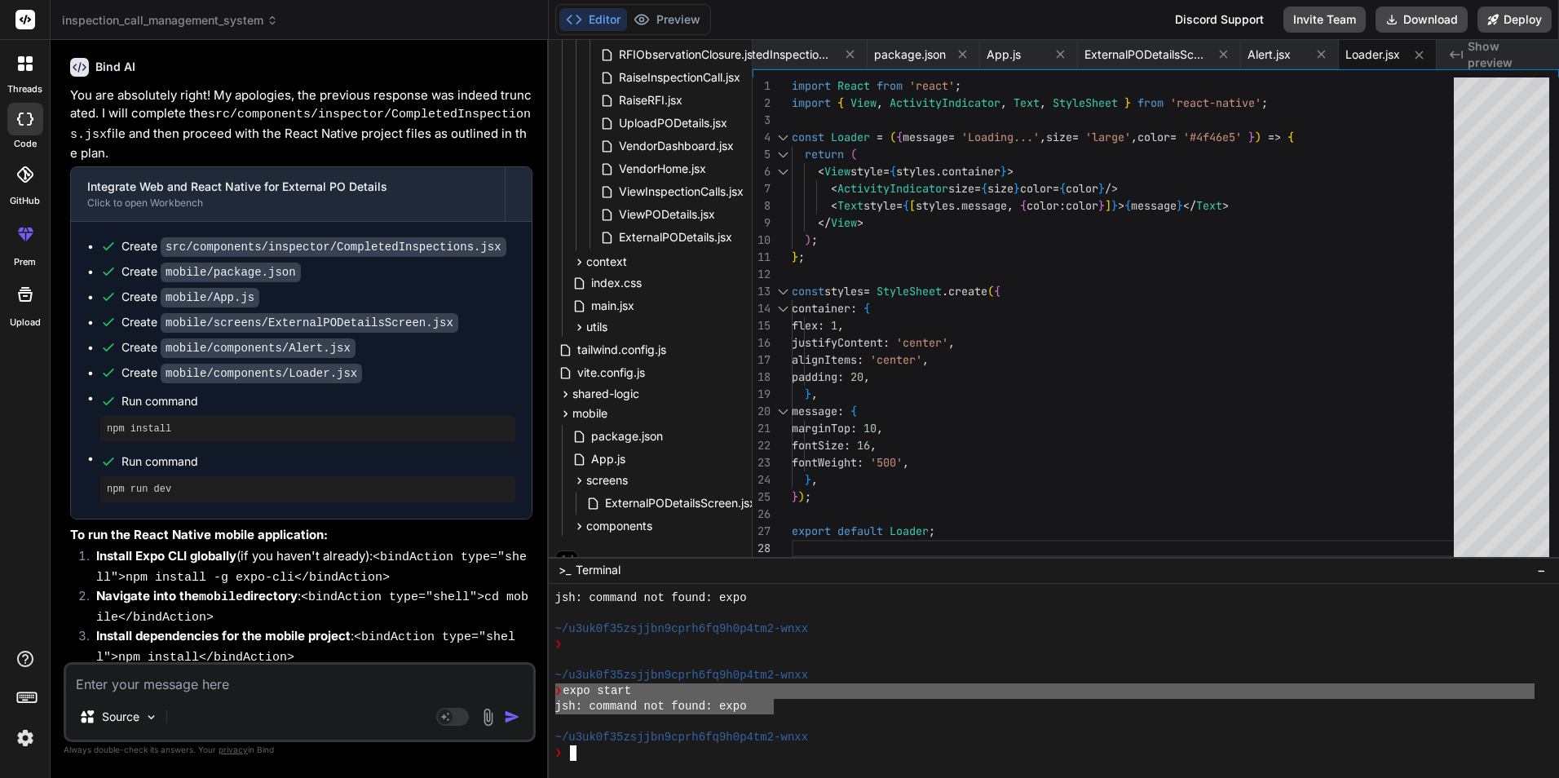
drag, startPoint x: 775, startPoint y: 704, endPoint x: 561, endPoint y: 689, distance: 214.2
click at [558, 689] on div "jsh: command not found: expo ~/u3uk0f35zsjjbn9cprh6fq9h0p4tm2-wnxx ❯ ~/u3uk0f35…" at bounding box center [1044, 675] width 979 height 170
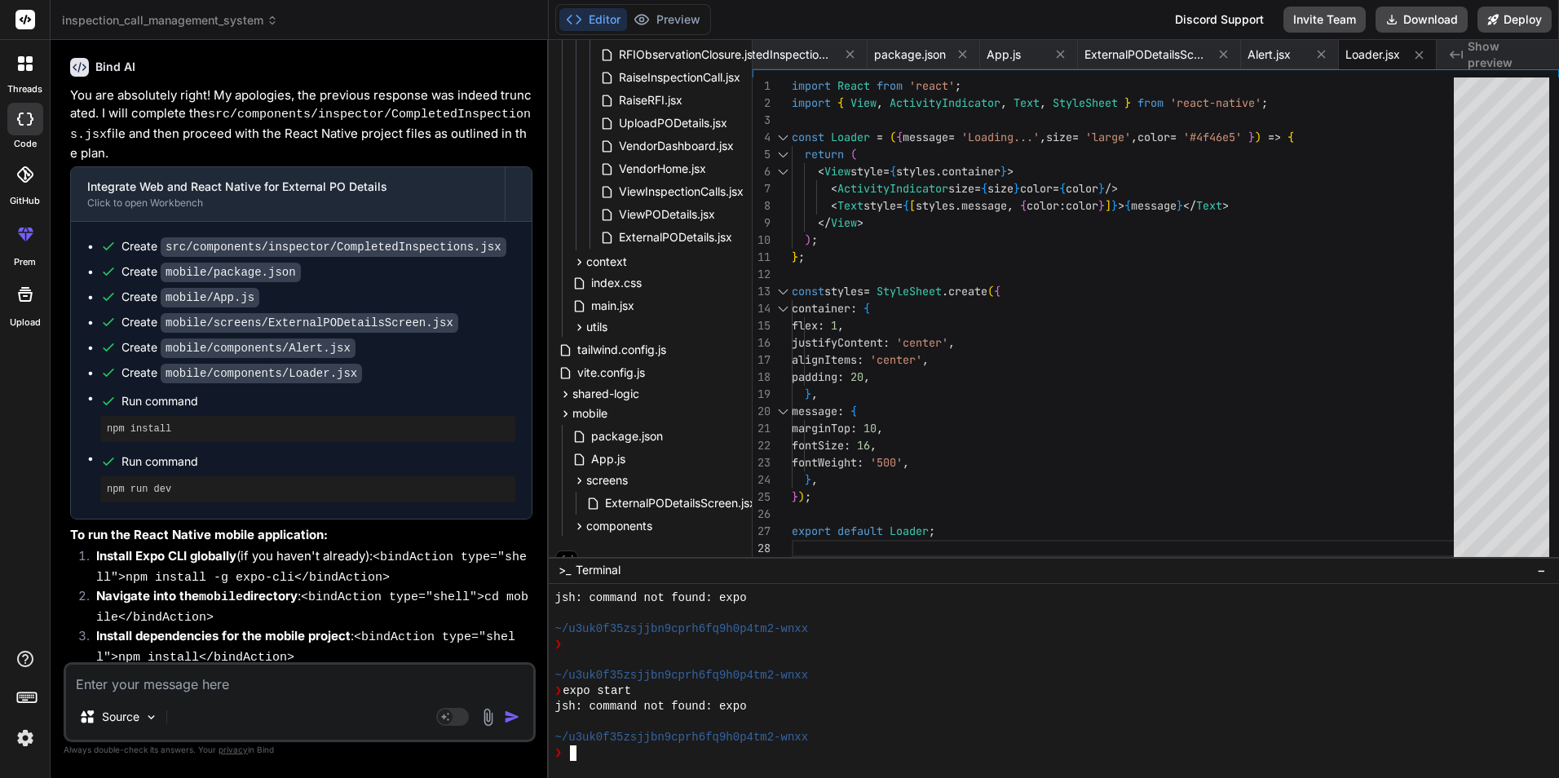
click at [774, 699] on div "jsh: command not found: expo" at bounding box center [1044, 706] width 979 height 15
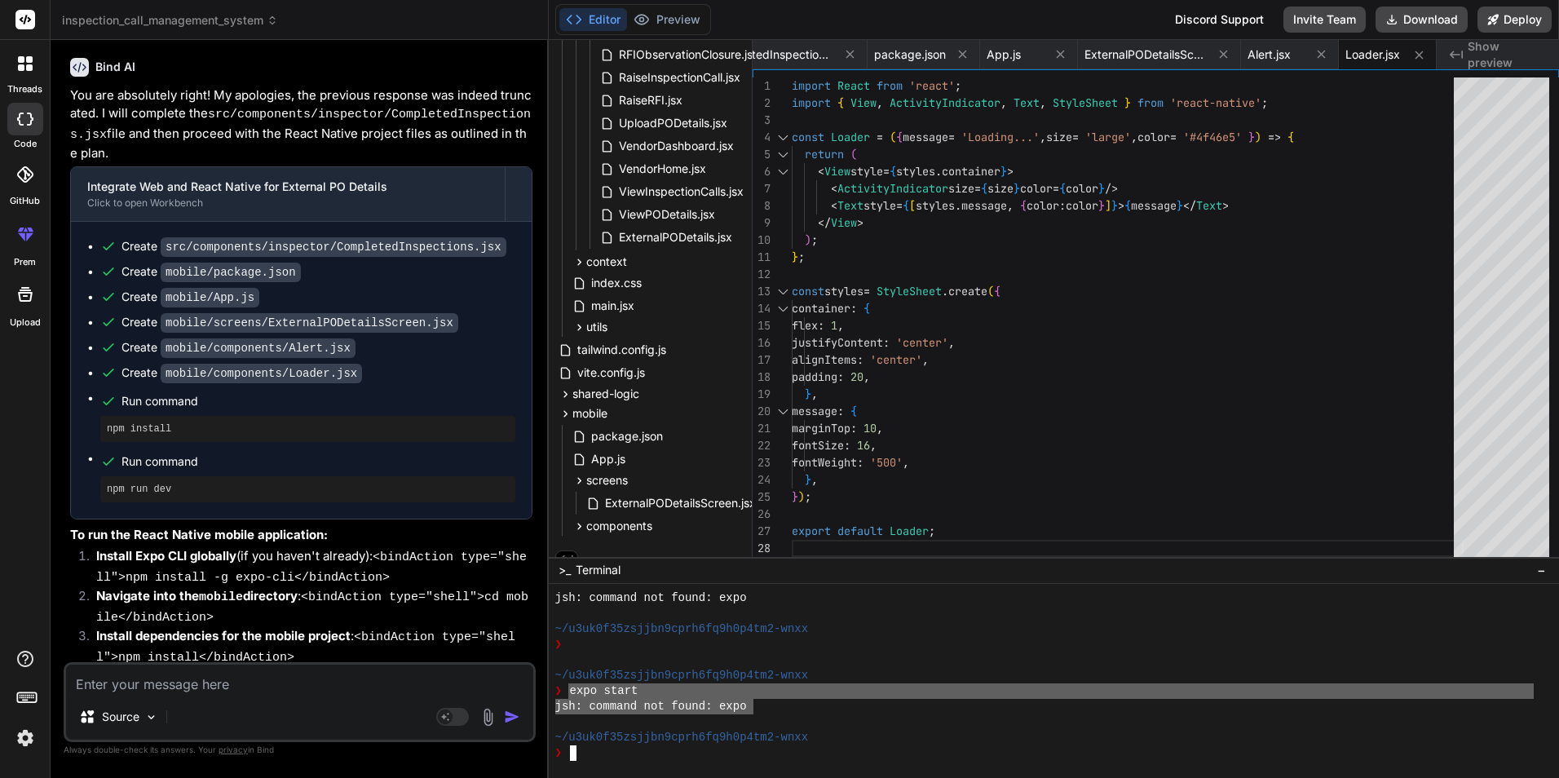
drag, startPoint x: 757, startPoint y: 707, endPoint x: 568, endPoint y: 691, distance: 189.1
click at [568, 691] on div "jsh: command not found: expo ~/u3uk0f35zsjjbn9cprh6fq9h0p4tm2-wnxx ❯ ~/u3uk0f35…" at bounding box center [1044, 675] width 979 height 170
click at [131, 678] on textarea at bounding box center [299, 679] width 467 height 29
paste textarea "expo start jsh: command not found: expo"
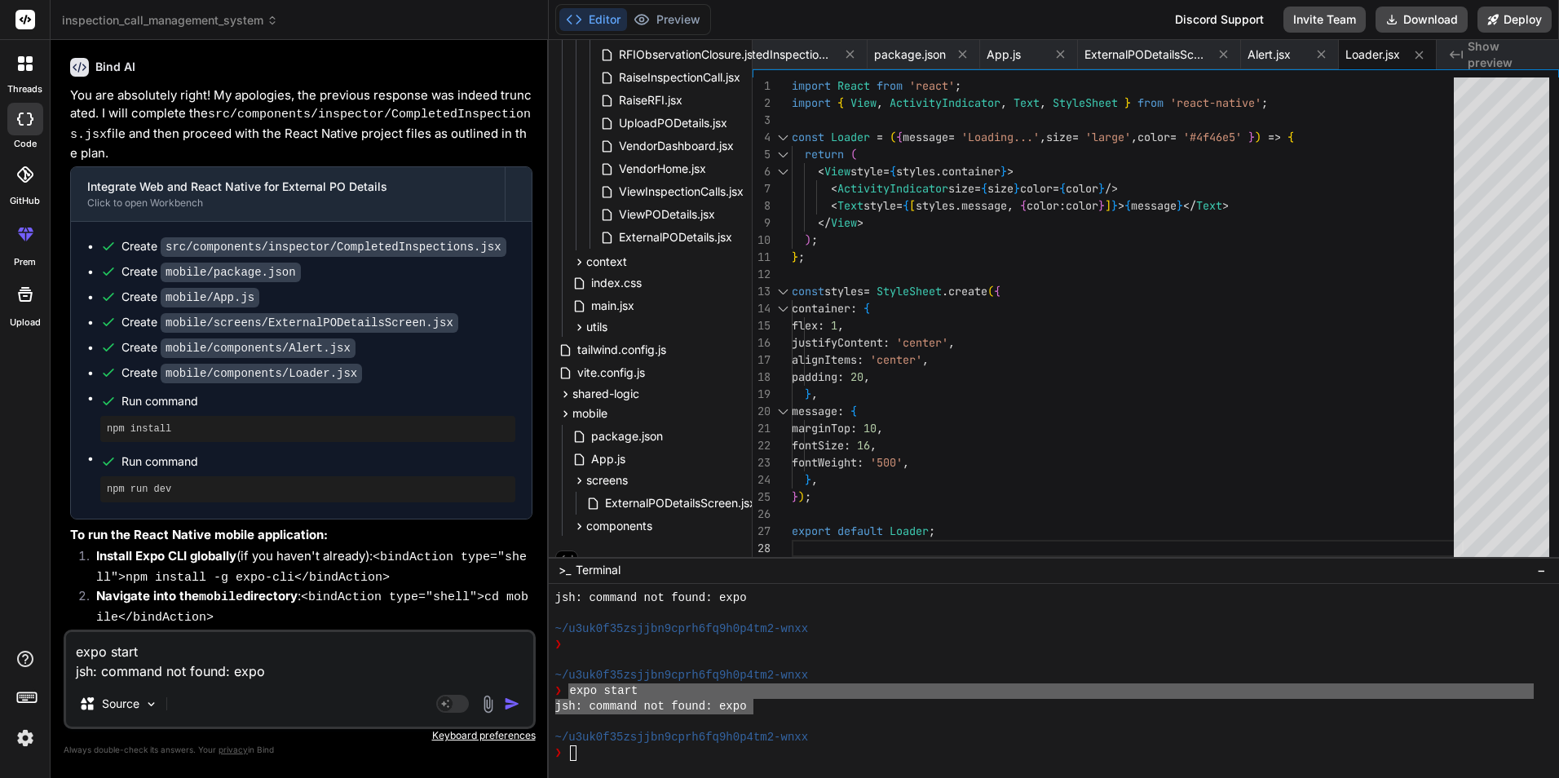
click at [513, 704] on img "button" at bounding box center [512, 704] width 16 height 16
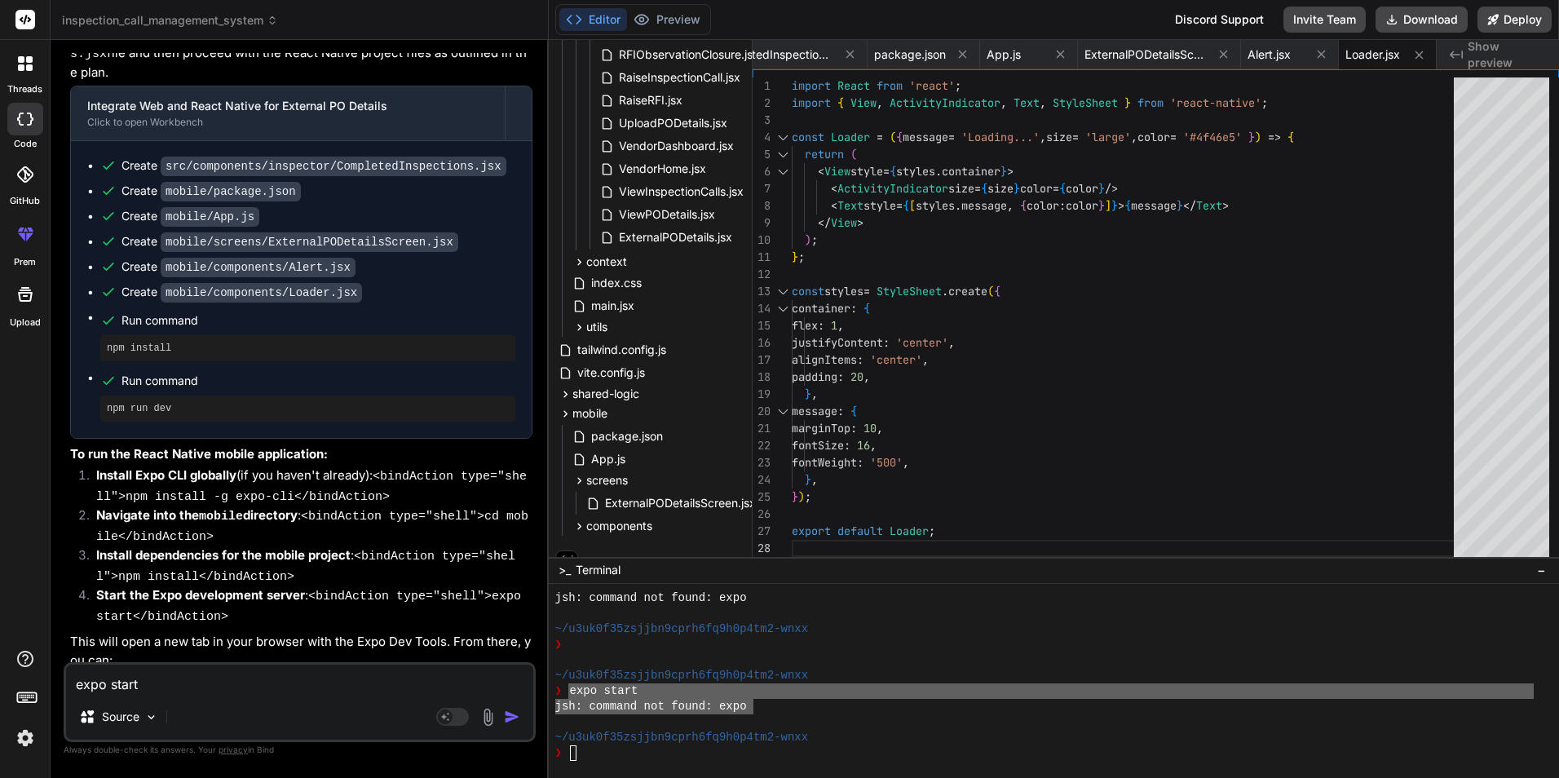
scroll to position [11864, 0]
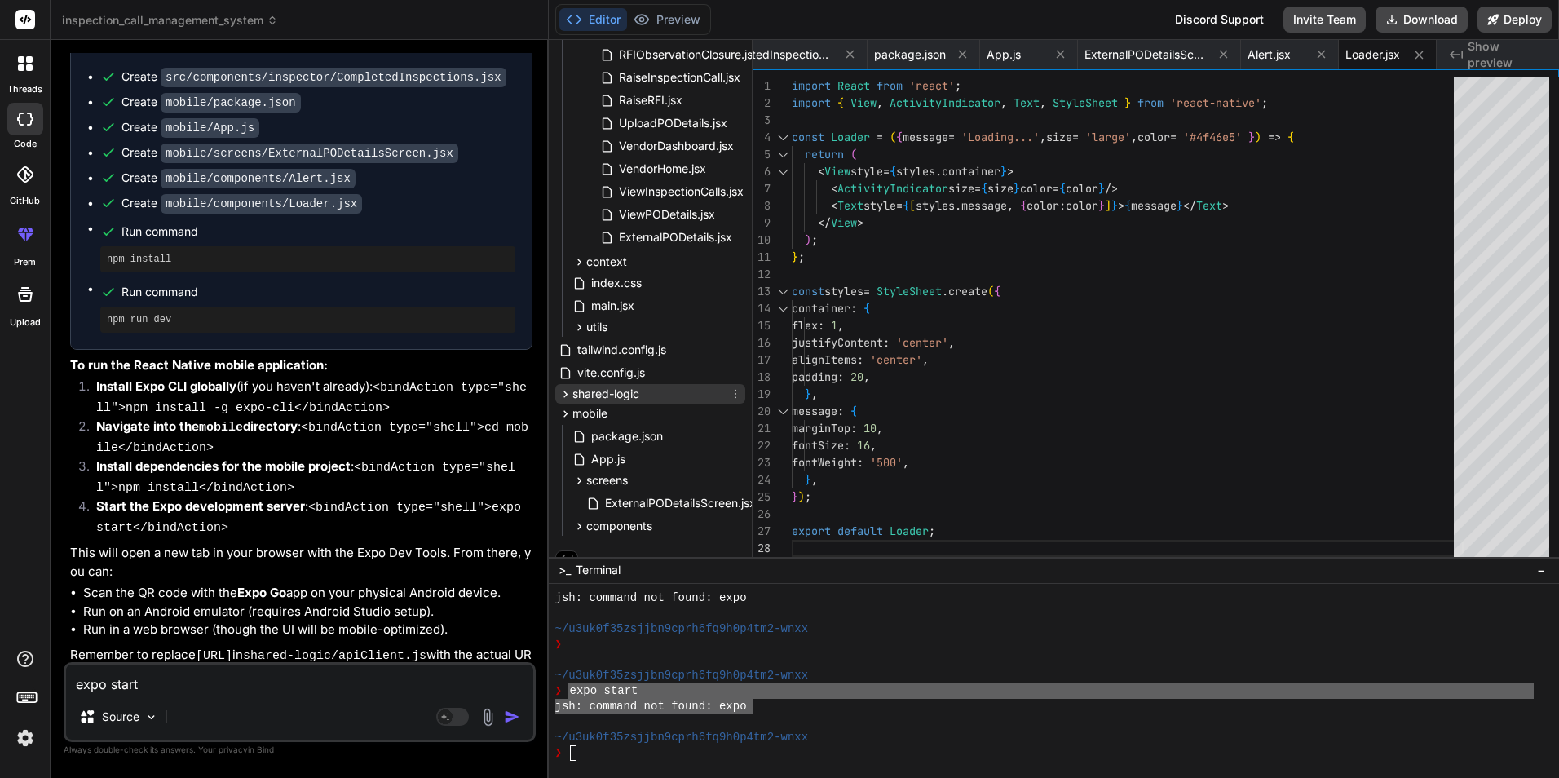
click at [612, 400] on span "shared-logic" at bounding box center [606, 394] width 67 height 16
click at [626, 434] on span "package.json" at bounding box center [627, 437] width 75 height 20
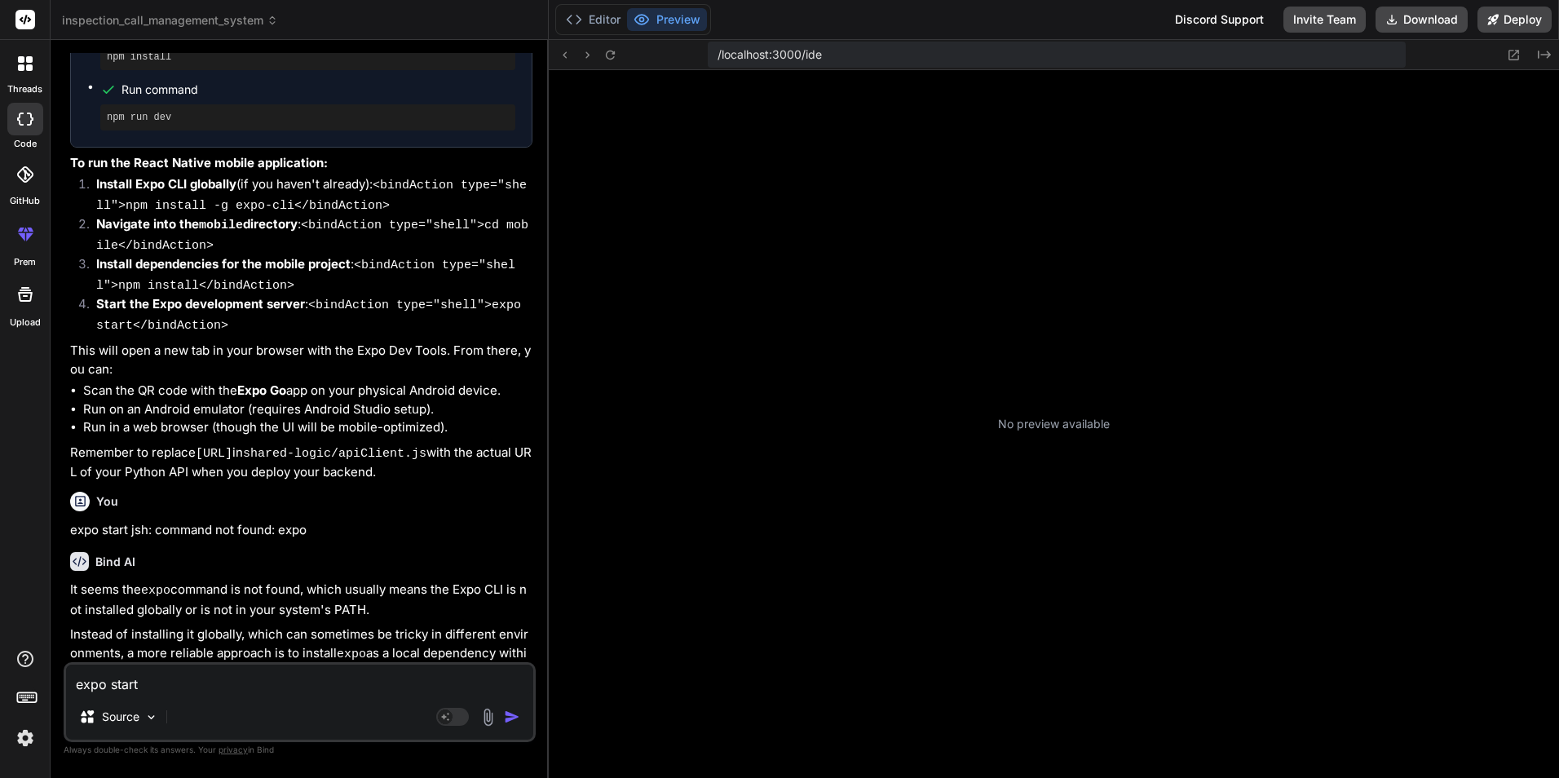
scroll to position [12243, 0]
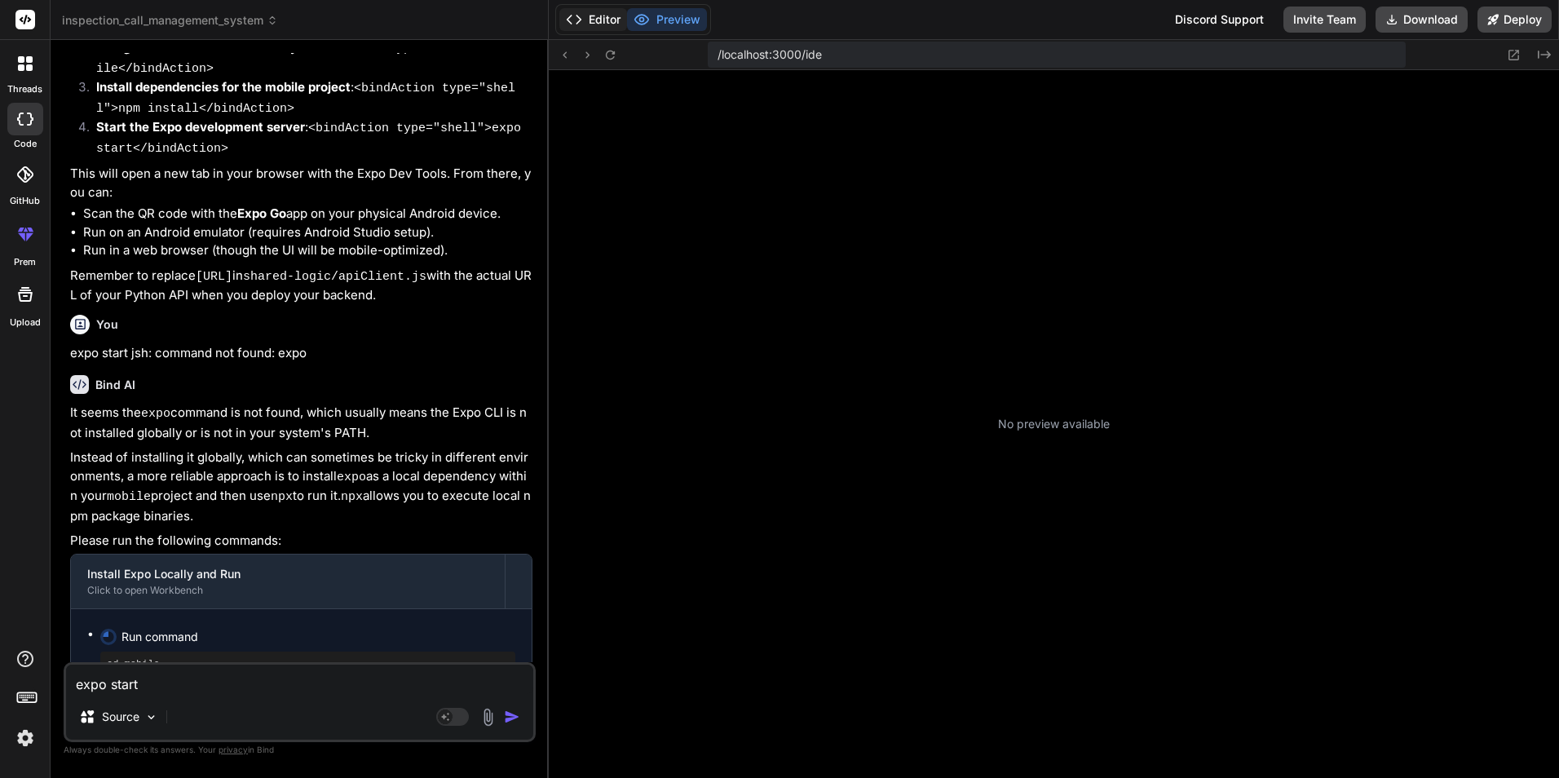
click at [598, 22] on button "Editor" at bounding box center [593, 19] width 68 height 23
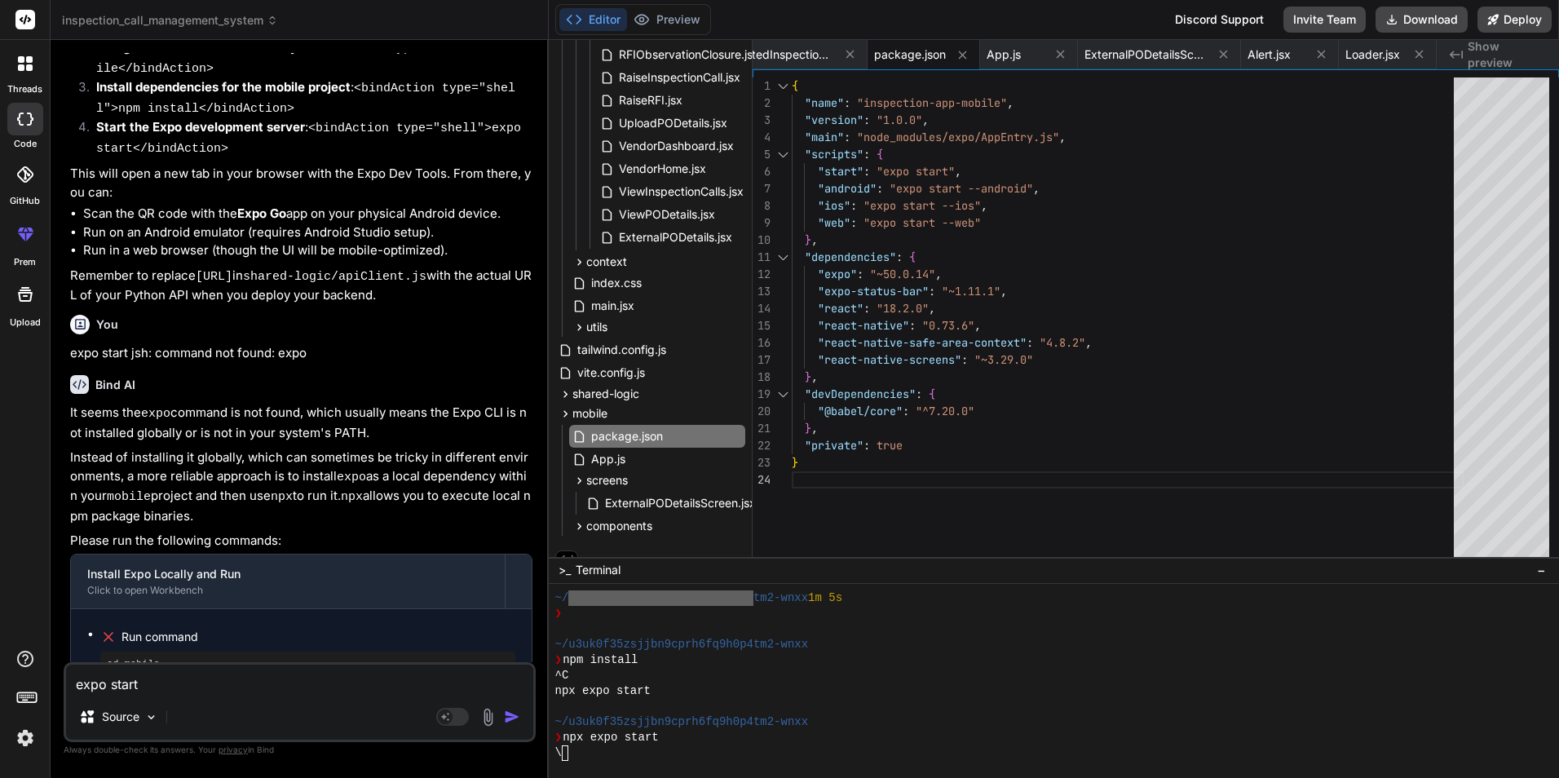
scroll to position [2107, 0]
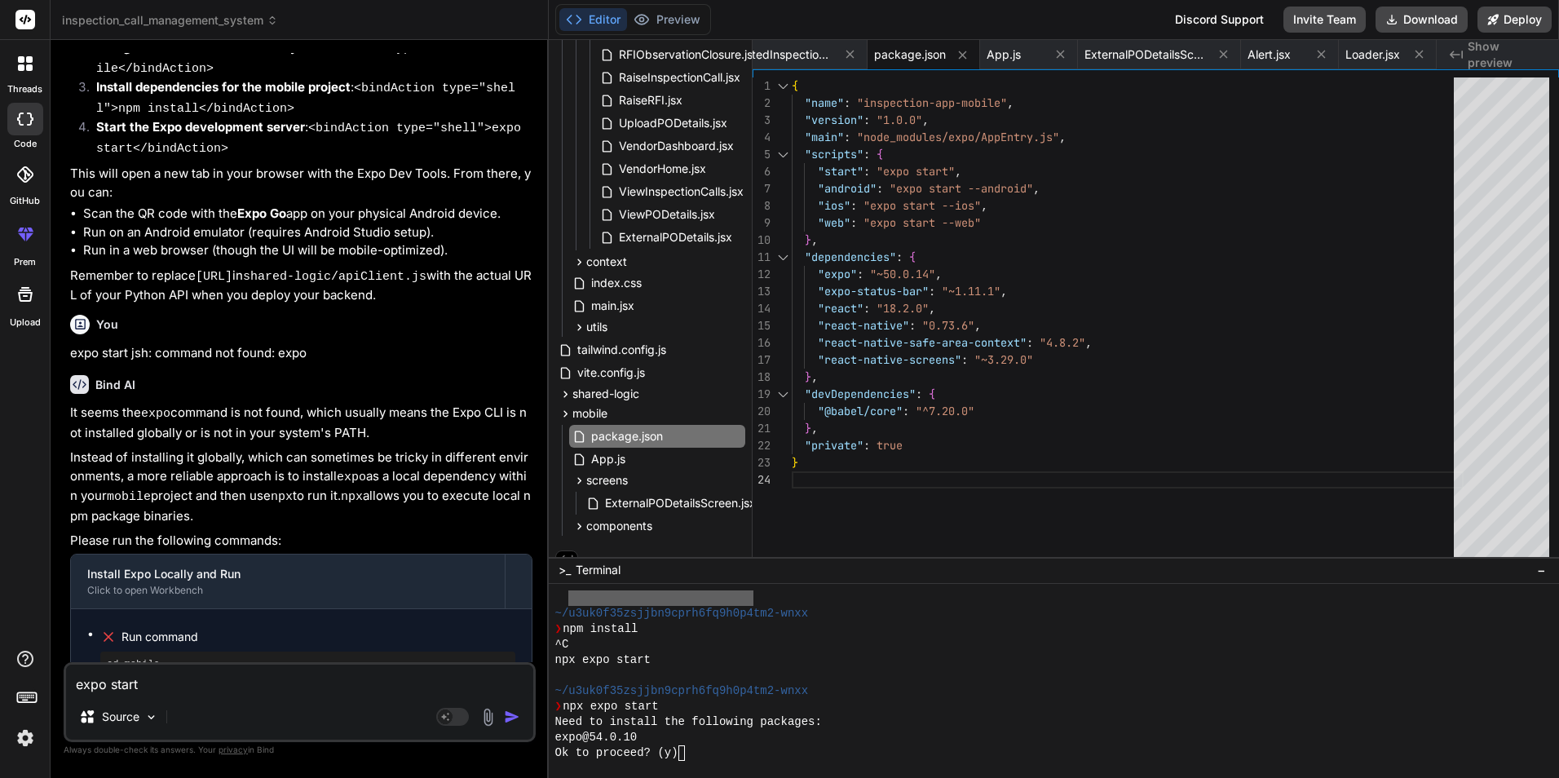
click at [1047, 752] on div "Ok to proceed? (y)" at bounding box center [1044, 752] width 979 height 15
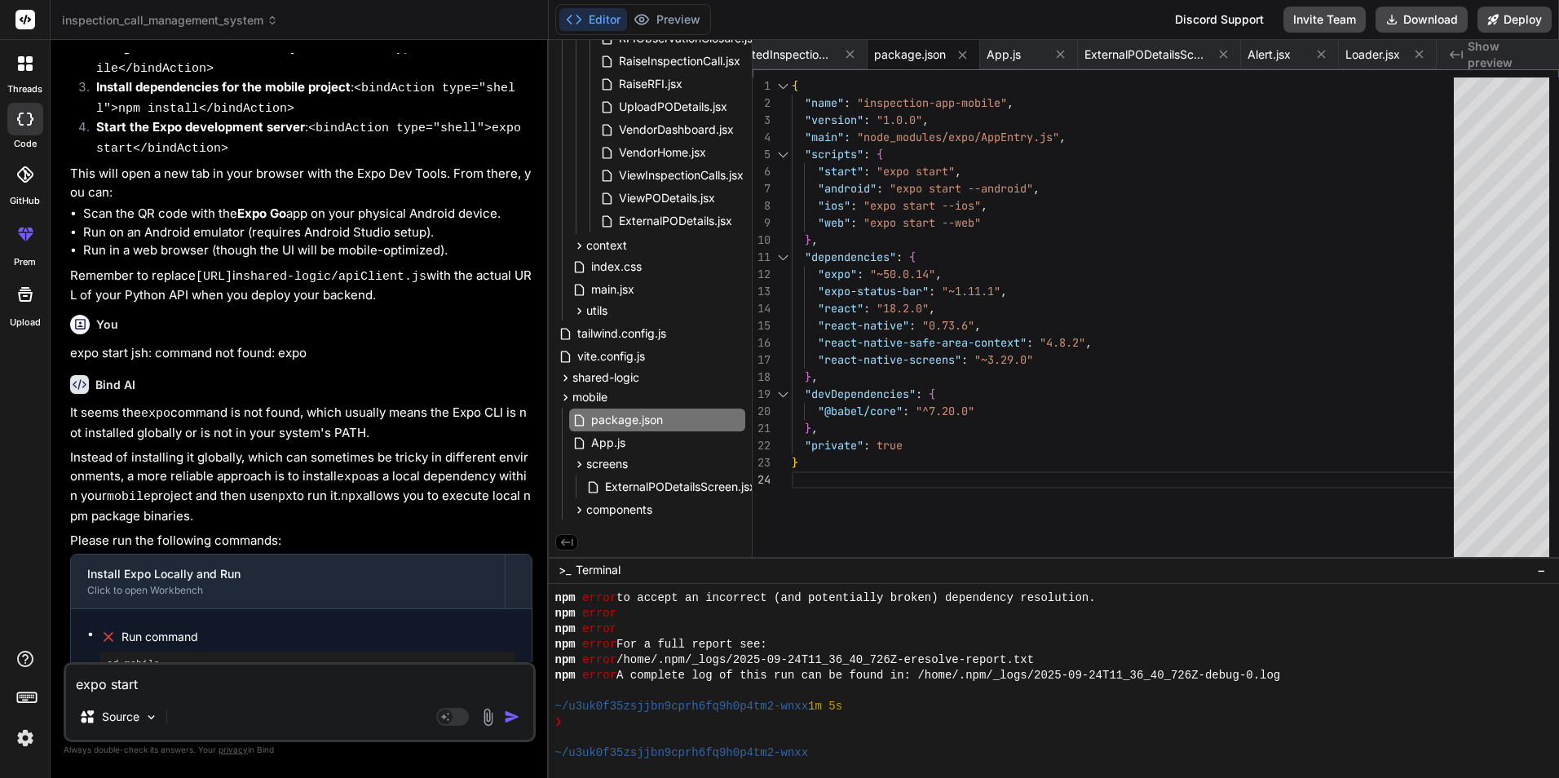
scroll to position [1968, 0]
click at [616, 441] on span "App.js" at bounding box center [609, 443] width 38 height 20
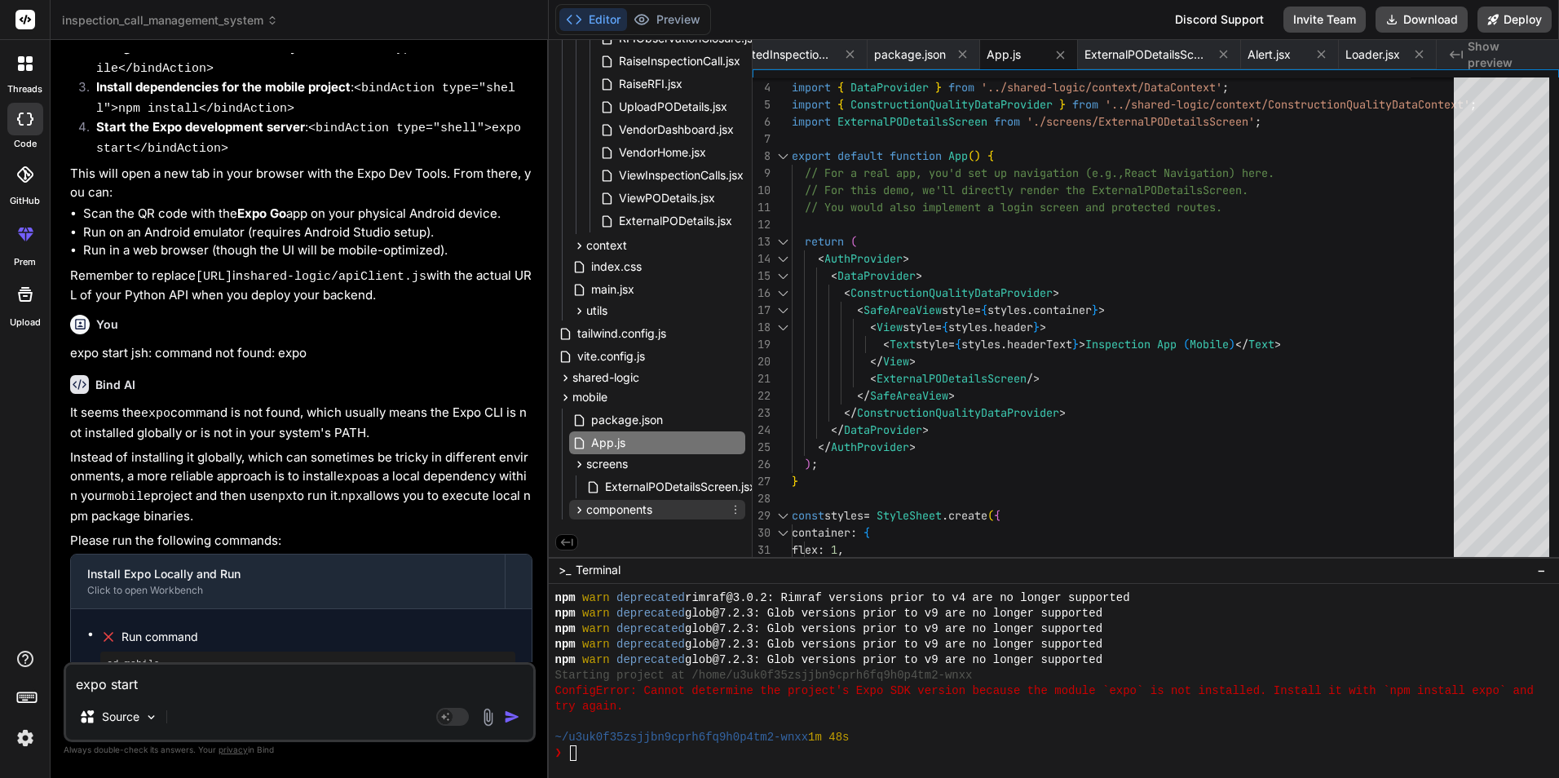
scroll to position [3874, 0]
click at [579, 503] on icon at bounding box center [580, 510] width 14 height 14
click at [204, 690] on textarea "expo start jsh: command not found: expo" at bounding box center [299, 679] width 467 height 29
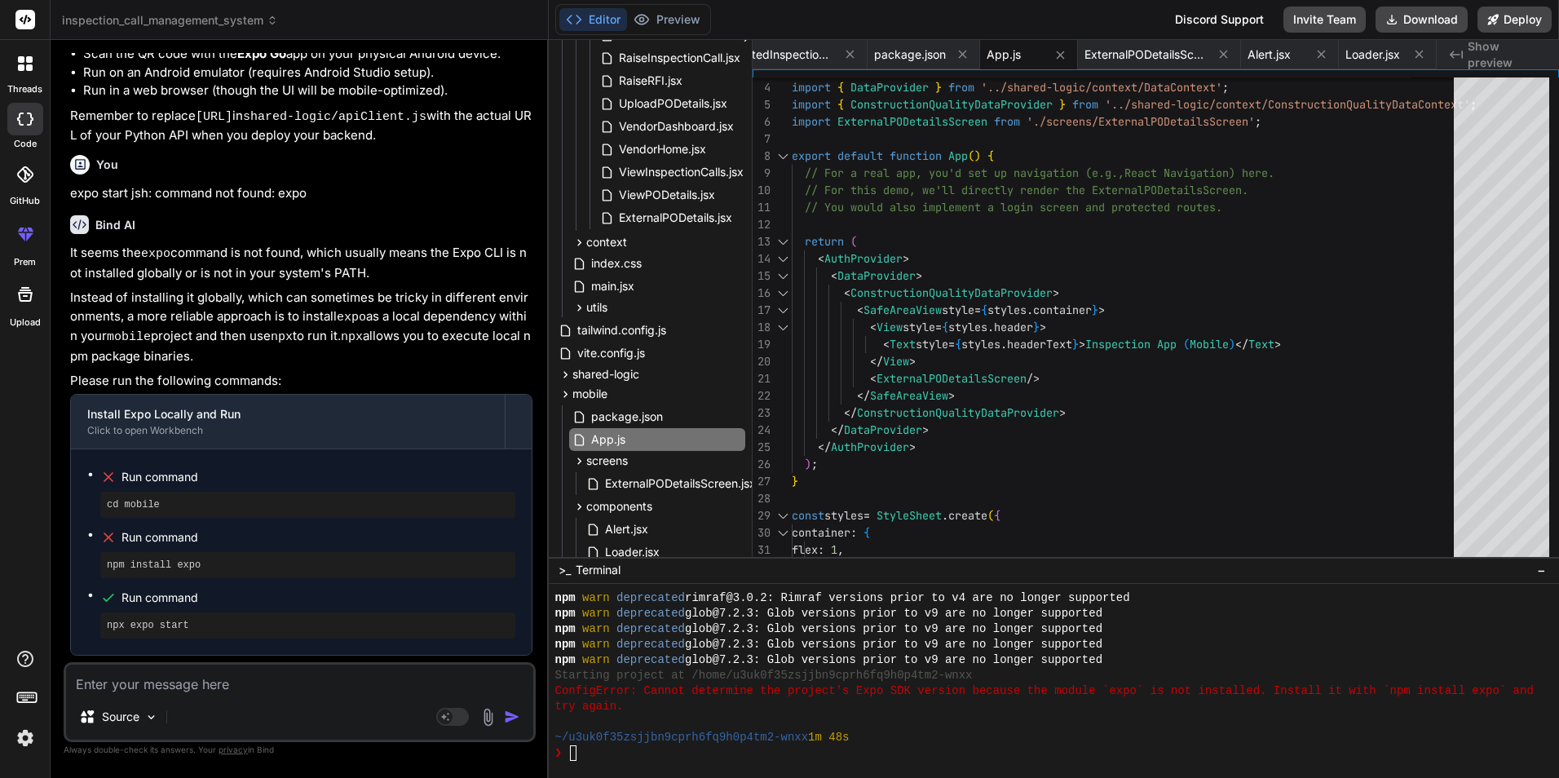
scroll to position [12413, 0]
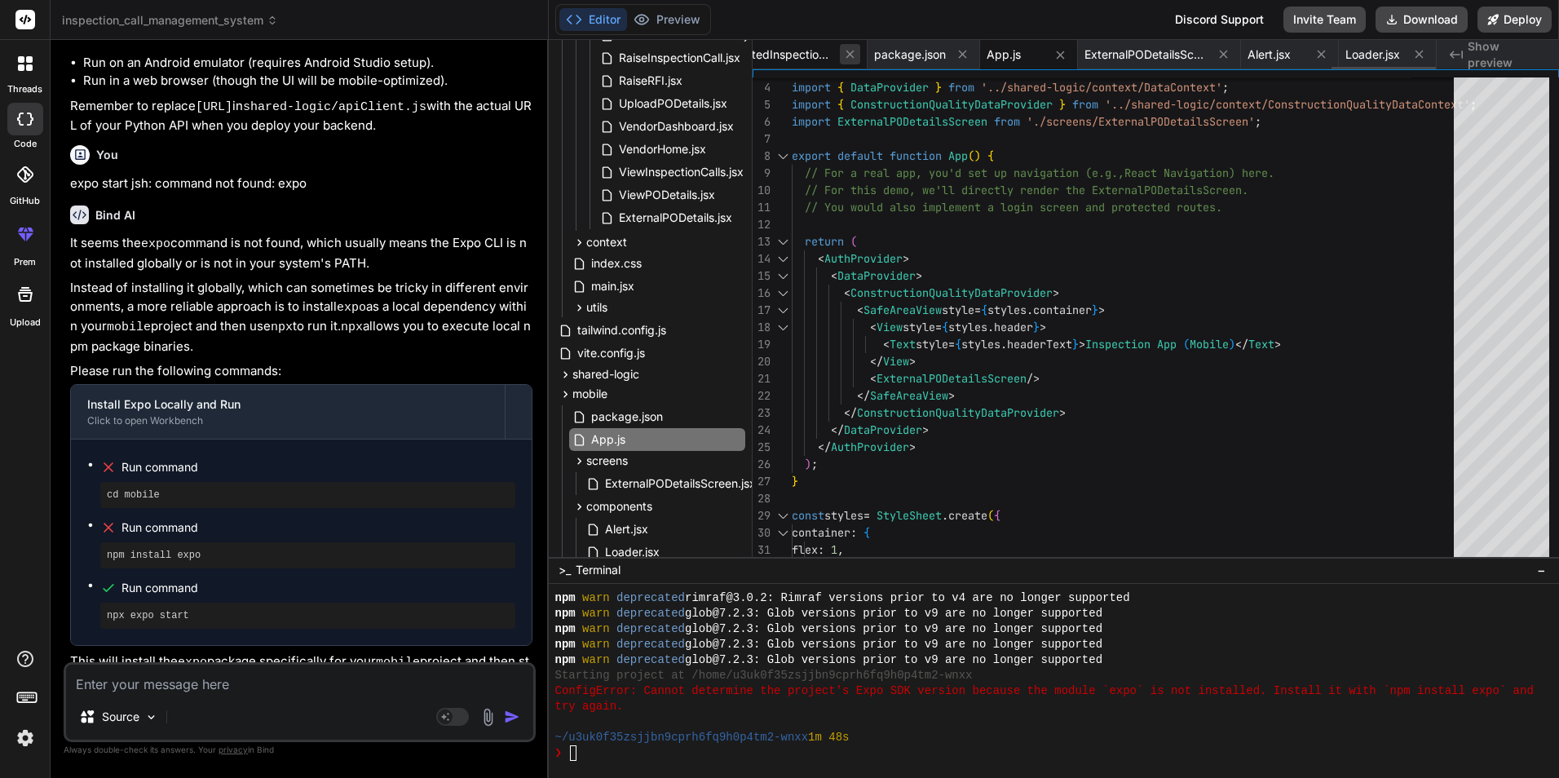
click at [855, 51] on icon at bounding box center [850, 54] width 14 height 14
click at [844, 51] on icon at bounding box center [837, 54] width 14 height 14
click at [855, 51] on icon at bounding box center [850, 54] width 14 height 14
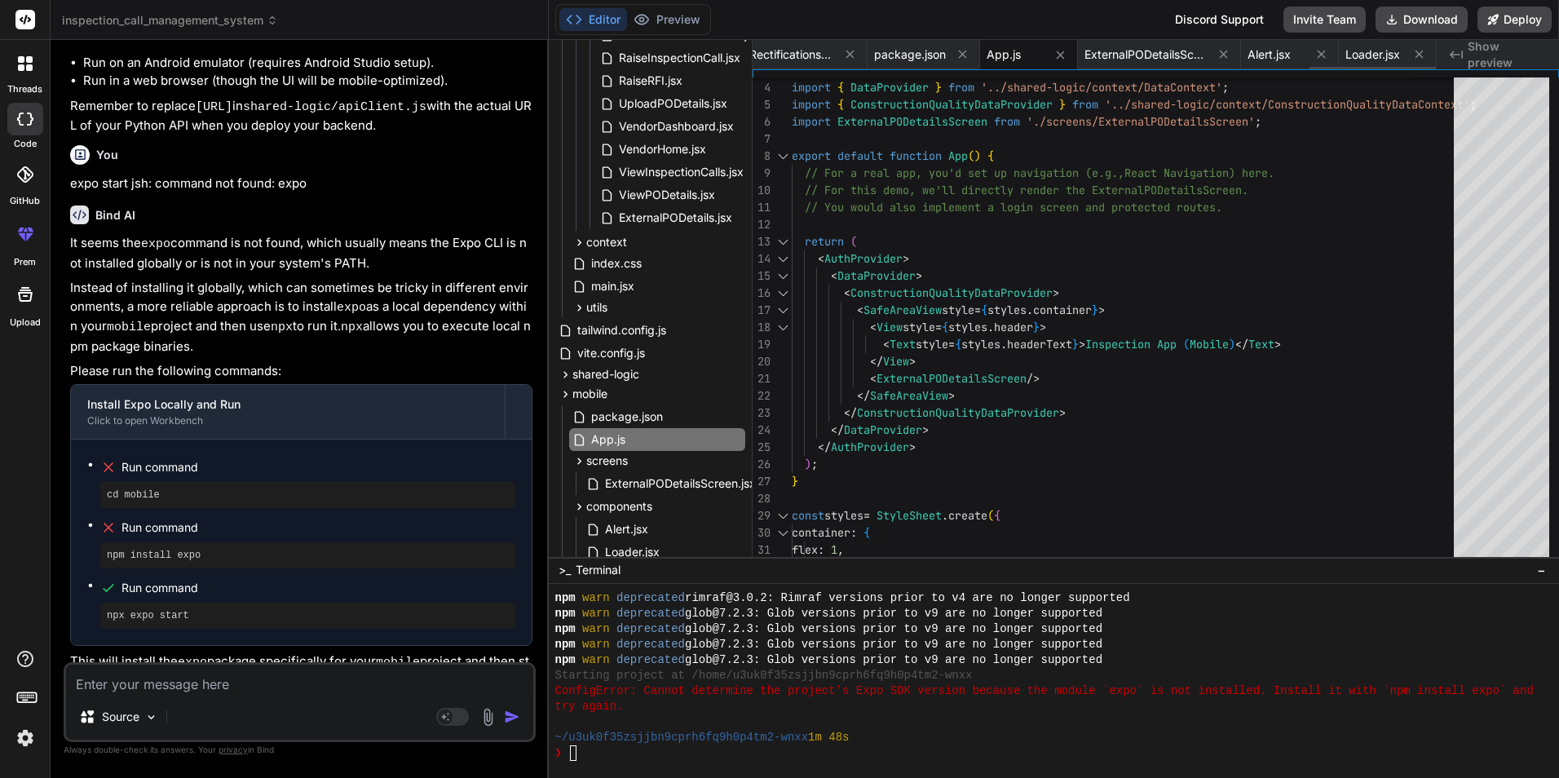
click at [855, 51] on icon at bounding box center [850, 54] width 14 height 14
click at [846, 51] on icon at bounding box center [839, 54] width 14 height 14
click at [855, 51] on icon at bounding box center [850, 54] width 14 height 14
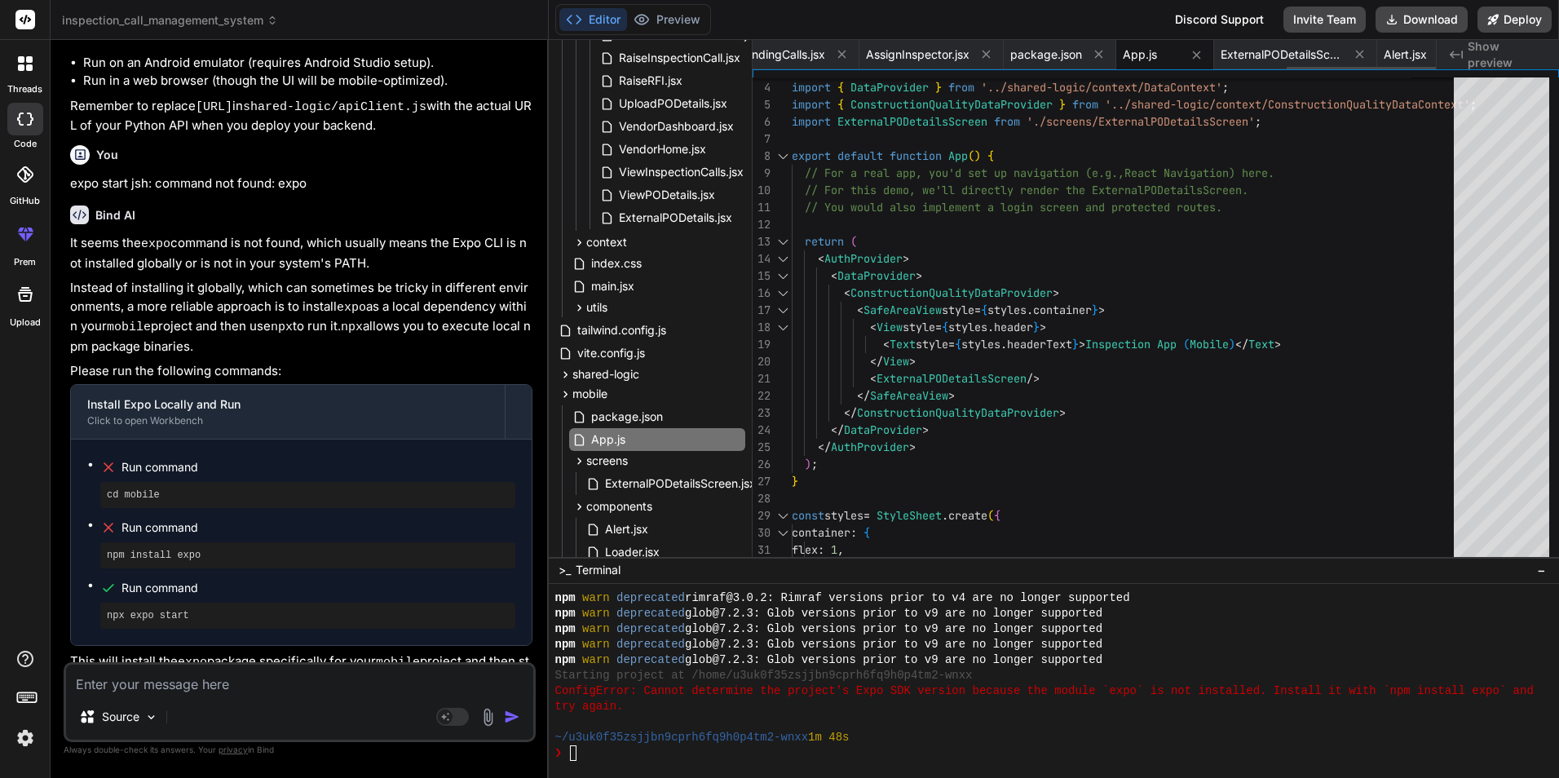
click at [849, 51] on icon at bounding box center [842, 54] width 14 height 14
click at [855, 51] on icon at bounding box center [850, 54] width 14 height 14
click at [850, 51] on icon at bounding box center [843, 54] width 14 height 14
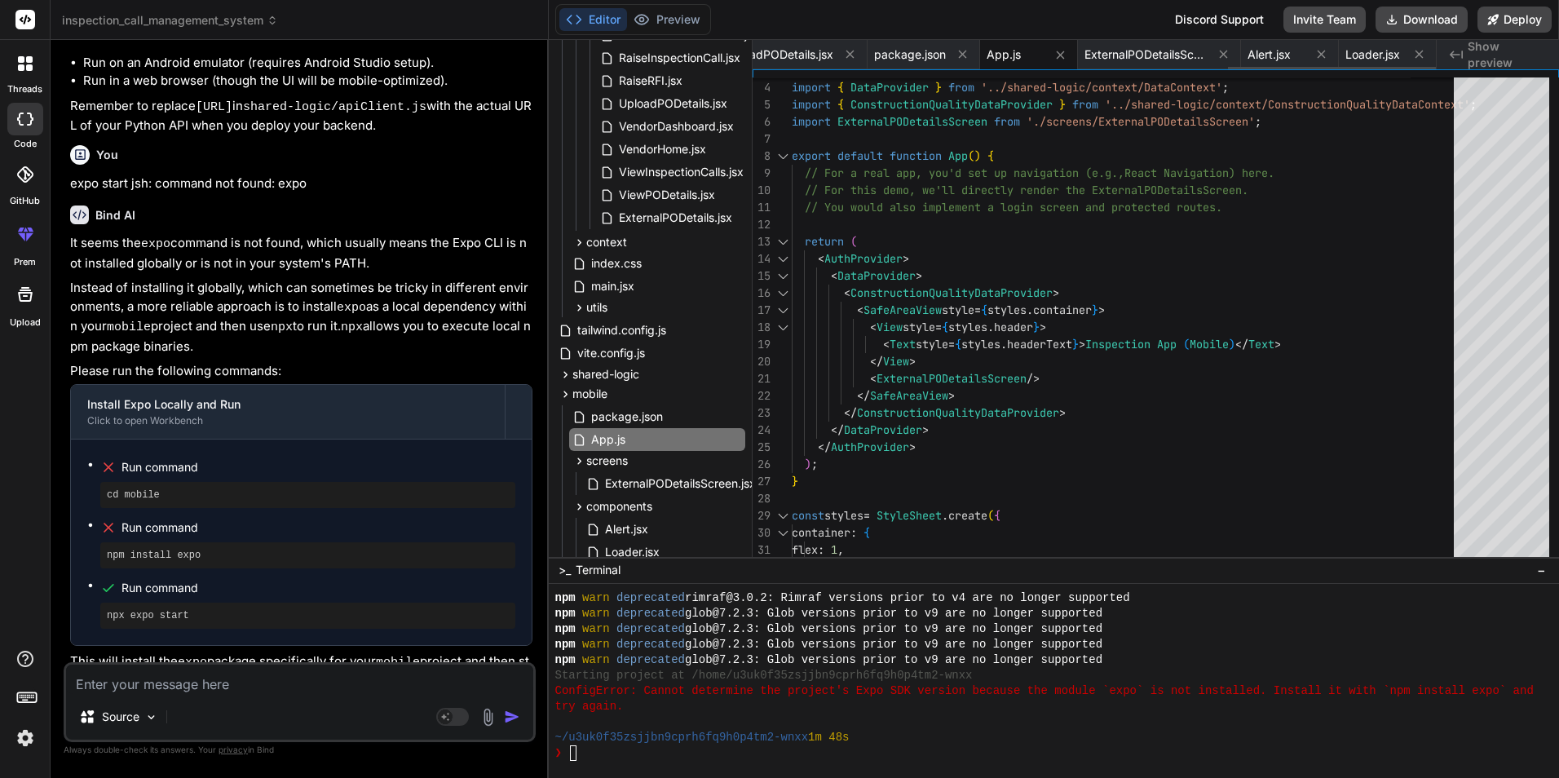
click at [855, 51] on icon at bounding box center [850, 54] width 14 height 14
click at [855, 51] on icon at bounding box center [848, 54] width 14 height 14
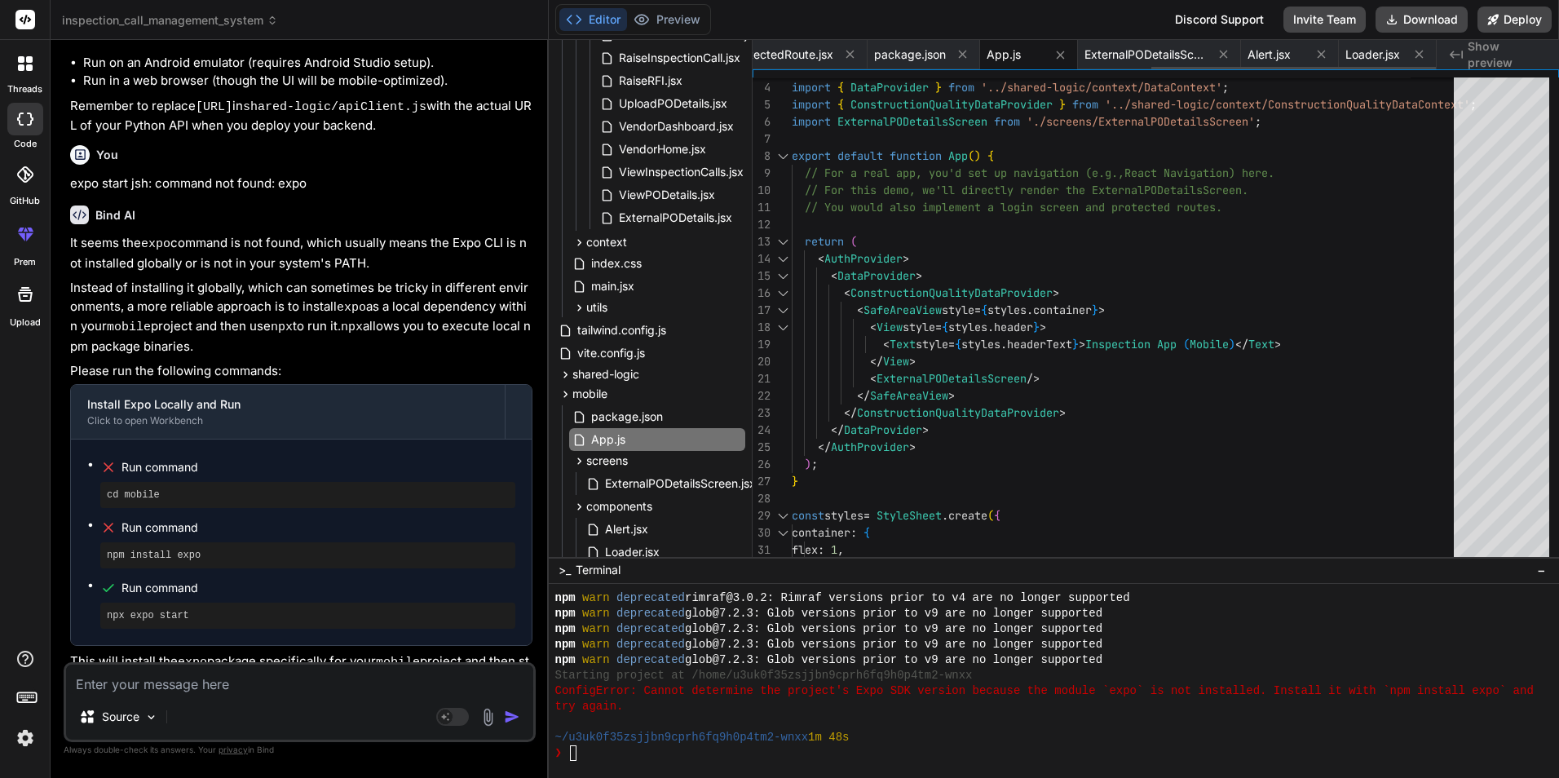
click at [855, 51] on icon at bounding box center [850, 54] width 14 height 14
click at [855, 51] on icon at bounding box center [848, 54] width 14 height 14
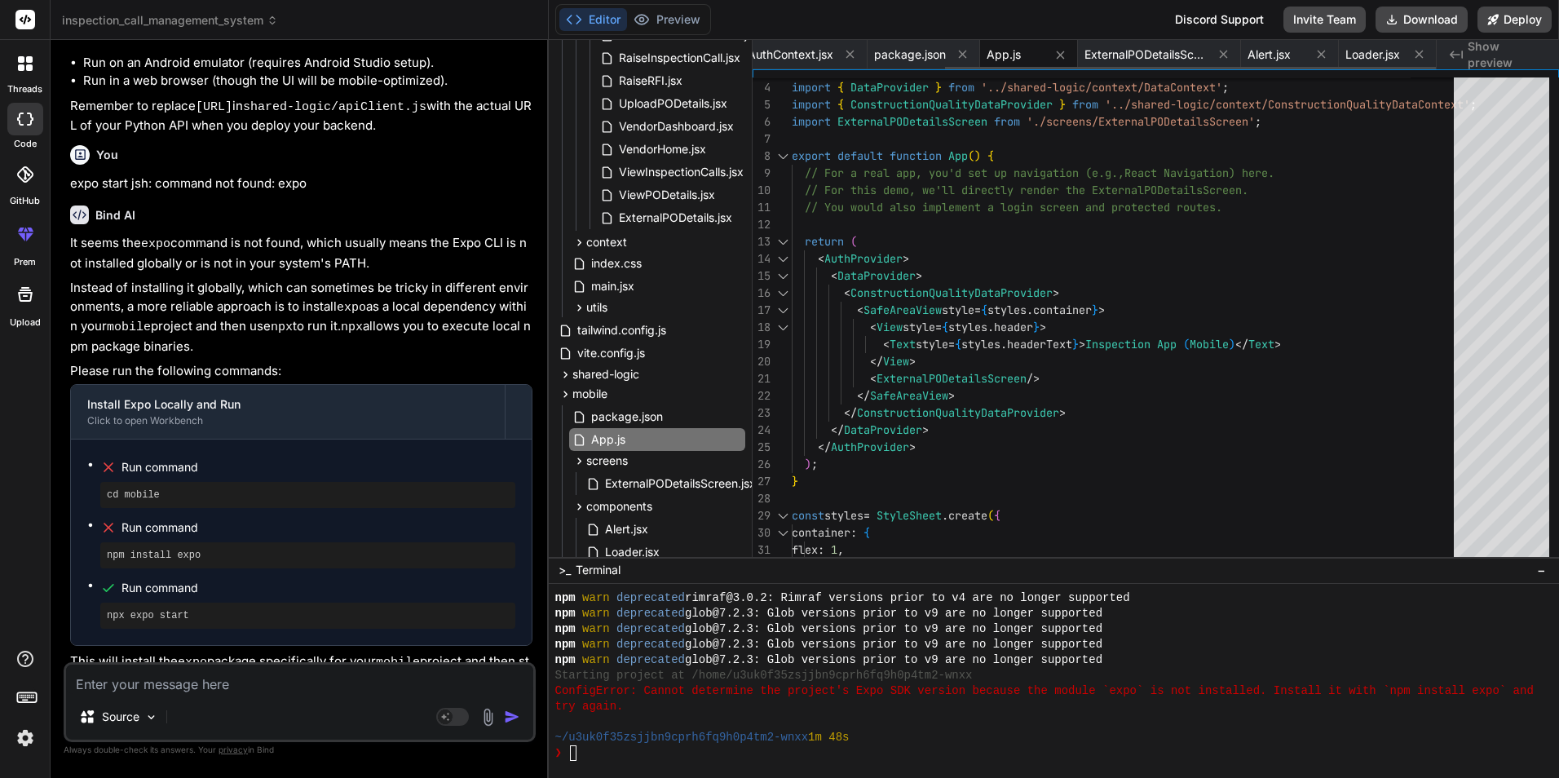
click at [855, 51] on icon at bounding box center [850, 54] width 14 height 14
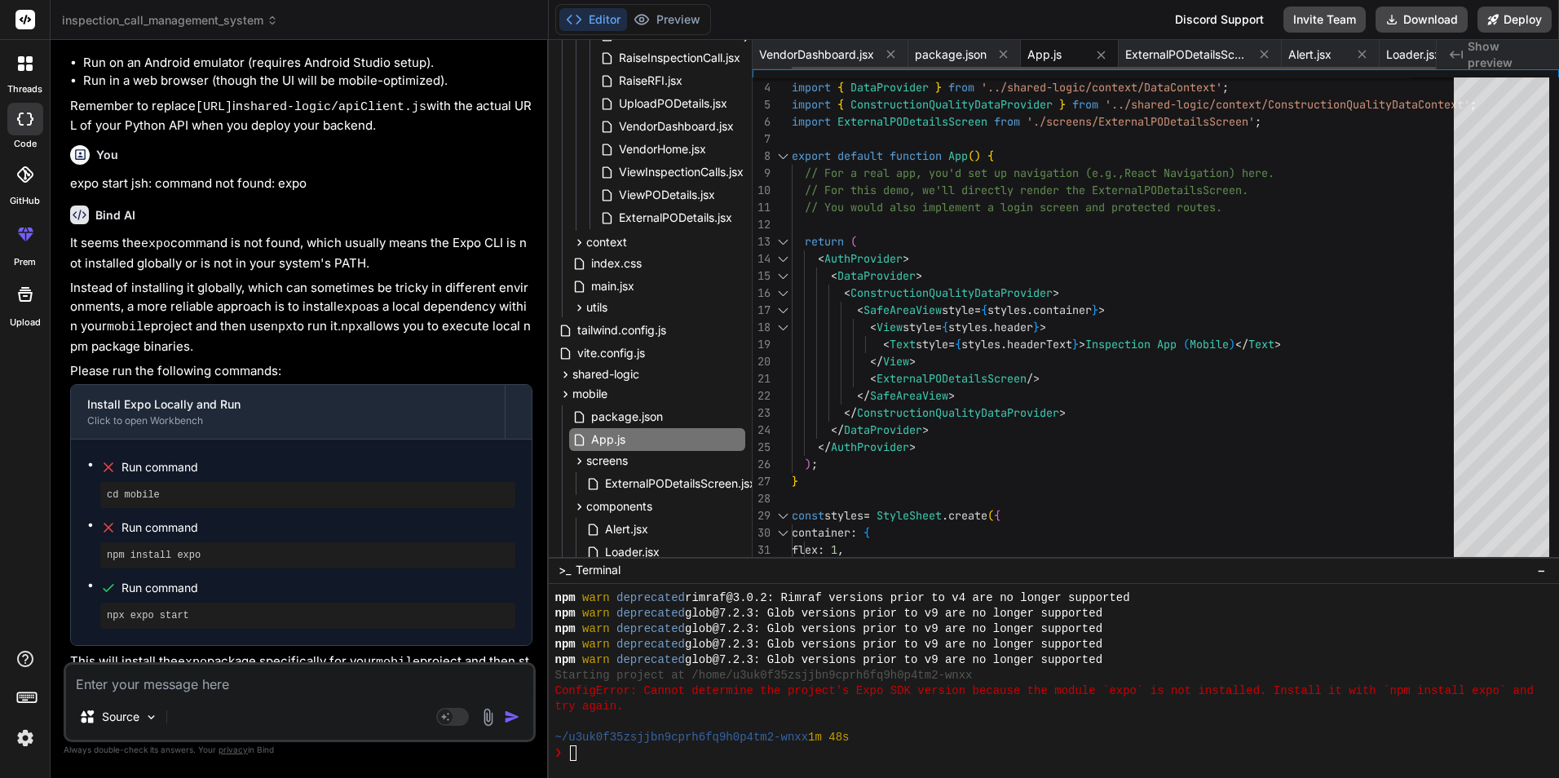
click at [993, 51] on button at bounding box center [1003, 54] width 20 height 20
click at [855, 51] on div "ExternalPODetailsScreen.jsx" at bounding box center [932, 54] width 163 height 29
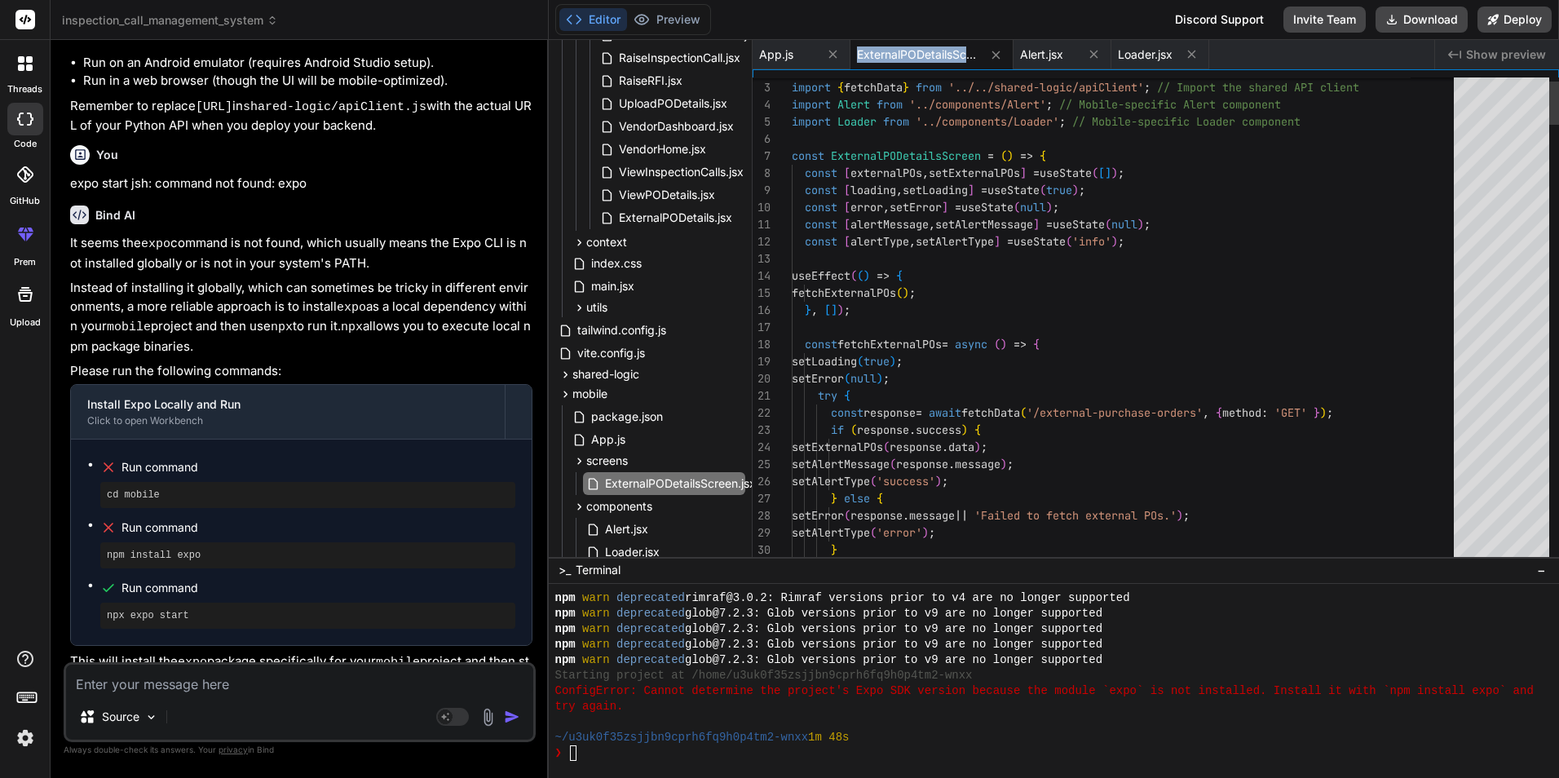
click at [855, 51] on div "ExternalPODetailsScreen.jsx" at bounding box center [932, 54] width 163 height 29
drag, startPoint x: 855, startPoint y: 51, endPoint x: 833, endPoint y: 55, distance: 22.3
click at [833, 55] on icon at bounding box center [833, 55] width 8 height 8
click at [833, 55] on span "ExternalPODetailsScreen.jsx" at bounding box center [820, 54] width 122 height 16
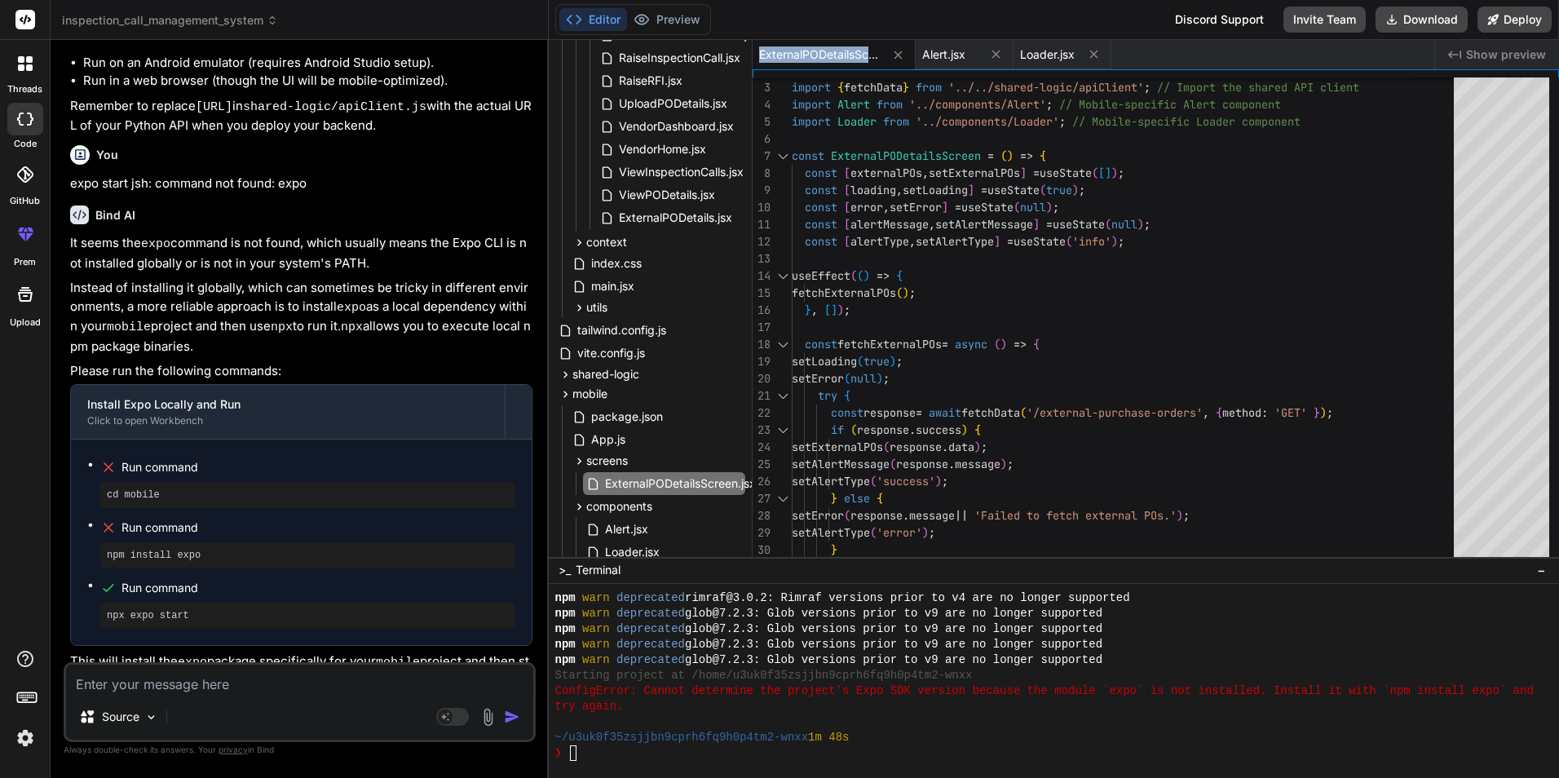
copy div "ExternalPODetailsScreen.jsx"
click at [897, 54] on icon at bounding box center [898, 55] width 8 height 8
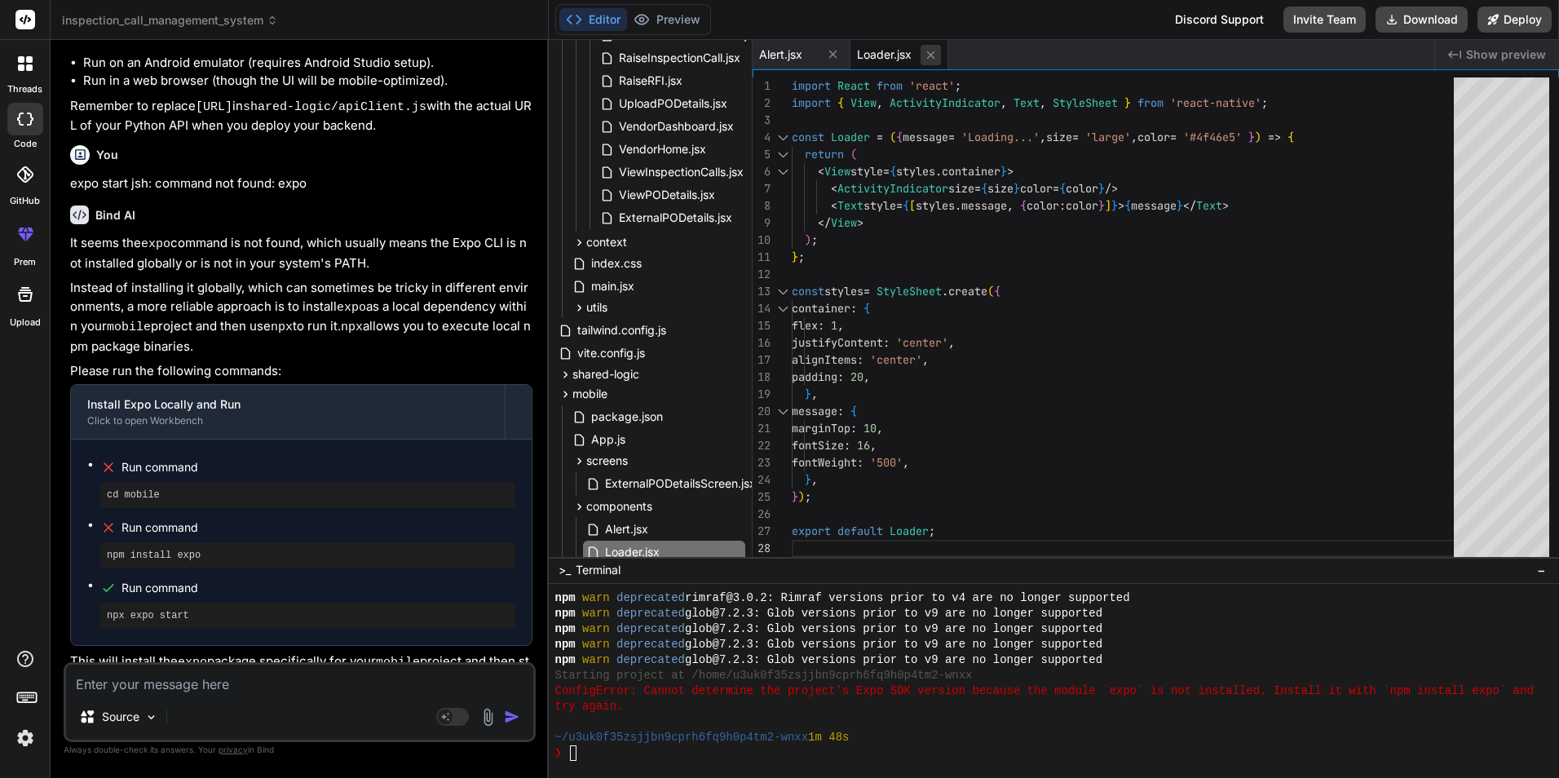
click at [932, 54] on icon at bounding box center [931, 55] width 14 height 14
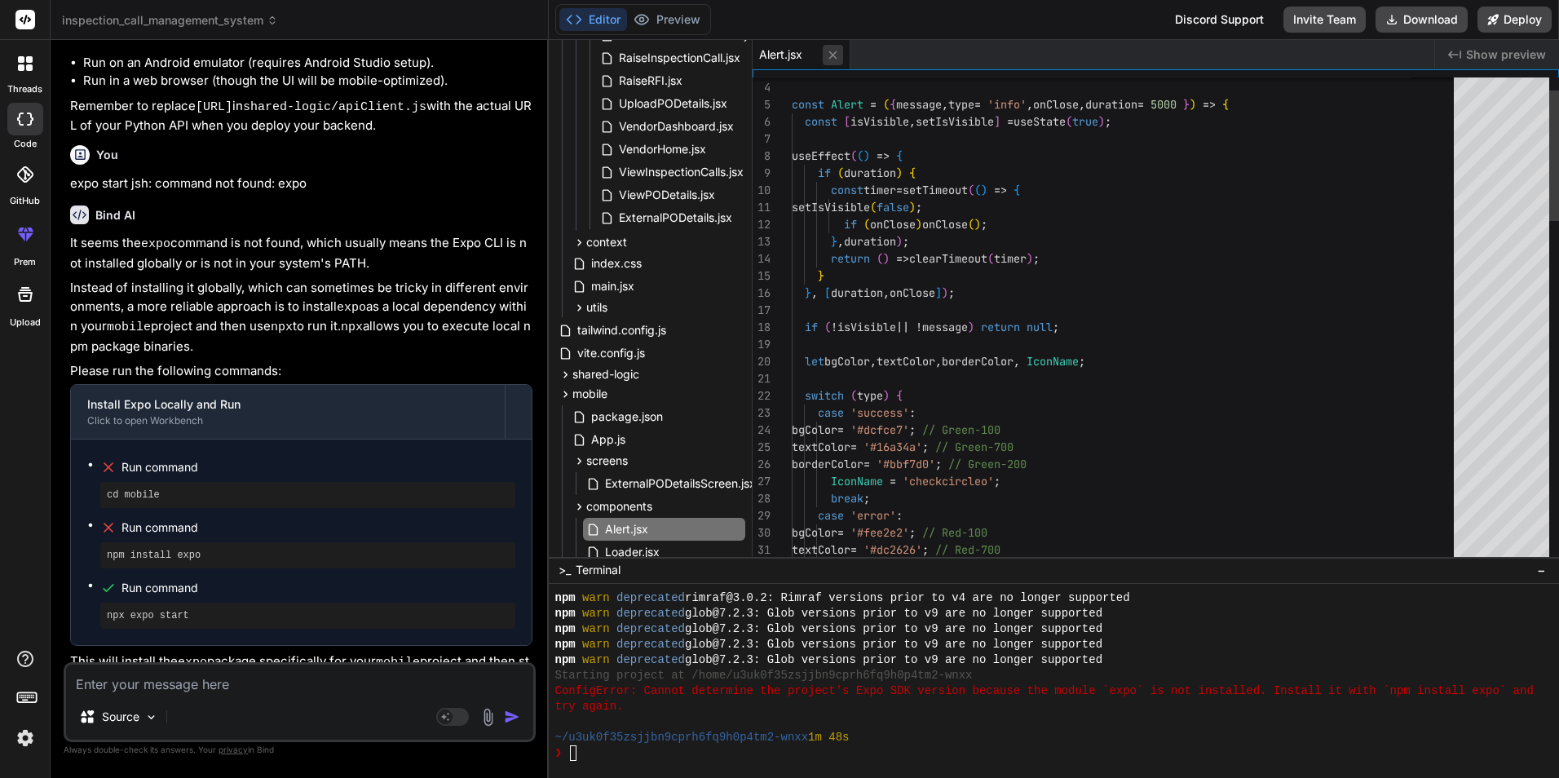
click at [829, 60] on icon at bounding box center [833, 55] width 14 height 14
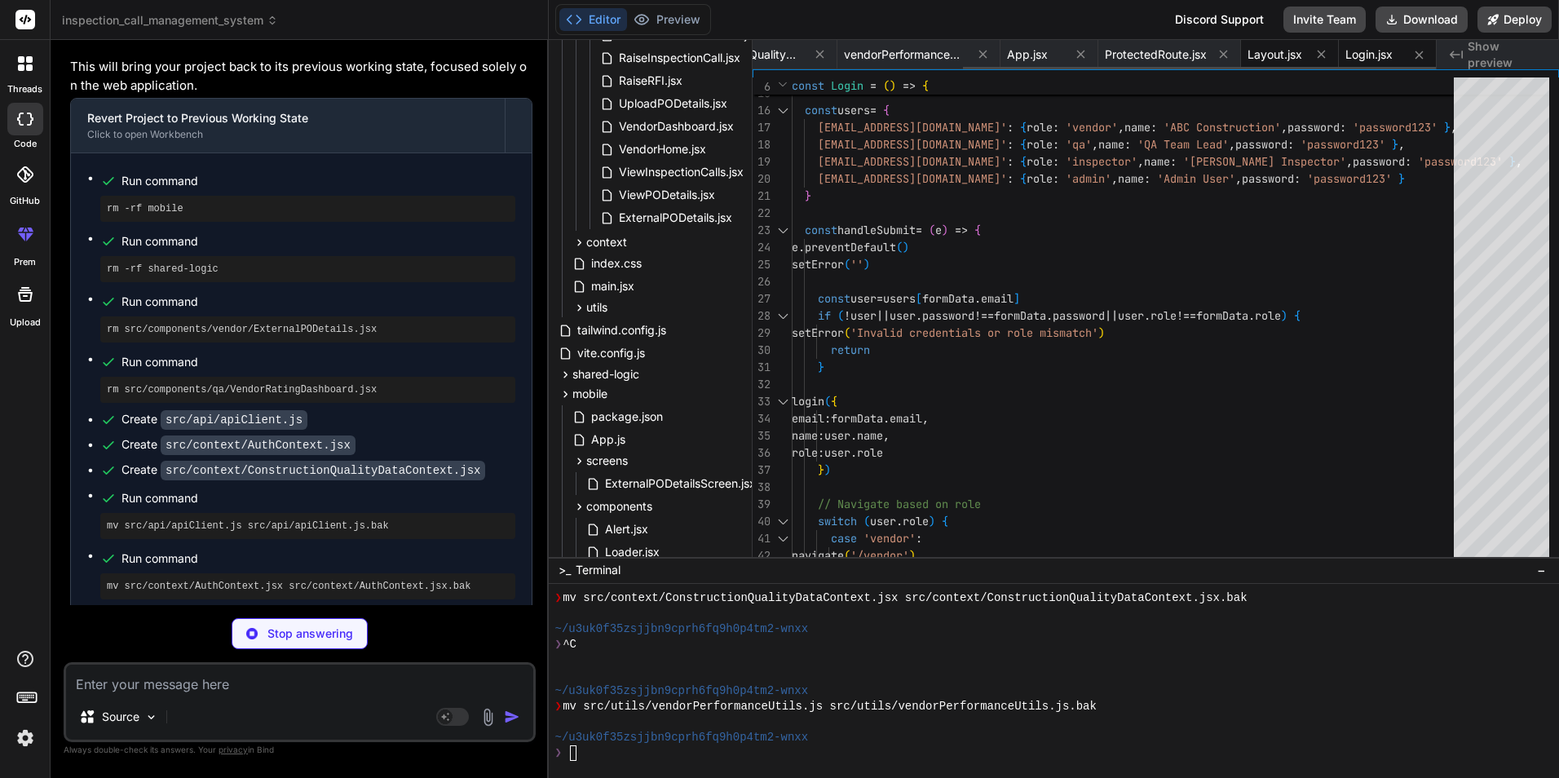
scroll to position [0, 462]
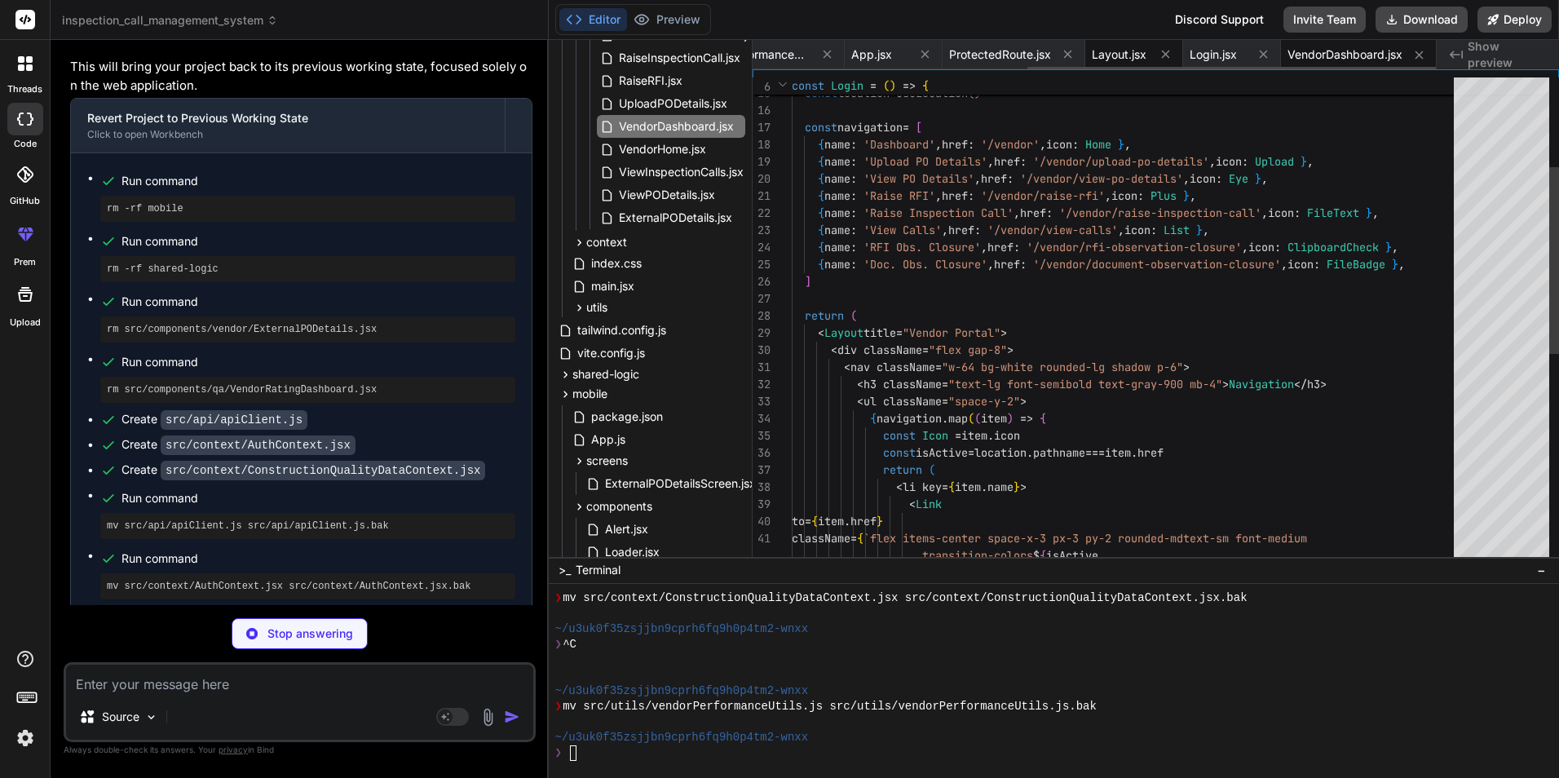
click at [1085, 51] on div "Layout.jsx" at bounding box center [1134, 54] width 98 height 29
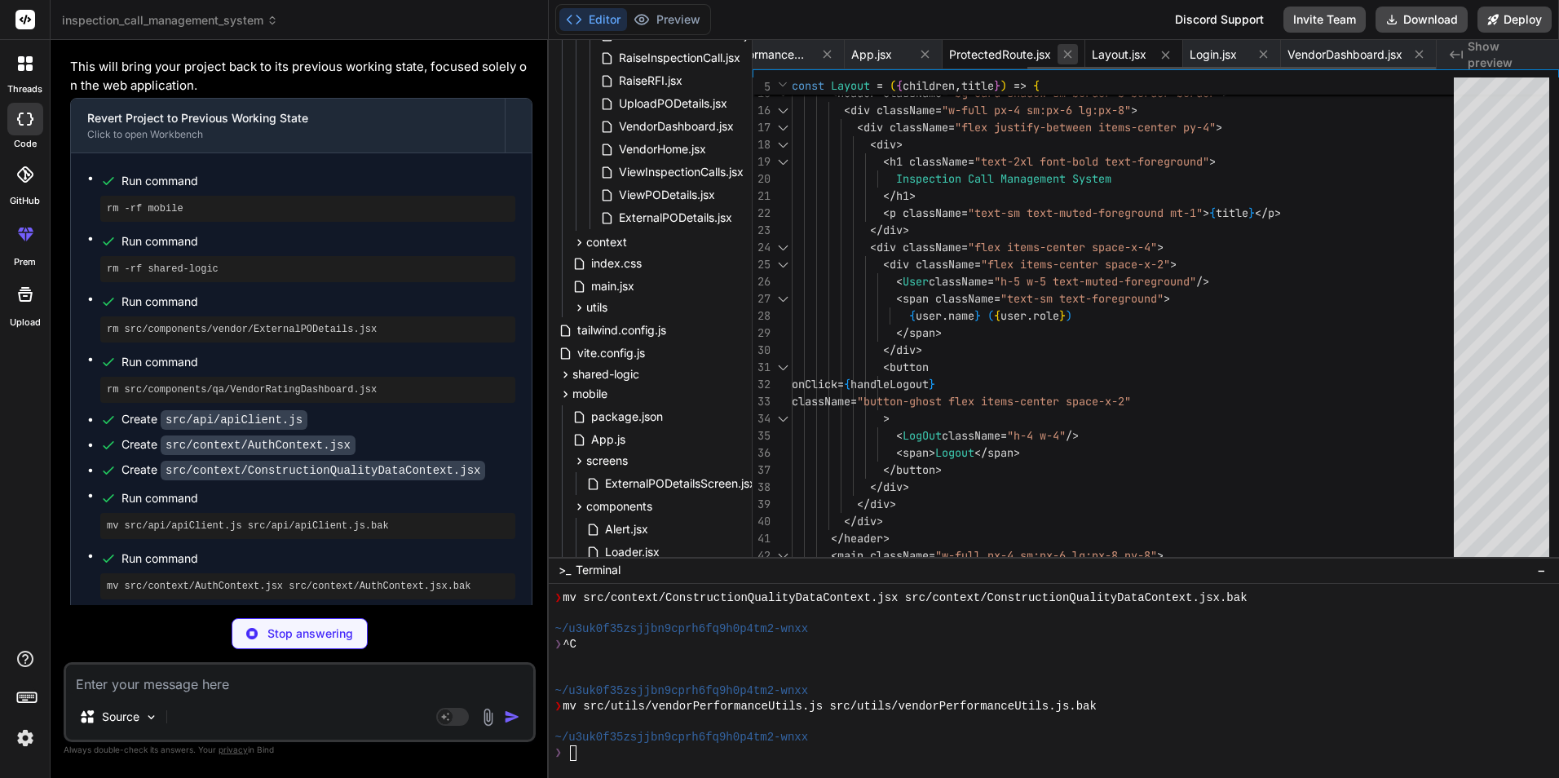
click at [1068, 59] on icon at bounding box center [1068, 54] width 14 height 14
click at [1068, 59] on icon at bounding box center [1066, 54] width 14 height 14
click at [1068, 59] on icon at bounding box center [1068, 54] width 14 height 14
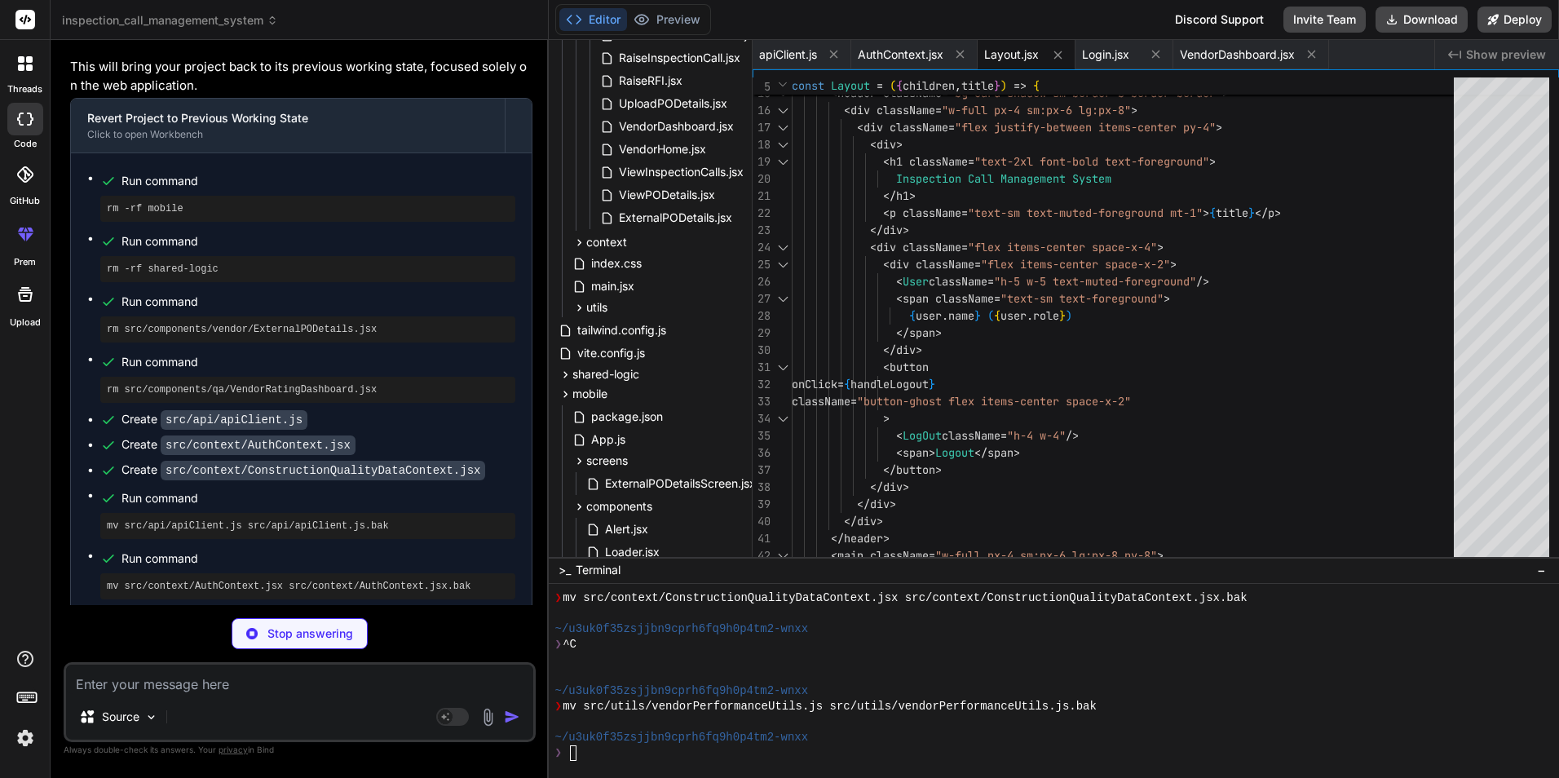
scroll to position [0, 0]
click at [1068, 59] on button at bounding box center [1058, 55] width 20 height 20
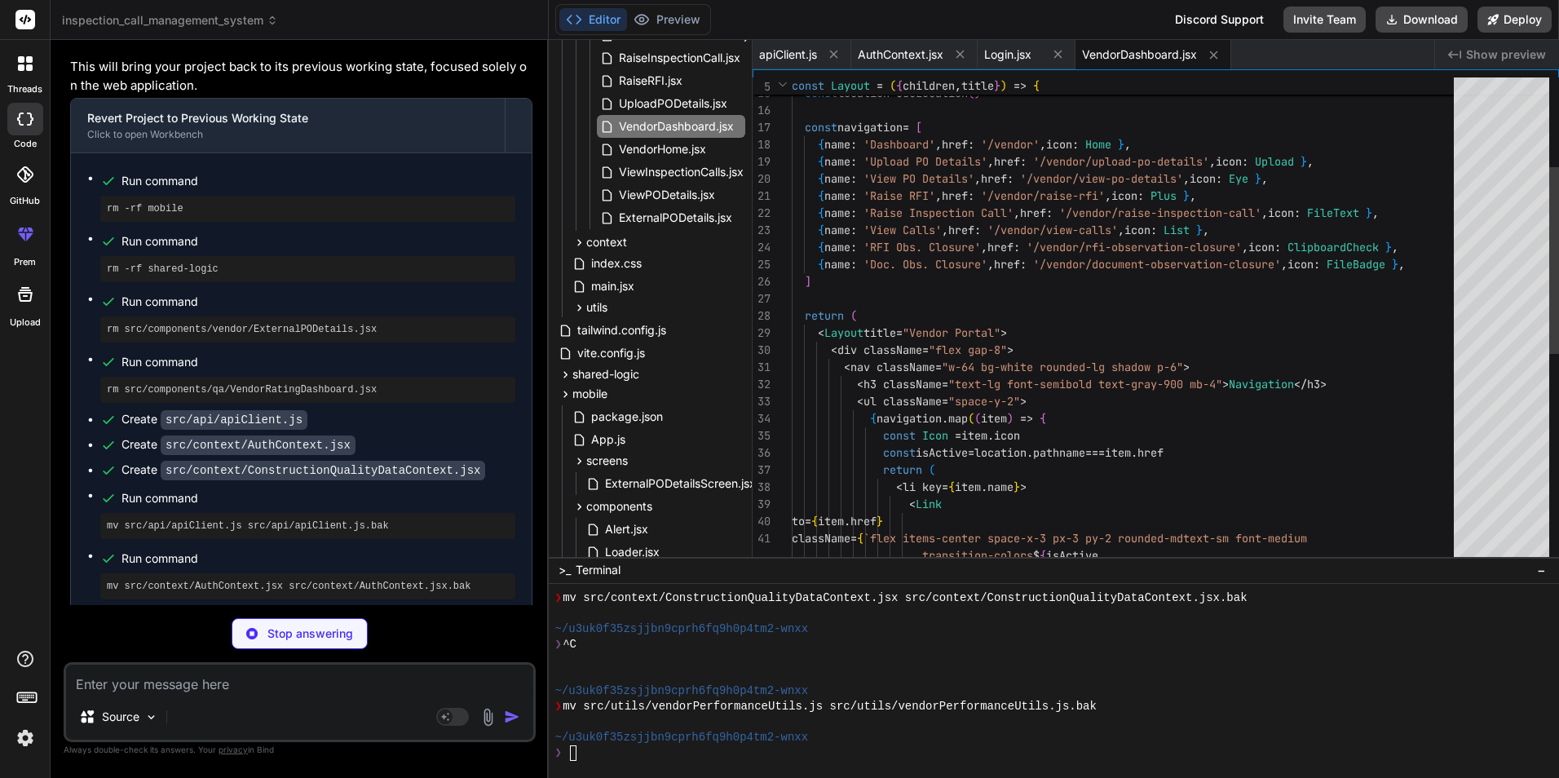
click at [1068, 59] on button at bounding box center [1058, 54] width 20 height 20
click at [1119, 55] on icon at bounding box center [1116, 55] width 8 height 8
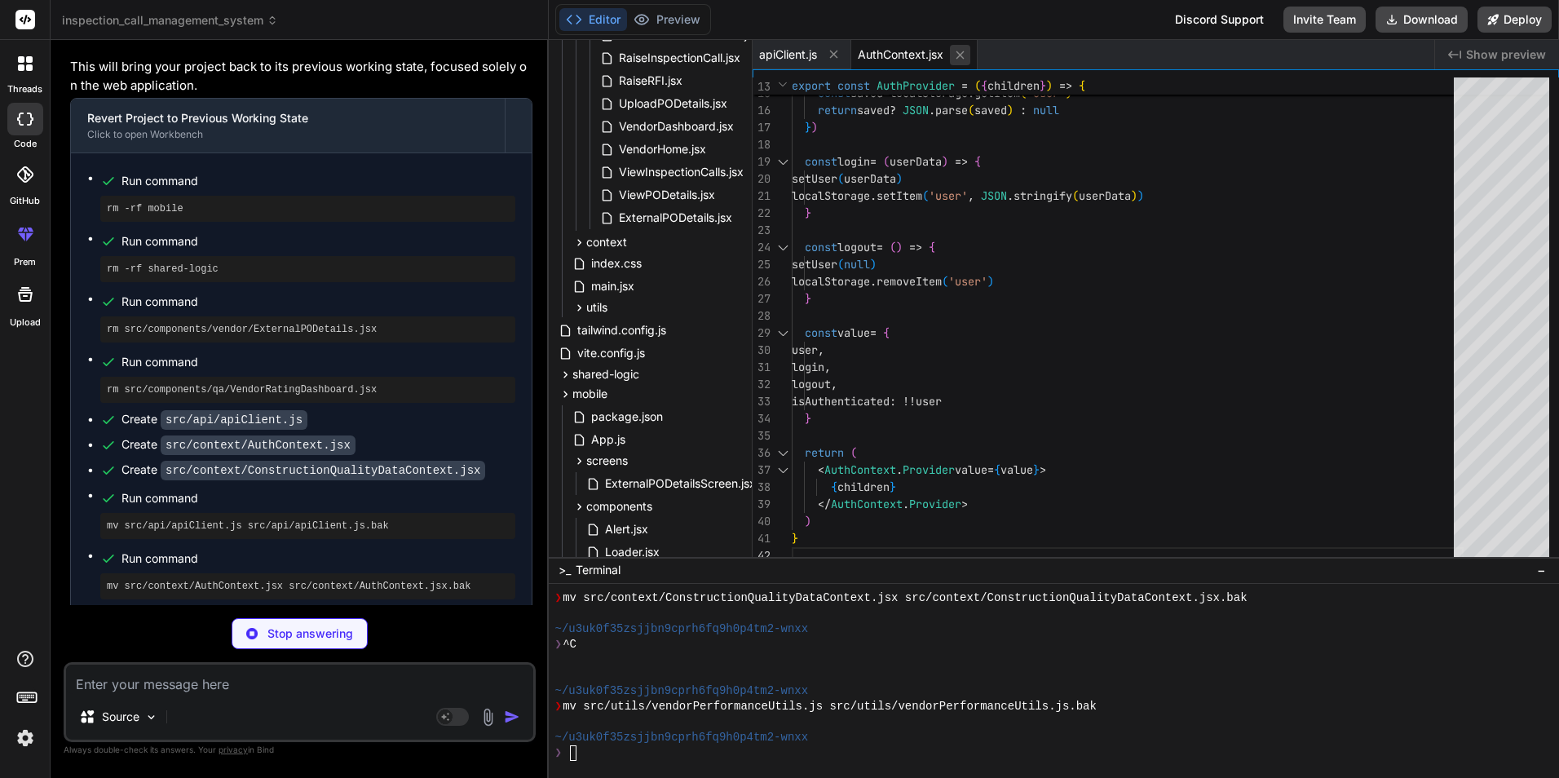
click at [956, 58] on icon at bounding box center [960, 55] width 14 height 14
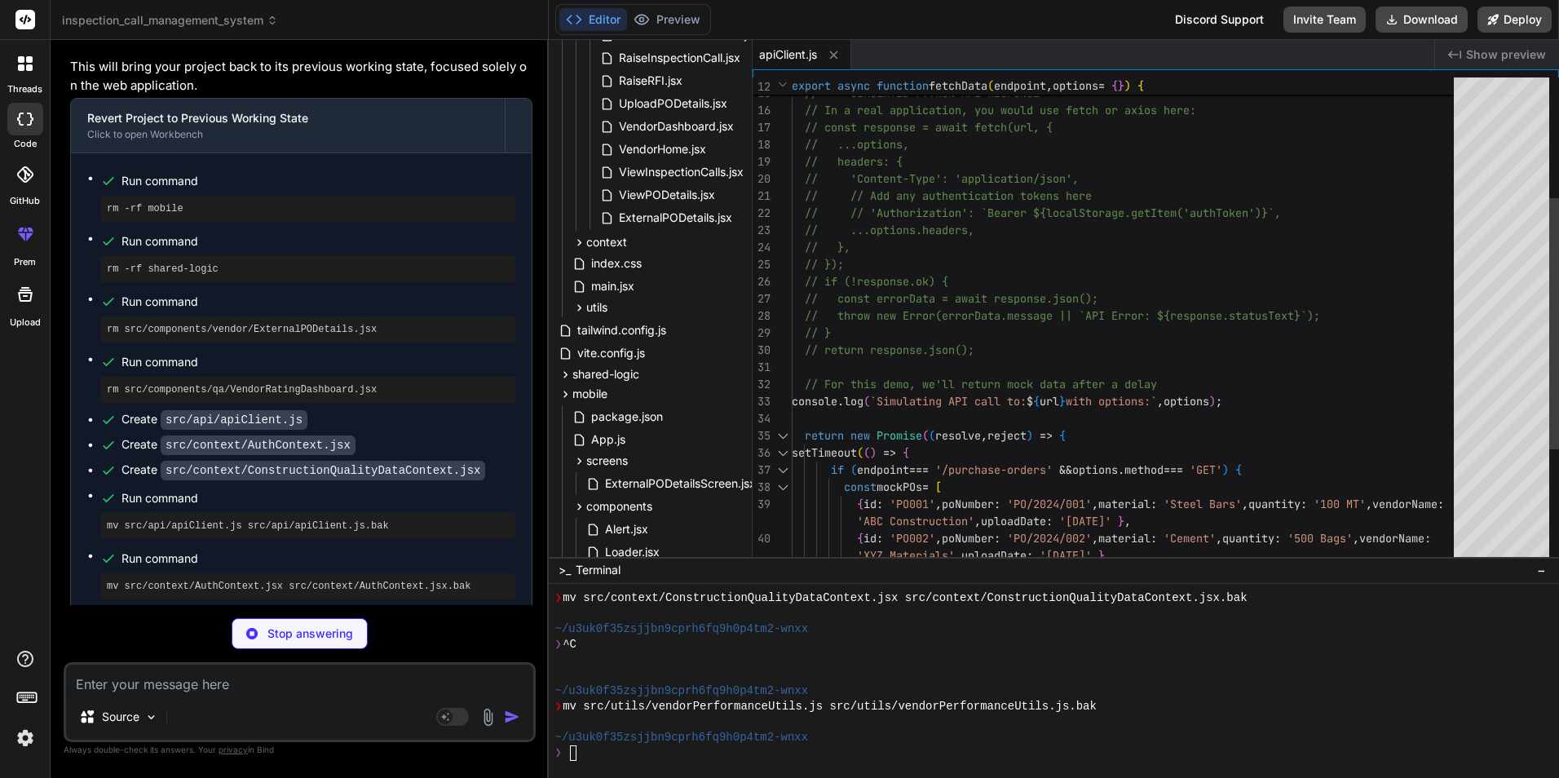
click at [832, 57] on icon at bounding box center [833, 55] width 8 height 8
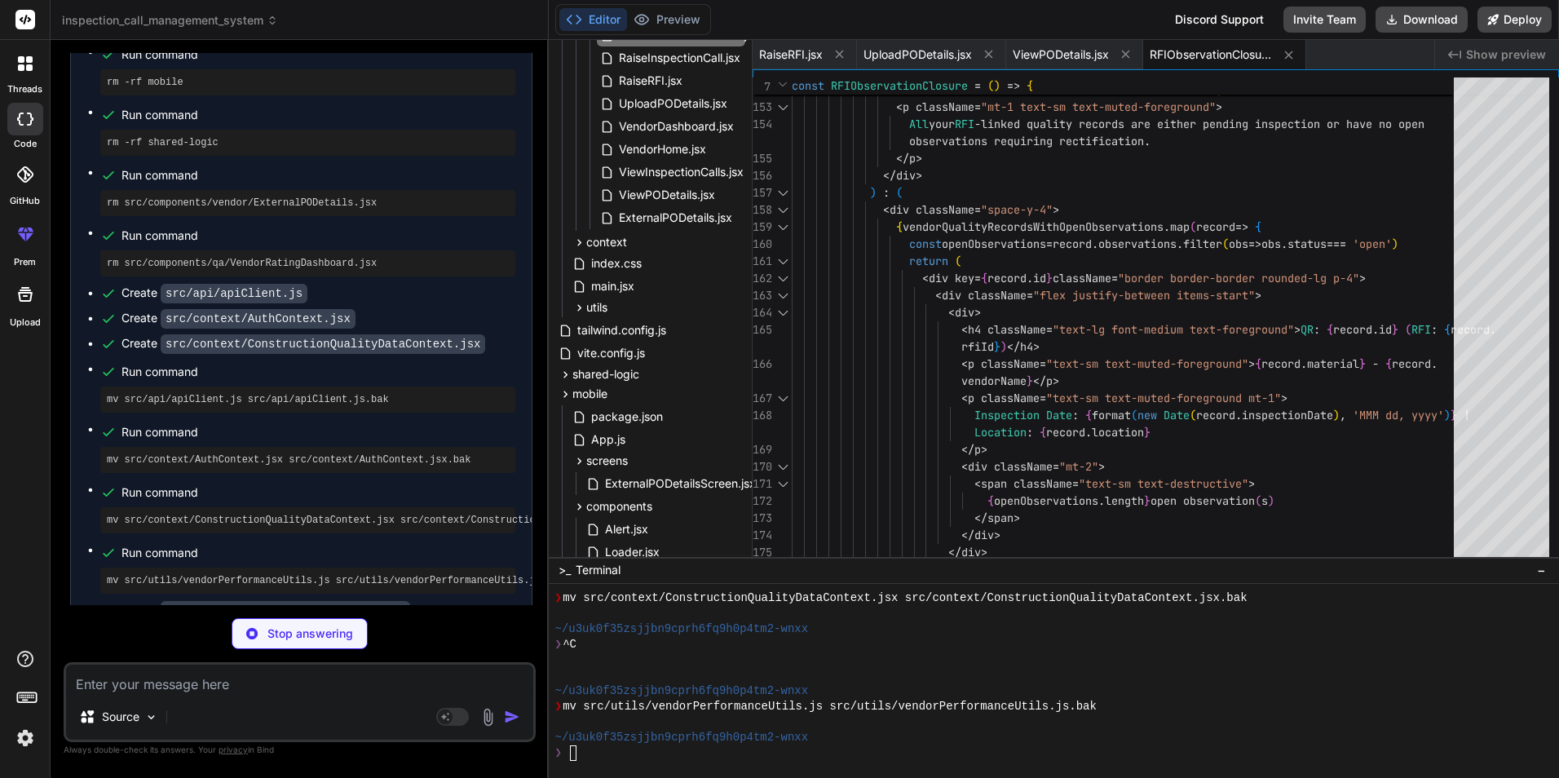
scroll to position [13911, 0]
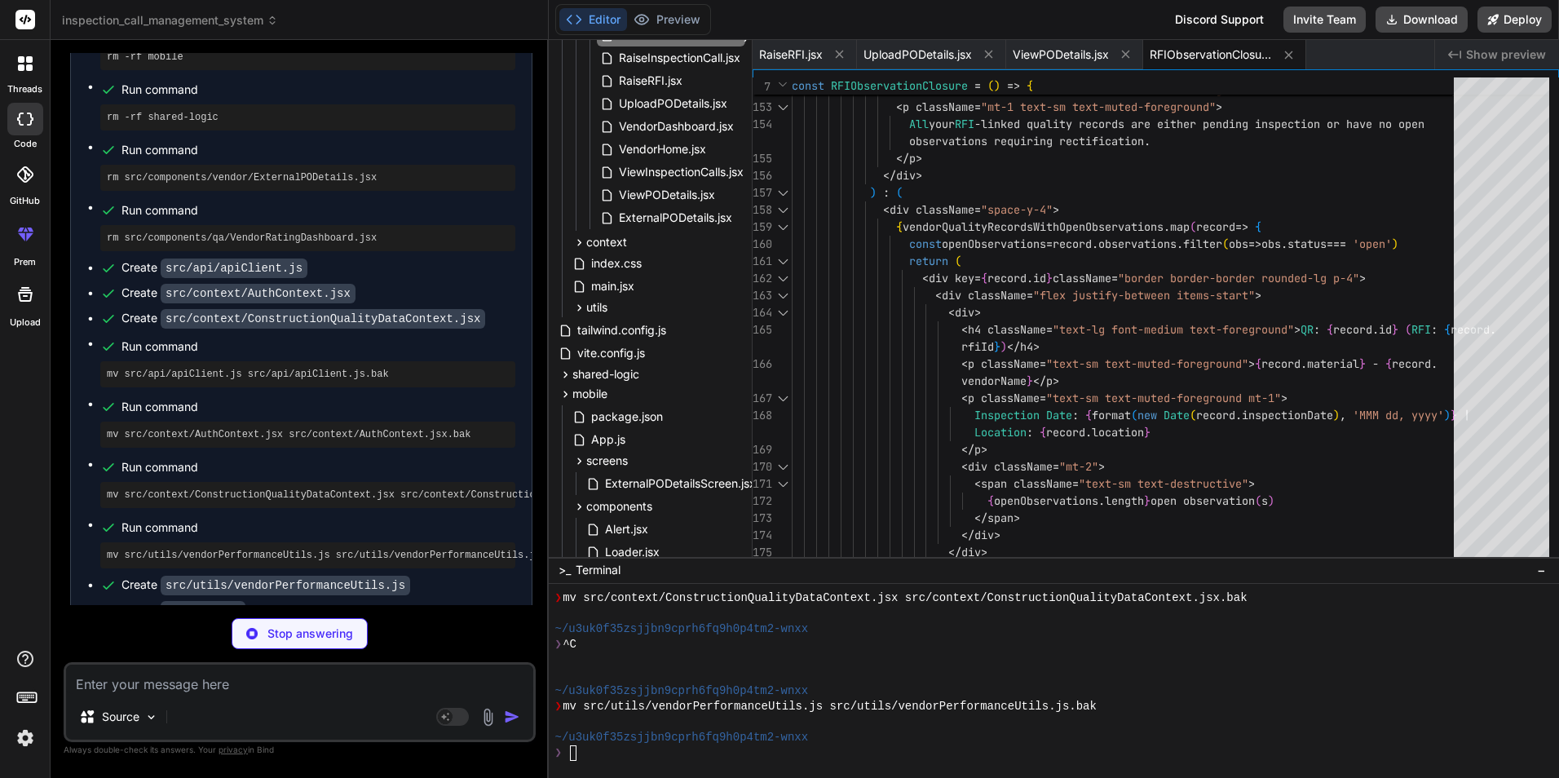
click at [578, 23] on polyline at bounding box center [579, 19] width 4 height 8
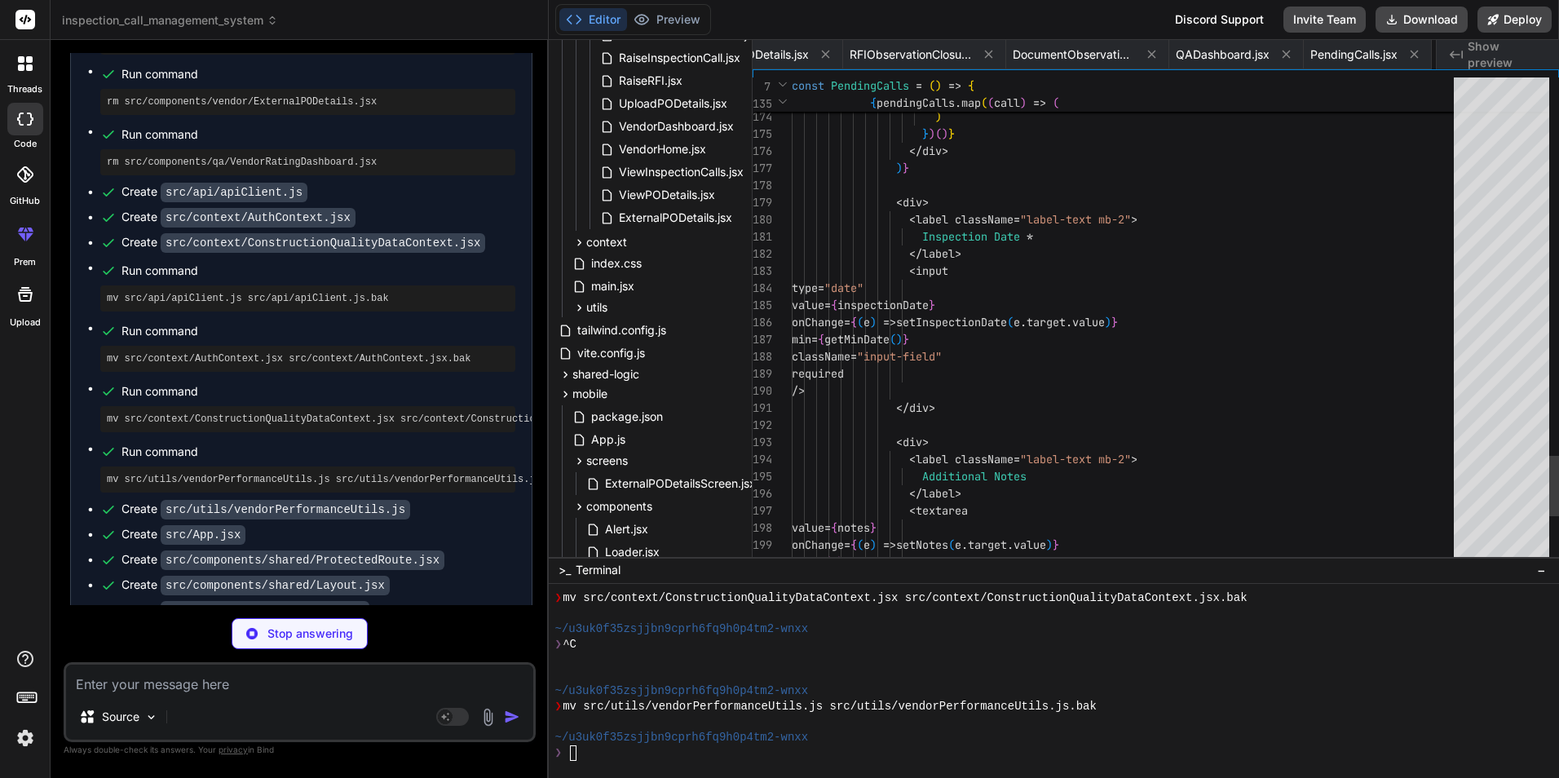
scroll to position [0, 445]
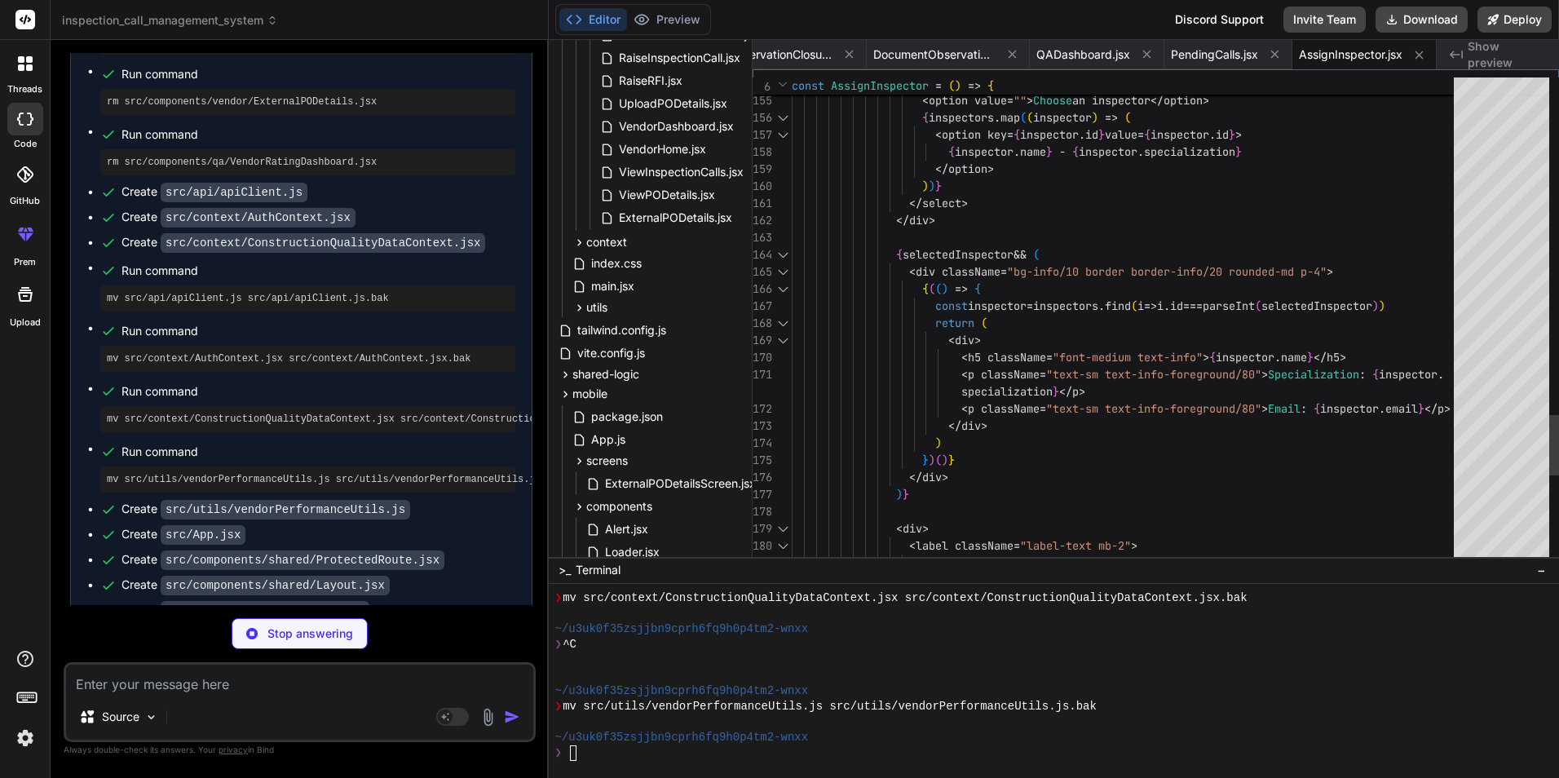
click at [1536, 79] on div at bounding box center [1501, 320] width 95 height 487
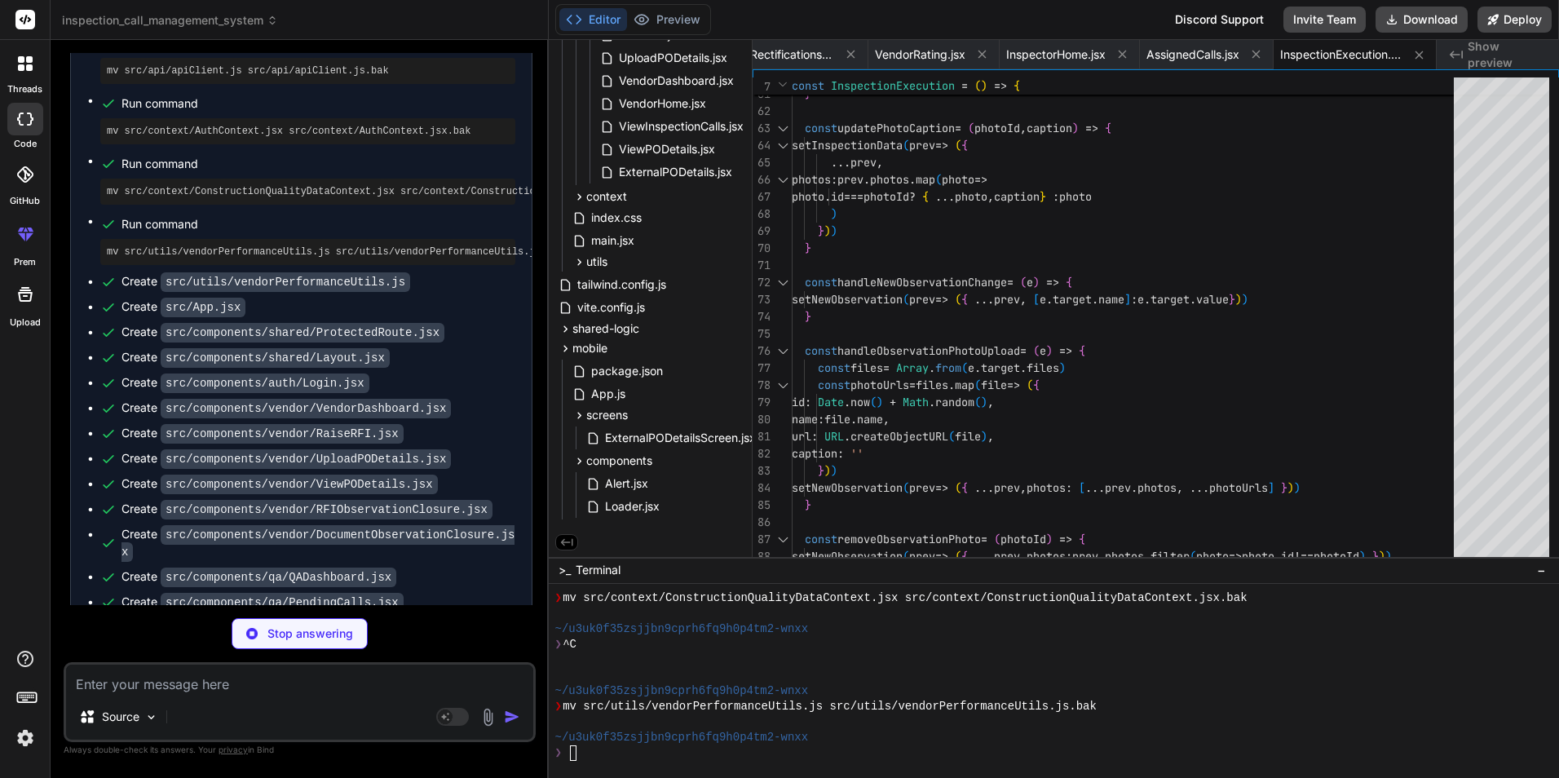
scroll to position [14199, 0]
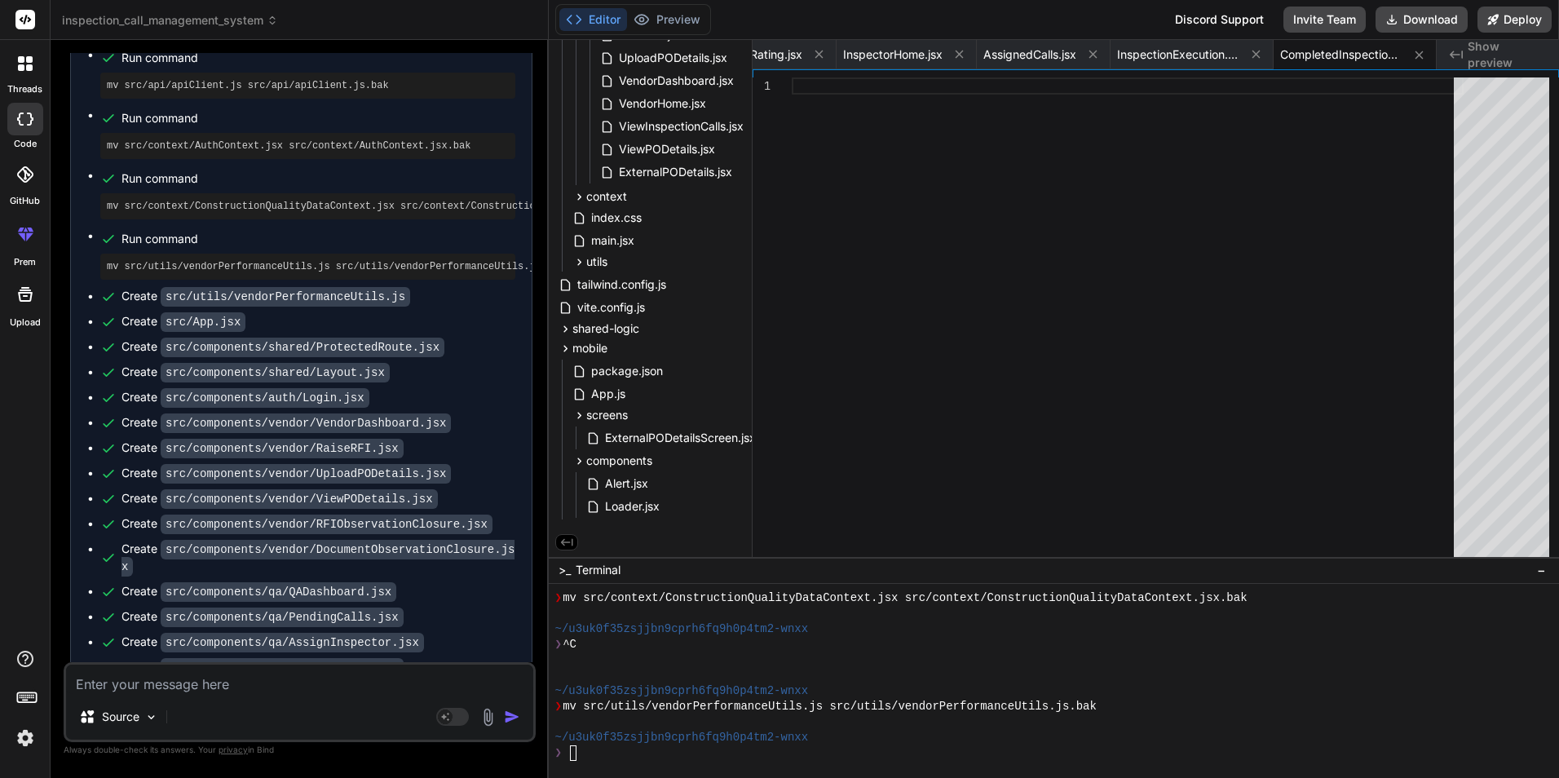
copy span "may"
click at [170, 685] on textarea at bounding box center [299, 679] width 467 height 29
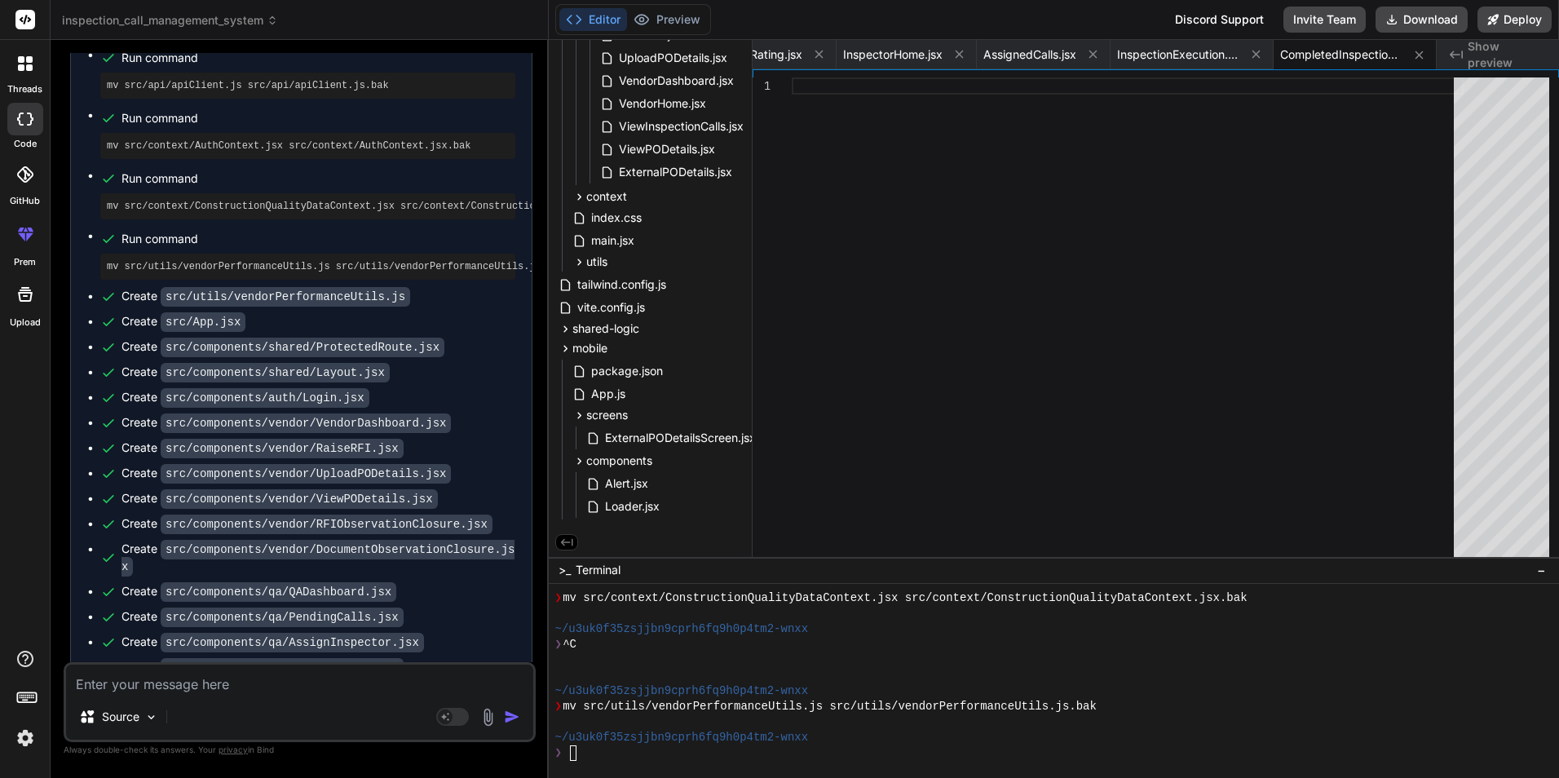
paste textarea "This message appears to be truncated. The response may be incomplete."
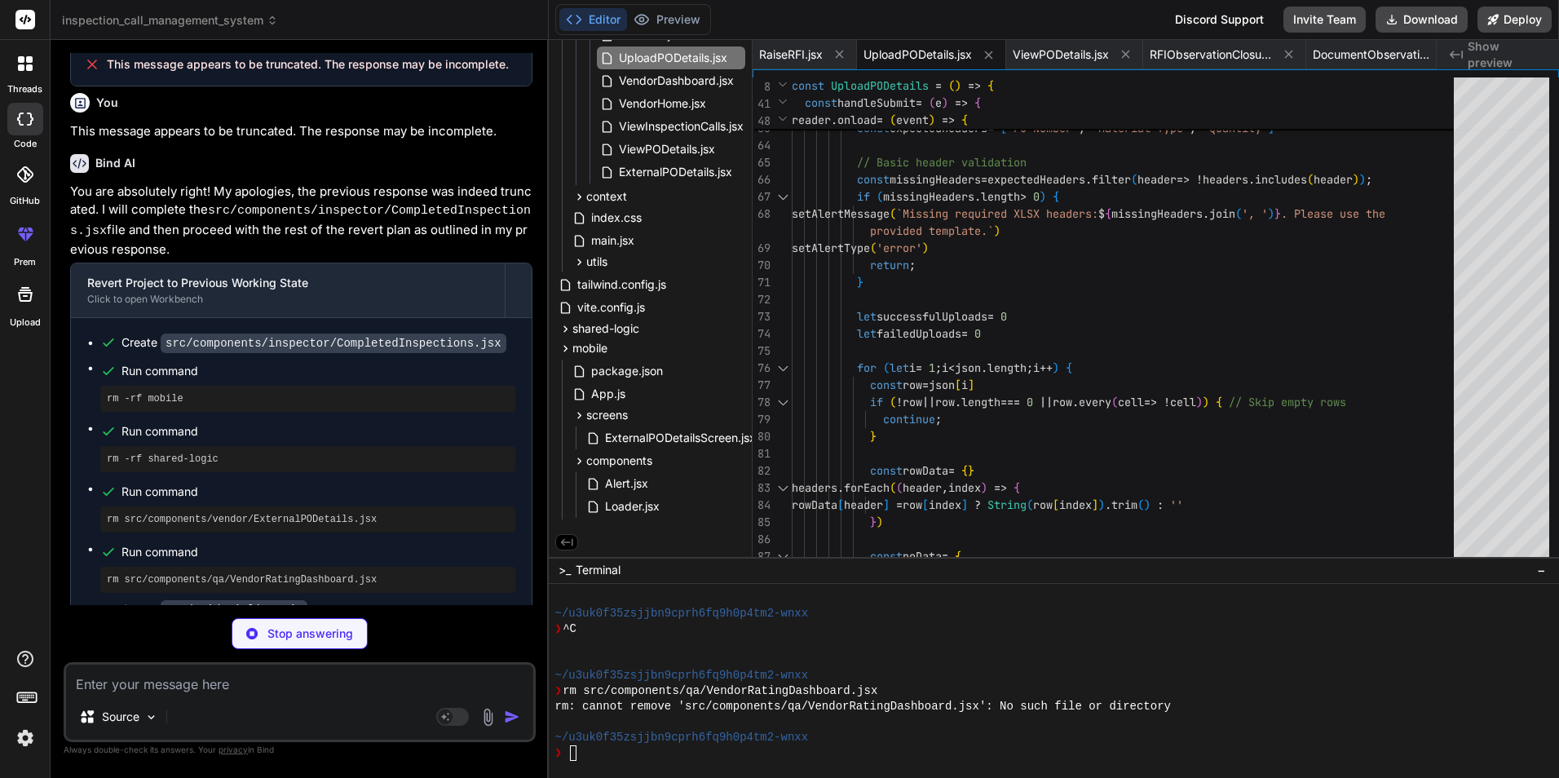
scroll to position [15080, 0]
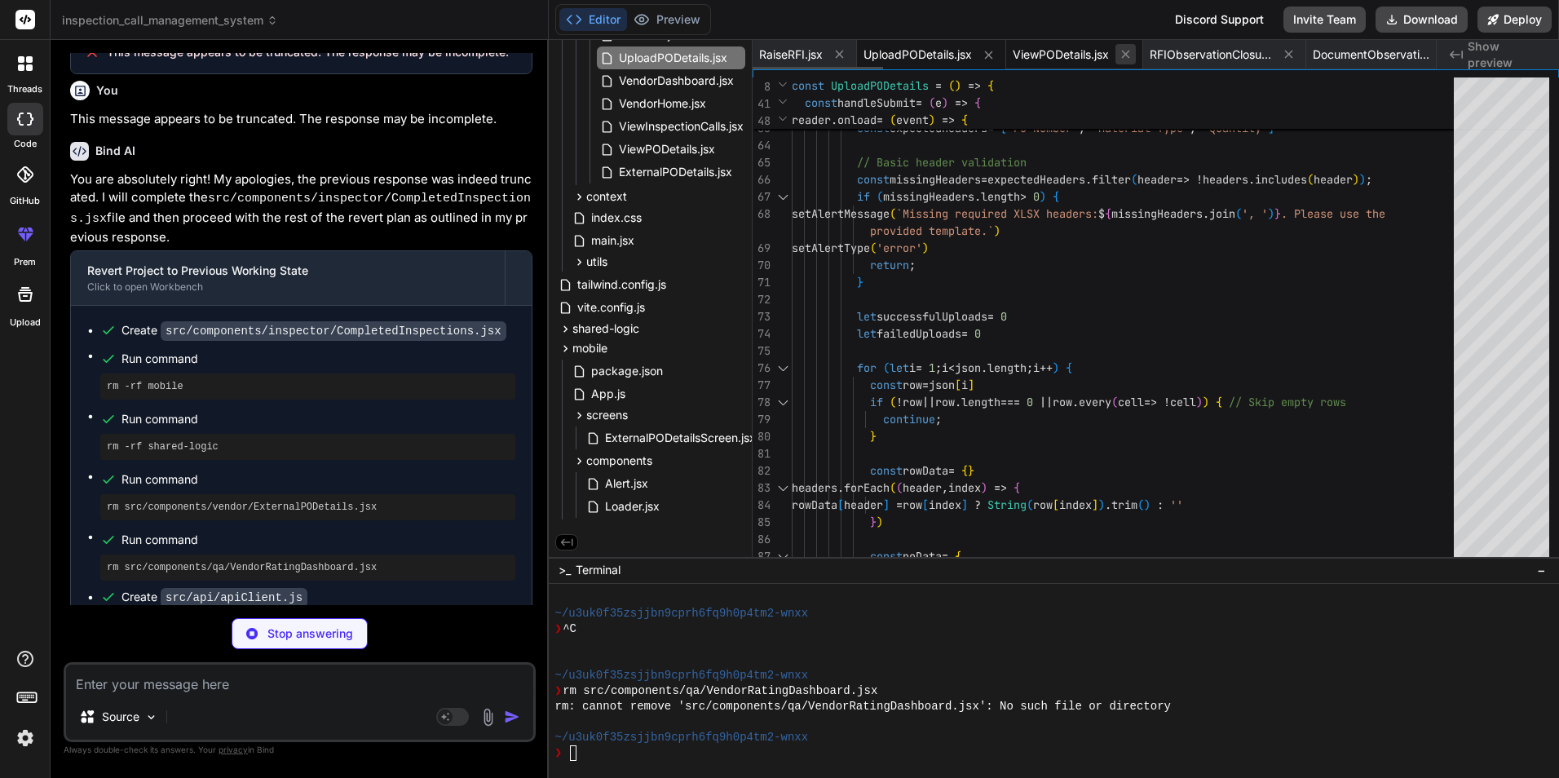
click at [1122, 52] on icon at bounding box center [1126, 54] width 14 height 14
click at [1143, 51] on button at bounding box center [1152, 54] width 20 height 20
click at [1154, 56] on icon at bounding box center [1152, 54] width 14 height 14
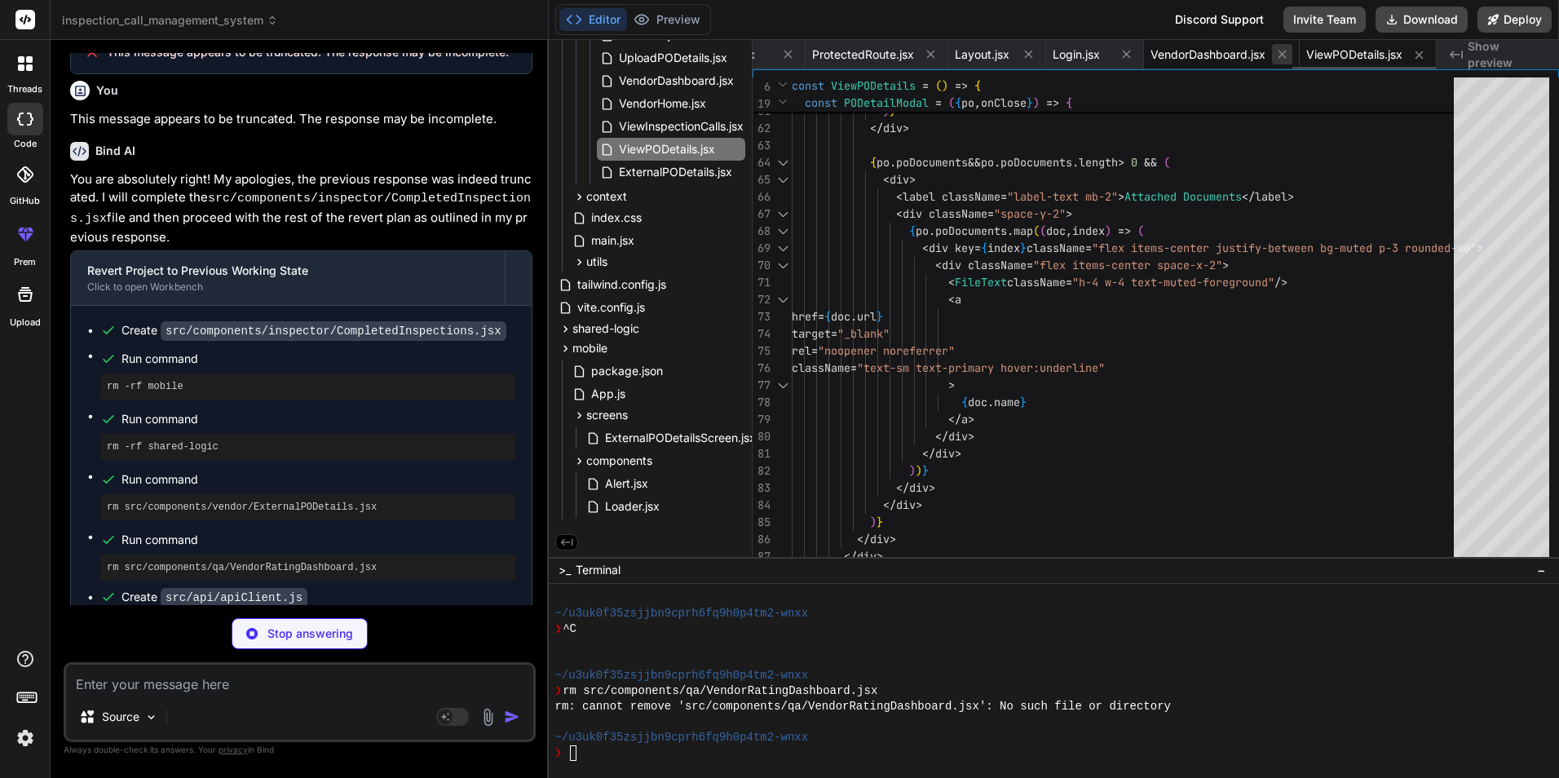
click at [1279, 56] on icon at bounding box center [1282, 55] width 8 height 8
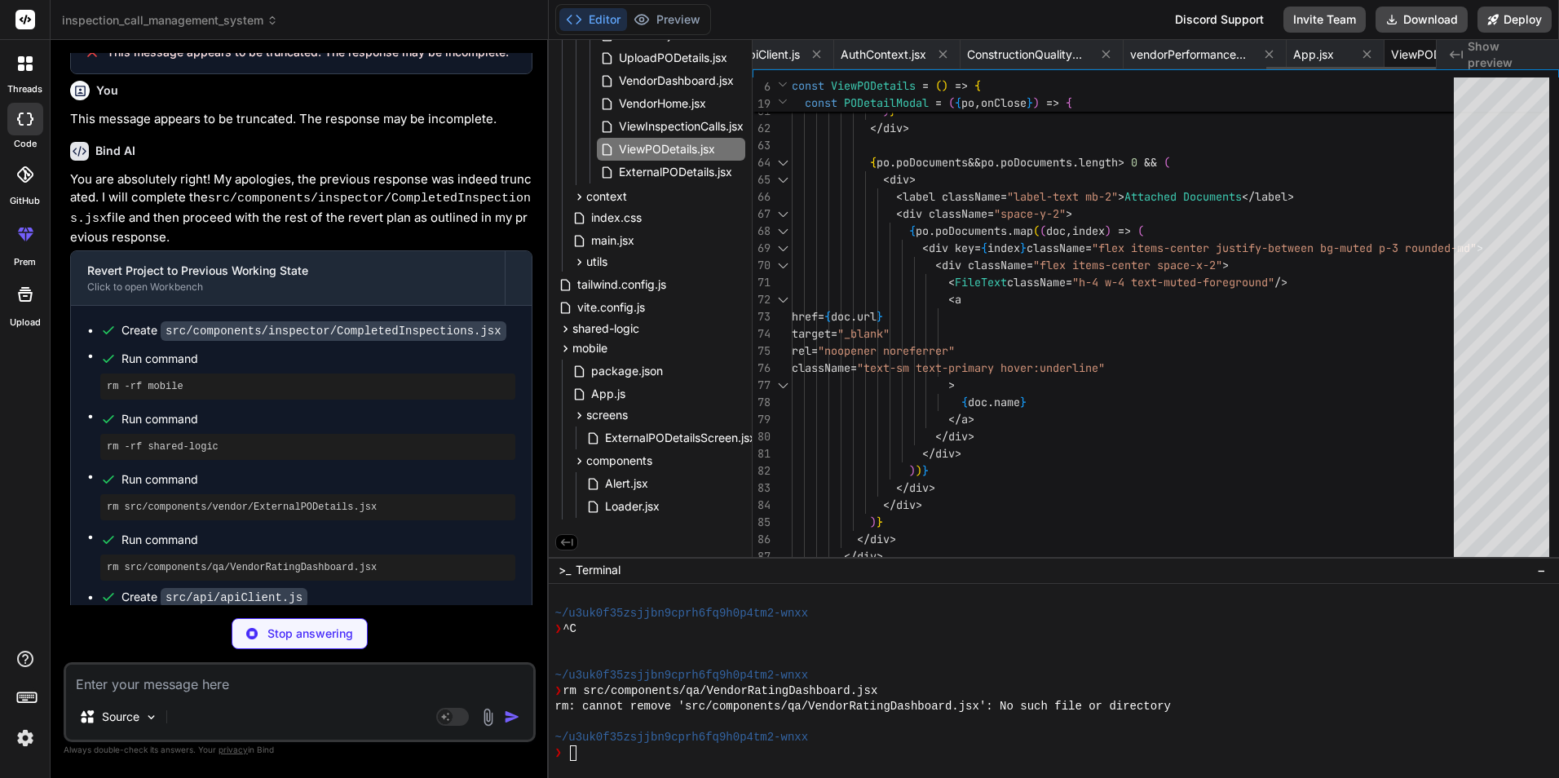
click at [1273, 56] on icon at bounding box center [1269, 55] width 8 height 8
click at [1279, 56] on icon at bounding box center [1282, 55] width 8 height 8
click at [1274, 56] on icon at bounding box center [1270, 55] width 8 height 8
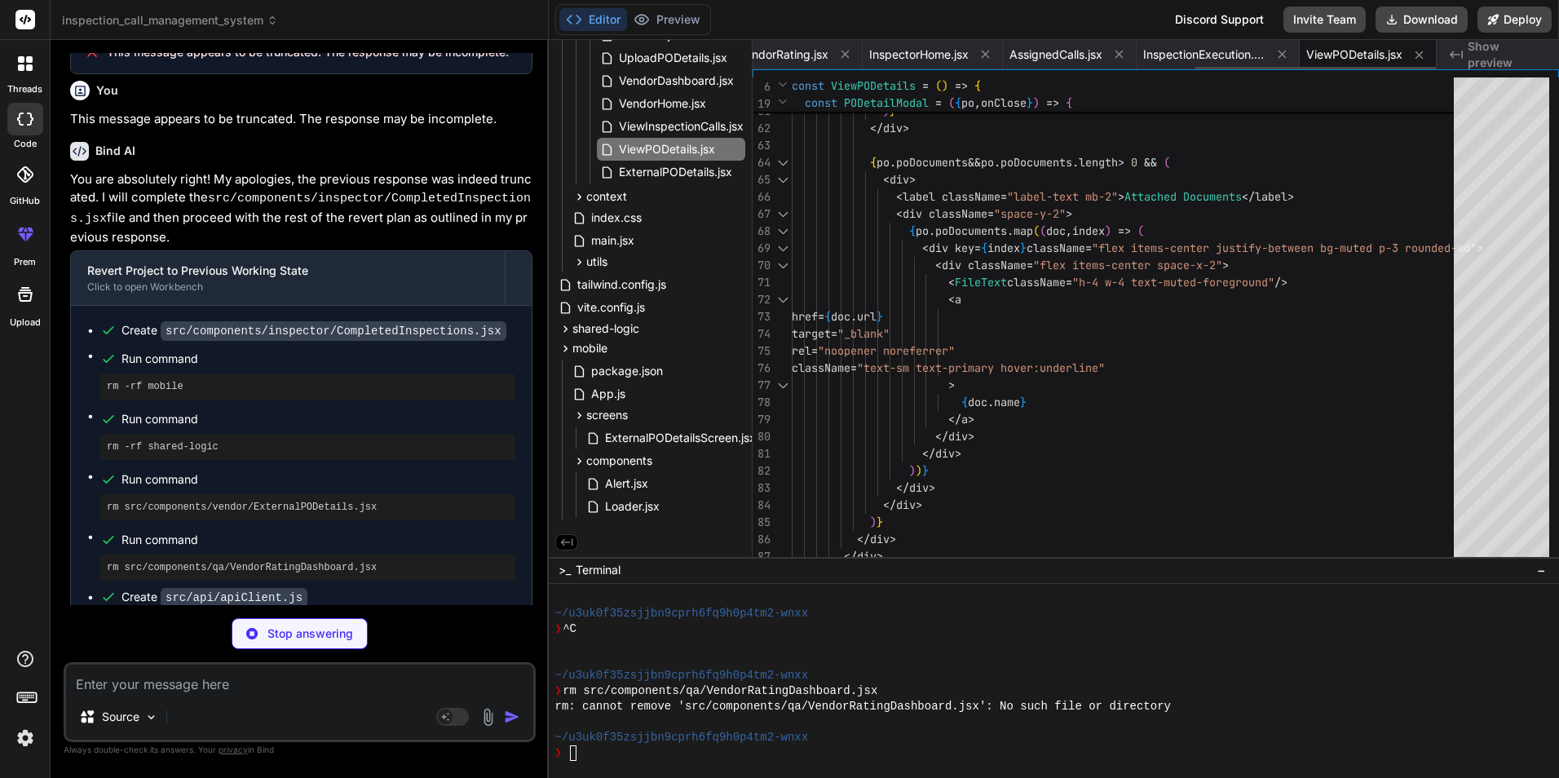
click at [1279, 56] on icon at bounding box center [1282, 55] width 8 height 8
click at [1276, 56] on icon at bounding box center [1271, 55] width 8 height 8
click at [1279, 56] on icon at bounding box center [1282, 55] width 8 height 8
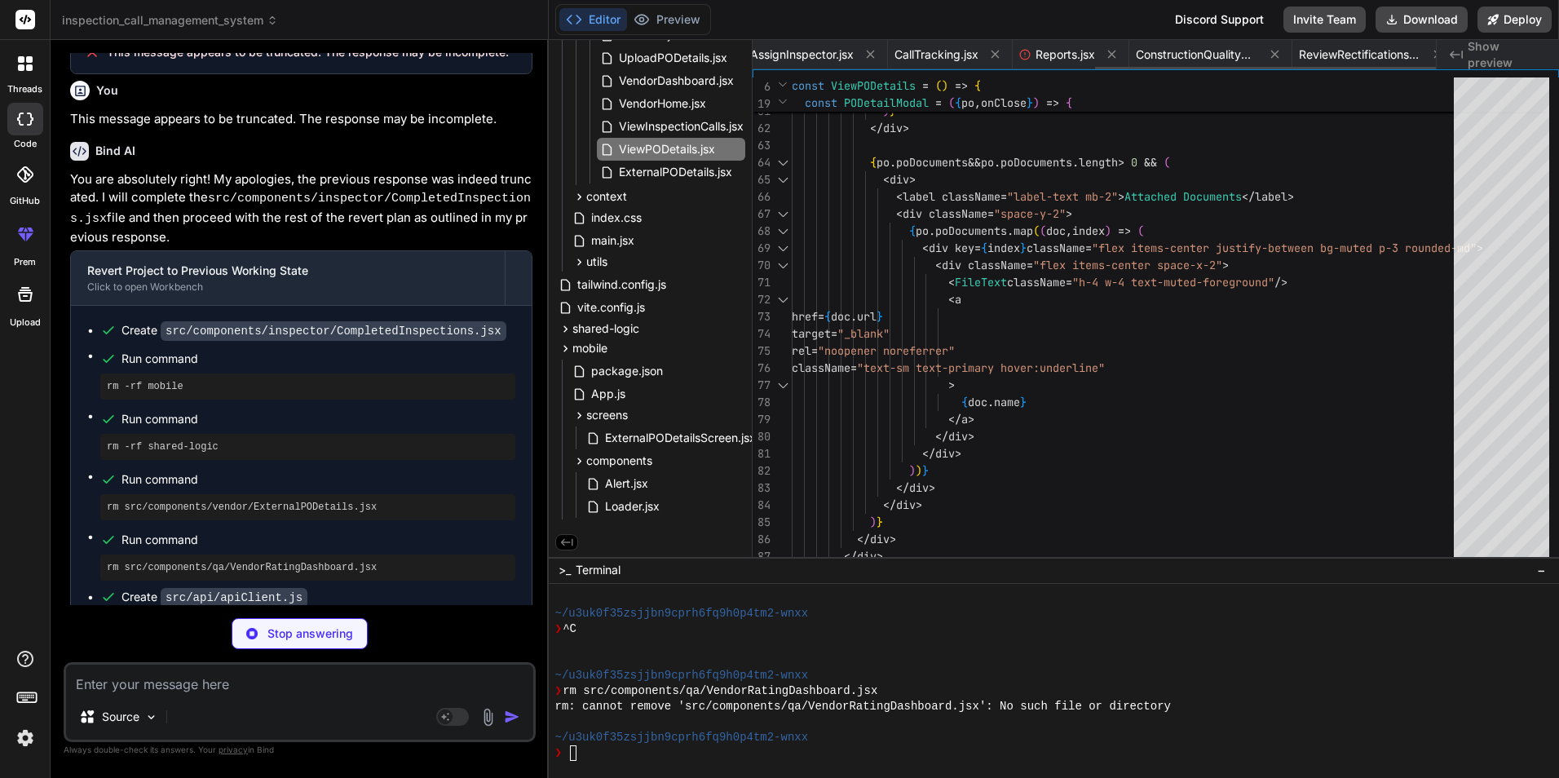
click at [1279, 56] on icon at bounding box center [1275, 55] width 8 height 8
click at [1279, 56] on icon at bounding box center [1282, 55] width 8 height 8
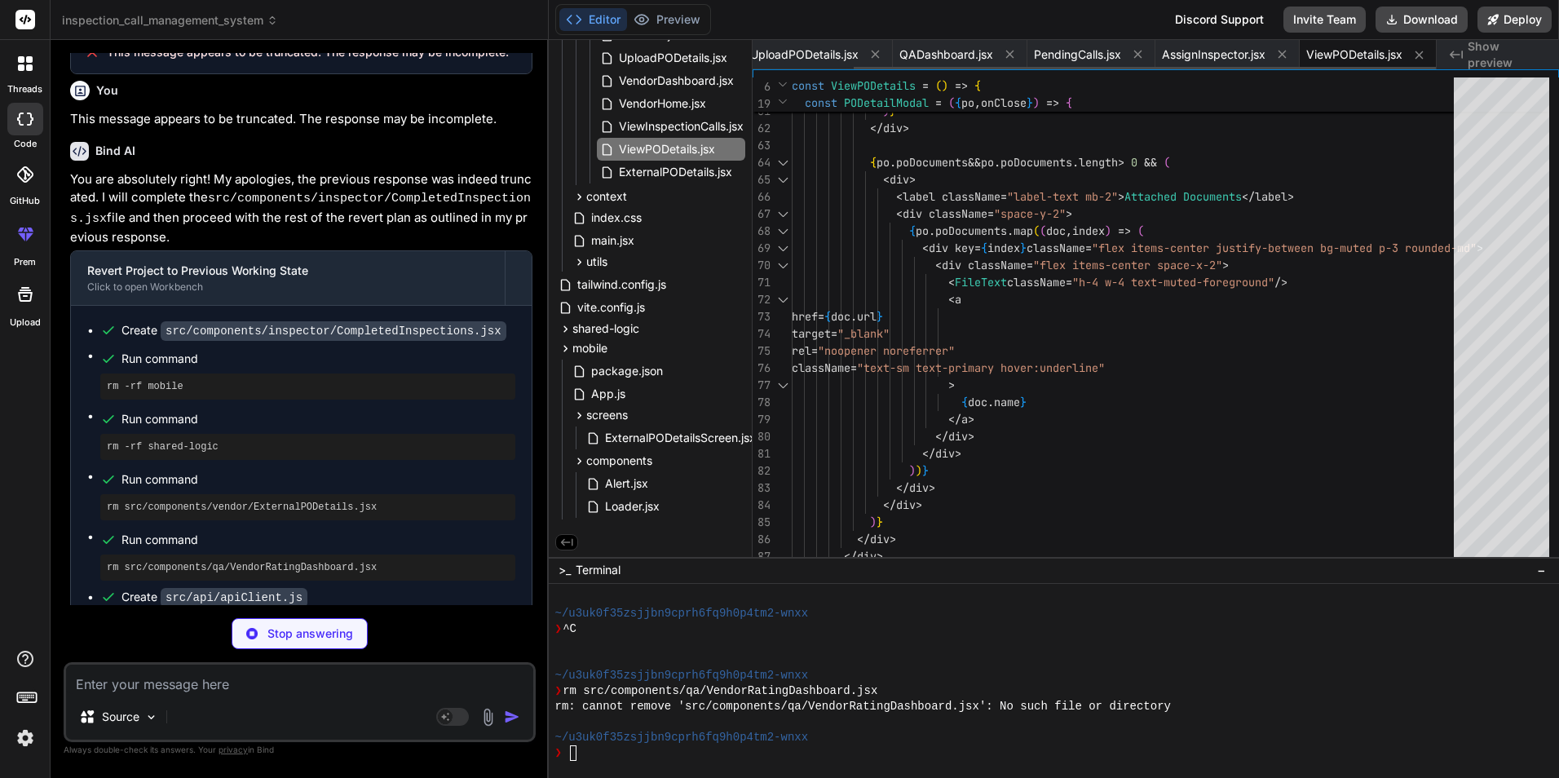
scroll to position [0, 0]
click at [1420, 56] on span "ViewPODetails.jsx" at bounding box center [1468, 54] width 96 height 16
click at [1279, 56] on span "ViewPODetails.jsx" at bounding box center [1324, 54] width 96 height 16
copy div "ViewPODetails.jsx Created with Pixso."
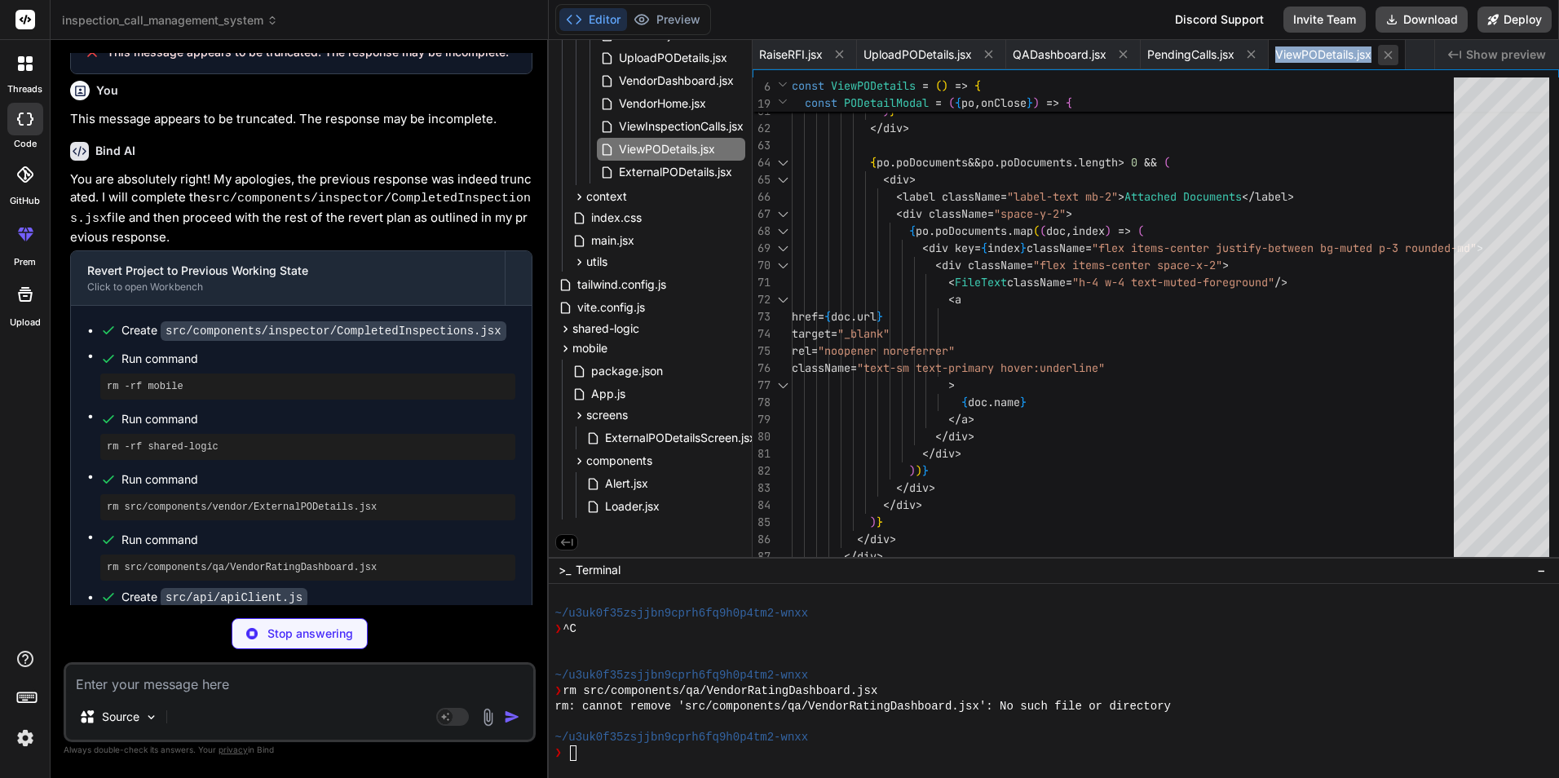
click at [1392, 55] on icon at bounding box center [1388, 55] width 8 height 8
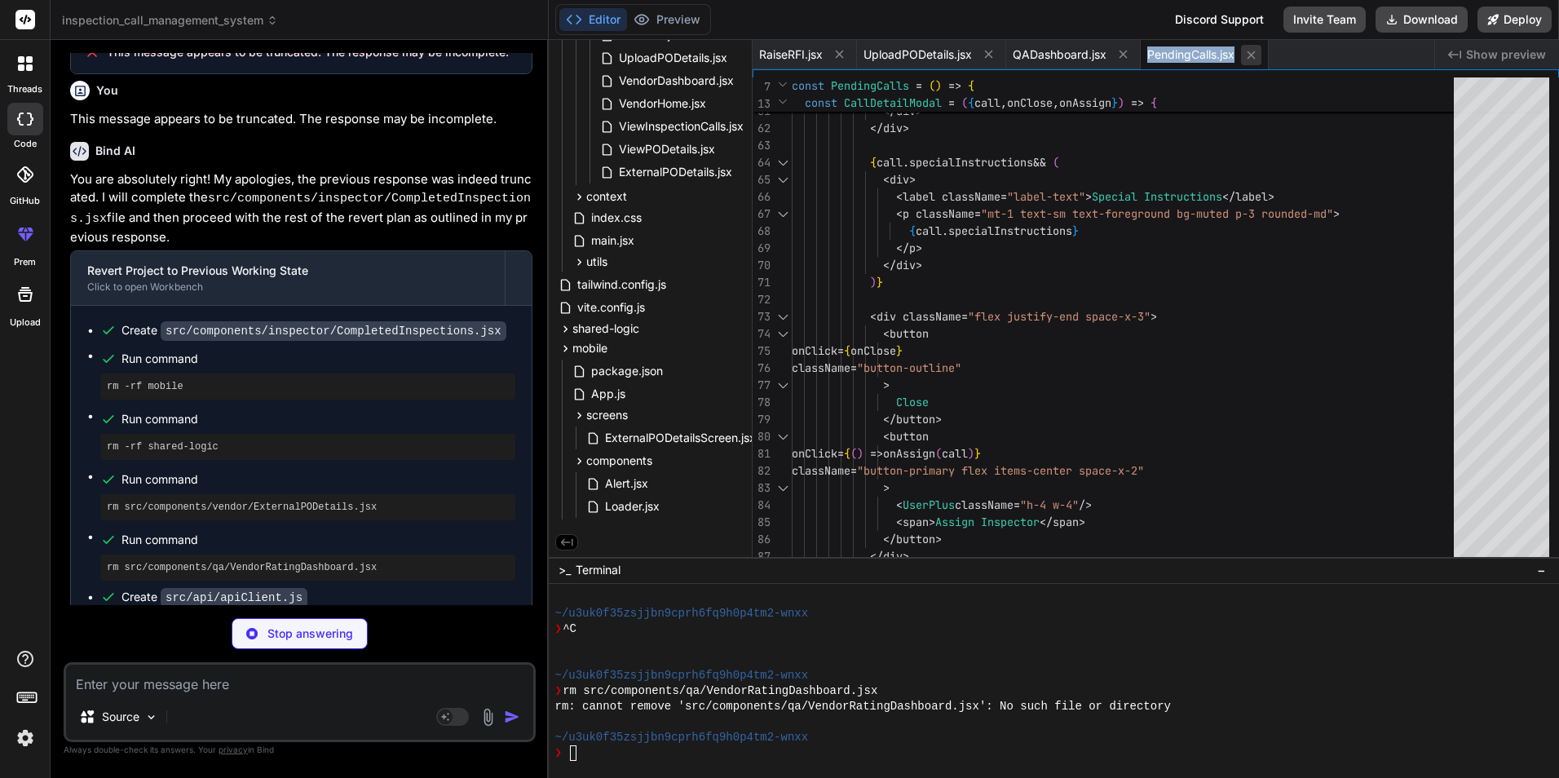
click at [1258, 53] on icon at bounding box center [1252, 55] width 14 height 14
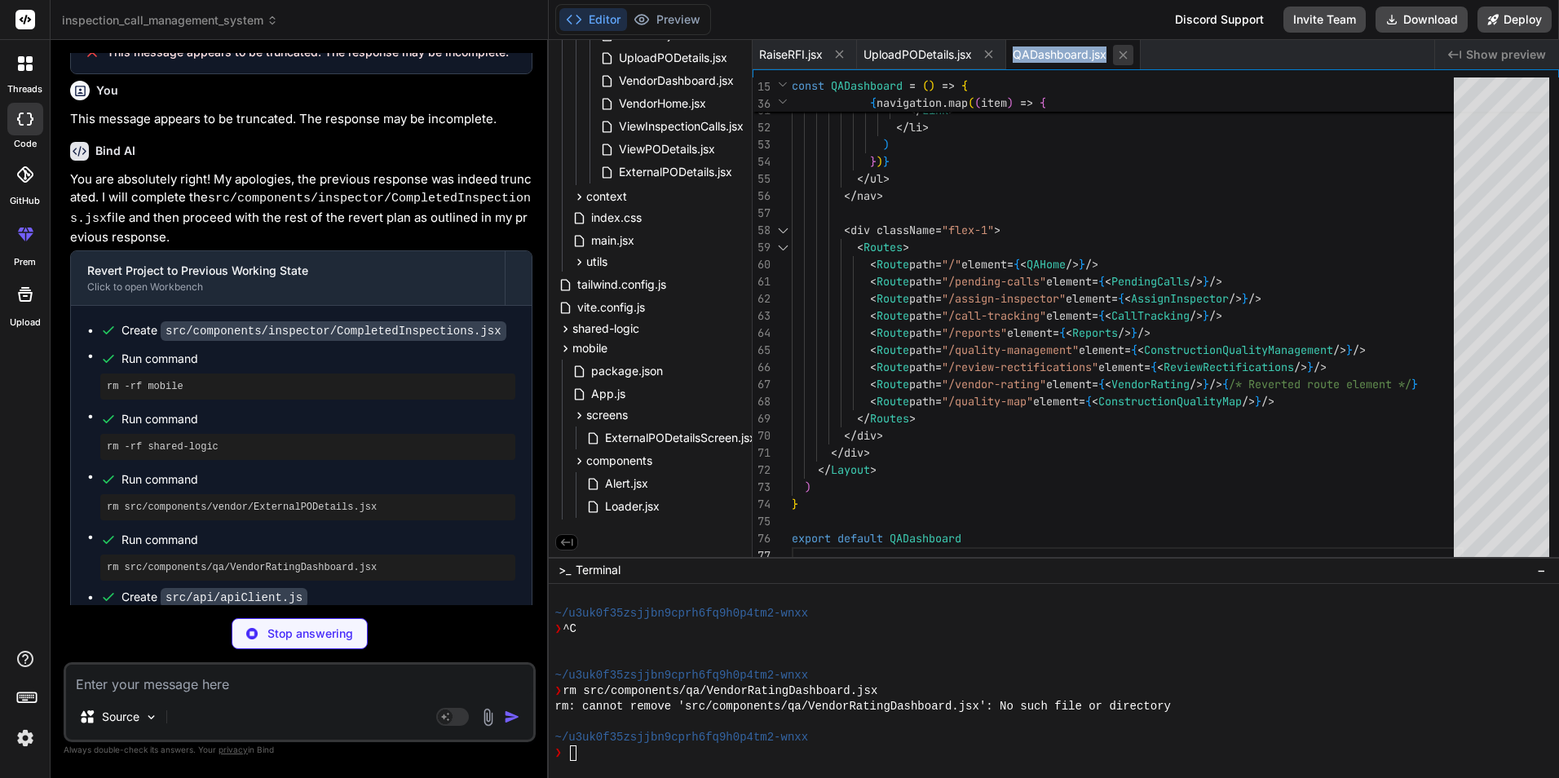
click at [1122, 55] on icon at bounding box center [1123, 55] width 14 height 14
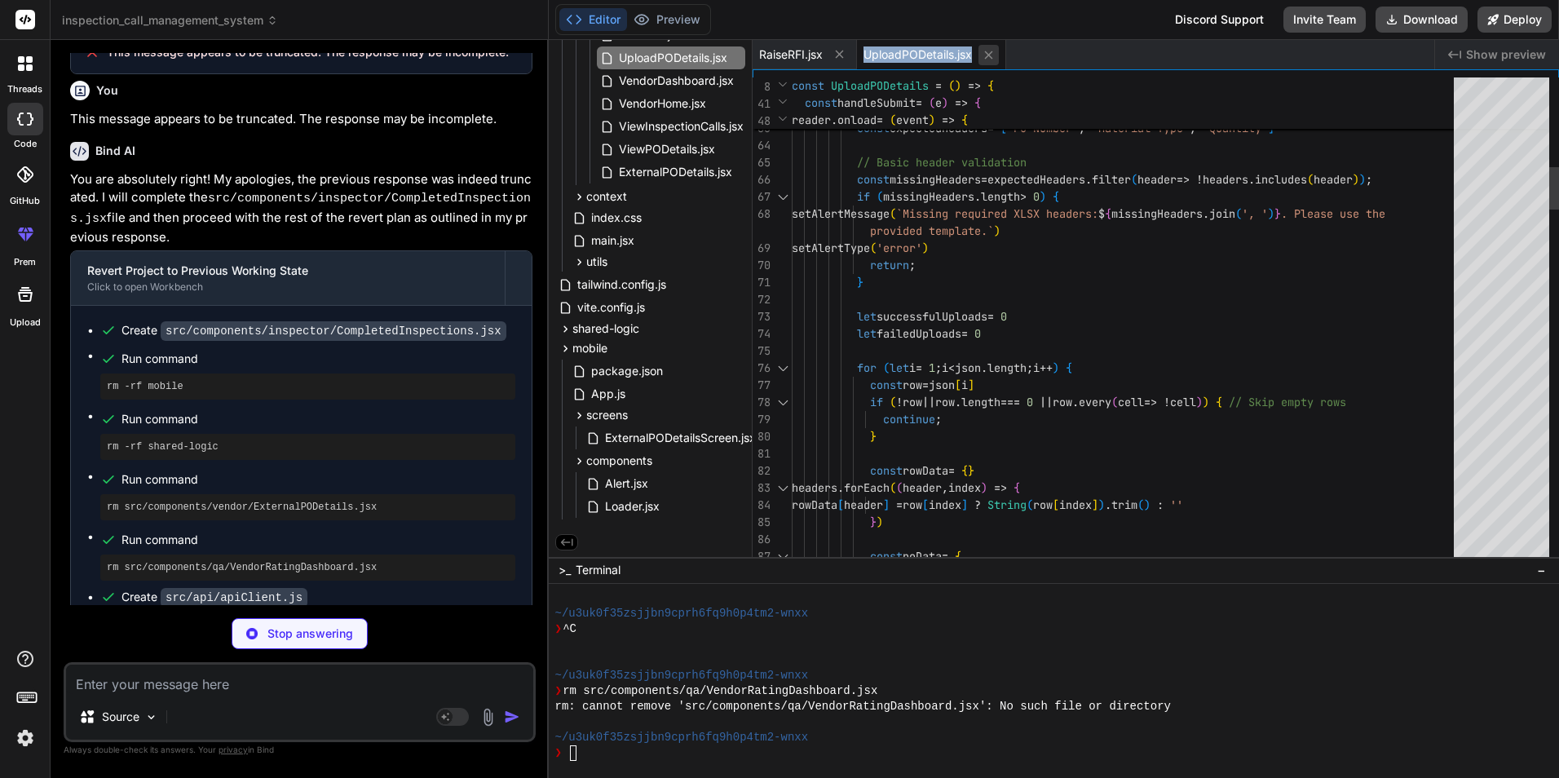
click at [995, 52] on icon at bounding box center [989, 55] width 14 height 14
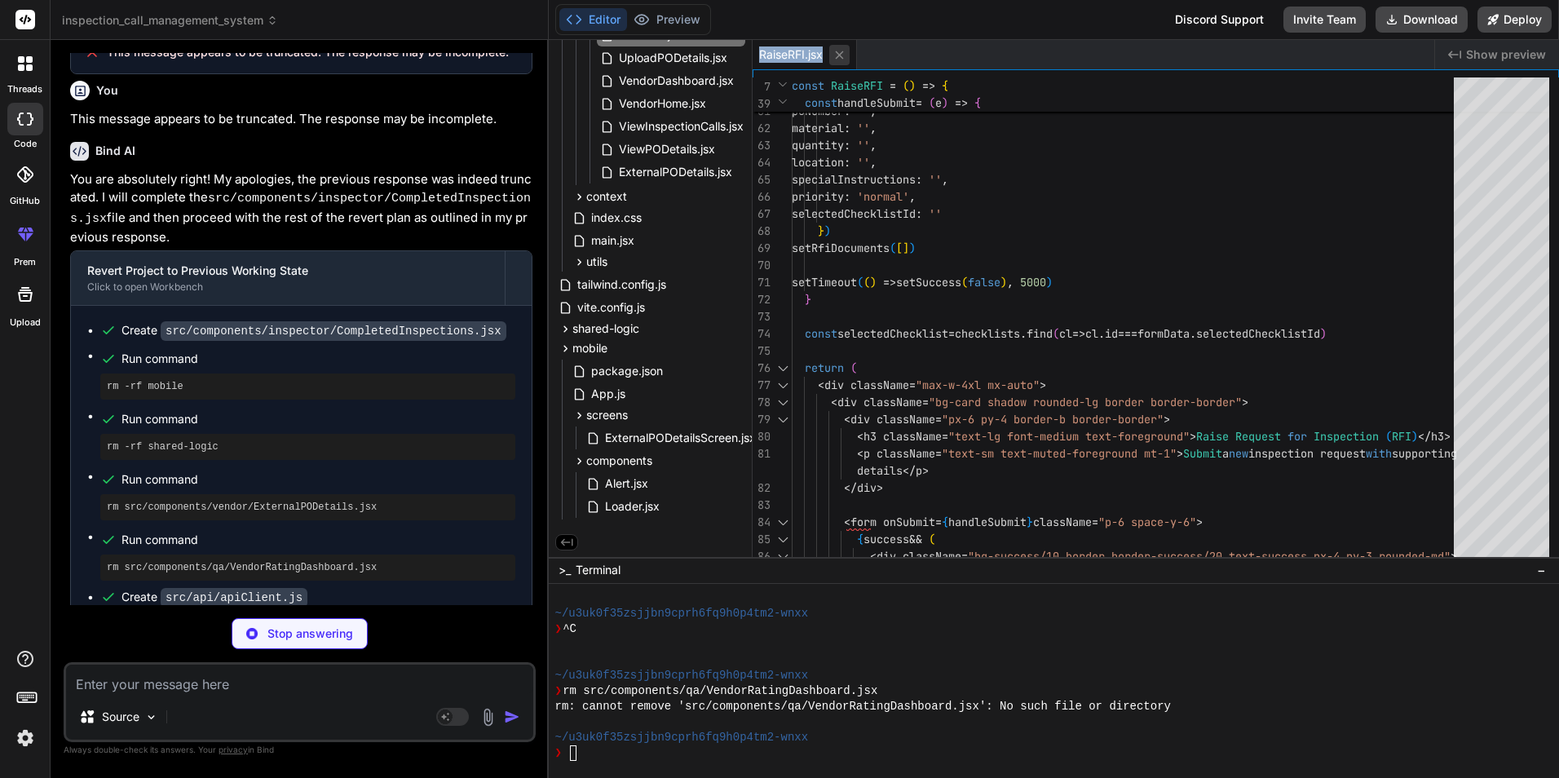
click at [834, 60] on icon at bounding box center [840, 55] width 14 height 14
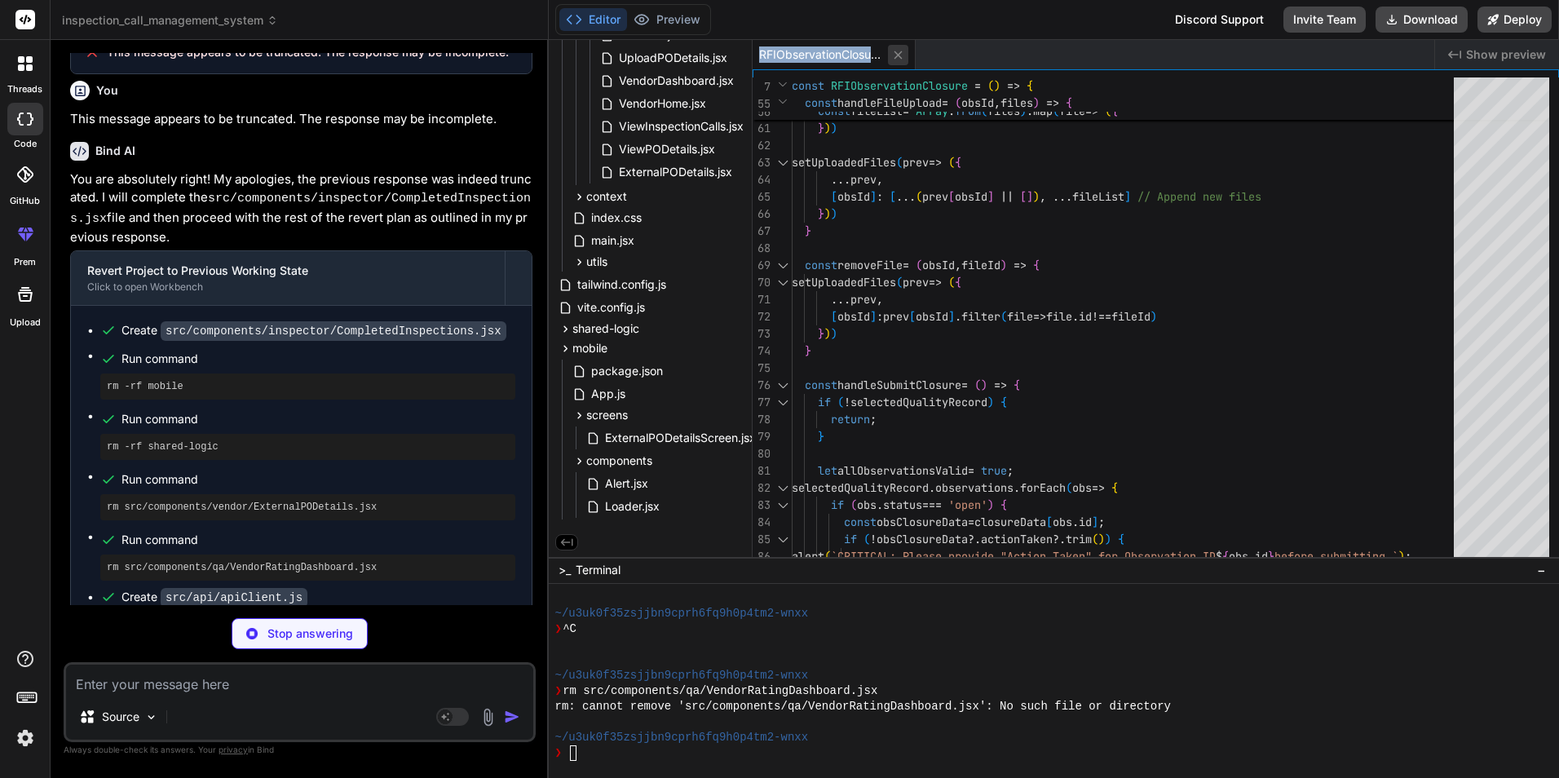
click at [891, 60] on icon at bounding box center [898, 55] width 14 height 14
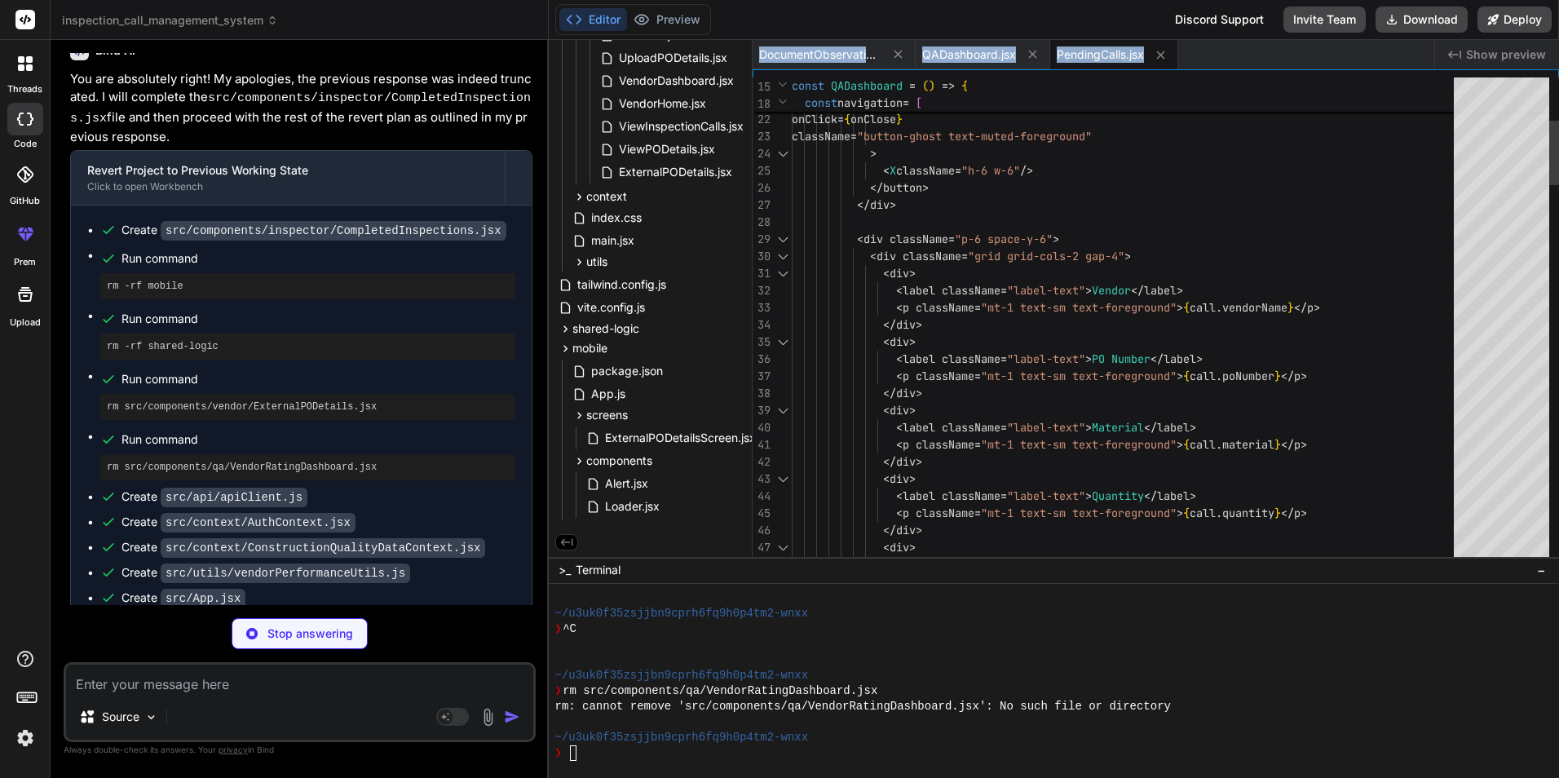
scroll to position [15181, 0]
click at [561, 342] on icon at bounding box center [566, 349] width 14 height 14
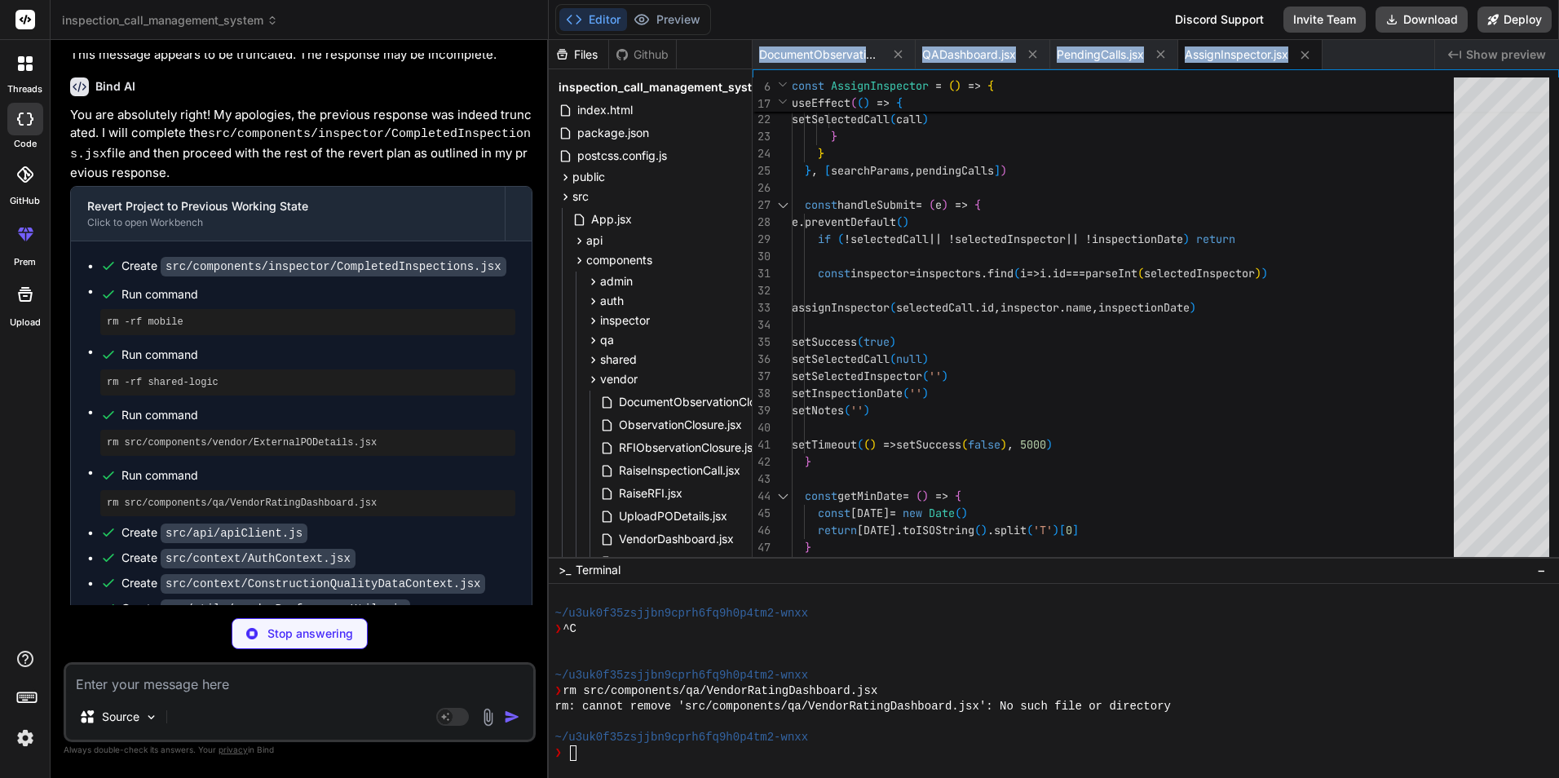
scroll to position [15232, 0]
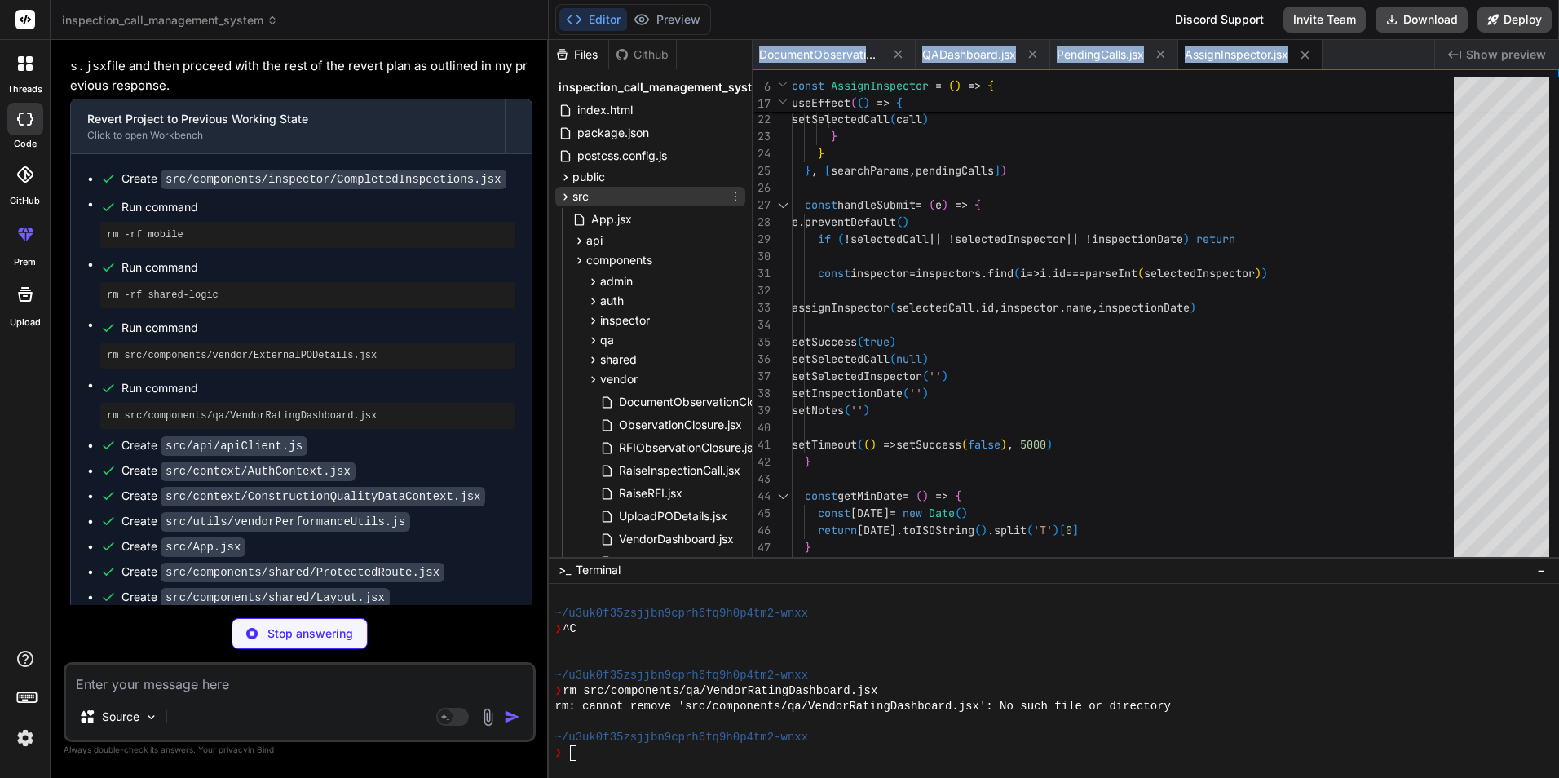
click at [560, 188] on div "src" at bounding box center [574, 196] width 30 height 16
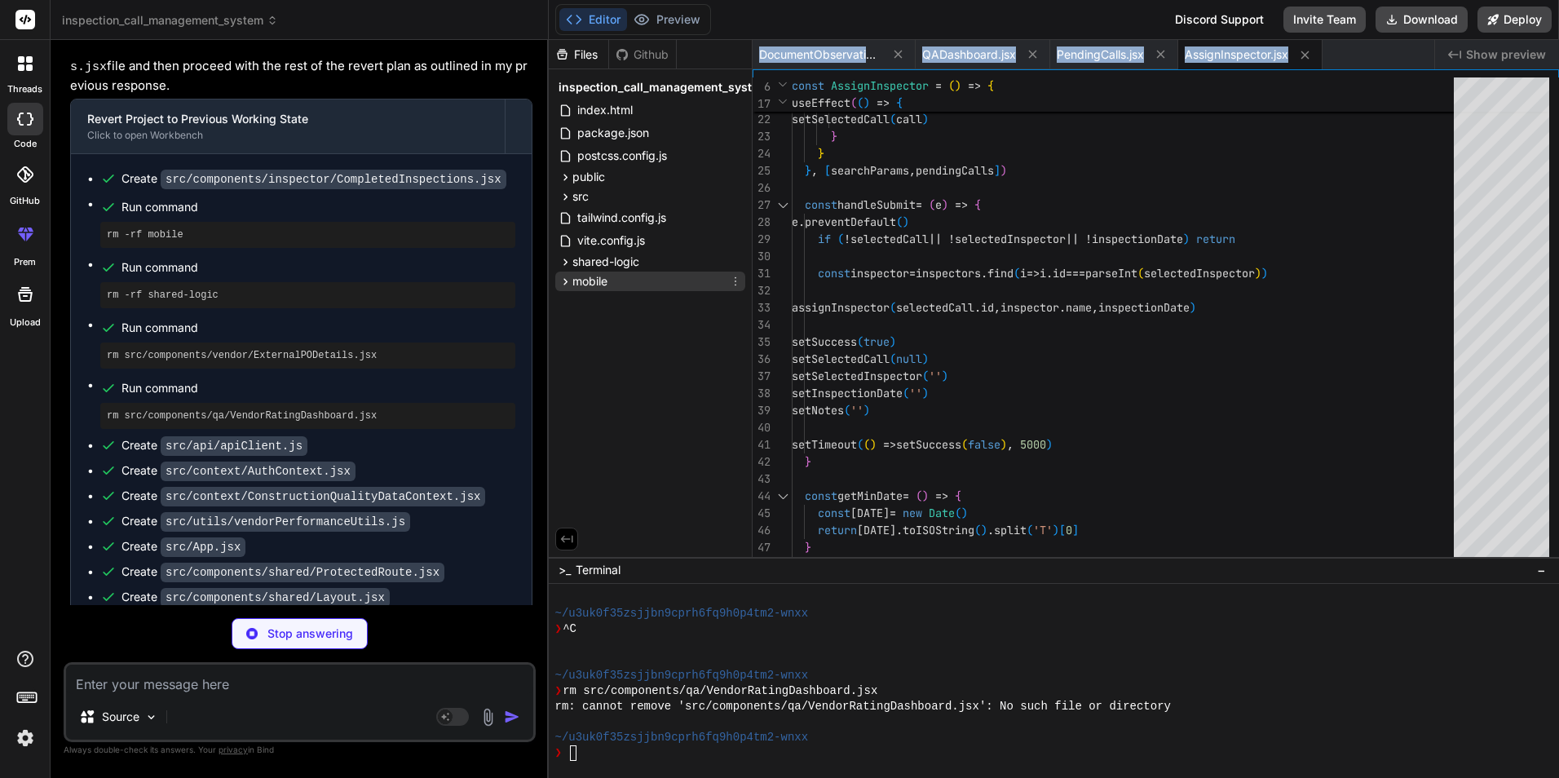
click at [736, 276] on icon at bounding box center [735, 281] width 13 height 13
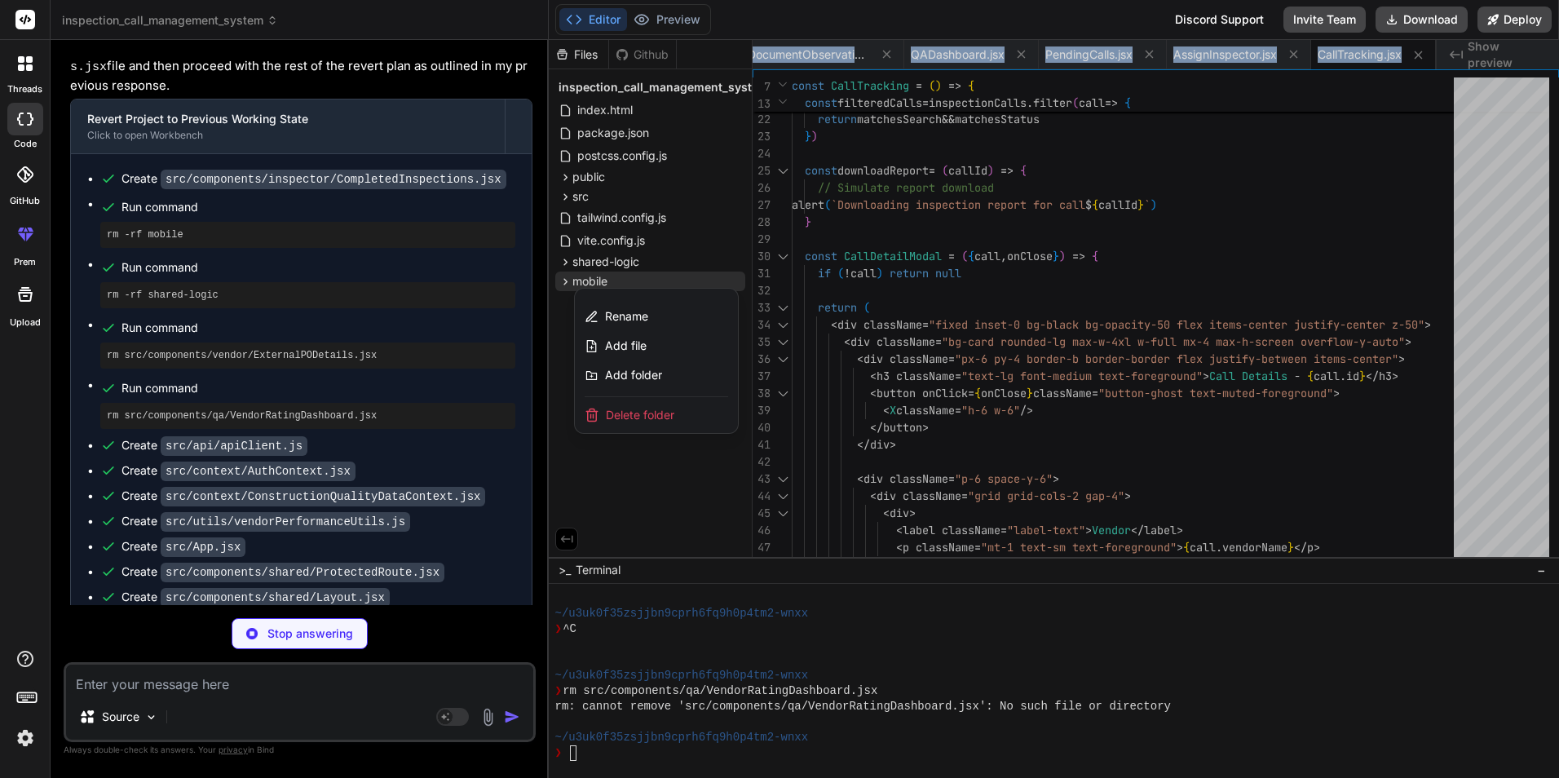
click at [966, 281] on div at bounding box center [1054, 409] width 1011 height 738
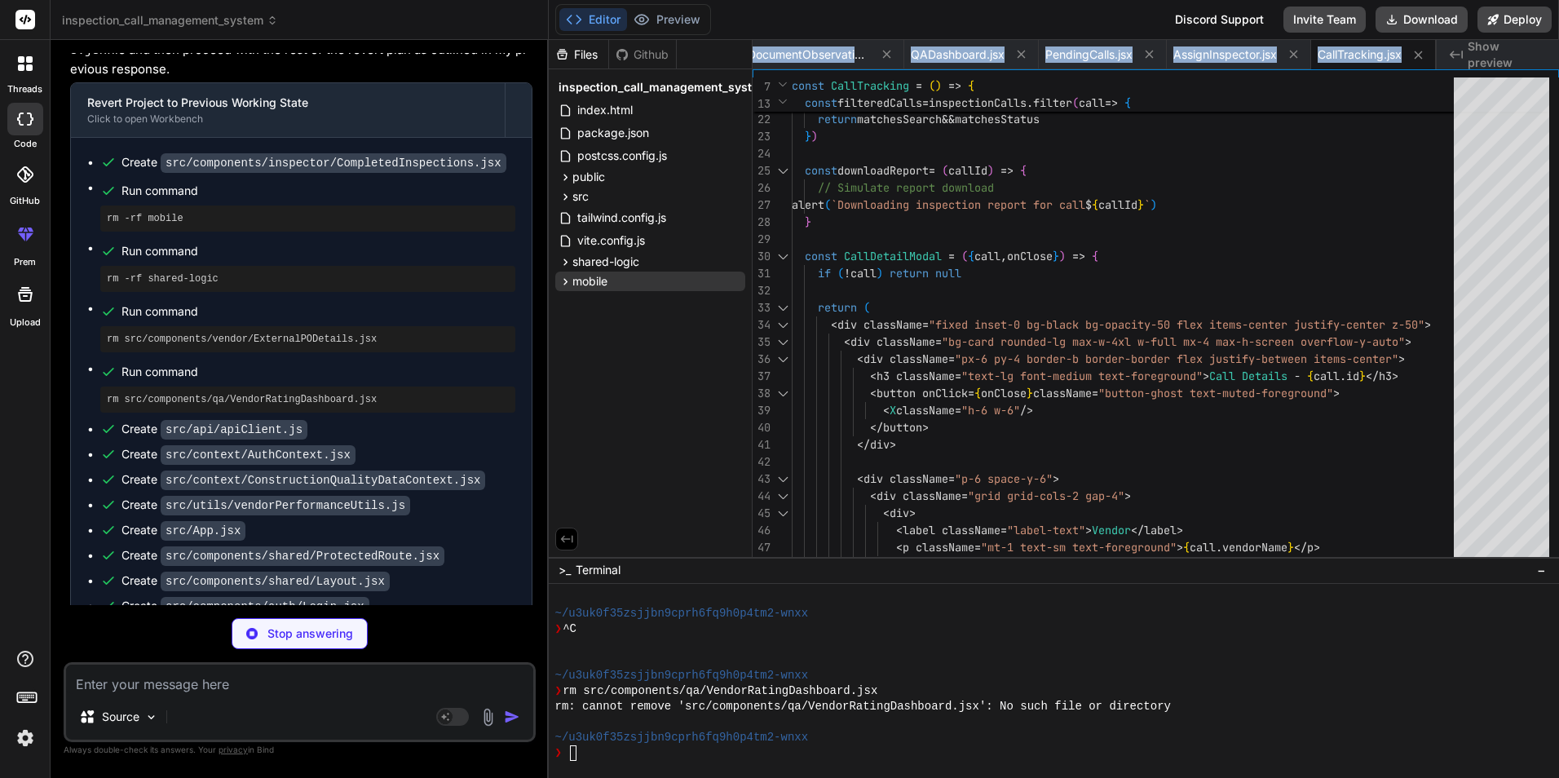
scroll to position [15257, 0]
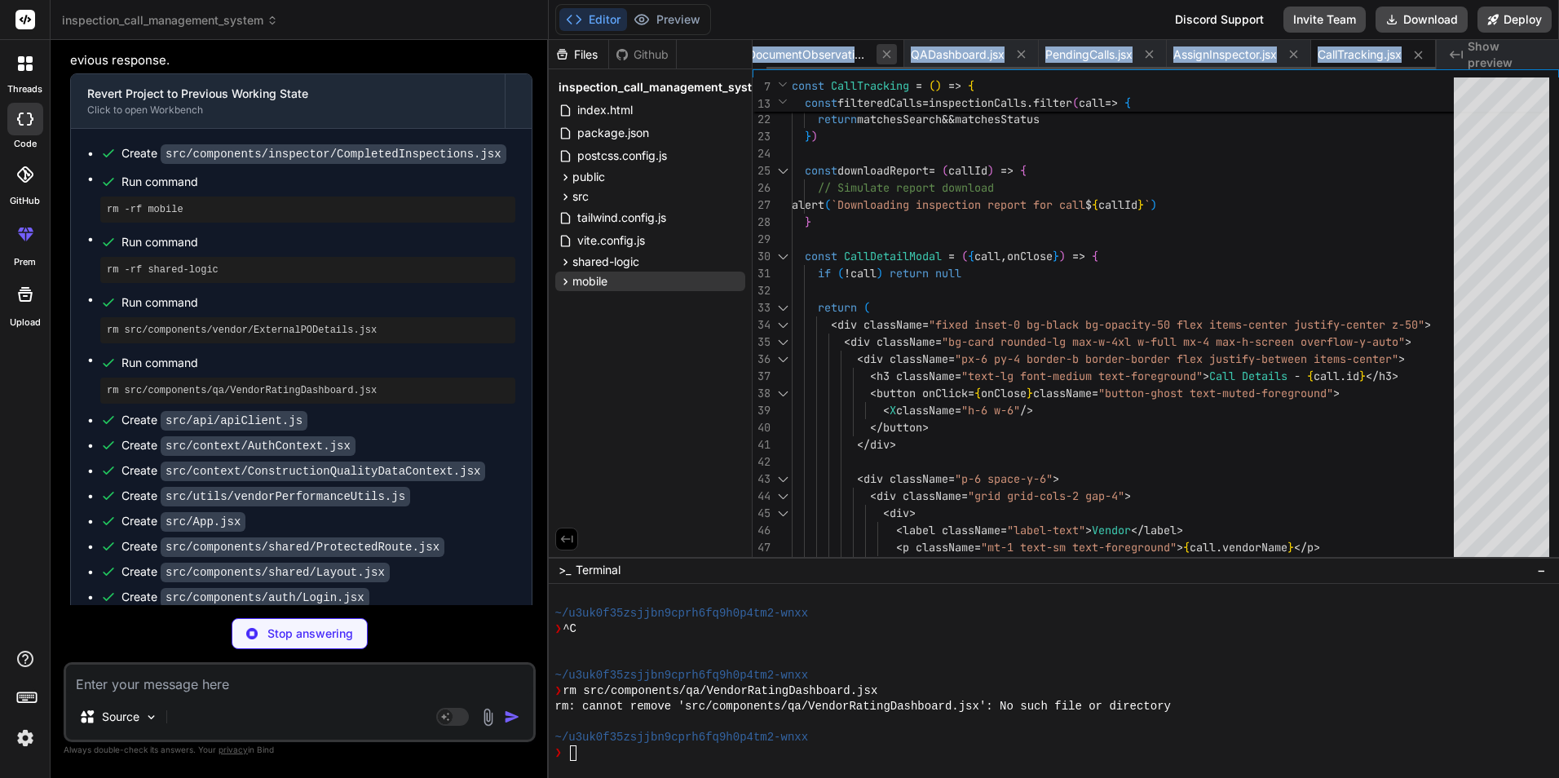
click at [880, 57] on icon at bounding box center [887, 54] width 14 height 14
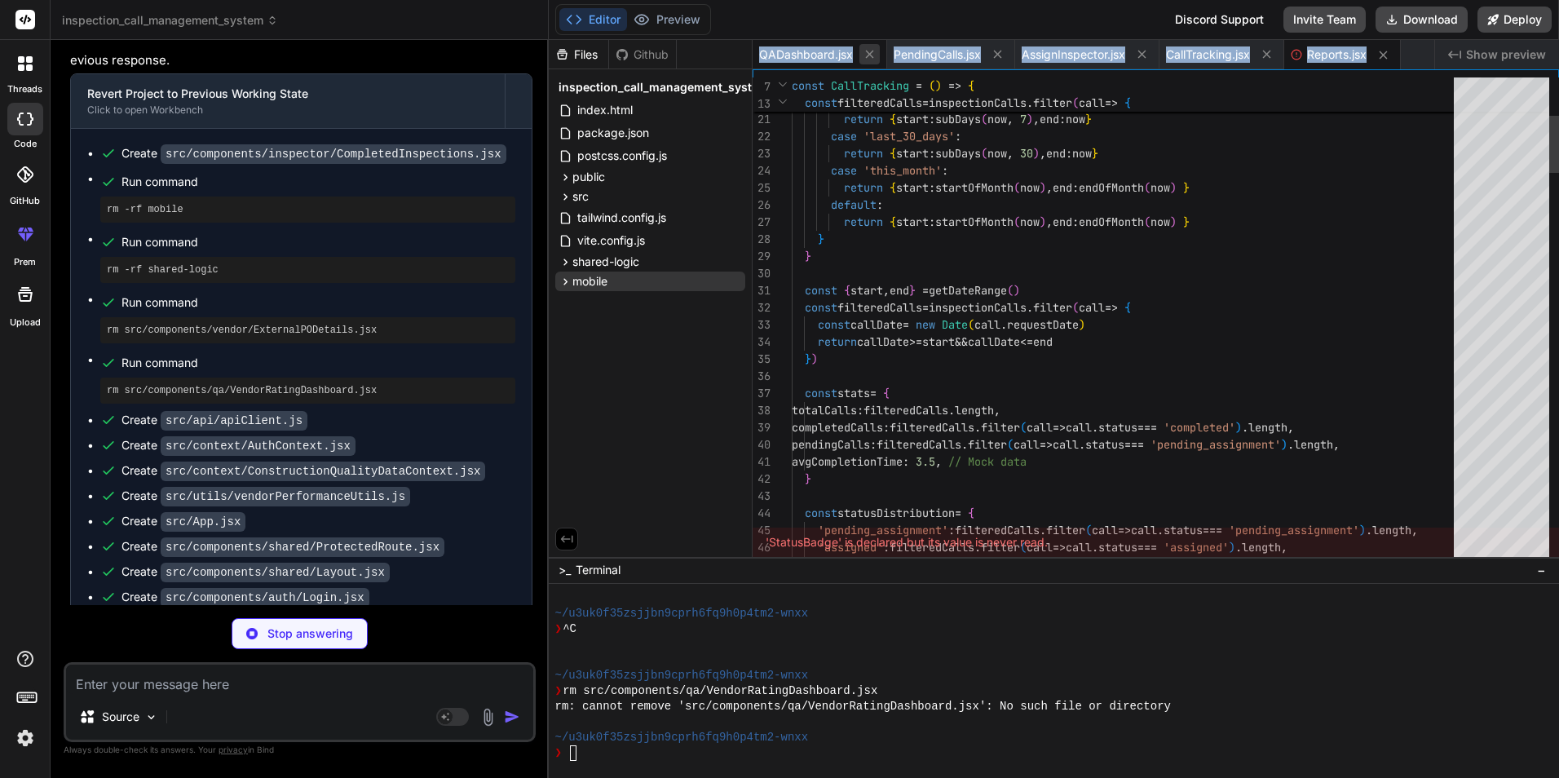
click at [877, 57] on button at bounding box center [870, 54] width 20 height 20
drag, startPoint x: 877, startPoint y: 57, endPoint x: 864, endPoint y: 57, distance: 12.2
click at [864, 57] on icon at bounding box center [863, 54] width 14 height 14
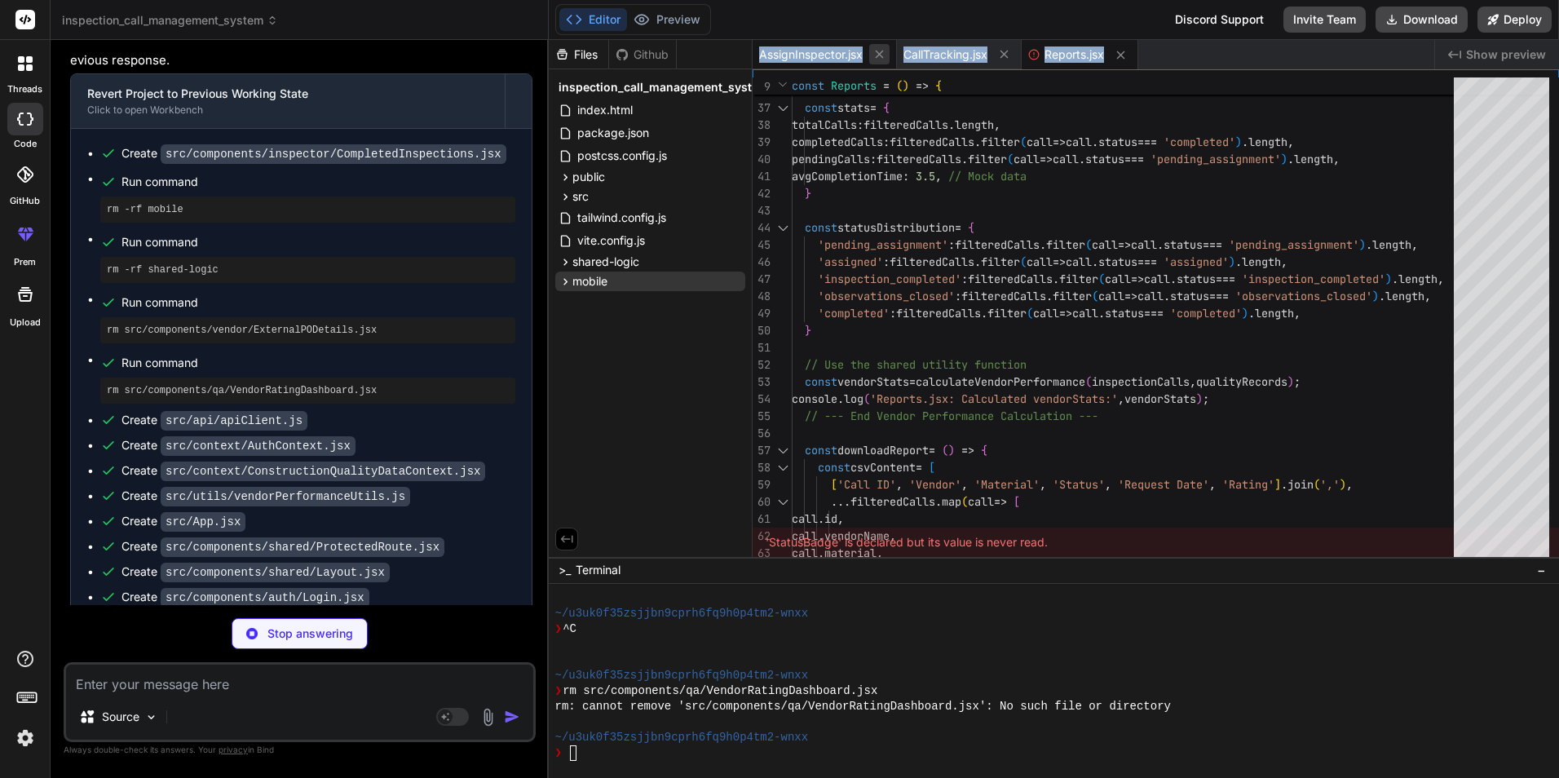
click at [872, 56] on button at bounding box center [879, 54] width 20 height 20
click at [865, 54] on icon at bounding box center [860, 54] width 14 height 14
click at [798, 66] on div "Reports.jsx" at bounding box center [811, 54] width 117 height 29
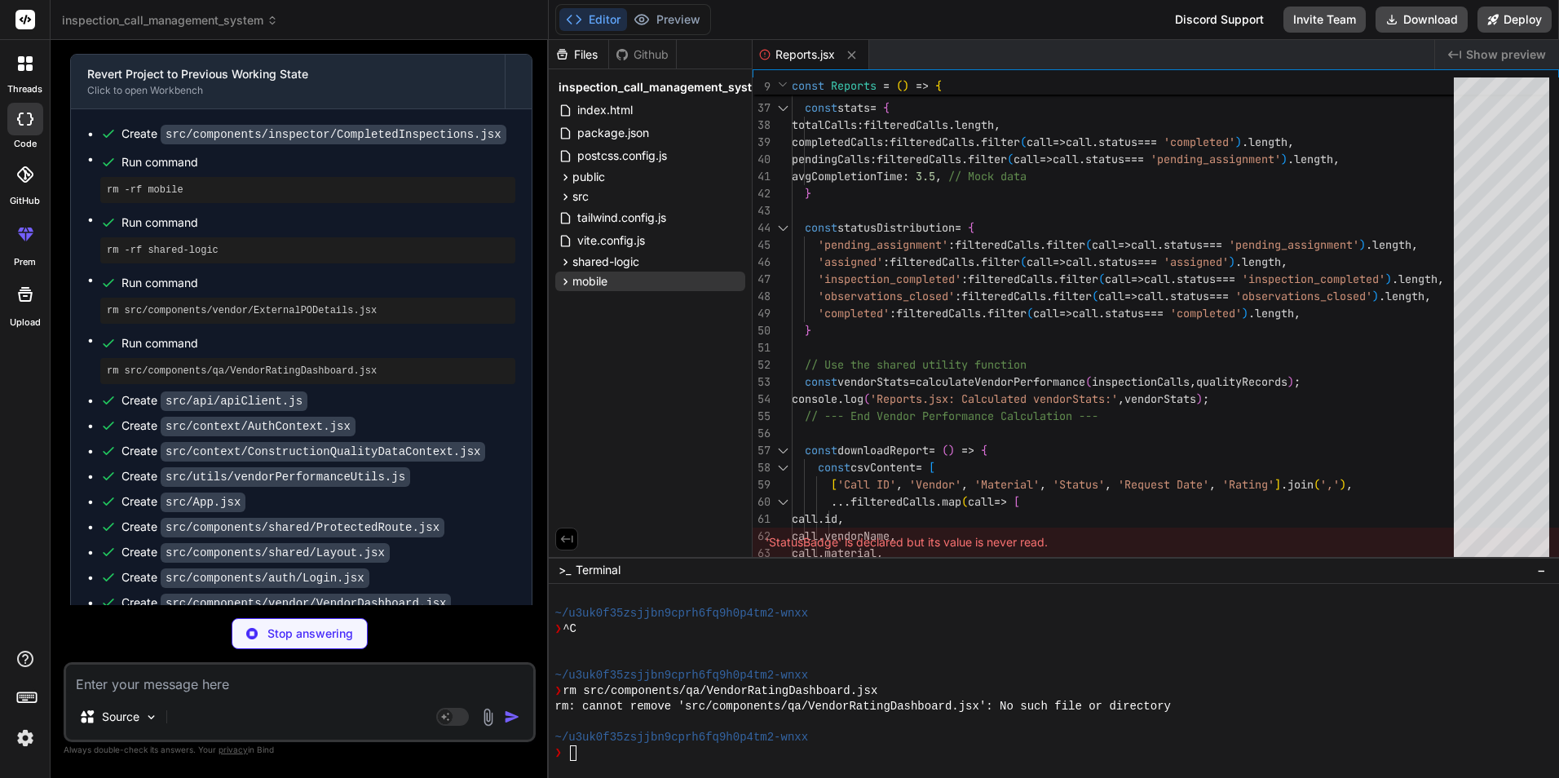
scroll to position [15283, 0]
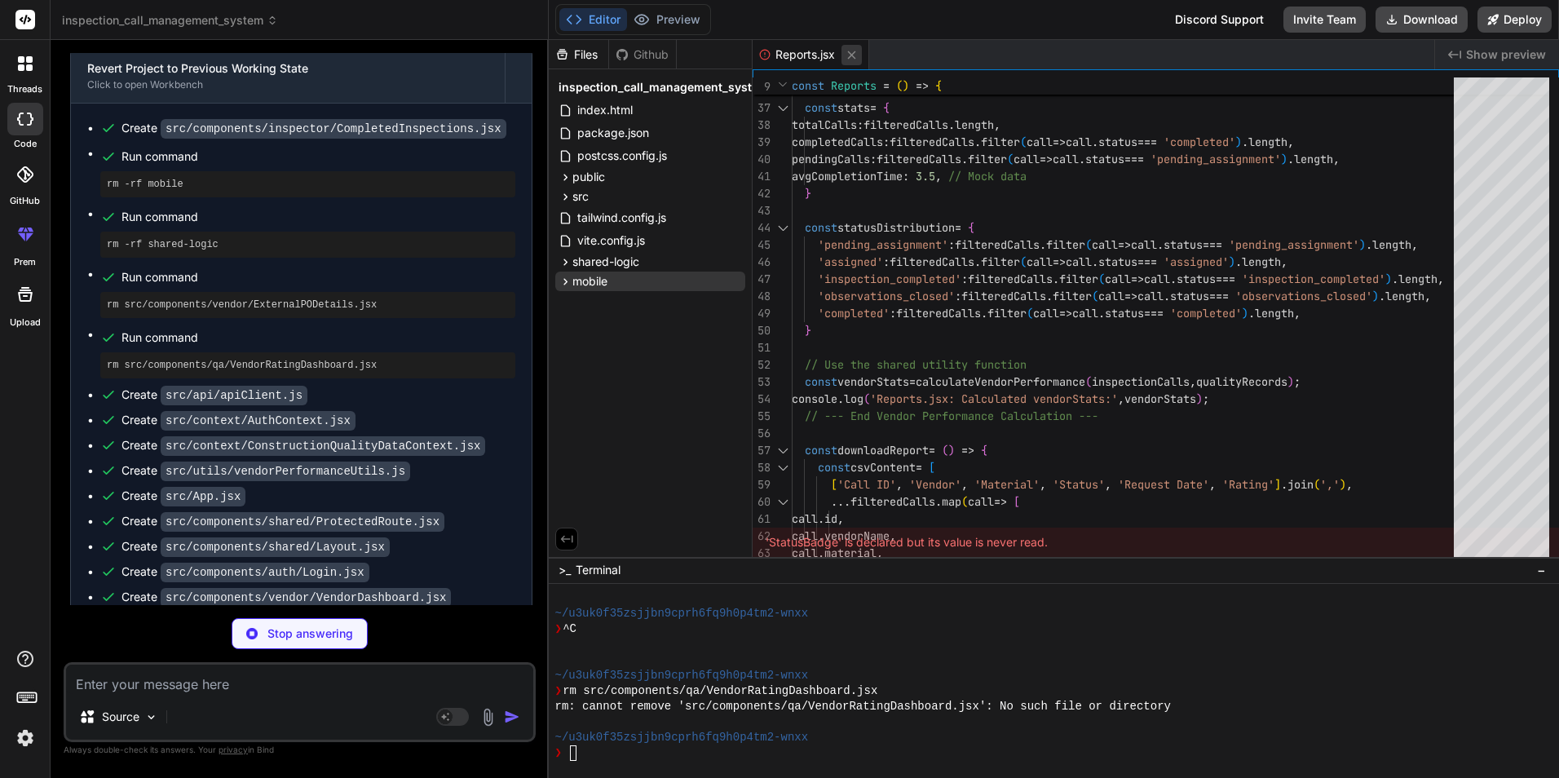
click at [843, 55] on button at bounding box center [852, 55] width 20 height 20
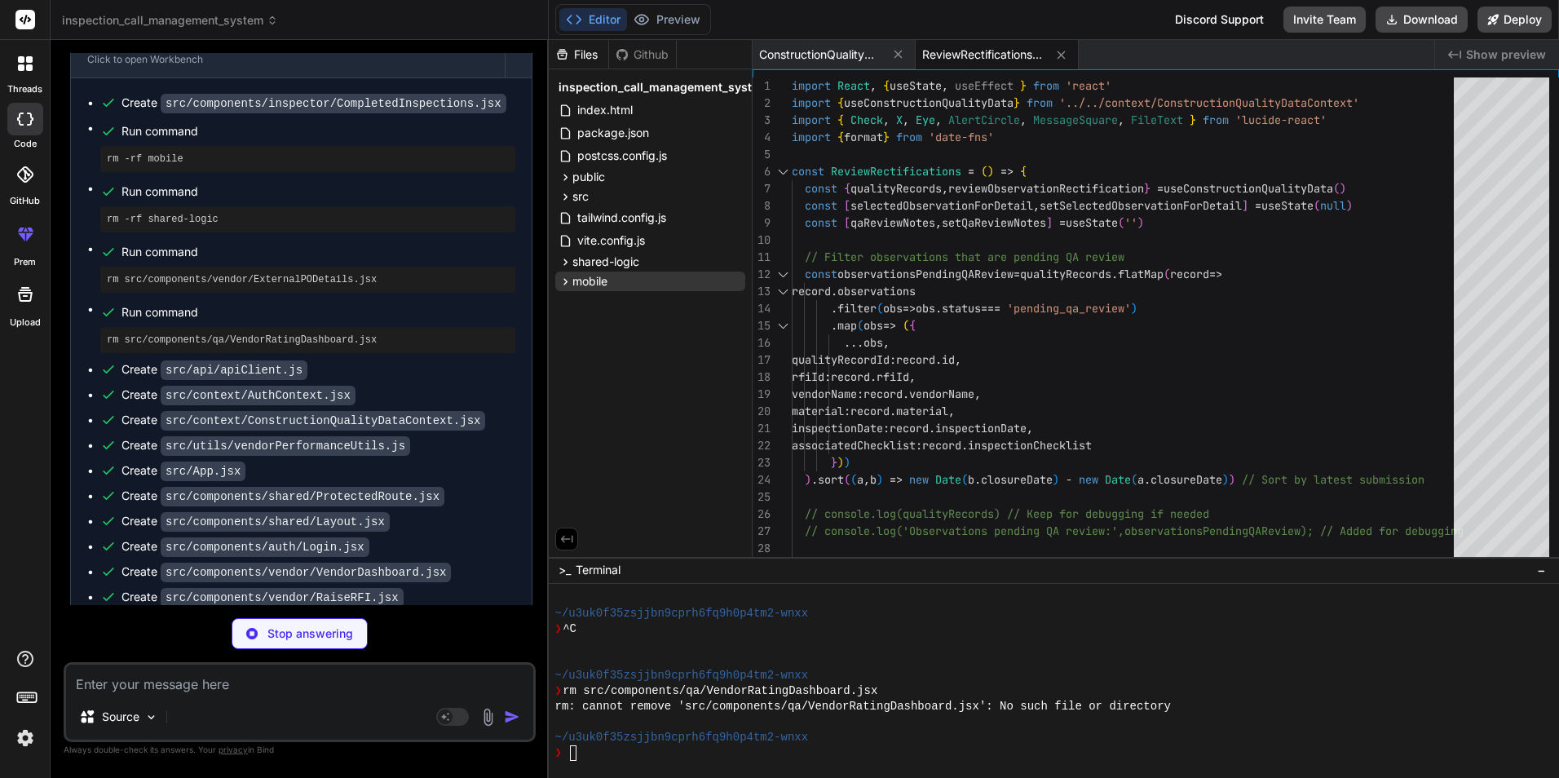
scroll to position [15333, 0]
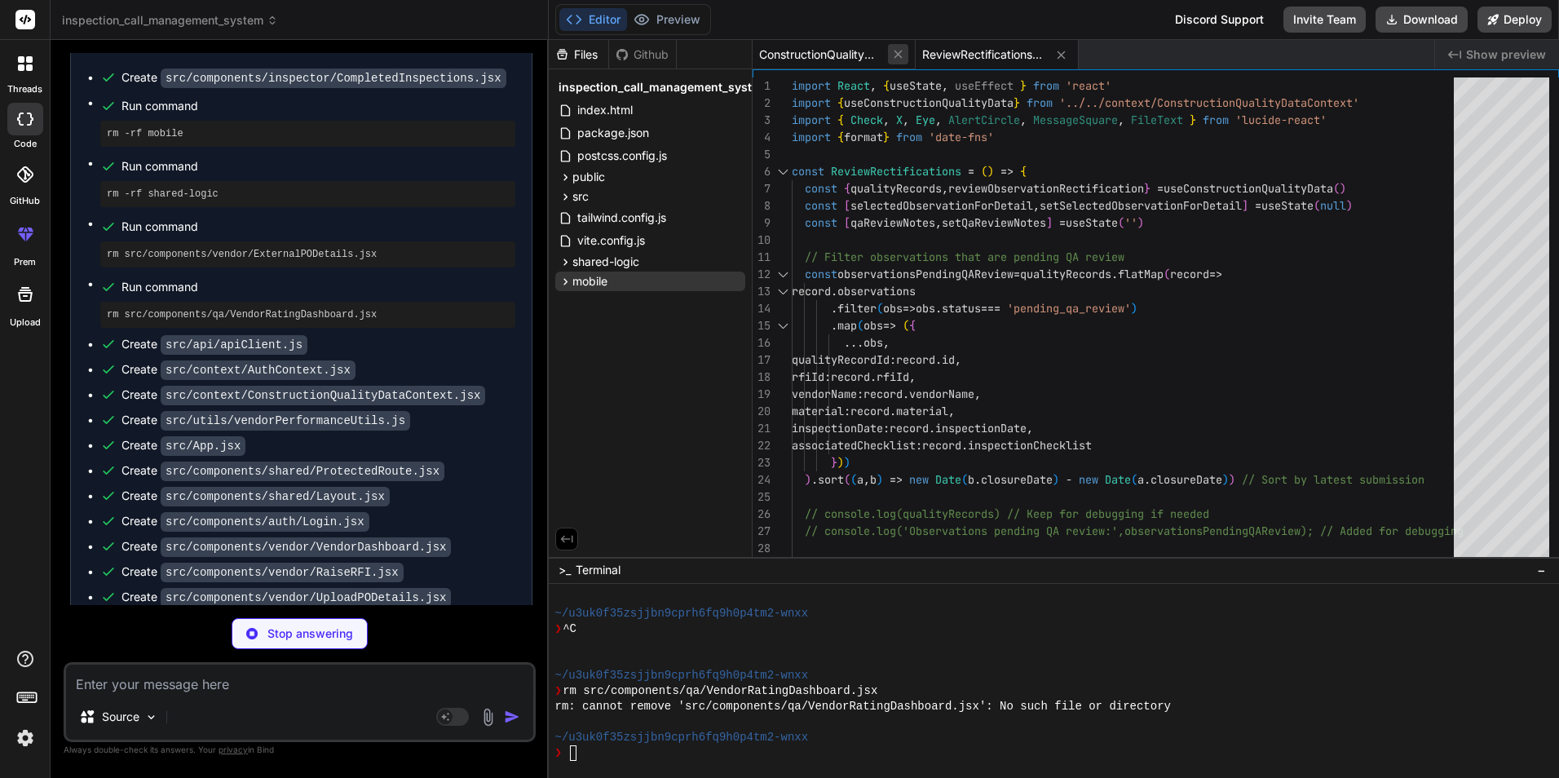
click at [902, 54] on icon at bounding box center [898, 54] width 14 height 14
click at [892, 52] on icon at bounding box center [898, 55] width 14 height 14
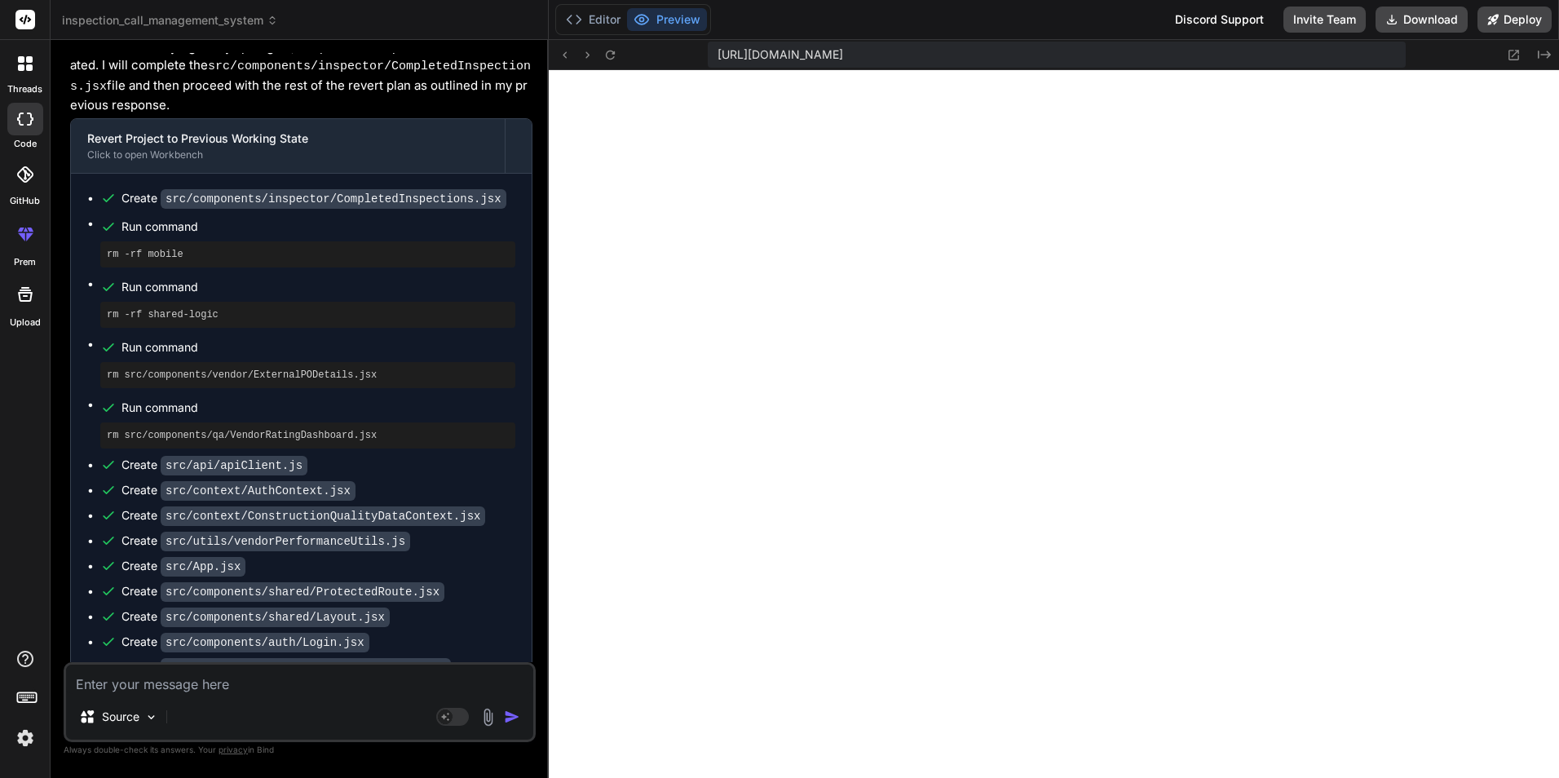
scroll to position [15211, 0]
click at [595, 15] on button "Editor" at bounding box center [593, 19] width 68 height 23
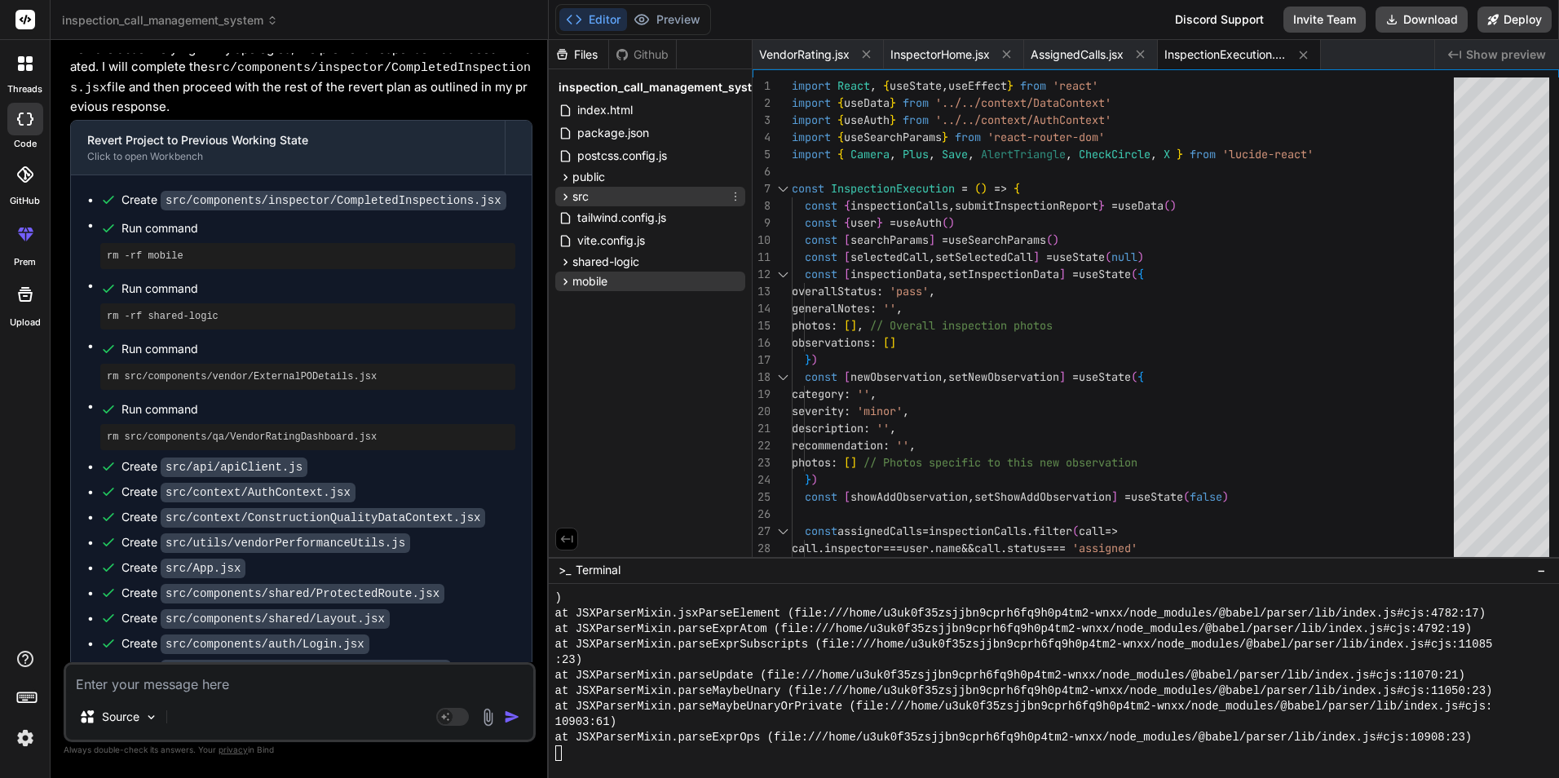
click at [568, 194] on icon at bounding box center [566, 197] width 14 height 14
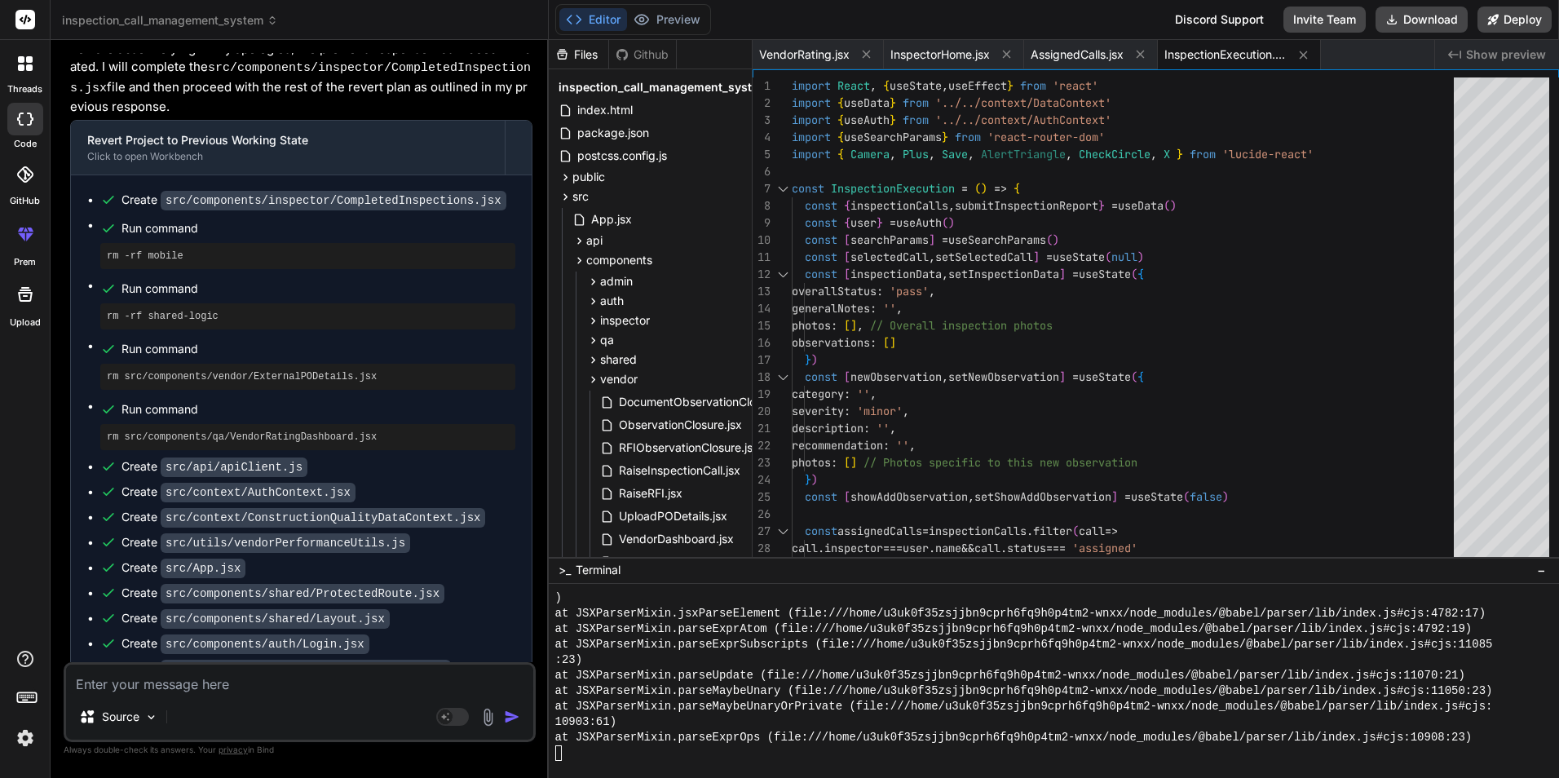
scroll to position [15537, 0]
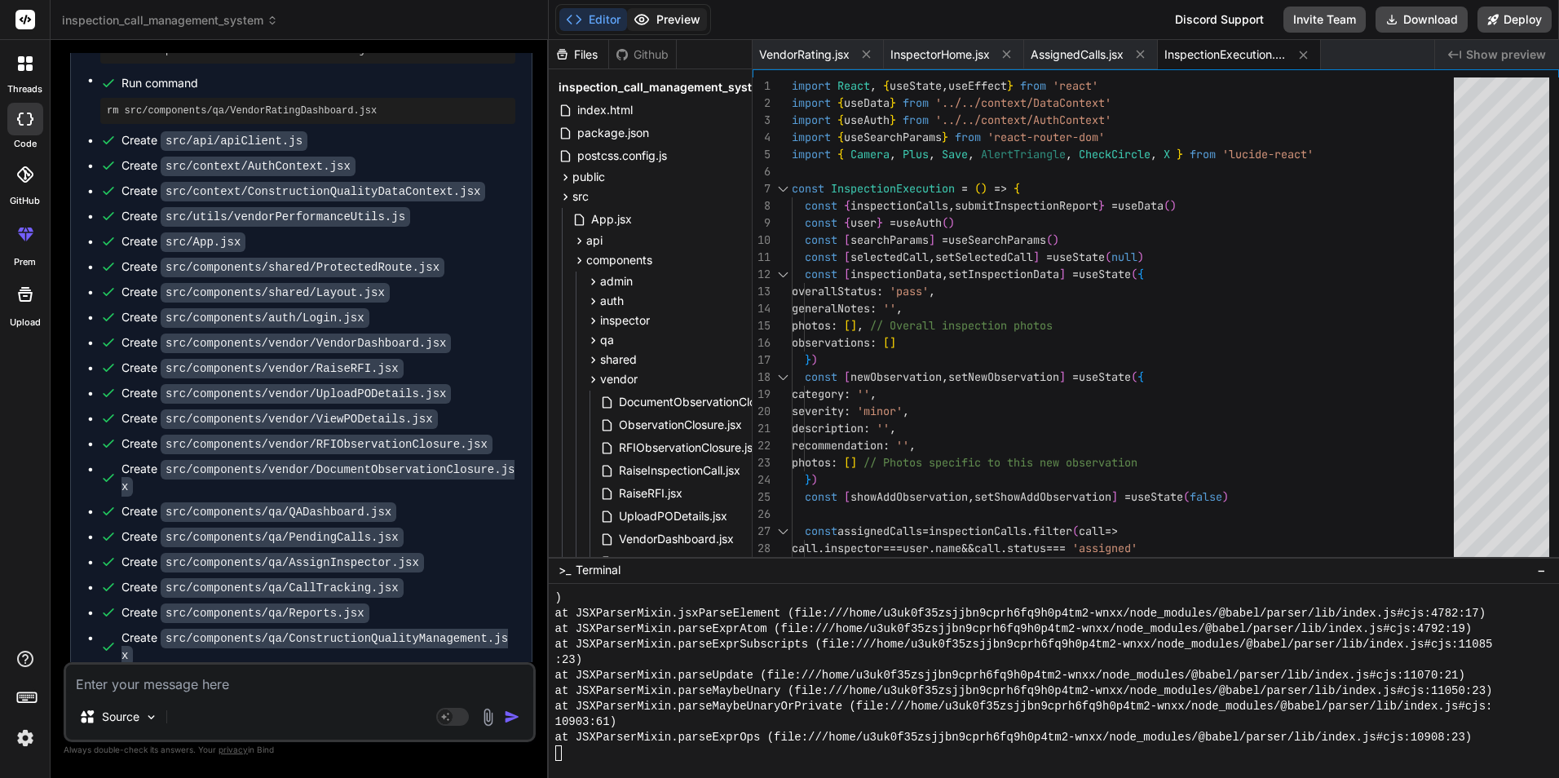
click at [695, 25] on button "Preview" at bounding box center [667, 19] width 80 height 23
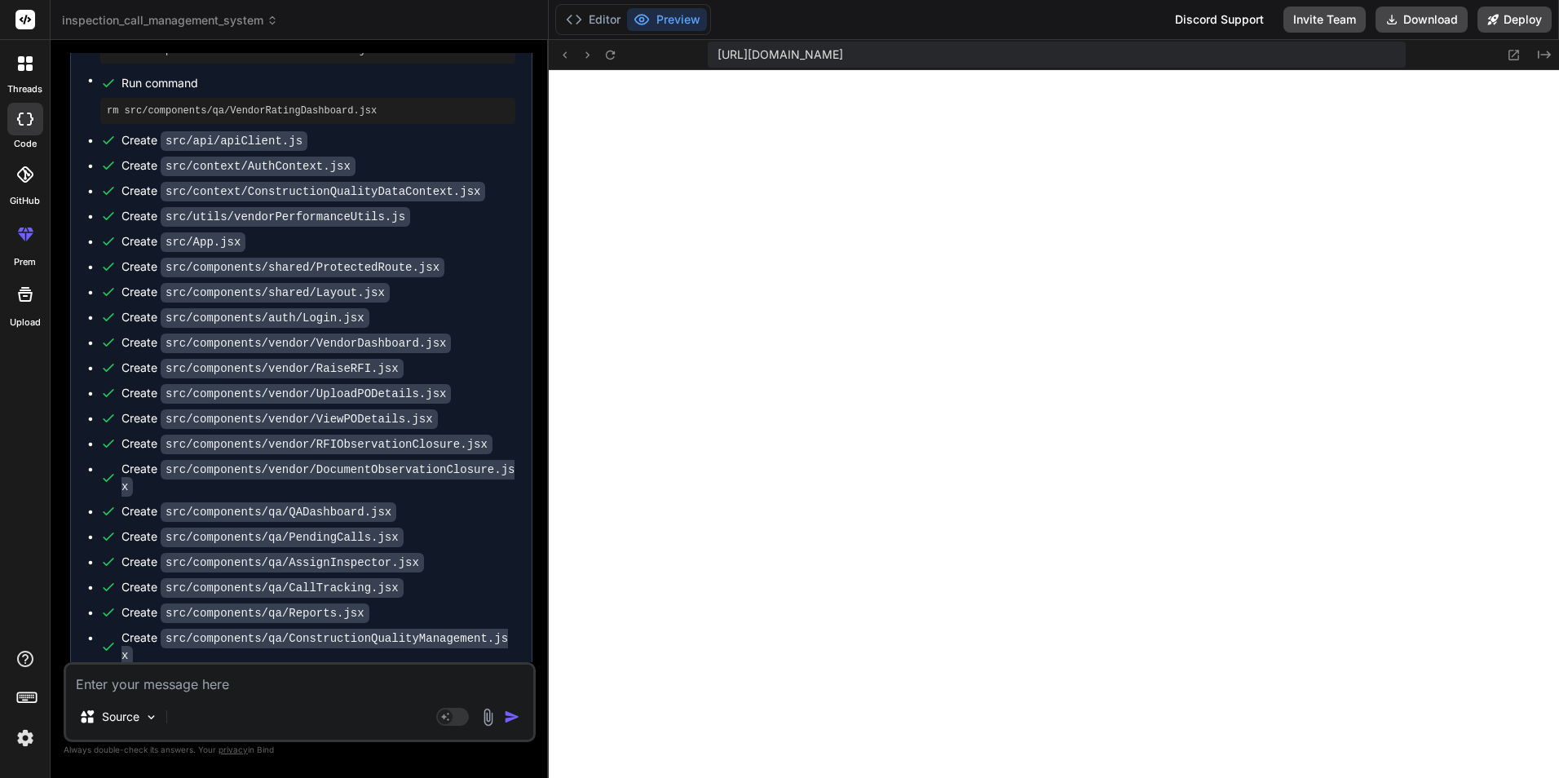
click at [209, 687] on textarea at bounding box center [299, 679] width 467 height 29
paste textarea "[plugin:vite:react-babel] /home/u3uk0f35zsjjbn9cprh6fq9h0p4tm2-wnxx/src/compone…"
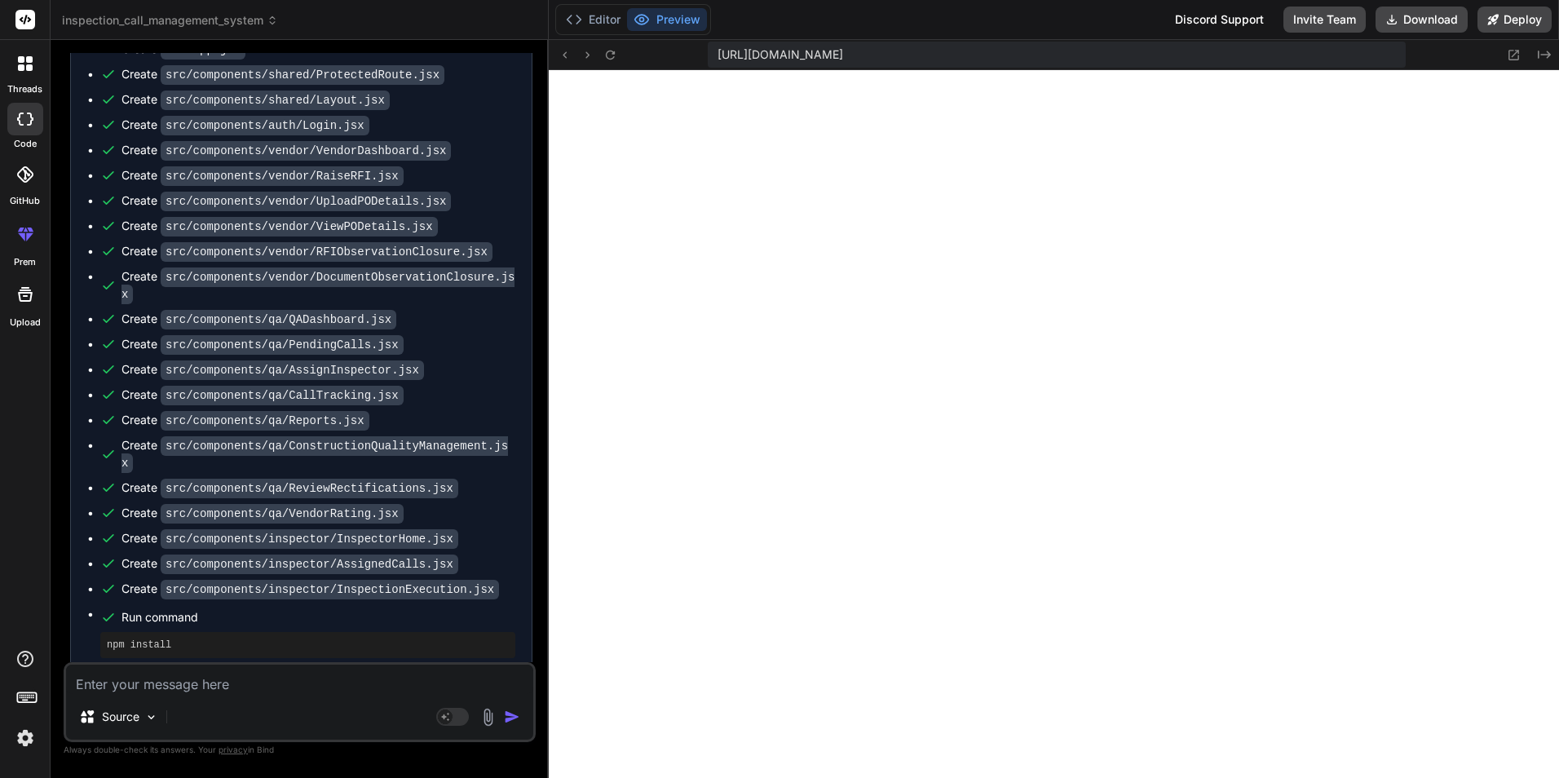
scroll to position [15743, 0]
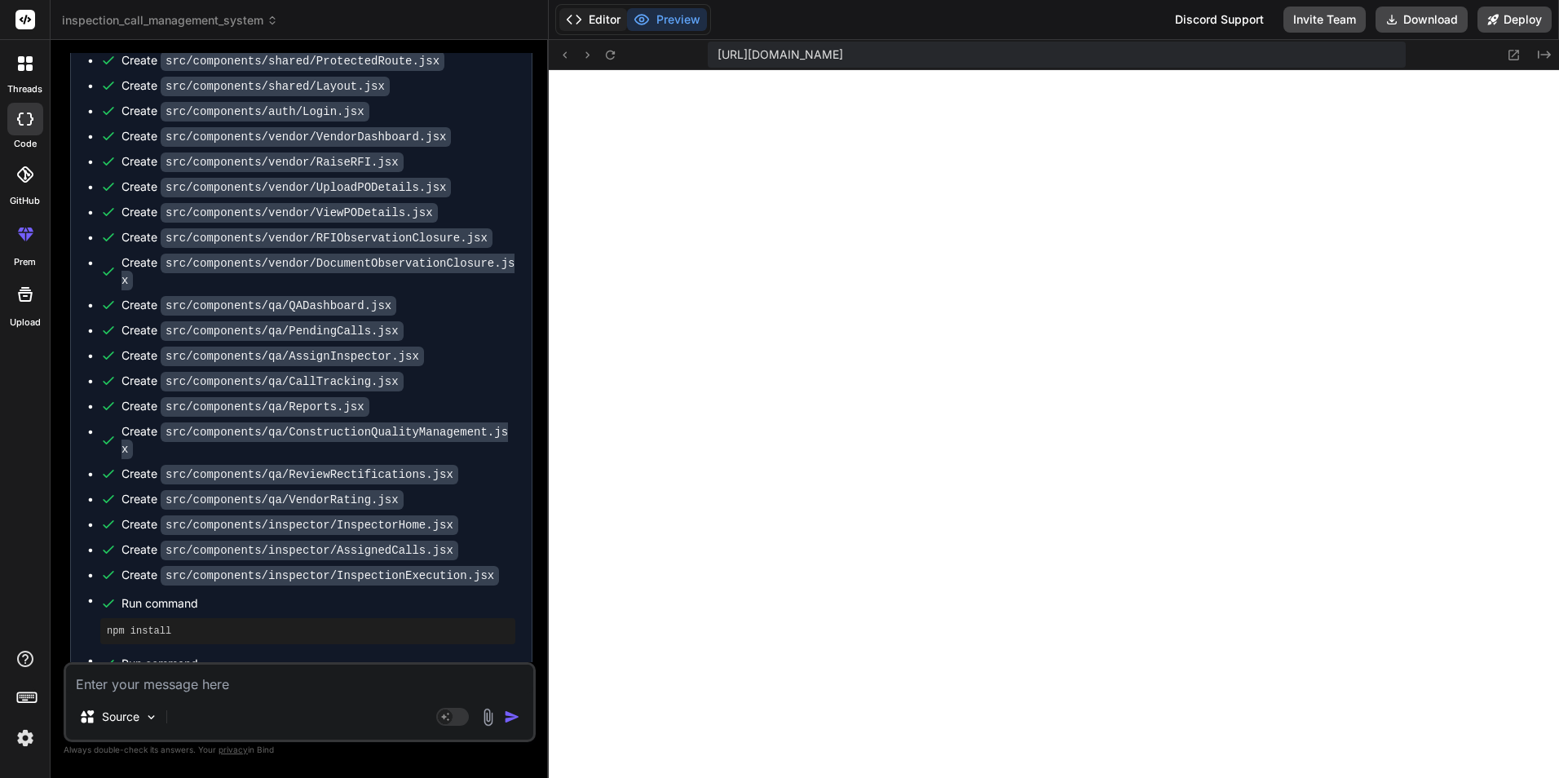
click at [599, 16] on button "Editor" at bounding box center [593, 19] width 68 height 23
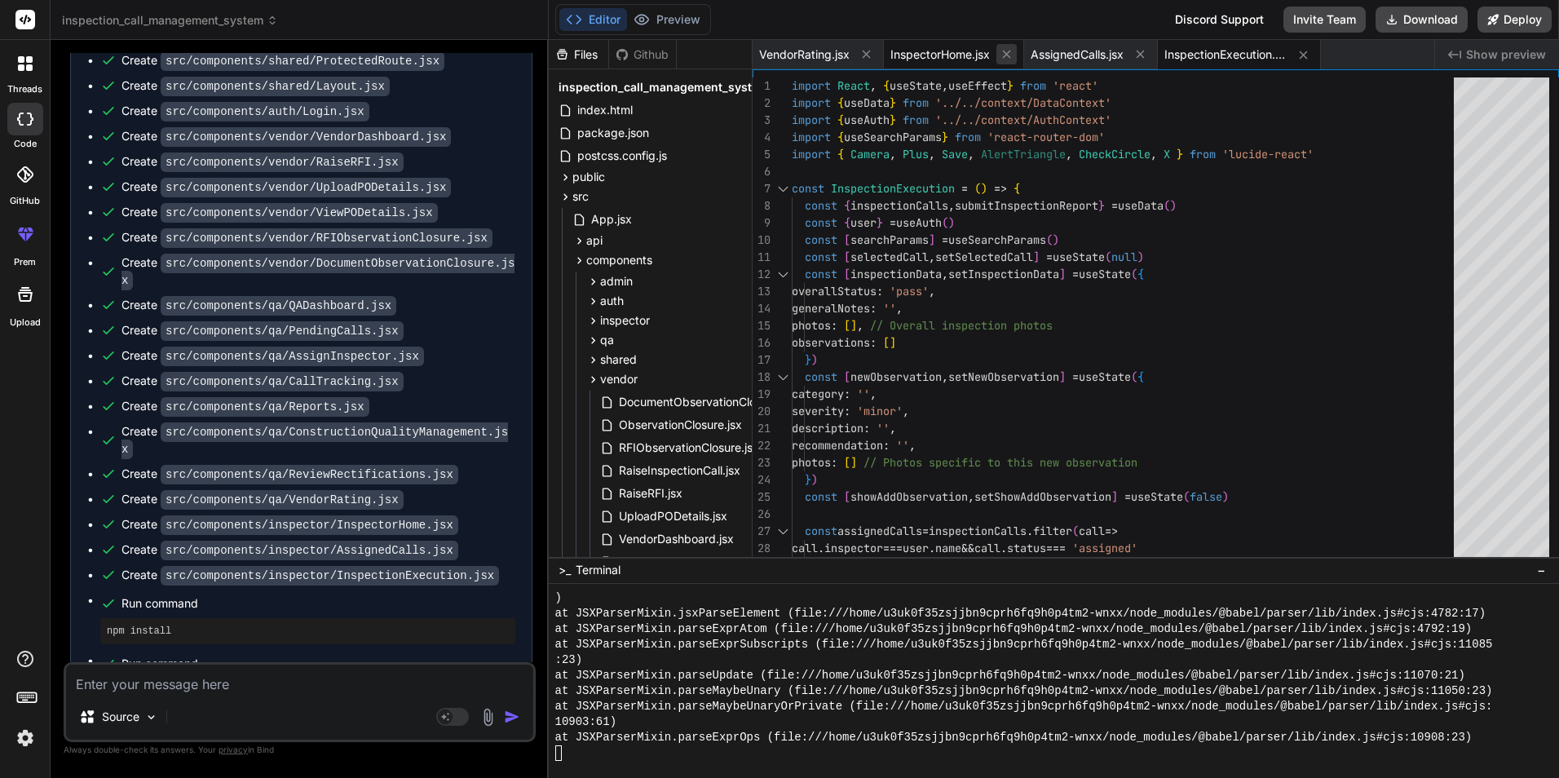
click at [1007, 49] on icon at bounding box center [1007, 54] width 14 height 14
click at [1005, 55] on icon at bounding box center [1000, 54] width 14 height 14
click at [1033, 55] on icon at bounding box center [1030, 55] width 14 height 14
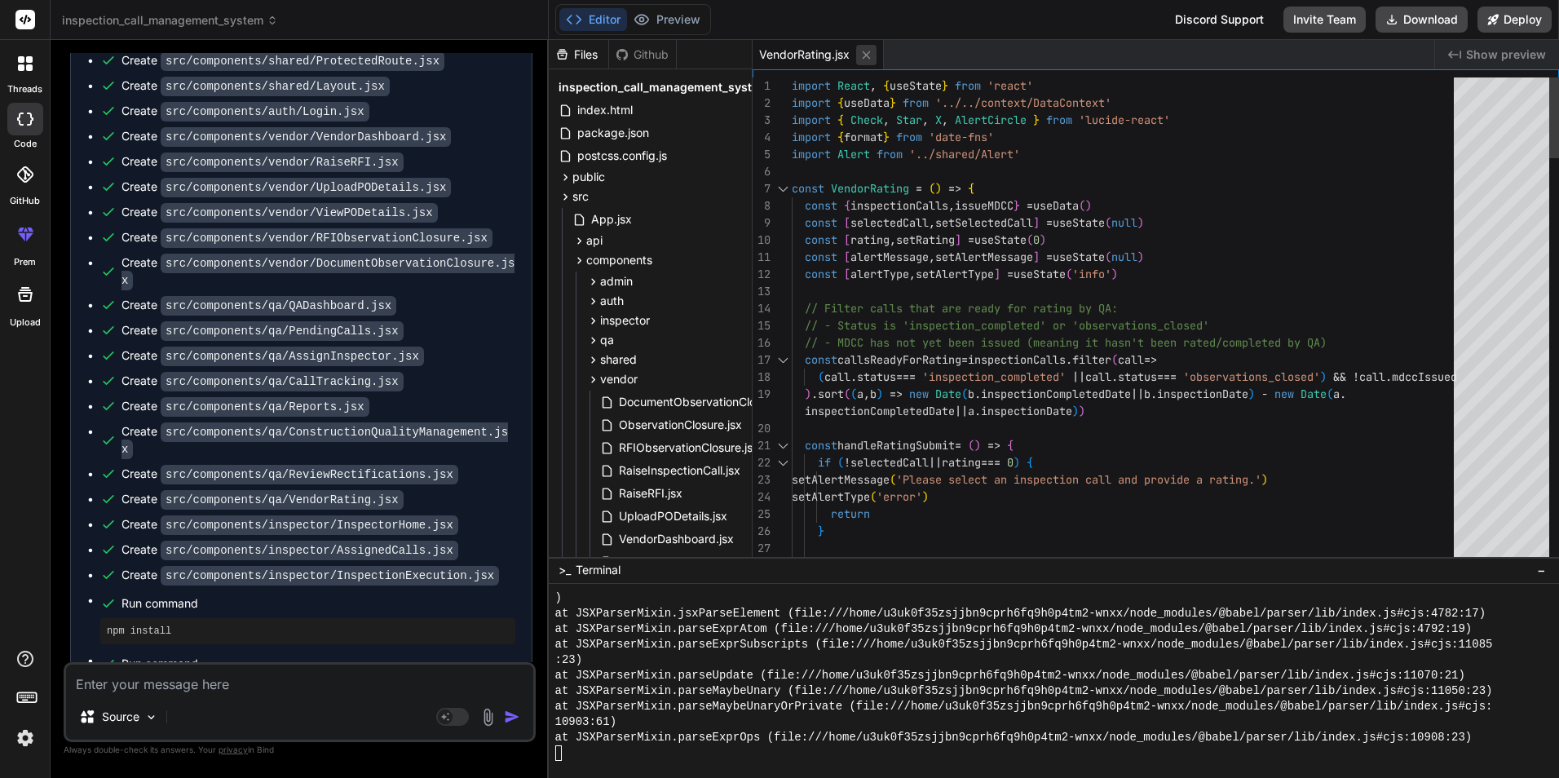
click at [860, 55] on icon at bounding box center [867, 55] width 14 height 14
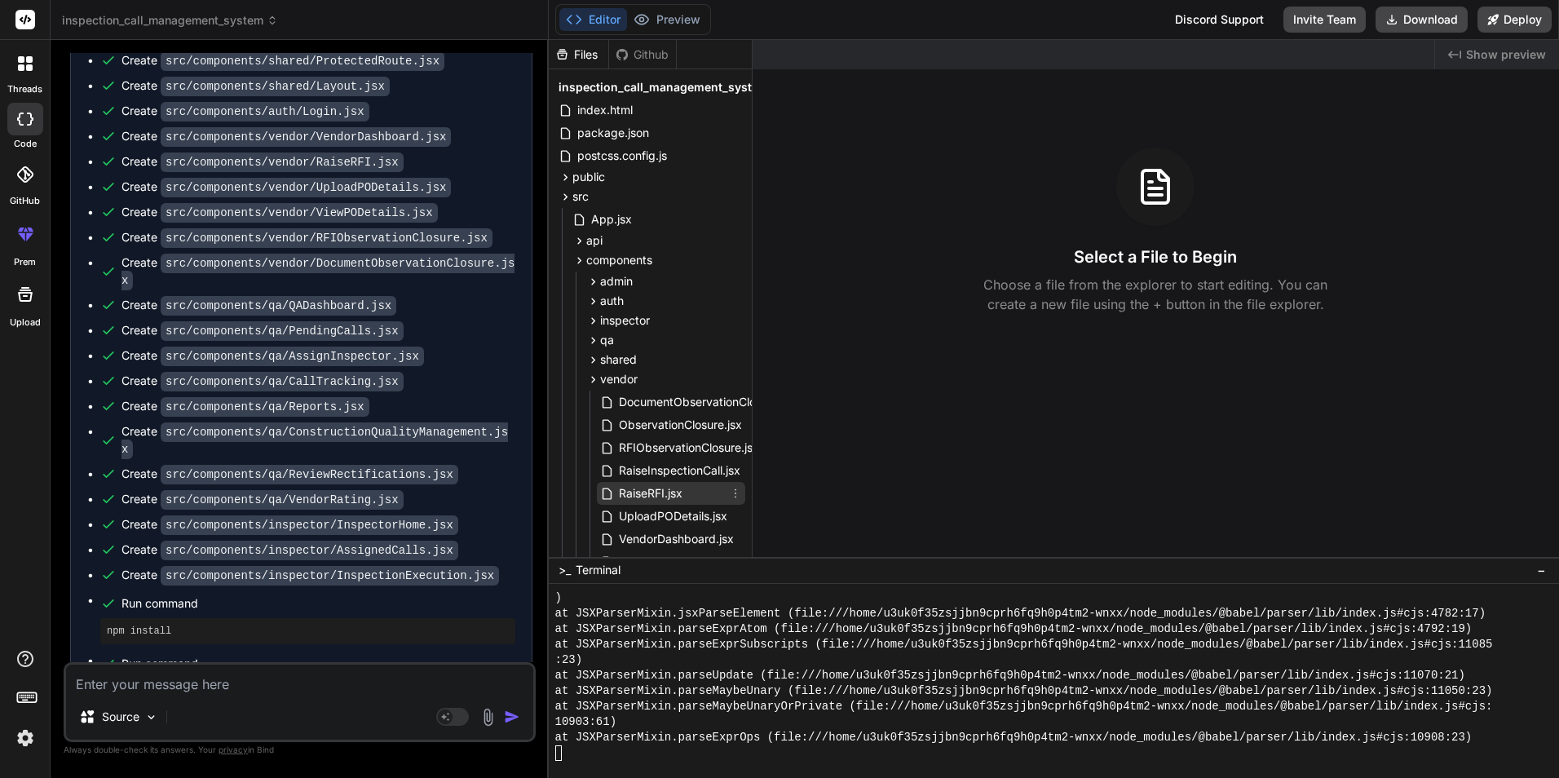
drag, startPoint x: 642, startPoint y: 489, endPoint x: 673, endPoint y: 482, distance: 31.8
click at [643, 489] on span "RaiseRFI.jsx" at bounding box center [650, 494] width 67 height 20
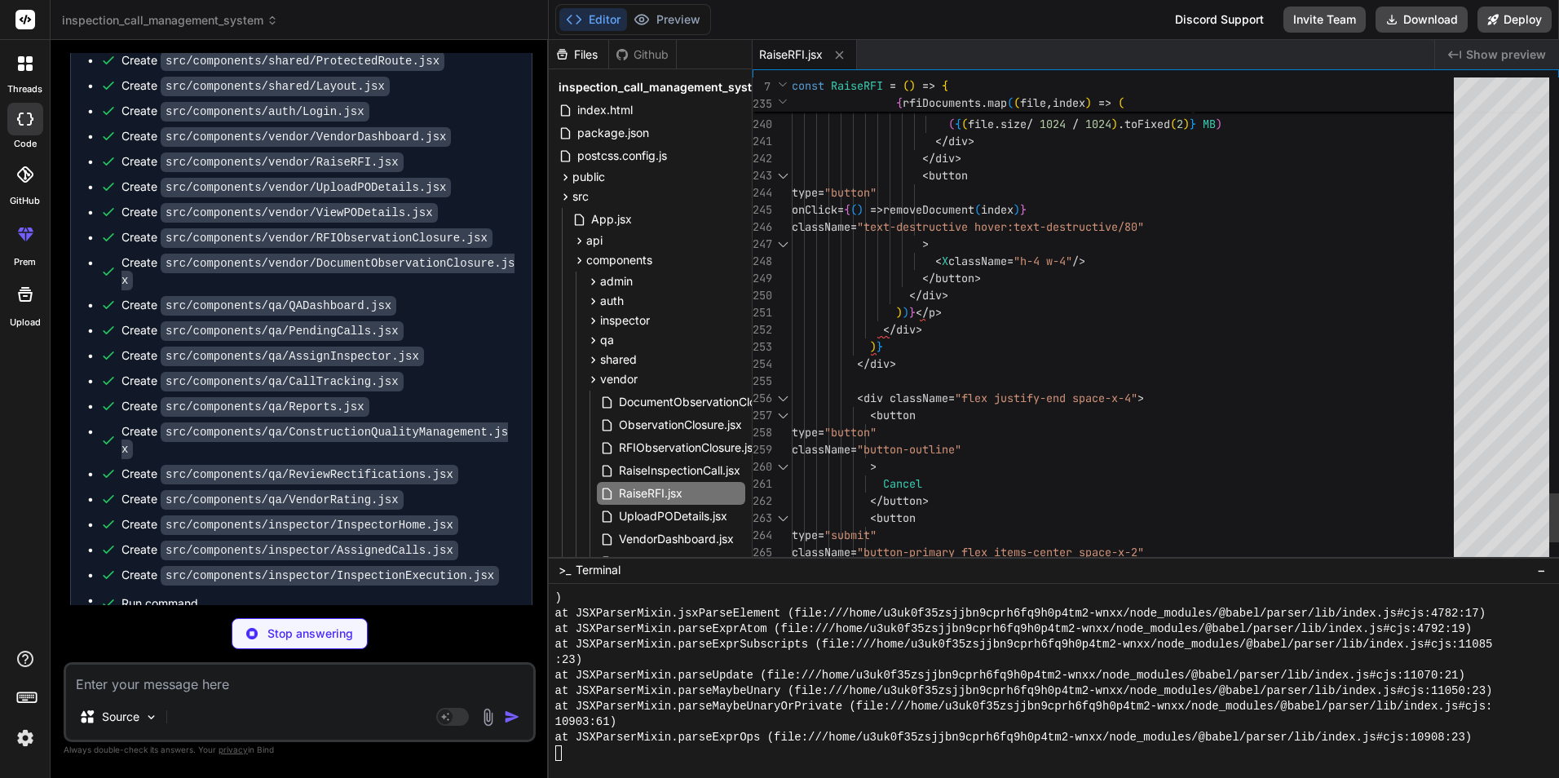
click at [1529, 490] on div at bounding box center [1501, 320] width 95 height 487
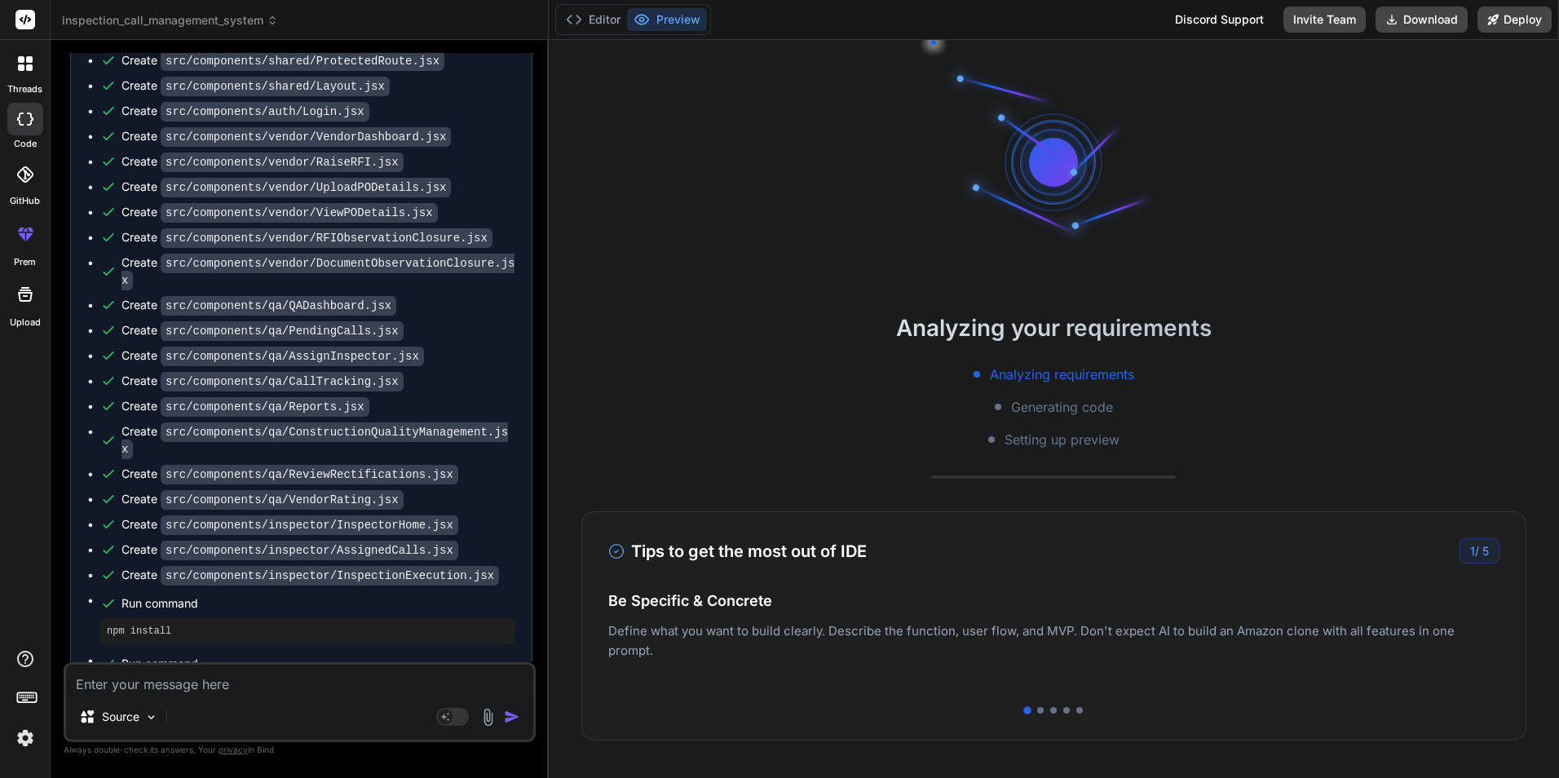
scroll to position [7779, 0]
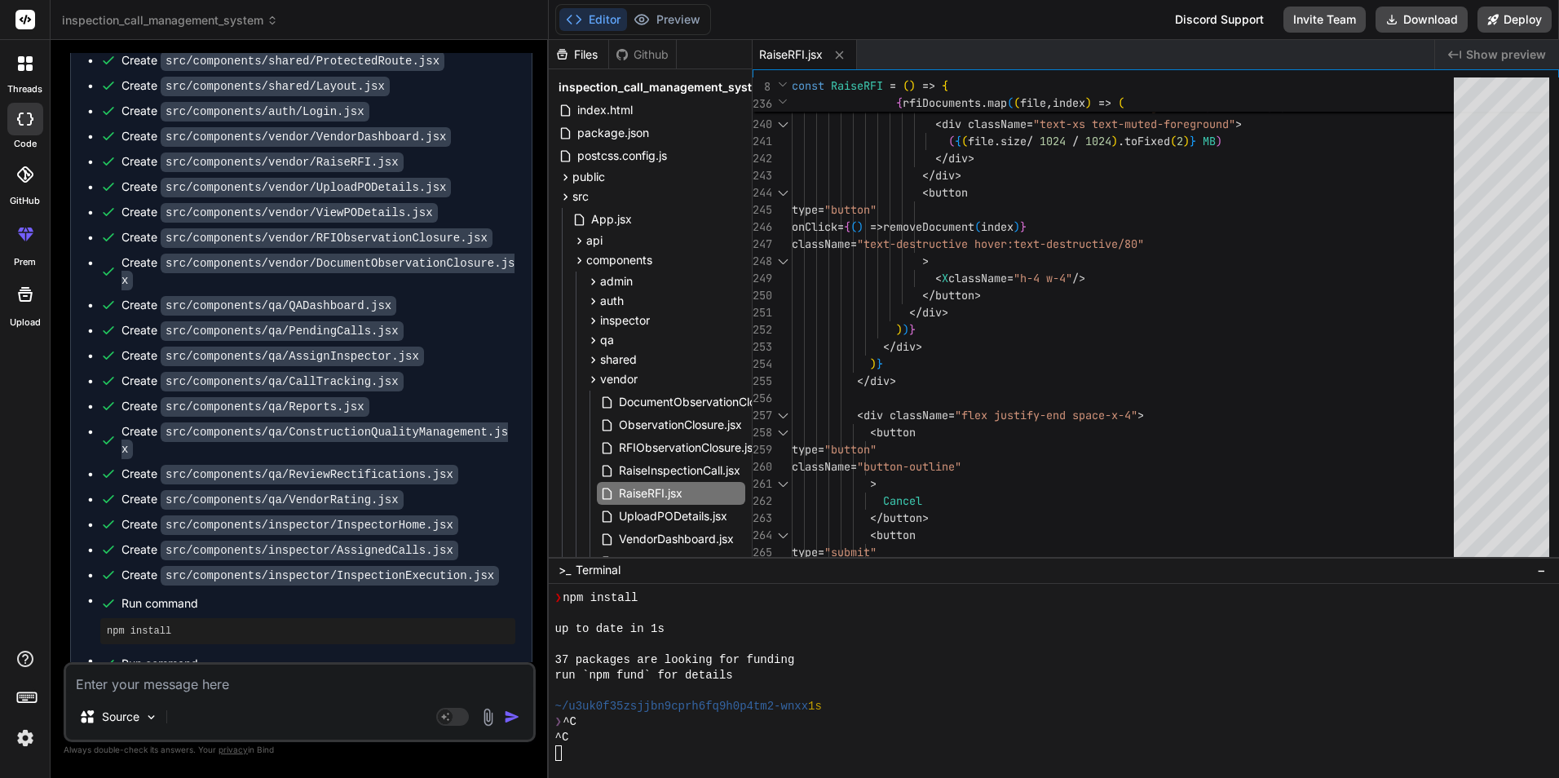
click at [599, 18] on button "Editor" at bounding box center [593, 19] width 68 height 23
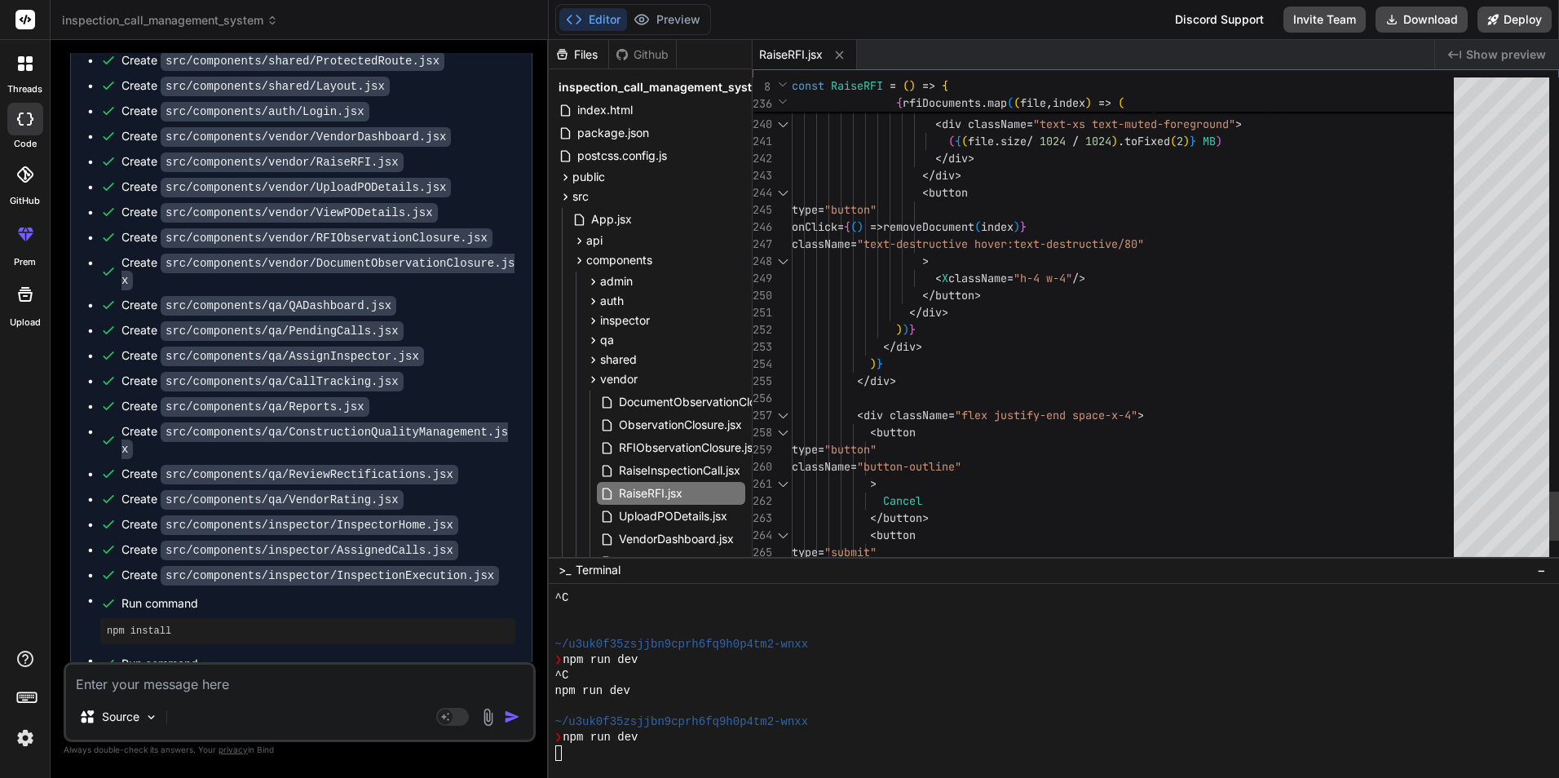
scroll to position [8011, 0]
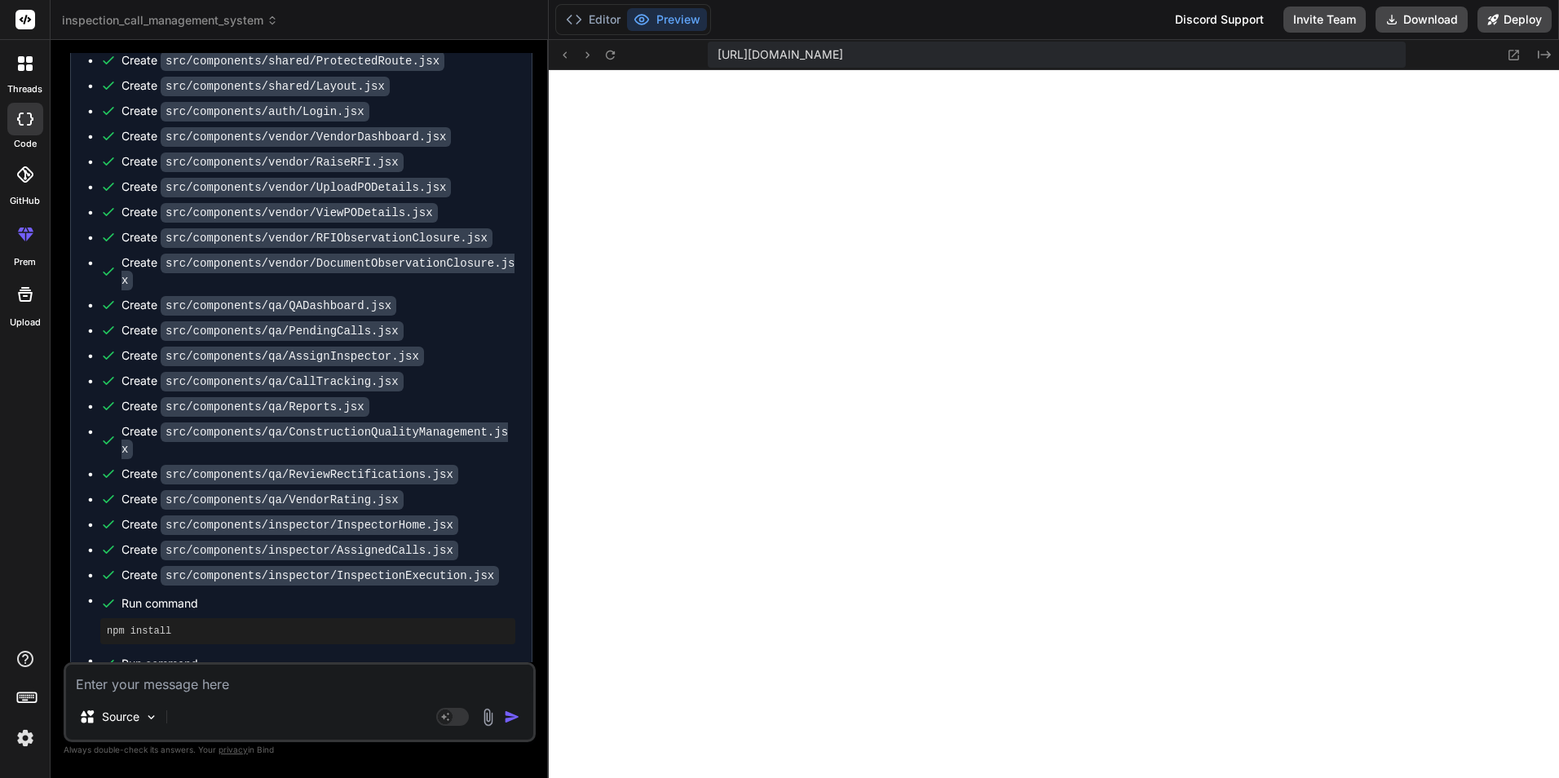
scroll to position [9313, 0]
click at [595, 19] on button "Editor" at bounding box center [593, 19] width 68 height 23
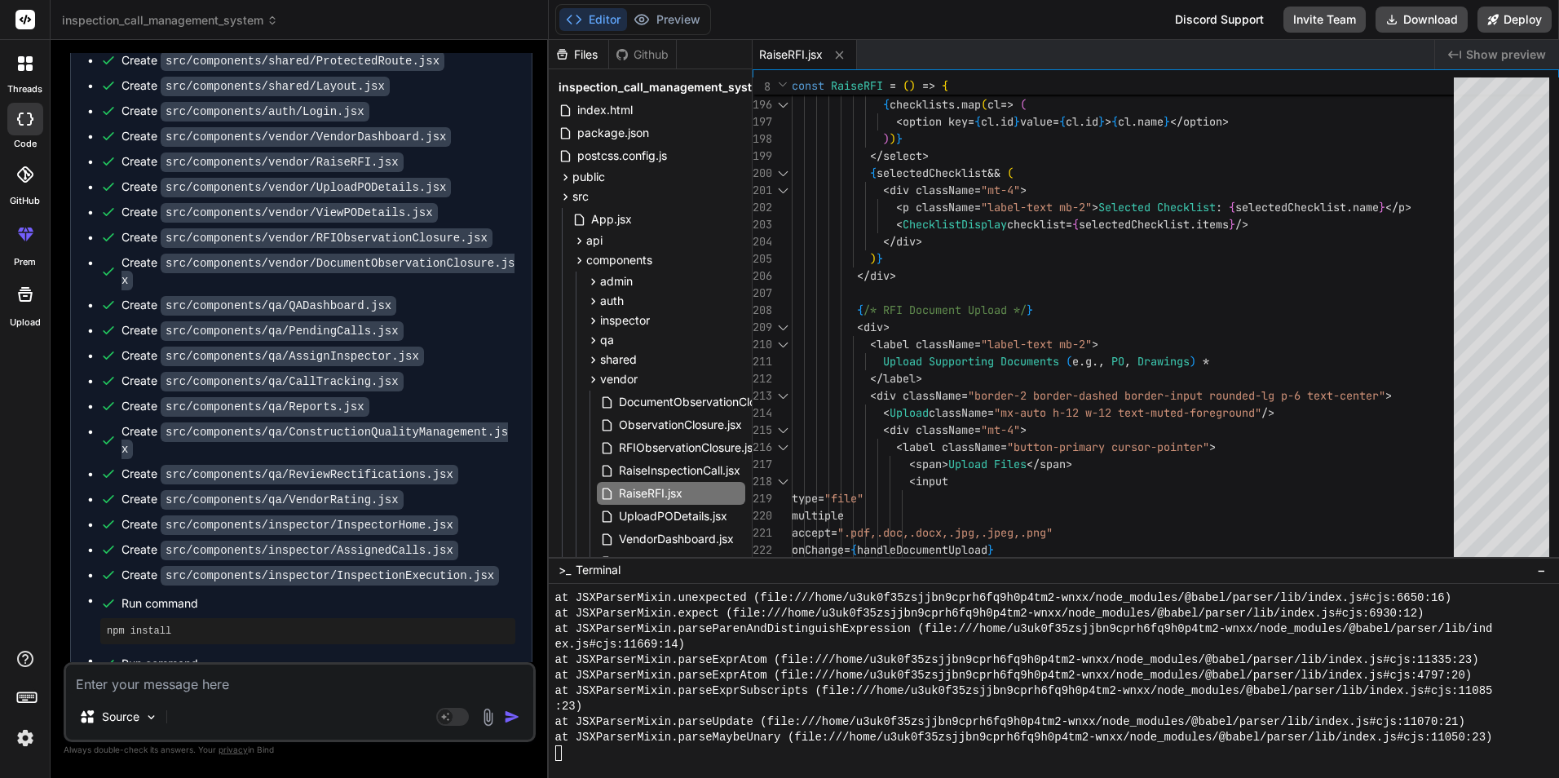
scroll to position [8905, 0]
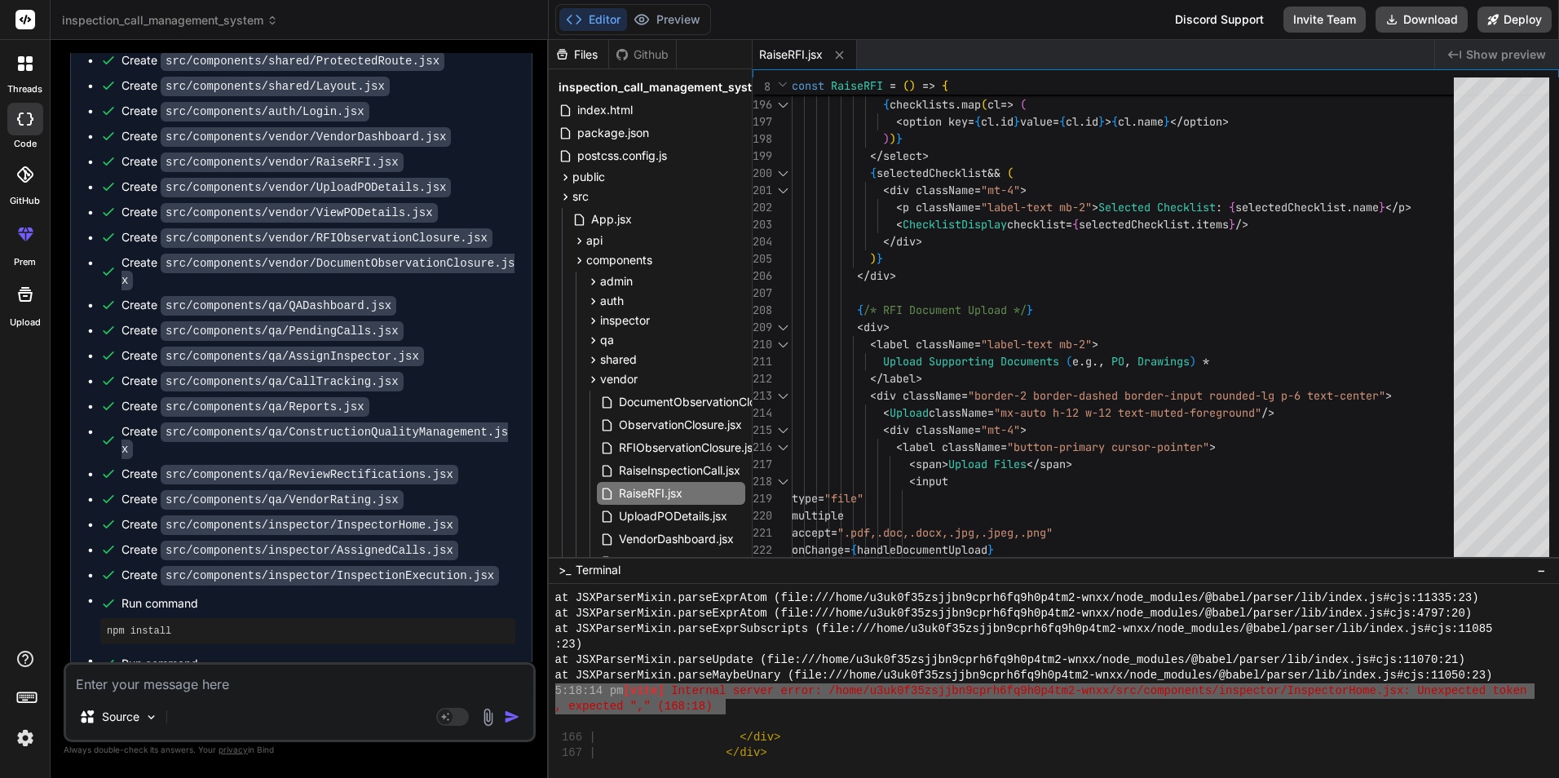
drag, startPoint x: 724, startPoint y: 702, endPoint x: 535, endPoint y: 693, distance: 189.4
click at [535, 693] on div "inspection_call_management_system Created with Pixso. Bind AI Web Search Create…" at bounding box center [805, 389] width 1509 height 778
click at [179, 686] on textarea at bounding box center [299, 679] width 467 height 29
paste textarea "5:18:14 pm [vite] Internal server error: /home/u3uk0f35zsjjbn9cprh6fq9h0p4tm2-w…"
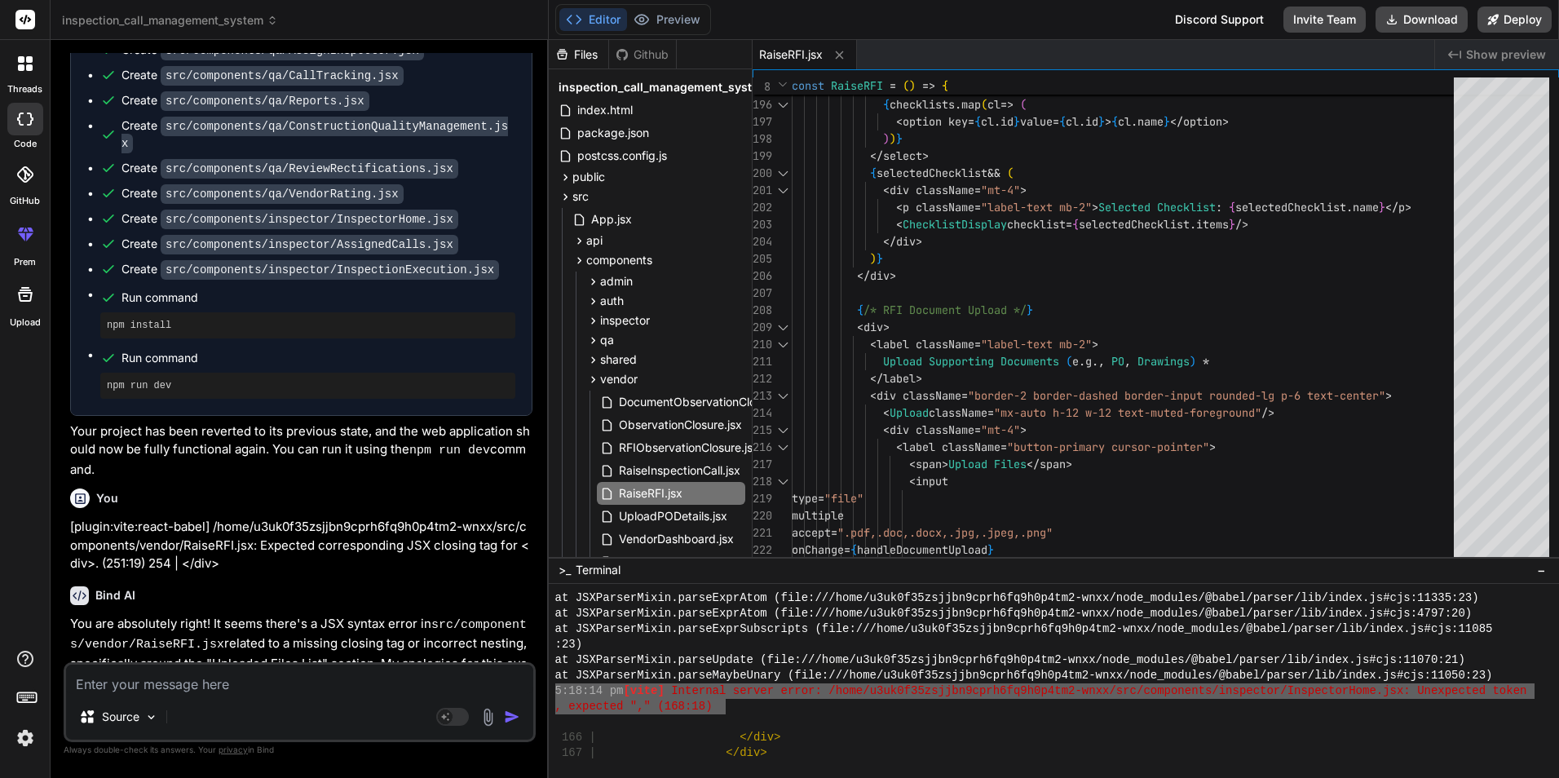
scroll to position [16241, 0]
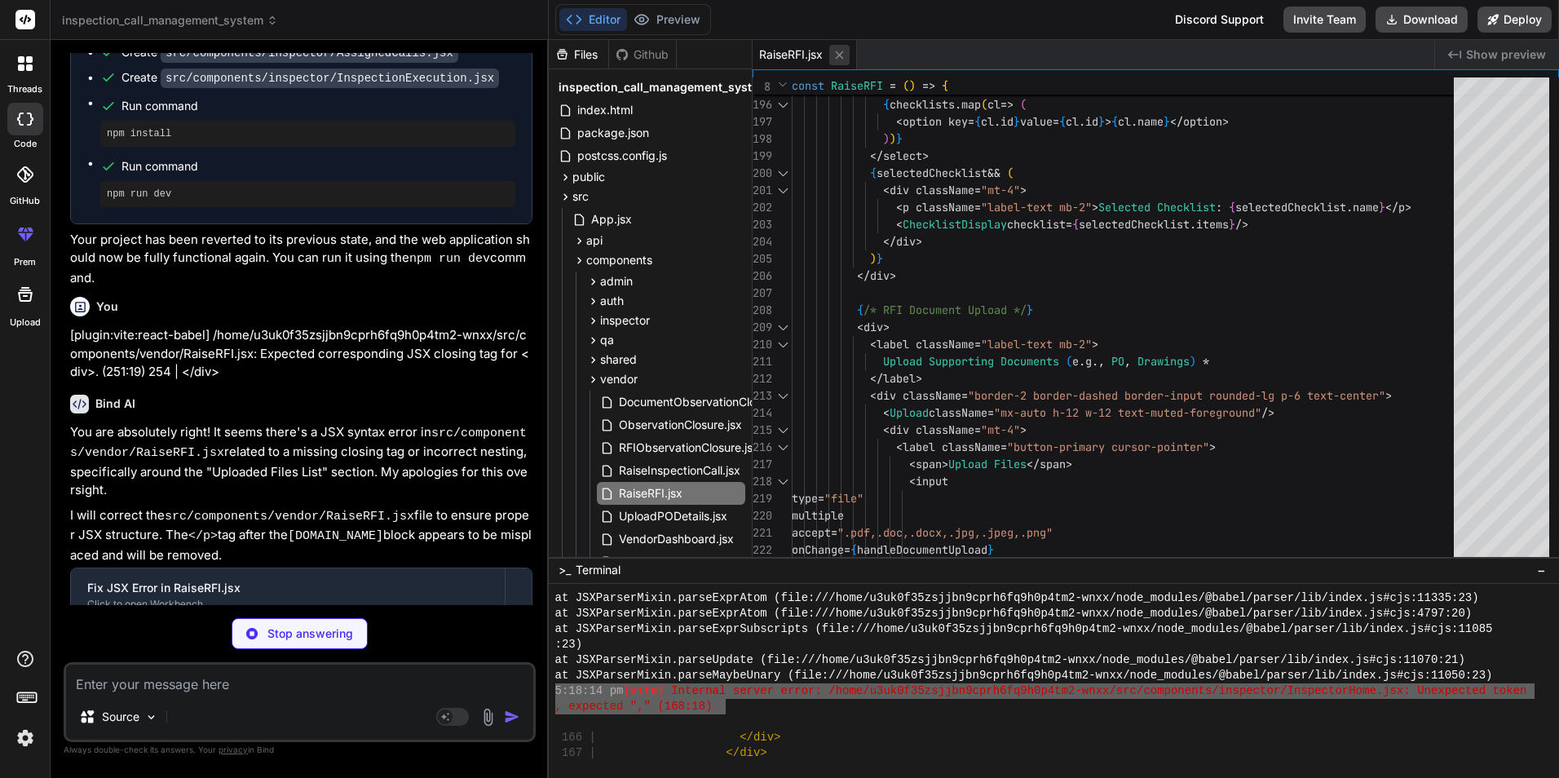
click at [847, 50] on button at bounding box center [839, 55] width 20 height 20
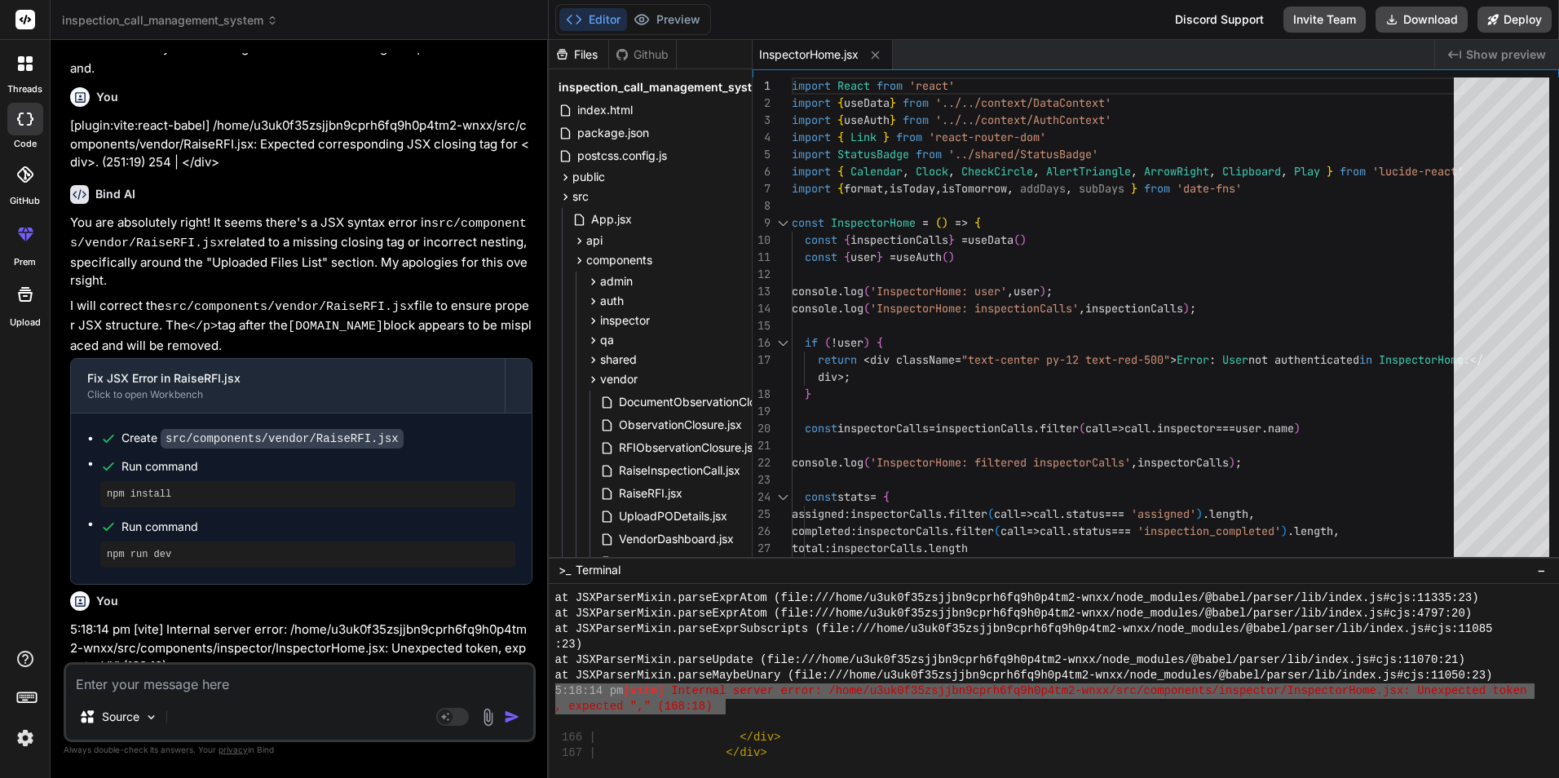
scroll to position [16569, 0]
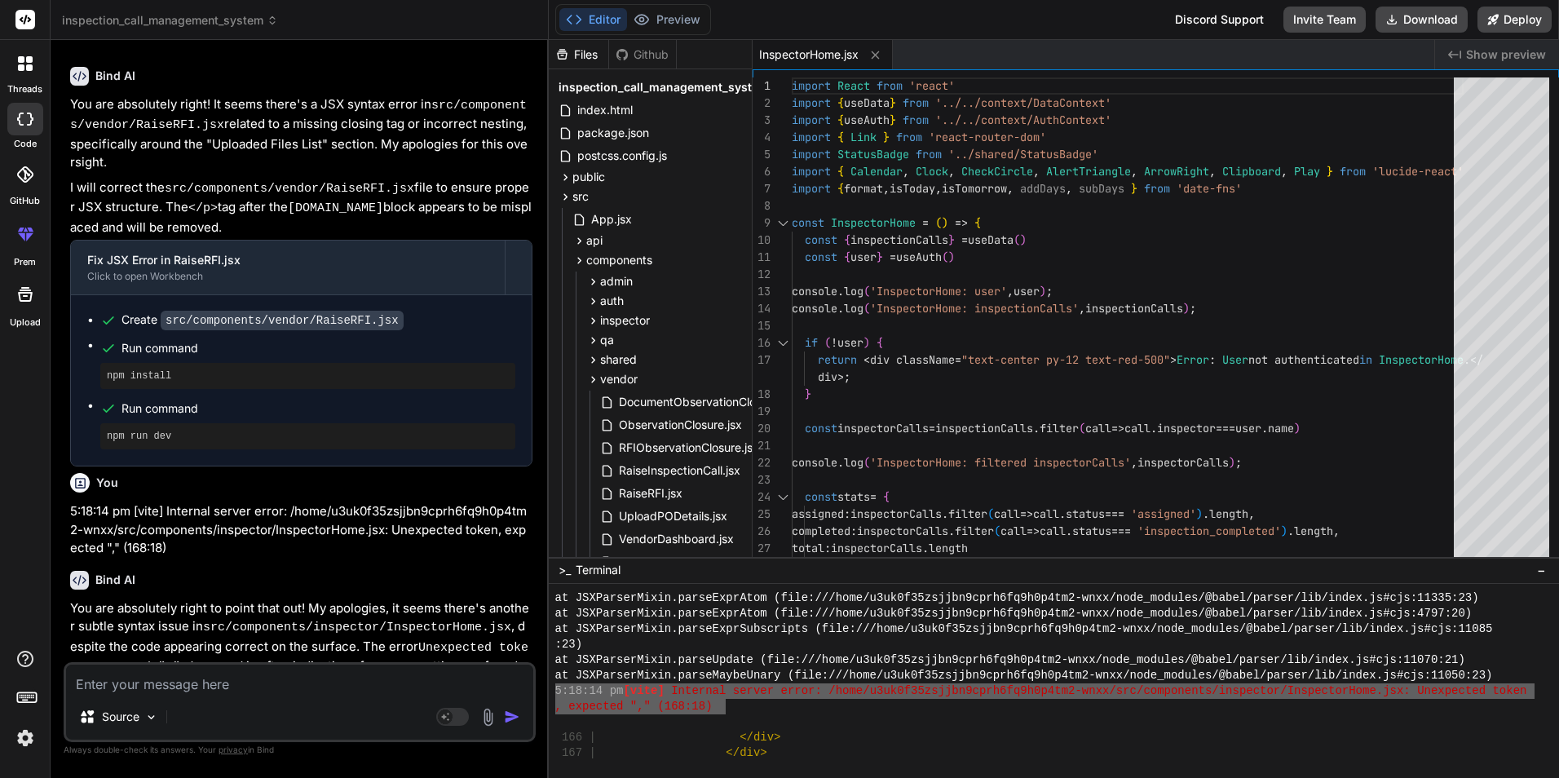
click at [821, 710] on div ", expected "," (168:18)" at bounding box center [1044, 706] width 979 height 15
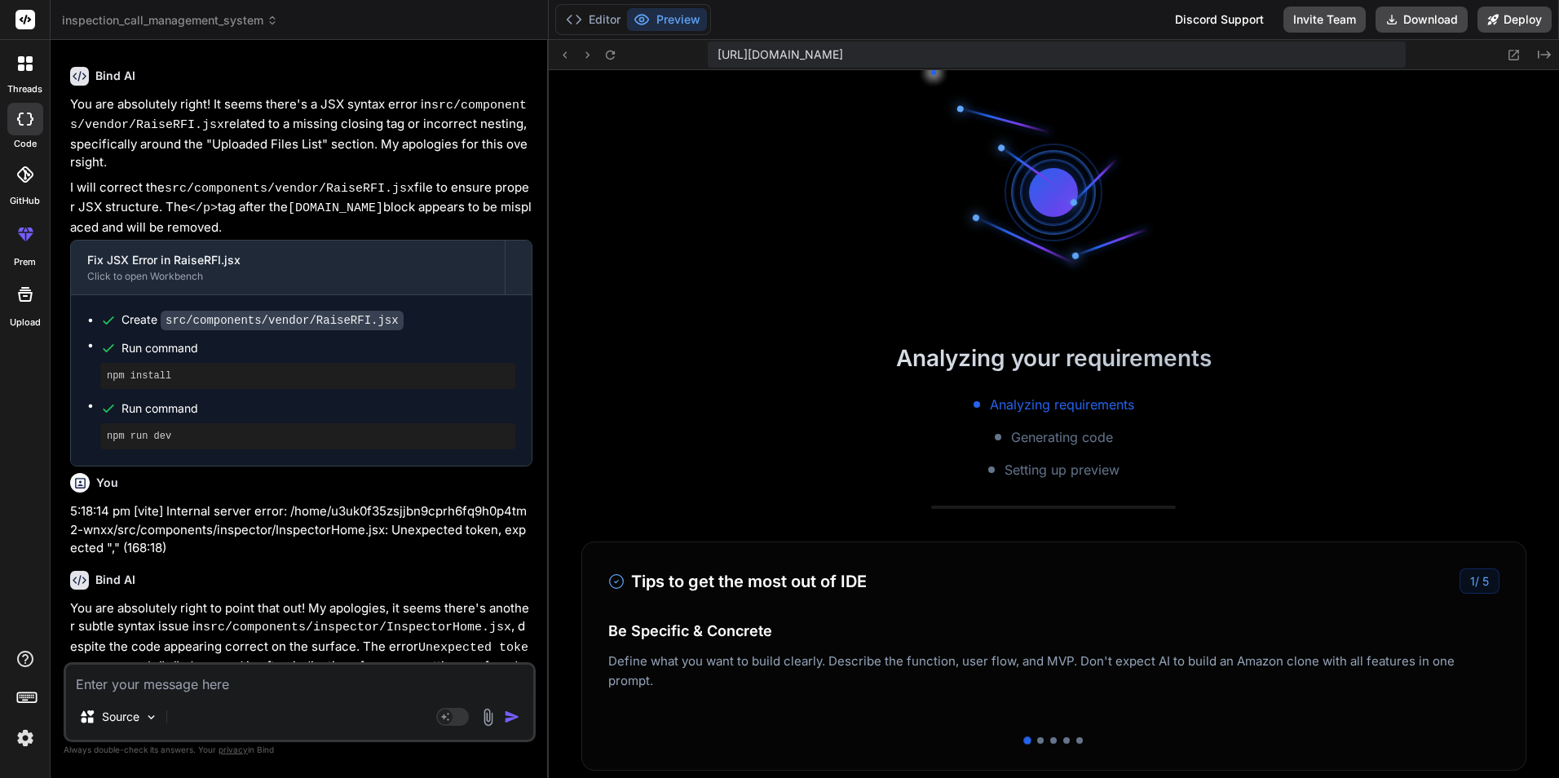
scroll to position [9979, 0]
click at [604, 19] on button "Editor" at bounding box center [593, 19] width 68 height 23
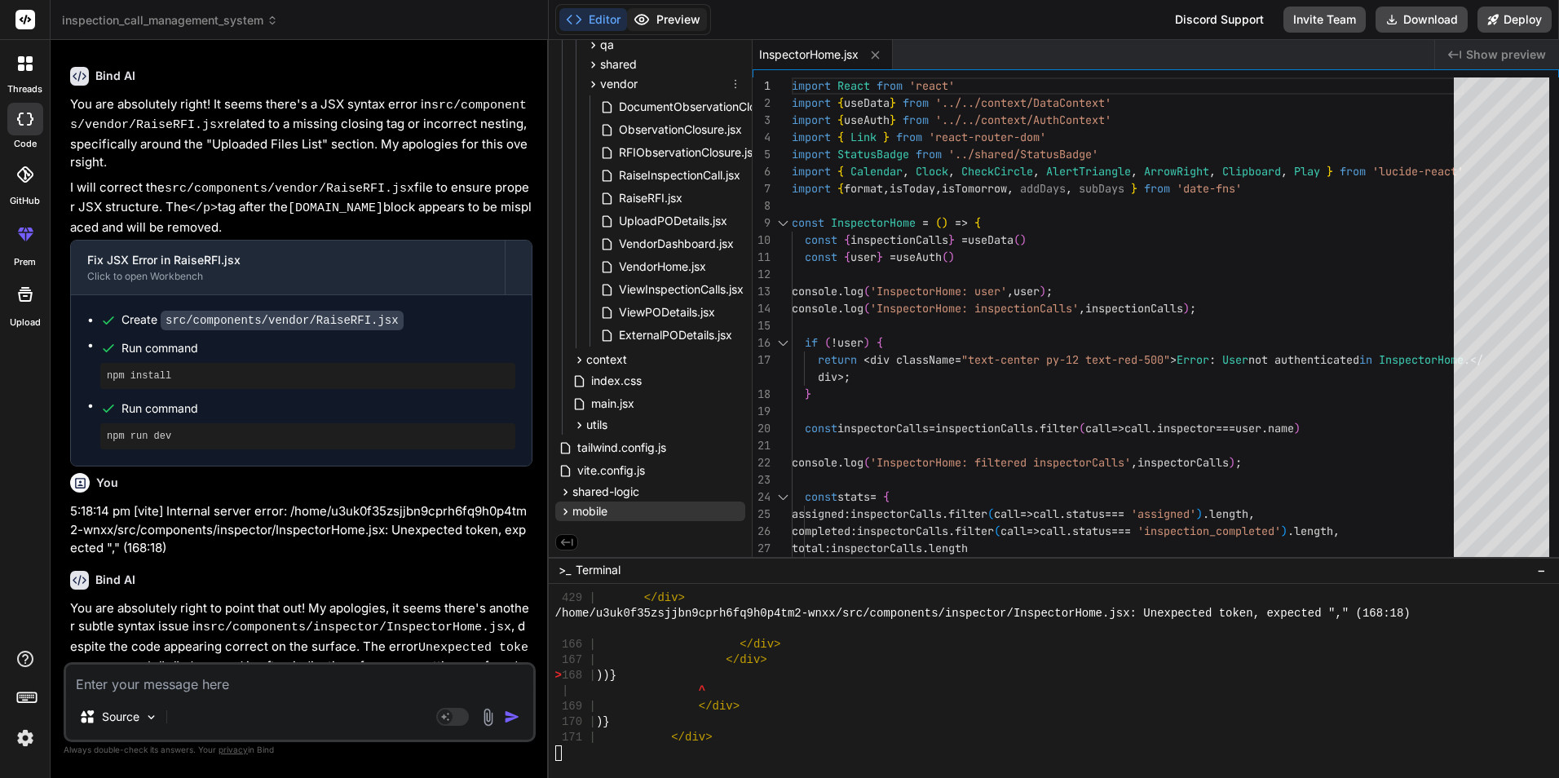
scroll to position [11126, 0]
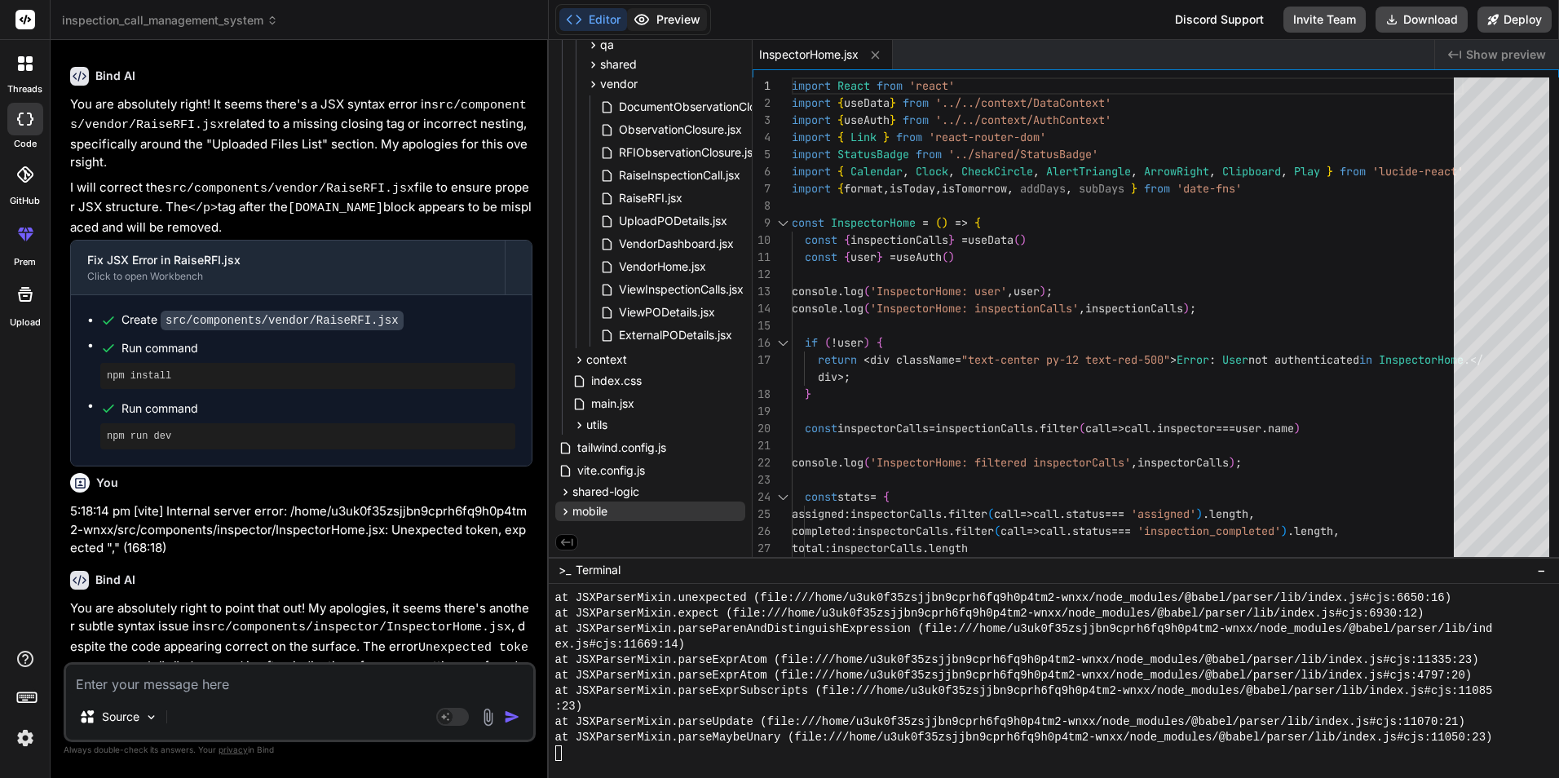
click at [679, 24] on button "Preview" at bounding box center [667, 19] width 80 height 23
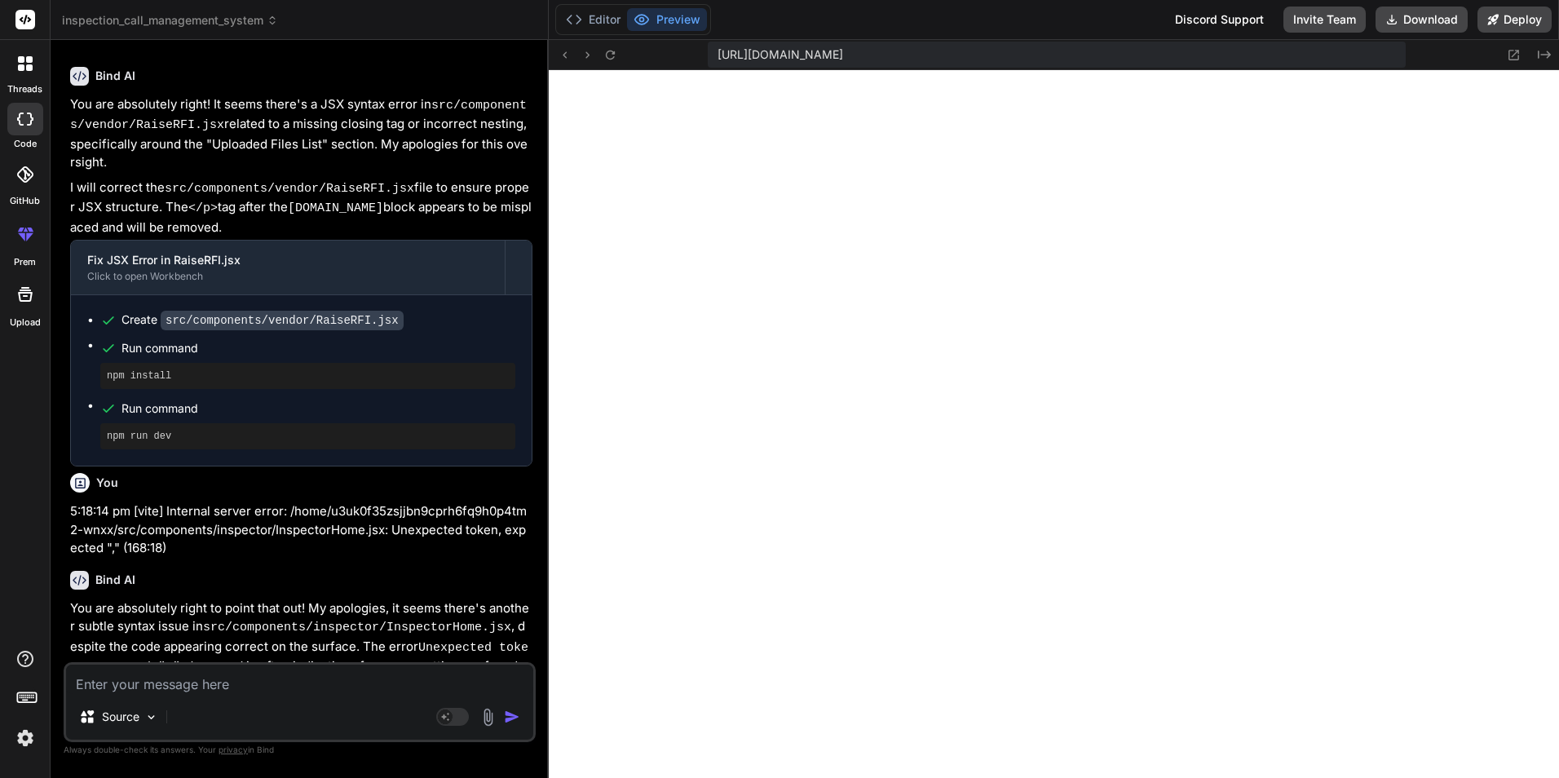
click at [183, 669] on textarea at bounding box center [299, 679] width 467 height 29
paste textarea "[plugin:vite:react-babel] /home/u3uk0f35zsjjbn9cprh6fq9h0p4tm2-wnxx/src/compone…"
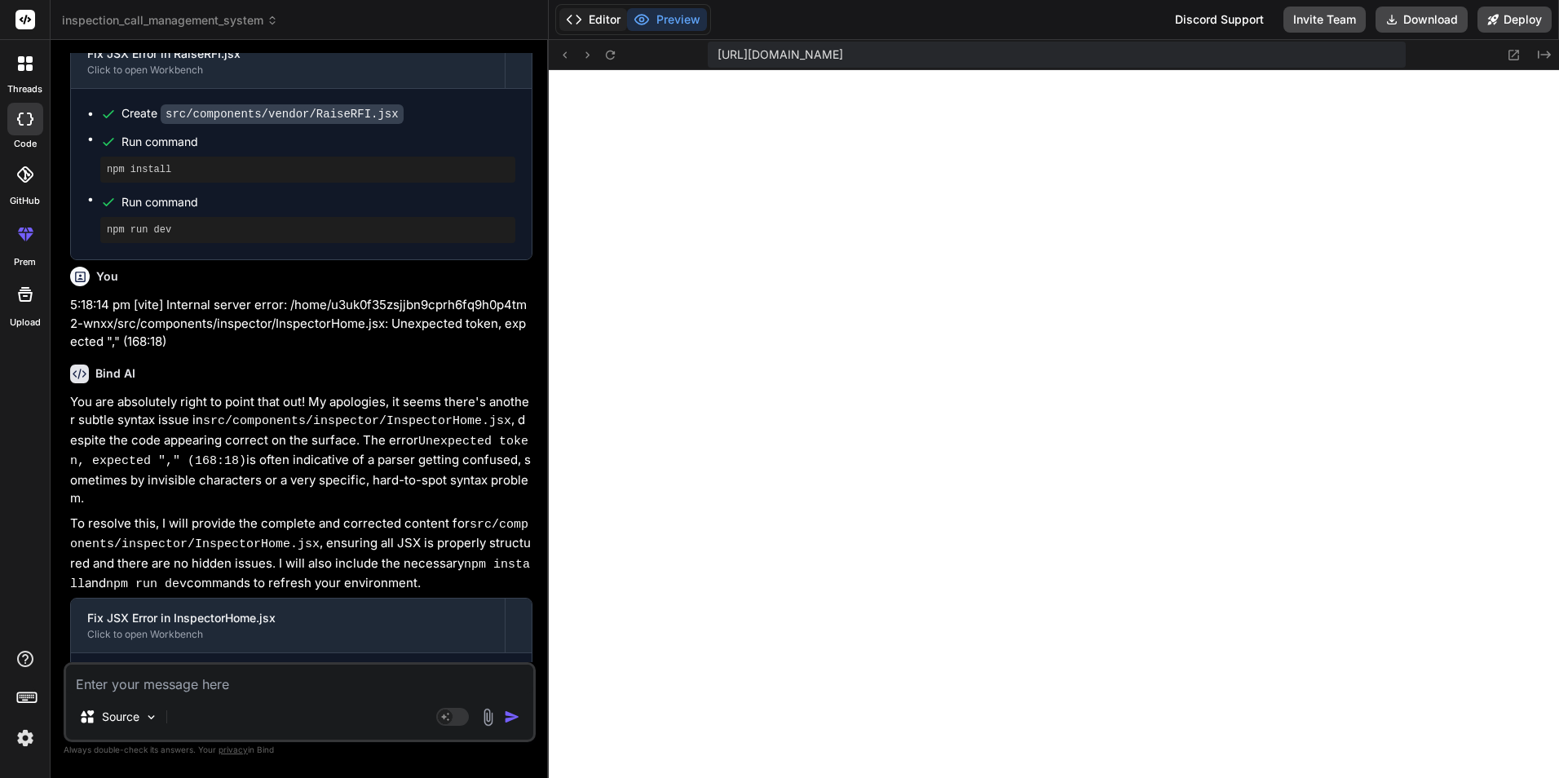
click at [599, 13] on button "Editor" at bounding box center [593, 19] width 68 height 23
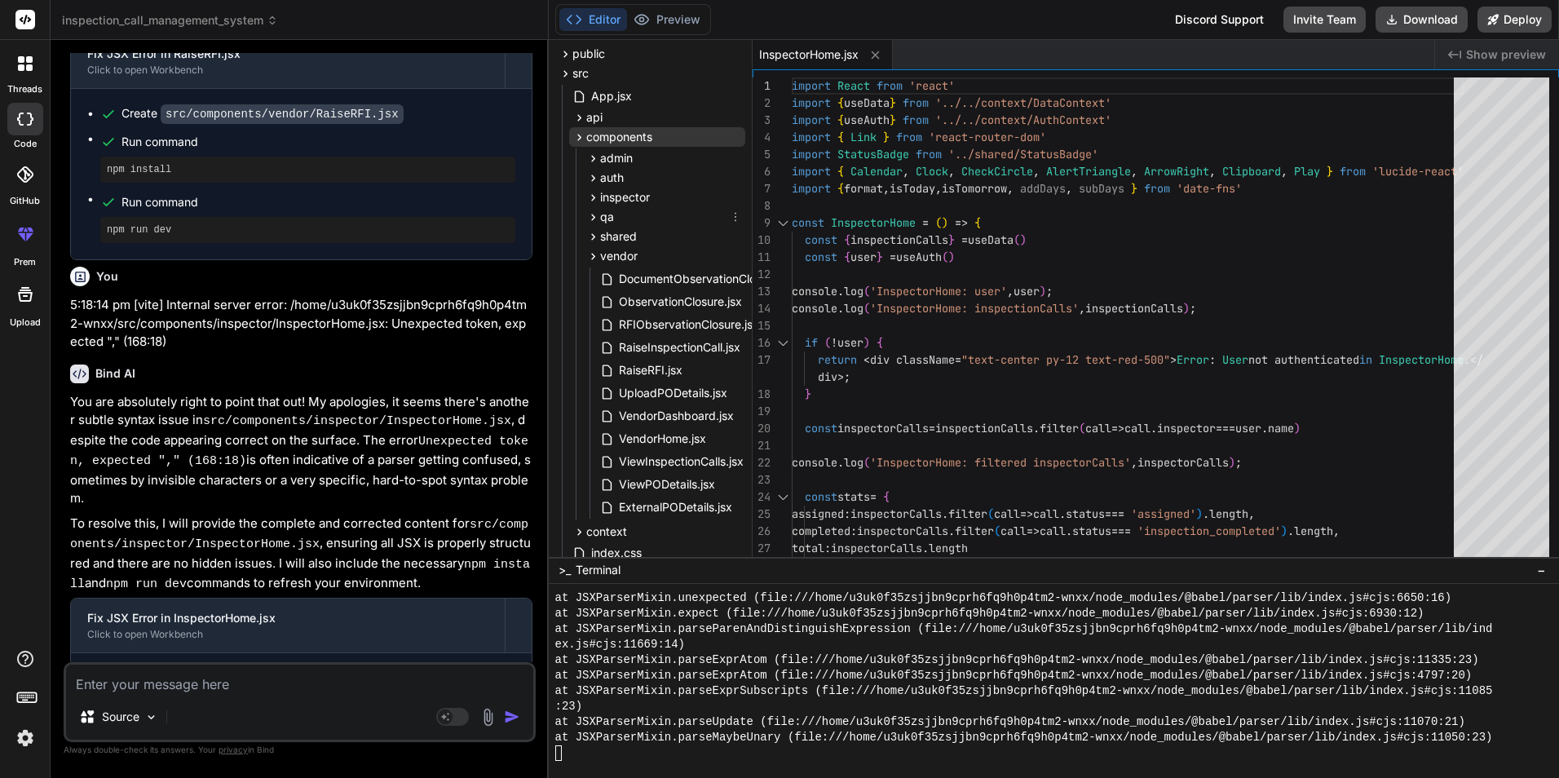
scroll to position [0, 0]
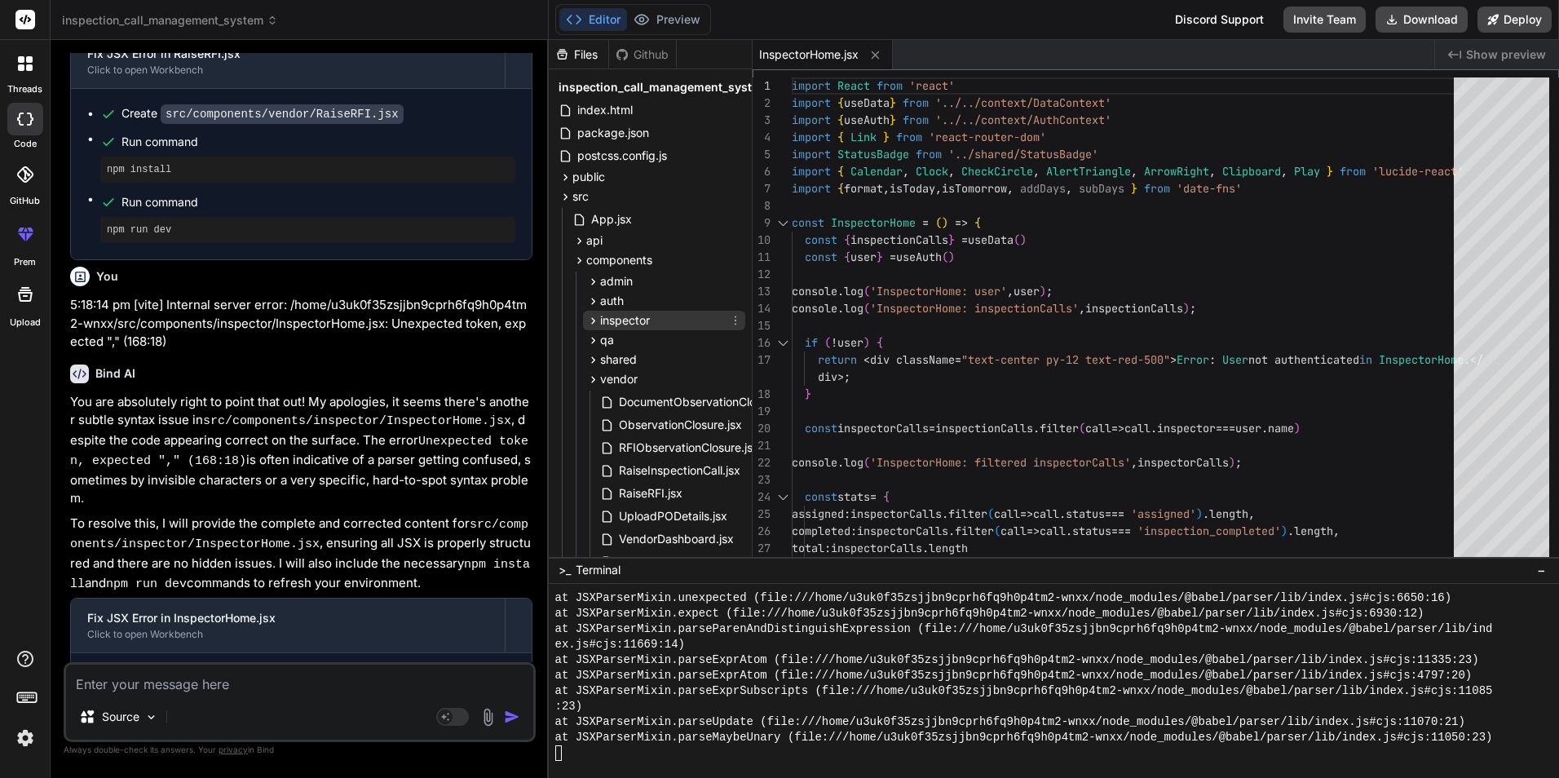
click at [646, 319] on span "inspector" at bounding box center [625, 320] width 50 height 16
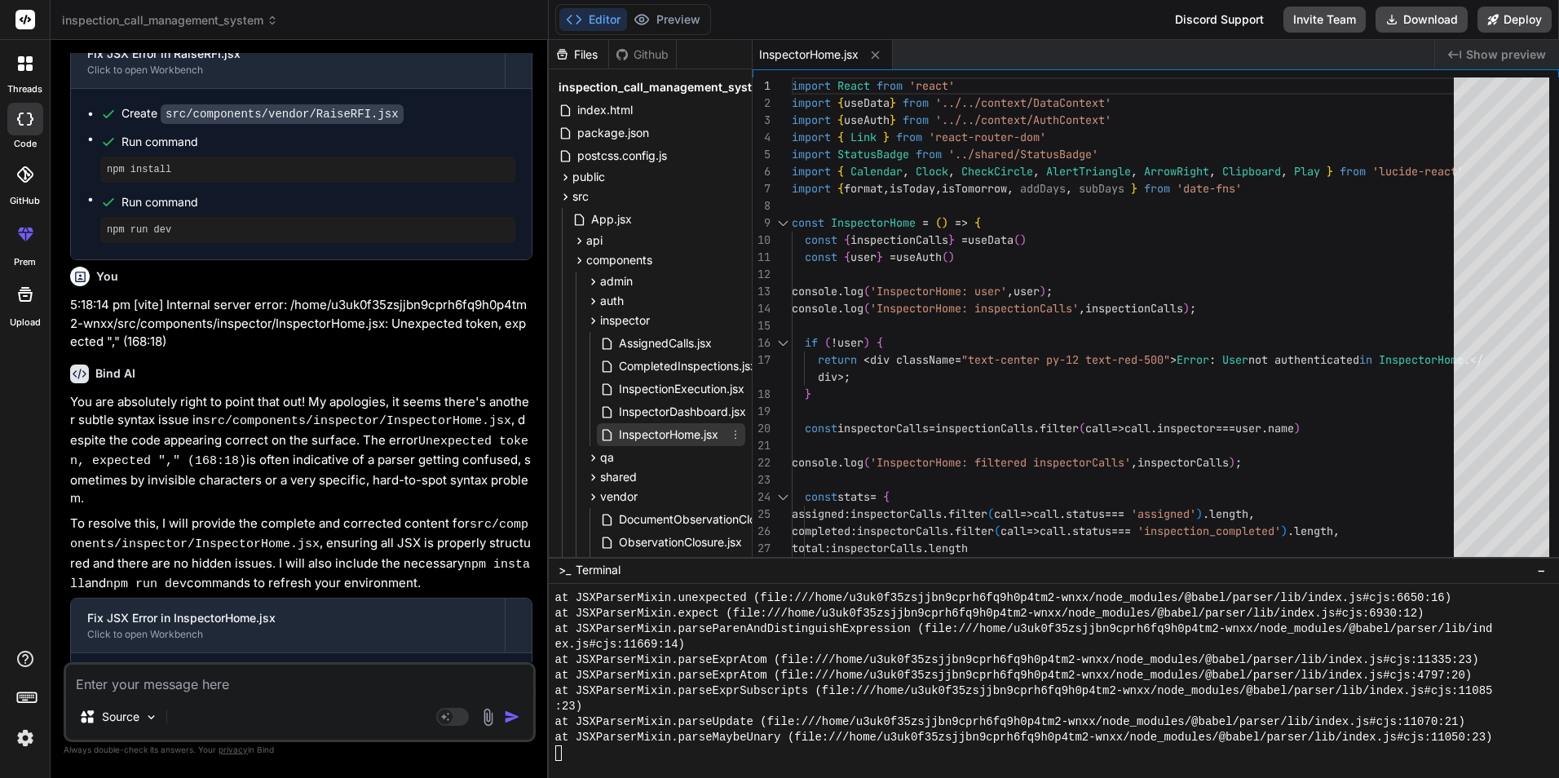
click at [672, 427] on span "InspectorHome.jsx" at bounding box center [668, 435] width 103 height 20
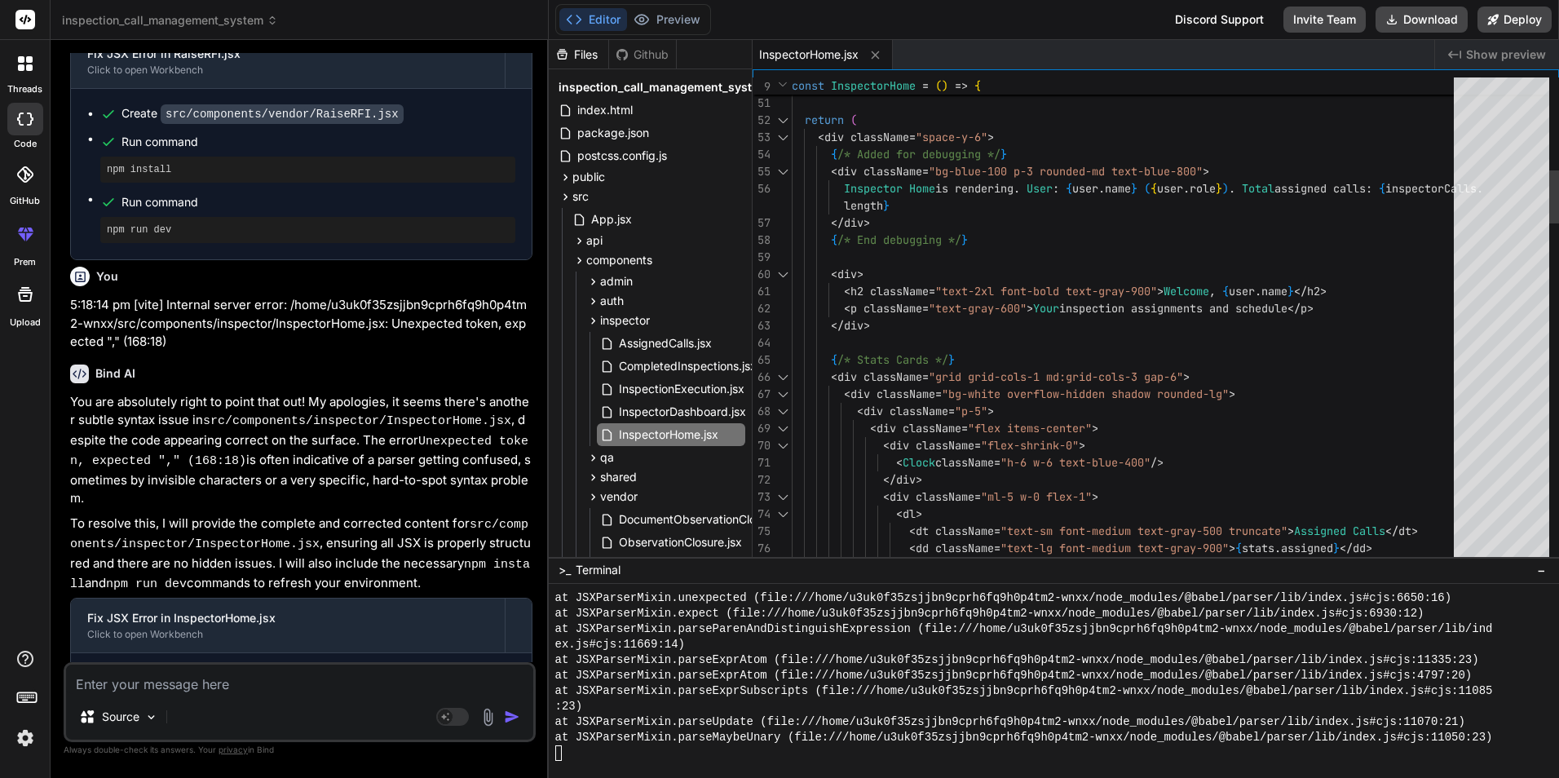
scroll to position [16775, 0]
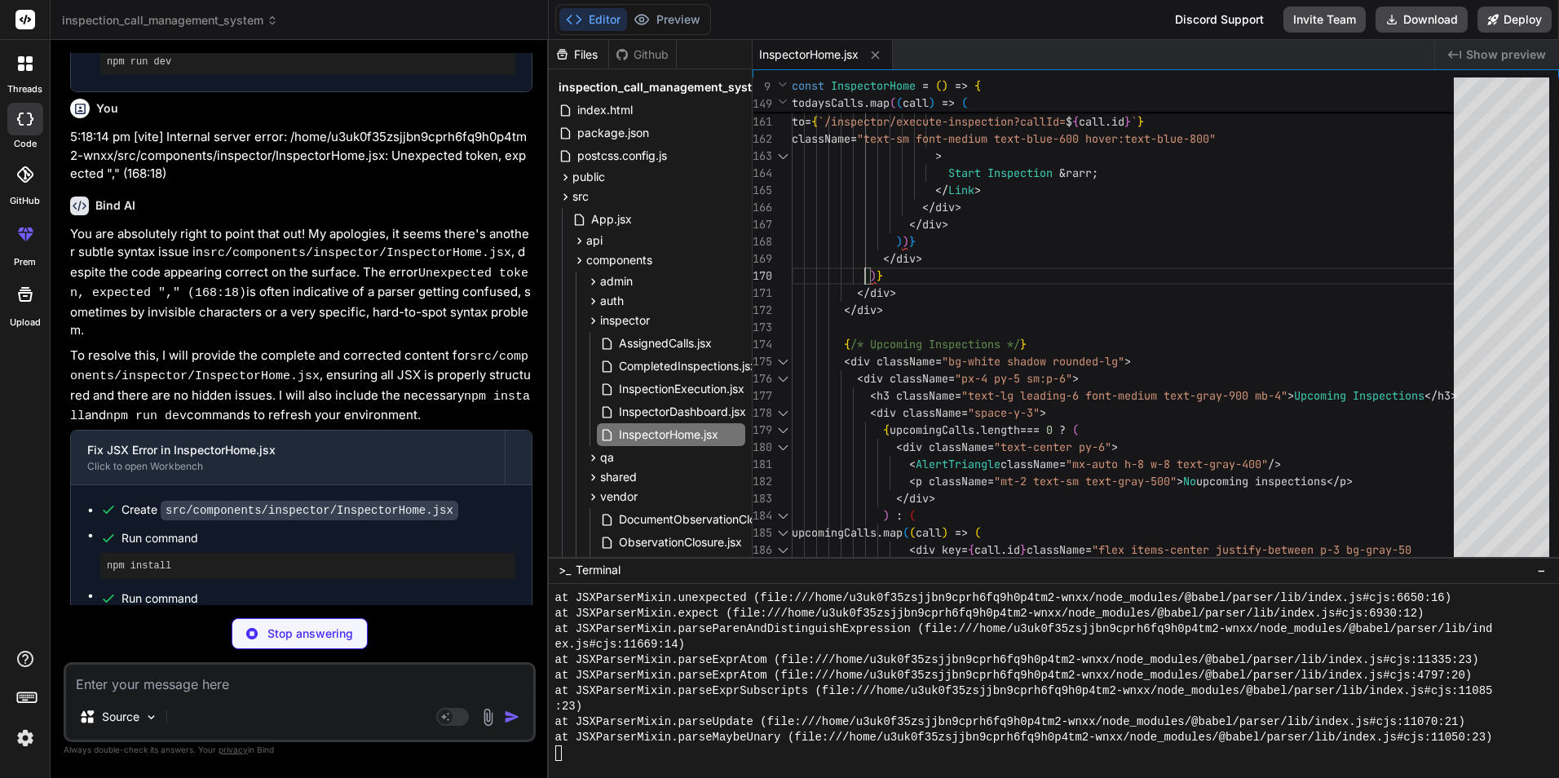
scroll to position [17039, 0]
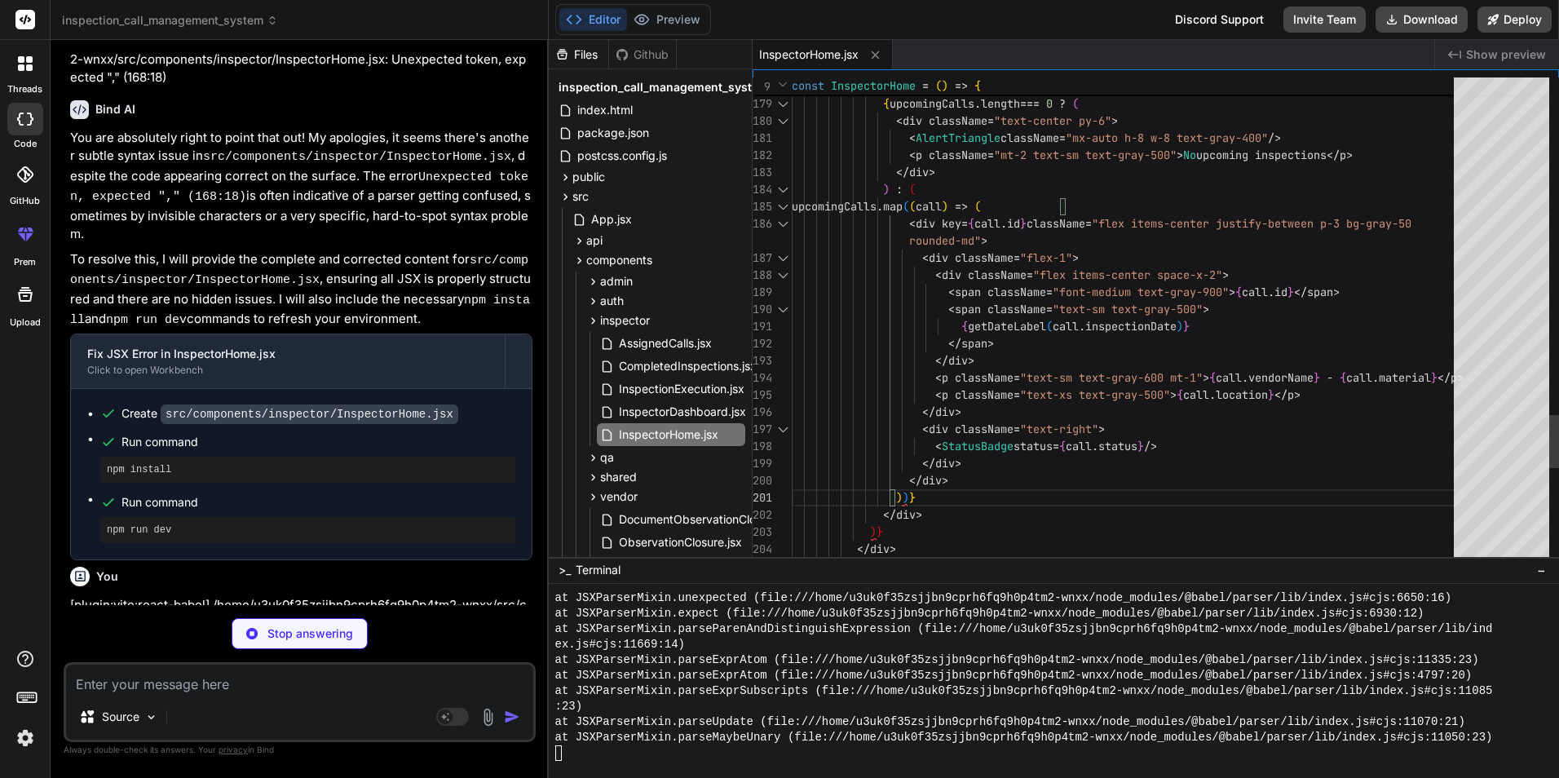
scroll to position [86, 0]
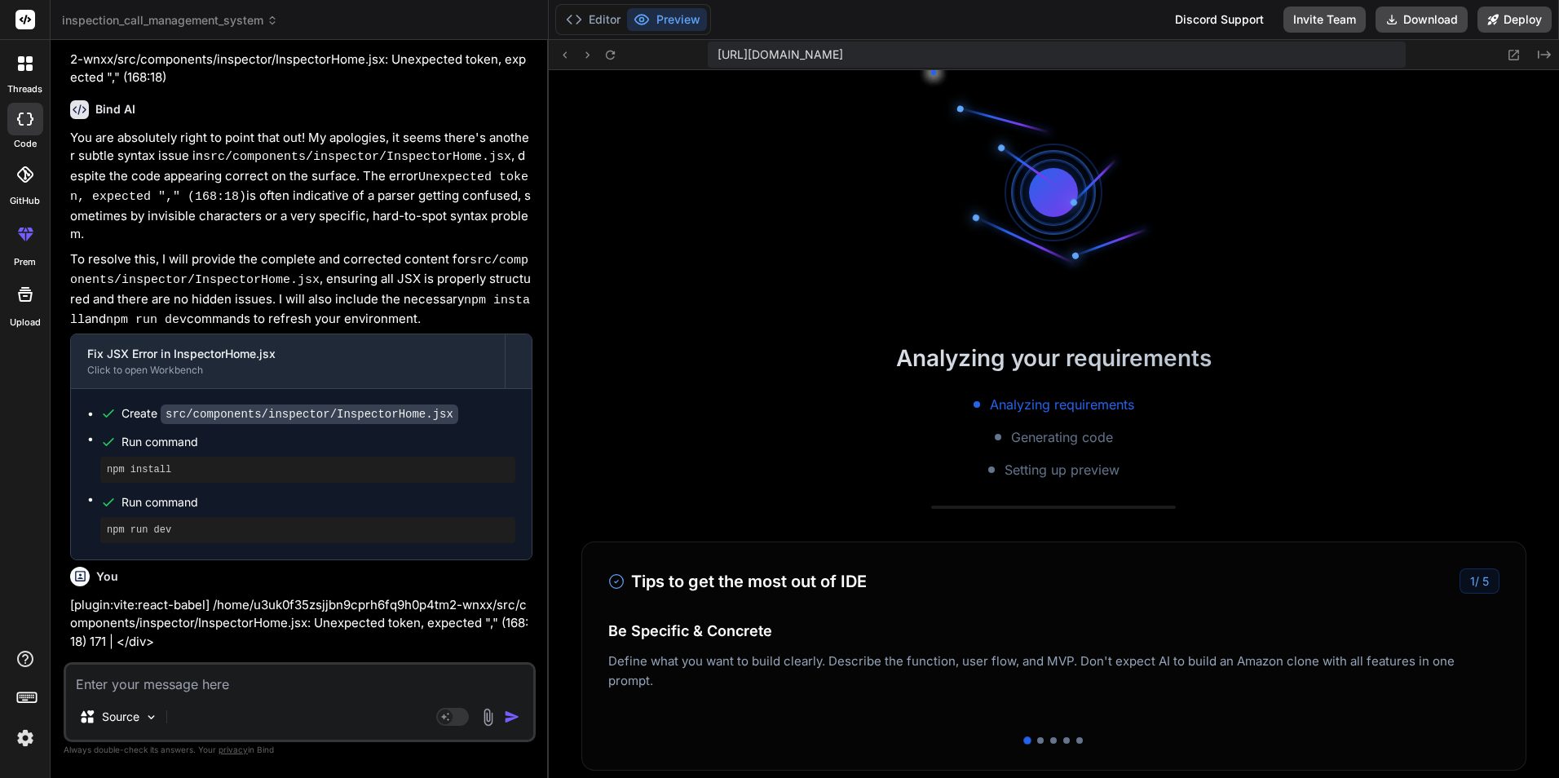
scroll to position [11684, 0]
click at [603, 17] on button "Editor" at bounding box center [593, 19] width 68 height 23
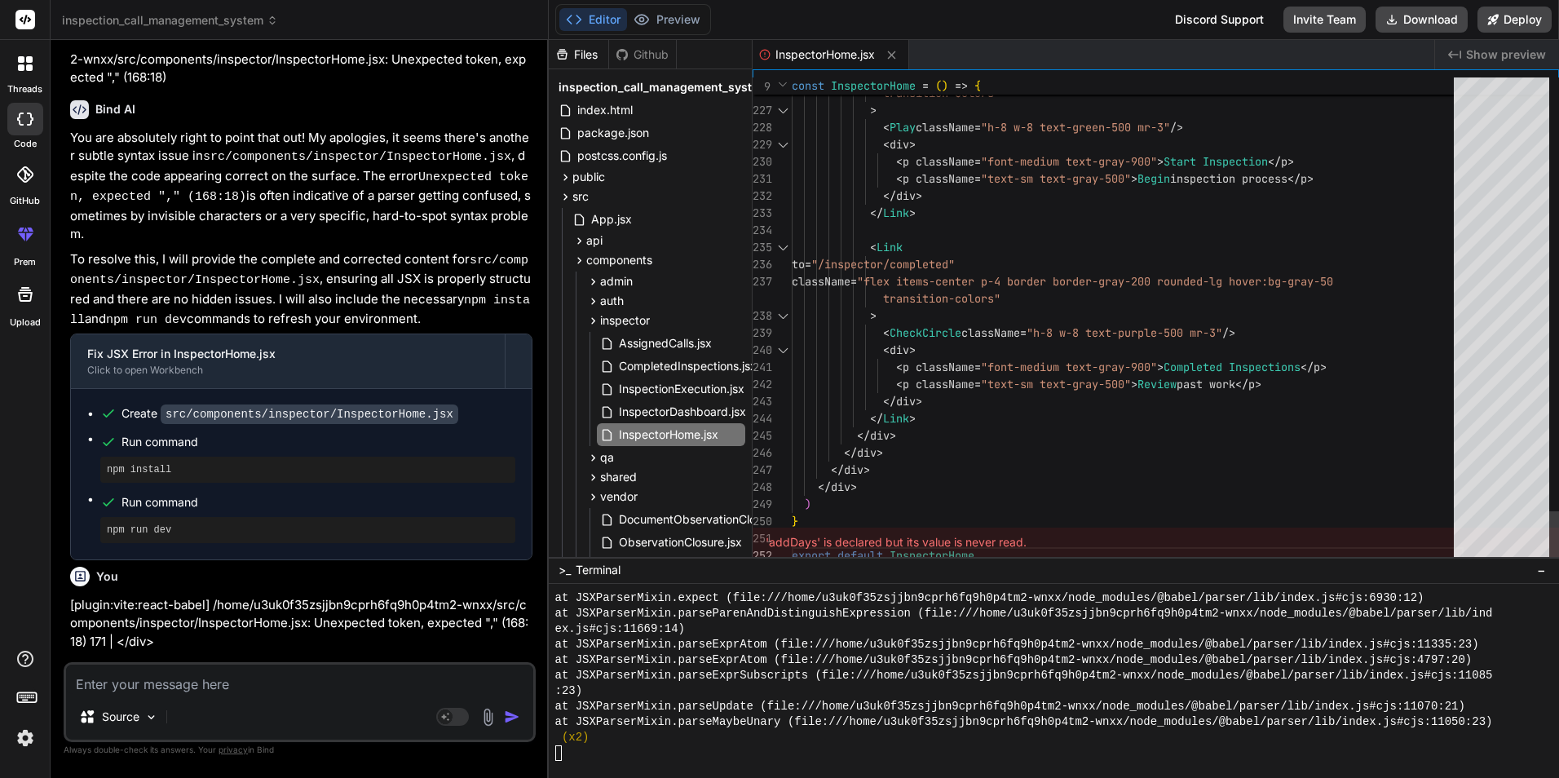
scroll to position [12846, 0]
click at [673, 15] on button "Preview" at bounding box center [667, 19] width 80 height 23
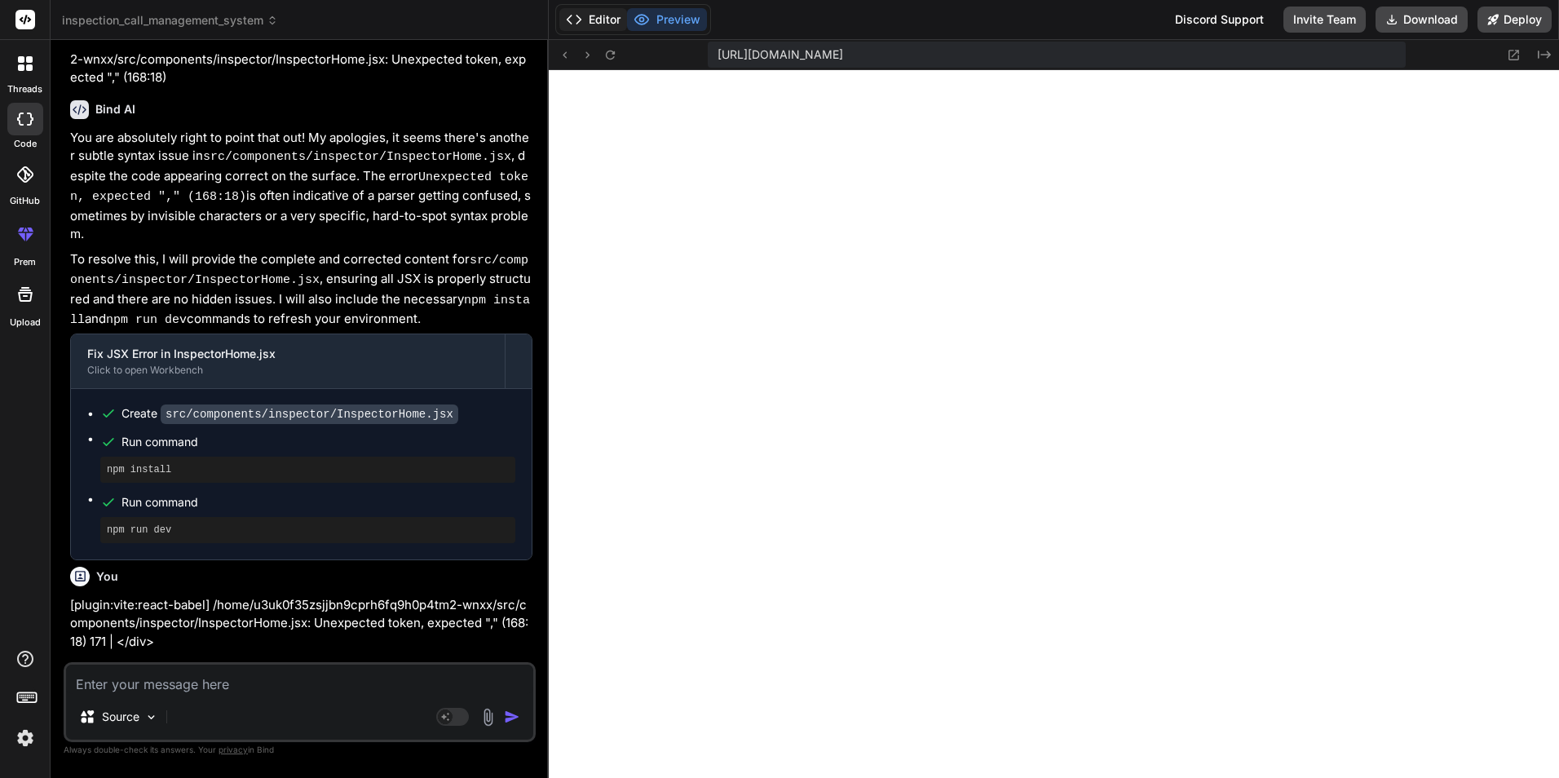
click at [598, 23] on button "Editor" at bounding box center [593, 19] width 68 height 23
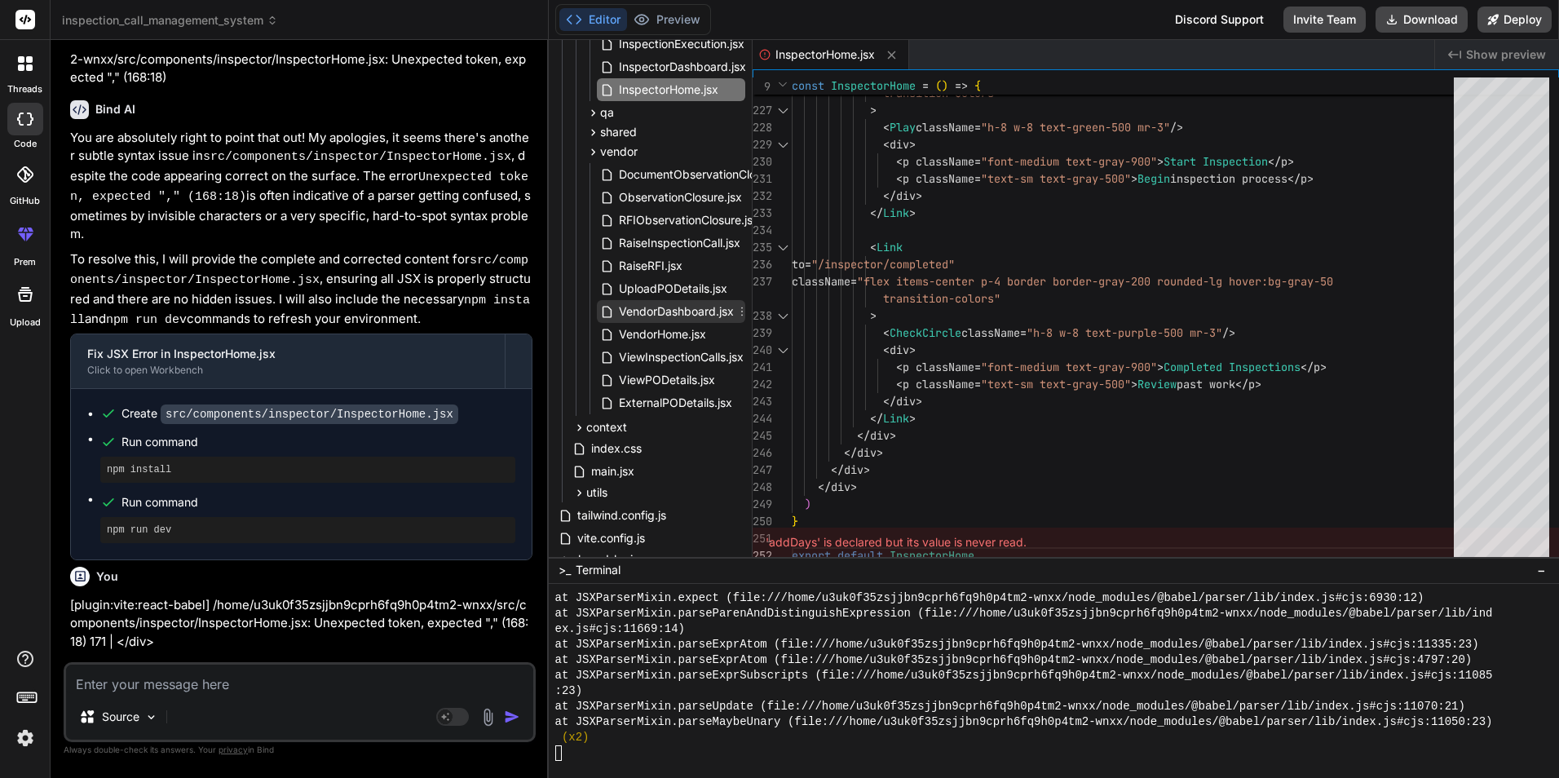
scroll to position [245, 0]
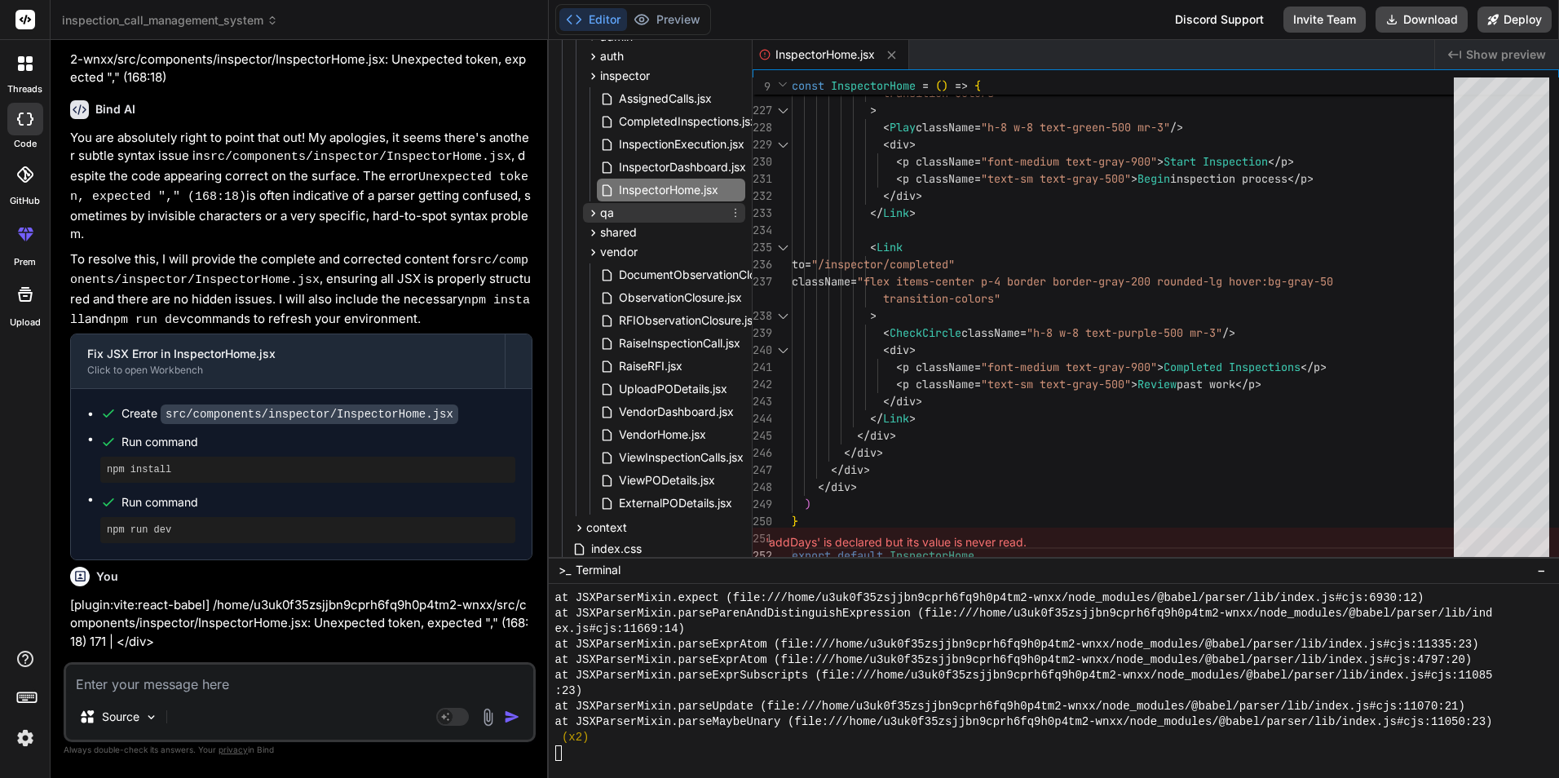
click at [625, 217] on div "qa" at bounding box center [664, 213] width 162 height 20
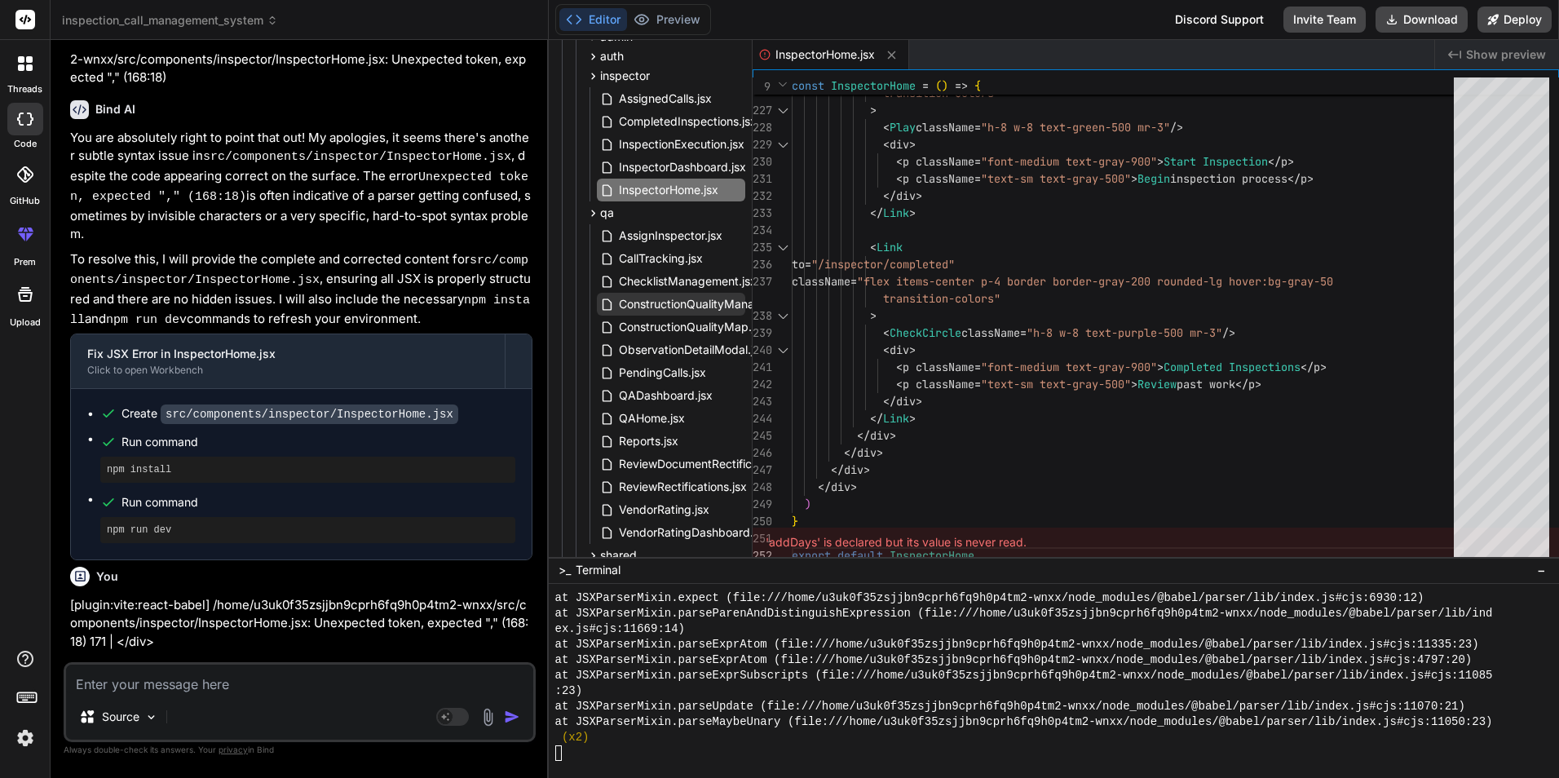
click at [693, 307] on span "ConstructionQualityManagement.jsx" at bounding box center [715, 304] width 197 height 20
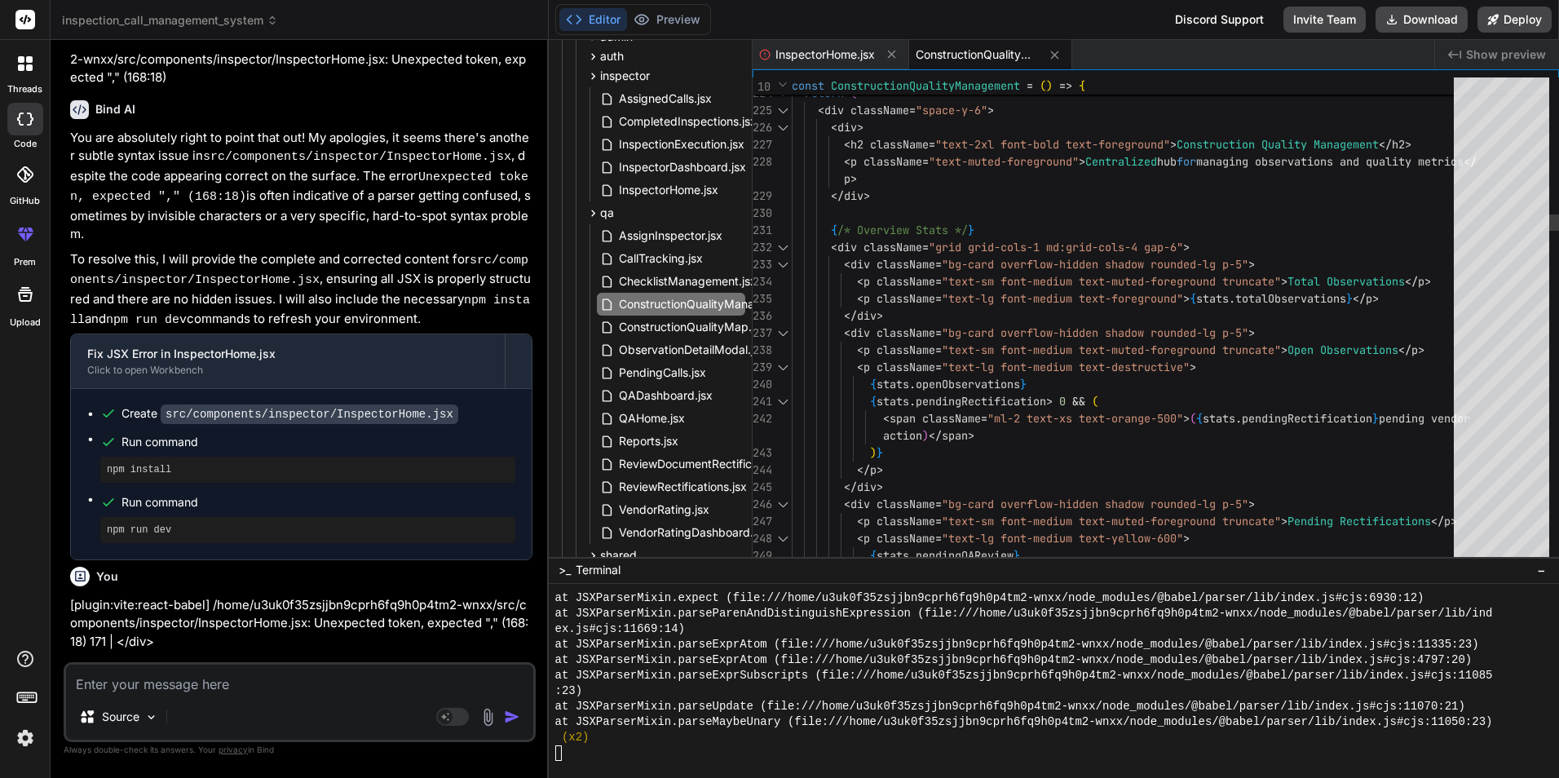
scroll to position [16, 0]
click at [675, 18] on button "Preview" at bounding box center [667, 19] width 80 height 23
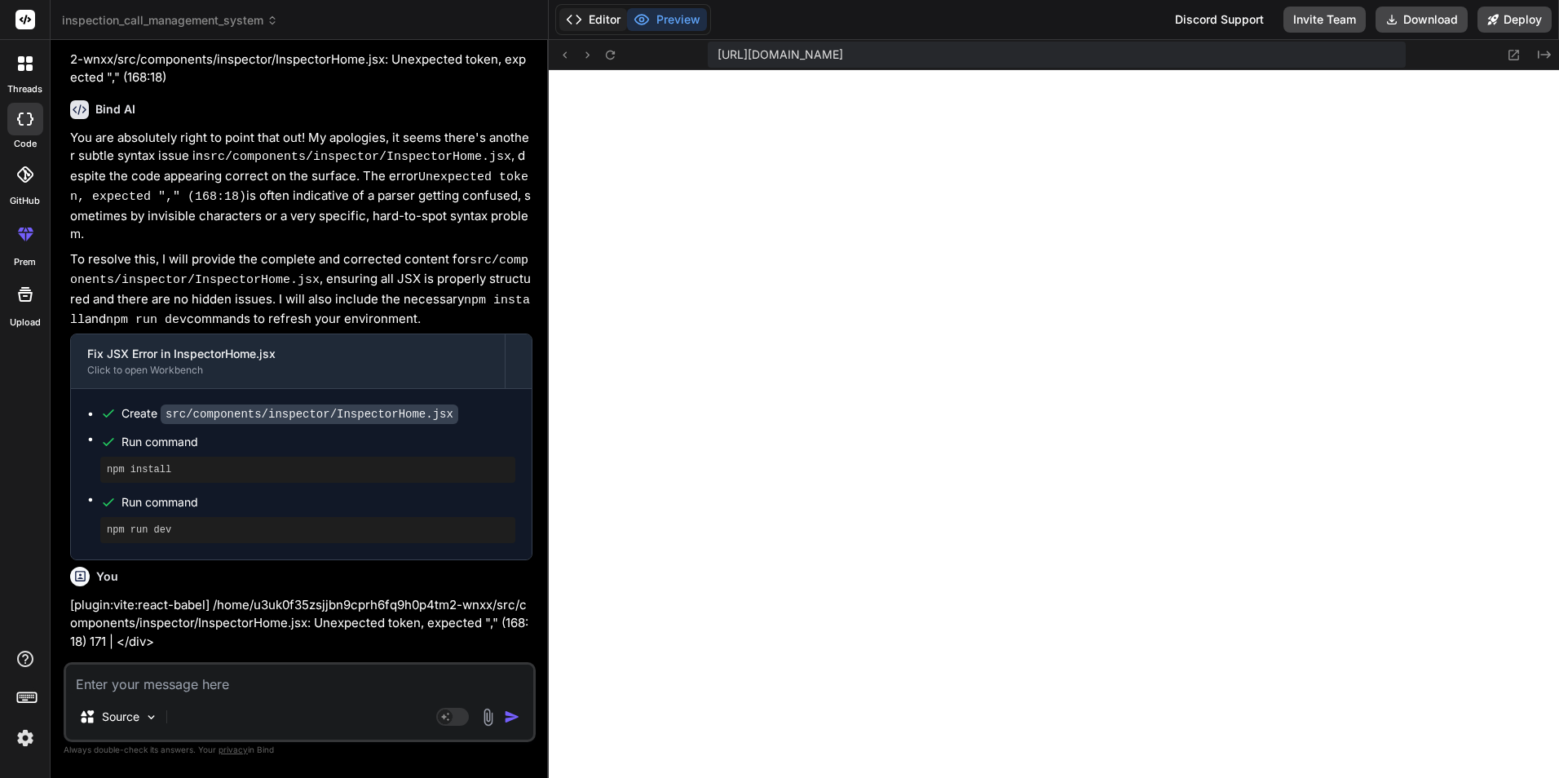
click at [595, 20] on button "Editor" at bounding box center [593, 19] width 68 height 23
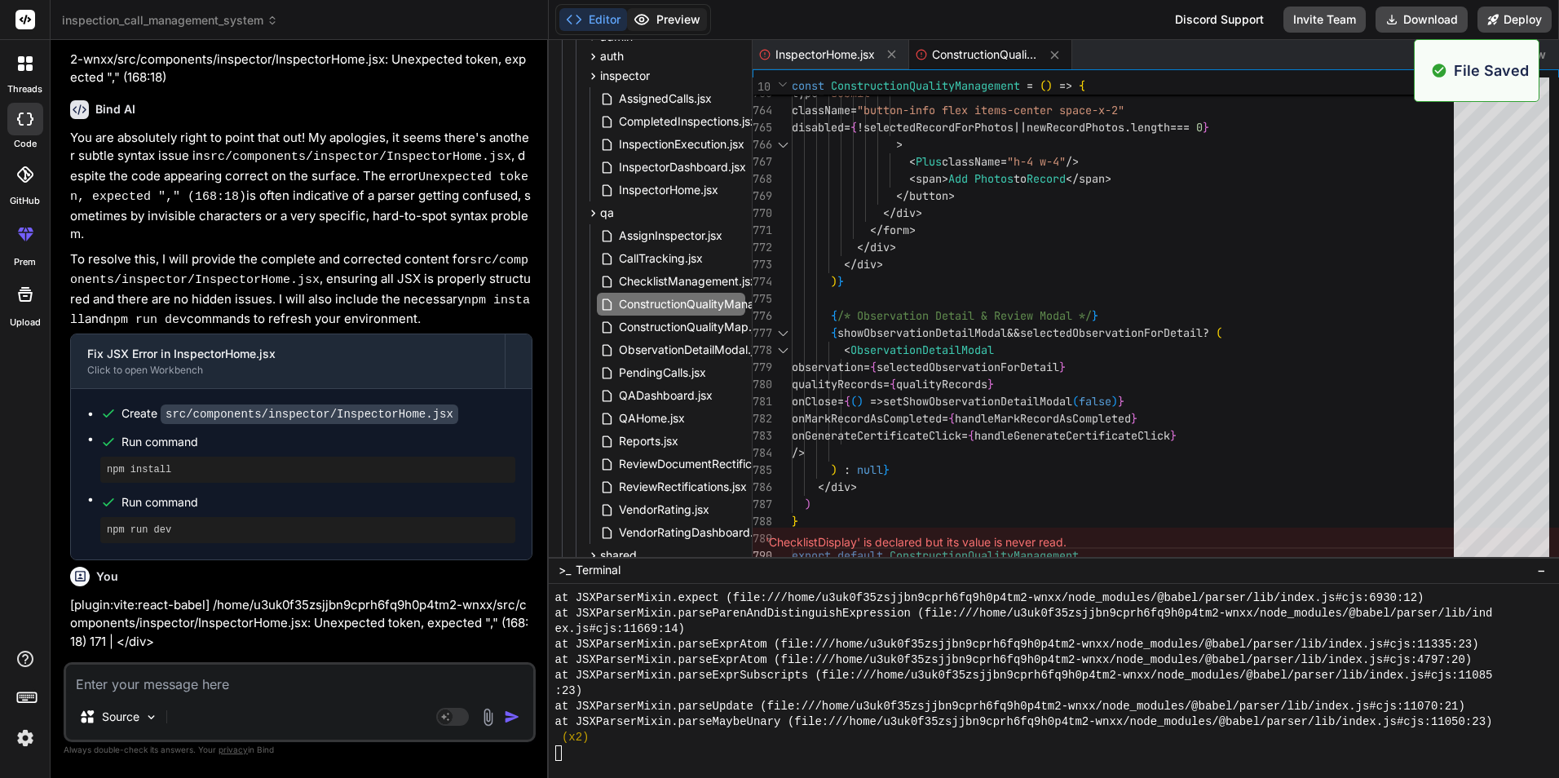
click at [657, 15] on button "Preview" at bounding box center [667, 19] width 80 height 23
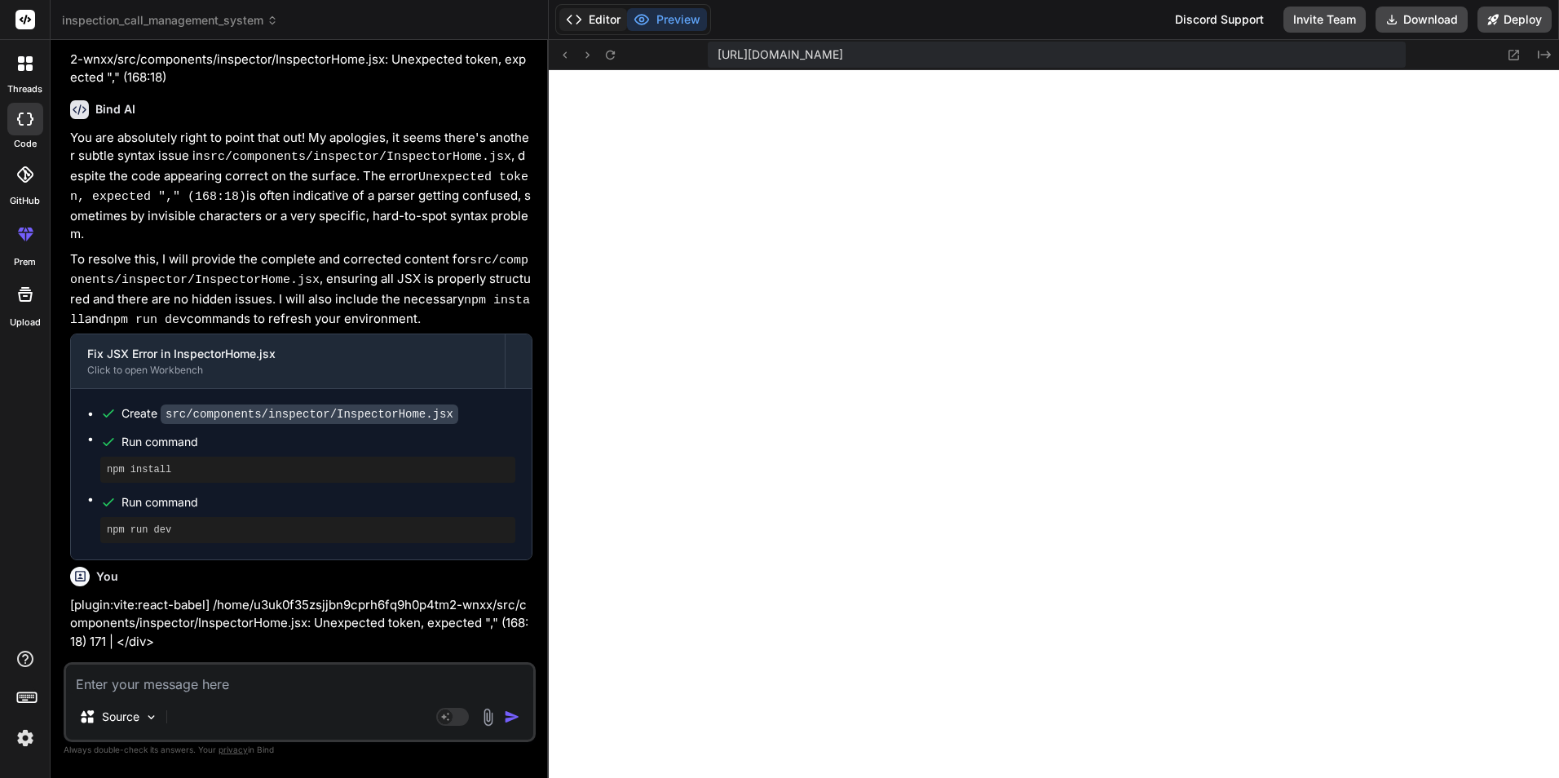
click at [577, 17] on icon at bounding box center [574, 19] width 16 height 16
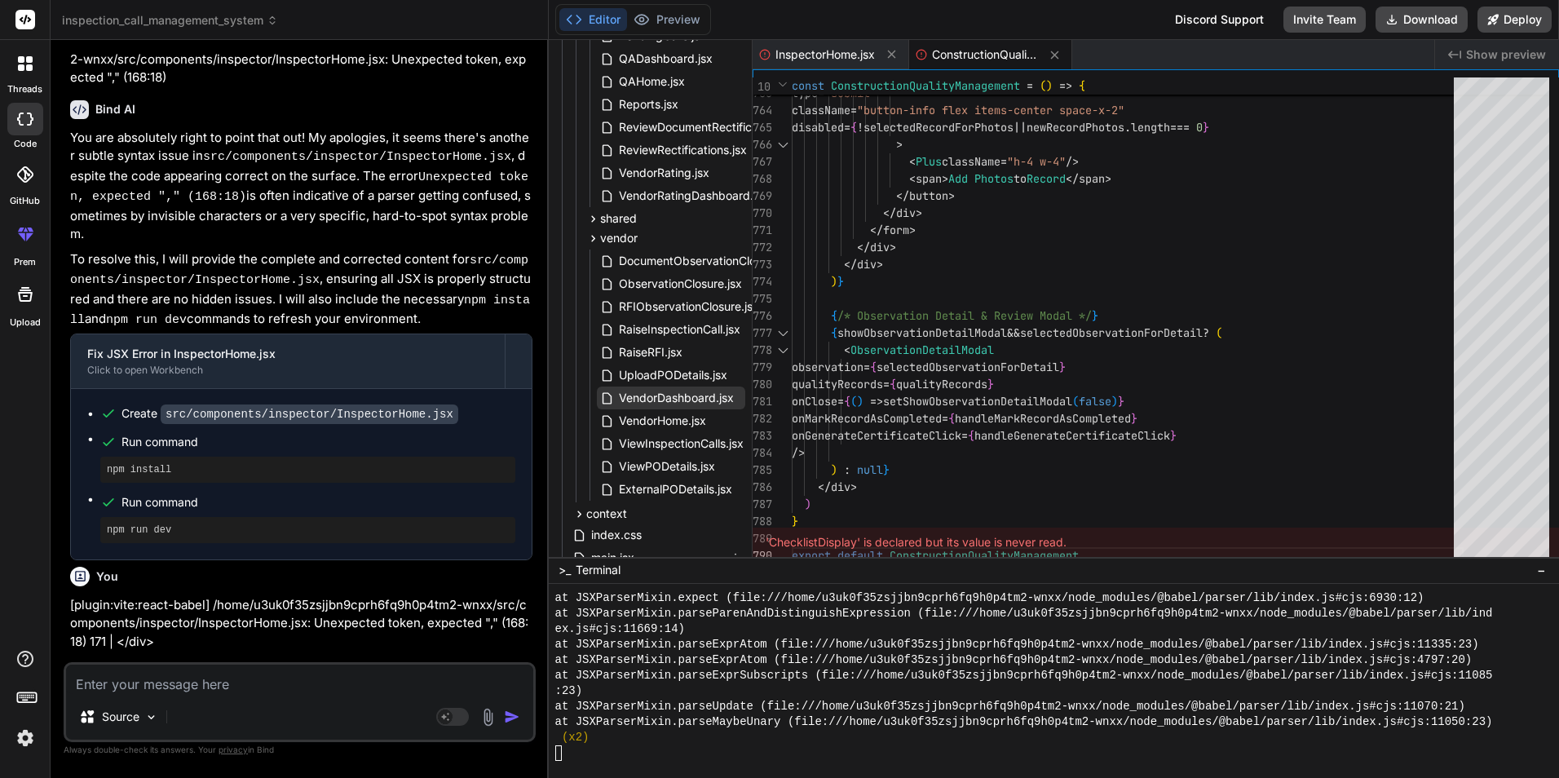
scroll to position [739, 0]
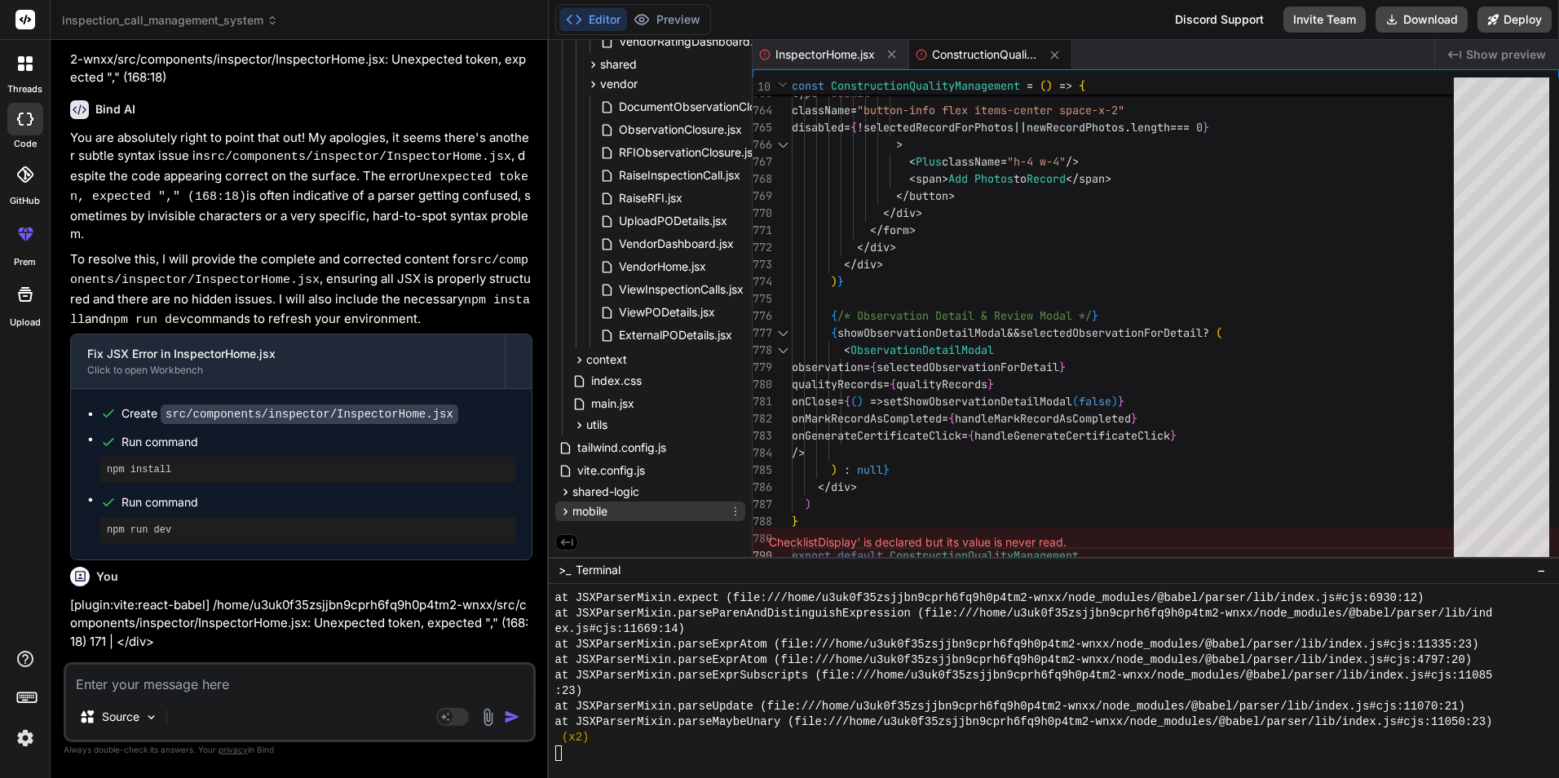
click at [729, 508] on icon at bounding box center [735, 511] width 13 height 13
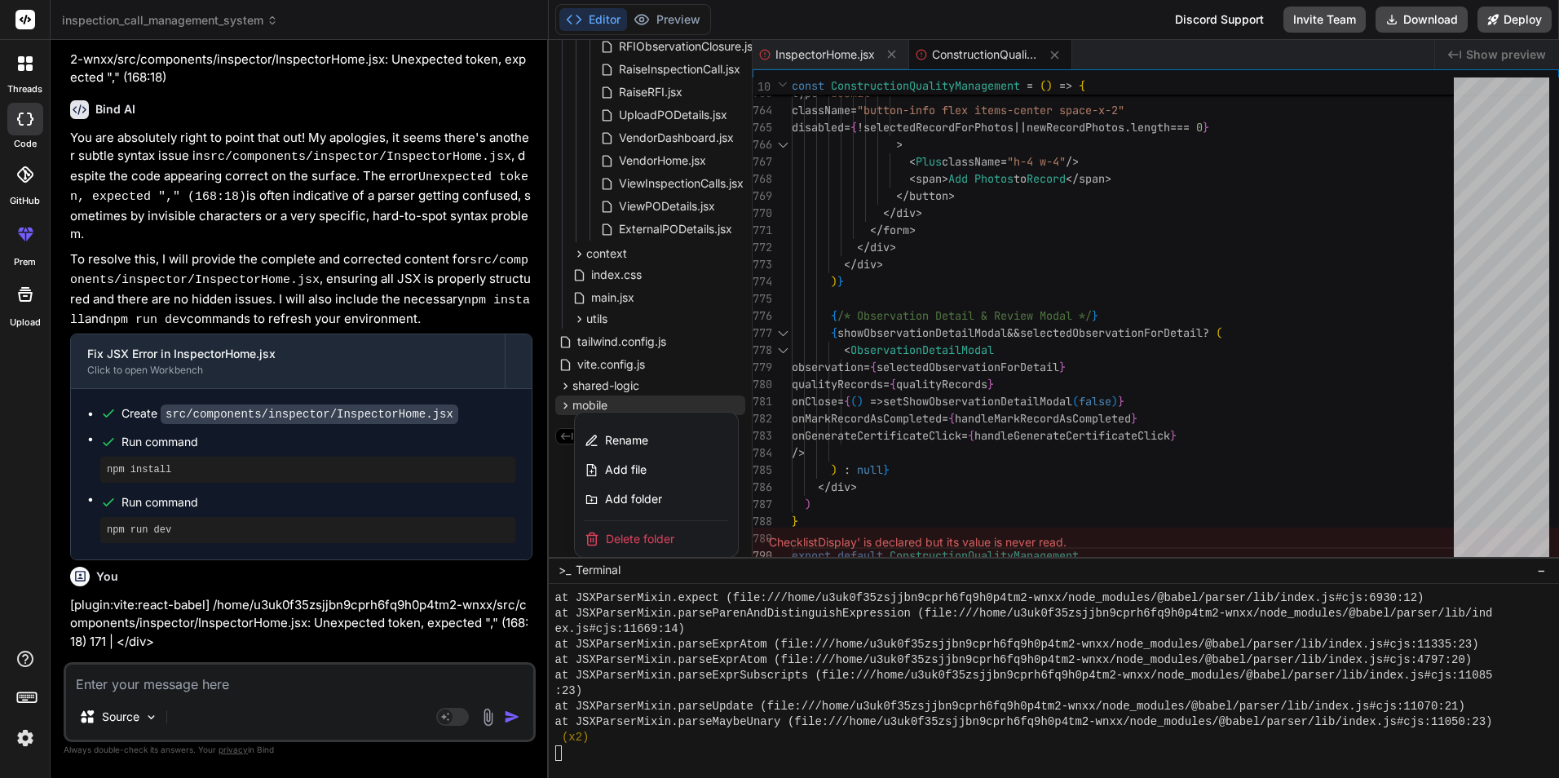
scroll to position [846, 0]
click at [629, 532] on span "Delete folder" at bounding box center [640, 538] width 69 height 16
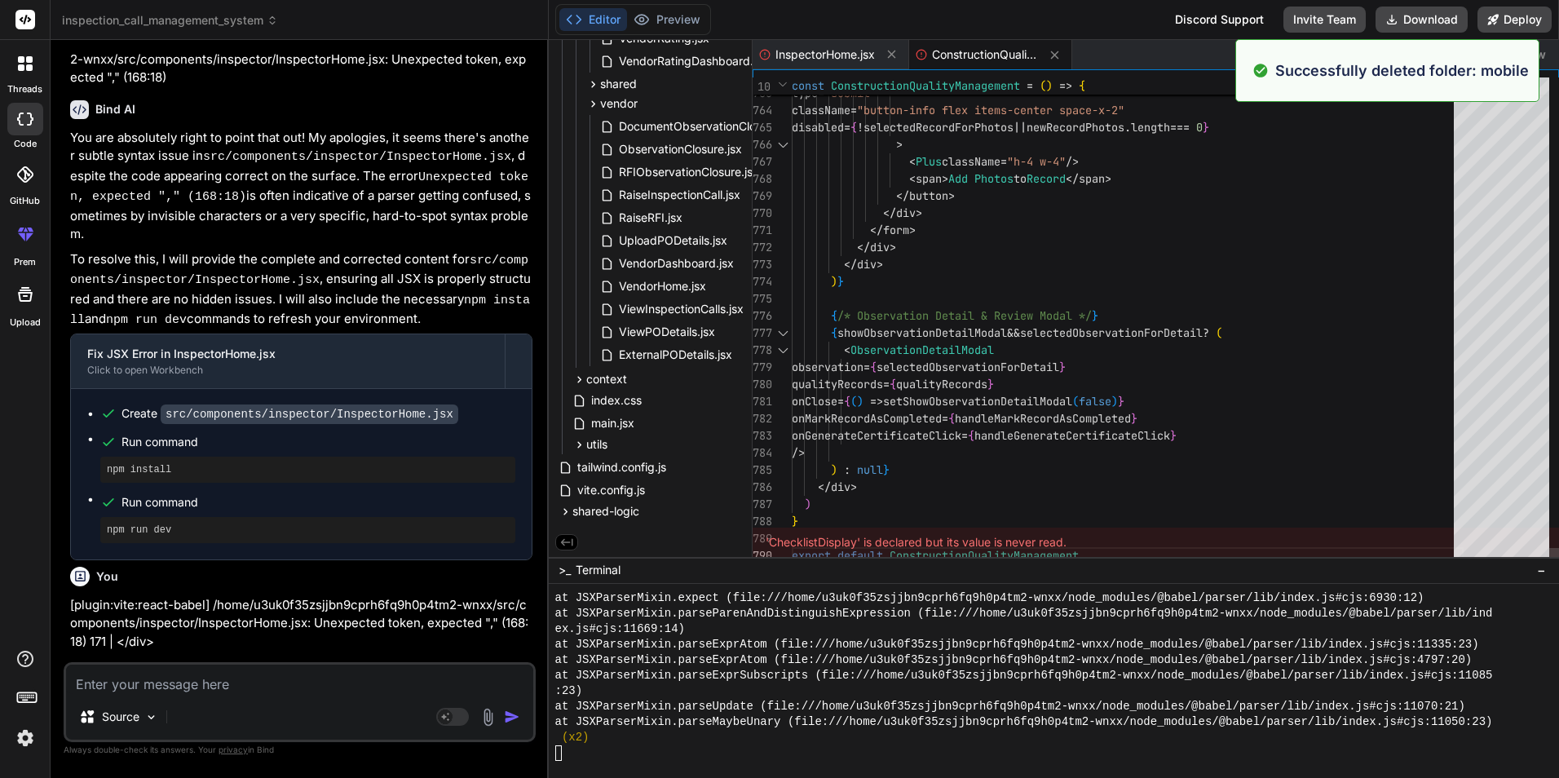
scroll to position [719, 0]
click at [564, 509] on icon at bounding box center [566, 512] width 14 height 14
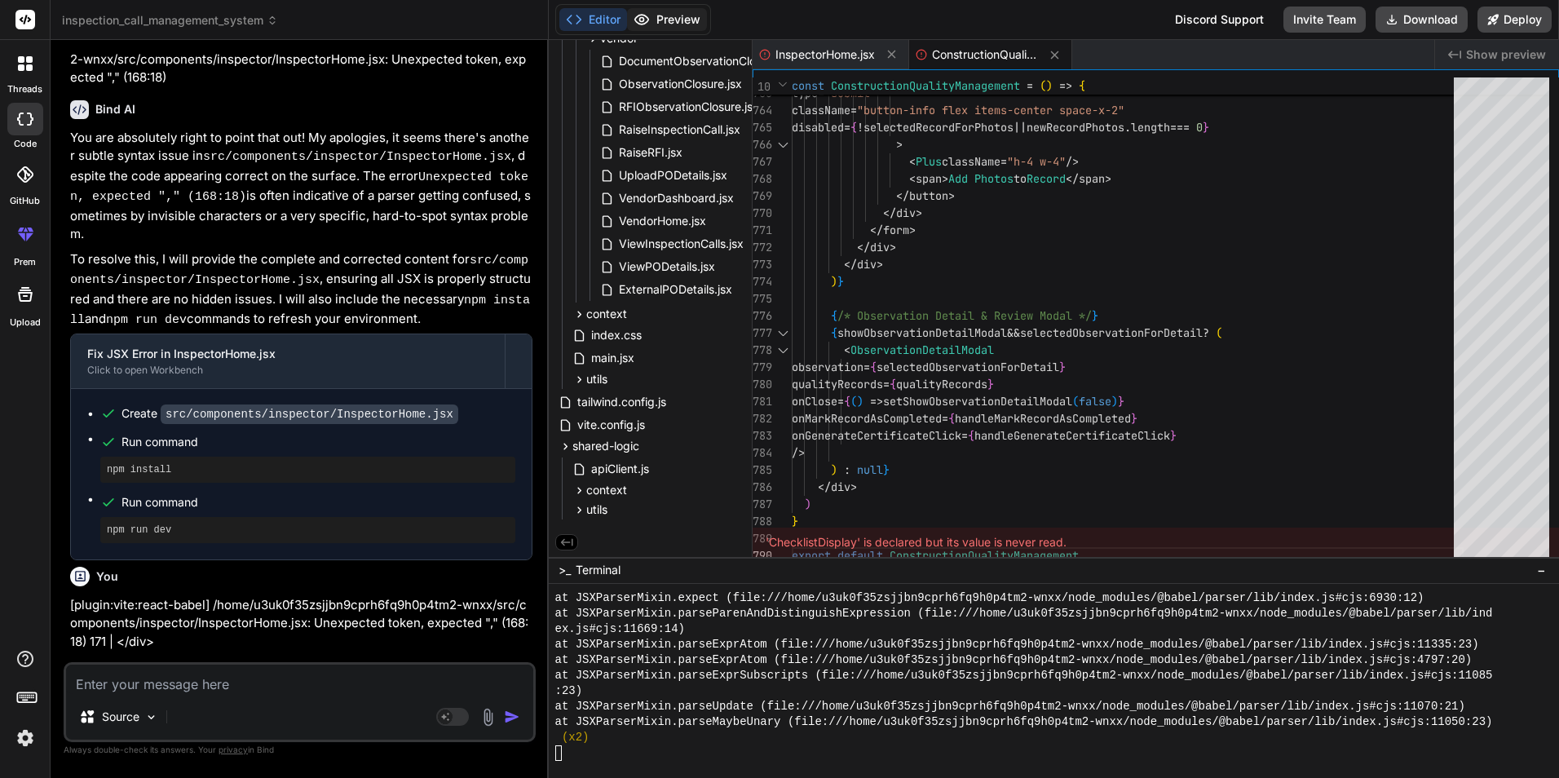
click at [652, 30] on button "Preview" at bounding box center [667, 19] width 80 height 23
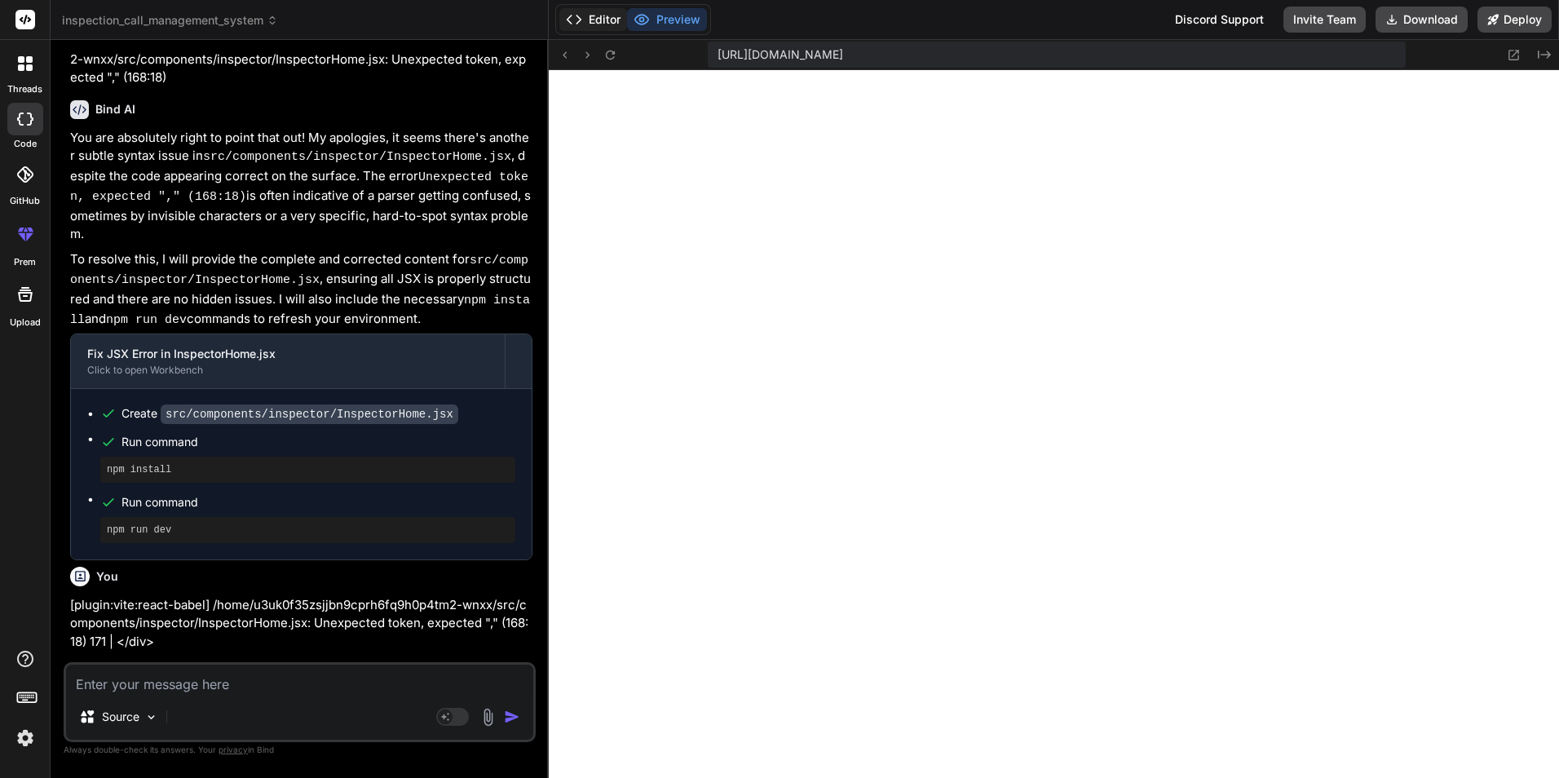
click at [590, 17] on button "Editor" at bounding box center [593, 19] width 68 height 23
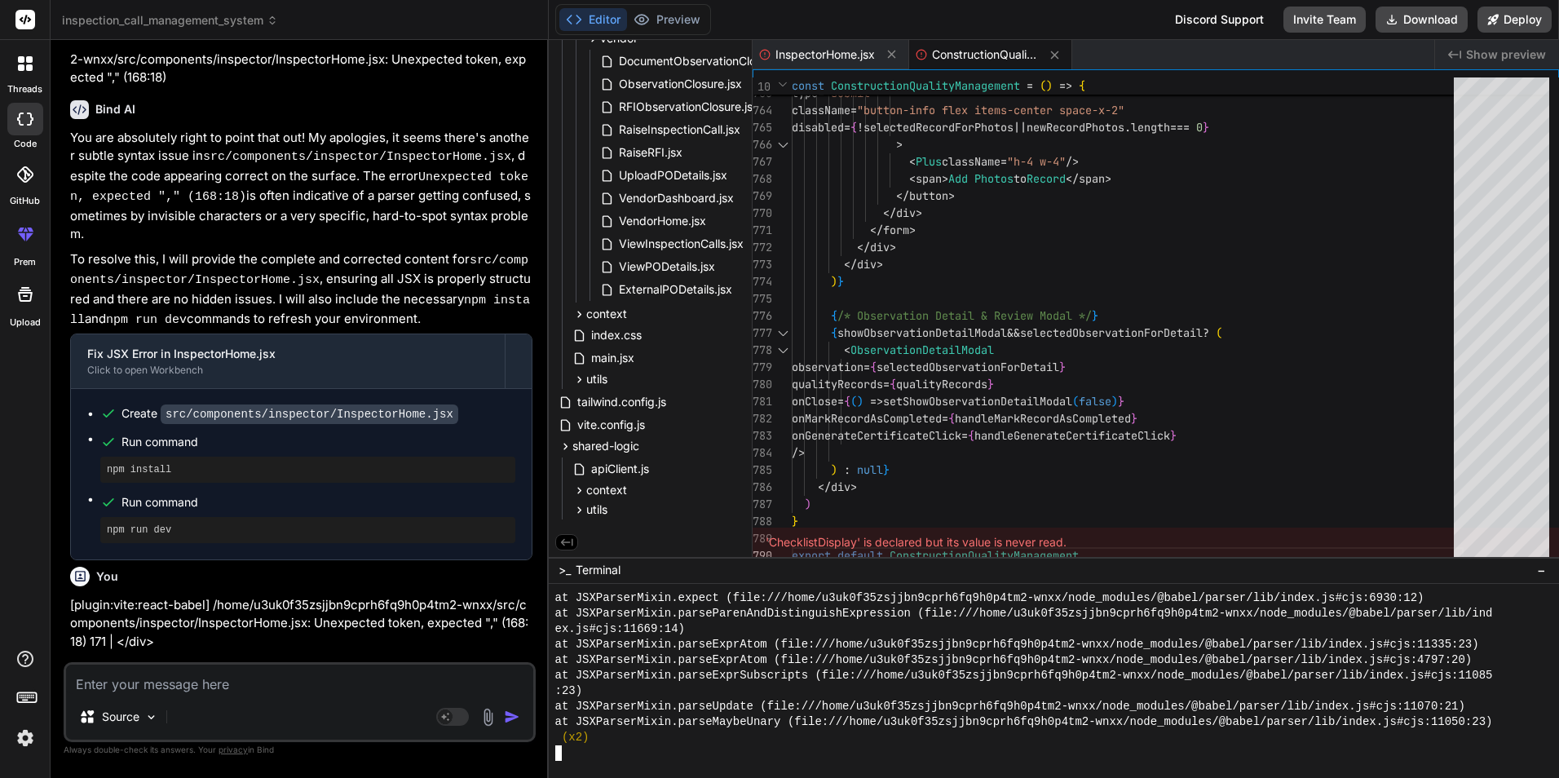
click at [839, 634] on div "ex.js#cjs:11669:14)" at bounding box center [1044, 628] width 979 height 15
click at [696, 753] on div at bounding box center [1044, 752] width 979 height 15
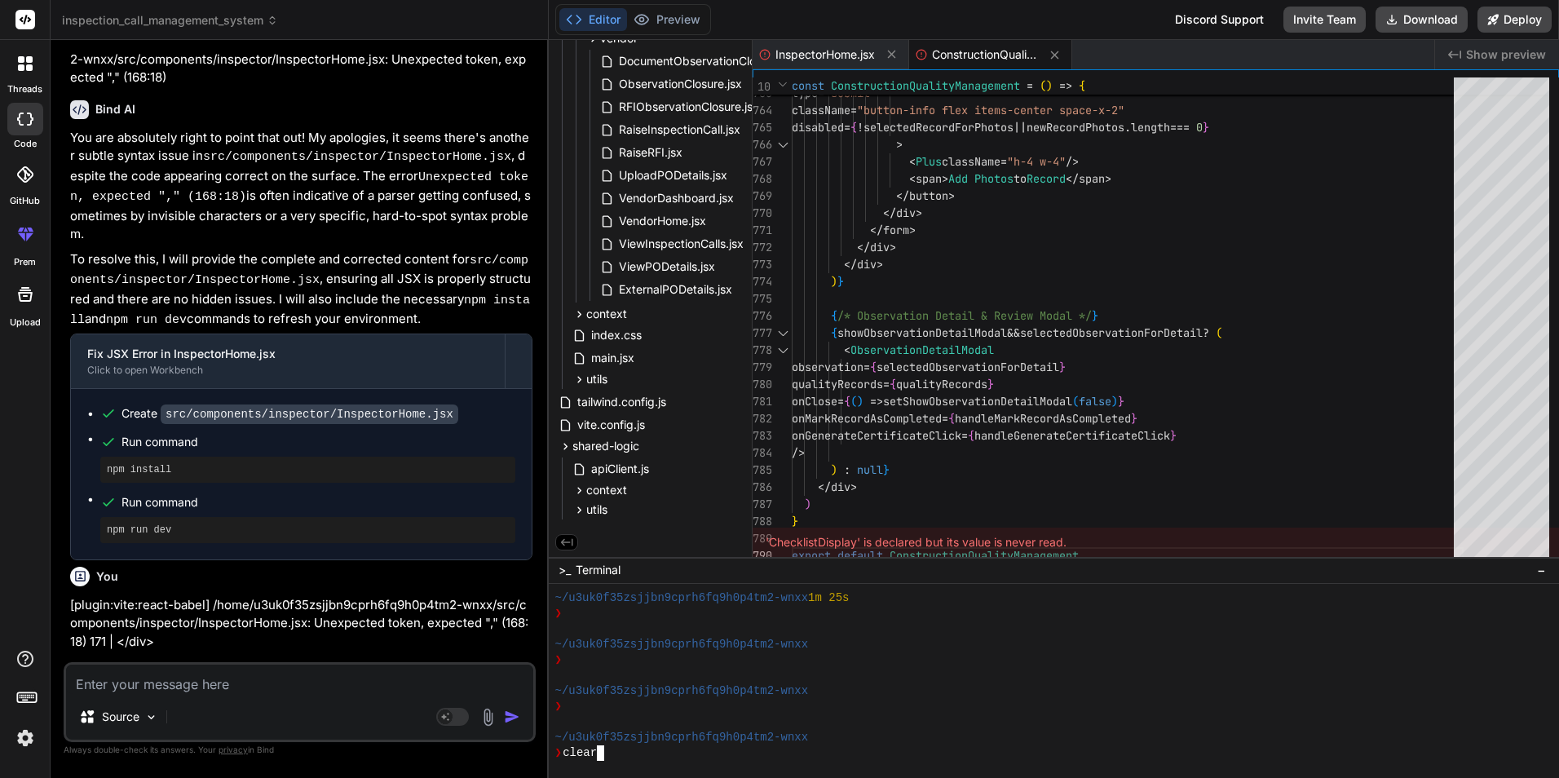
scroll to position [0, 0]
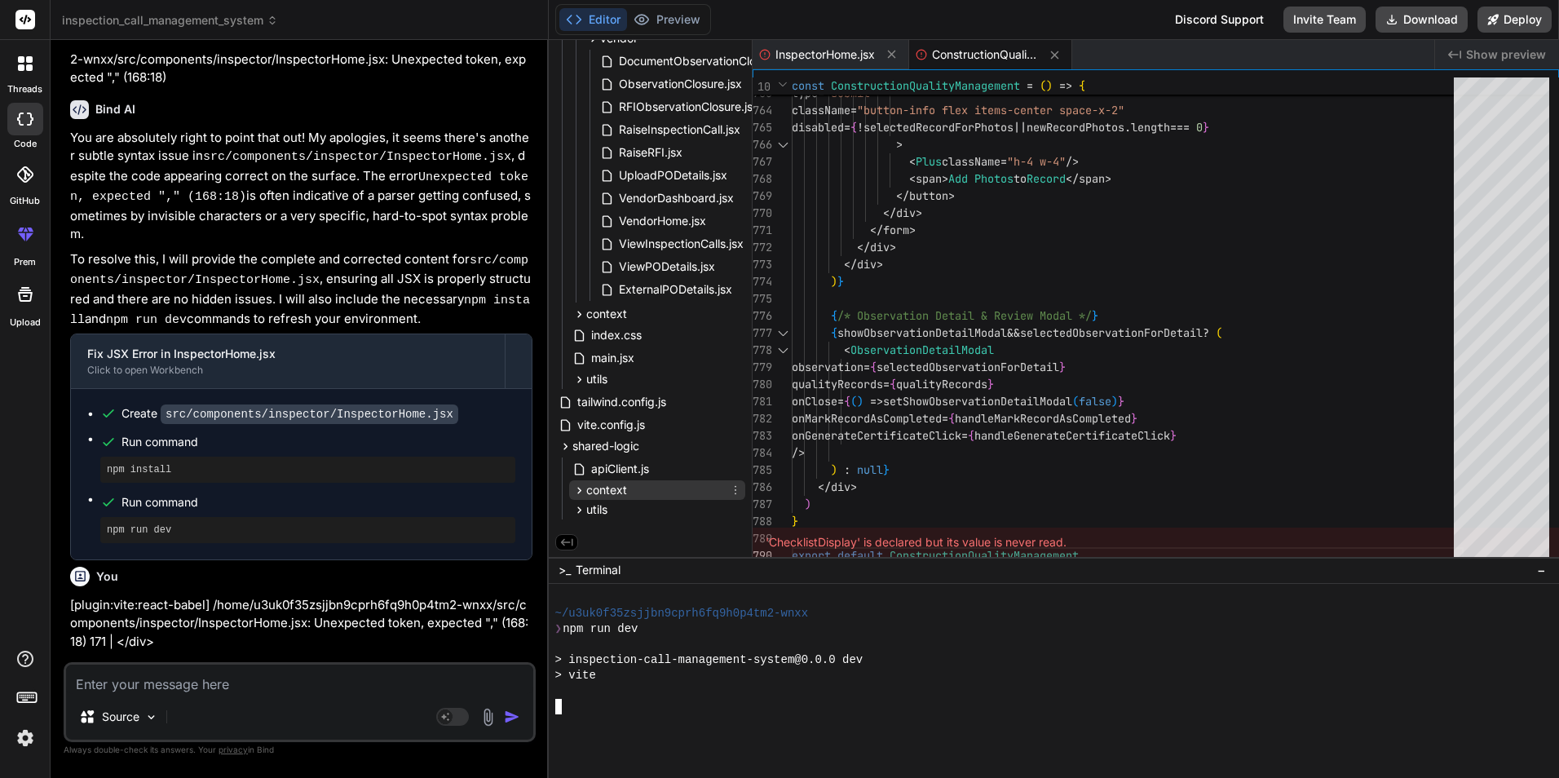
click at [577, 489] on icon at bounding box center [579, 490] width 4 height 7
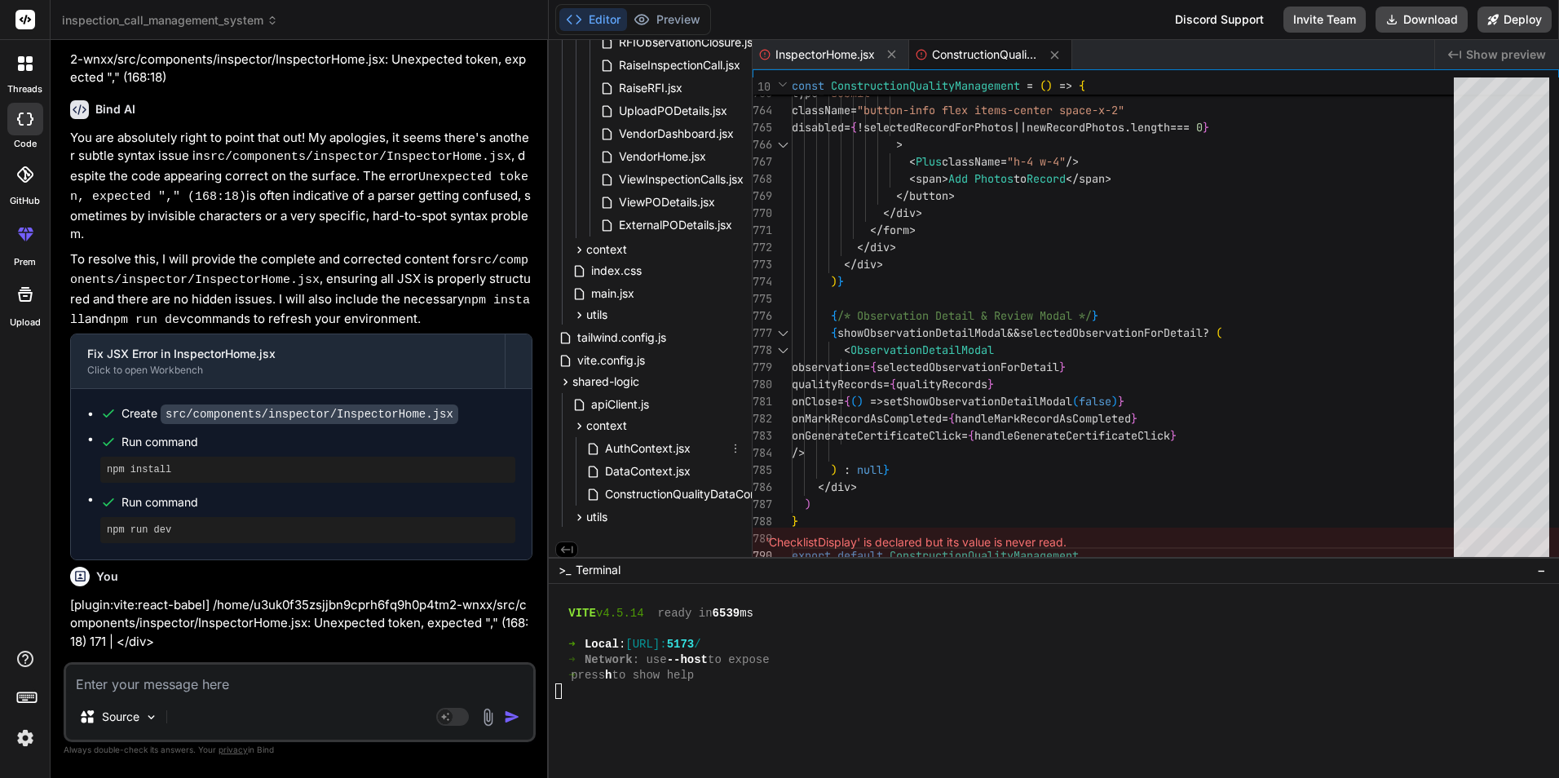
scroll to position [108, 0]
click at [575, 429] on icon at bounding box center [580, 426] width 14 height 14
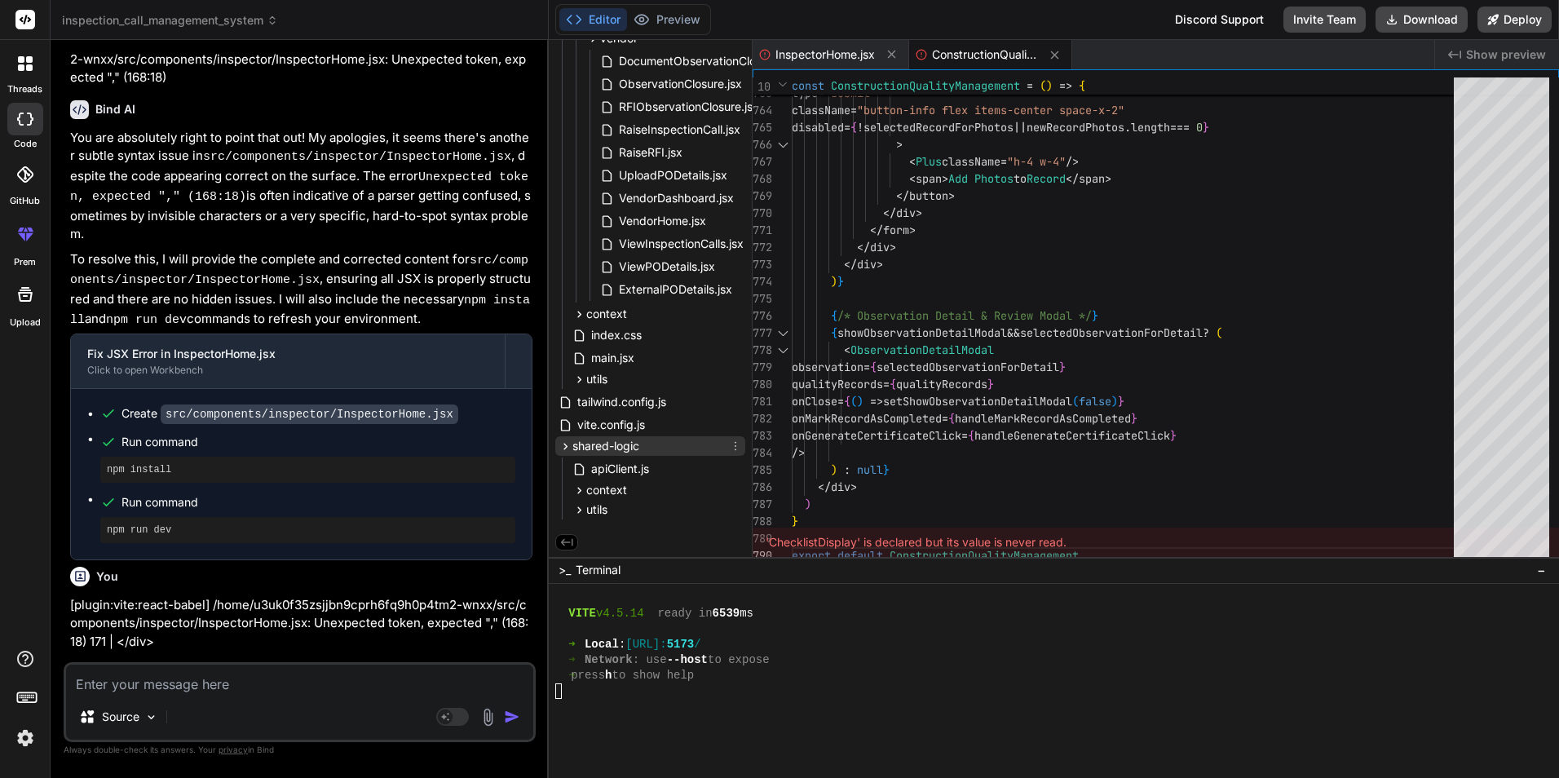
click at [564, 440] on icon at bounding box center [566, 447] width 14 height 14
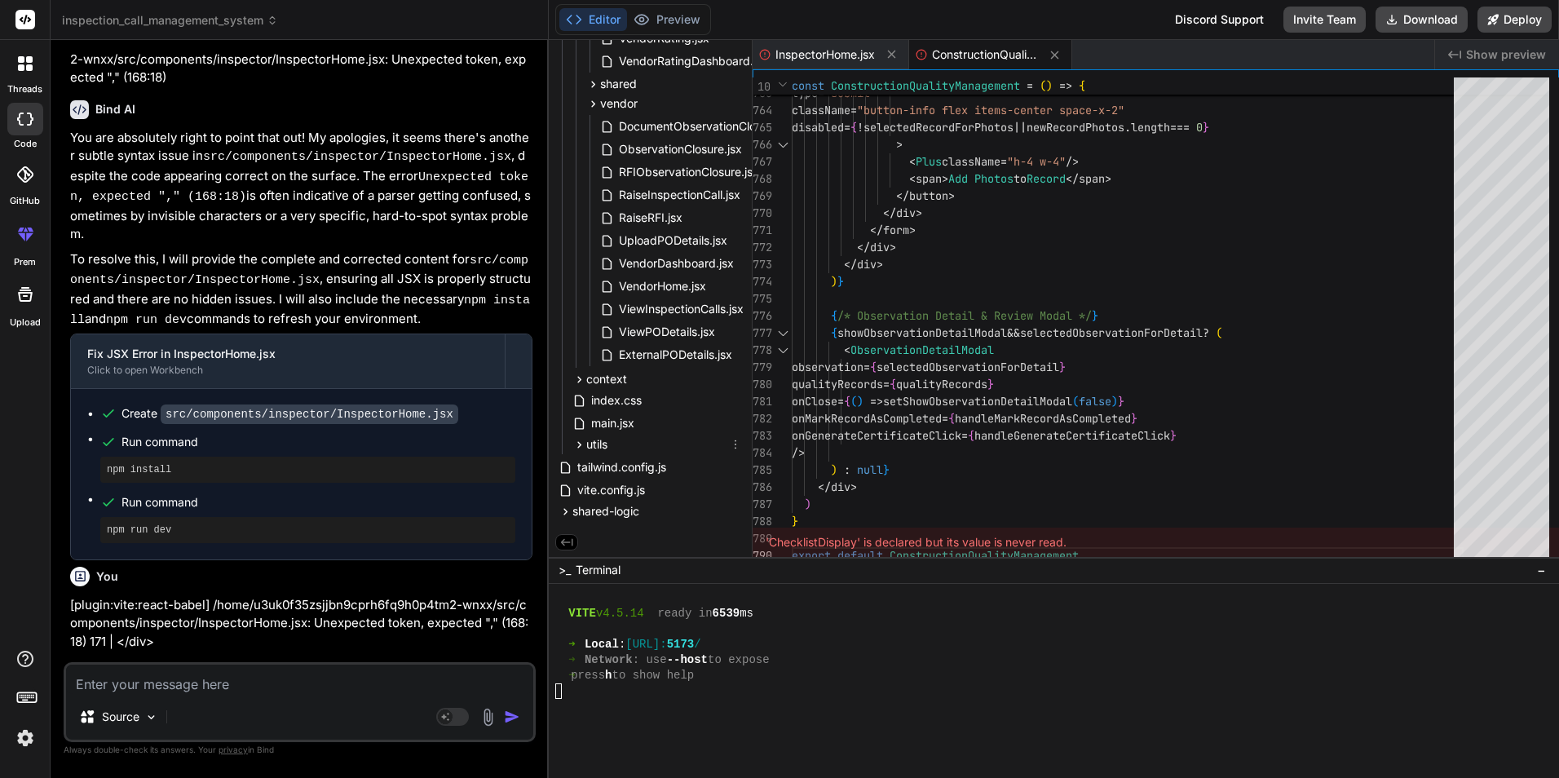
scroll to position [719, 0]
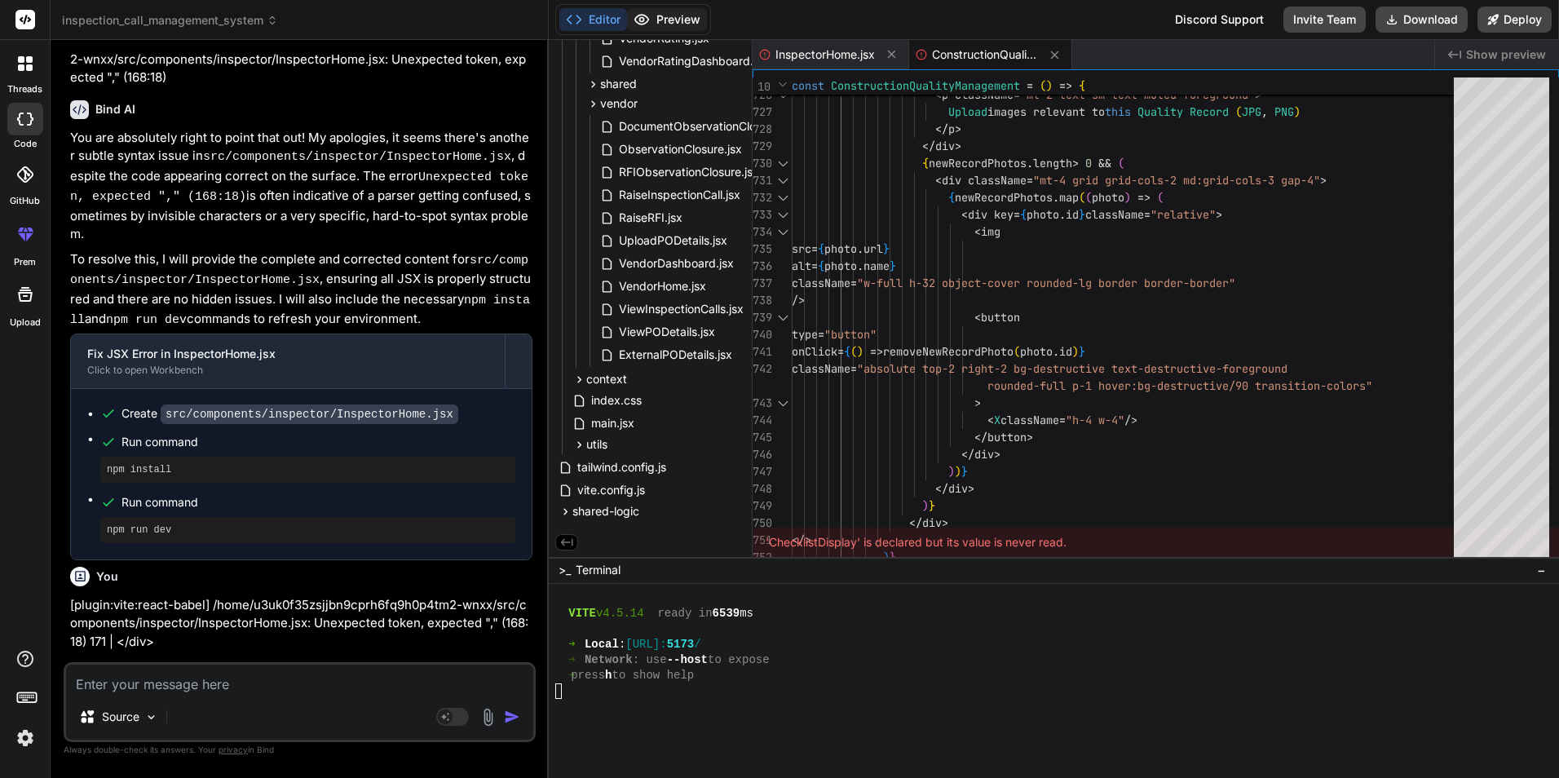
click at [669, 16] on button "Preview" at bounding box center [667, 19] width 80 height 23
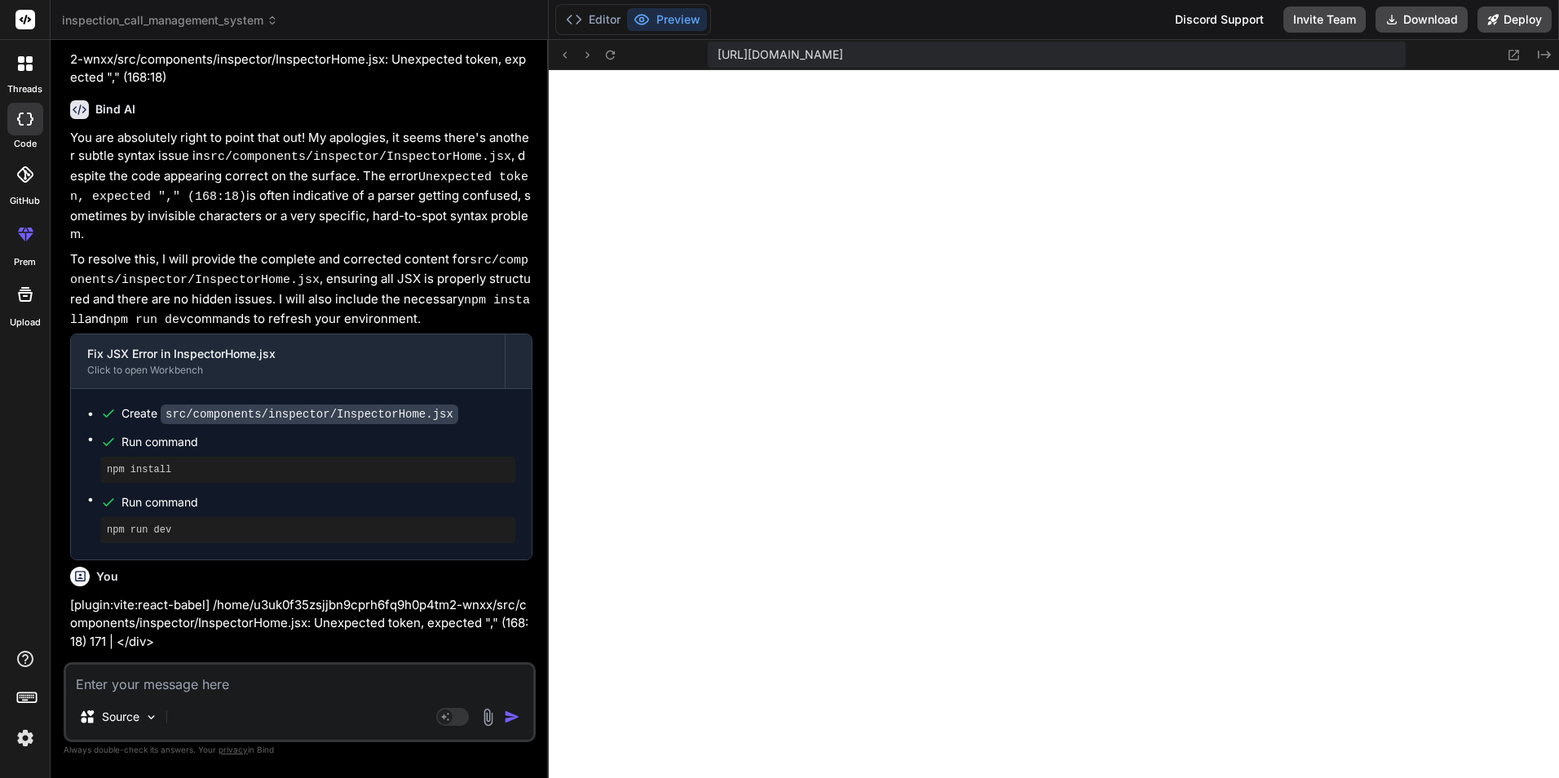
click at [222, 681] on textarea at bounding box center [299, 679] width 467 height 29
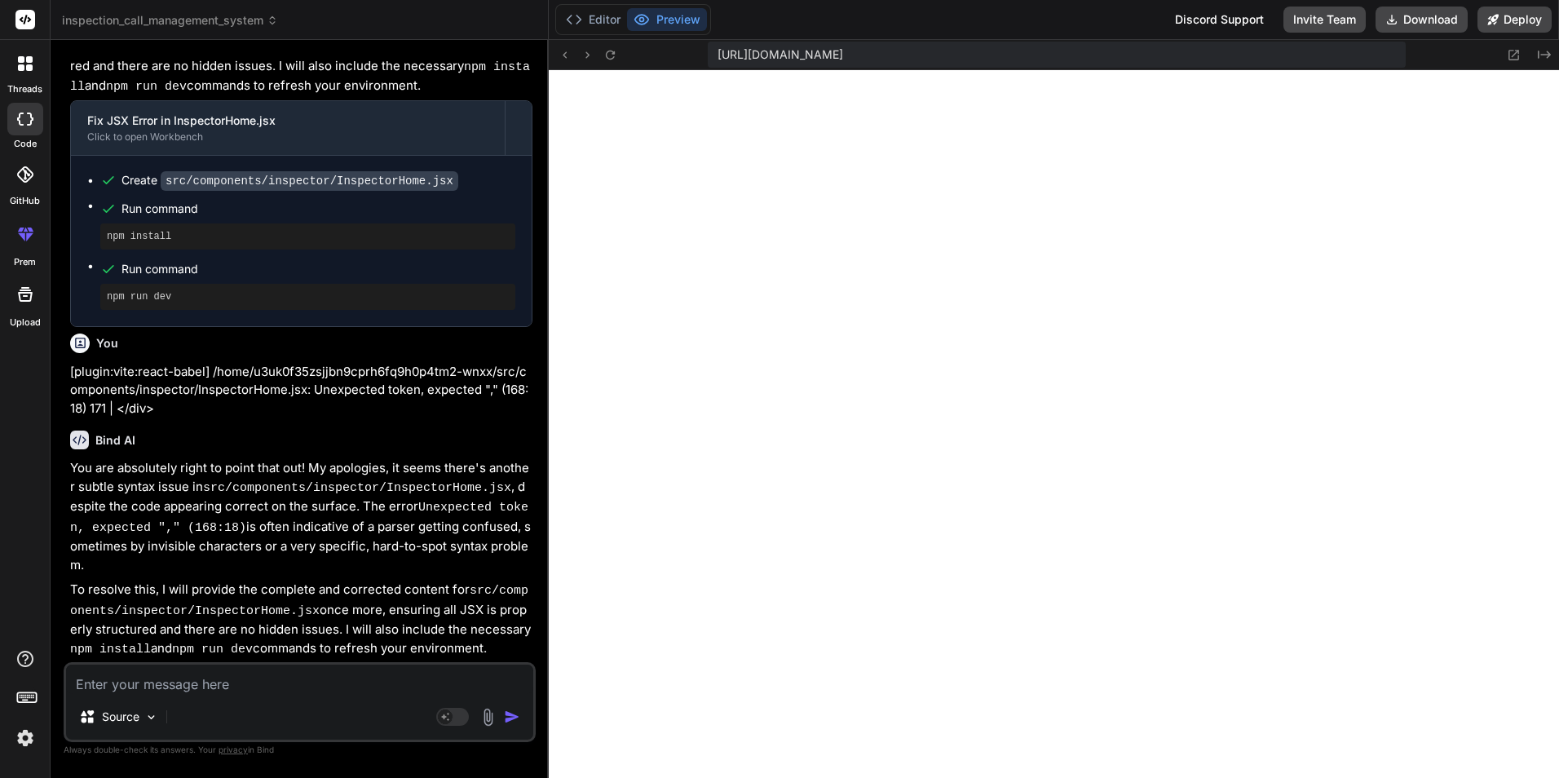
scroll to position [17239, 0]
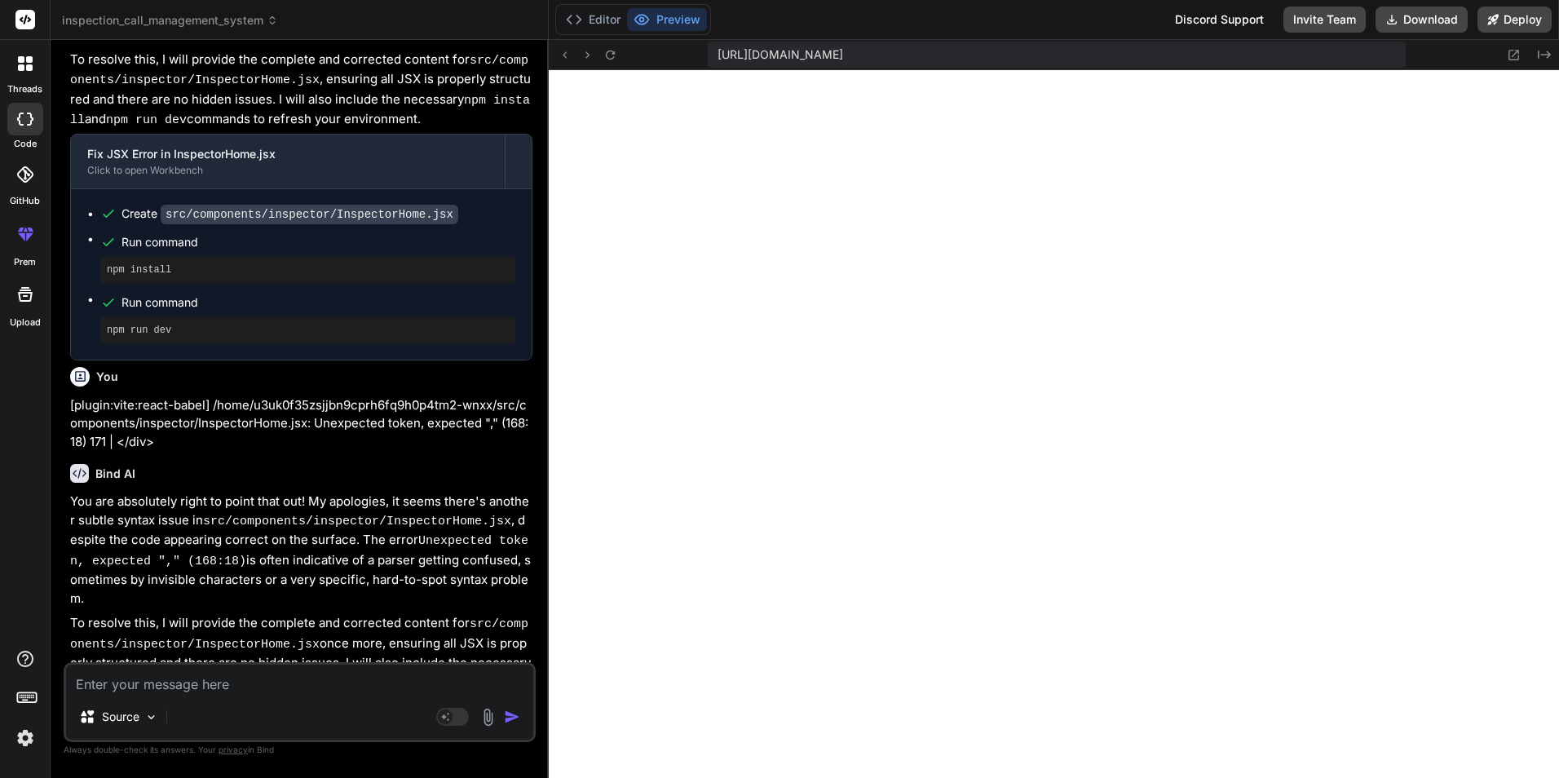
click at [292, 672] on textarea at bounding box center [299, 679] width 467 height 29
drag, startPoint x: 617, startPoint y: 24, endPoint x: 617, endPoint y: 71, distance: 47.3
click at [616, 24] on button "Editor" at bounding box center [593, 19] width 68 height 23
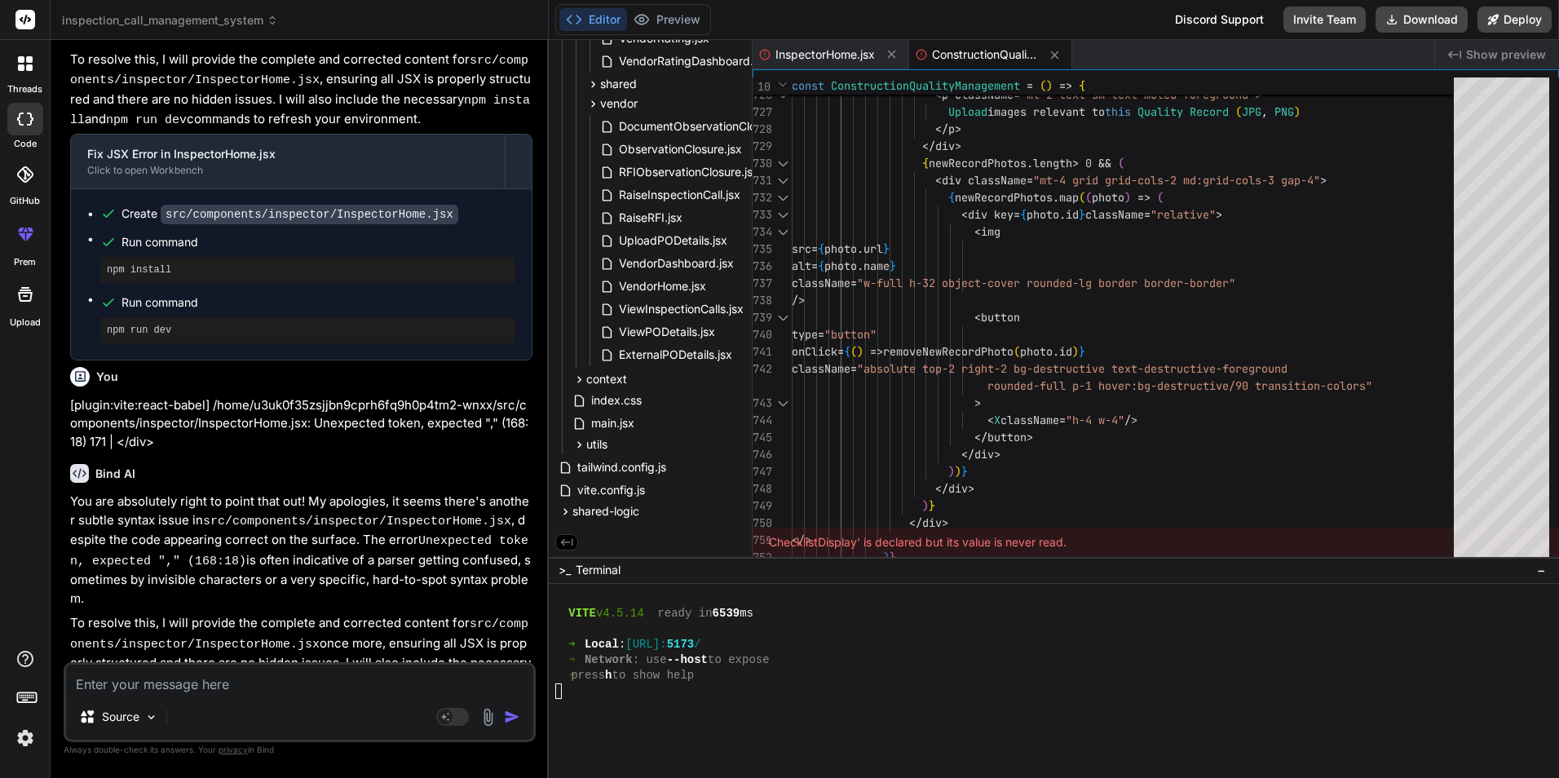
click at [203, 676] on textarea at bounding box center [299, 679] width 467 height 29
click at [155, 688] on textarea at bounding box center [299, 679] width 467 height 29
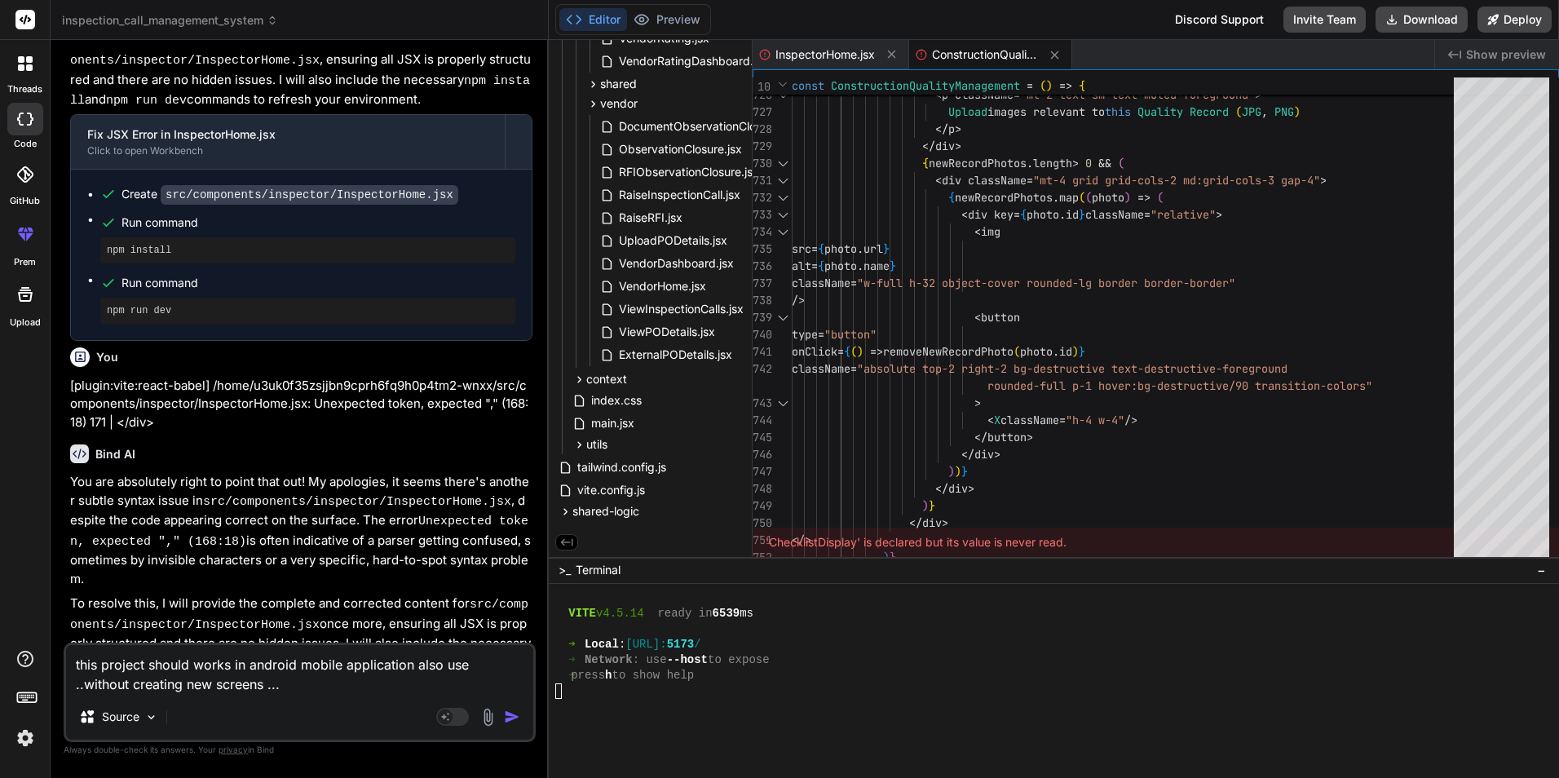
paste textarea "capacitor"
click at [395, 691] on textarea "this project should works in android mobile application also use capacitor..wit…" at bounding box center [299, 669] width 467 height 49
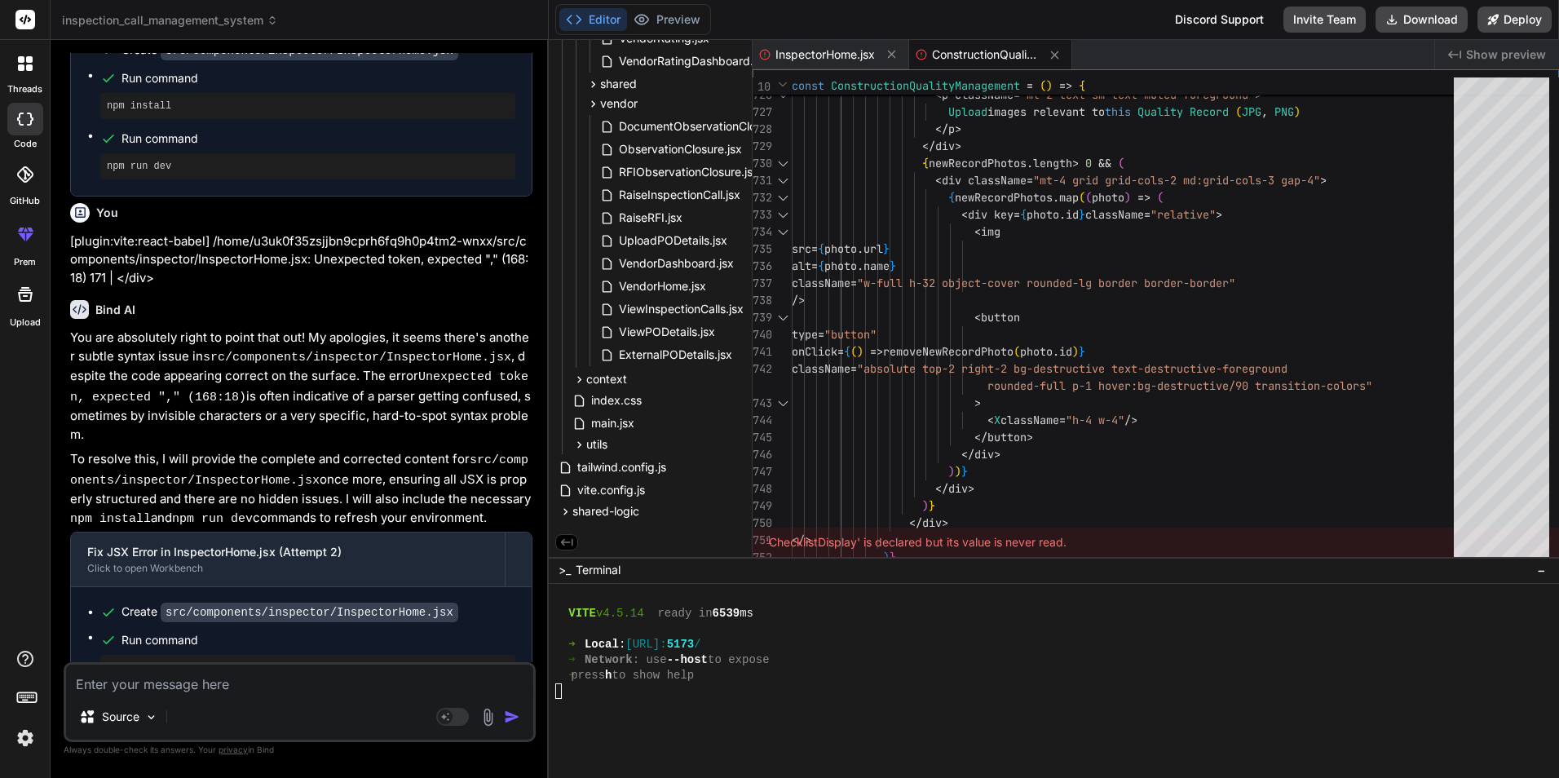
scroll to position [17427, 0]
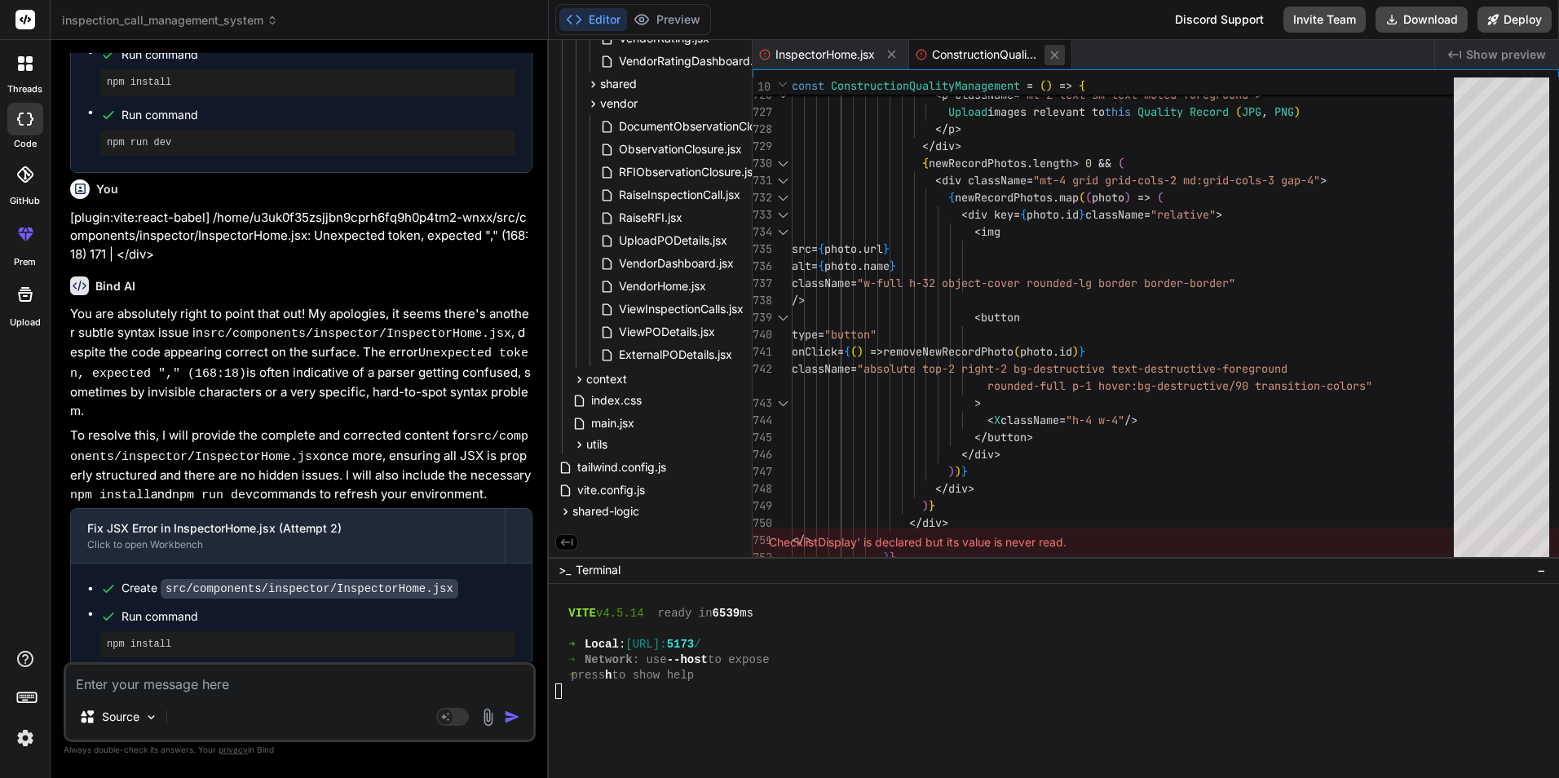
click at [1065, 57] on button at bounding box center [1055, 55] width 20 height 20
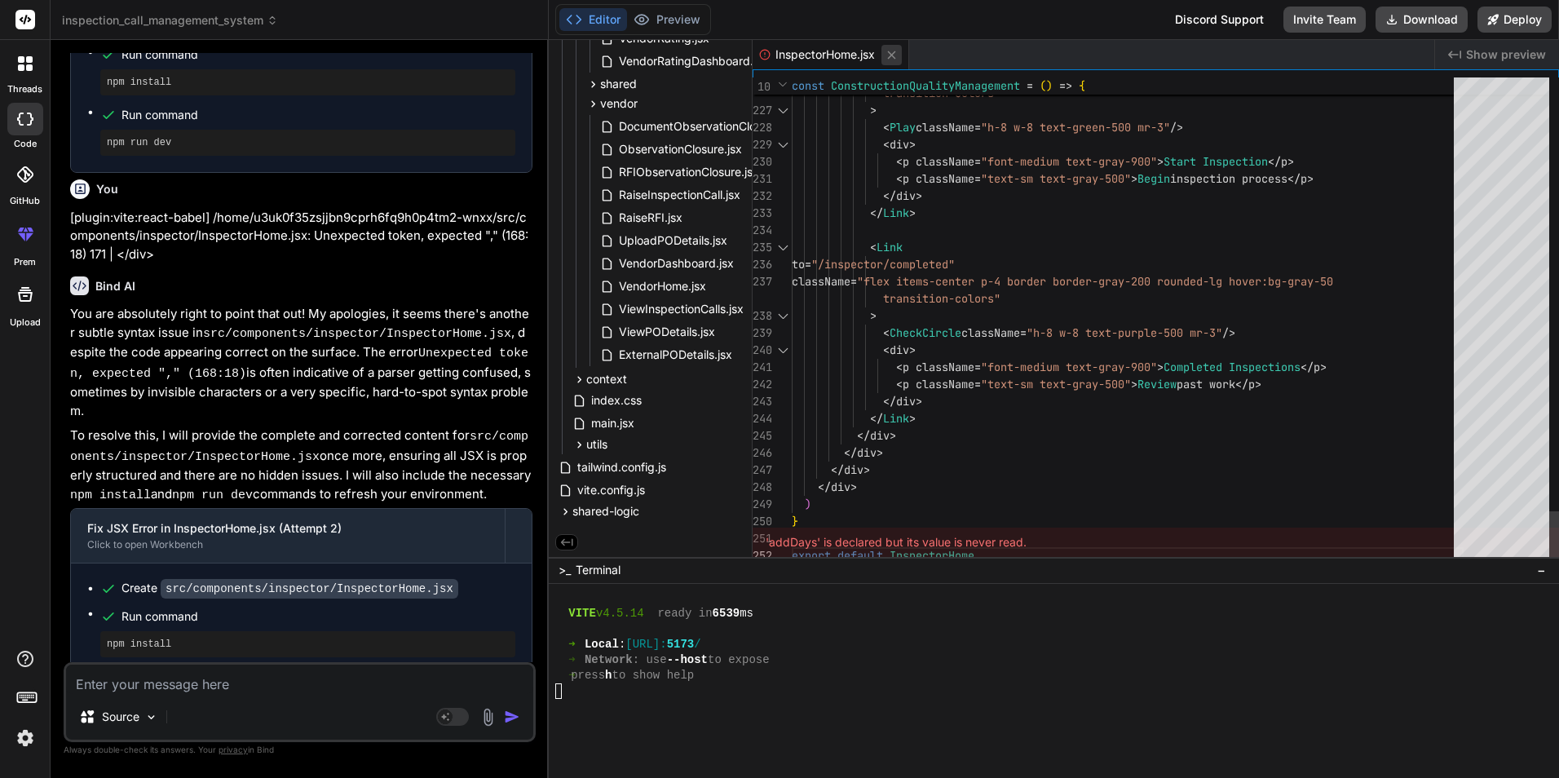
click at [893, 53] on icon at bounding box center [892, 55] width 14 height 14
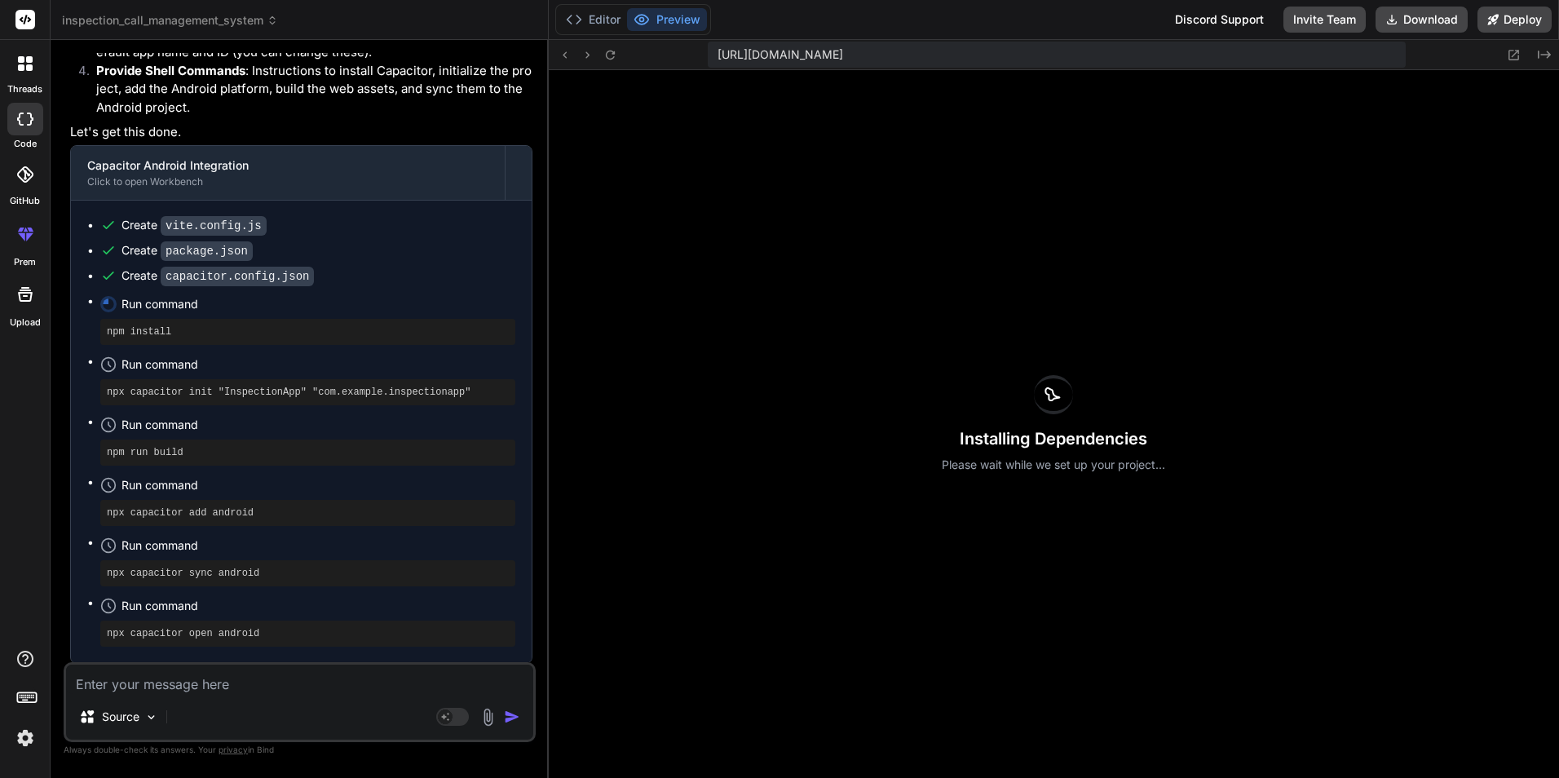
scroll to position [18590, 0]
click at [604, 11] on button "Editor" at bounding box center [593, 19] width 68 height 23
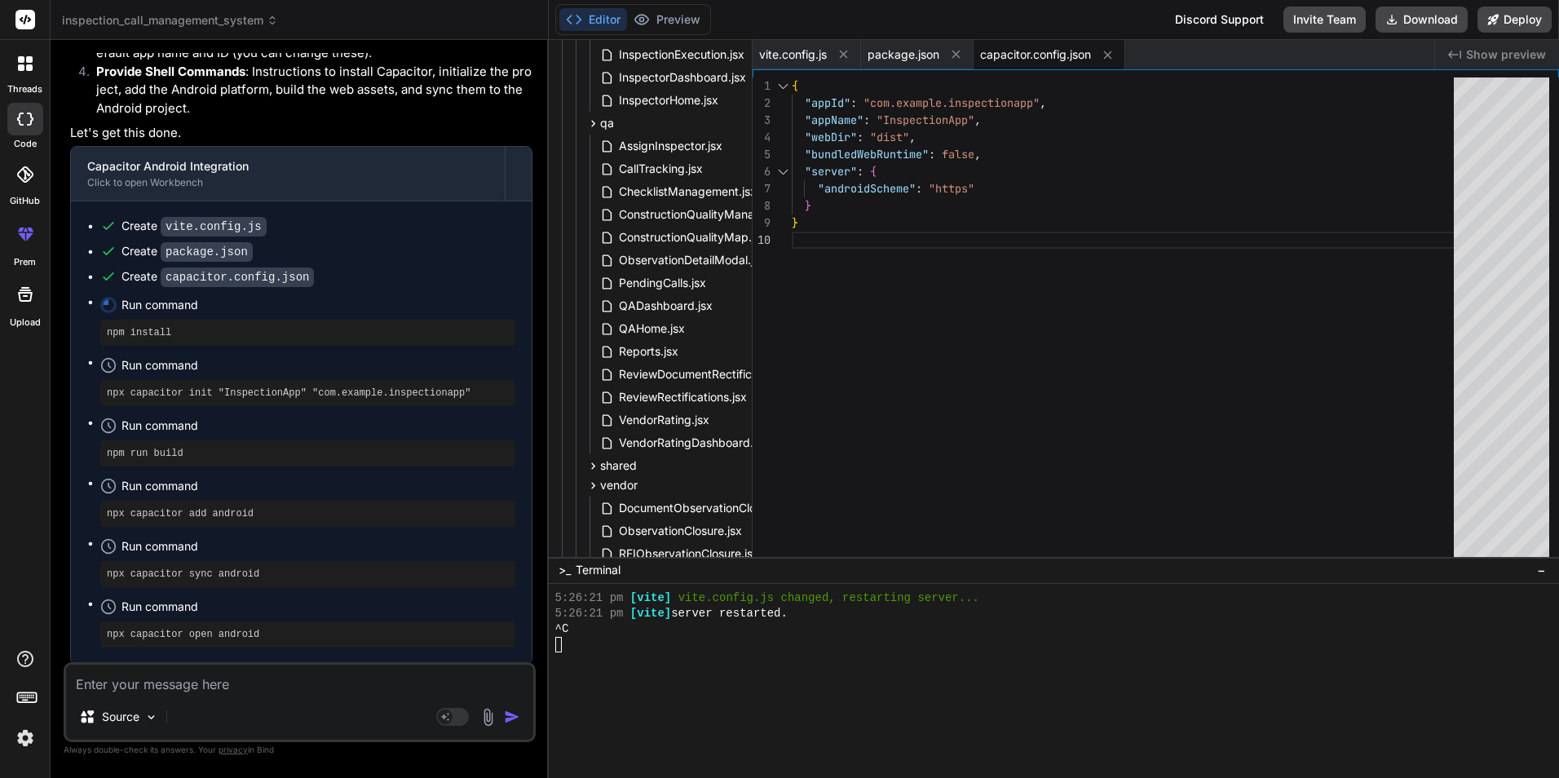
scroll to position [0, 0]
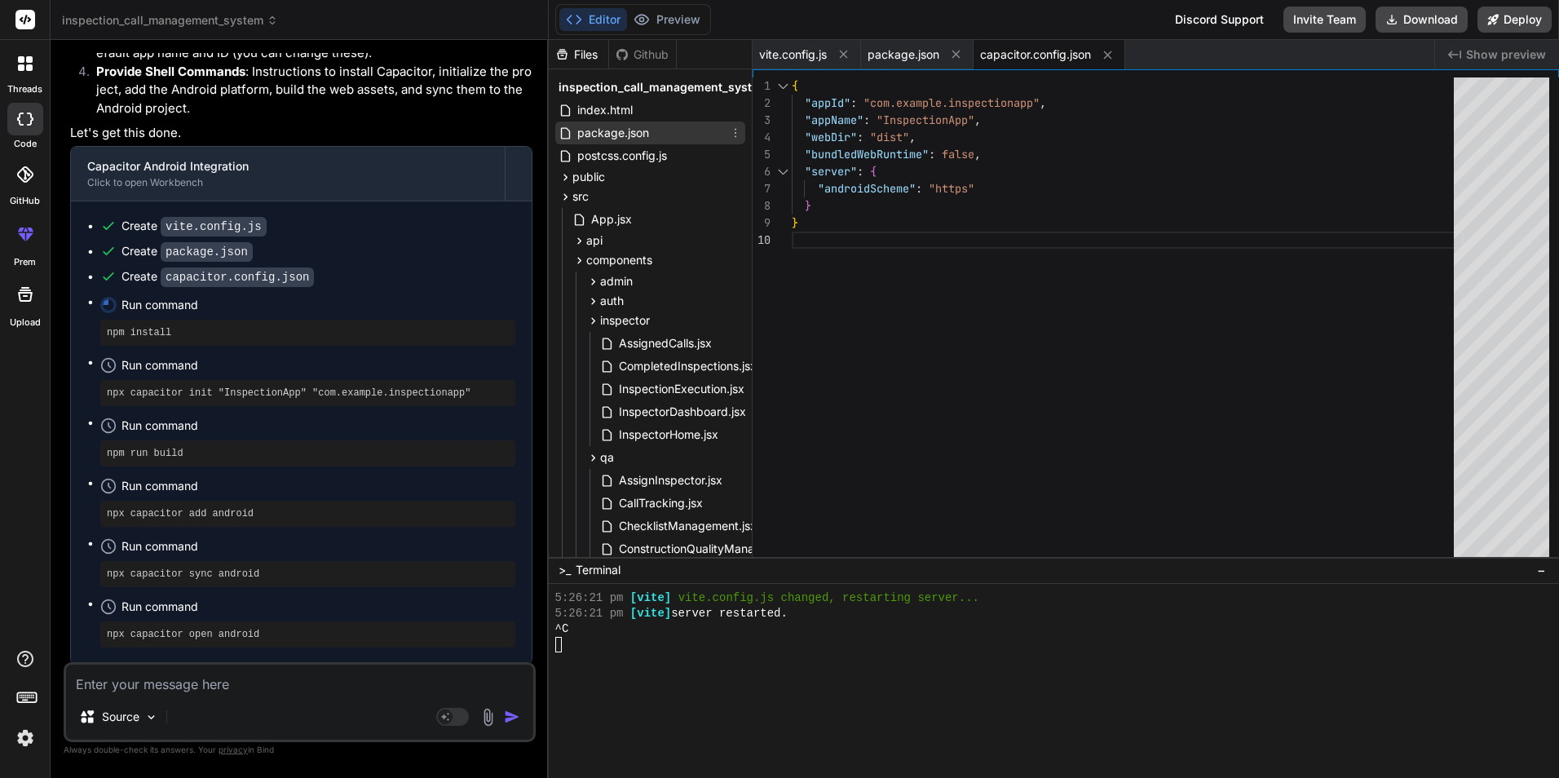
click at [622, 130] on span "package.json" at bounding box center [613, 133] width 75 height 20
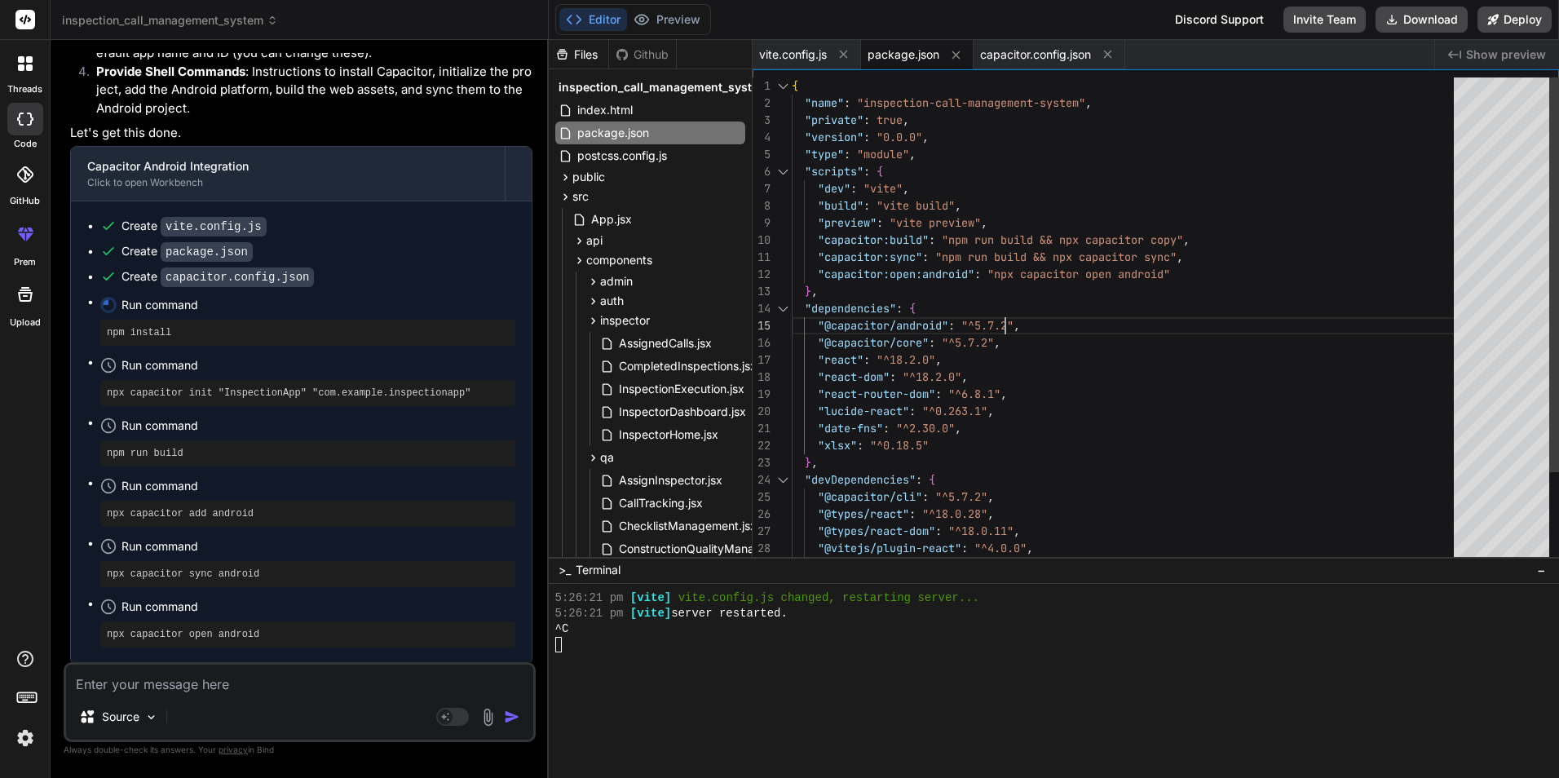
click at [1108, 322] on div "{ "name" : "inspection-call-management-system" , "private" : true , "version" :…" at bounding box center [1128, 376] width 672 height 599
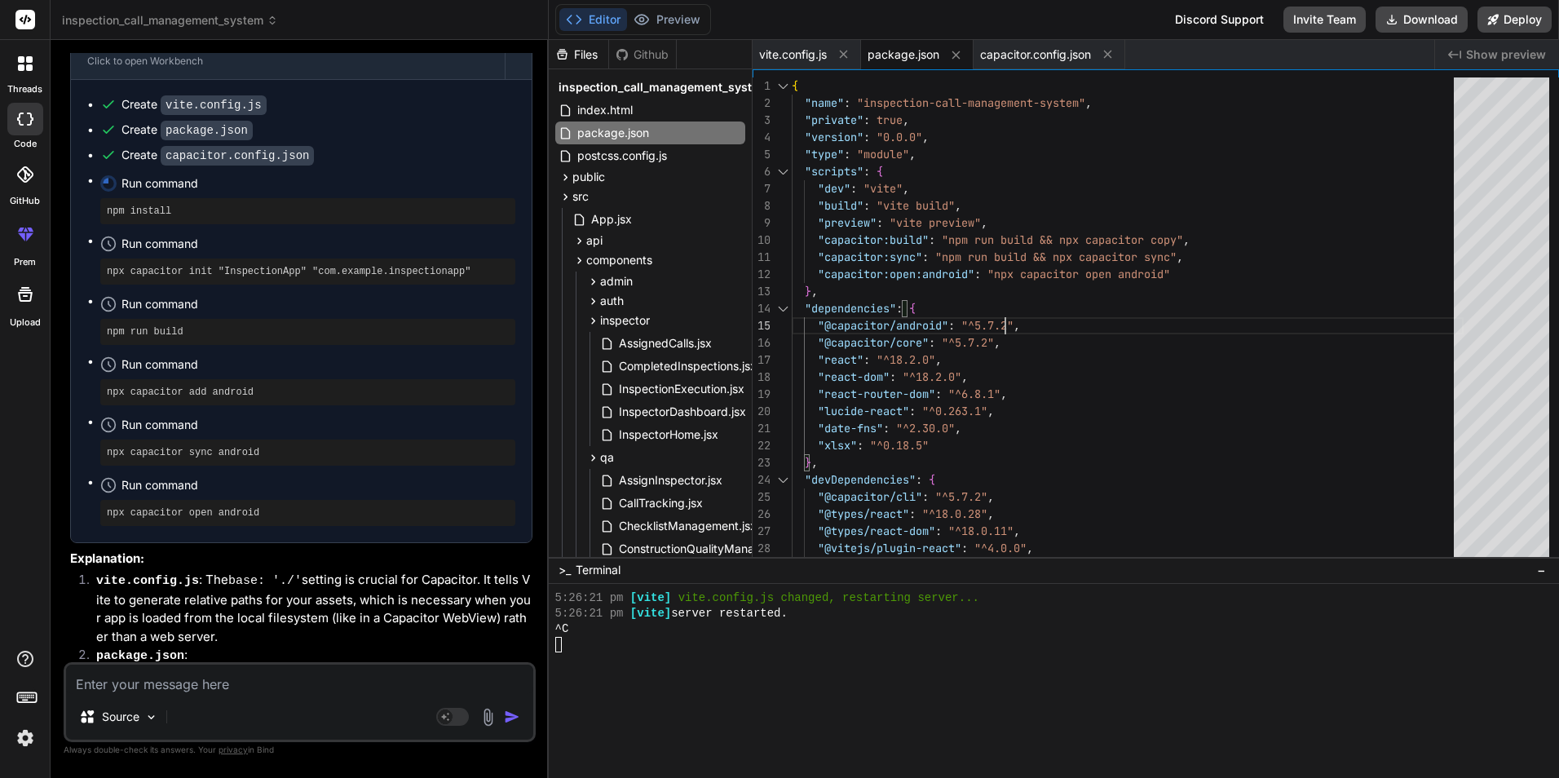
scroll to position [18835, 0]
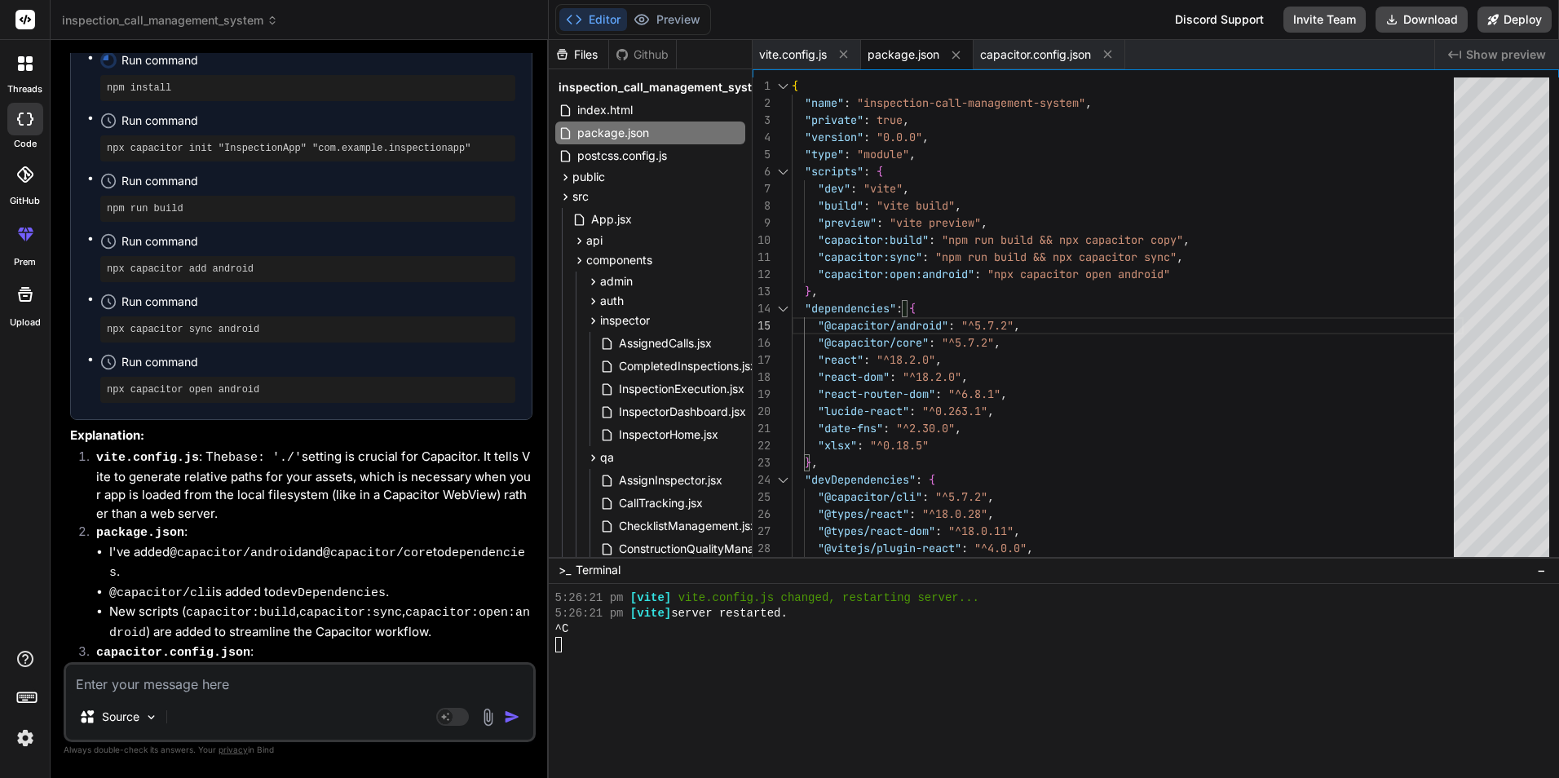
click at [190, 678] on textarea at bounding box center [299, 679] width 467 height 29
click at [243, 686] on textarea "but screen and all not fixed to mobile" at bounding box center [299, 679] width 467 height 29
click at [326, 689] on textarea "but screen and all not fixed to mobile" at bounding box center [299, 679] width 467 height 29
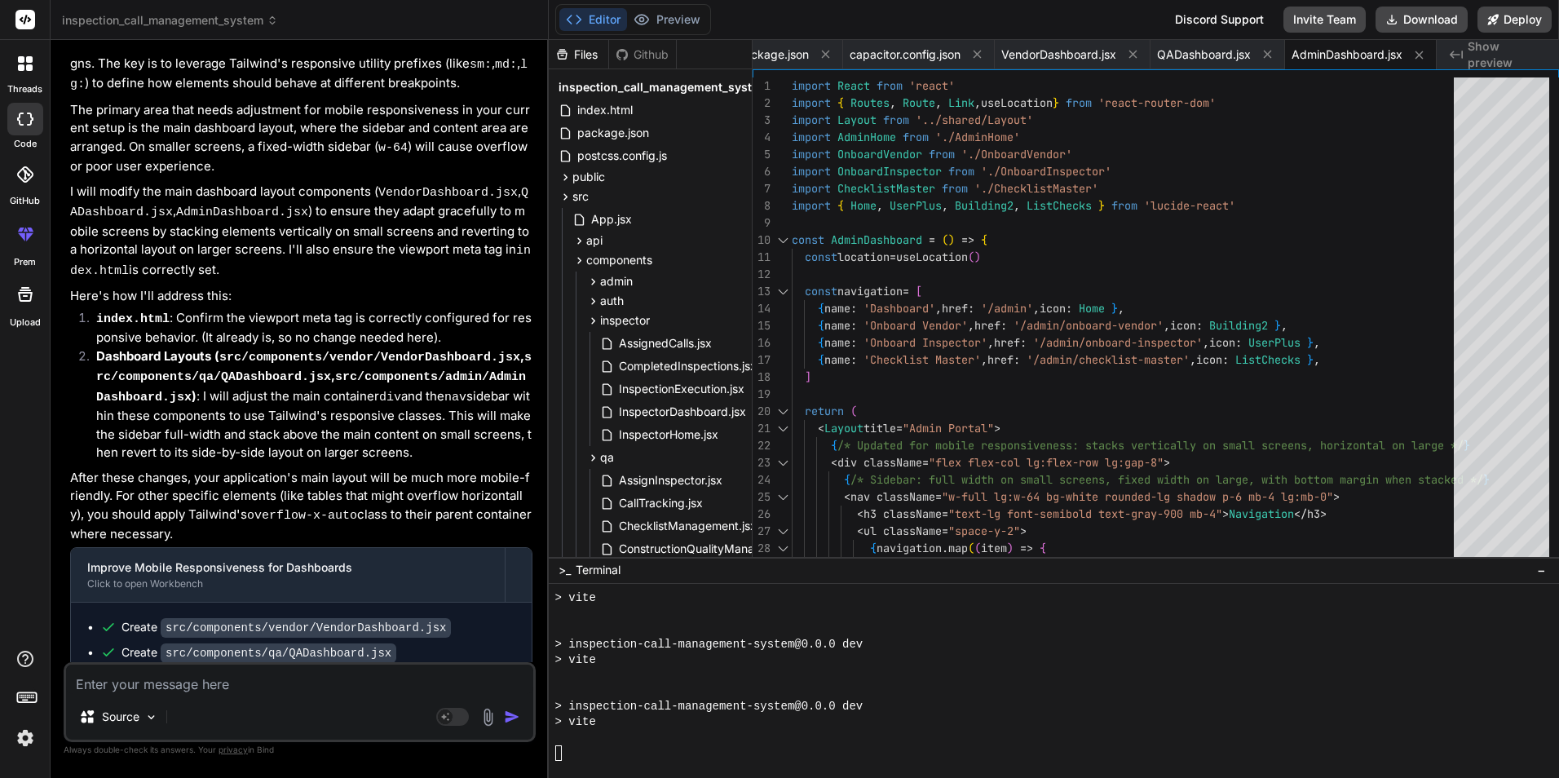
scroll to position [1302, 0]
click at [201, 686] on textarea at bounding box center [299, 679] width 467 height 29
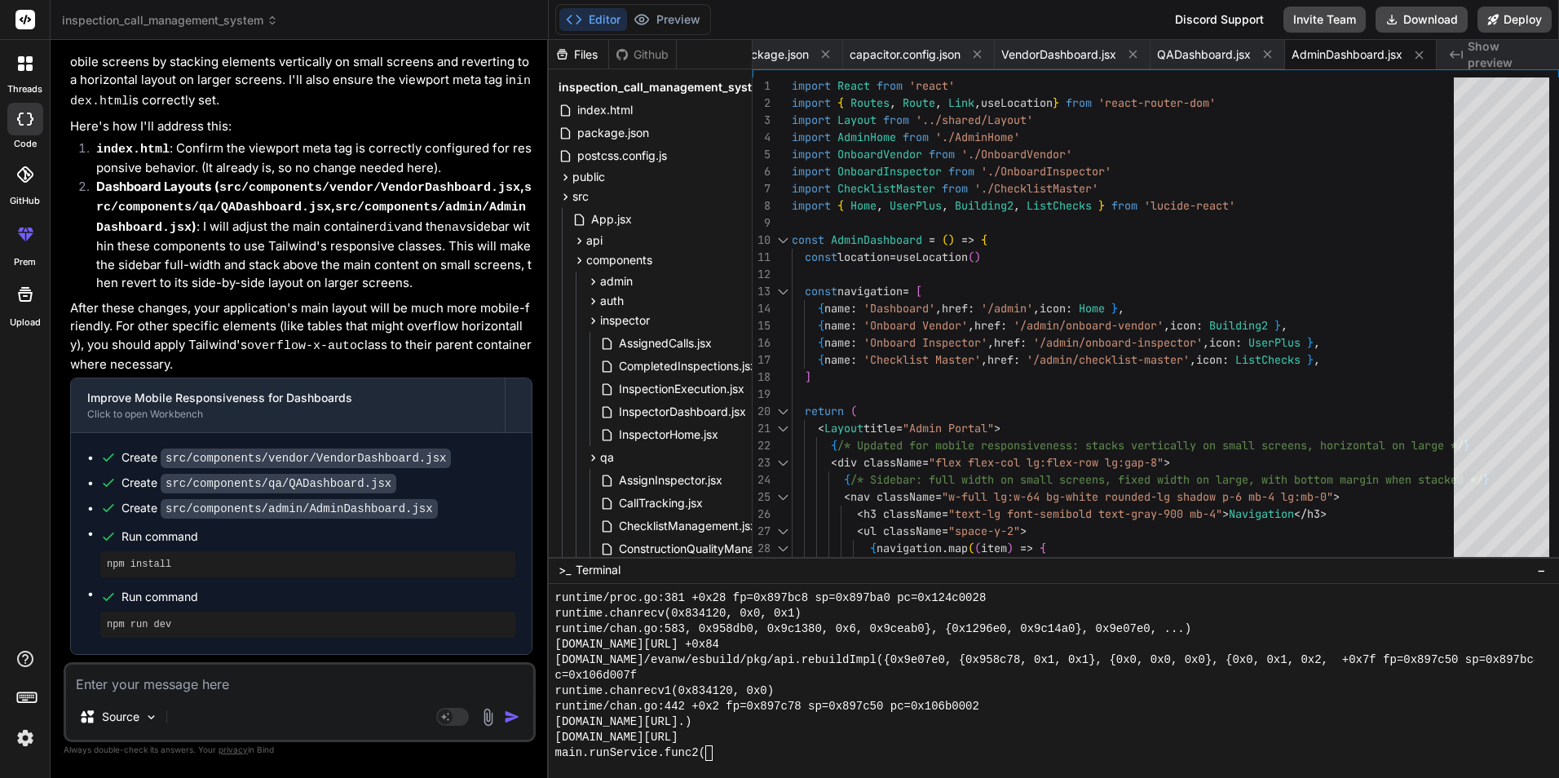
scroll to position [3424, 0]
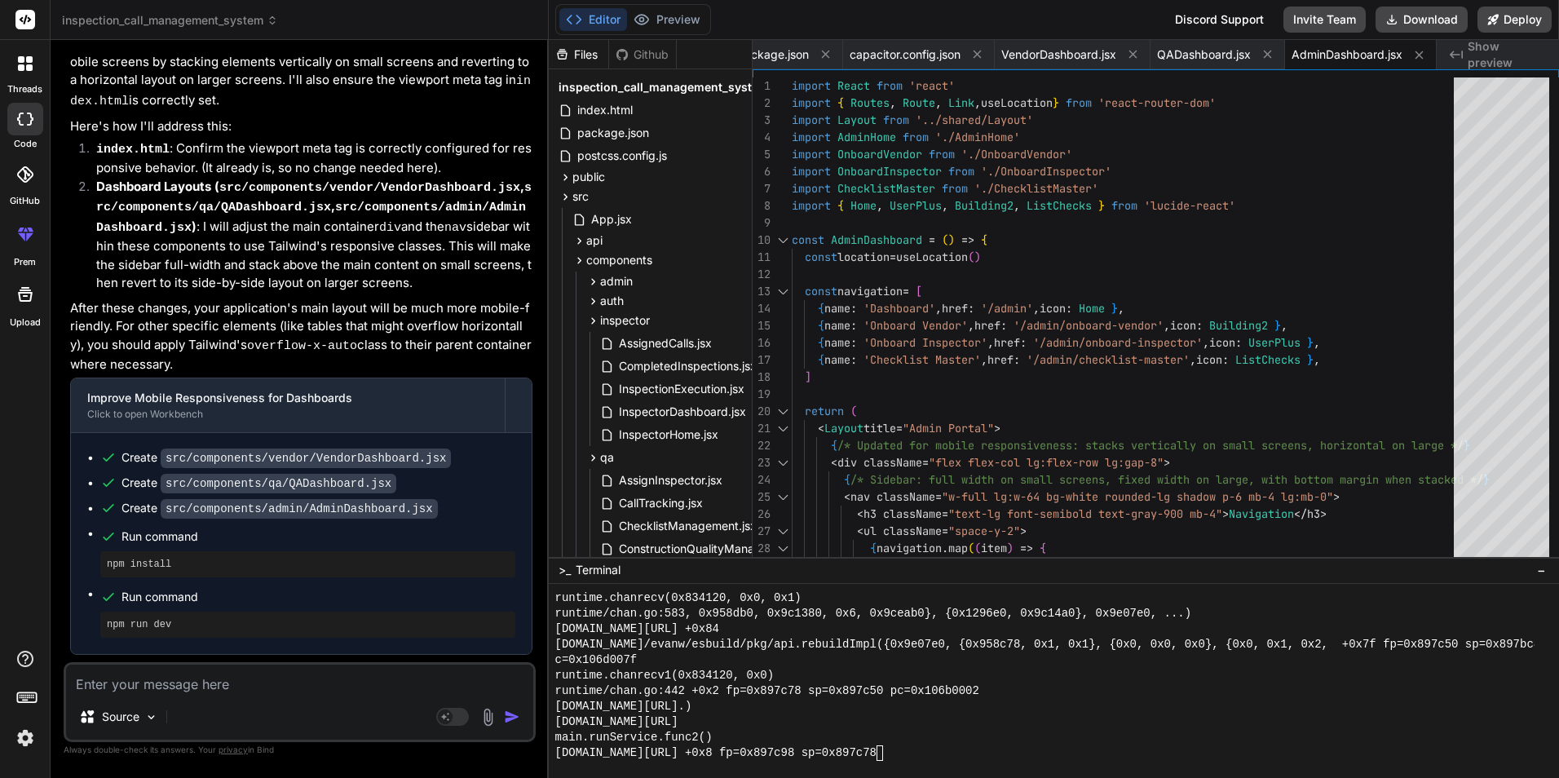
click at [1105, 694] on div "runtime/chan.go:442 +0x2 fp=0x897c78 sp=0x897c50 pc=0x106b0002" at bounding box center [1044, 690] width 979 height 15
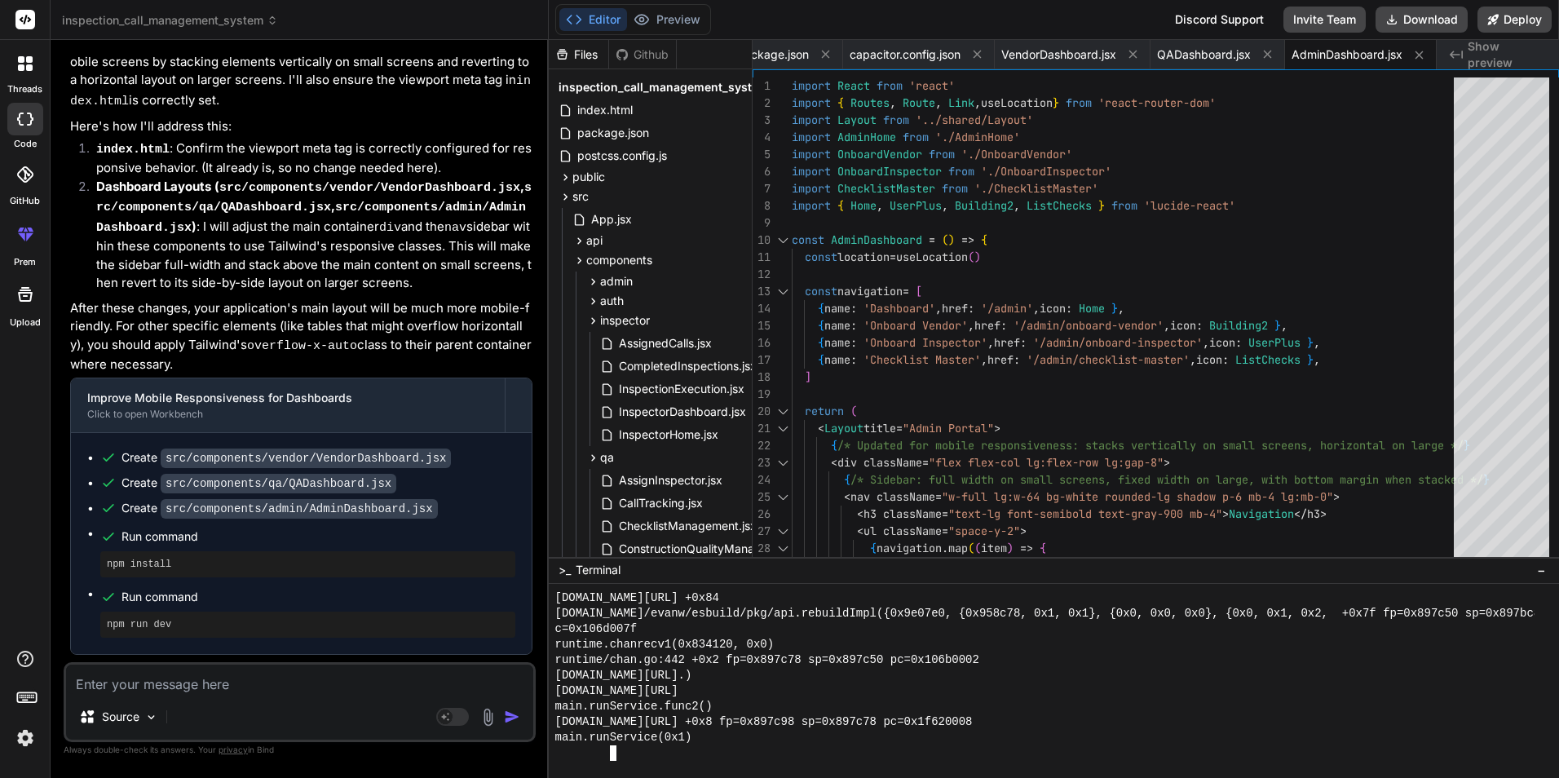
scroll to position [3455, 0]
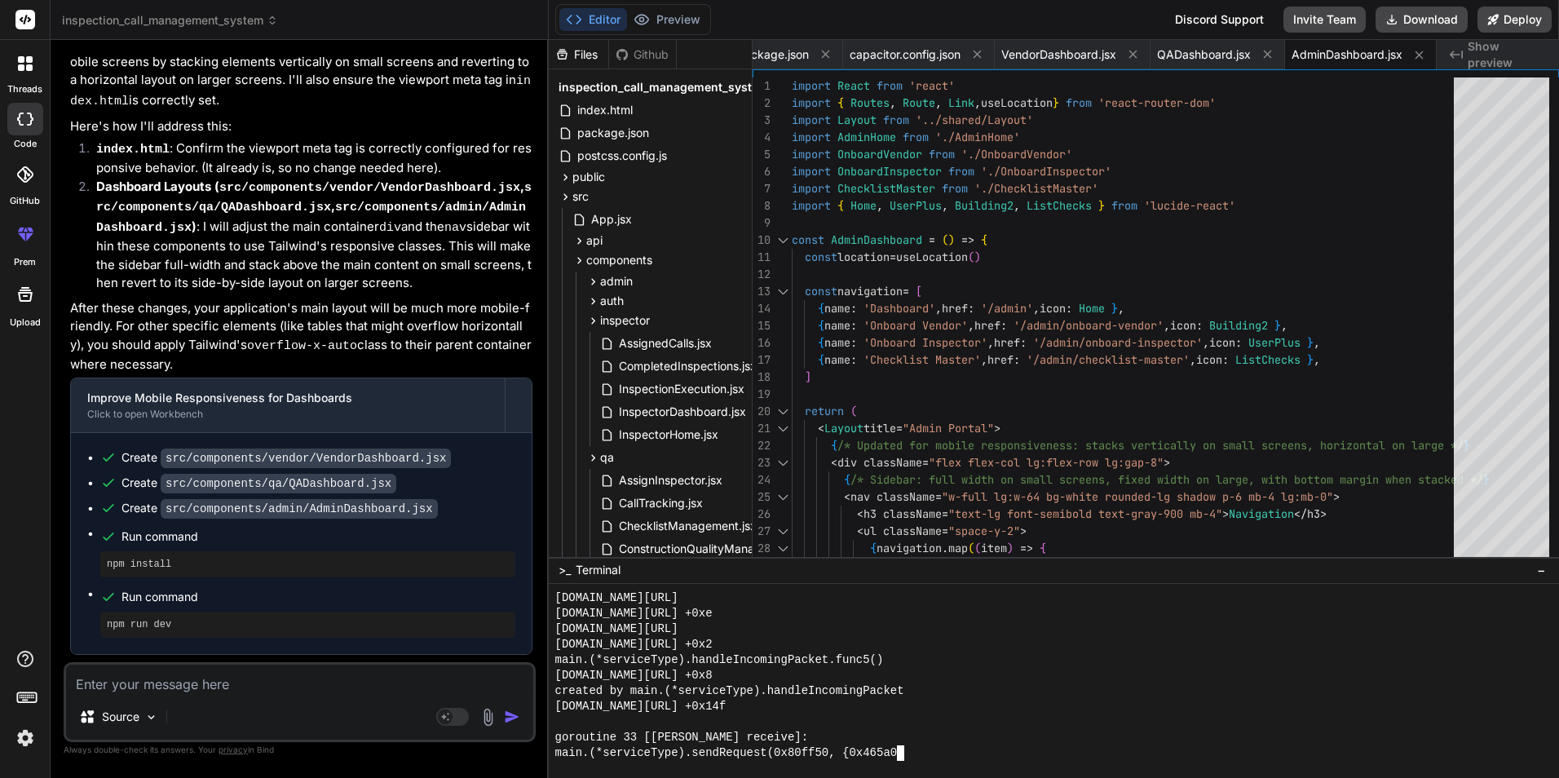
click at [1060, 678] on div "[DOMAIN_NAME][URL] +0x8" at bounding box center [1044, 675] width 979 height 15
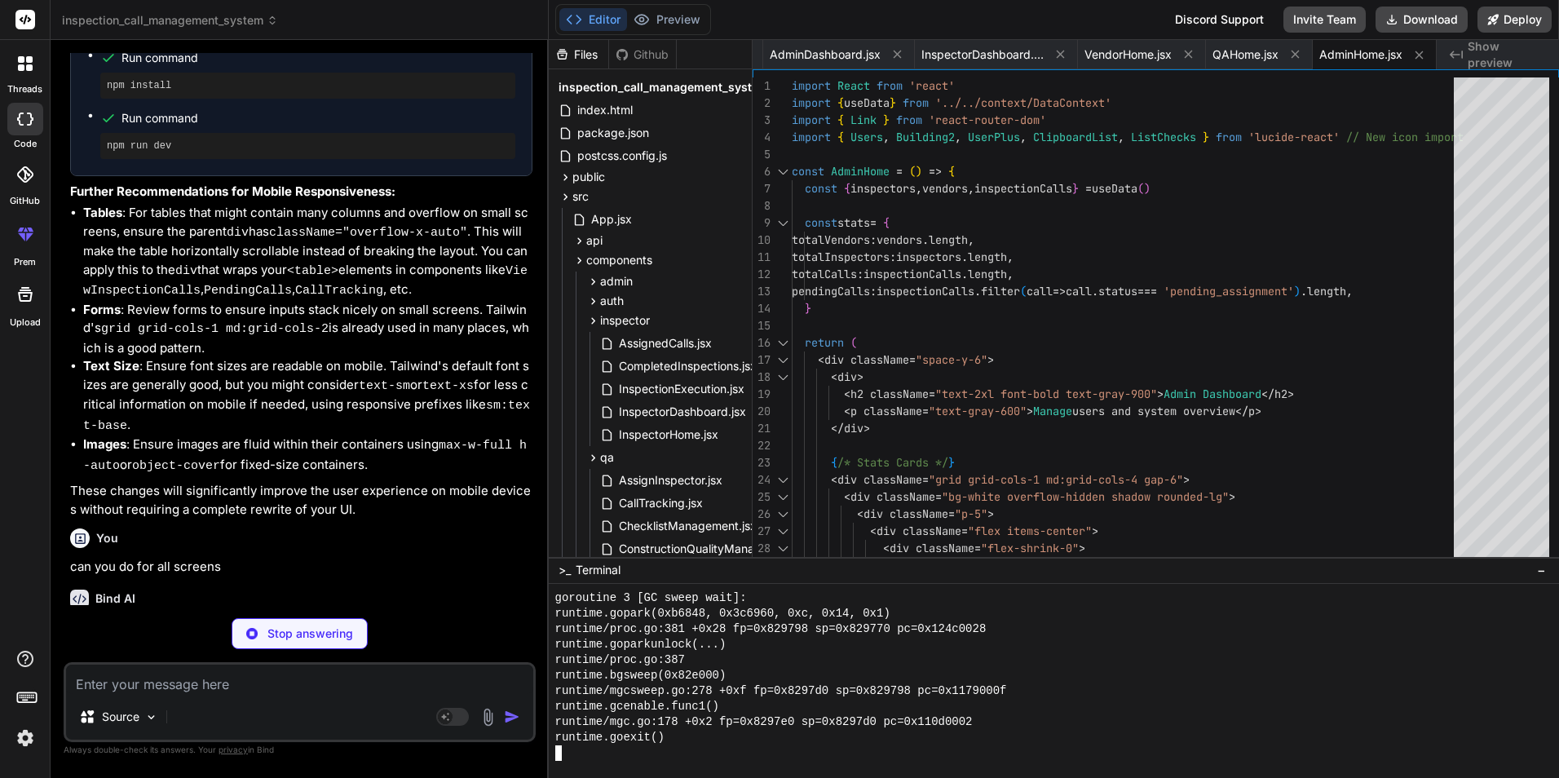
scroll to position [0, 0]
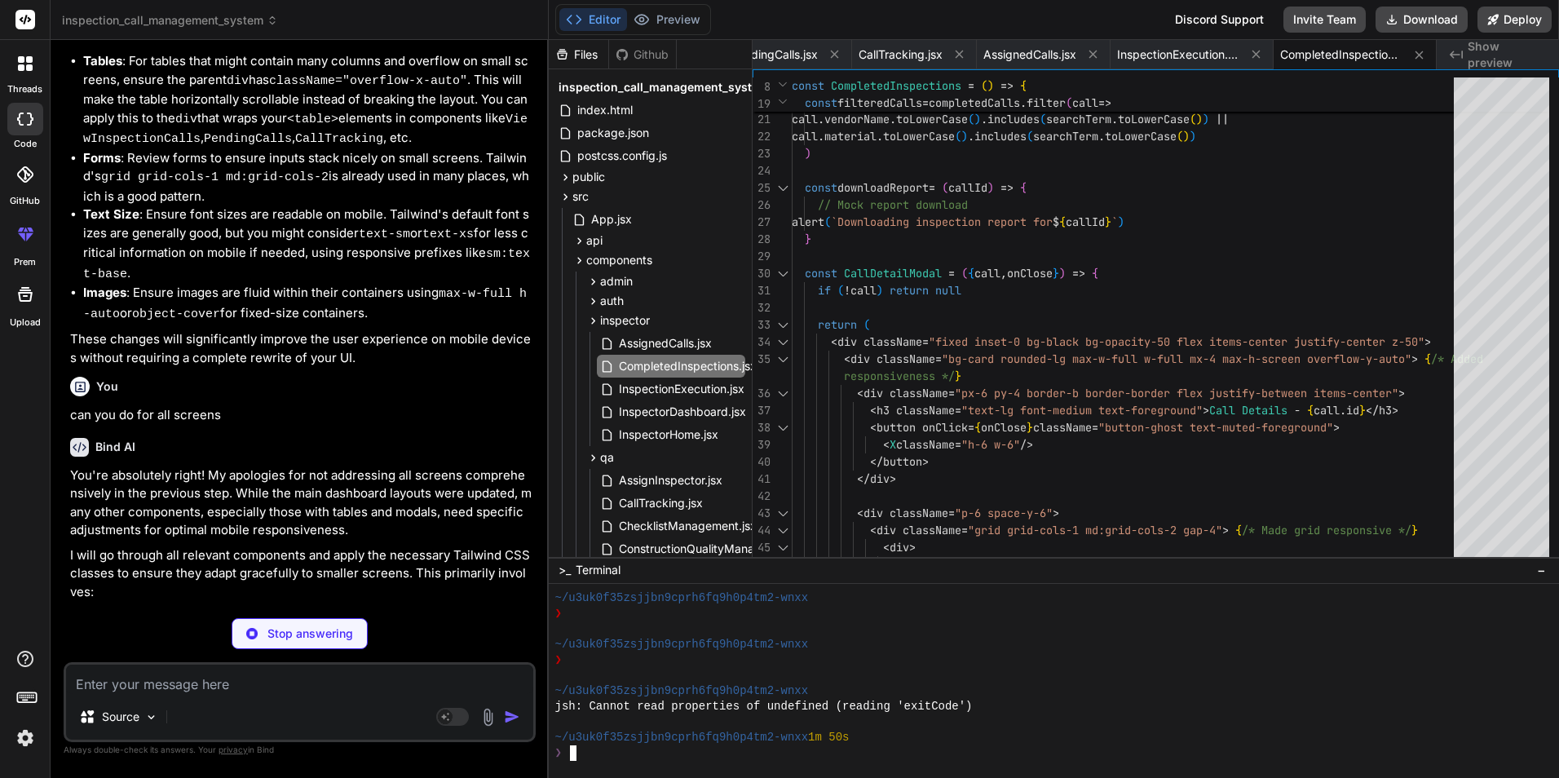
click at [950, 737] on div "~/u3uk0f35zsjjbn9cprh6fq9h0p4tm2-wnxx 1m 50s" at bounding box center [1044, 737] width 979 height 15
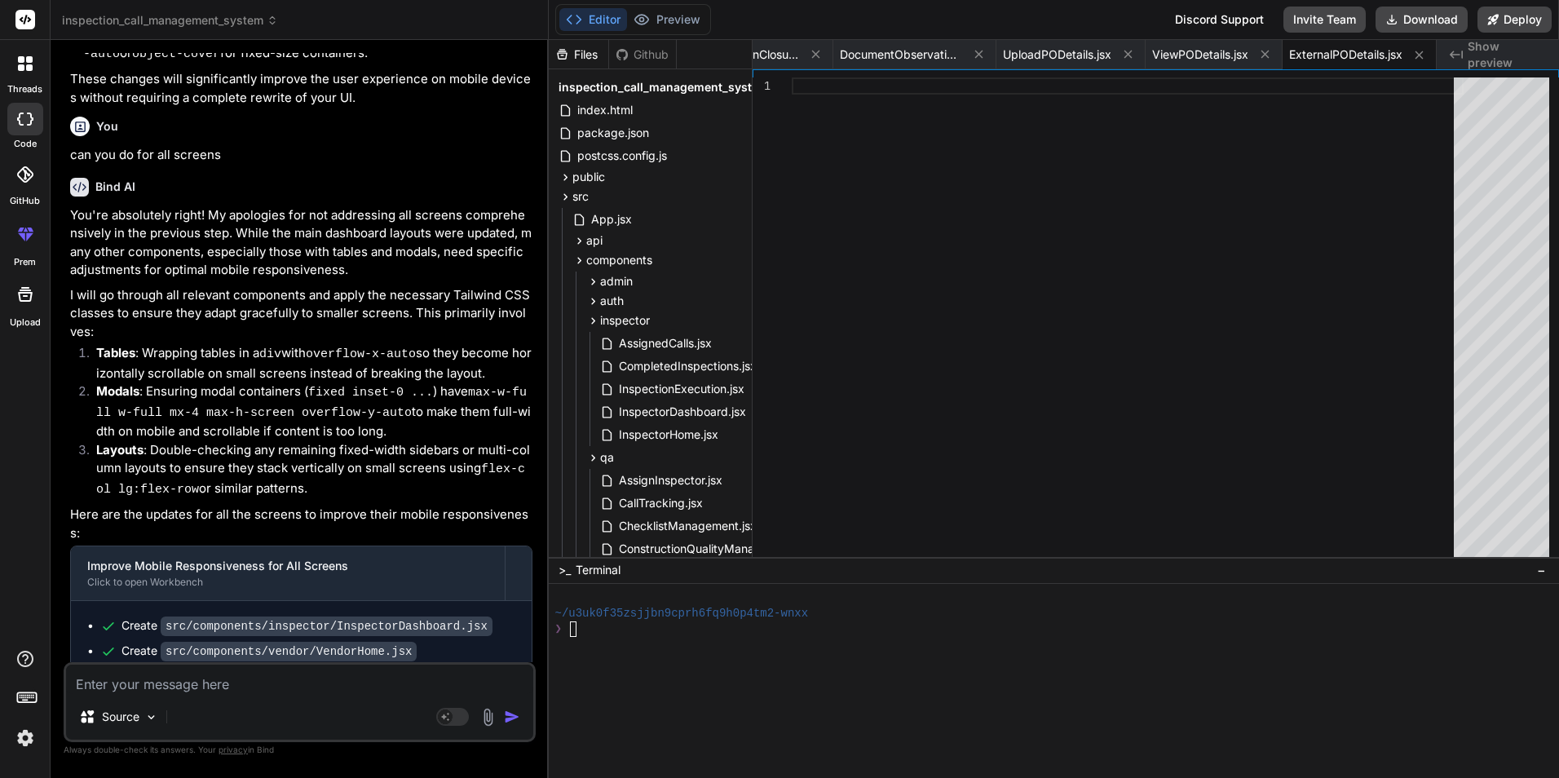
scroll to position [21174, 0]
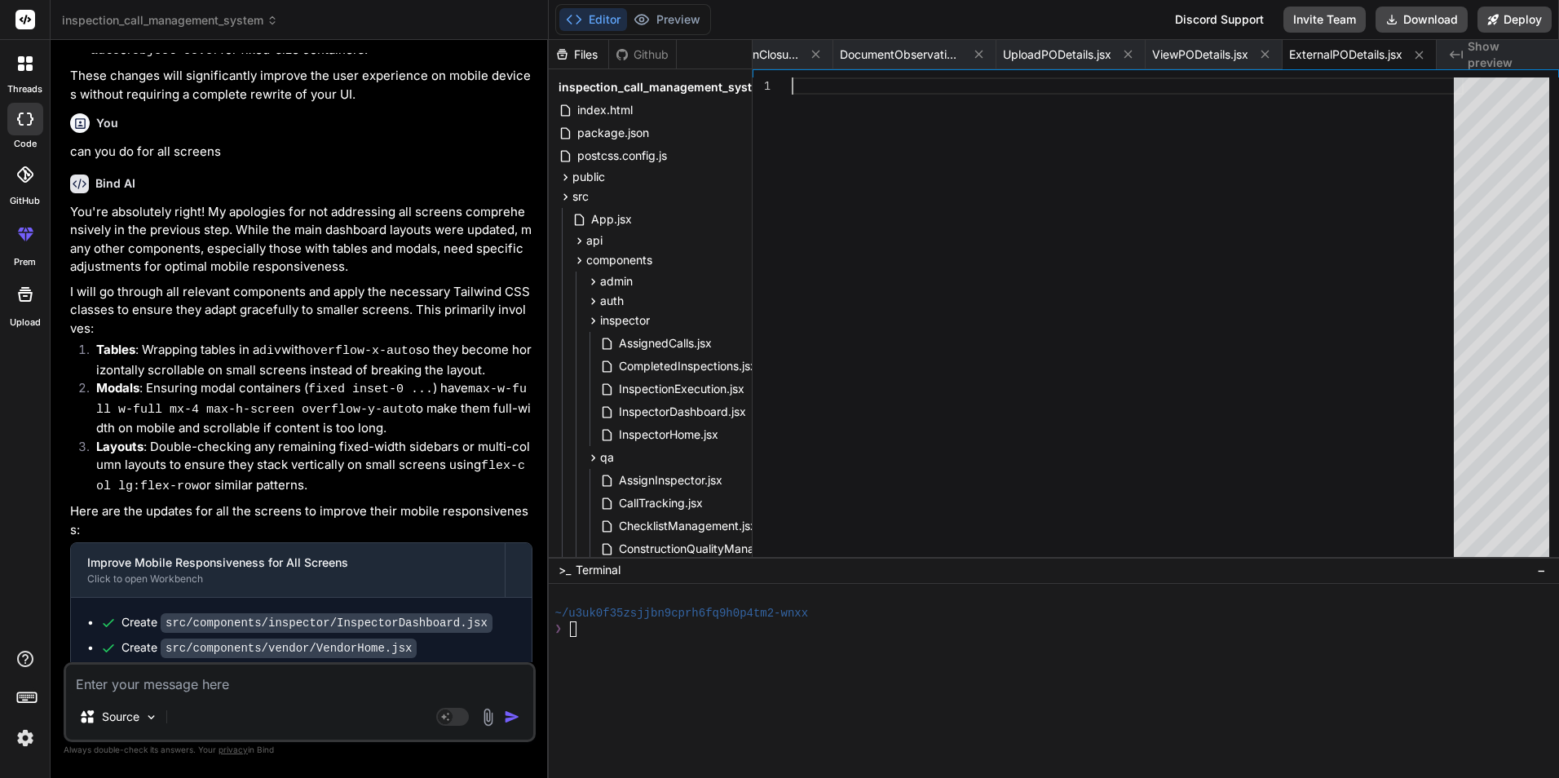
click at [219, 683] on textarea at bounding box center [299, 679] width 467 height 29
paste textarea "This message appears to be truncated. The response may be incomplete."
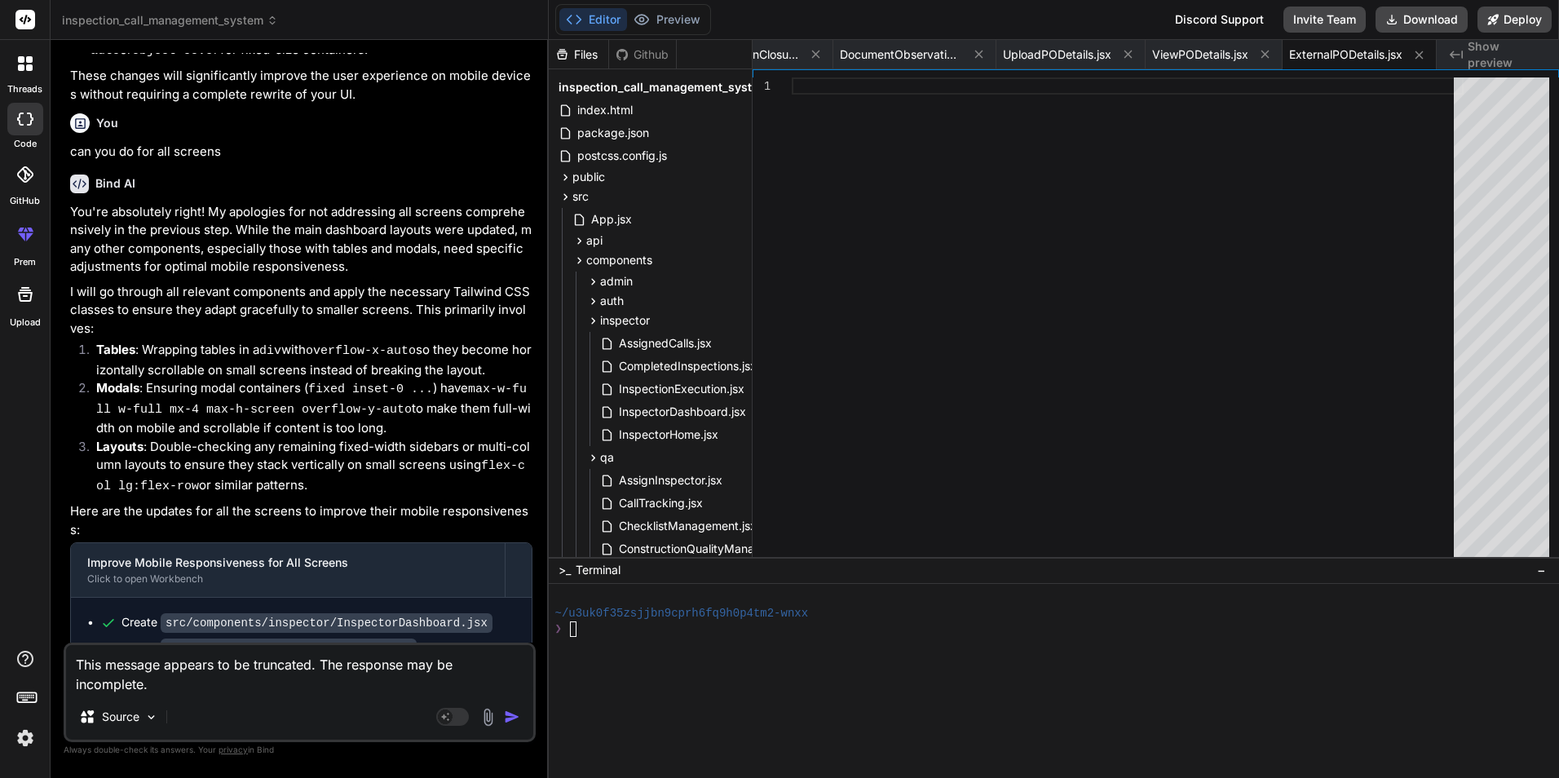
click at [512, 723] on img "button" at bounding box center [512, 717] width 16 height 16
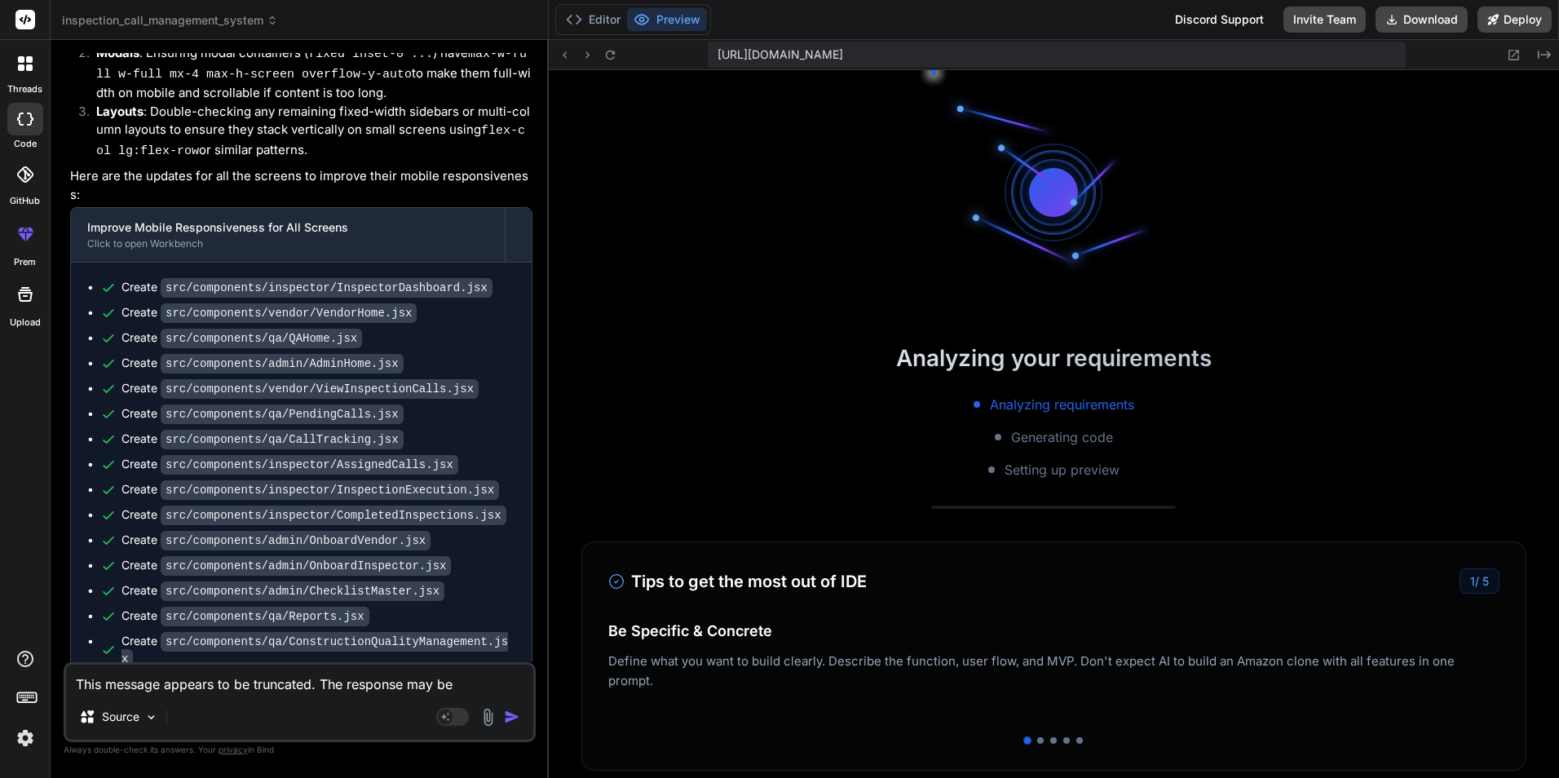
scroll to position [372, 0]
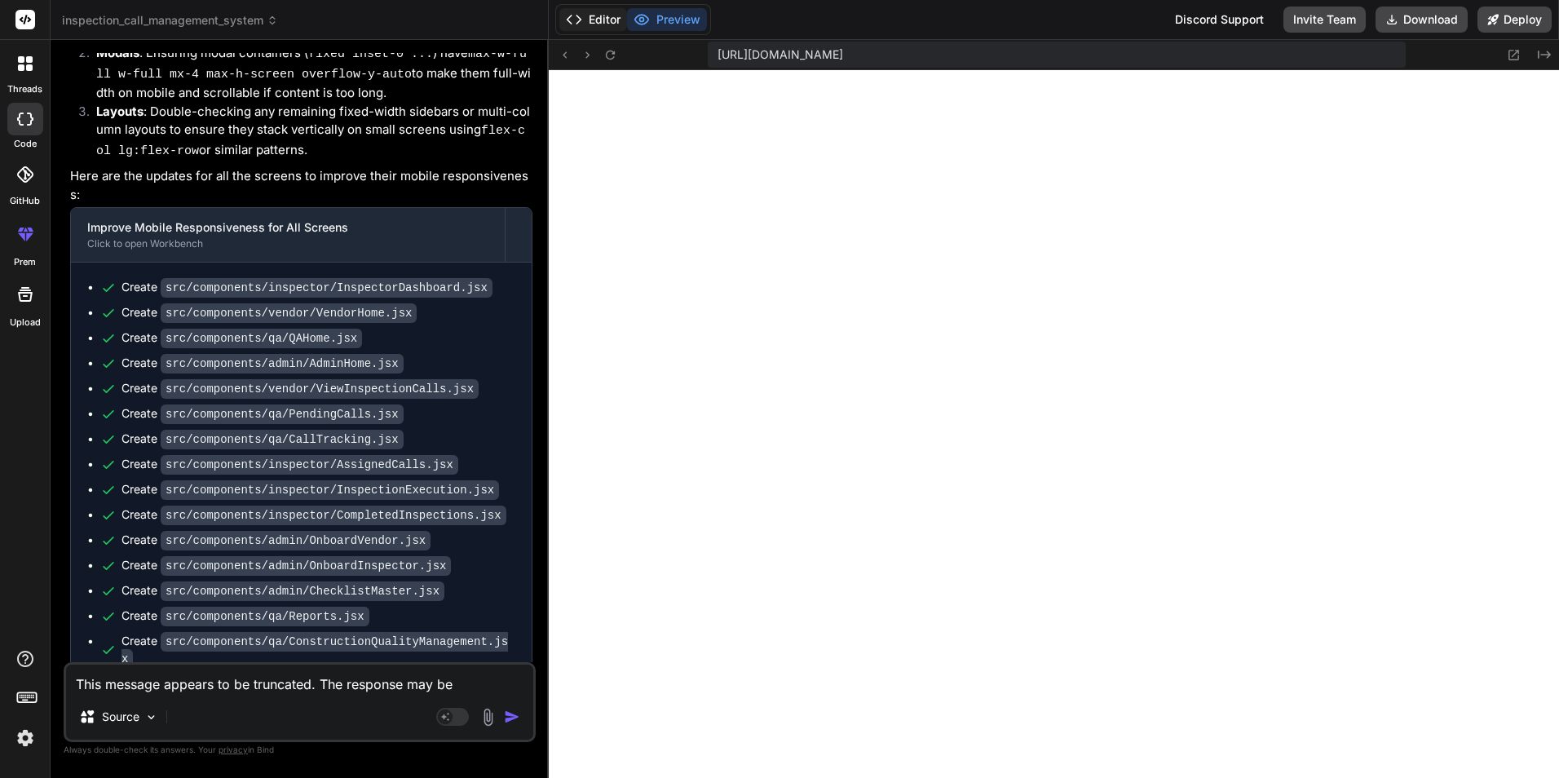
click at [587, 11] on button "Editor" at bounding box center [593, 19] width 68 height 23
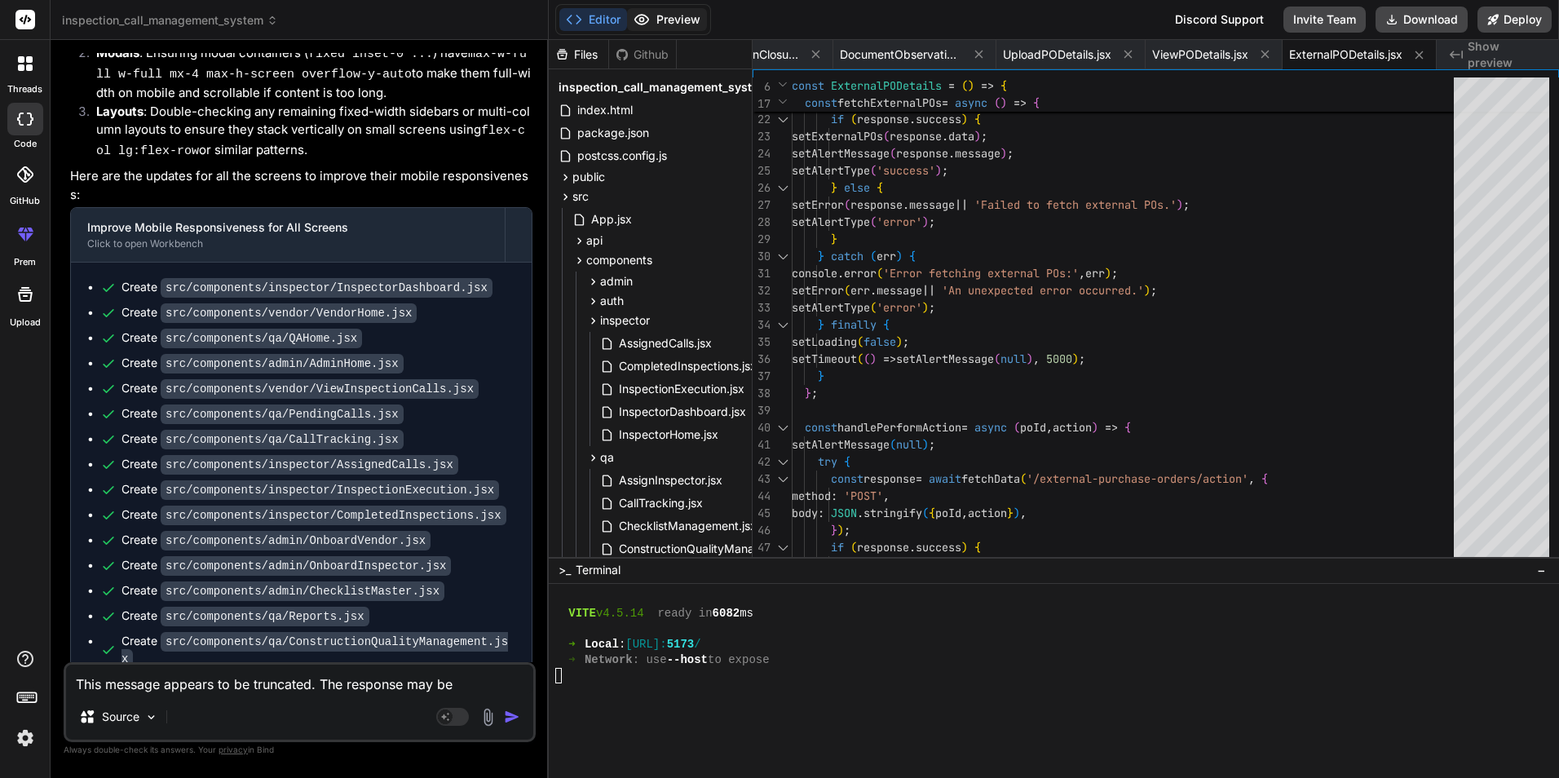
click at [681, 25] on button "Preview" at bounding box center [667, 19] width 80 height 23
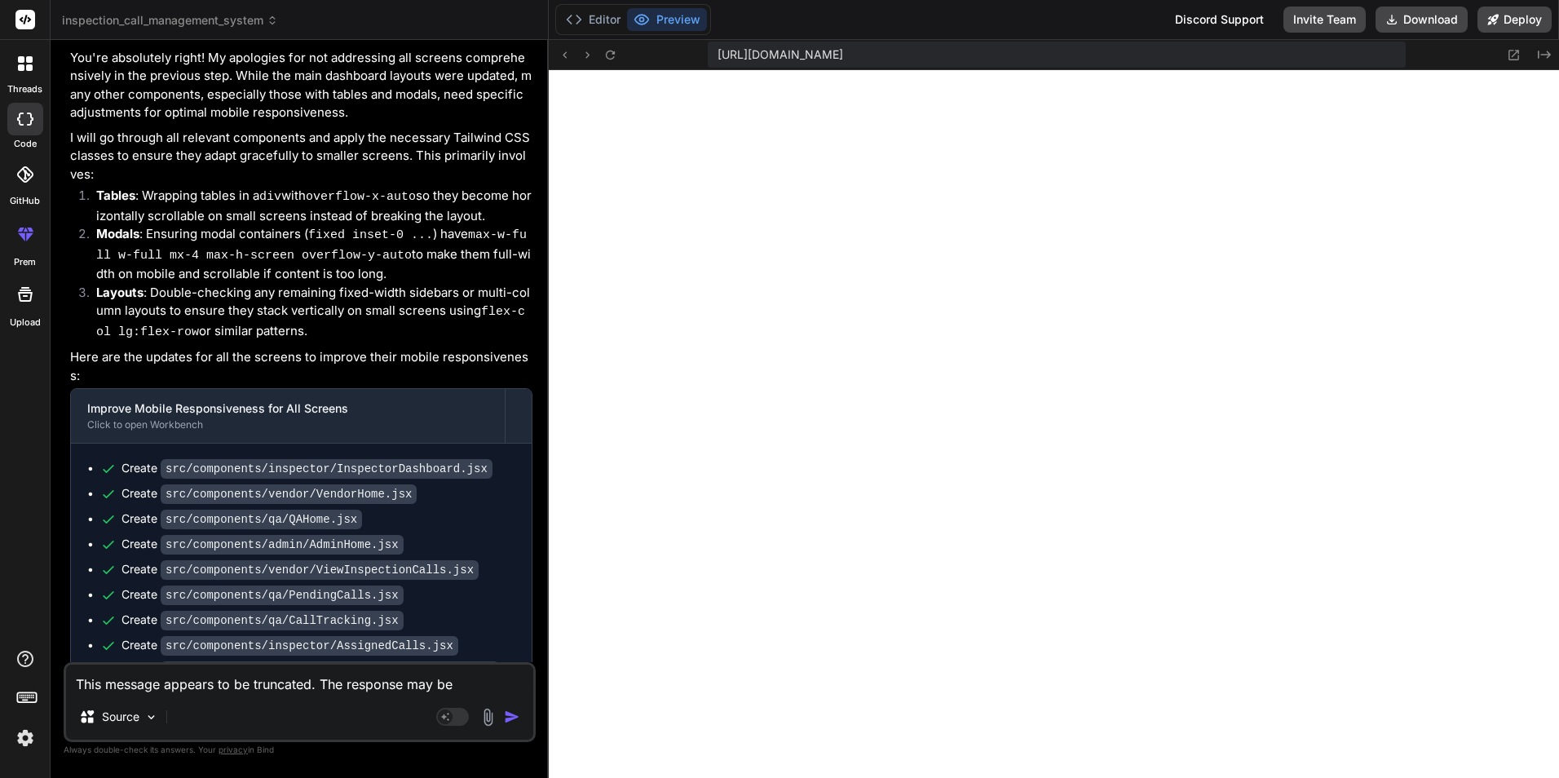
scroll to position [21573, 0]
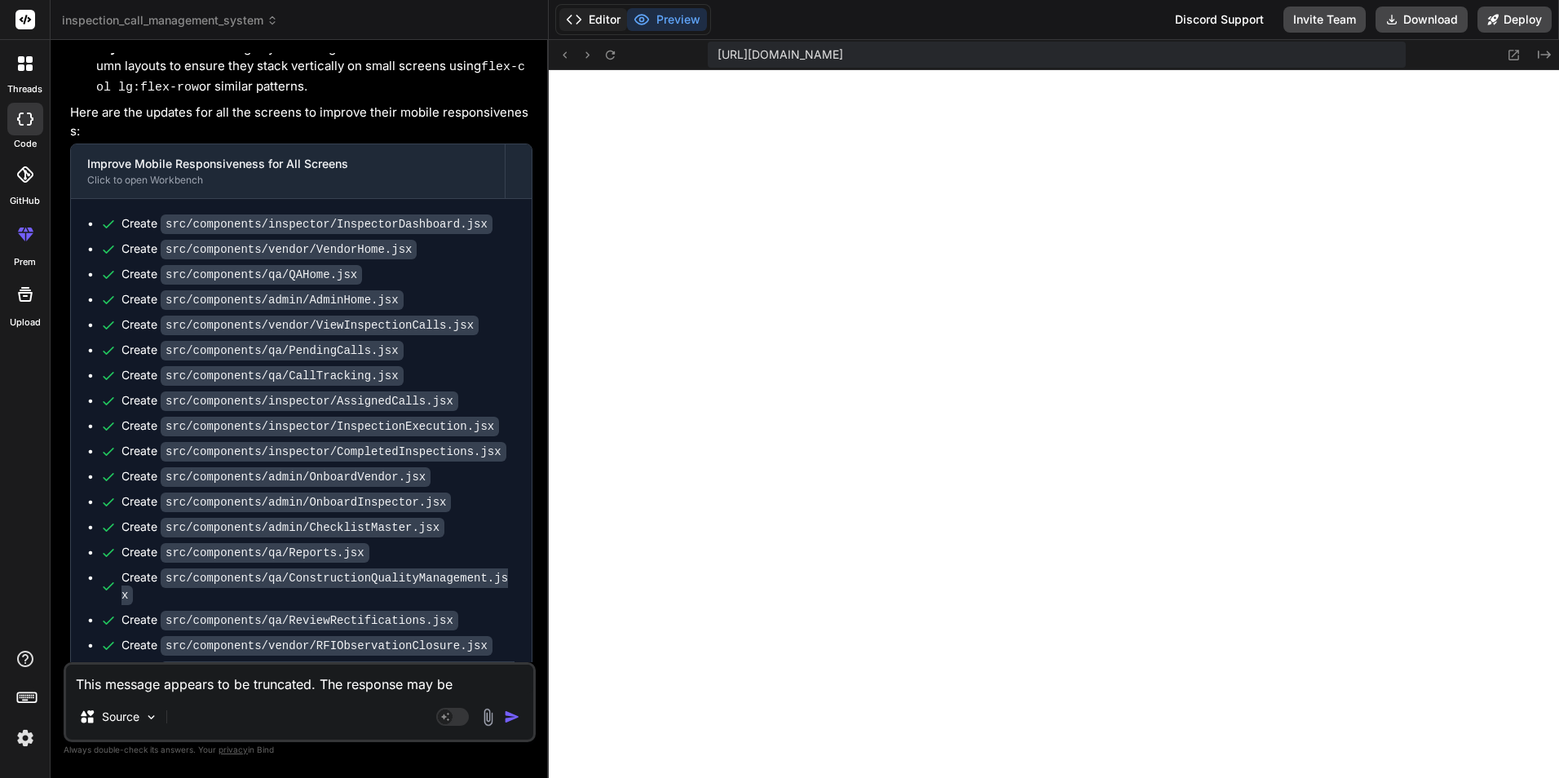
click at [597, 29] on button "Editor" at bounding box center [593, 19] width 68 height 23
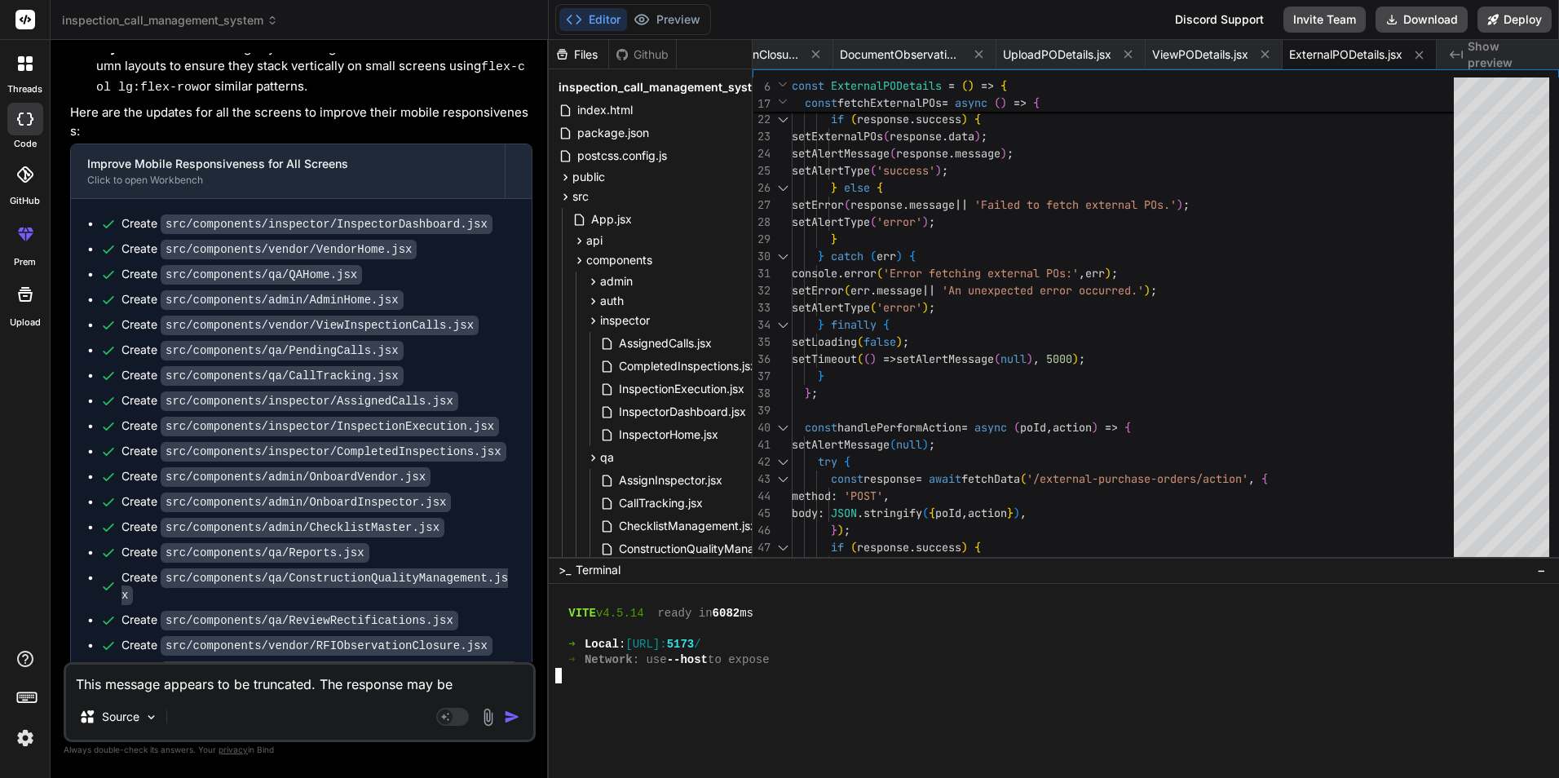
click at [813, 683] on div at bounding box center [1044, 690] width 979 height 15
click at [671, 20] on button "Preview" at bounding box center [667, 19] width 80 height 23
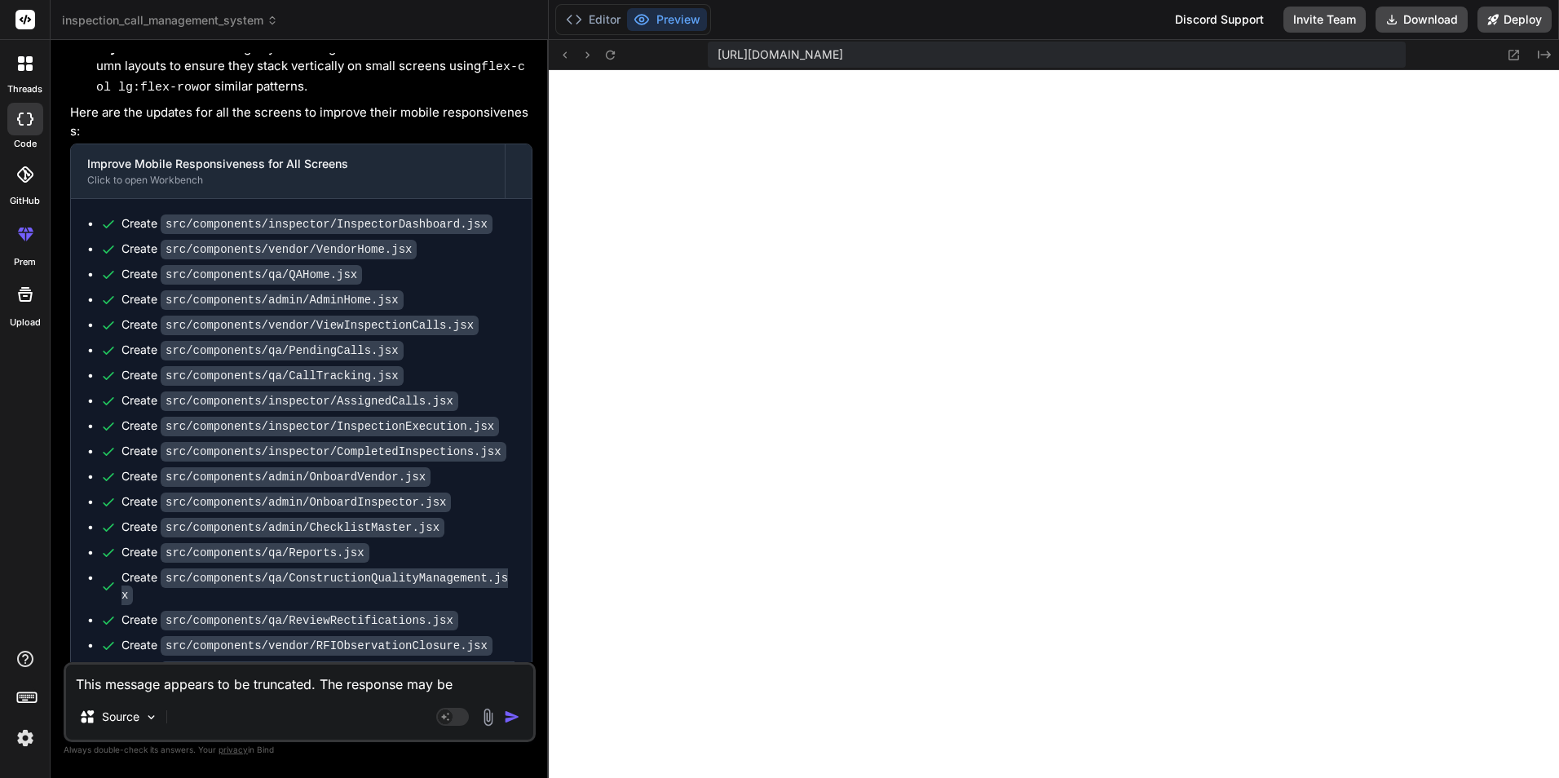
click at [216, 678] on textarea "This message appears to be truncated. The response may be incomplete." at bounding box center [299, 679] width 467 height 29
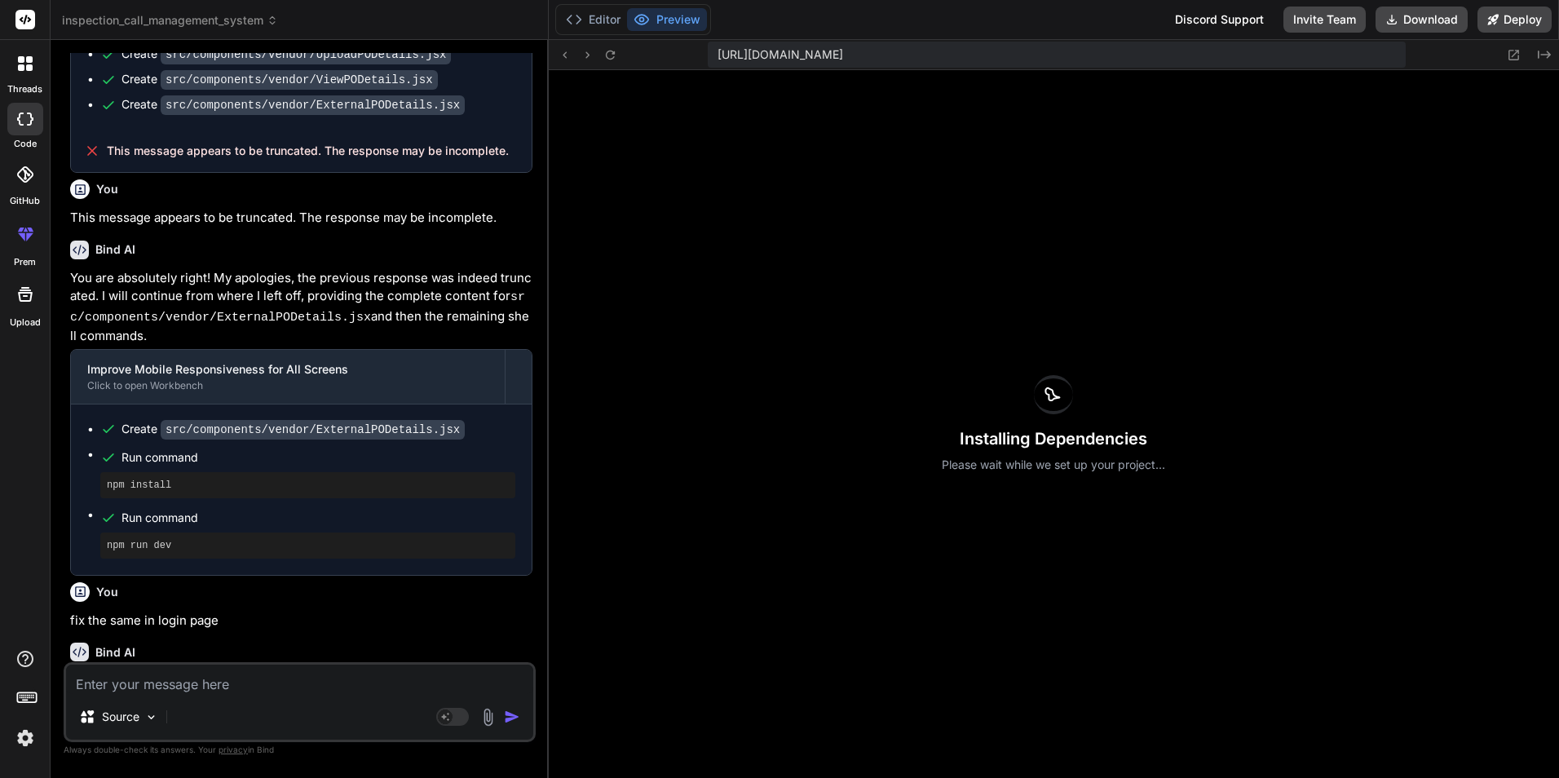
scroll to position [22362, 0]
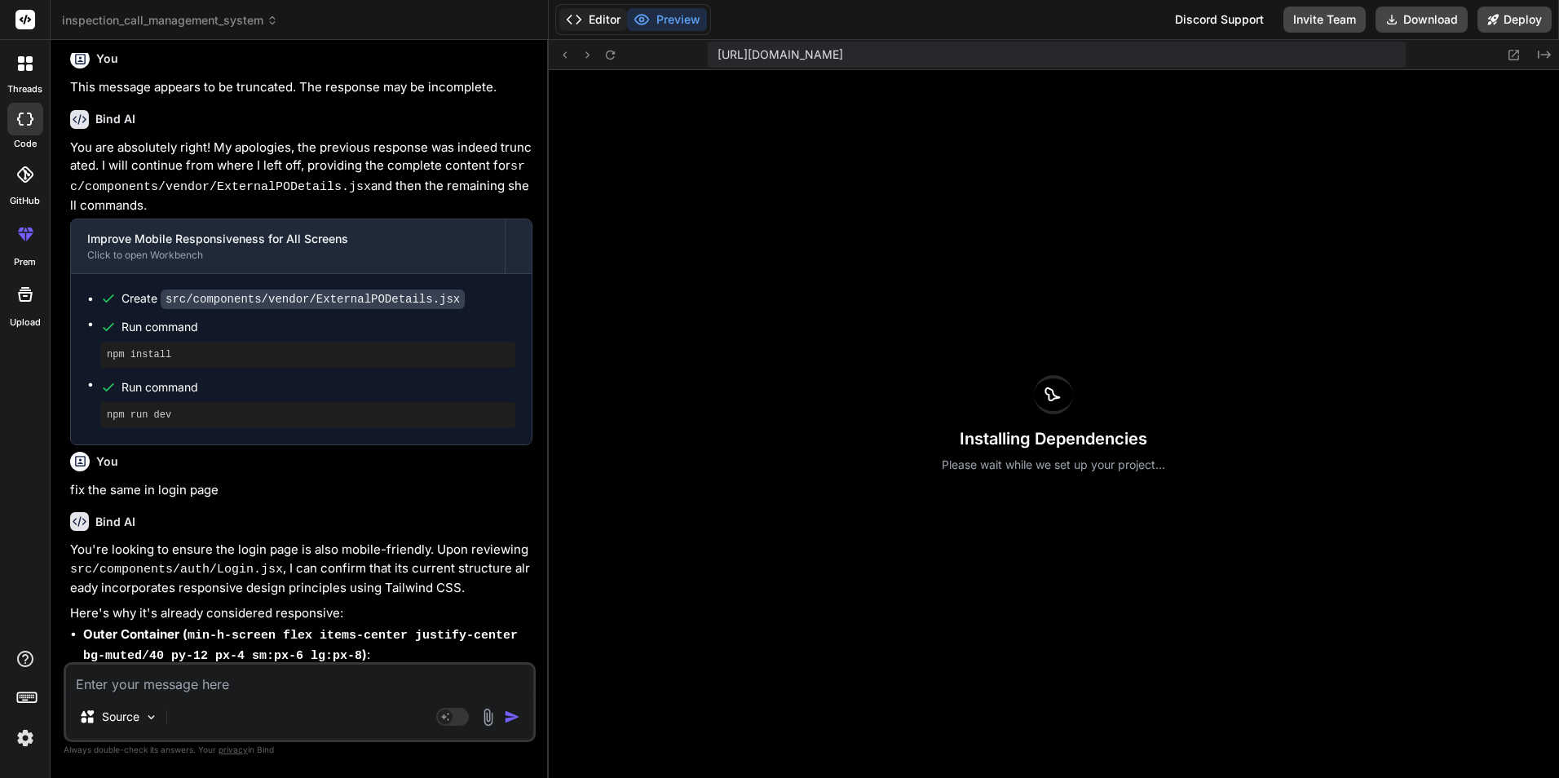
click at [596, 13] on button "Editor" at bounding box center [593, 19] width 68 height 23
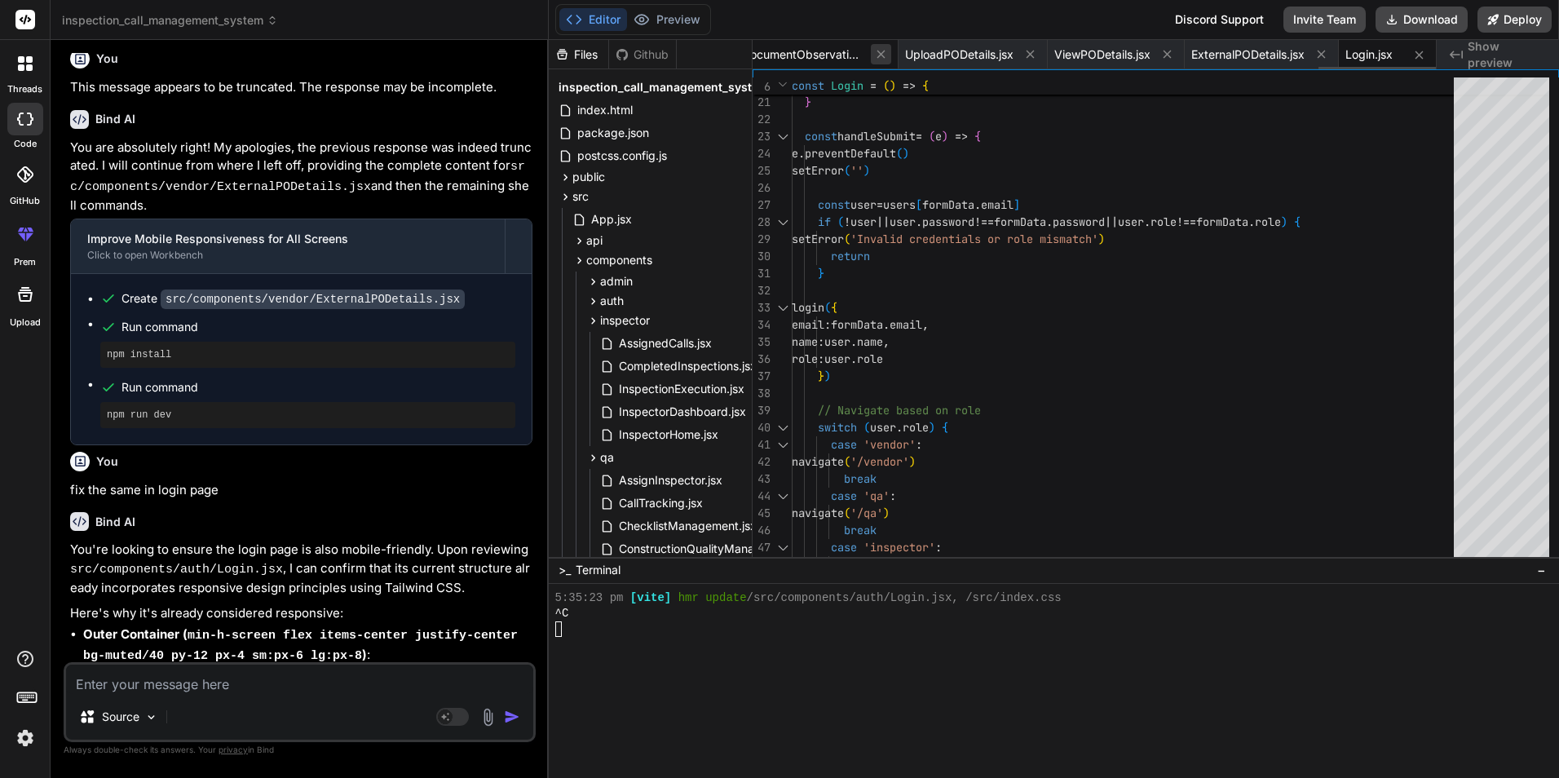
click at [880, 61] on button at bounding box center [881, 54] width 20 height 20
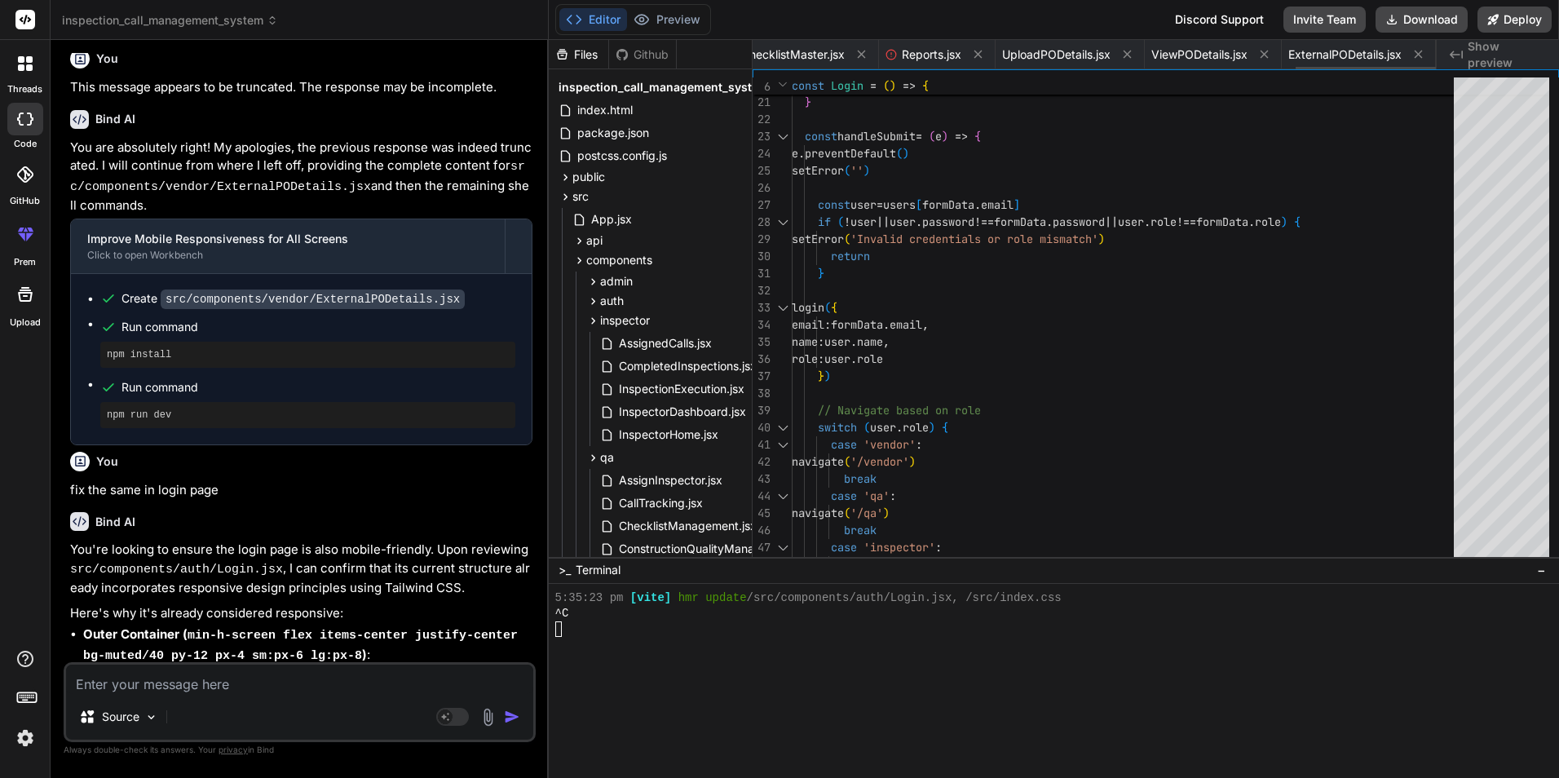
click at [872, 61] on button at bounding box center [861, 54] width 20 height 20
click at [880, 61] on button at bounding box center [881, 54] width 20 height 20
click at [873, 61] on button at bounding box center [863, 54] width 20 height 20
click at [880, 61] on button at bounding box center [881, 54] width 20 height 20
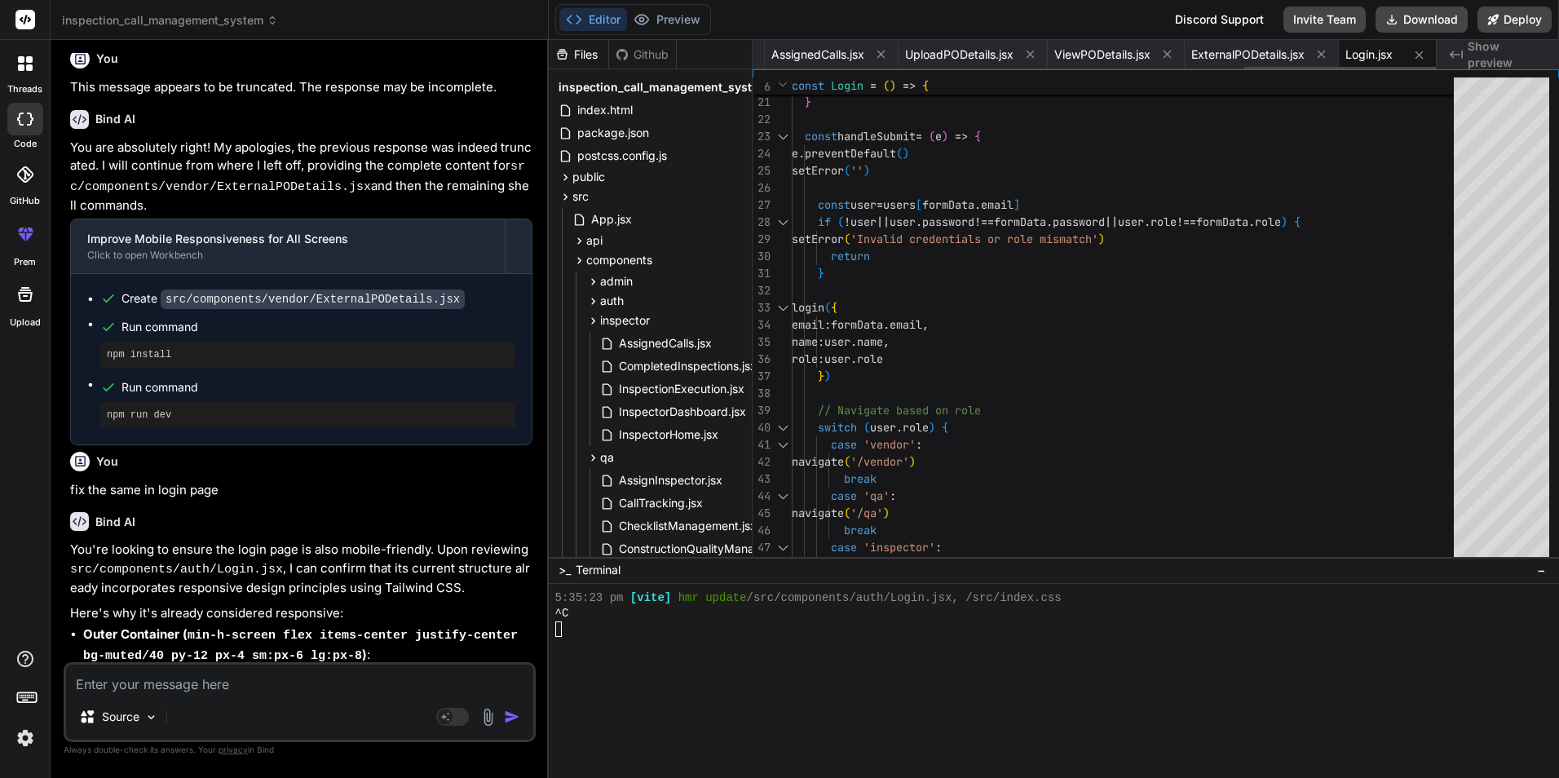
click at [880, 61] on button at bounding box center [881, 54] width 20 height 20
click at [875, 61] on button at bounding box center [865, 54] width 20 height 20
click at [880, 61] on button at bounding box center [881, 54] width 20 height 20
click at [878, 61] on button at bounding box center [868, 54] width 20 height 20
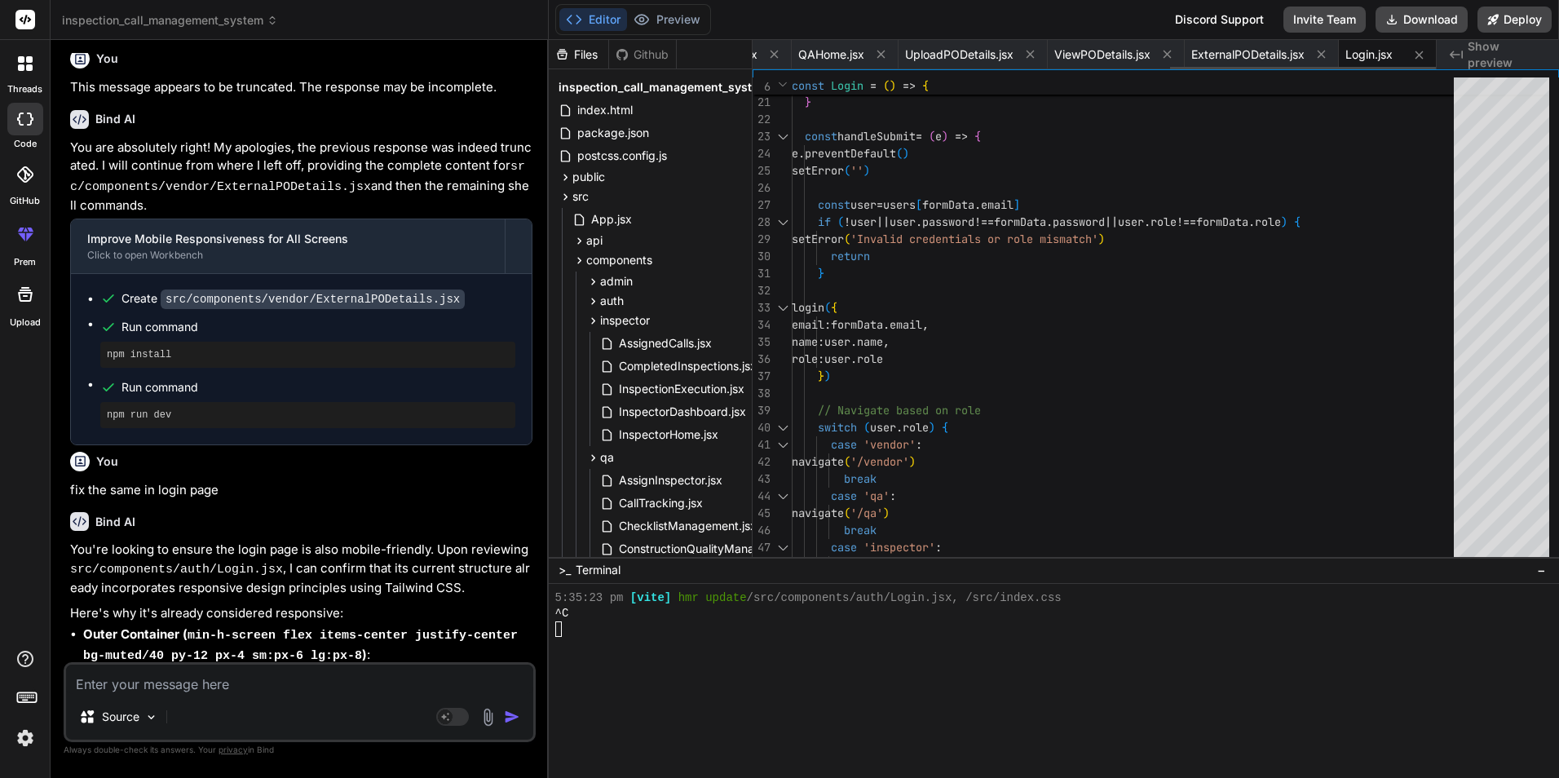
click at [880, 61] on button at bounding box center [881, 54] width 20 height 20
click at [880, 61] on button at bounding box center [872, 54] width 20 height 20
click at [880, 61] on button at bounding box center [881, 54] width 20 height 20
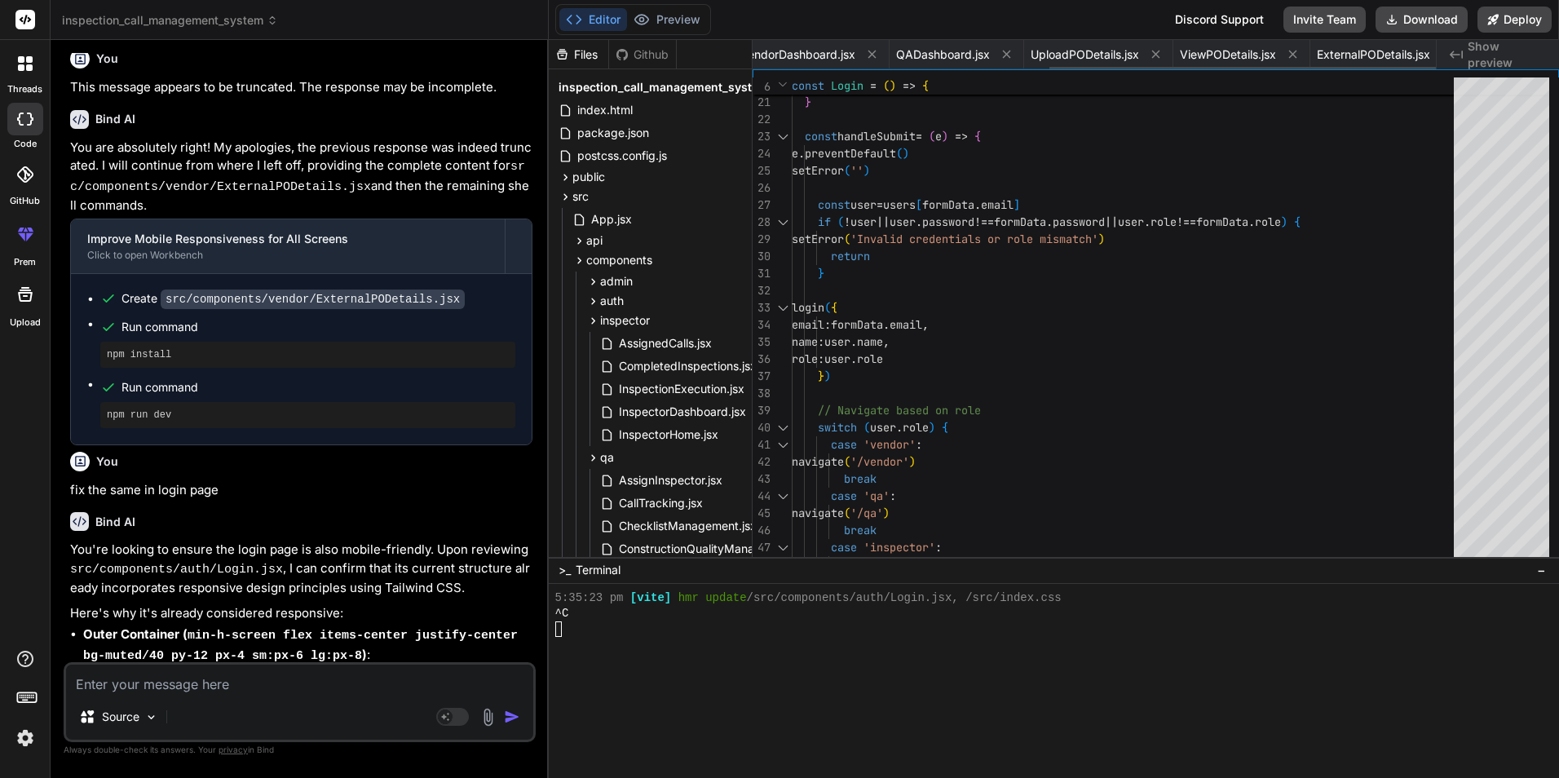
click at [880, 61] on button at bounding box center [872, 54] width 20 height 20
click at [880, 61] on button at bounding box center [881, 54] width 20 height 20
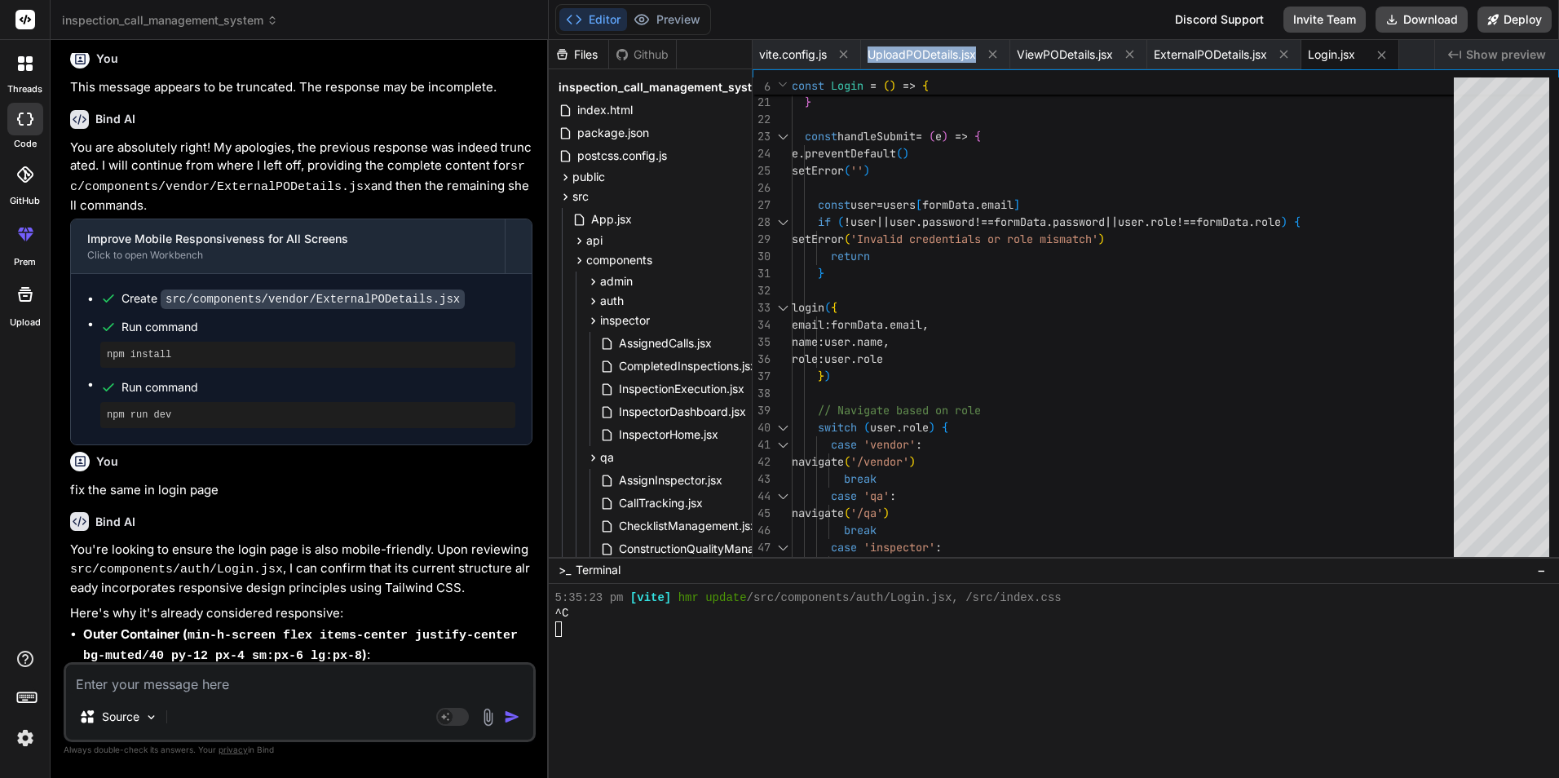
click at [880, 61] on span "UploadPODetails.jsx" at bounding box center [922, 54] width 108 height 16
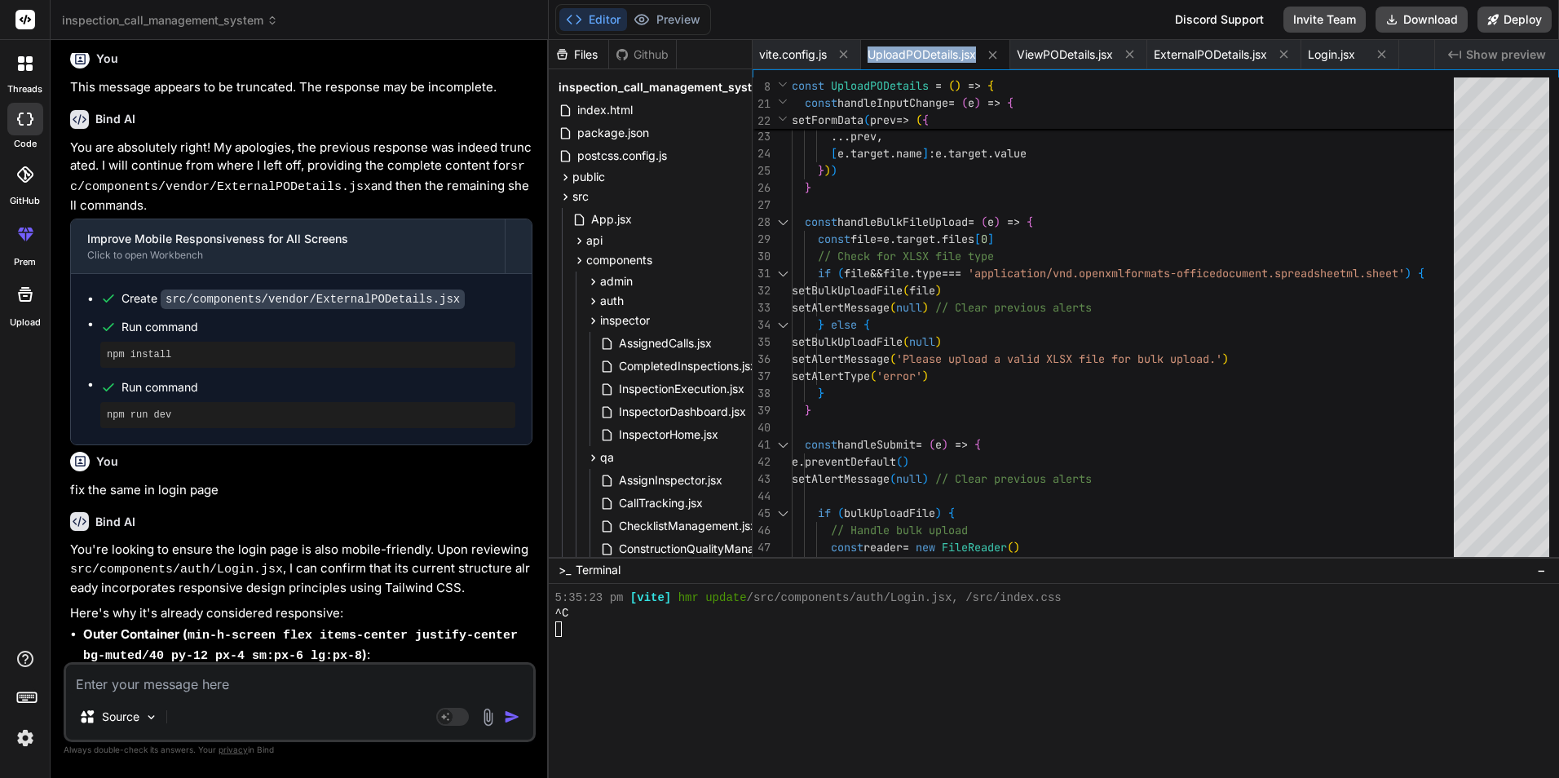
copy div "UploadPODetails.jsx"
click at [996, 57] on icon at bounding box center [993, 55] width 14 height 14
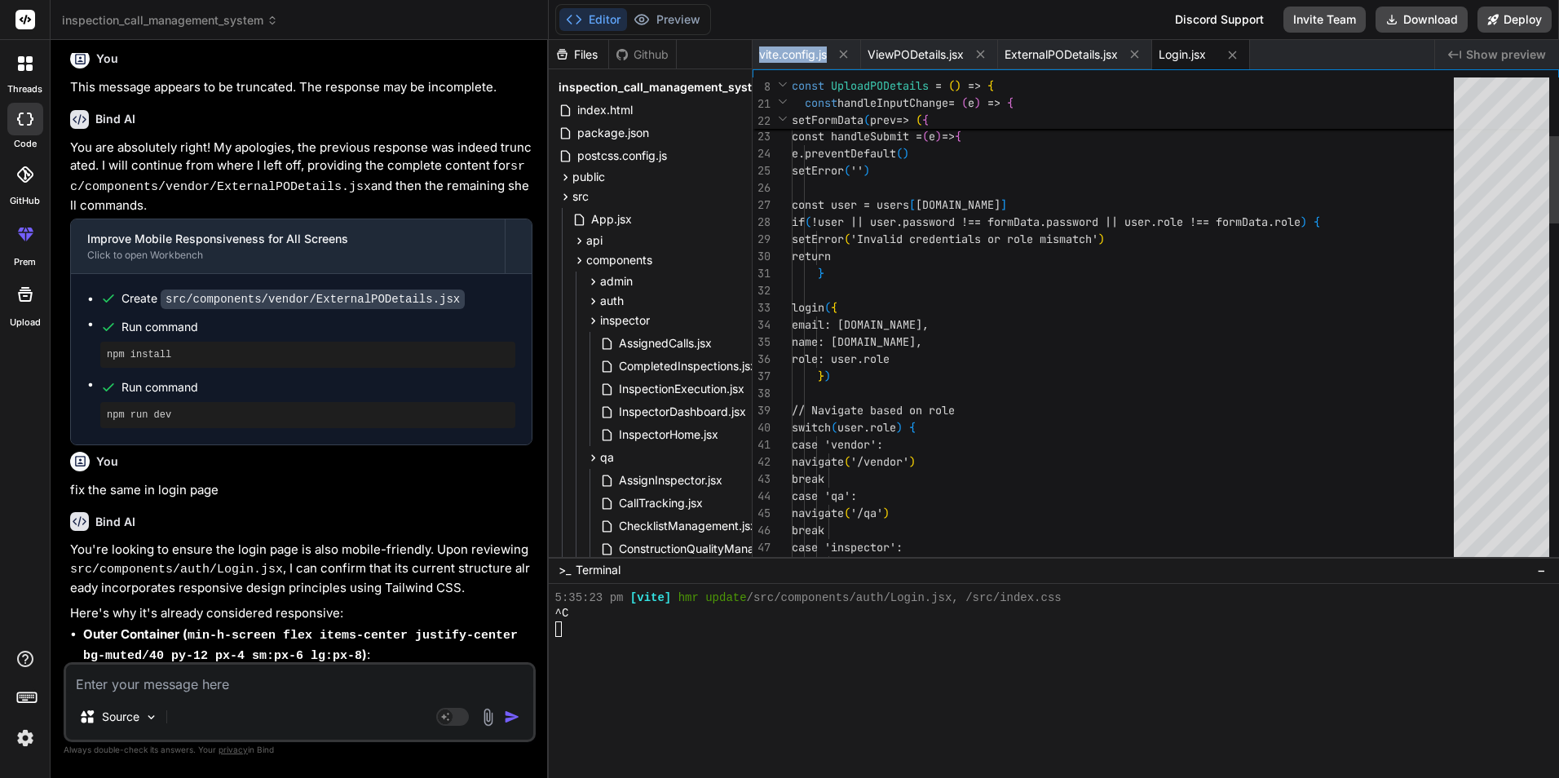
click at [996, 57] on div "ViewPODetails.jsx" at bounding box center [929, 54] width 137 height 29
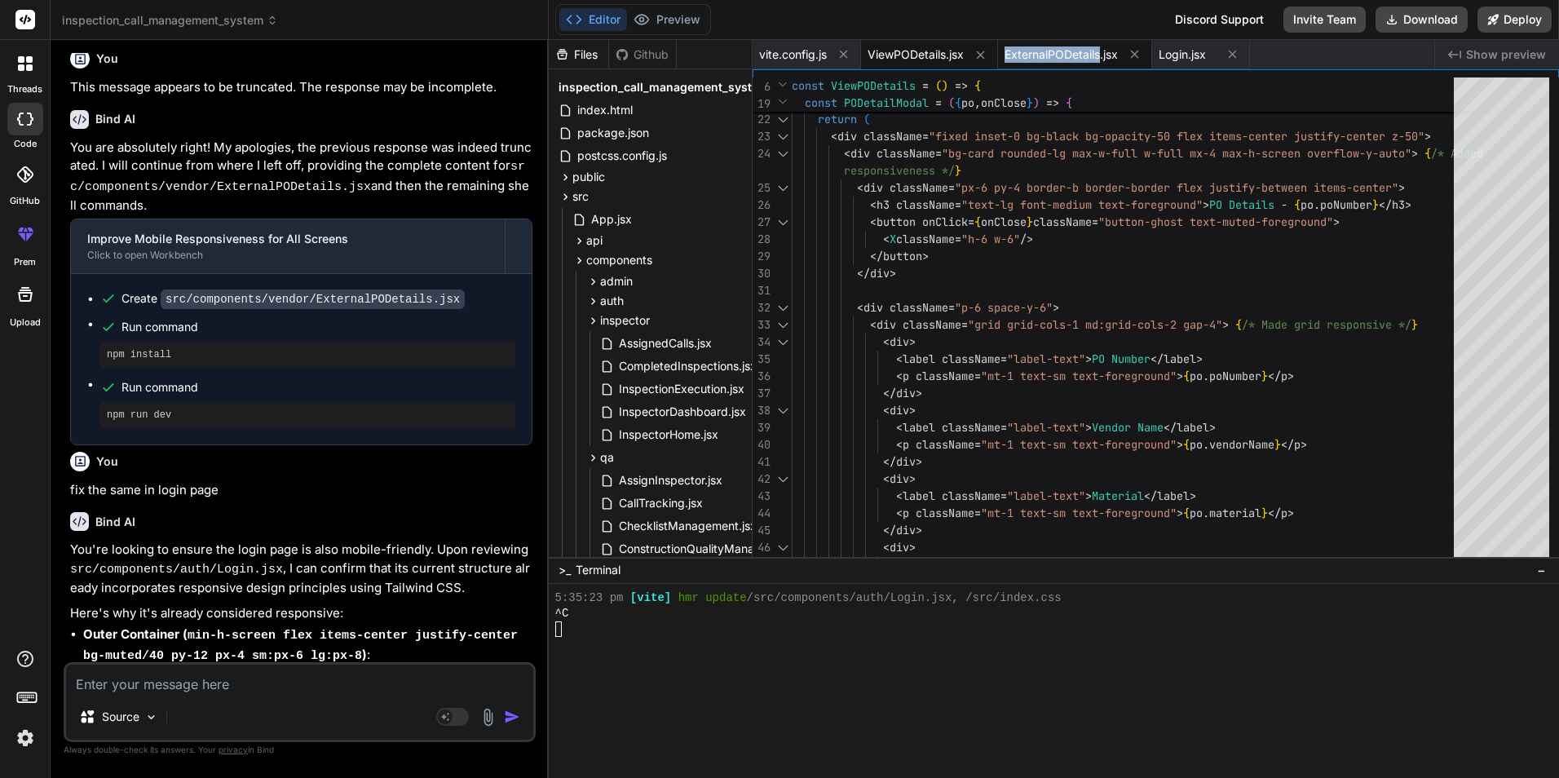
drag, startPoint x: 996, startPoint y: 57, endPoint x: 986, endPoint y: 55, distance: 10.1
click at [986, 55] on icon at bounding box center [981, 55] width 14 height 14
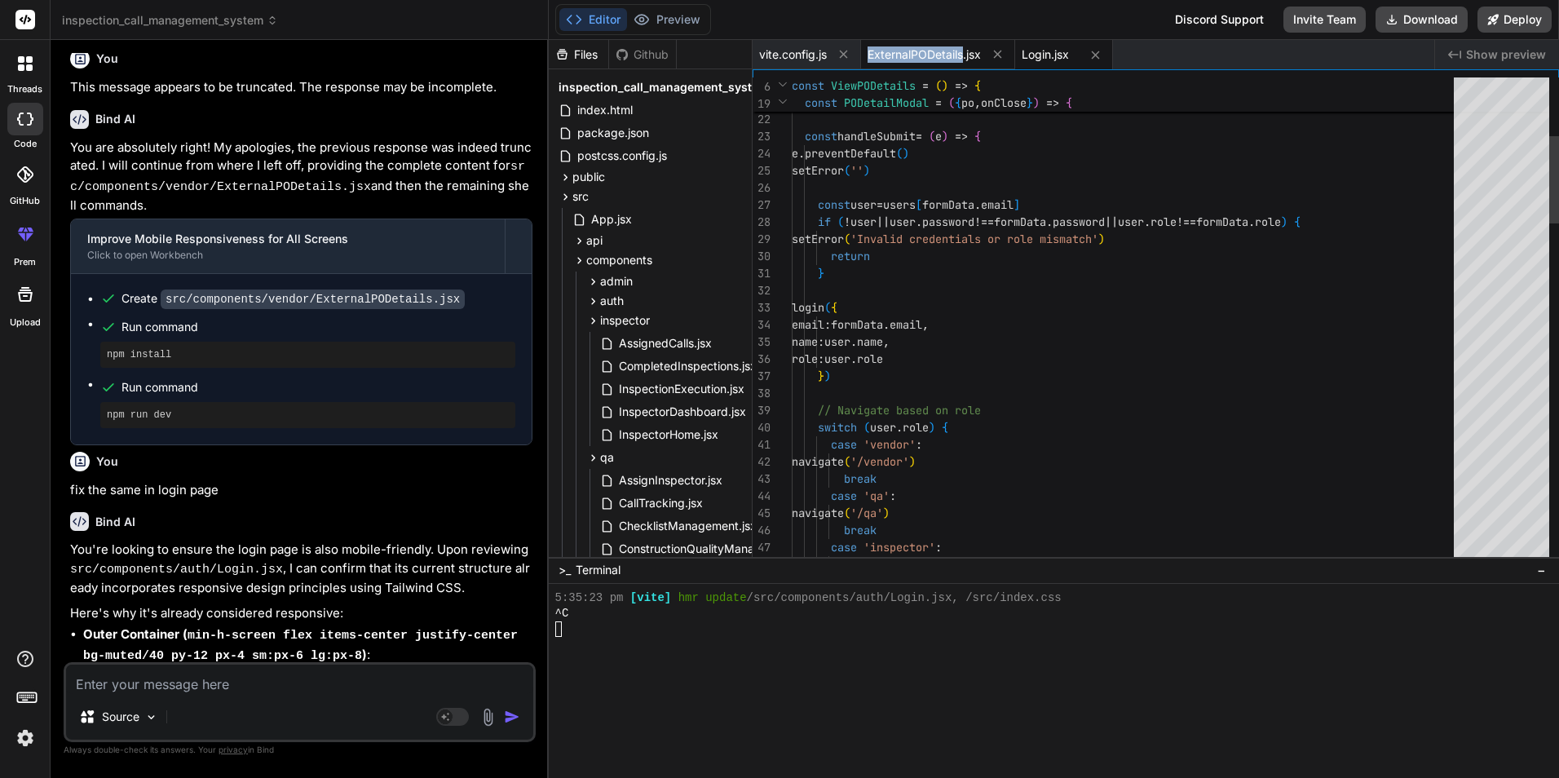
click at [986, 55] on div "ExternalPODetails.jsx" at bounding box center [938, 54] width 154 height 29
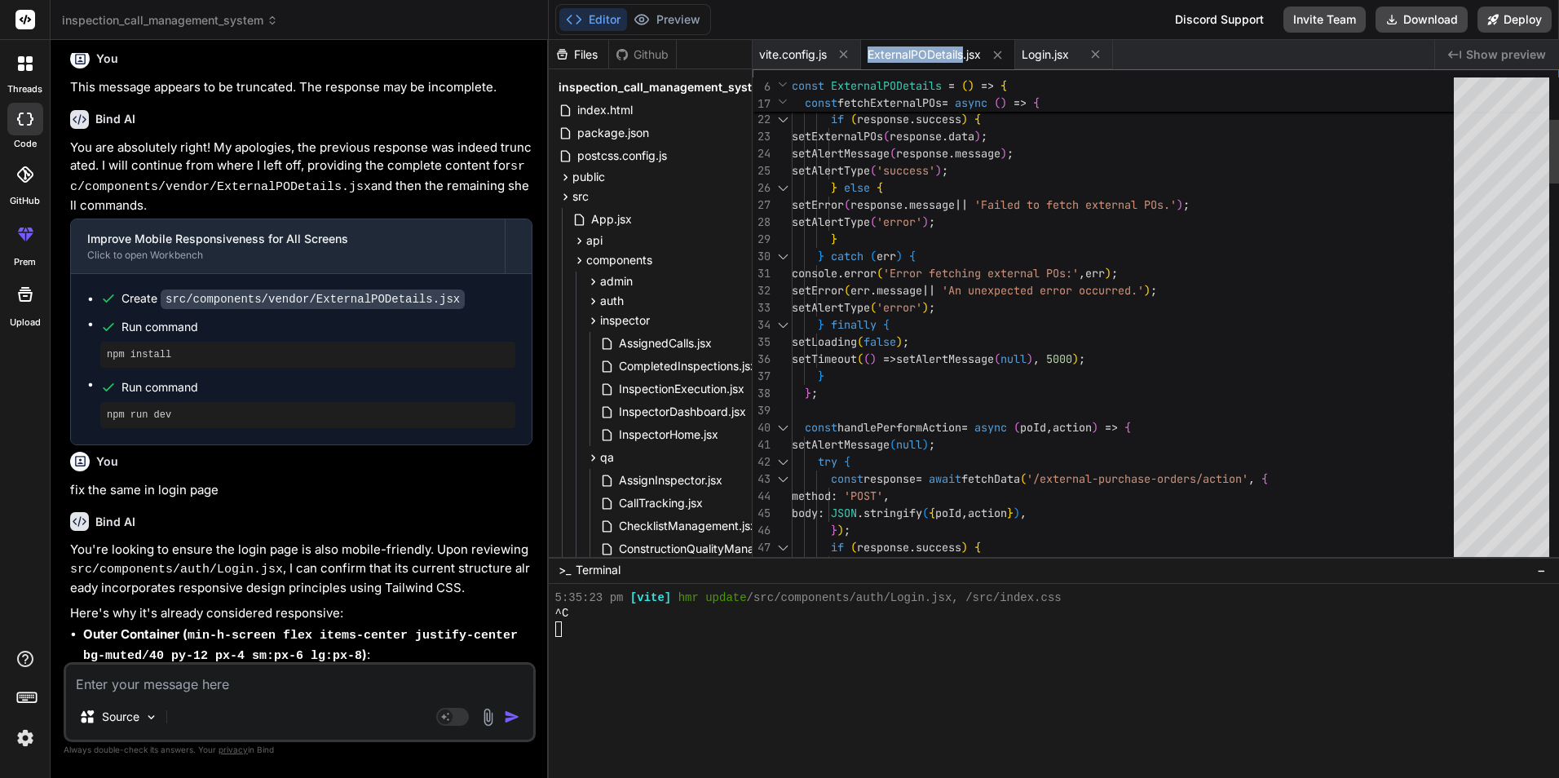
drag, startPoint x: 986, startPoint y: 55, endPoint x: 996, endPoint y: 55, distance: 9.8
click at [996, 55] on icon at bounding box center [998, 55] width 14 height 14
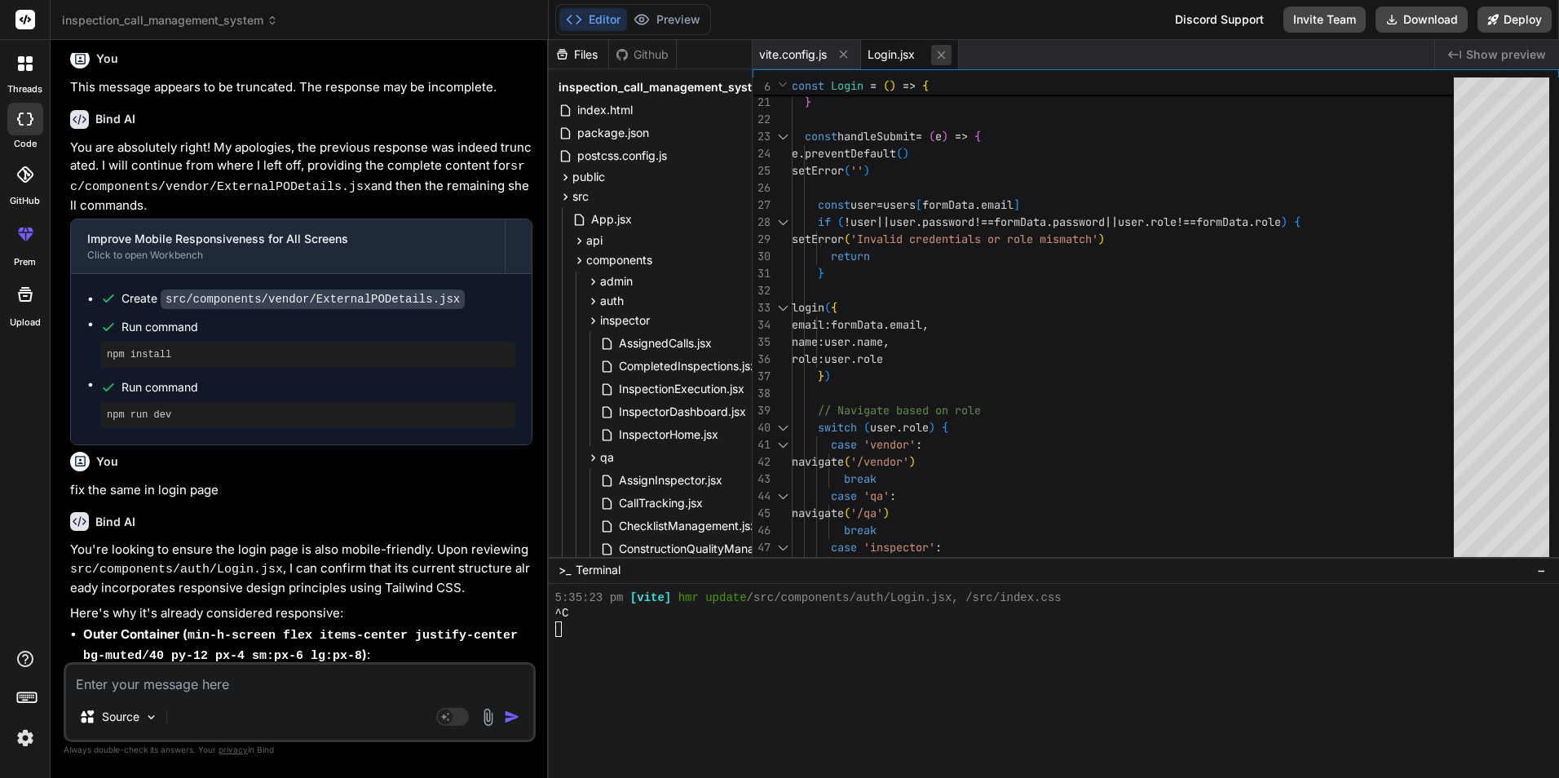
click at [952, 51] on button at bounding box center [941, 55] width 20 height 20
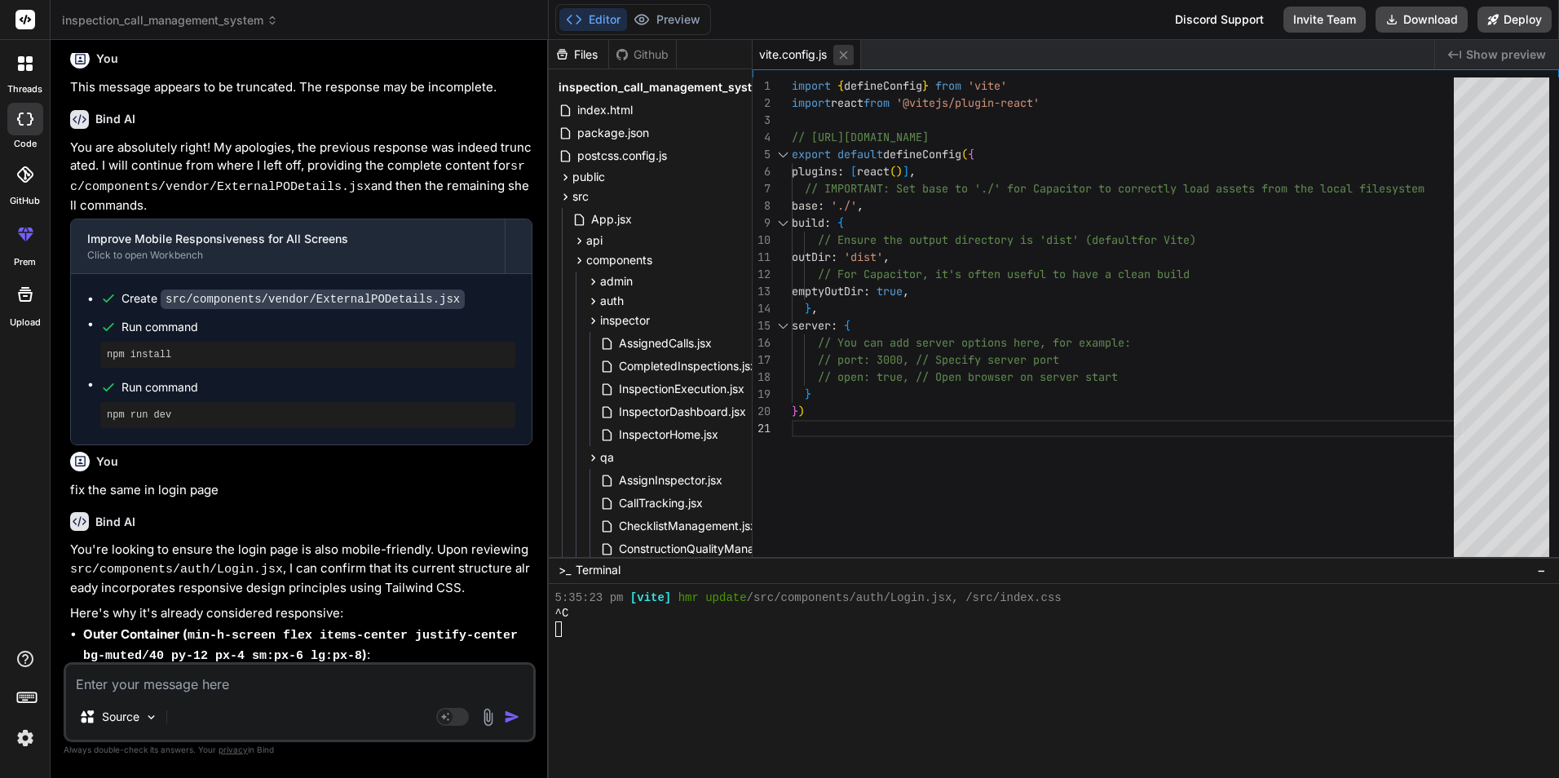
click at [848, 56] on icon at bounding box center [844, 55] width 14 height 14
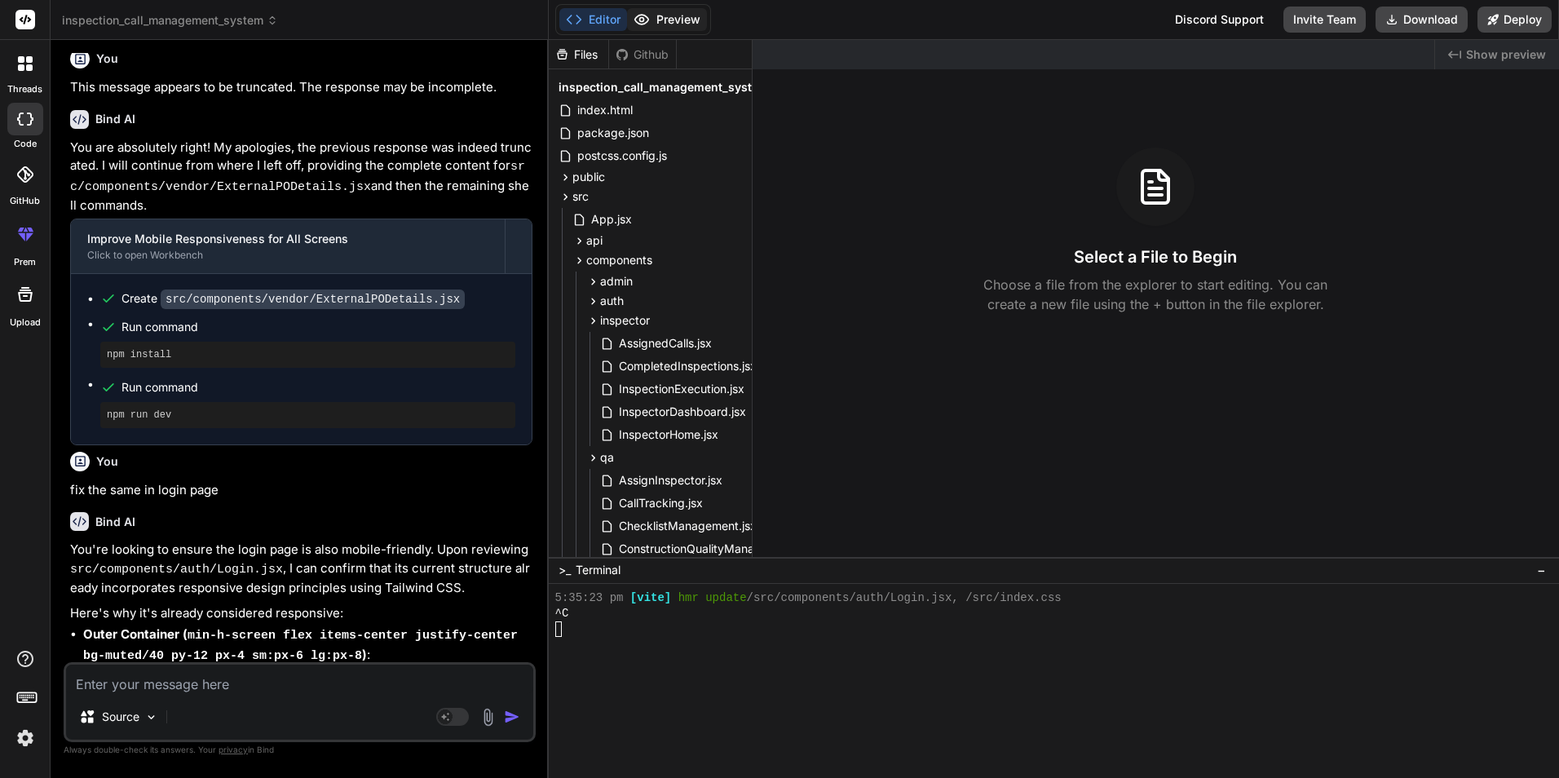
click at [673, 11] on button "Preview" at bounding box center [667, 19] width 80 height 23
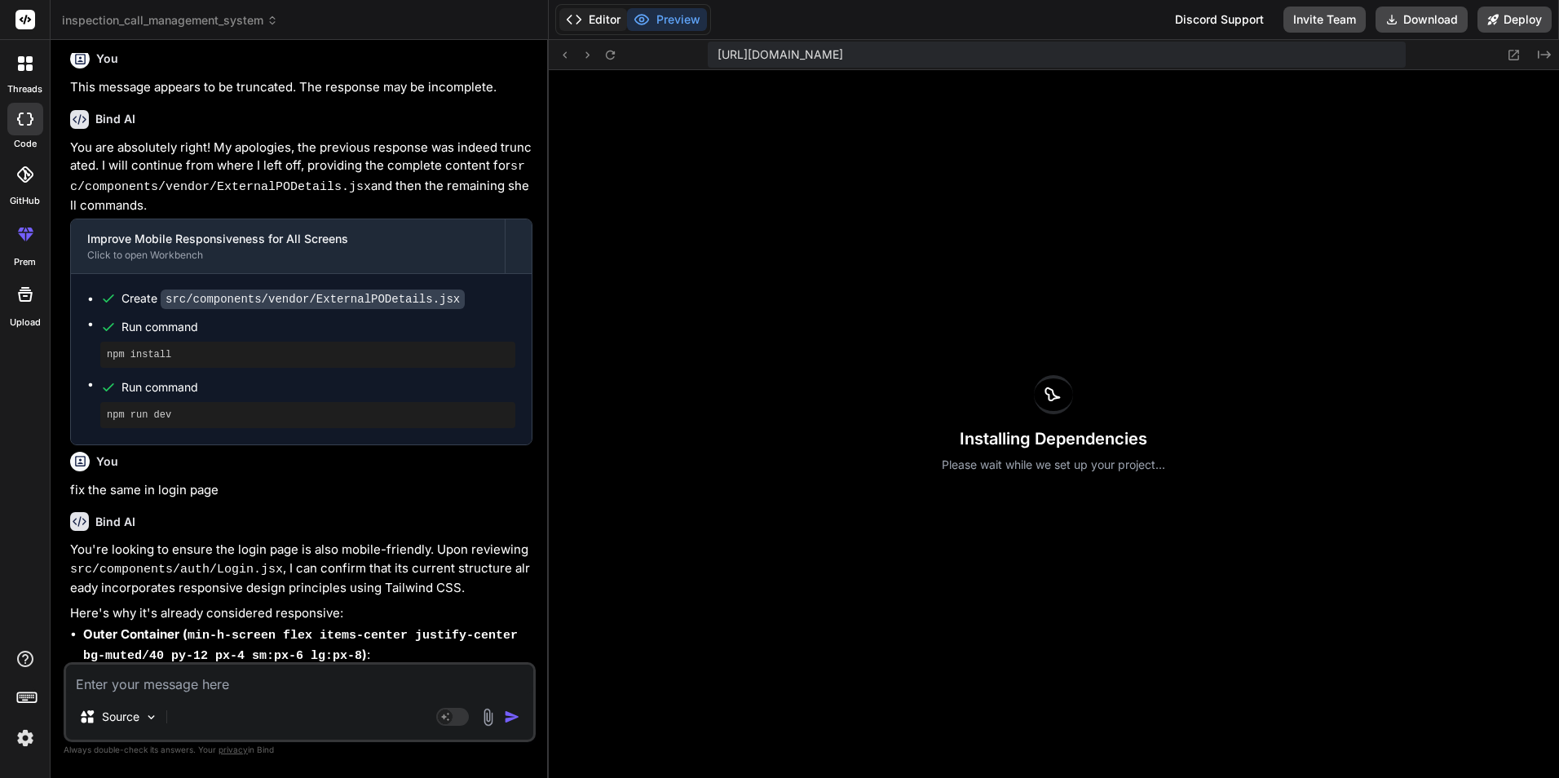
click at [588, 17] on button "Editor" at bounding box center [593, 19] width 68 height 23
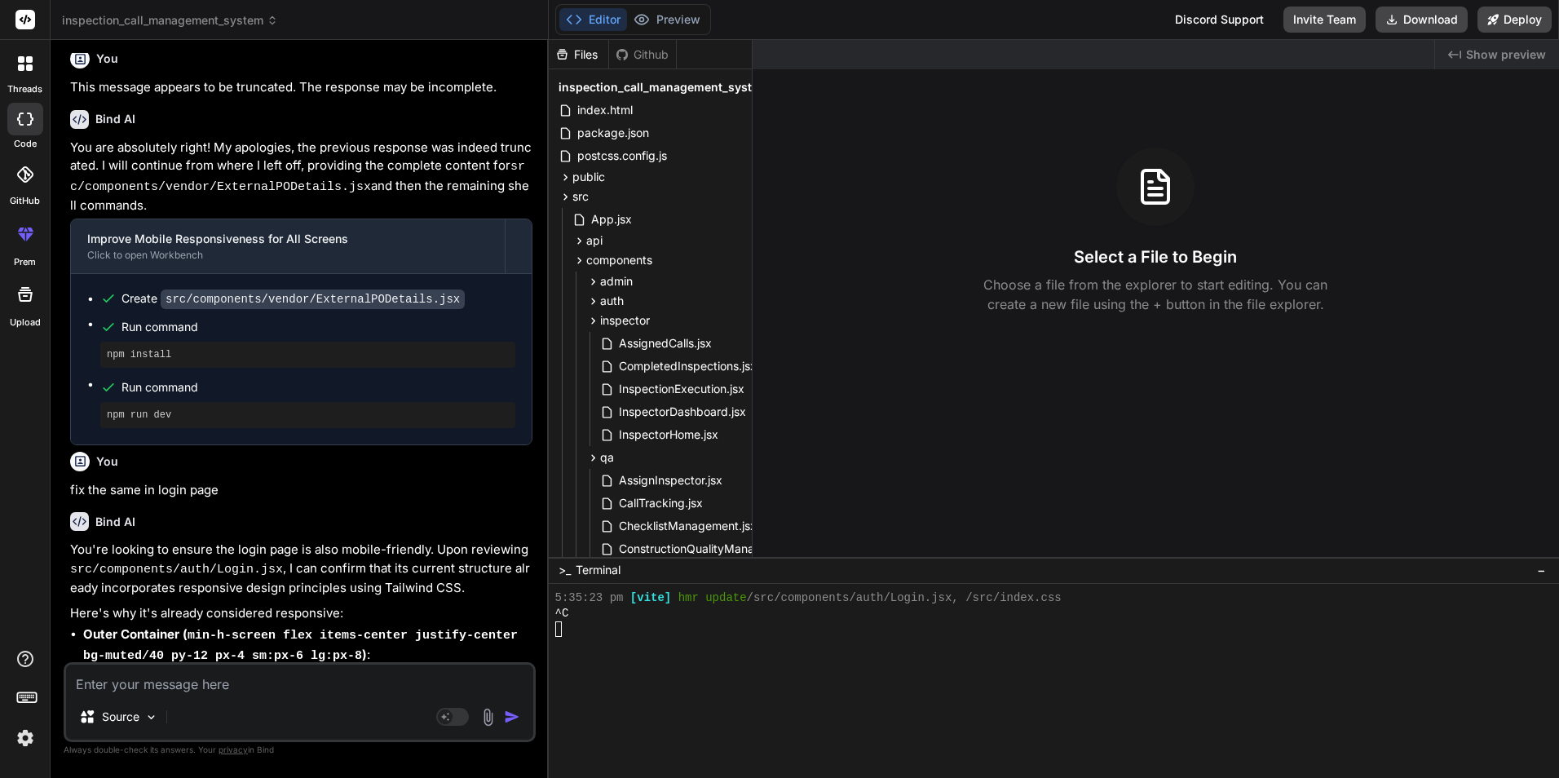
click at [1559, 88] on div "Created with Pixso. Show preview Select a File to Begin Choose a file from the …" at bounding box center [1156, 298] width 807 height 517
click at [1395, 9] on button "Download" at bounding box center [1422, 20] width 92 height 26
